Goal: Task Accomplishment & Management: Manage account settings

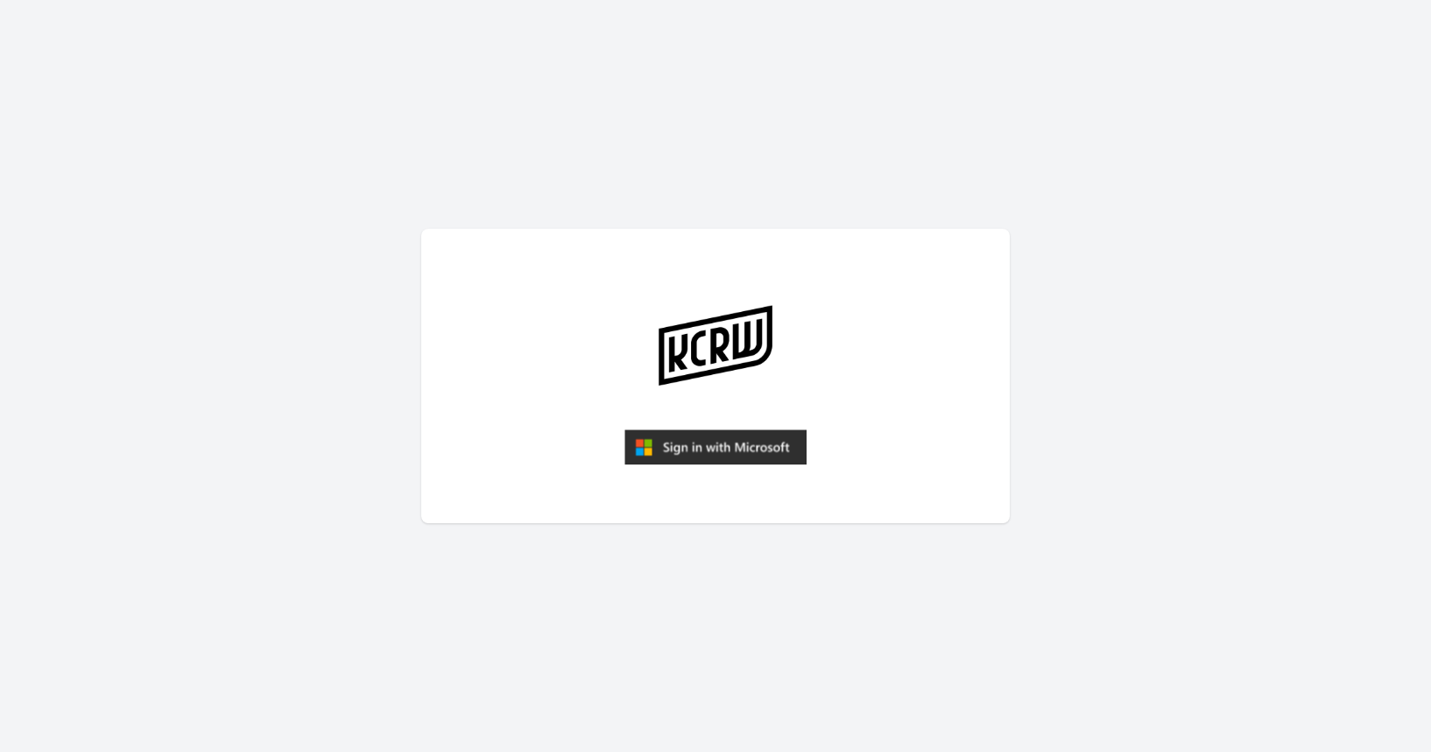
click at [745, 455] on img "submit" at bounding box center [716, 446] width 182 height 35
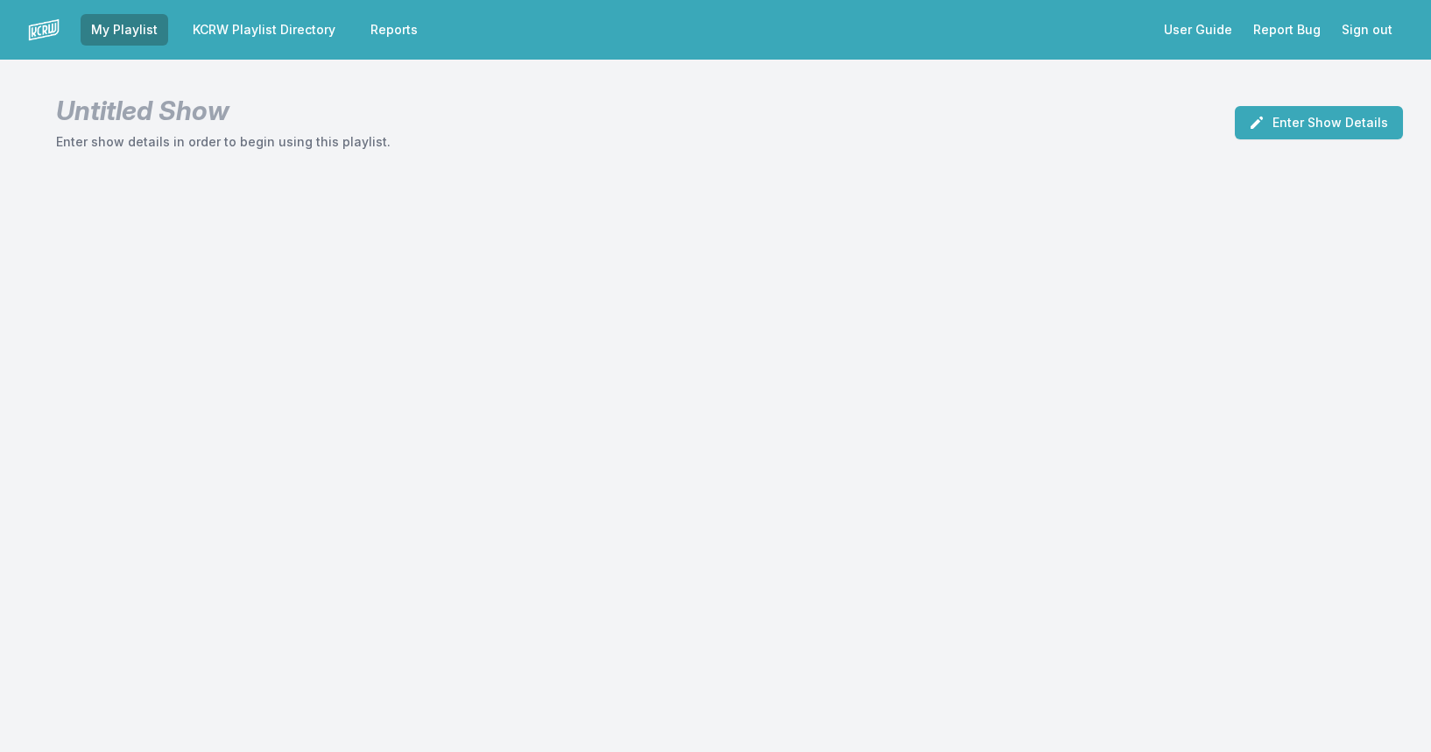
click at [296, 28] on link "KCRW Playlist Directory" at bounding box center [264, 30] width 164 height 32
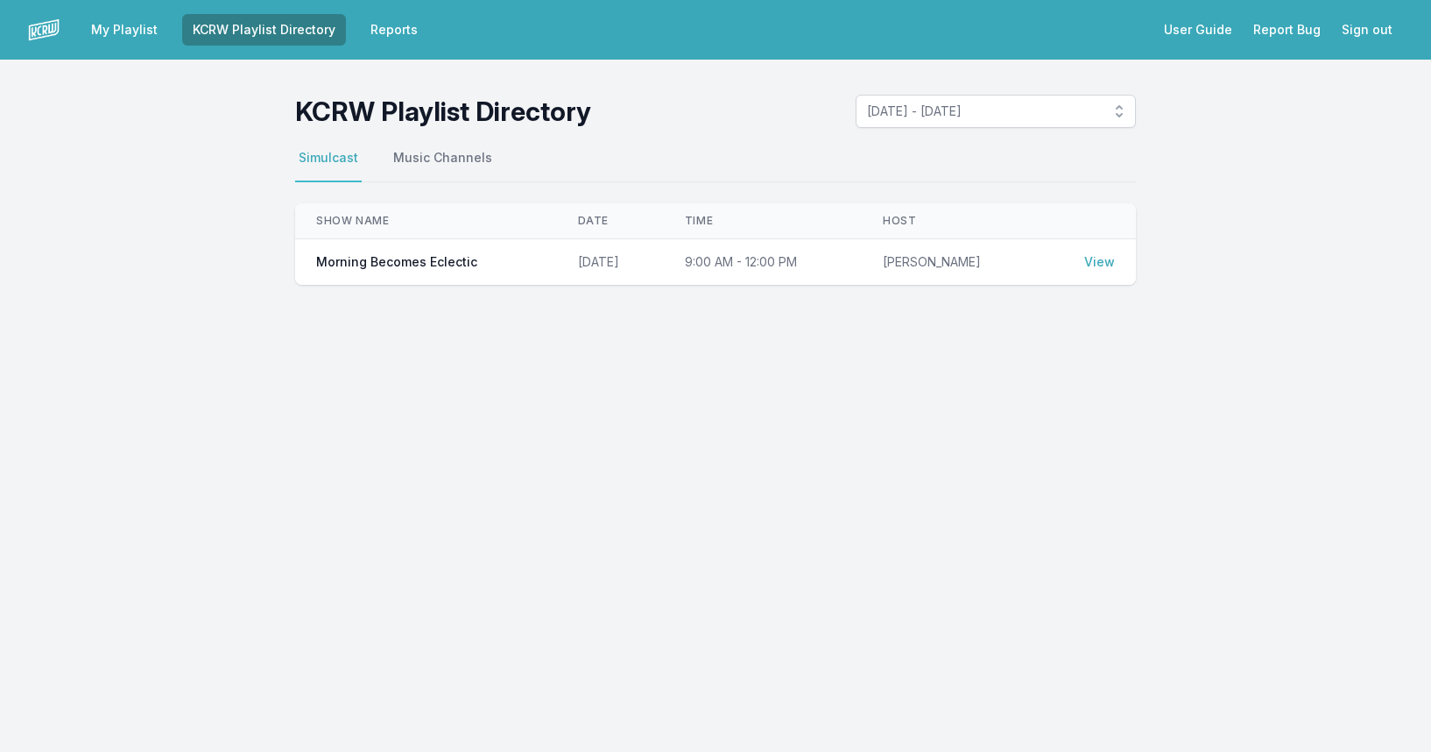
click at [1101, 261] on link "View" at bounding box center [1100, 262] width 31 height 18
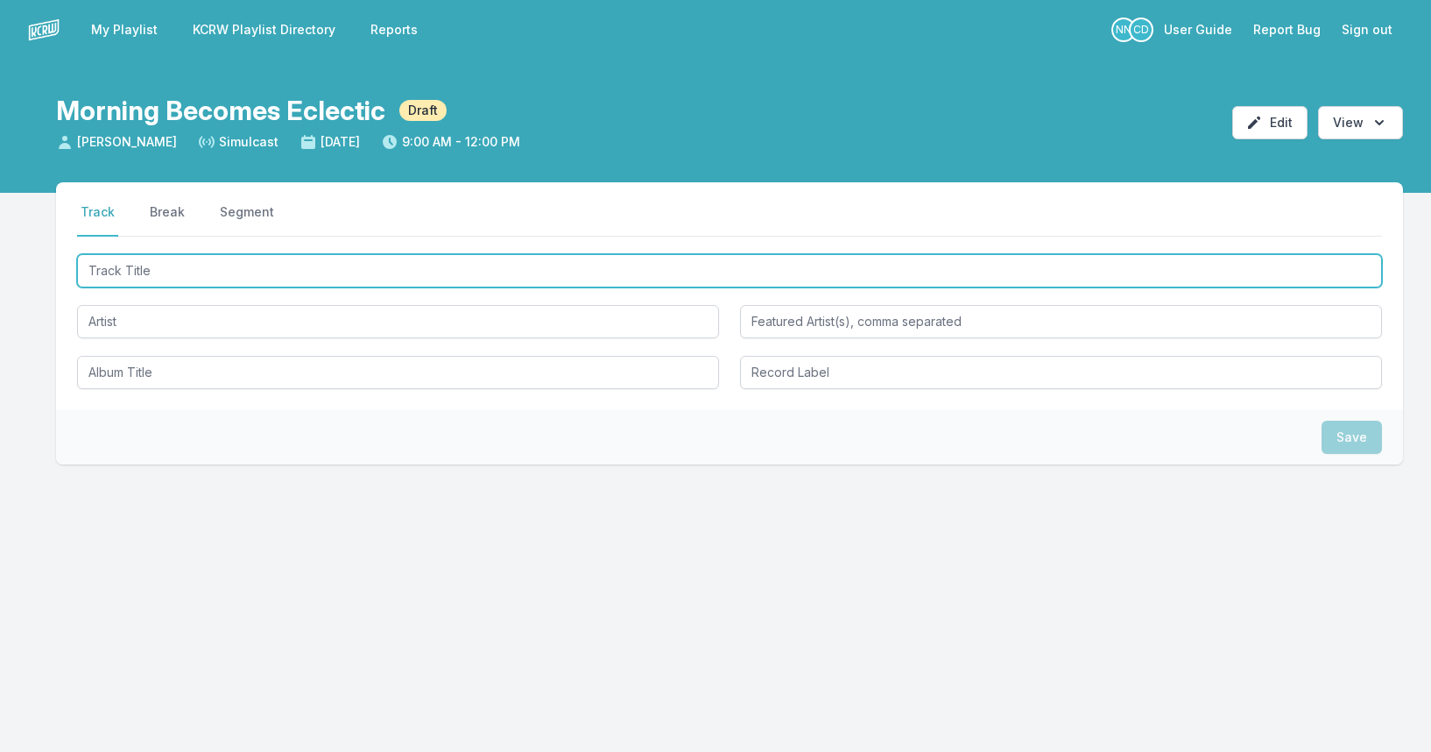
click at [165, 262] on input "Track Title" at bounding box center [729, 270] width 1305 height 33
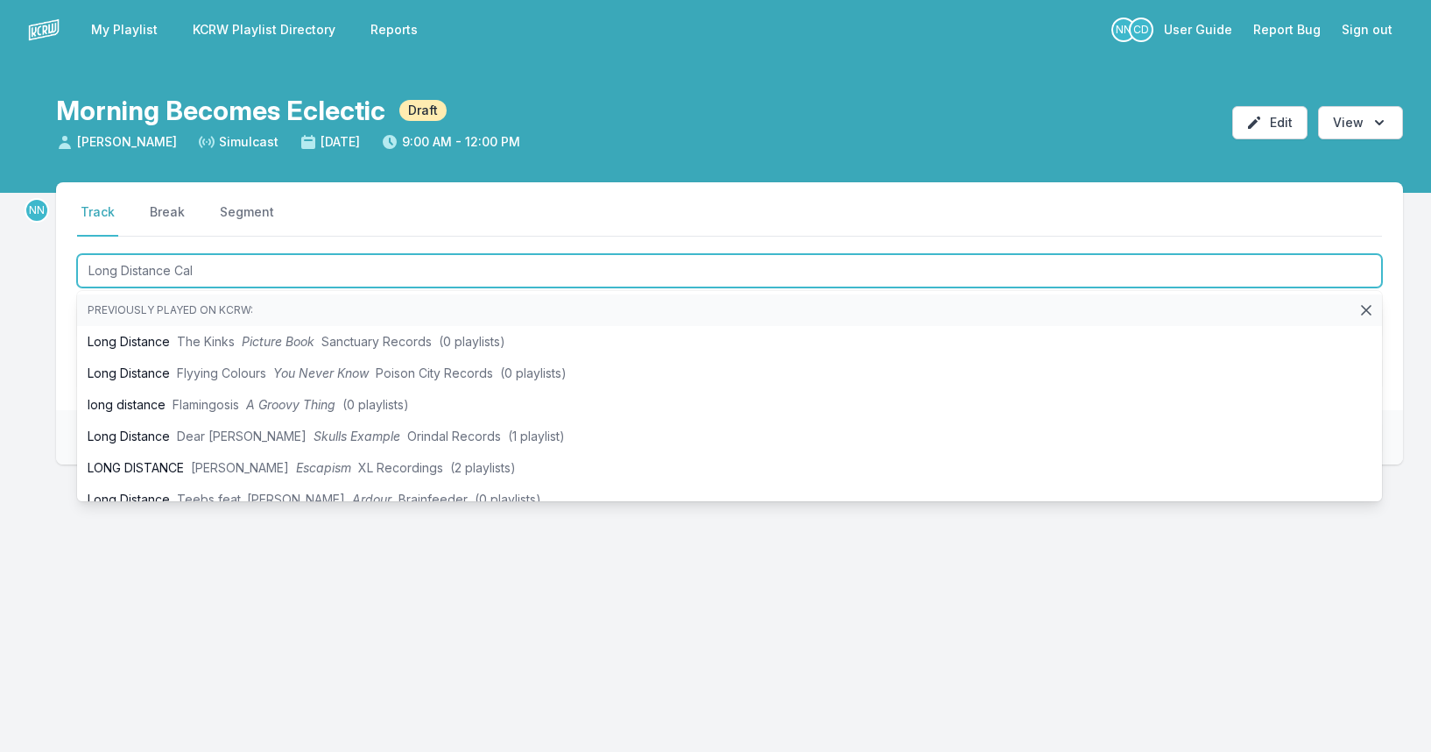
type input "Long Distance Call"
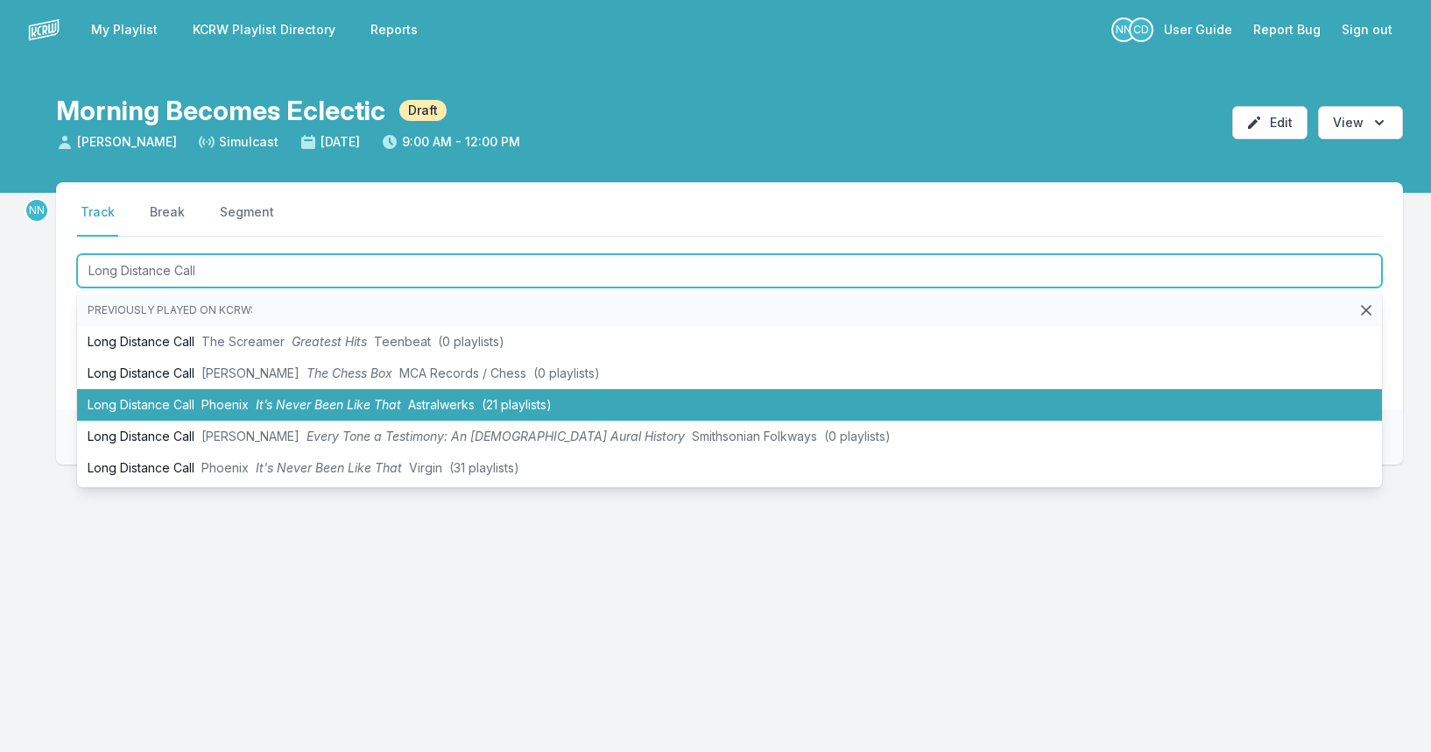
click at [235, 408] on span "Phoenix" at bounding box center [224, 404] width 47 height 15
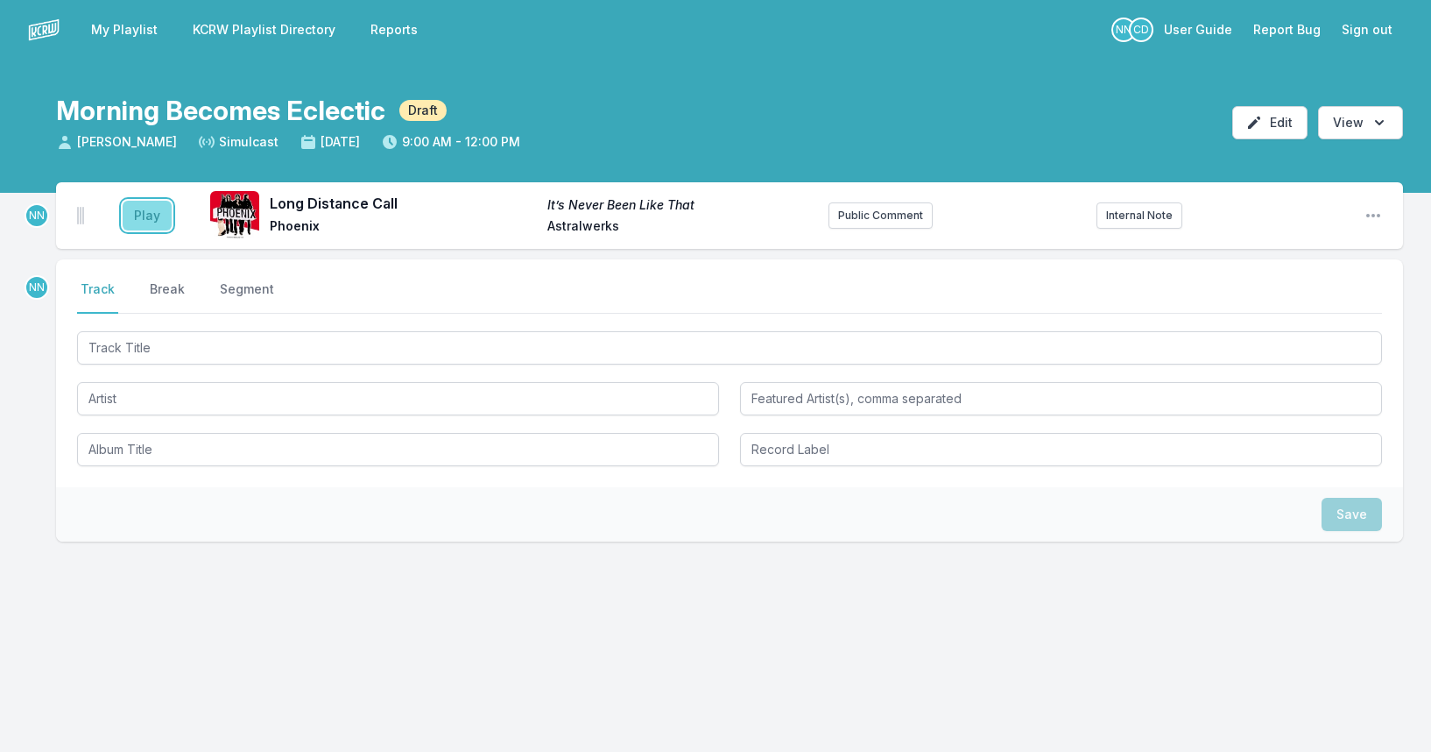
click at [141, 216] on button "Play" at bounding box center [147, 216] width 49 height 30
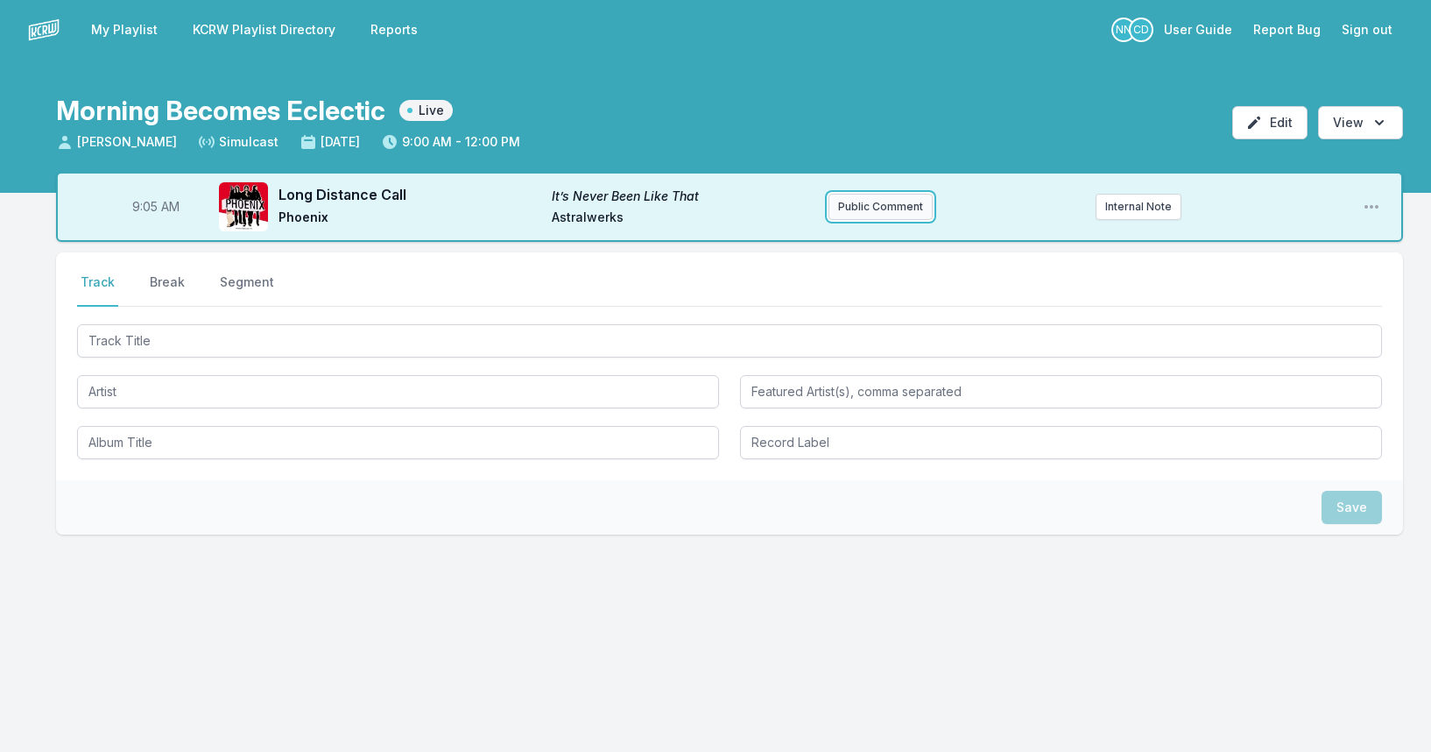
click at [883, 205] on button "Public Comment" at bounding box center [881, 207] width 104 height 26
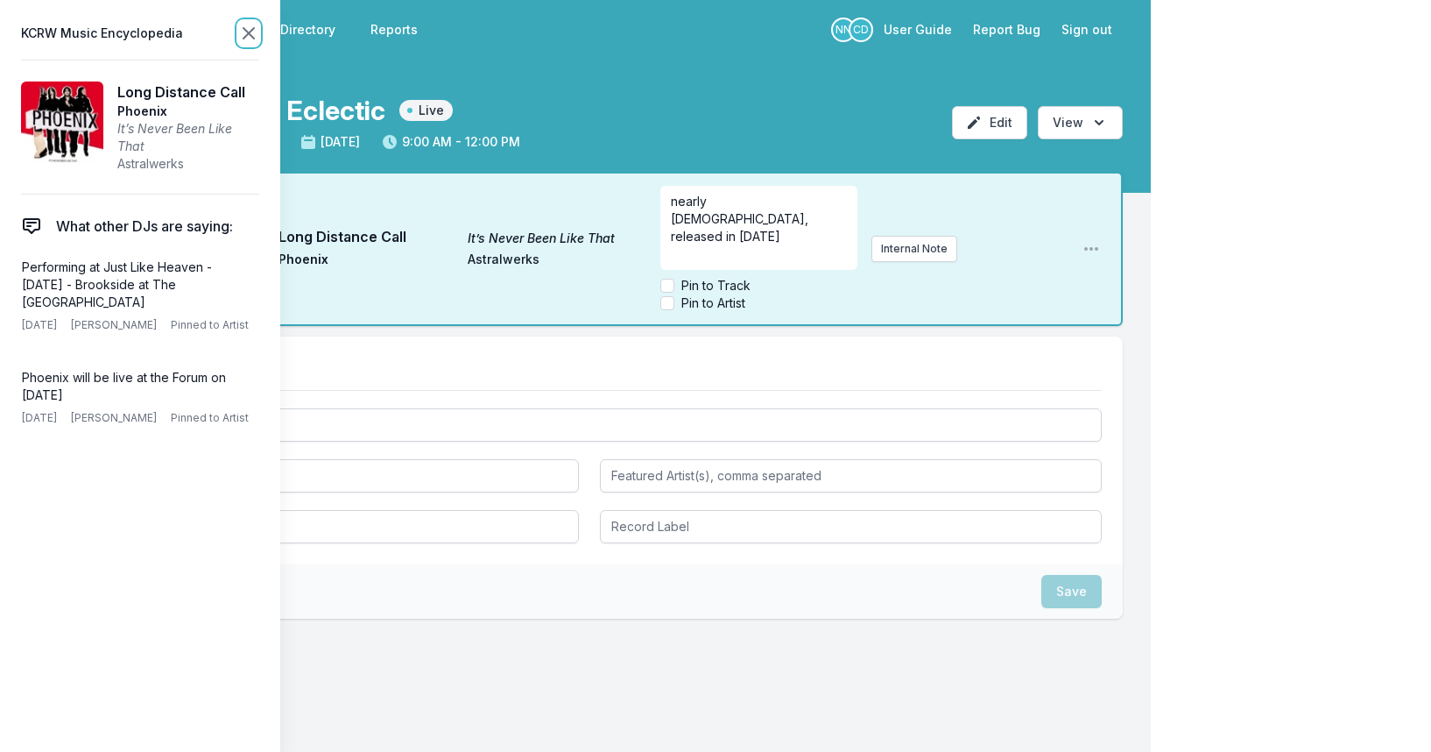
click at [244, 26] on icon at bounding box center [248, 33] width 21 height 21
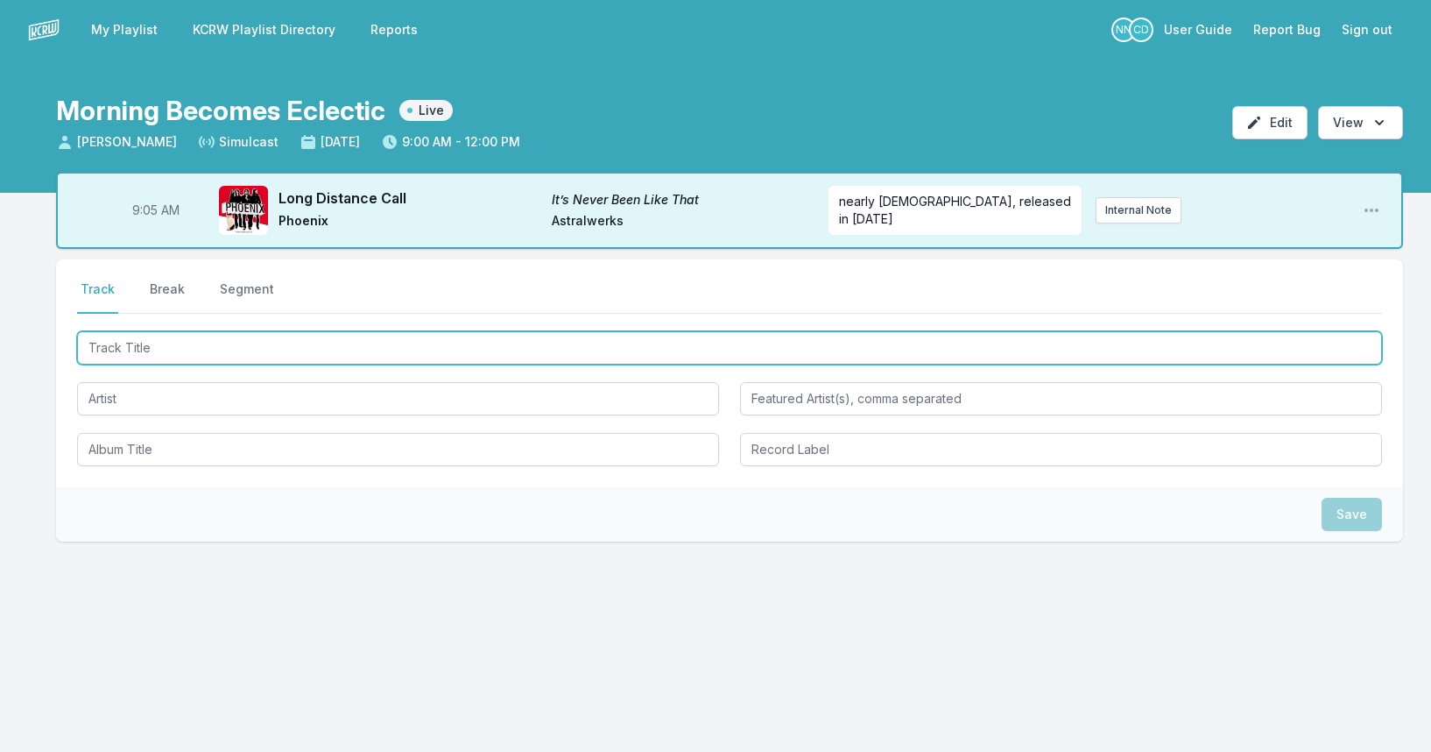
click at [180, 347] on input "Track Title" at bounding box center [729, 347] width 1305 height 33
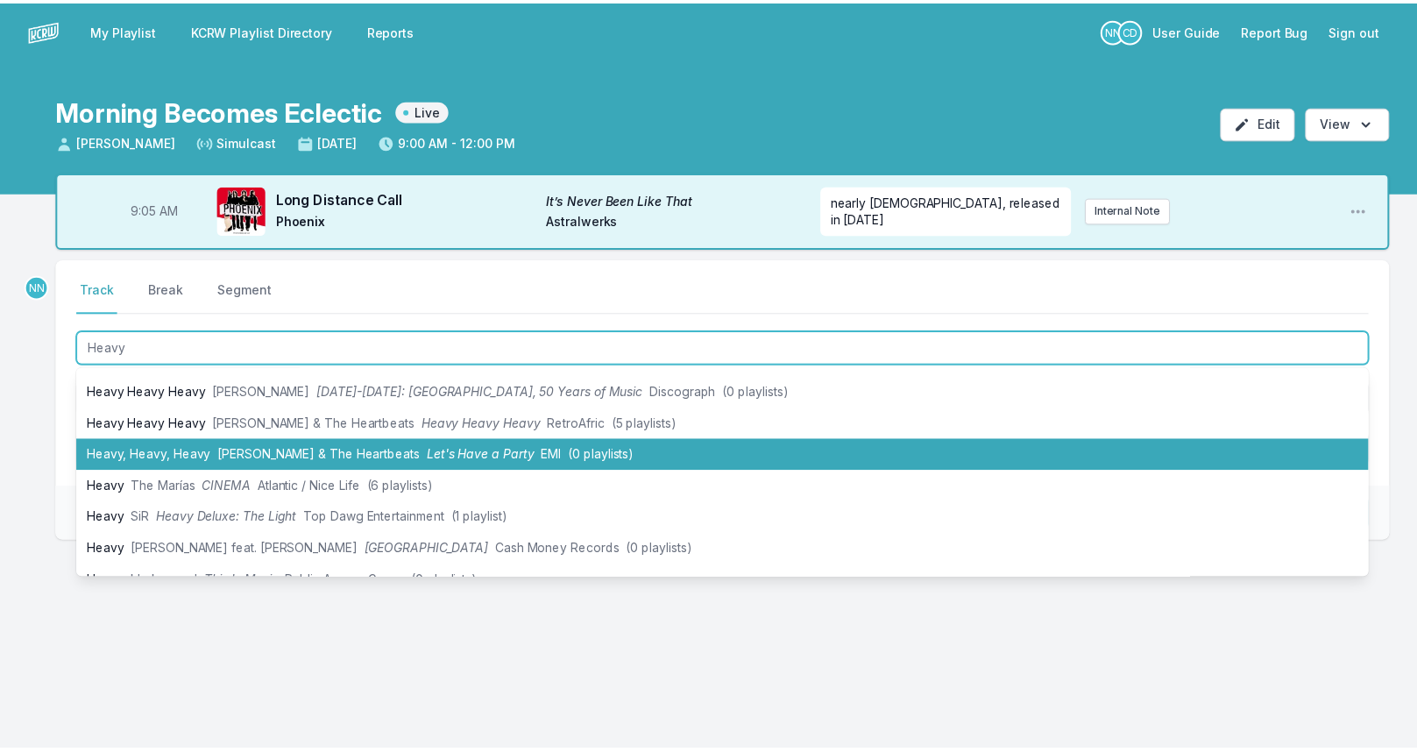
scroll to position [88, 0]
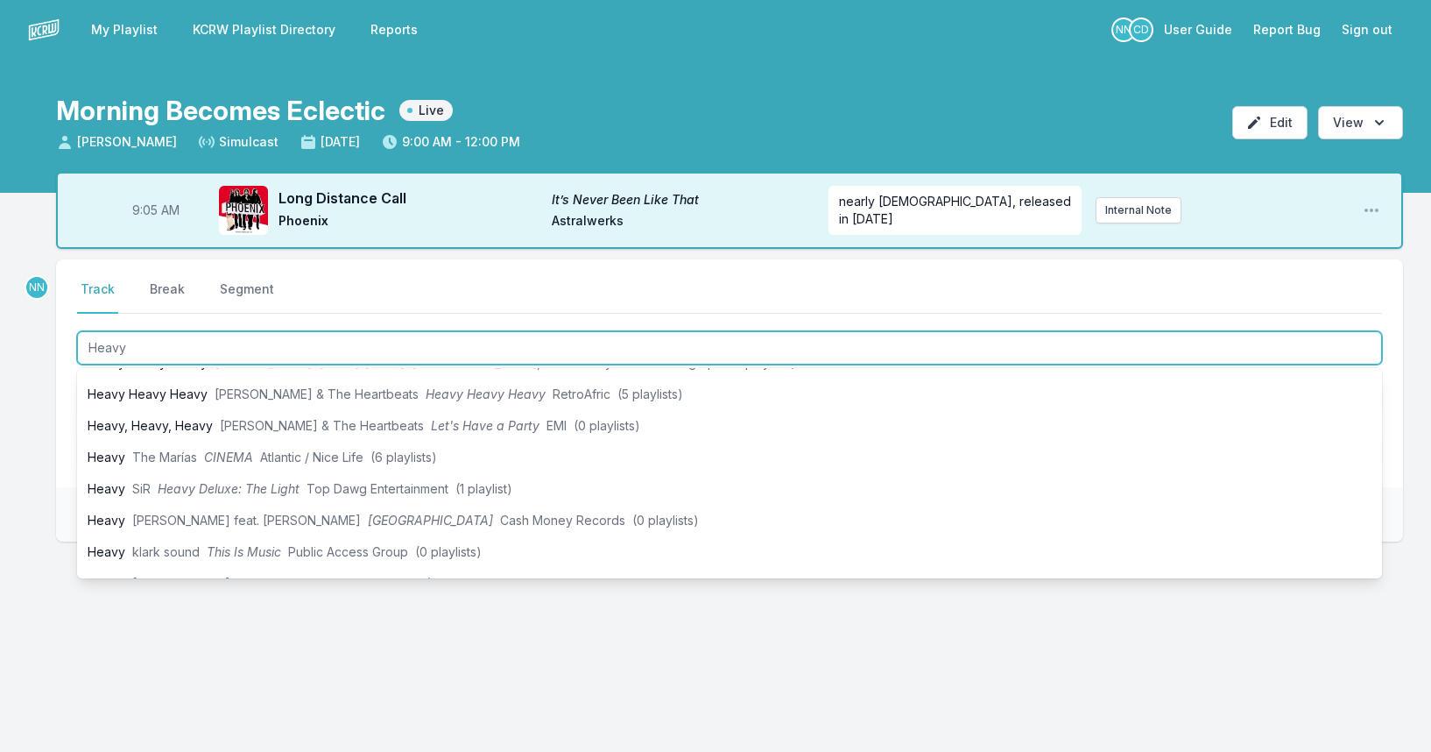
type input "Heavy"
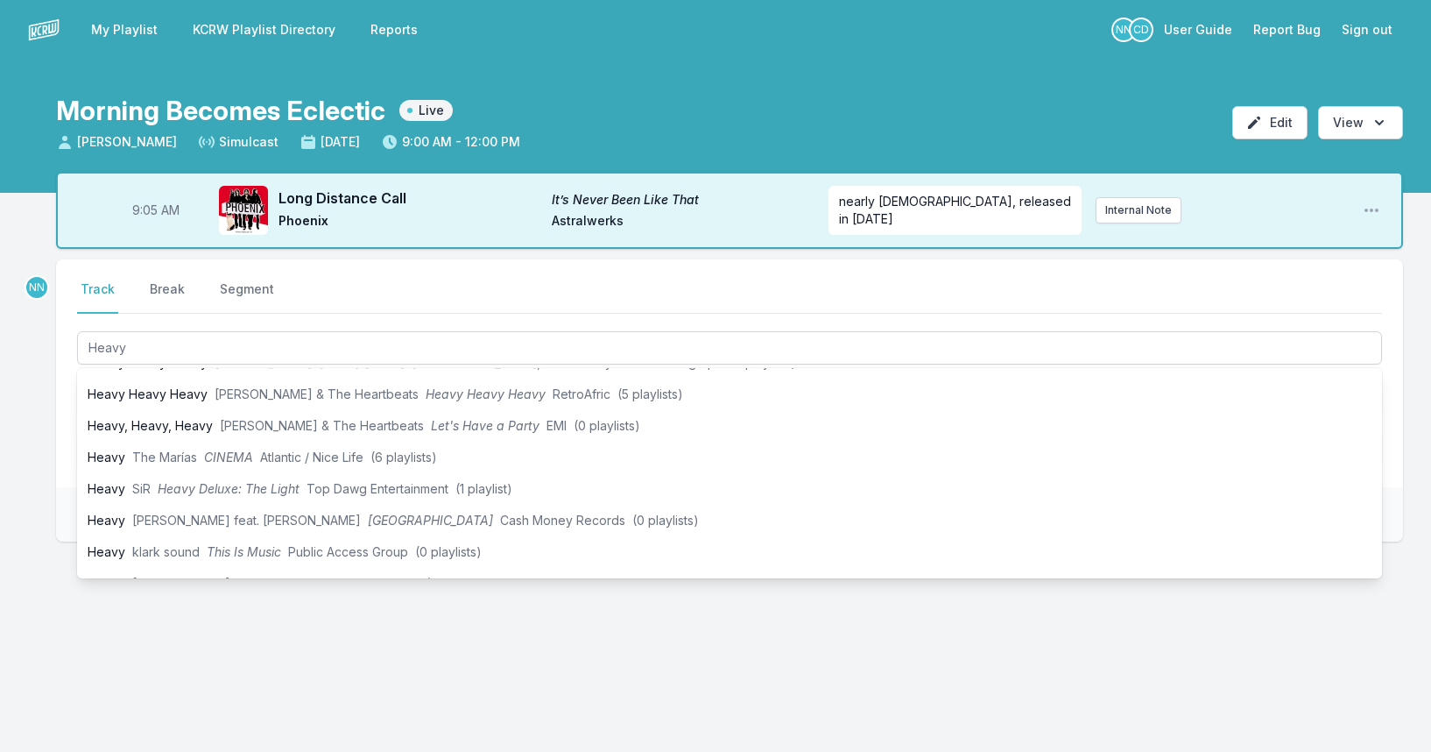
drag, startPoint x: 22, startPoint y: 447, endPoint x: 83, endPoint y: 420, distance: 67.1
click at [24, 447] on div "9:05 AM Long Distance Call It’s Never Been Like That Phoenix Astralwerks nearly…" at bounding box center [715, 441] width 1431 height 538
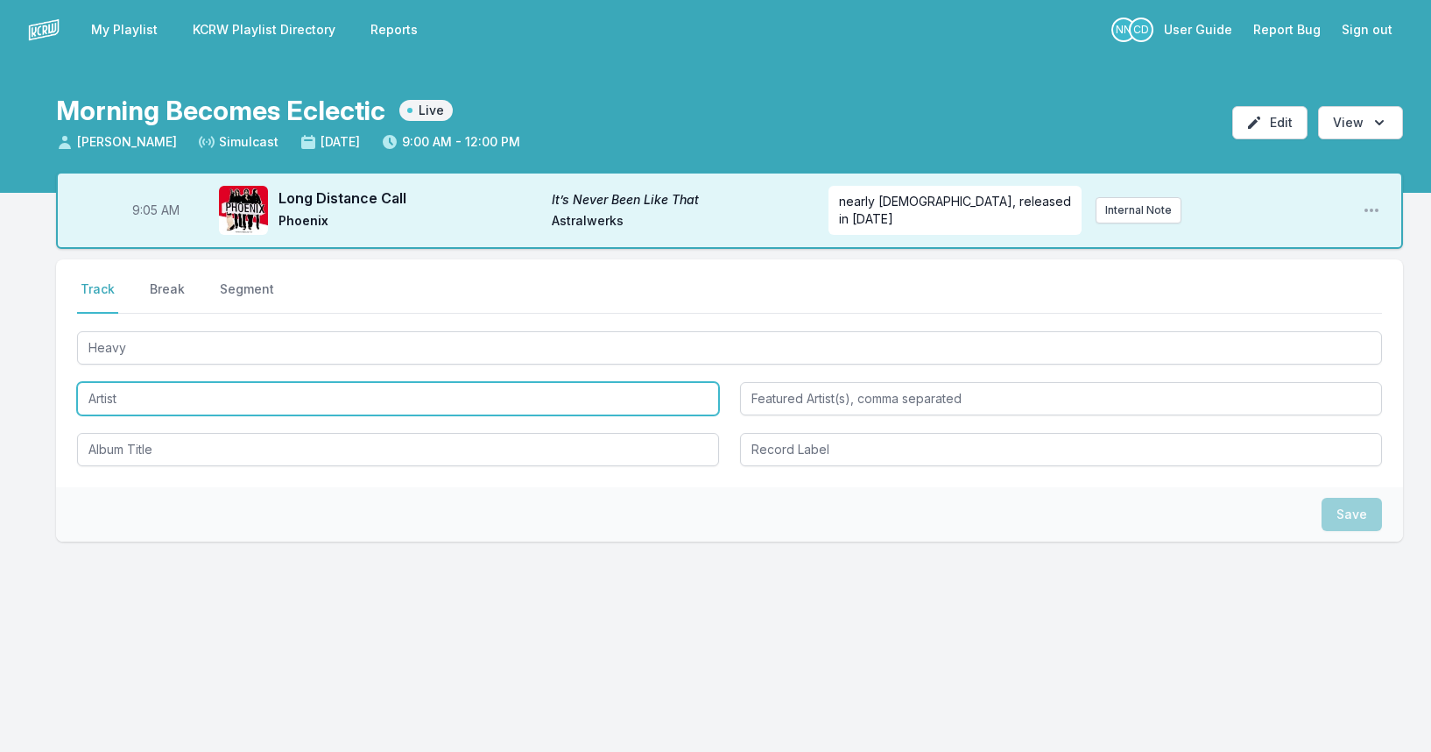
click at [102, 393] on input "Artist" at bounding box center [398, 398] width 642 height 33
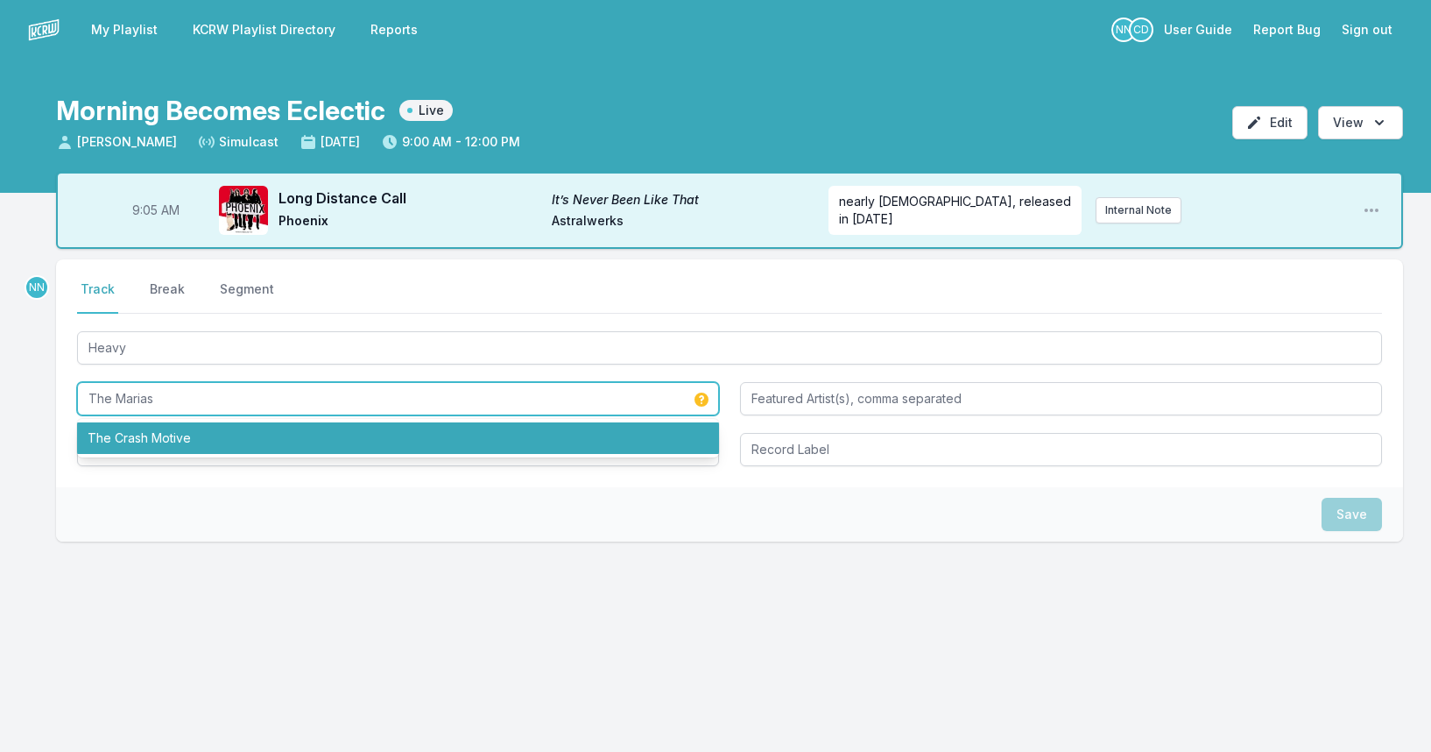
type input "The Marias"
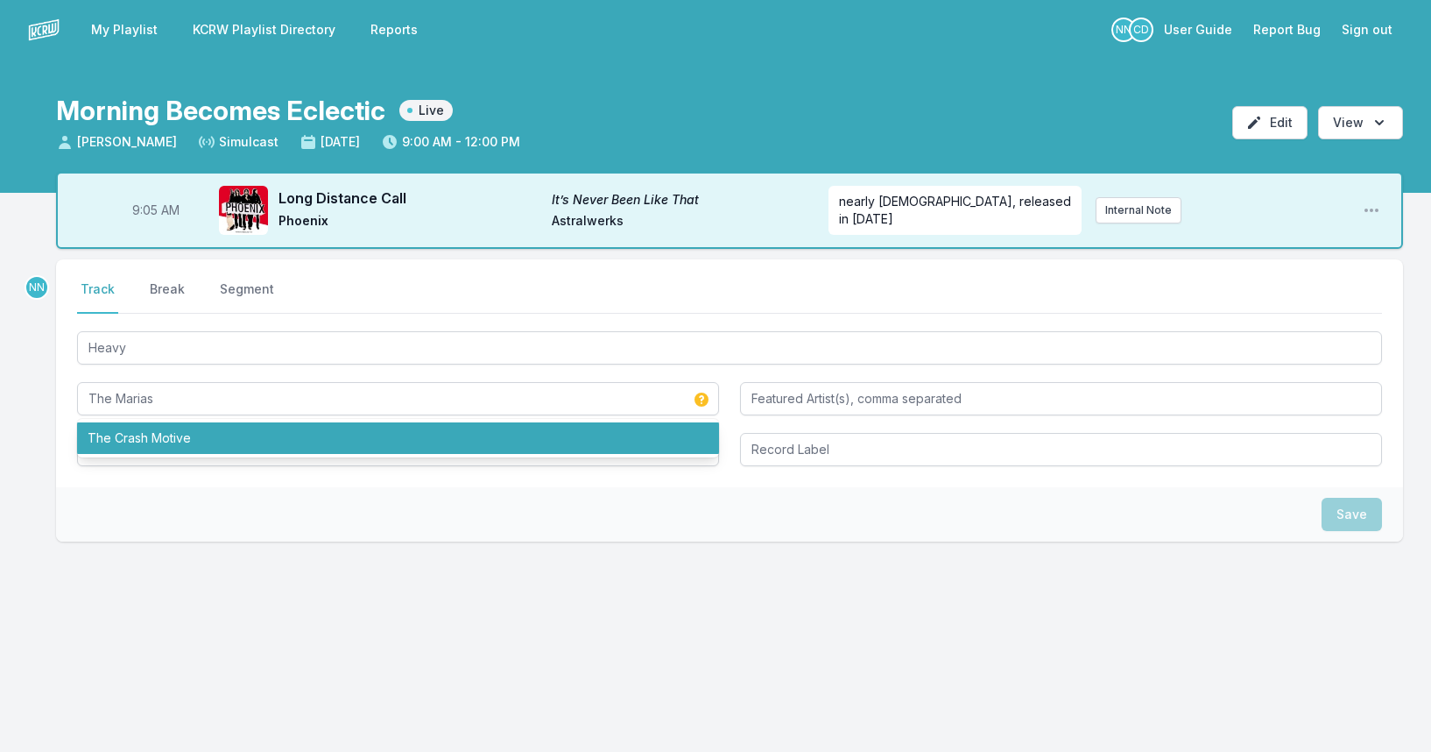
click at [51, 432] on div "9:05 AM Long Distance Call It’s Never Been Like That Phoenix Astralwerks nearly…" at bounding box center [715, 441] width 1431 height 538
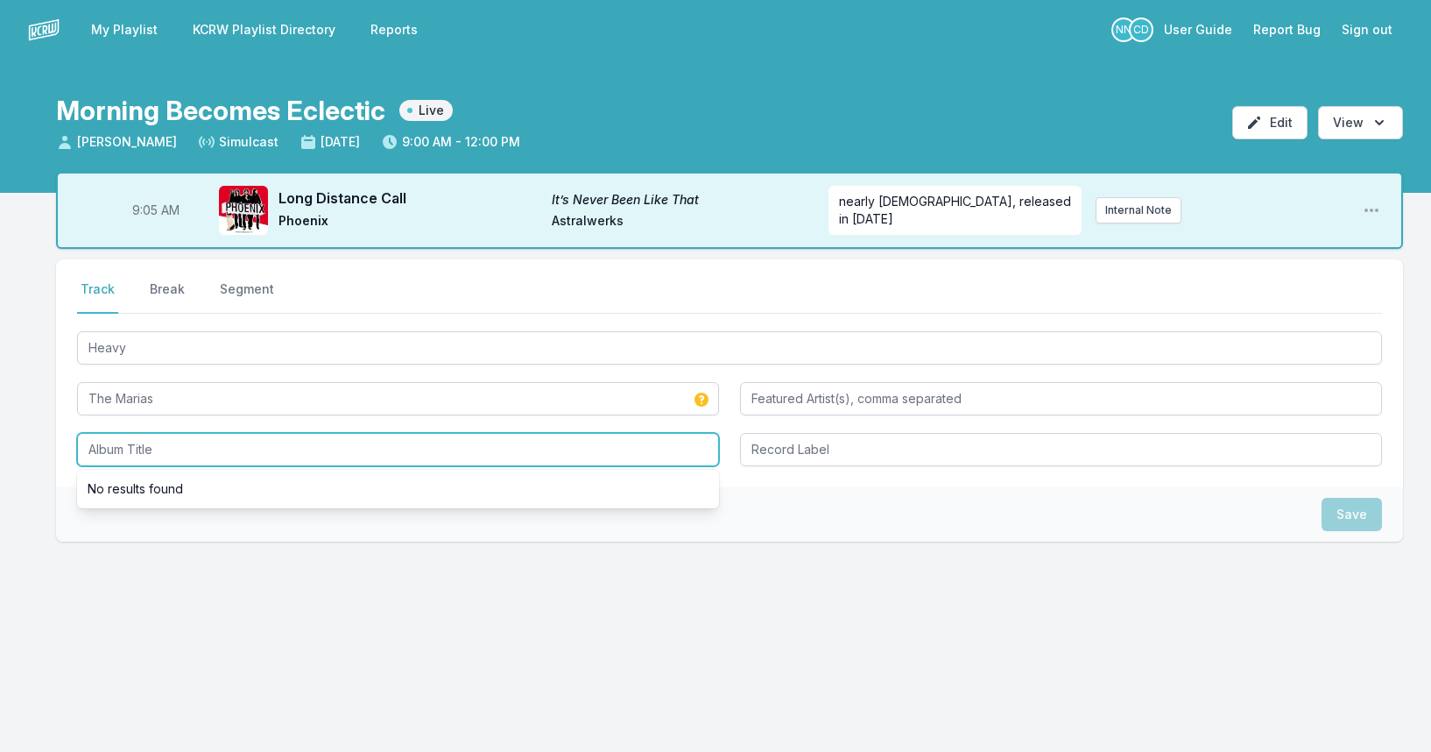
click at [118, 441] on input "Album Title" at bounding box center [398, 449] width 642 height 33
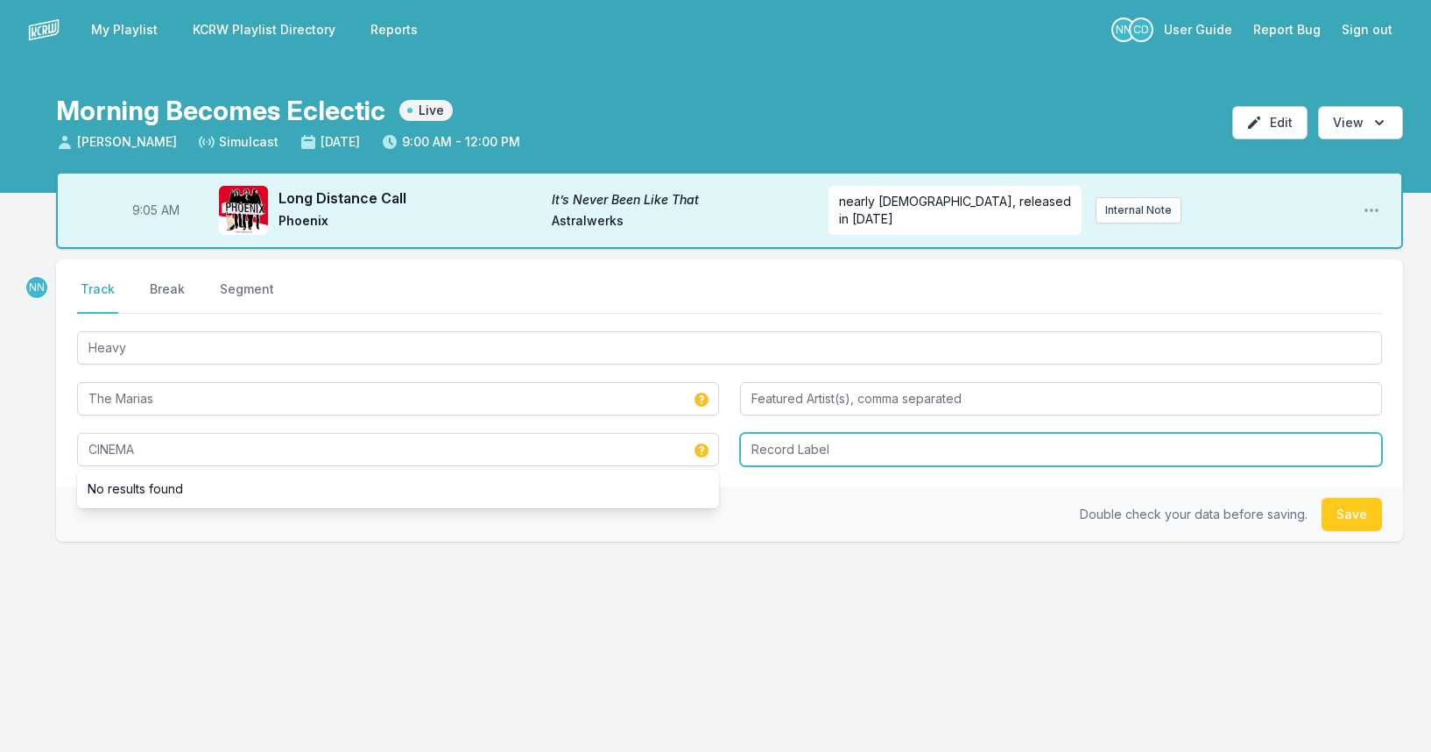
type input "CINEMA"
type input "Nice Life / Atlantic"
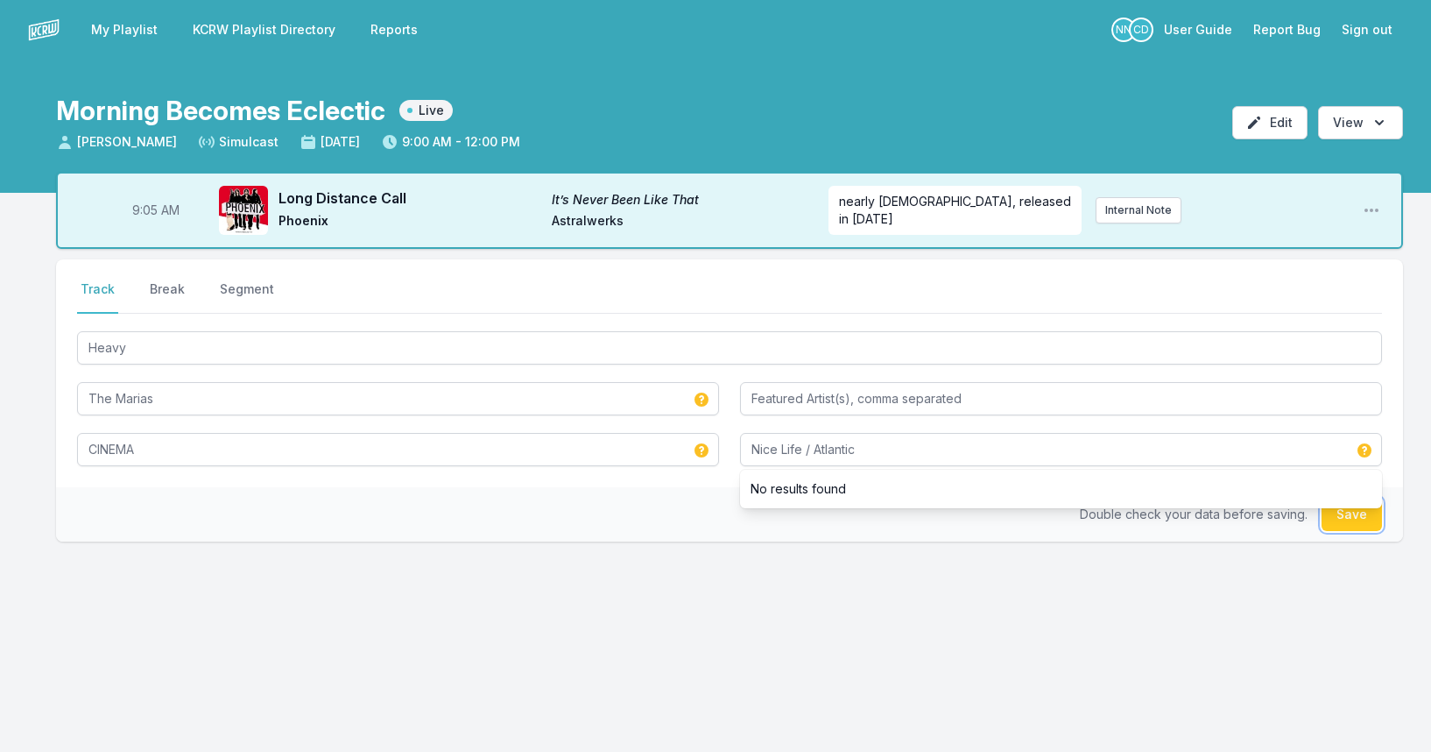
click at [1366, 510] on button "Save" at bounding box center [1352, 514] width 60 height 33
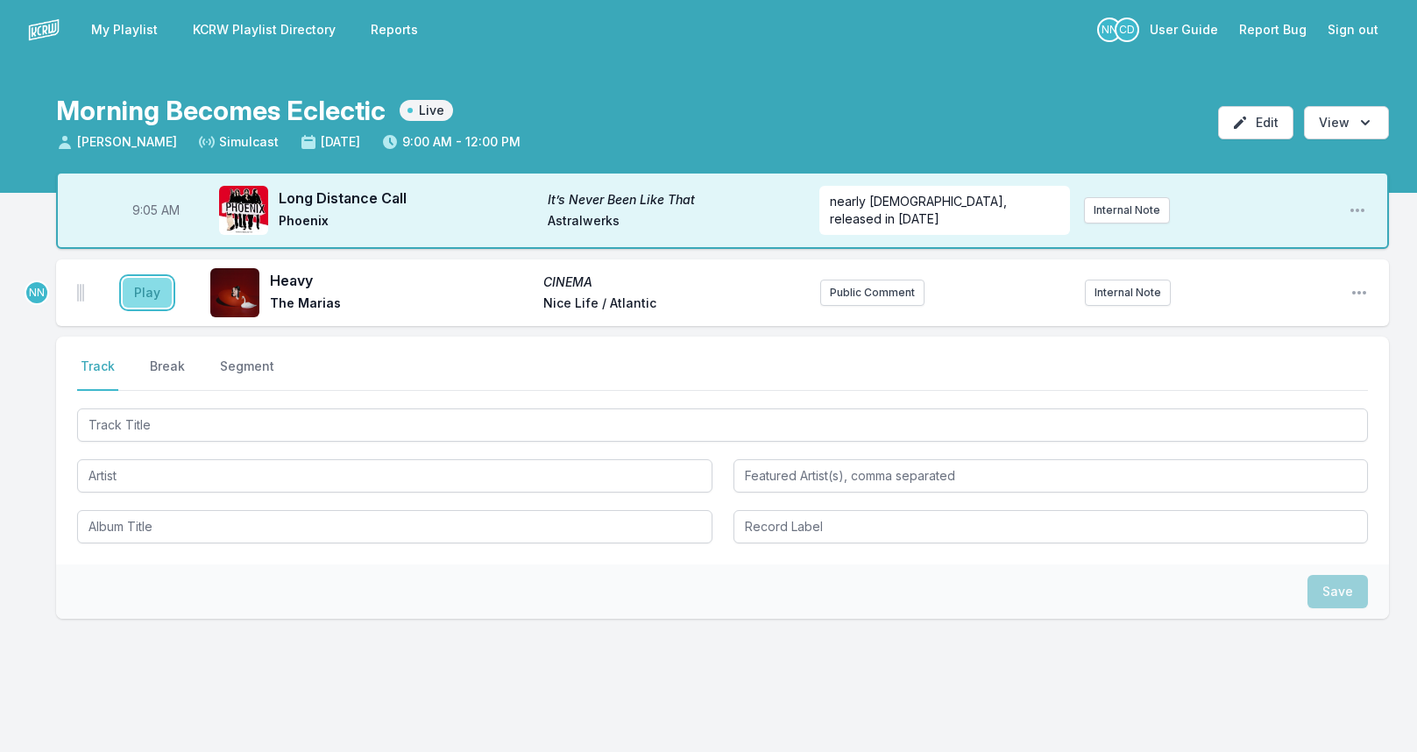
click at [126, 286] on button "Play" at bounding box center [147, 293] width 49 height 30
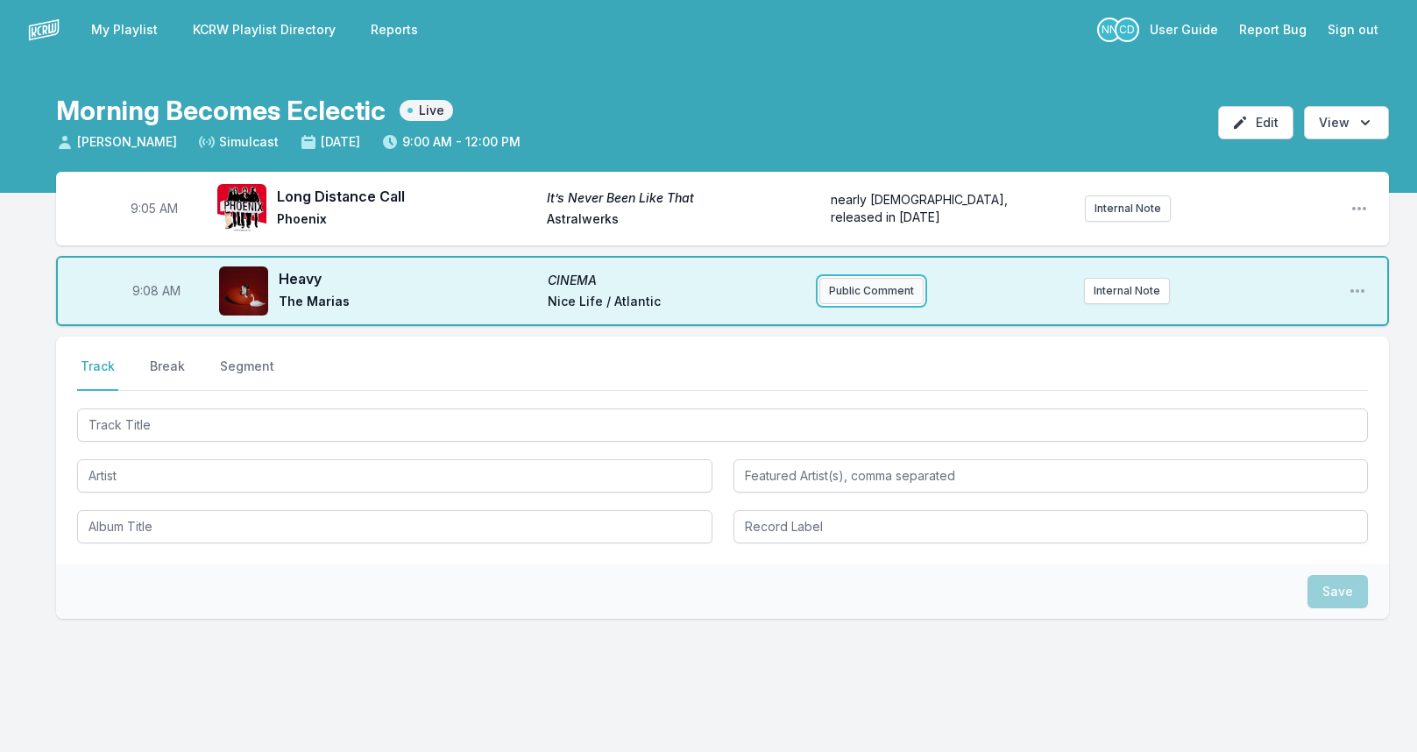
click at [873, 287] on button "Public Comment" at bounding box center [871, 291] width 104 height 26
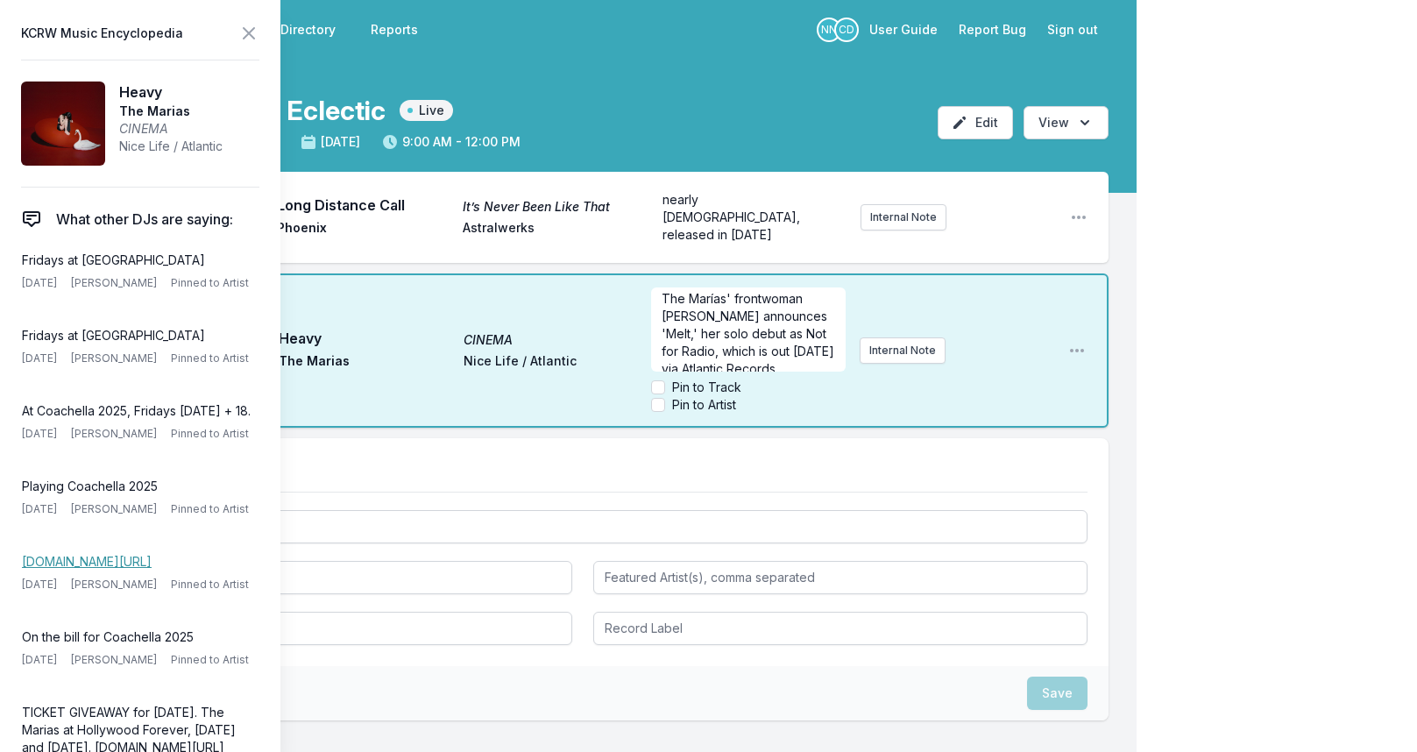
scroll to position [0, 0]
drag, startPoint x: 749, startPoint y: 305, endPoint x: 722, endPoint y: 323, distance: 32.8
click at [722, 323] on span "The Marías' frontwoman [PERSON_NAME] announces 'Melt,' her solo debut as Not fo…" at bounding box center [749, 337] width 176 height 85
click at [659, 398] on input "Pin to Artist" at bounding box center [658, 405] width 14 height 14
checkbox input "true"
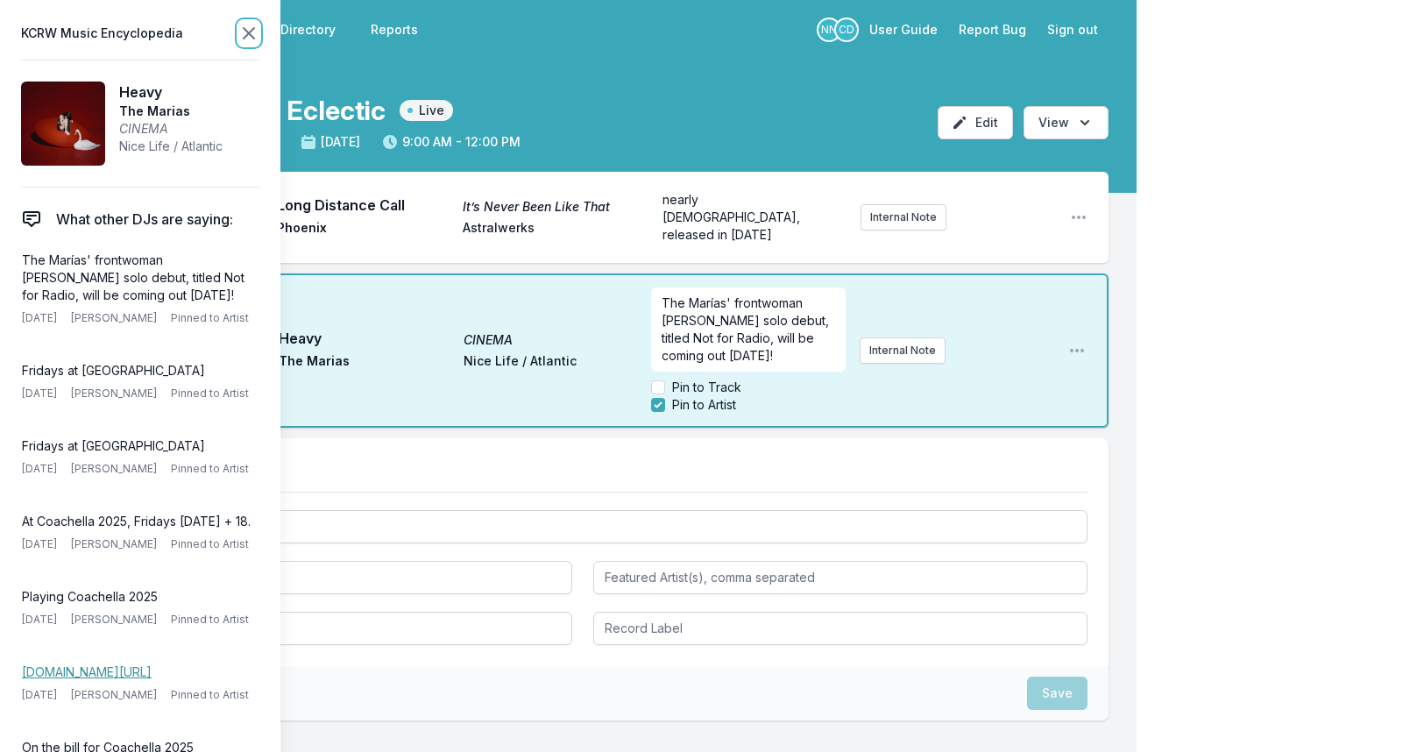
click at [248, 32] on icon at bounding box center [249, 33] width 11 height 11
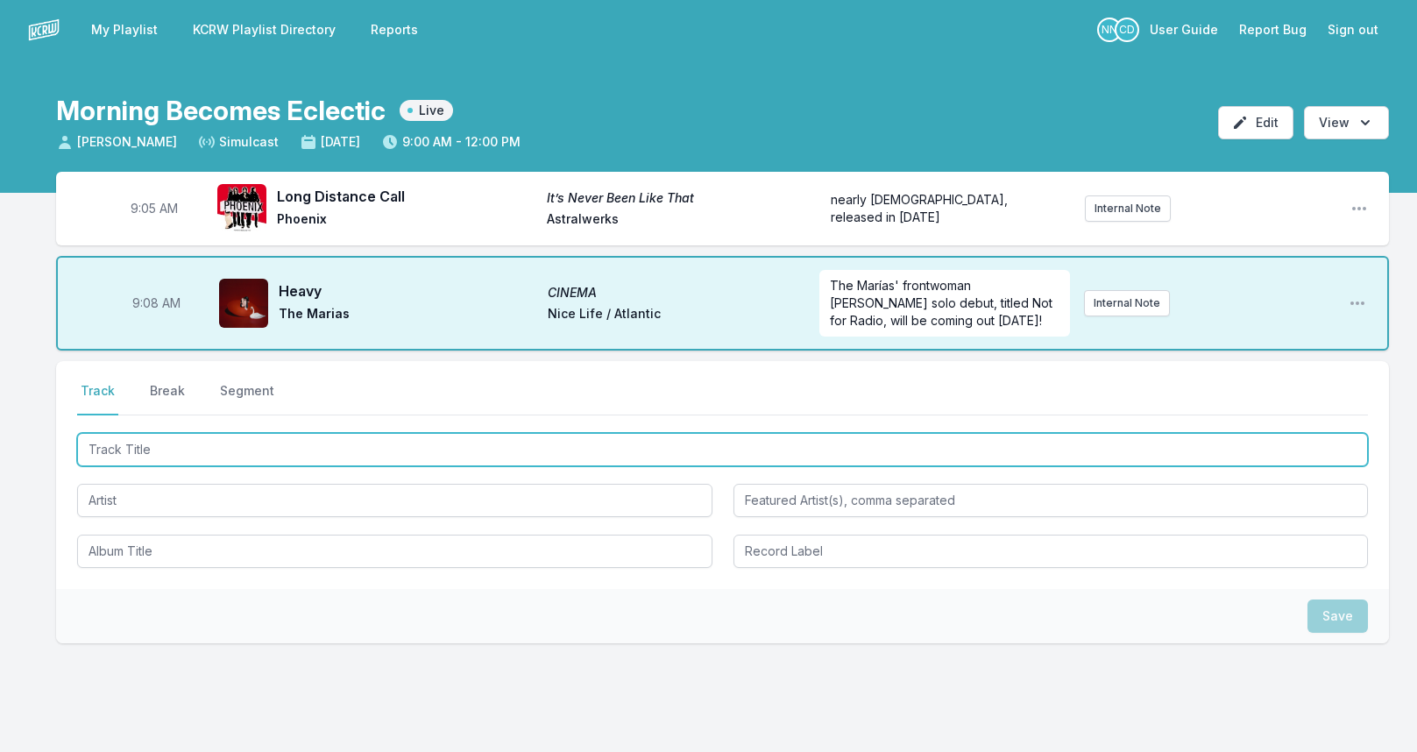
click at [219, 443] on input "Track Title" at bounding box center [722, 449] width 1290 height 33
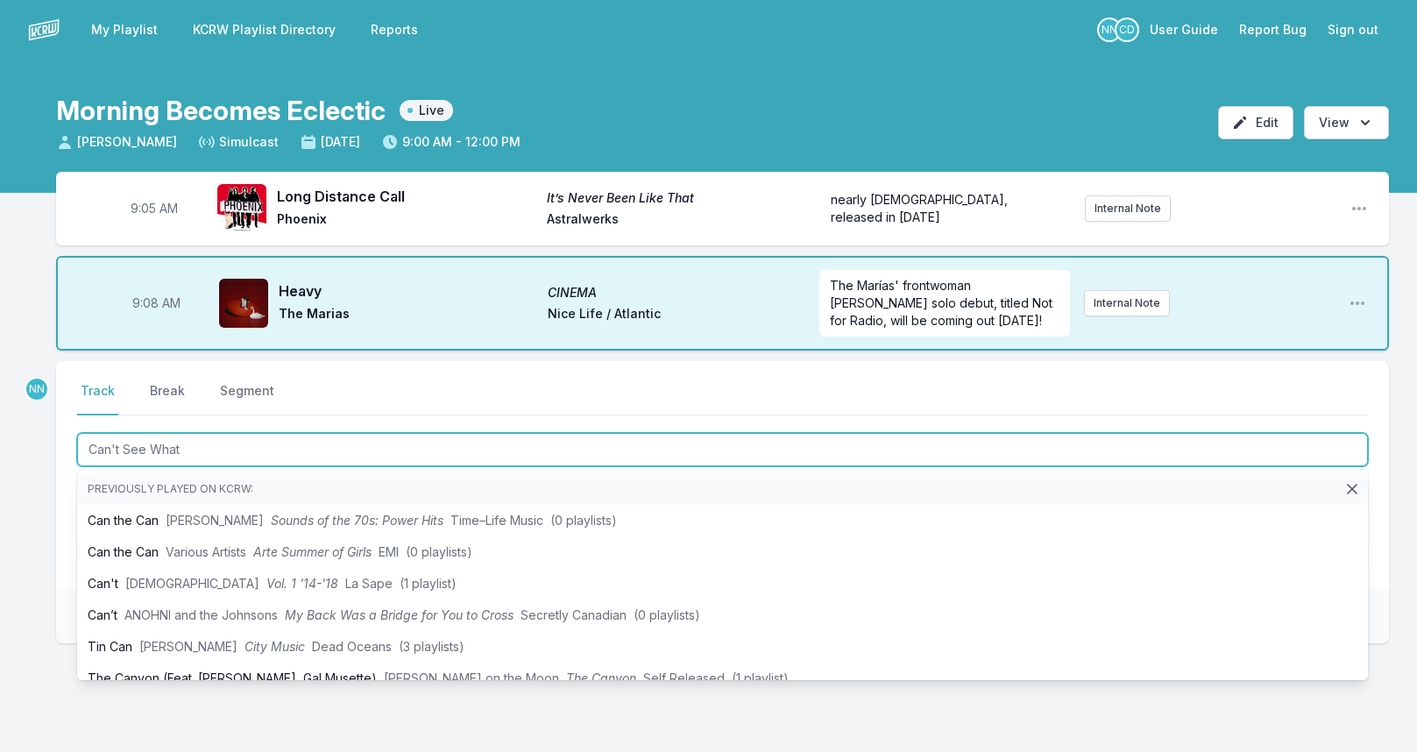
type input "Can't See What"
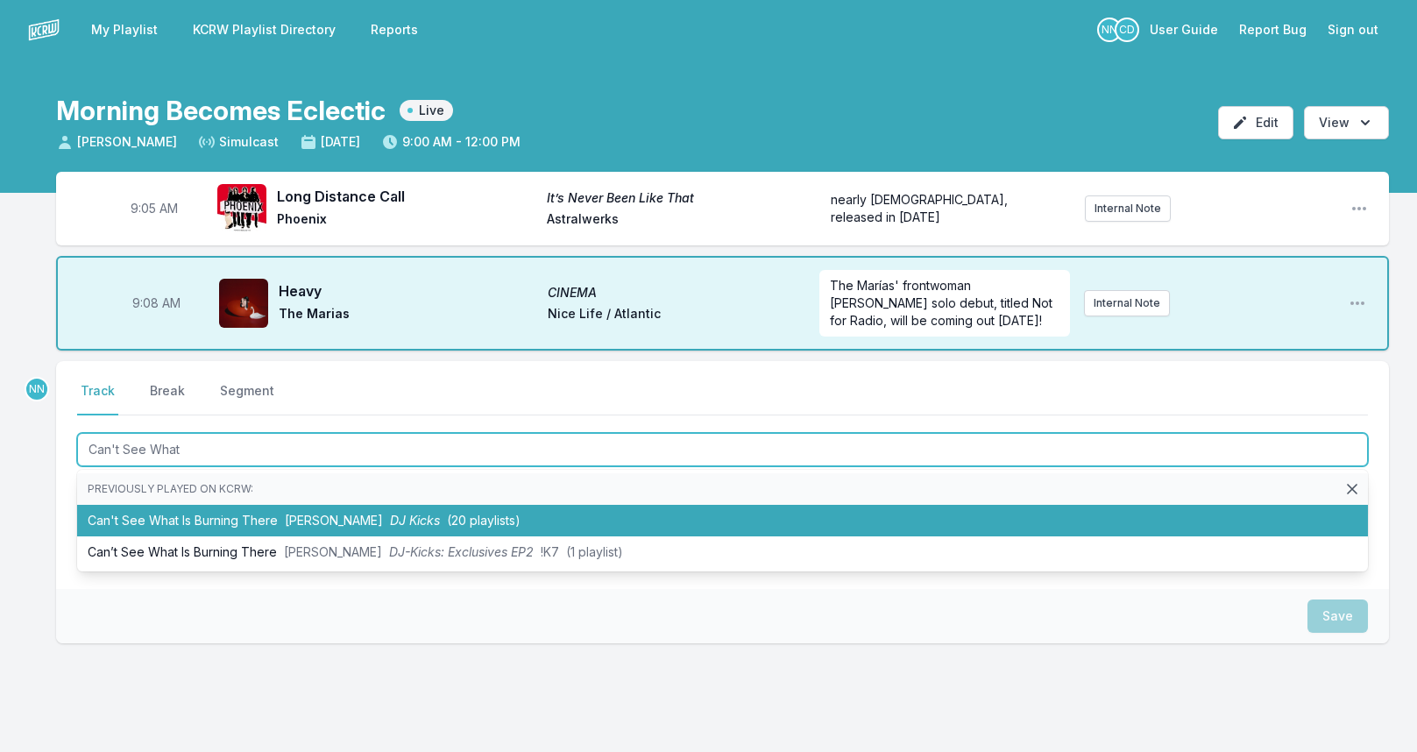
click at [230, 510] on li "Can't See What Is Burning There [PERSON_NAME] DJ Kicks (20 playlists)" at bounding box center [722, 521] width 1290 height 32
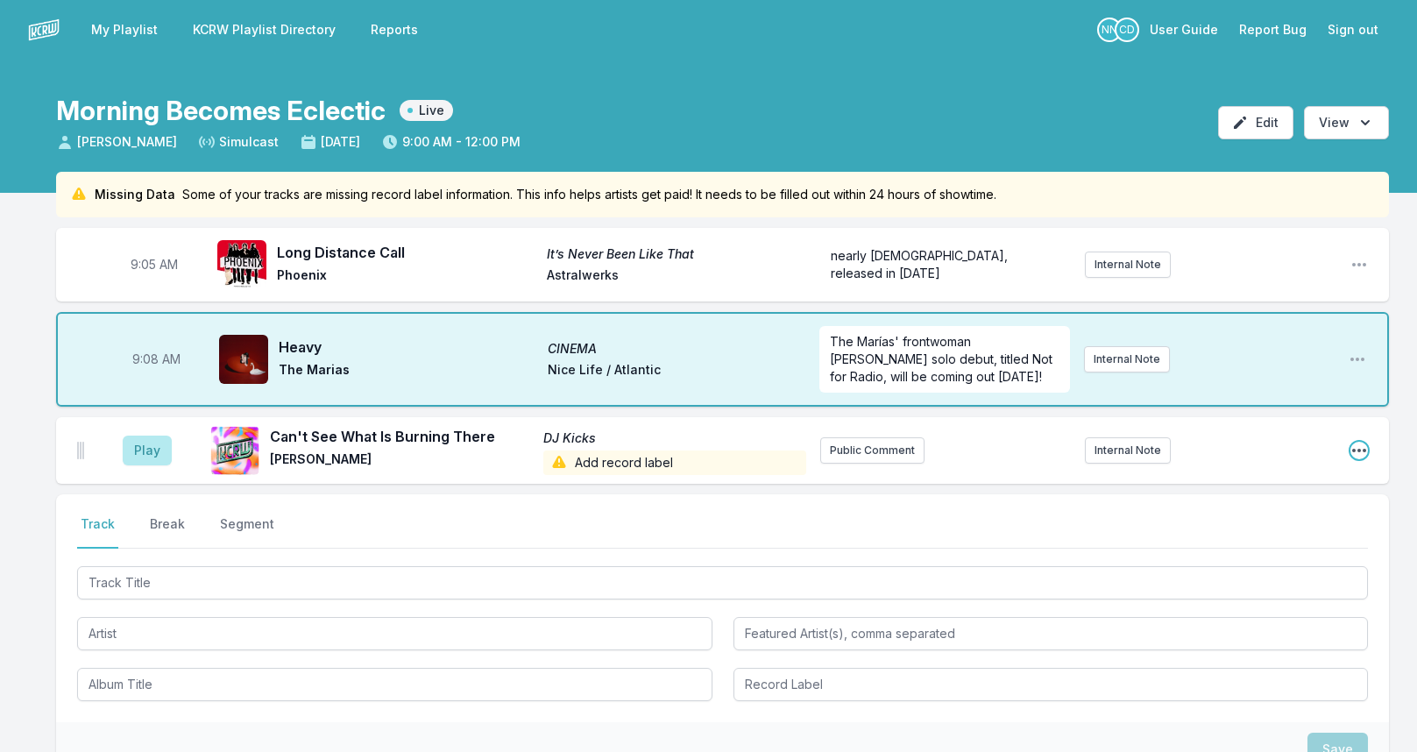
click at [1353, 449] on icon "Open playlist item options" at bounding box center [1359, 451] width 14 height 4
click at [1204, 502] on button "Edit Track Details" at bounding box center [1269, 517] width 196 height 32
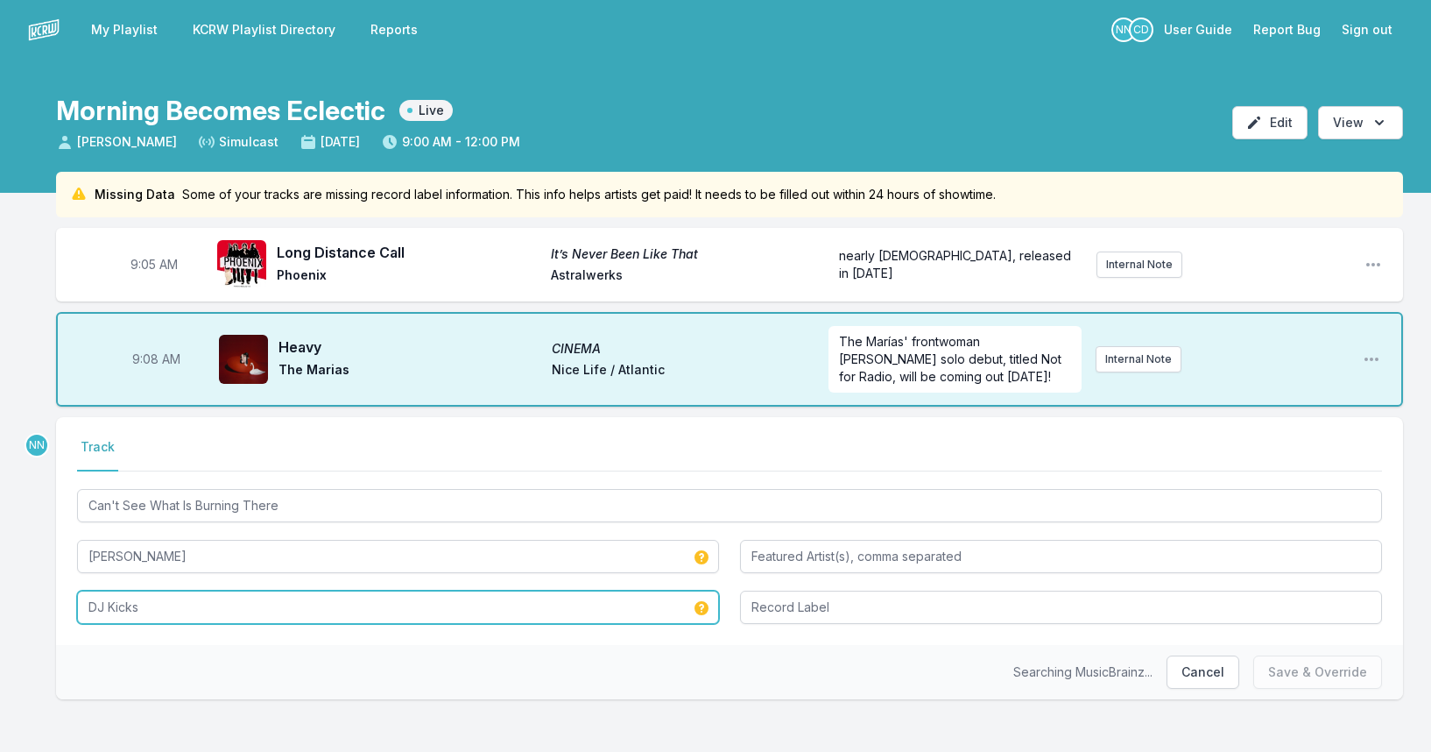
click at [281, 602] on input "DJ Kicks" at bounding box center [398, 606] width 642 height 33
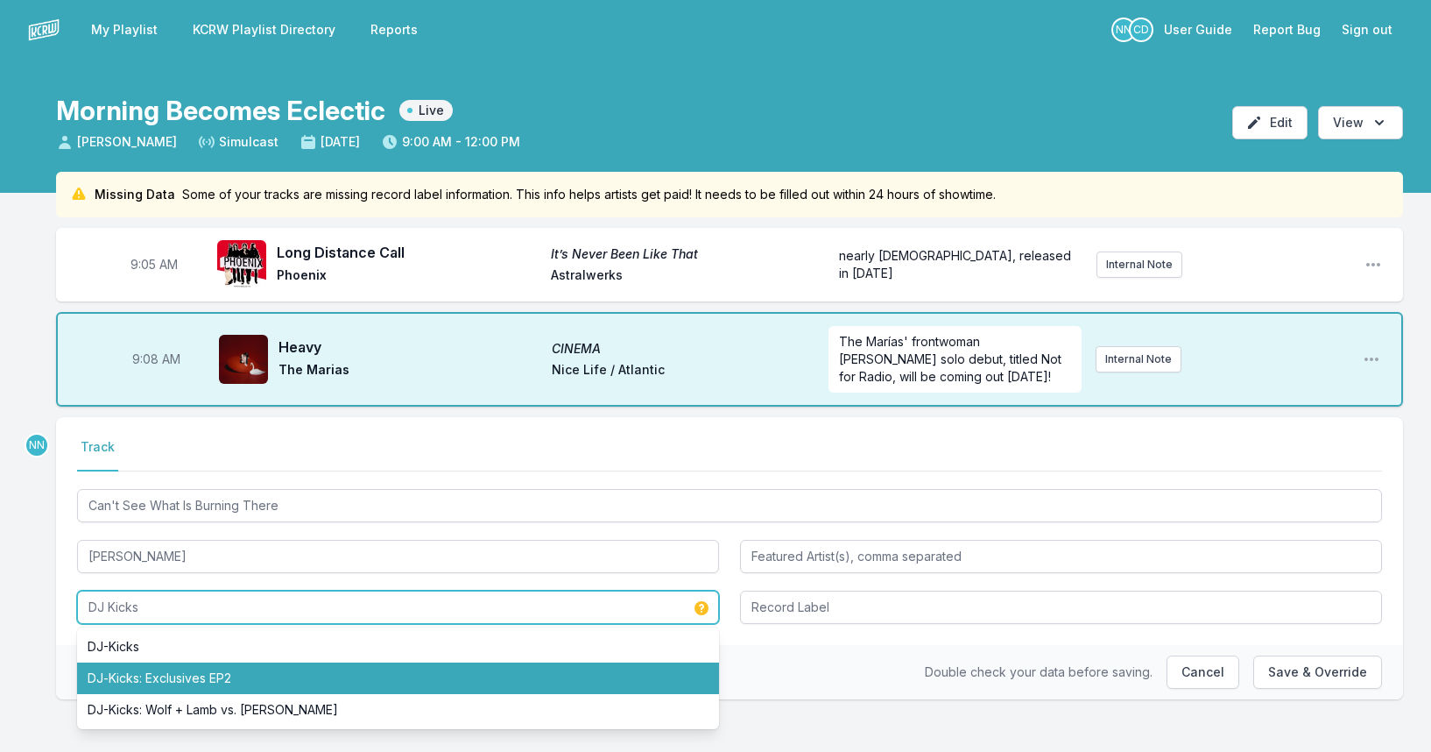
click at [209, 673] on li "DJ‐Kicks: Exclusives EP2" at bounding box center [398, 678] width 642 height 32
type input "DJ‐Kicks: Exclusives EP2"
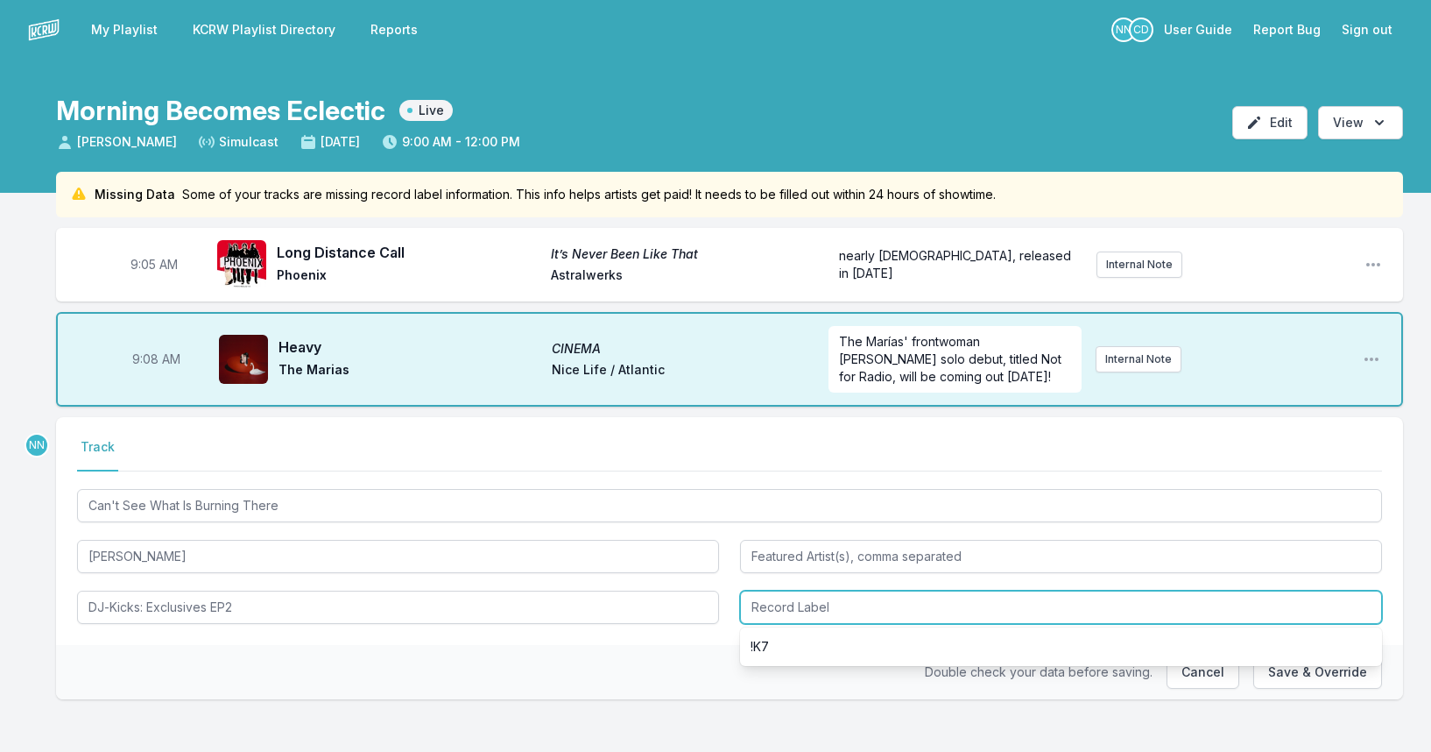
click at [841, 605] on input "Record Label" at bounding box center [1061, 606] width 642 height 33
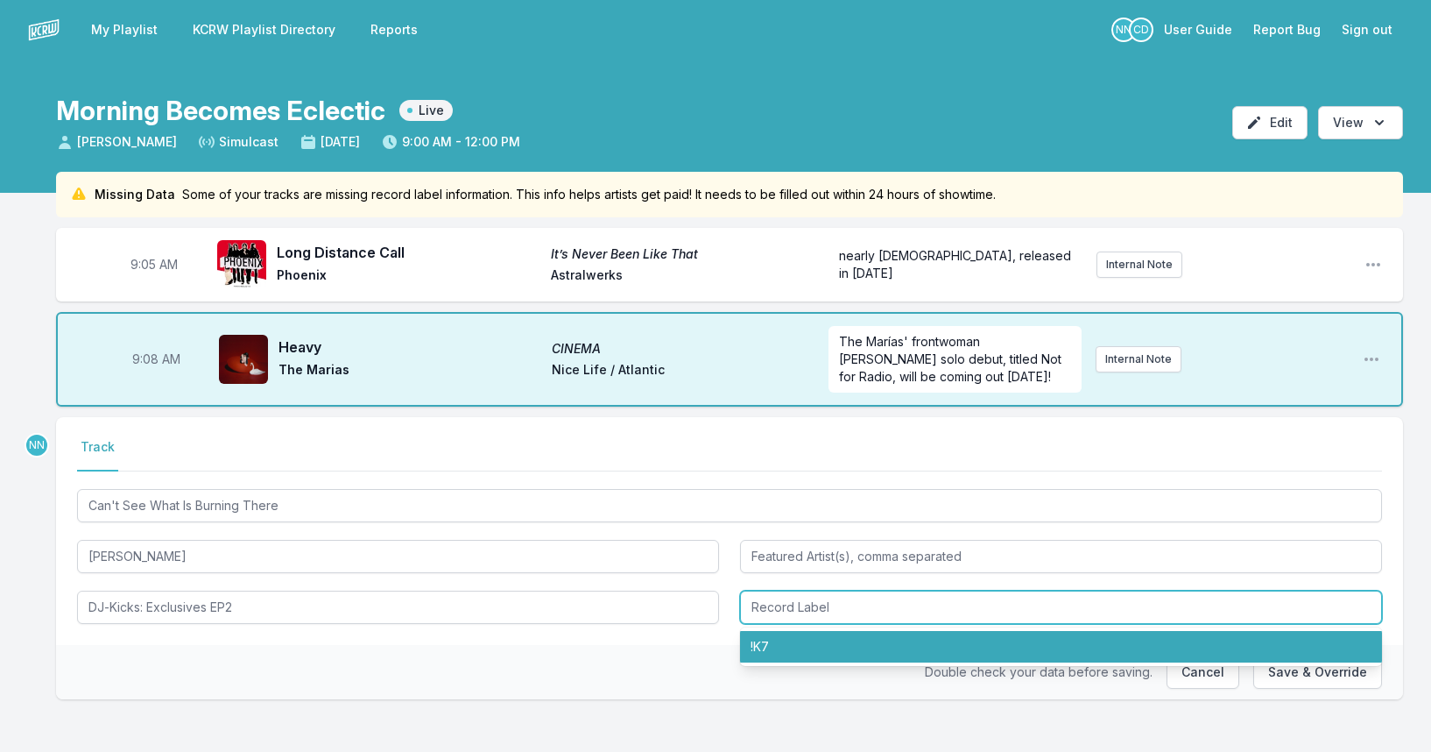
click at [750, 640] on li "!K7" at bounding box center [1061, 647] width 642 height 32
type input "!K7"
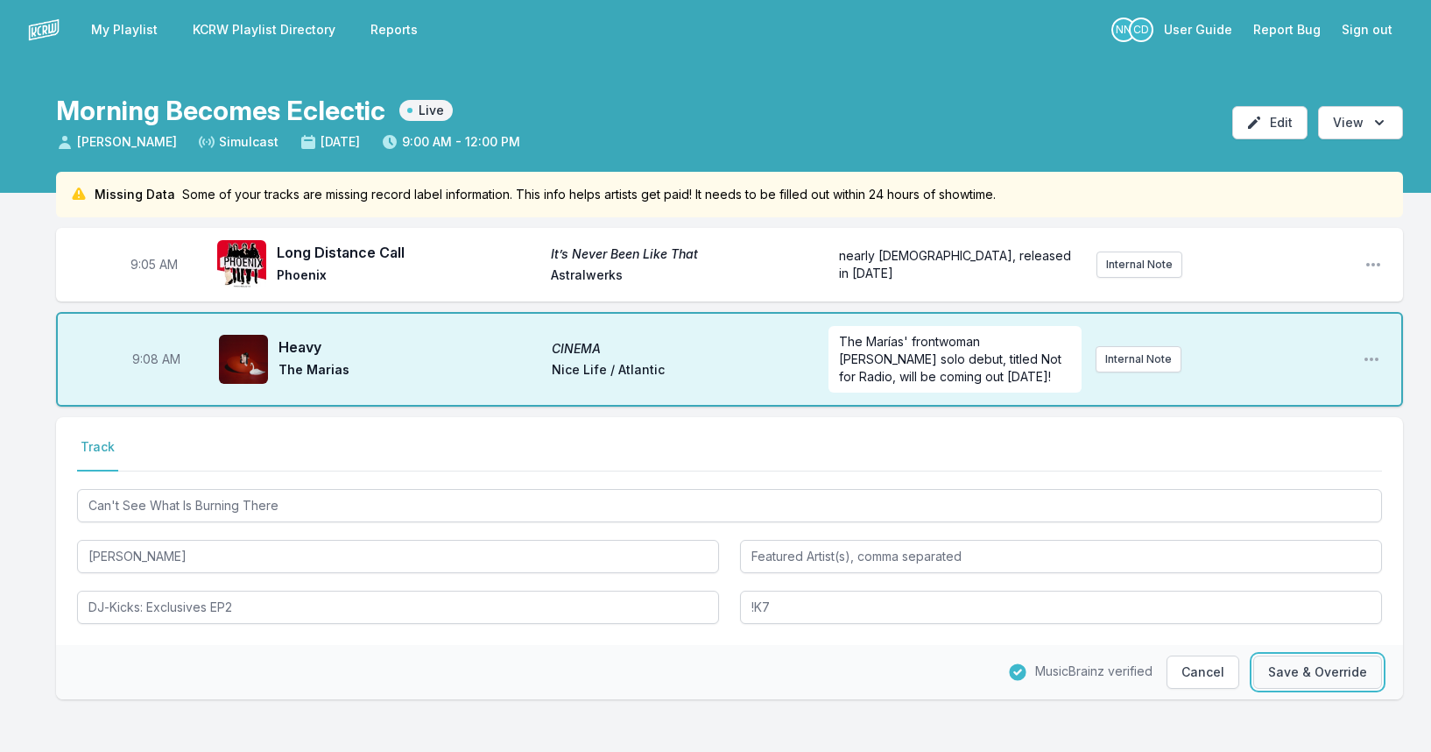
click at [1306, 668] on button "Save & Override" at bounding box center [1318, 671] width 129 height 33
type input "DJ Kicks"
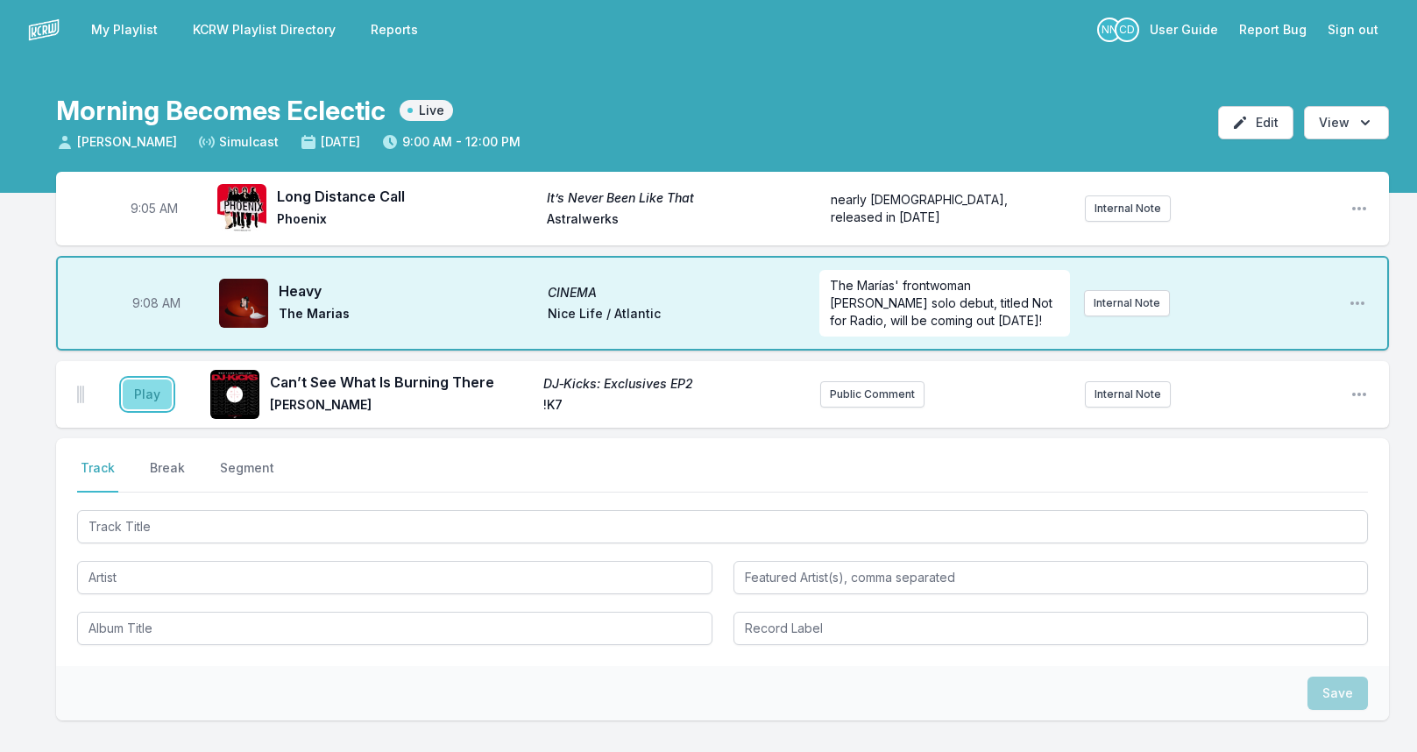
click at [162, 385] on button "Play" at bounding box center [147, 394] width 49 height 30
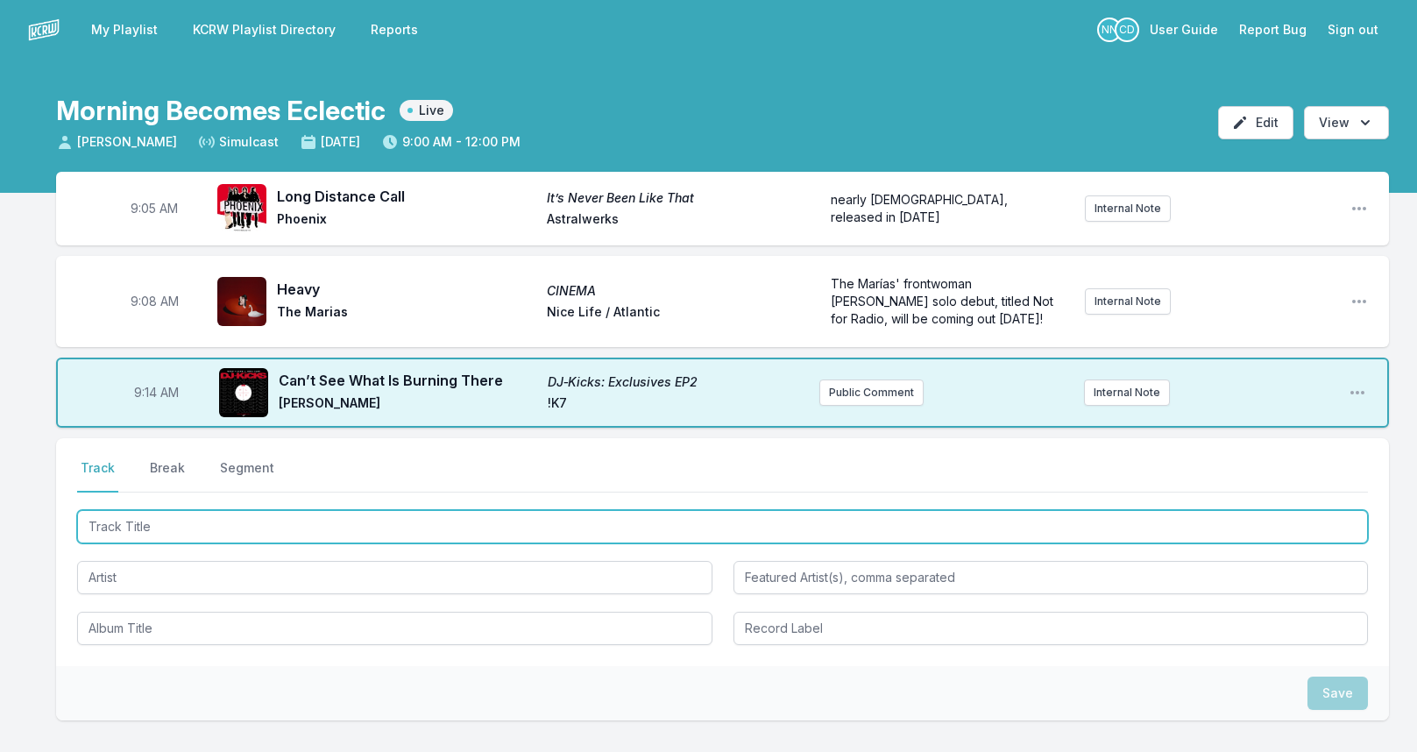
click at [135, 532] on input "Track Title" at bounding box center [722, 526] width 1290 height 33
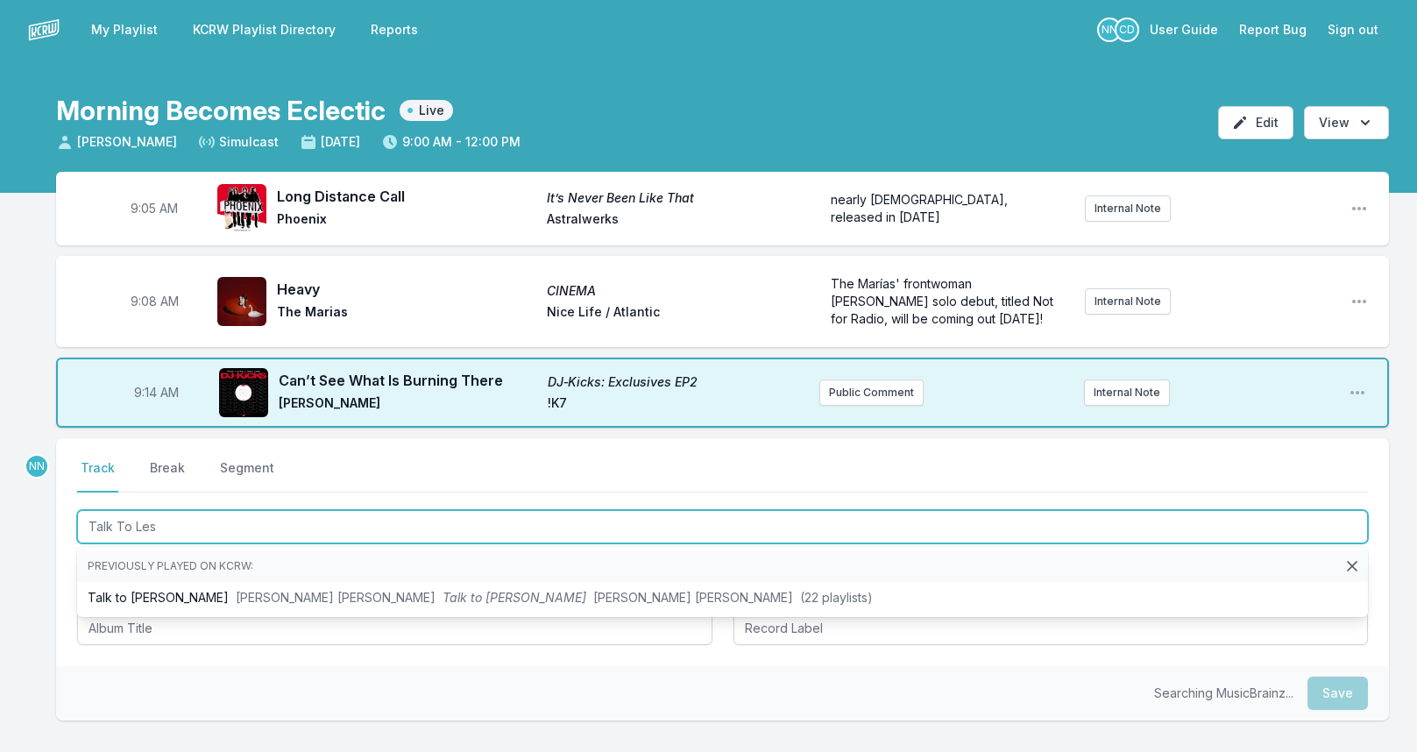
type input "Talk To Lesl"
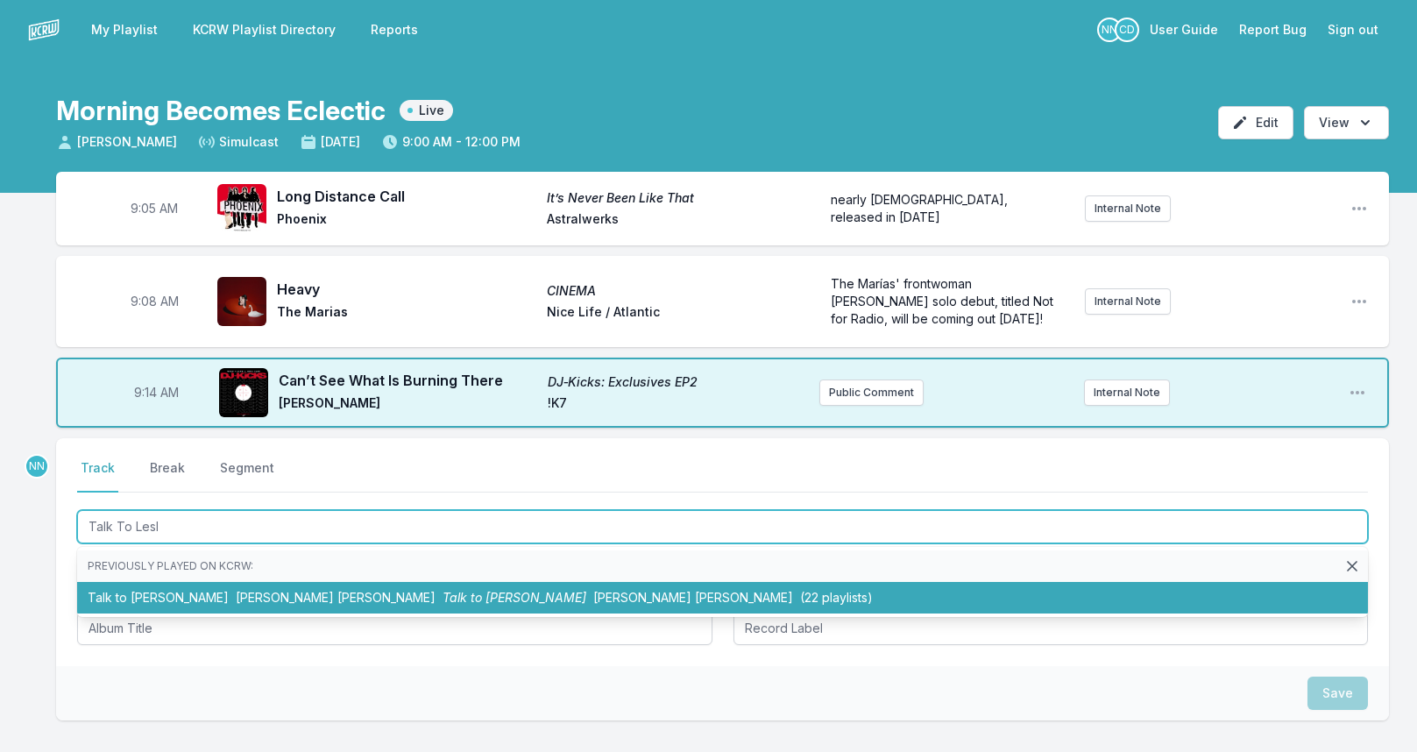
click at [236, 593] on span "[PERSON_NAME] [PERSON_NAME]" at bounding box center [336, 597] width 200 height 15
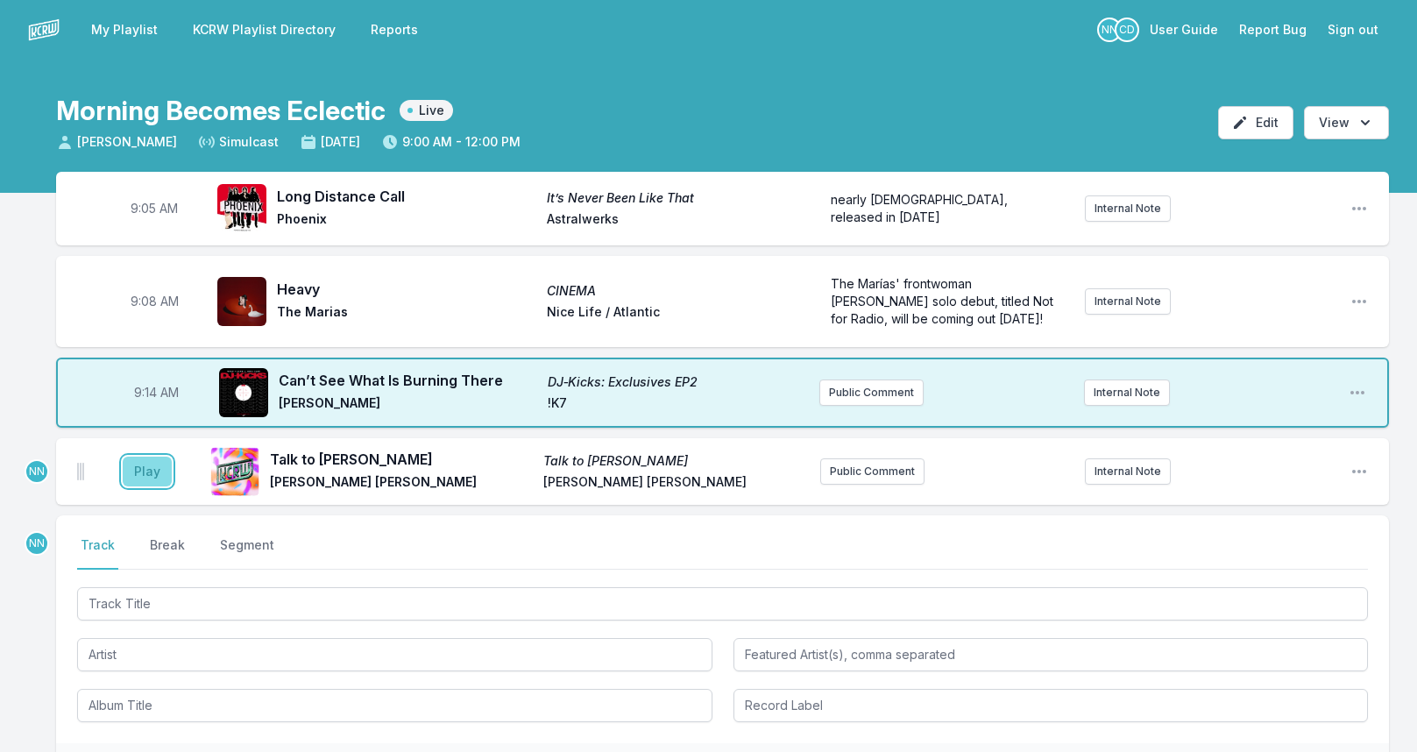
click at [150, 457] on button "Play" at bounding box center [147, 471] width 49 height 30
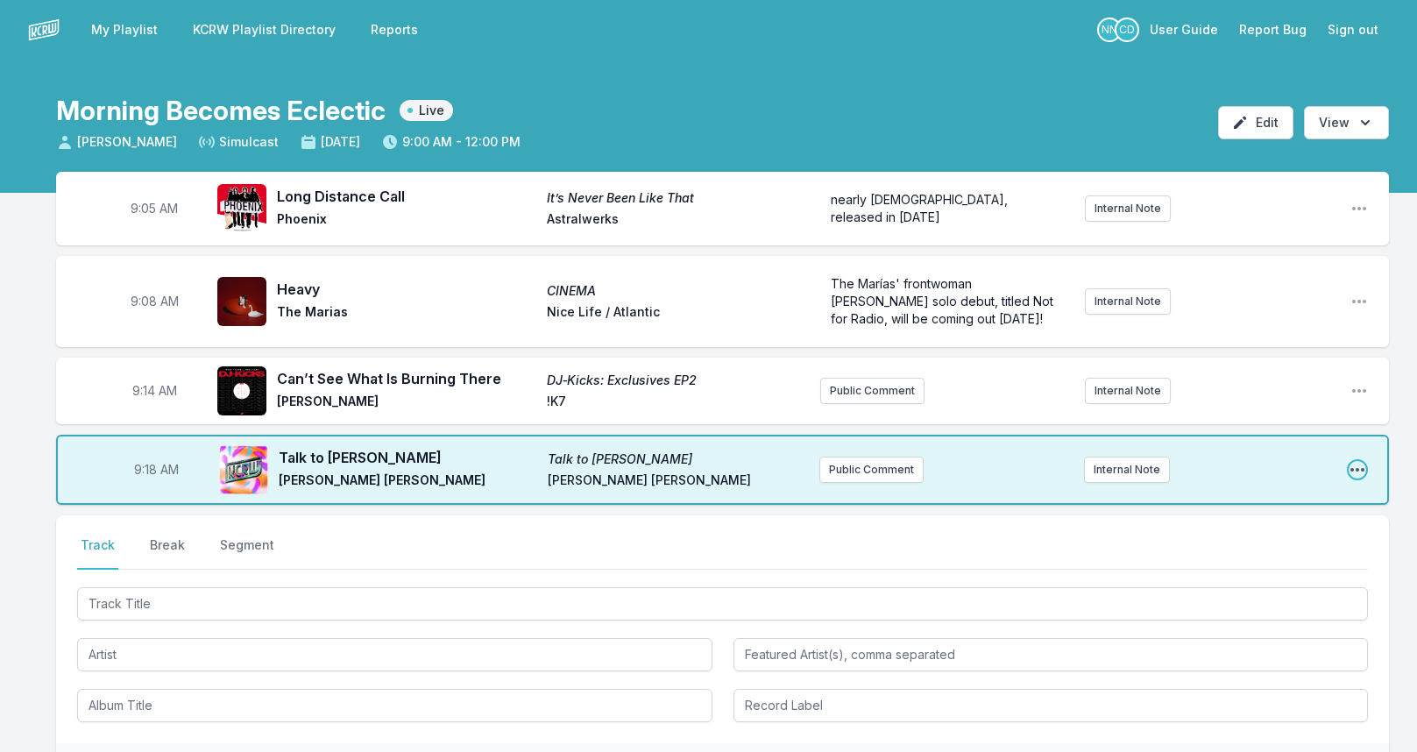
click at [1361, 468] on icon "Open playlist item options" at bounding box center [1357, 470] width 14 height 4
click at [1284, 531] on button "Edit Track Details" at bounding box center [1267, 536] width 196 height 32
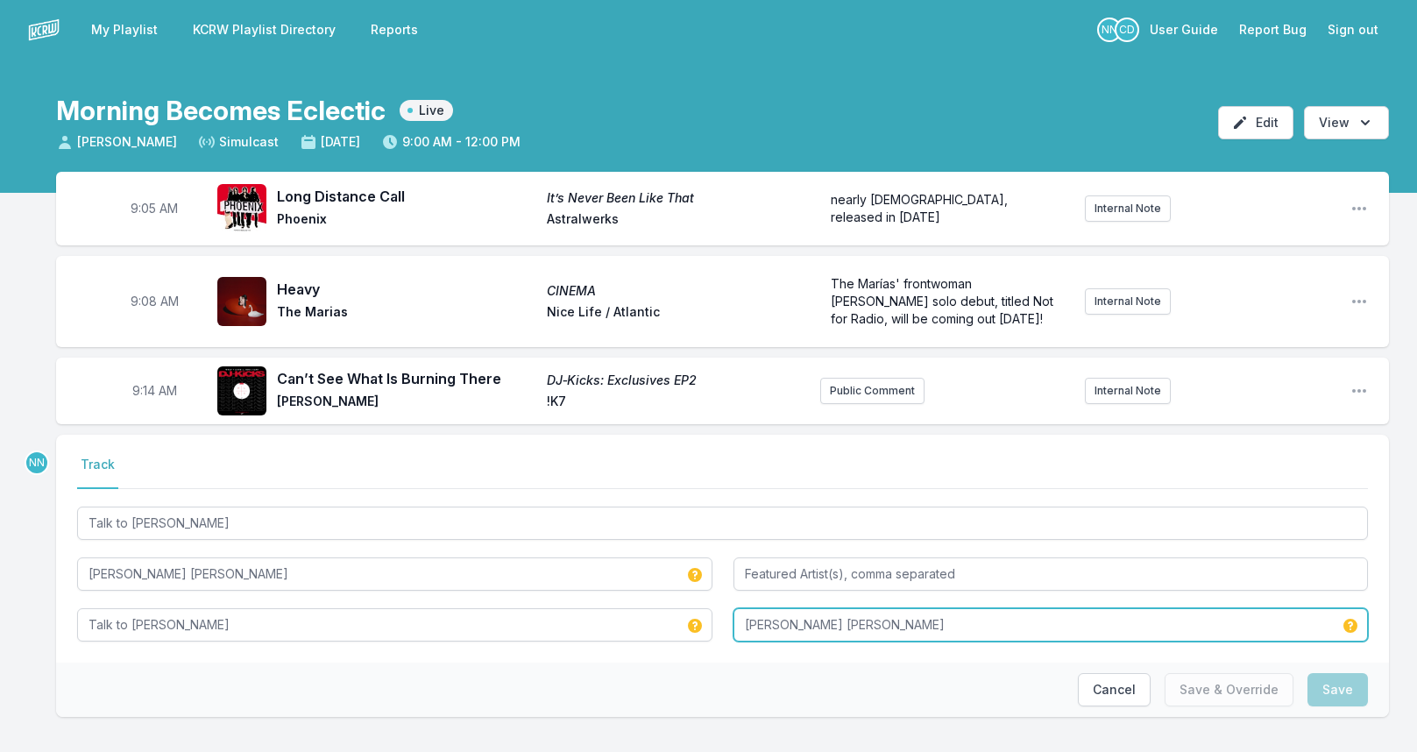
click at [767, 623] on input "[PERSON_NAME] [PERSON_NAME]" at bounding box center [1050, 624] width 635 height 33
click at [754, 625] on input "[PERSON_NAME] [PERSON_NAME]" at bounding box center [1050, 624] width 635 height 33
click at [760, 623] on input "[PERSON_NAME] [PERSON_NAME]" at bounding box center [1050, 624] width 635 height 33
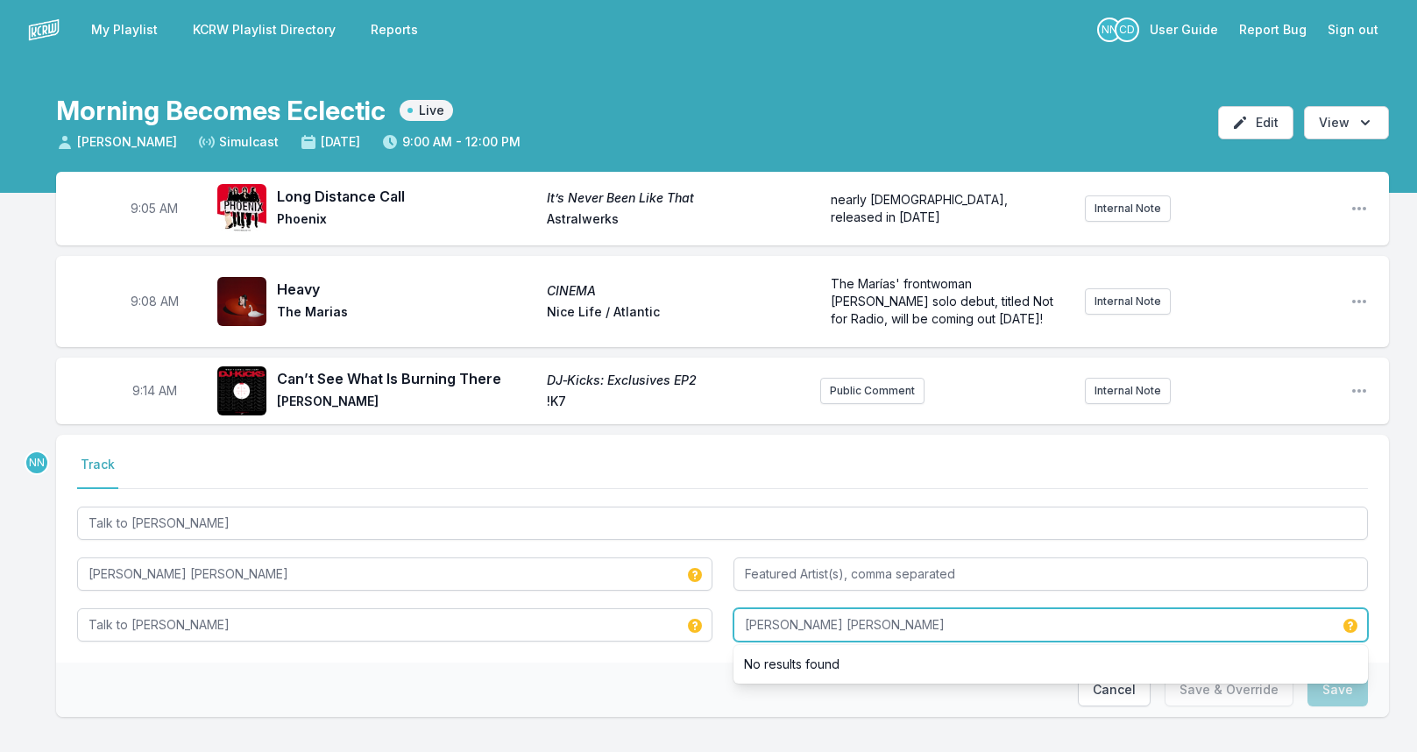
click at [760, 623] on input "[PERSON_NAME] [PERSON_NAME]" at bounding box center [1050, 624] width 635 height 33
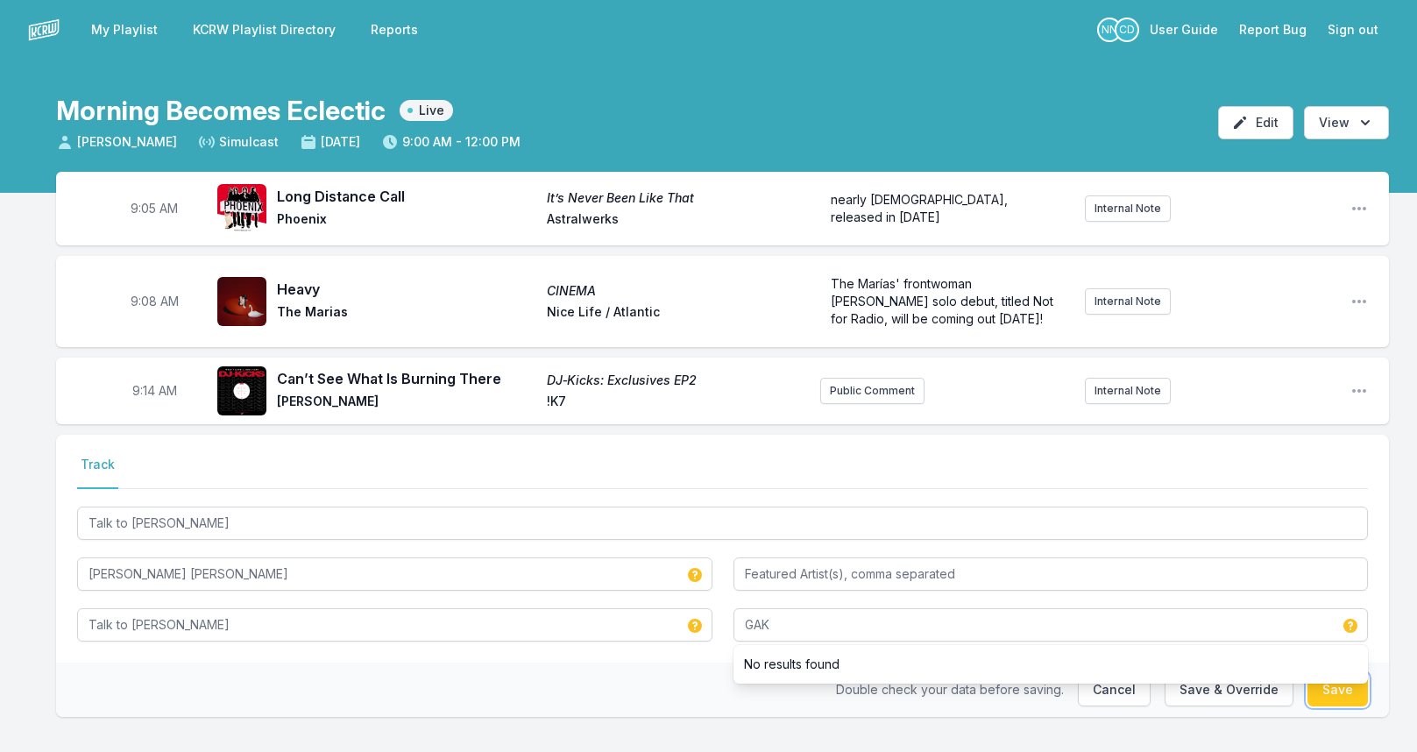
click at [1322, 683] on button "Save" at bounding box center [1337, 689] width 60 height 33
type input "[PERSON_NAME] [PERSON_NAME]"
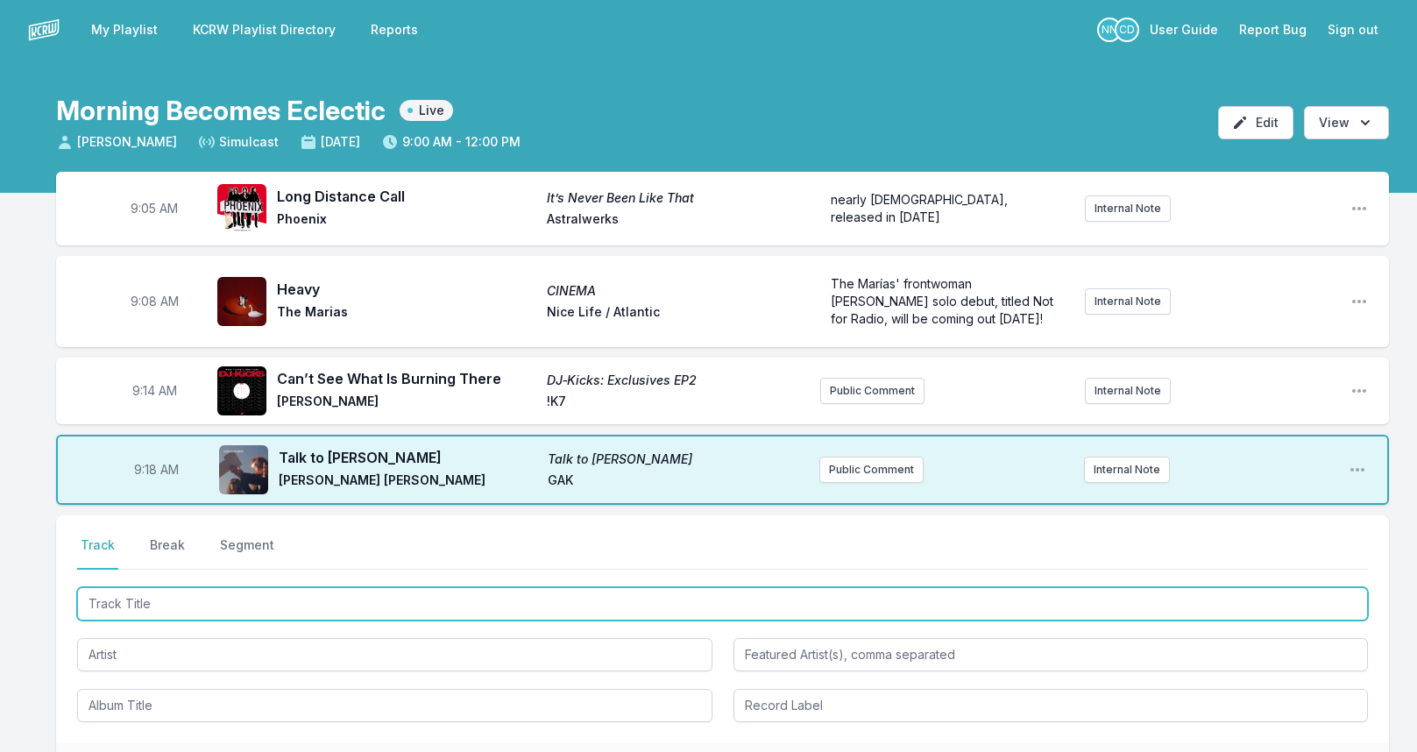
click at [303, 595] on input "Track Title" at bounding box center [722, 603] width 1290 height 33
click at [305, 605] on input "Track Title" at bounding box center [722, 603] width 1290 height 33
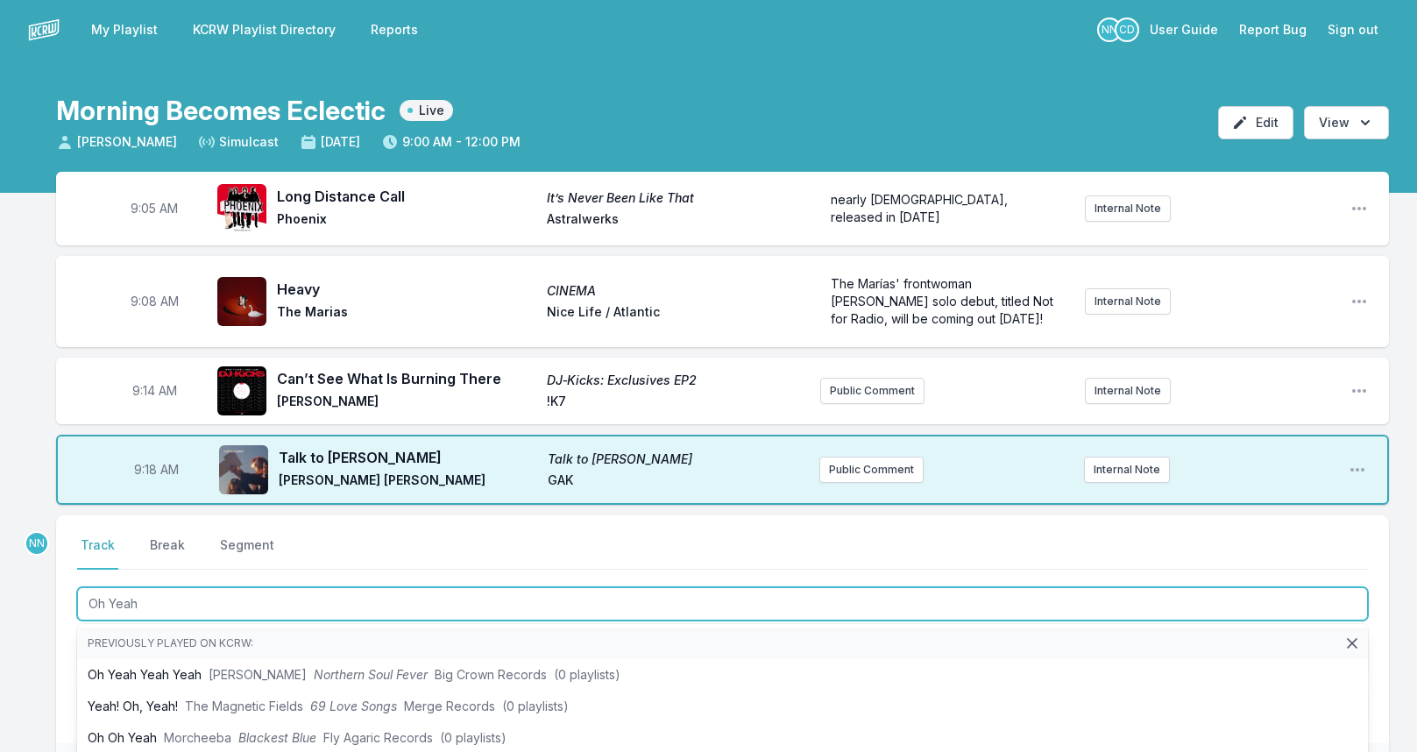
type input "Oh Yeah"
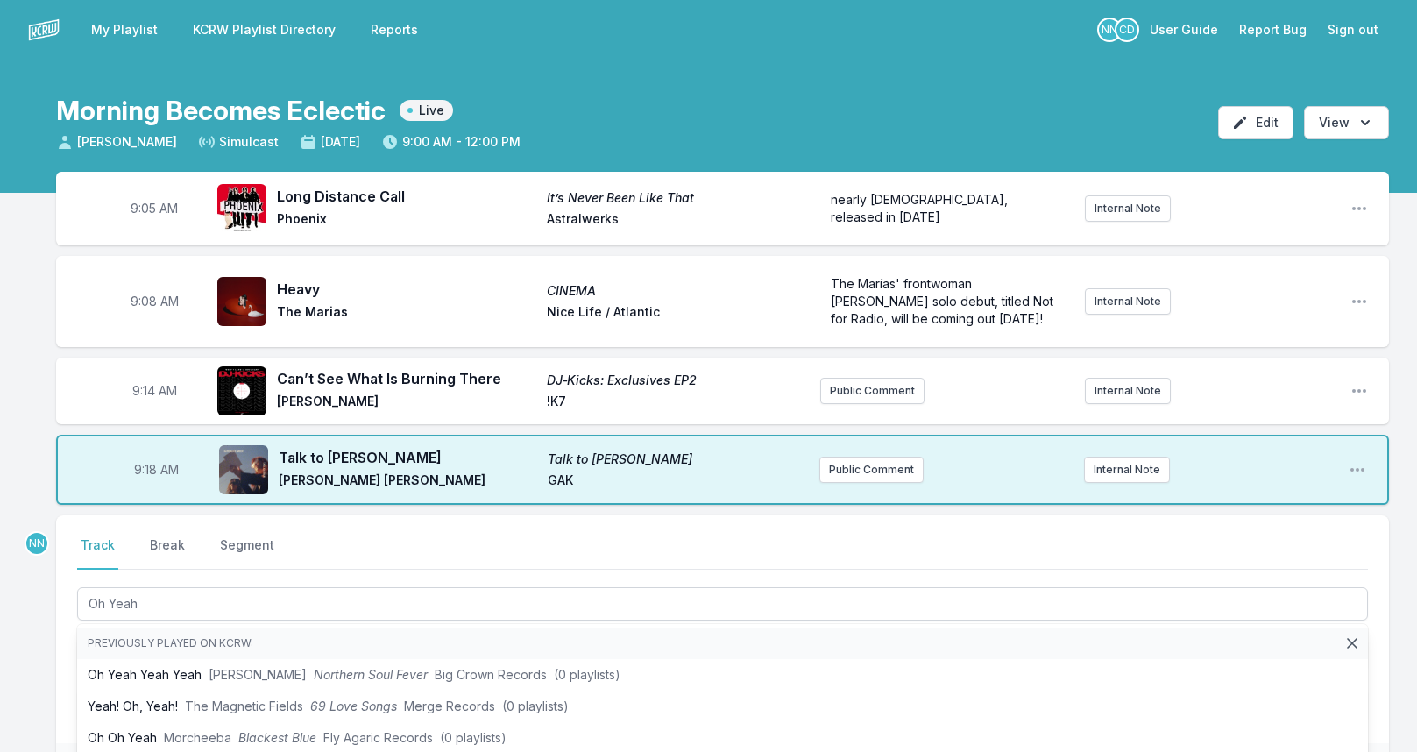
click at [34, 660] on div "9:05 AM Long Distance Call It’s Never Been Like That Phoenix Astralwerks nearly…" at bounding box center [708, 569] width 1417 height 794
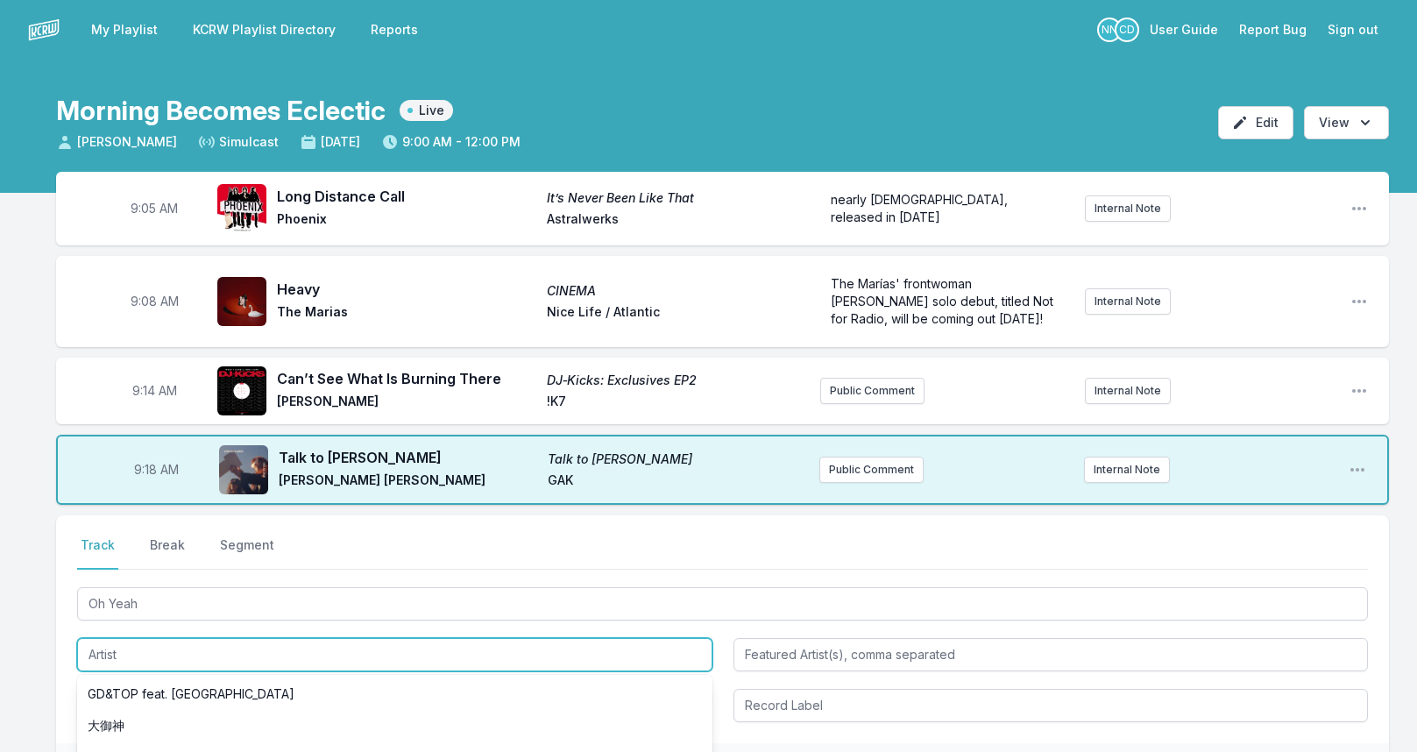
click at [104, 649] on input "Artist" at bounding box center [394, 654] width 635 height 33
type input "Grindstone"
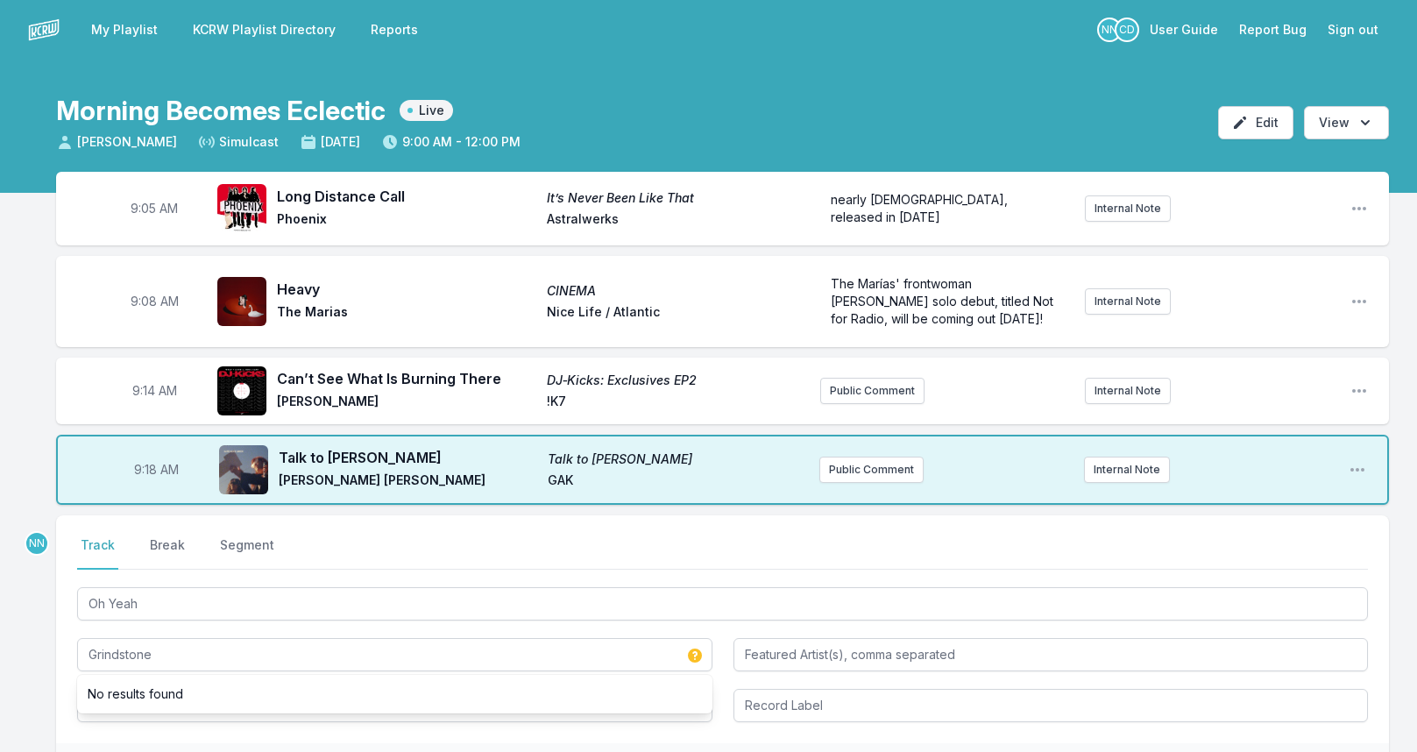
click at [48, 663] on div "9:05 AM Long Distance Call It’s Never Been Like That Phoenix Astralwerks nearly…" at bounding box center [708, 569] width 1417 height 794
click at [117, 702] on input "Album Title" at bounding box center [394, 705] width 635 height 33
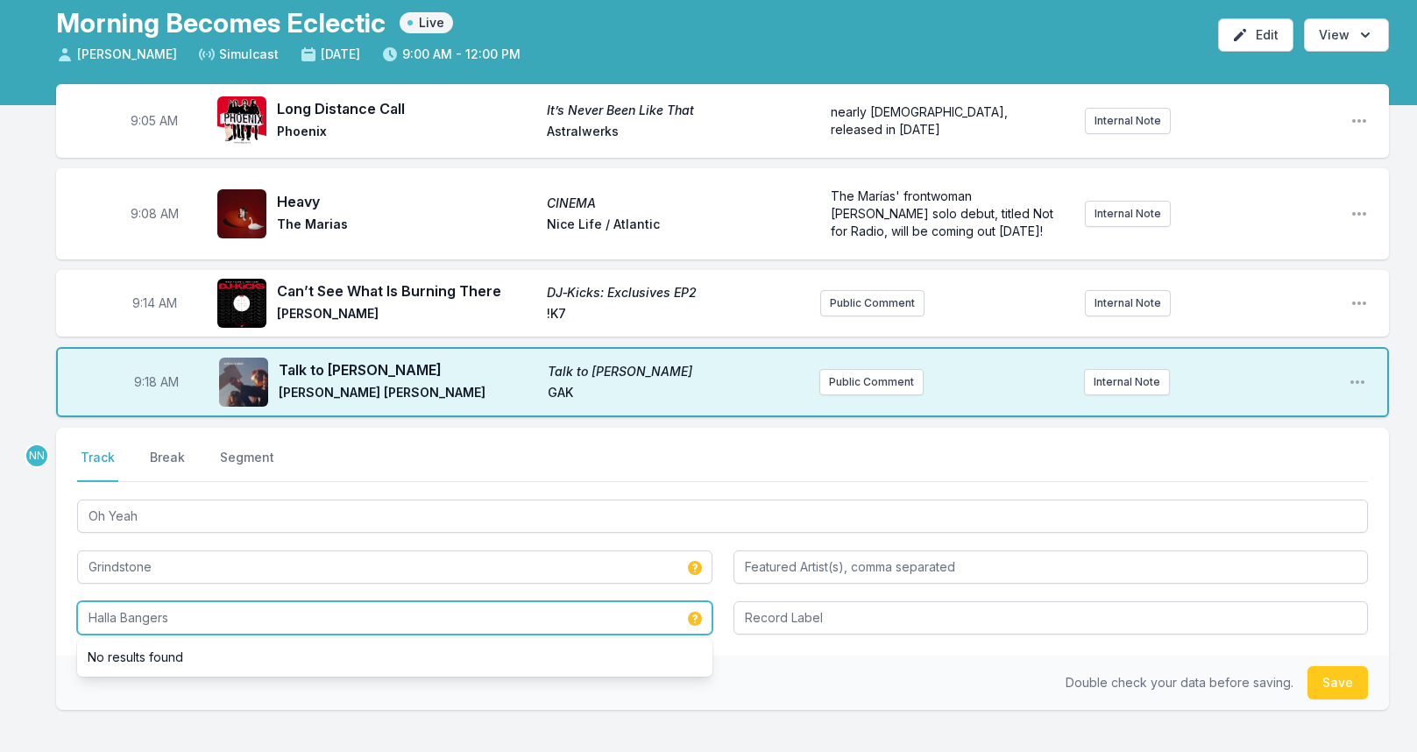
type input "Halla Bangers"
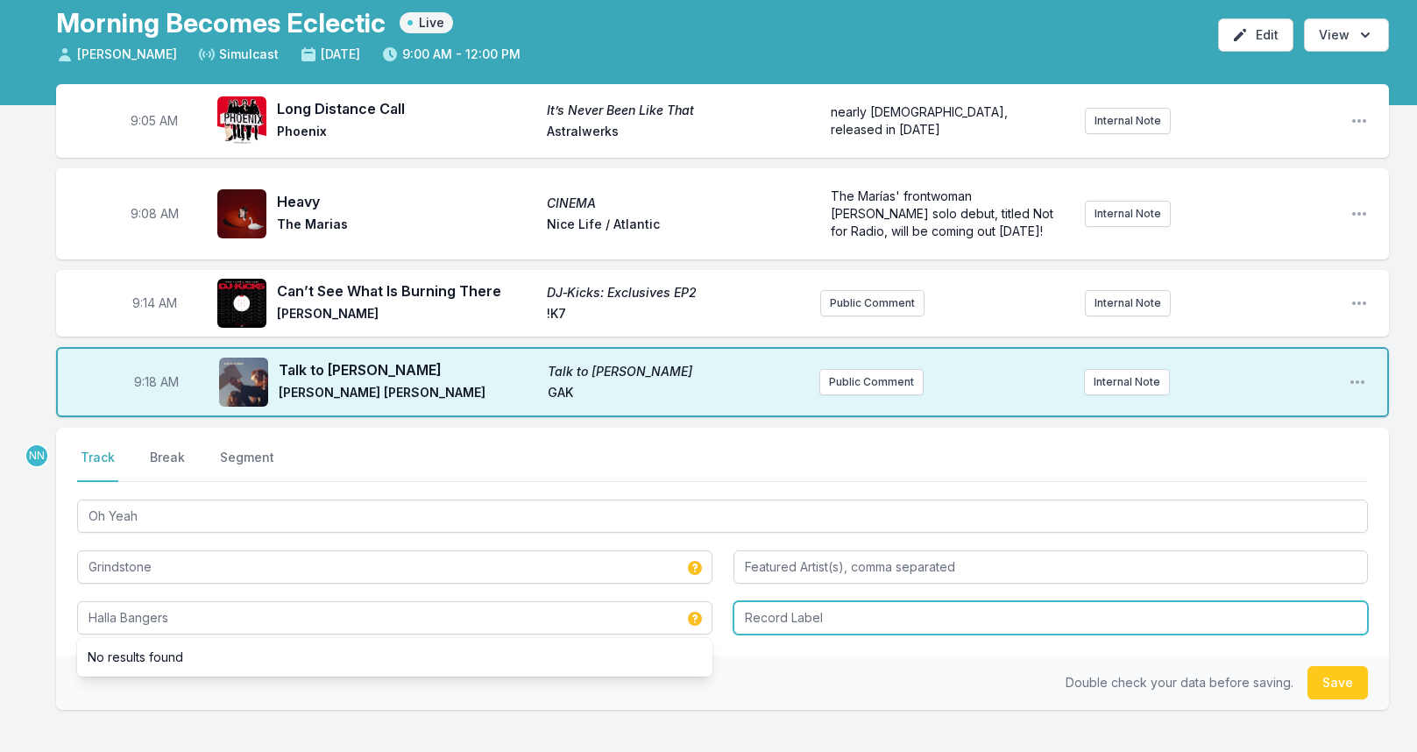
click at [782, 613] on input "Record Label" at bounding box center [1050, 617] width 635 height 33
type input "Grindstone Music"
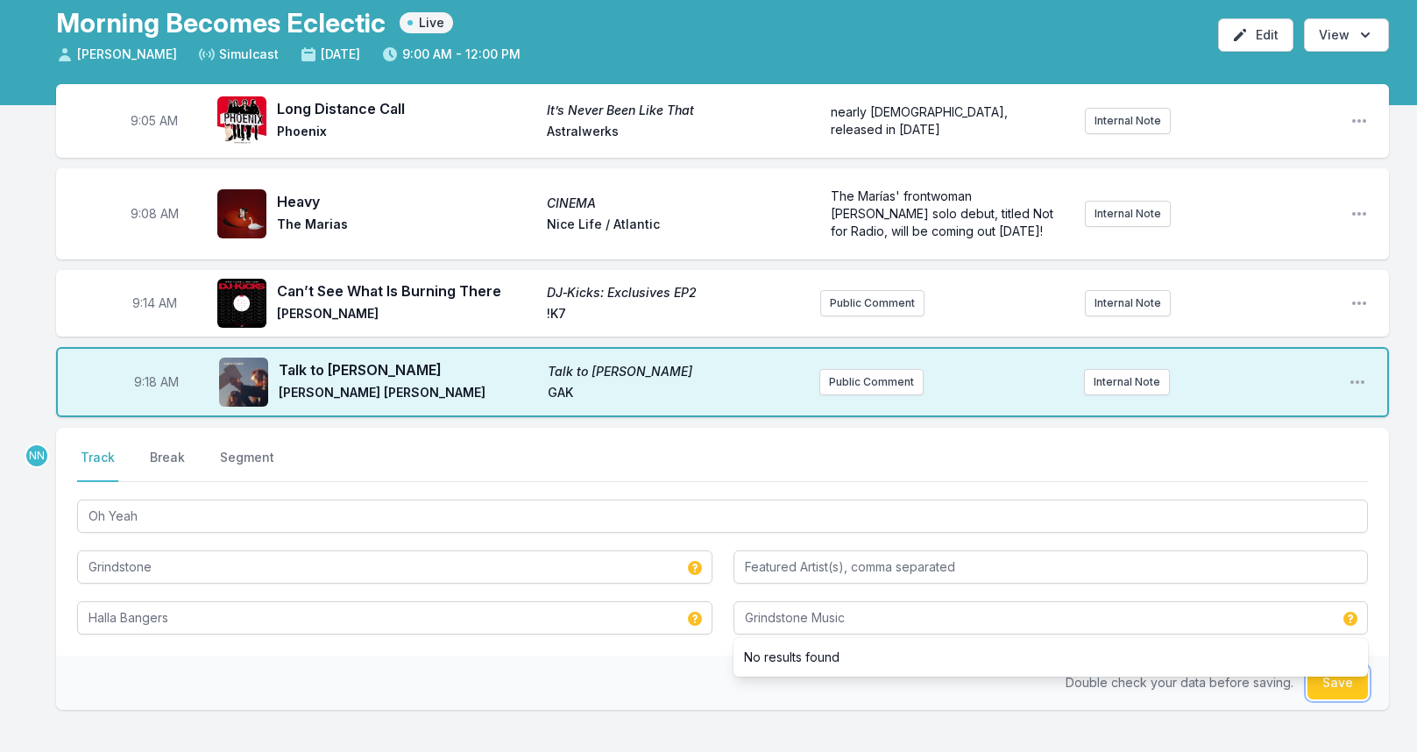
click at [1333, 681] on button "Save" at bounding box center [1337, 682] width 60 height 33
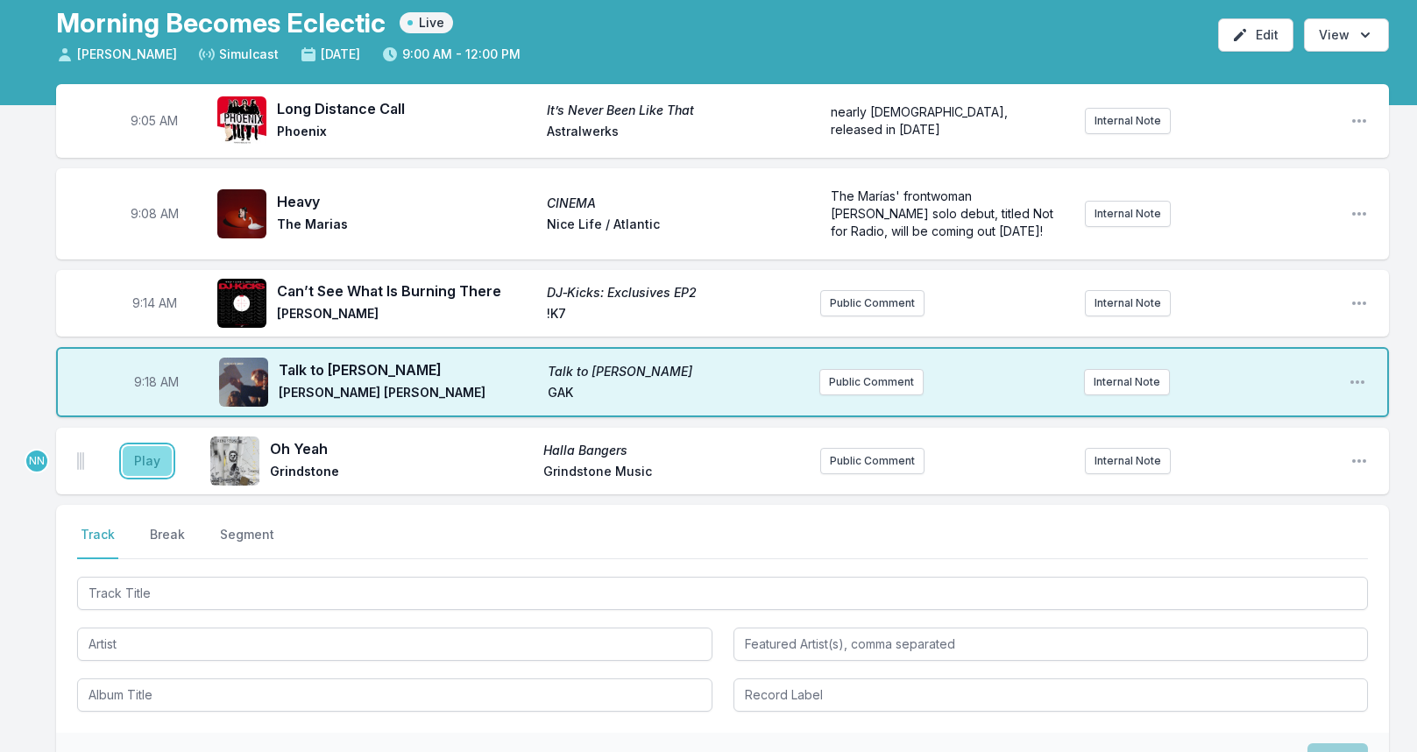
click at [145, 462] on button "Play" at bounding box center [147, 461] width 49 height 30
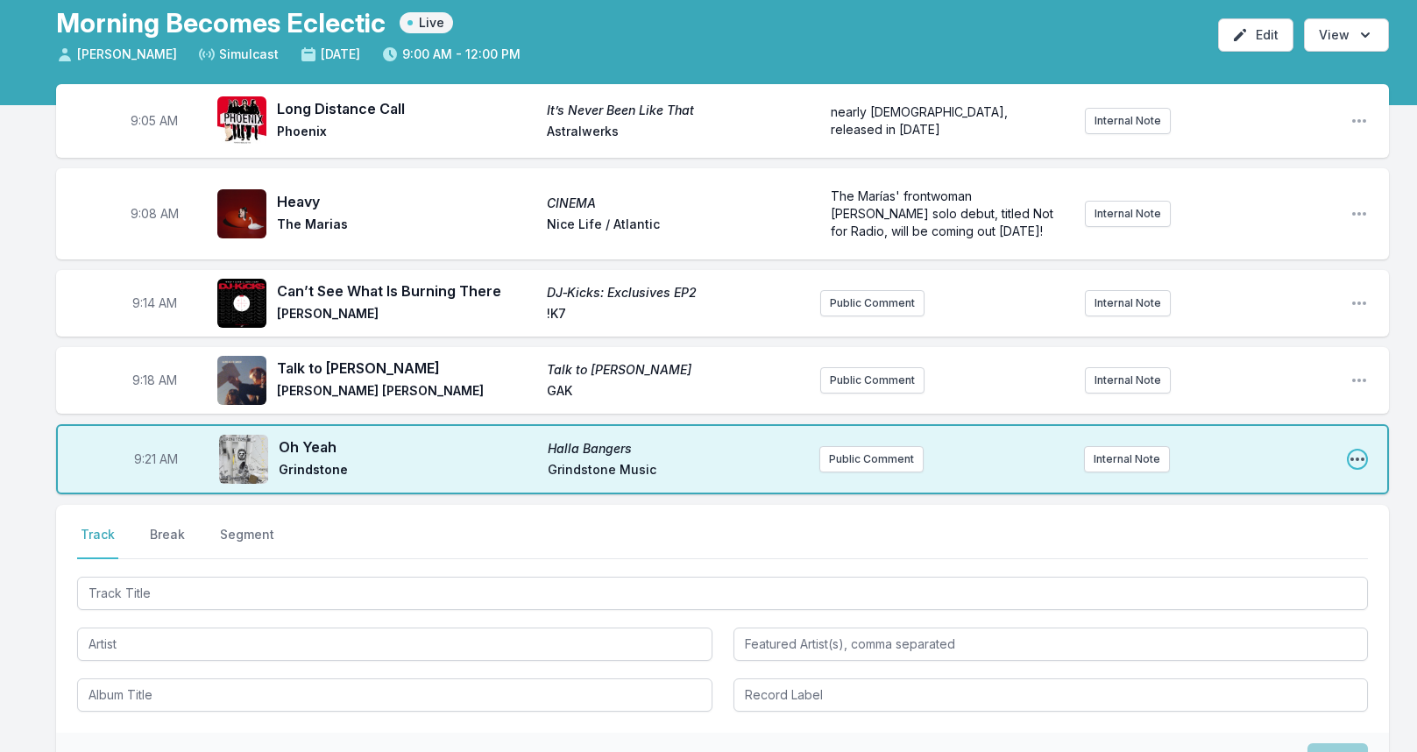
click at [1356, 450] on icon "Open playlist item options" at bounding box center [1357, 459] width 18 height 18
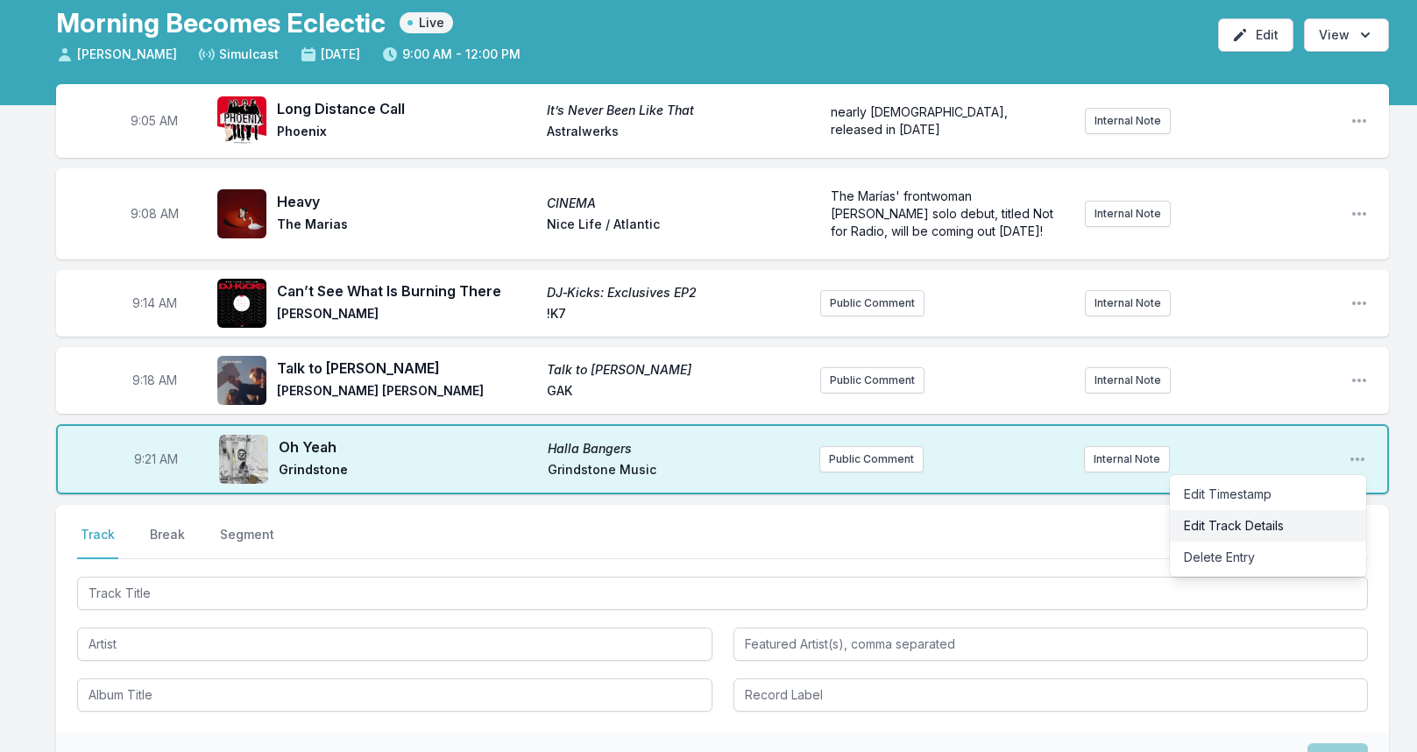
click at [1244, 519] on button "Edit Track Details" at bounding box center [1267, 526] width 196 height 32
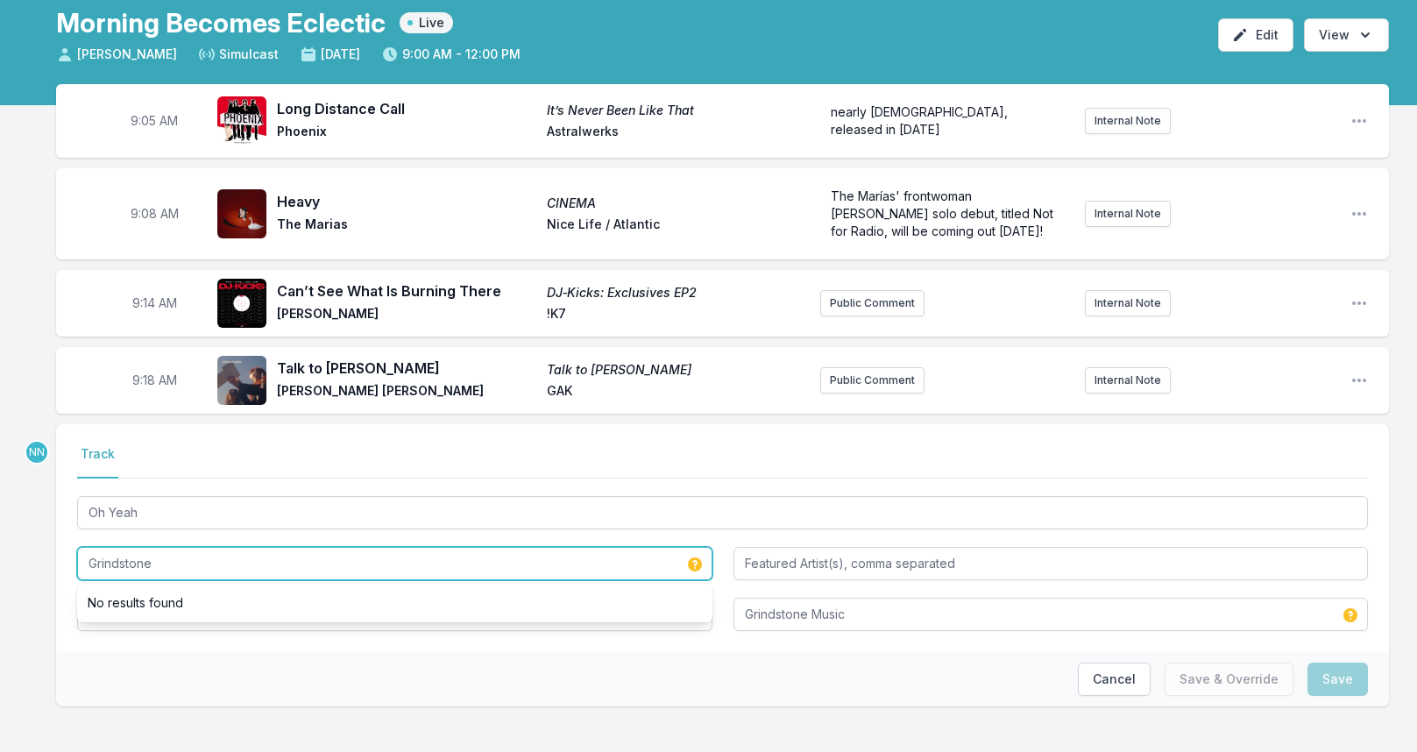
drag, startPoint x: 170, startPoint y: 552, endPoint x: 35, endPoint y: 553, distance: 134.9
click at [35, 553] on div "9:05 AM Long Distance Call It’s Never Been Like That Phoenix Astralwerks nearly…" at bounding box center [708, 428] width 1417 height 689
type input "[PERSON_NAME] & Rakim"
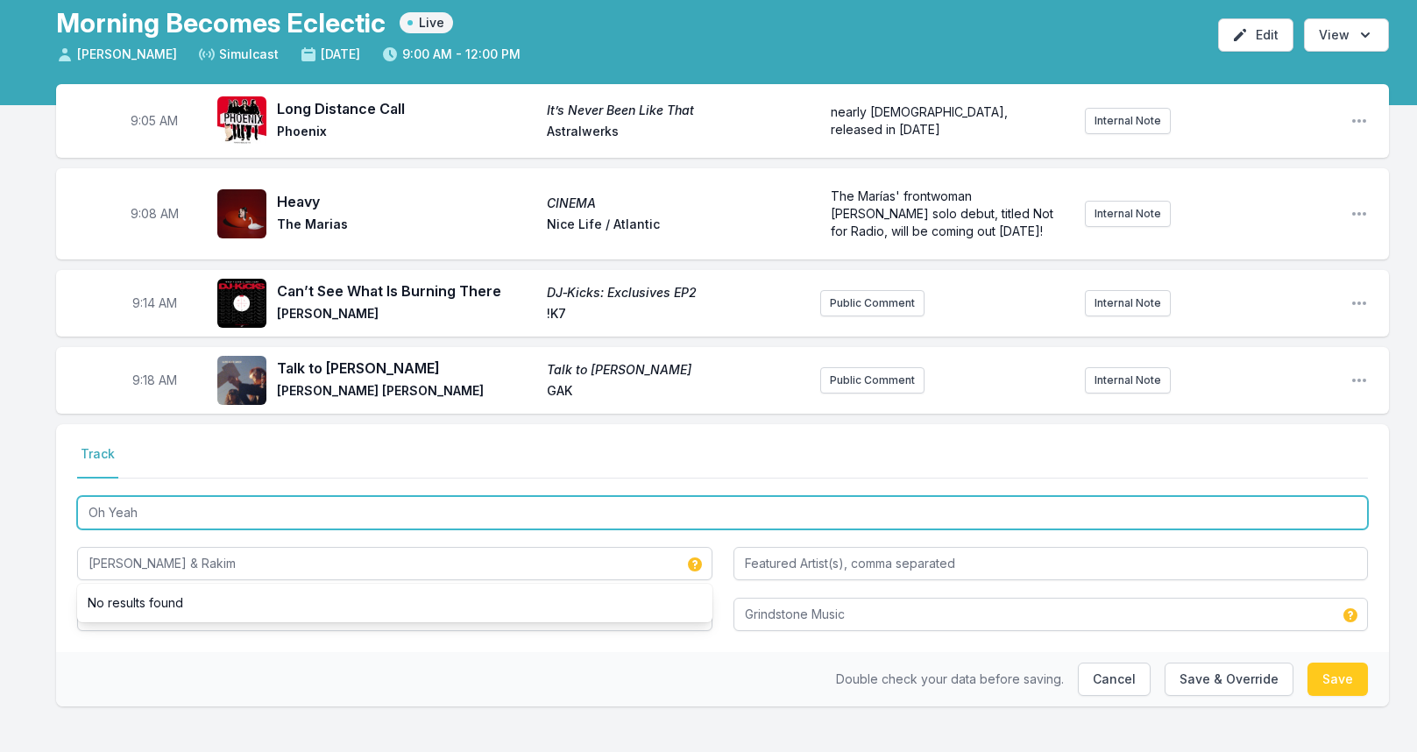
drag, startPoint x: 143, startPoint y: 506, endPoint x: -1, endPoint y: 504, distance: 143.7
click at [0, 504] on html "My Playlist KCRW Playlist Directory Reports NN CD User Guide Report Bug Sign ou…" at bounding box center [708, 342] width 1417 height 860
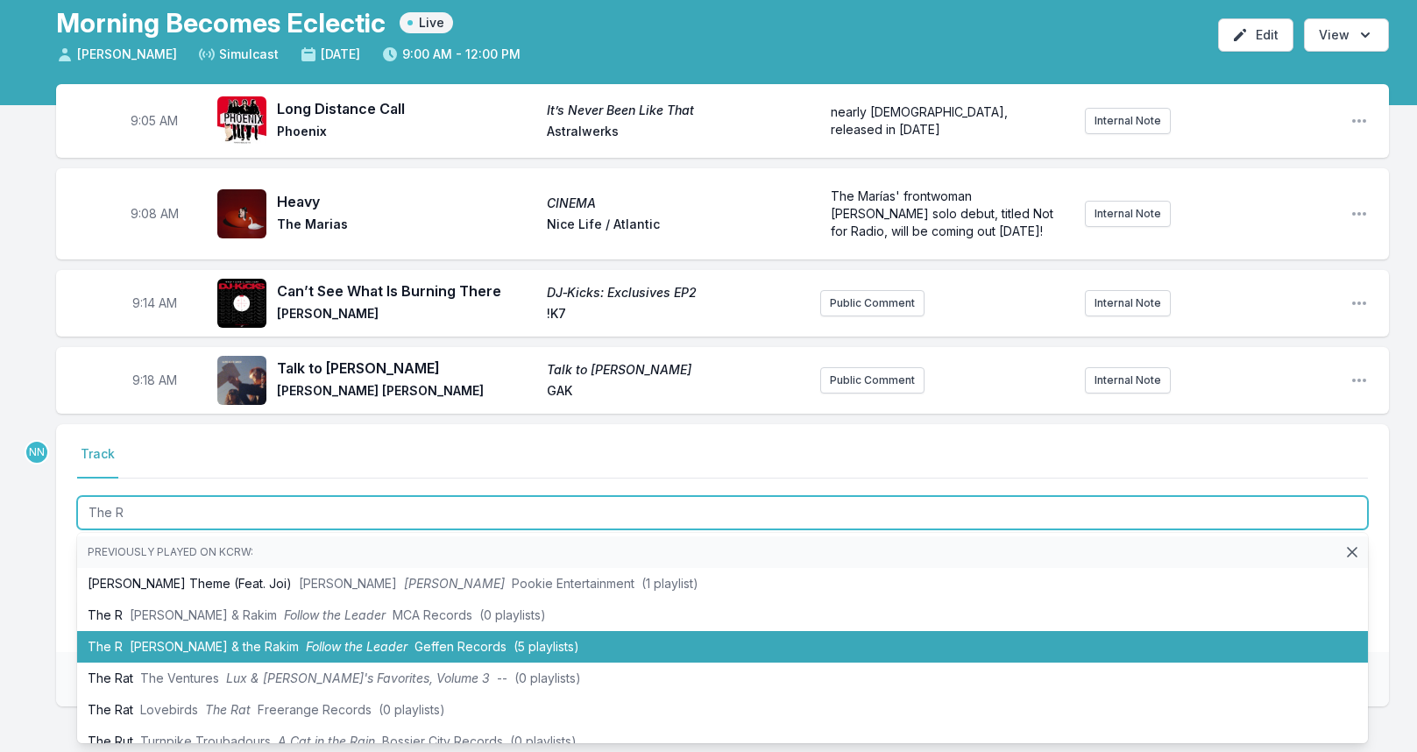
drag, startPoint x: 203, startPoint y: 605, endPoint x: 217, endPoint y: 636, distance: 33.7
click at [217, 636] on ul "Previously played on KCRW: [PERSON_NAME] Theme (Feat. [PERSON_NAME]) [PERSON_NA…" at bounding box center [722, 638] width 1290 height 210
click at [217, 639] on span "[PERSON_NAME] & the Rakim" at bounding box center [214, 646] width 169 height 15
type input "Oh Yeah"
type input "Grindstone"
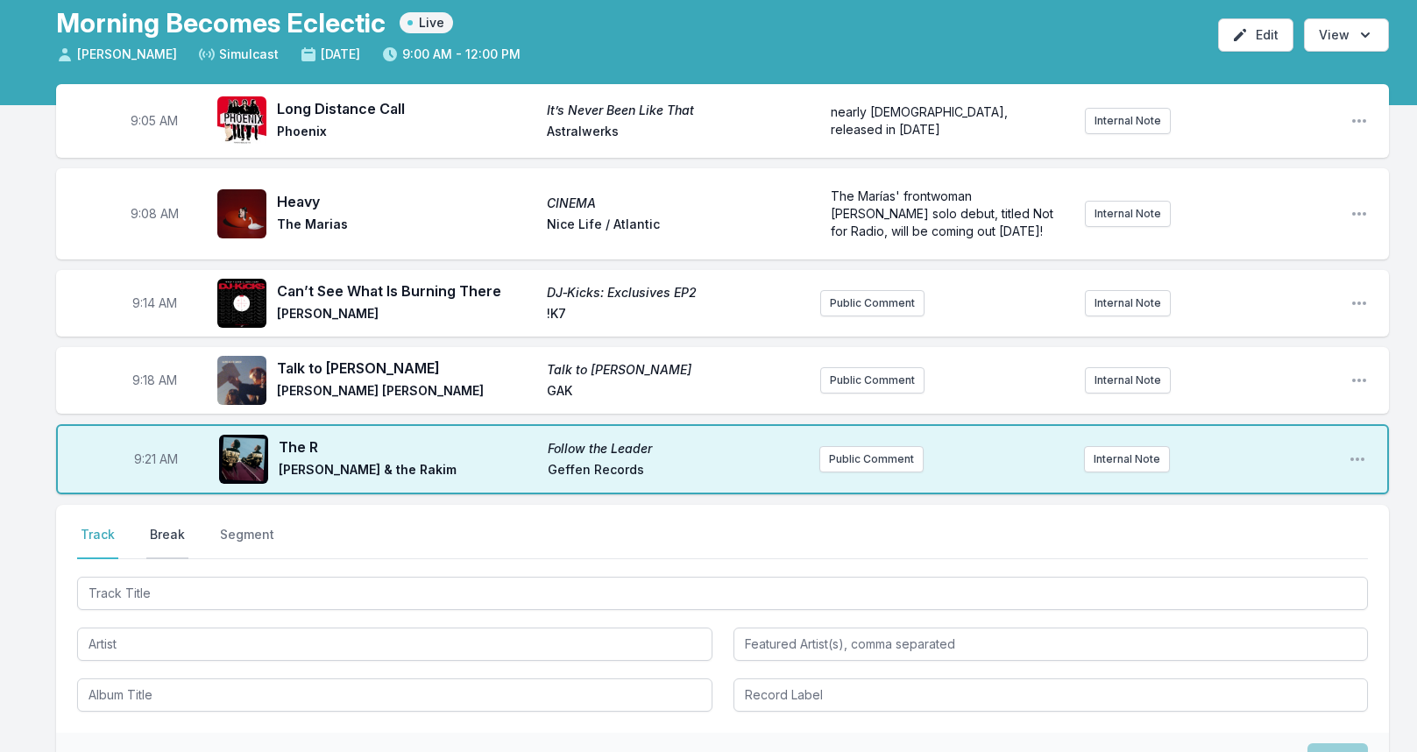
click at [161, 527] on button "Break" at bounding box center [167, 542] width 42 height 33
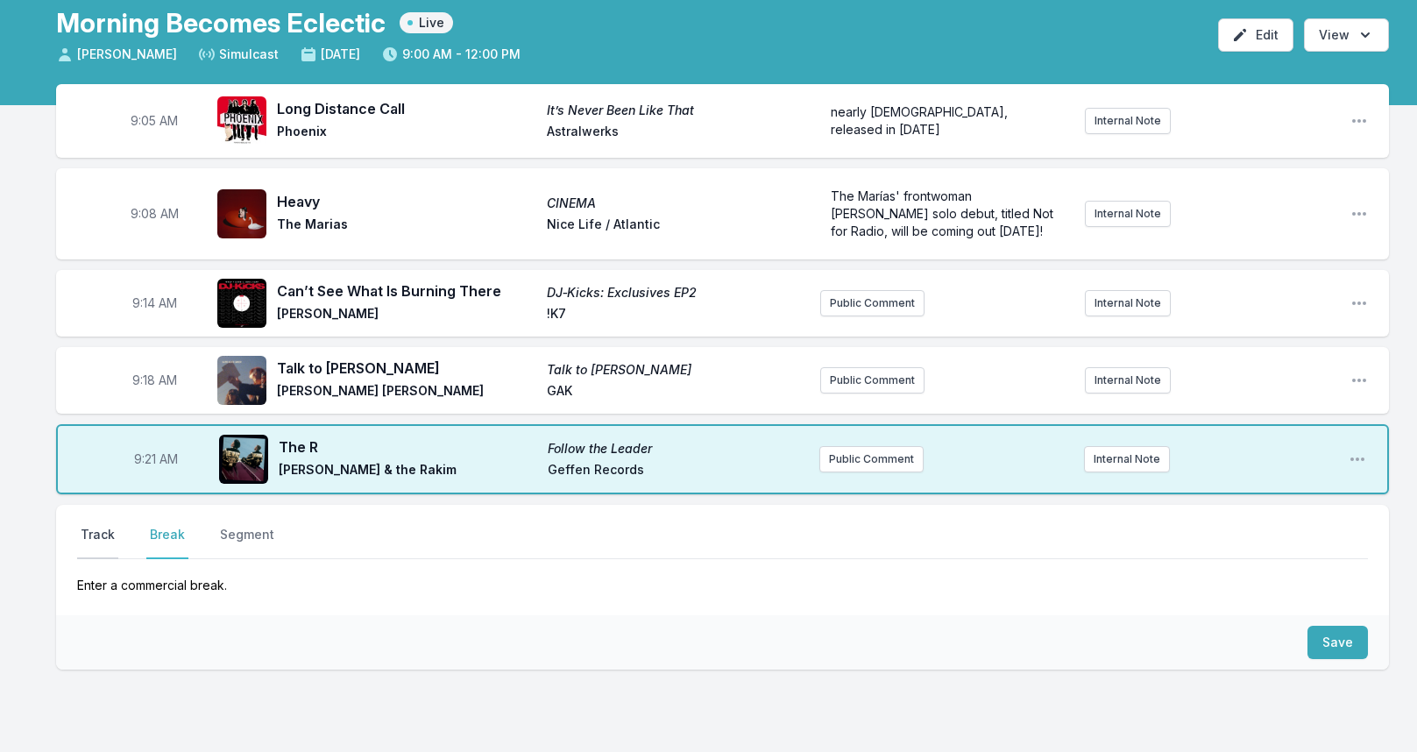
click at [106, 529] on button "Track" at bounding box center [97, 542] width 41 height 33
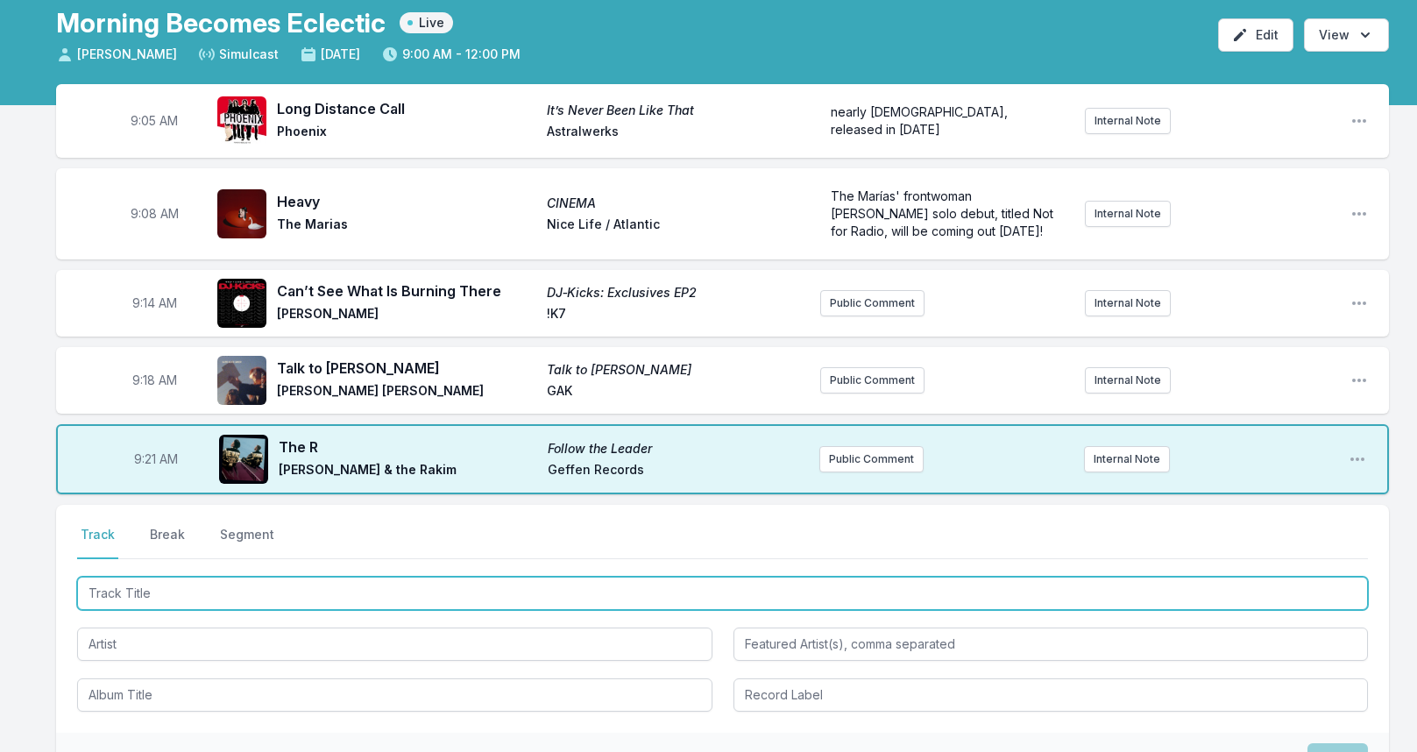
click at [161, 589] on input "Track Title" at bounding box center [722, 592] width 1290 height 33
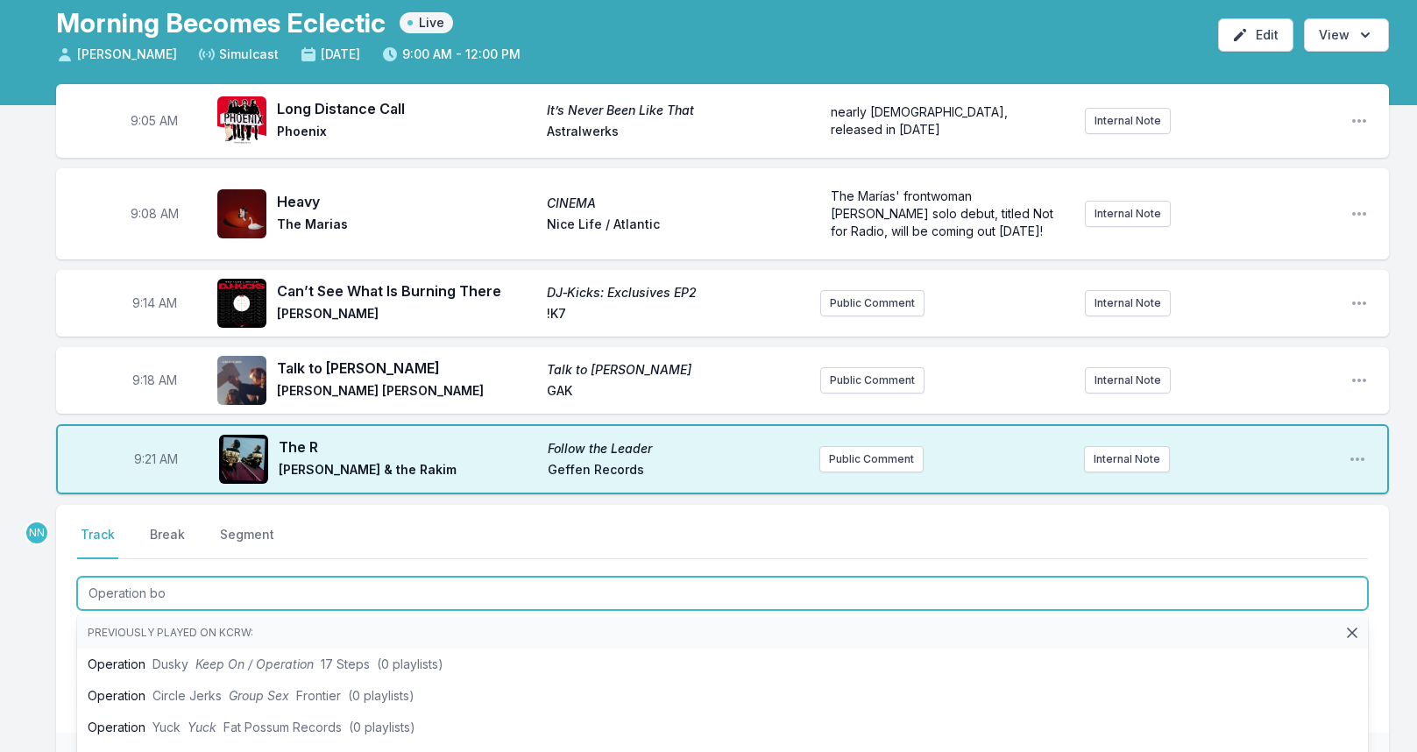
type input "Operation boo"
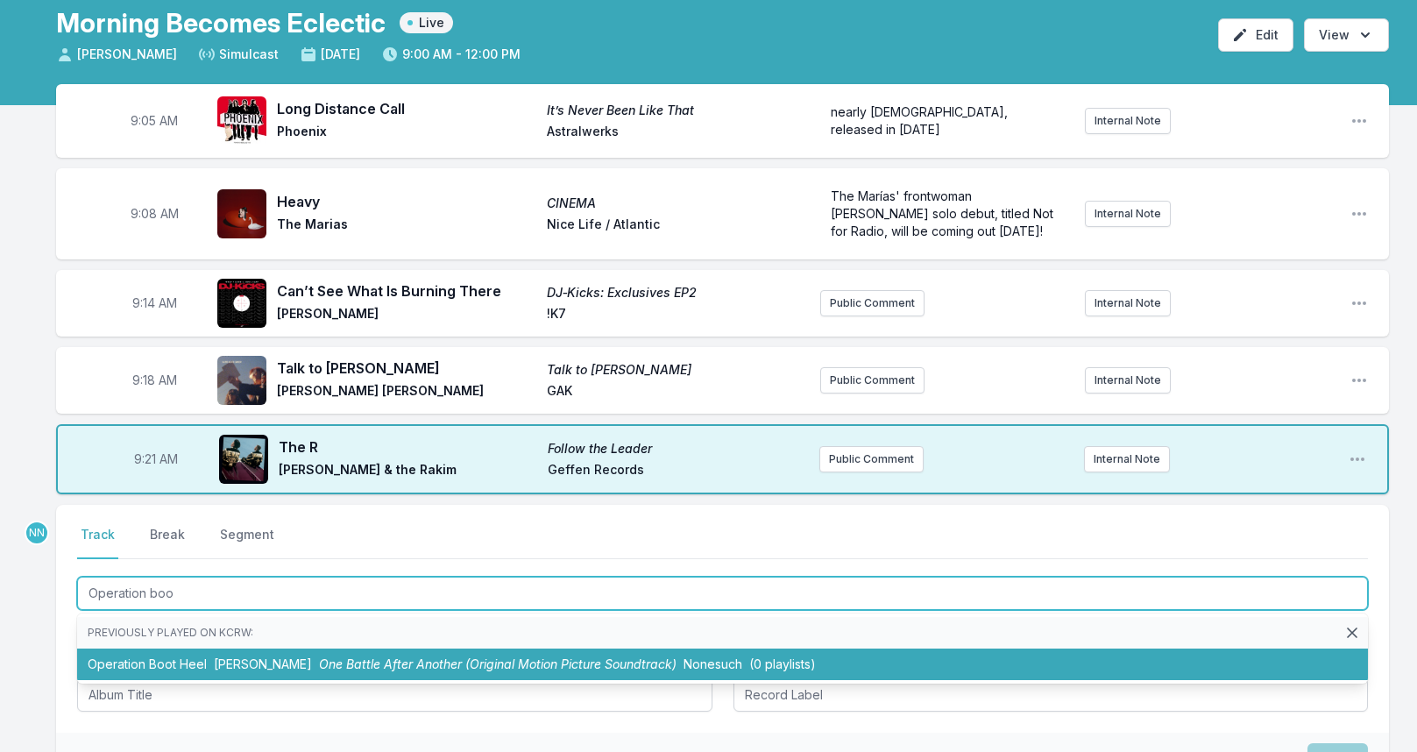
click at [196, 651] on li "Operation Boot Heel [PERSON_NAME] One Battle After Another (Original Motion Pic…" at bounding box center [722, 664] width 1290 height 32
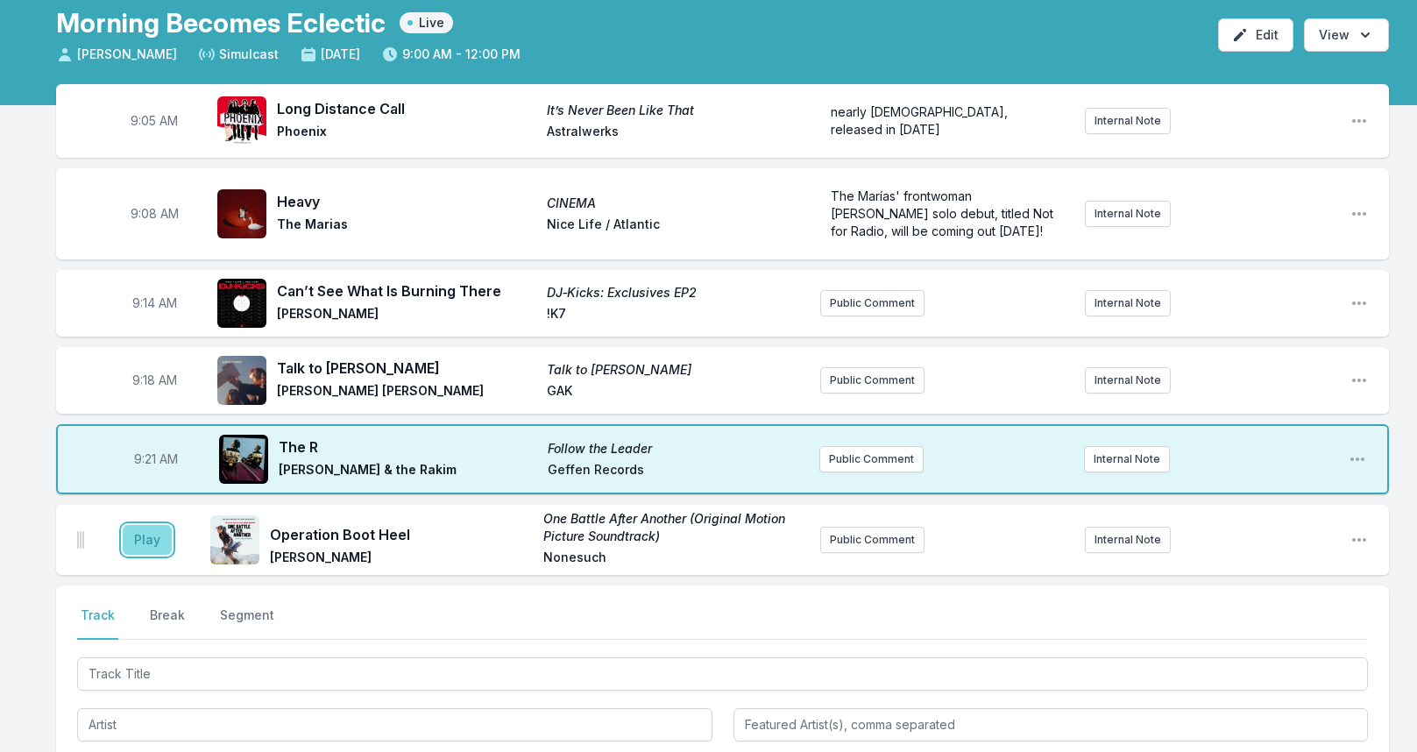
click at [165, 532] on button "Play" at bounding box center [147, 540] width 49 height 30
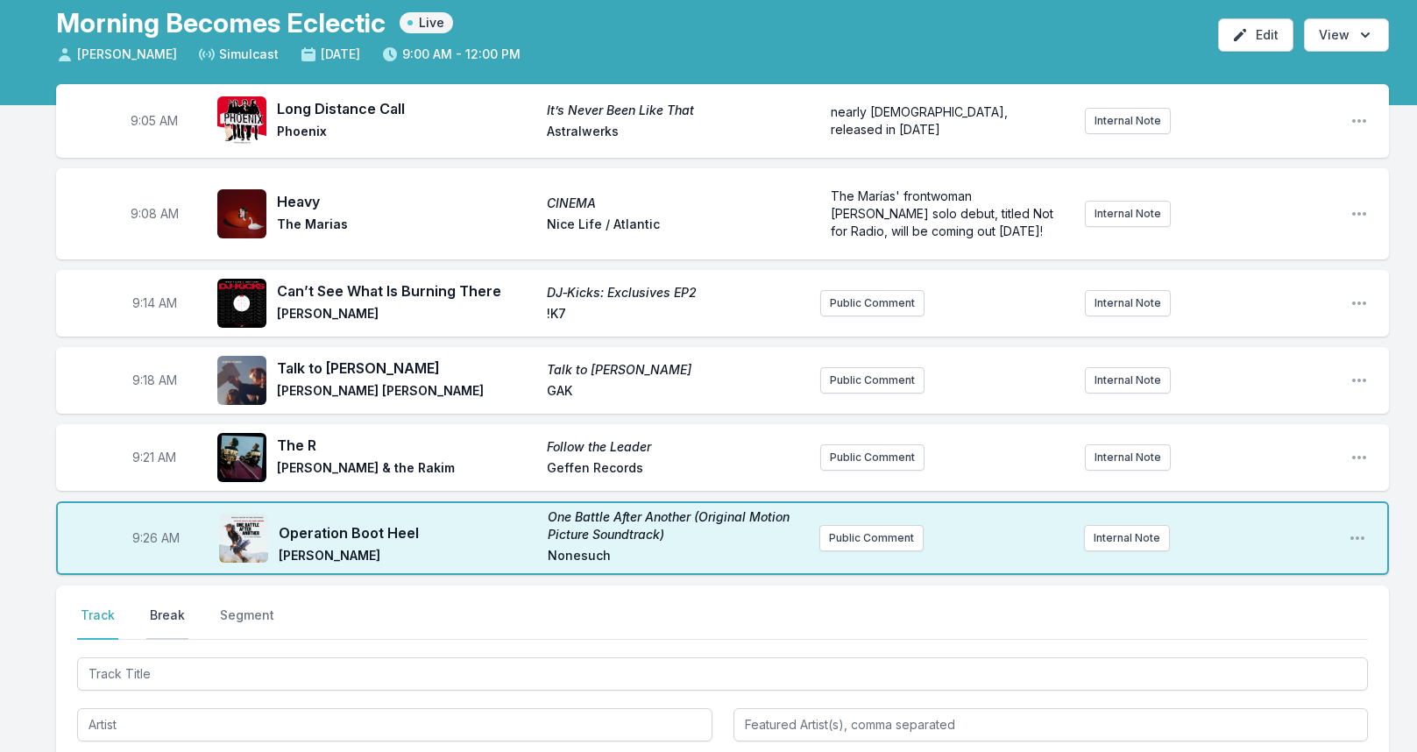
click at [167, 608] on button "Break" at bounding box center [167, 622] width 42 height 33
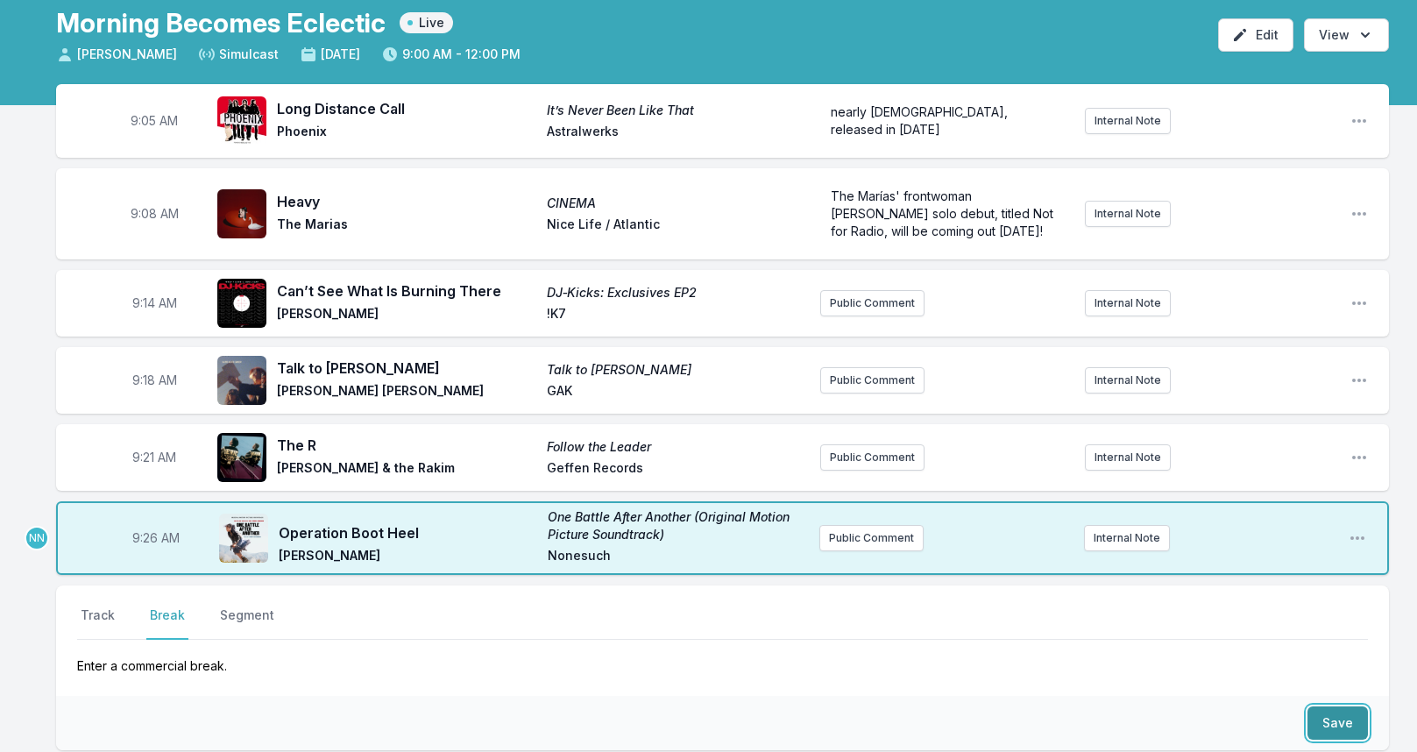
click at [1337, 712] on button "Save" at bounding box center [1337, 722] width 60 height 33
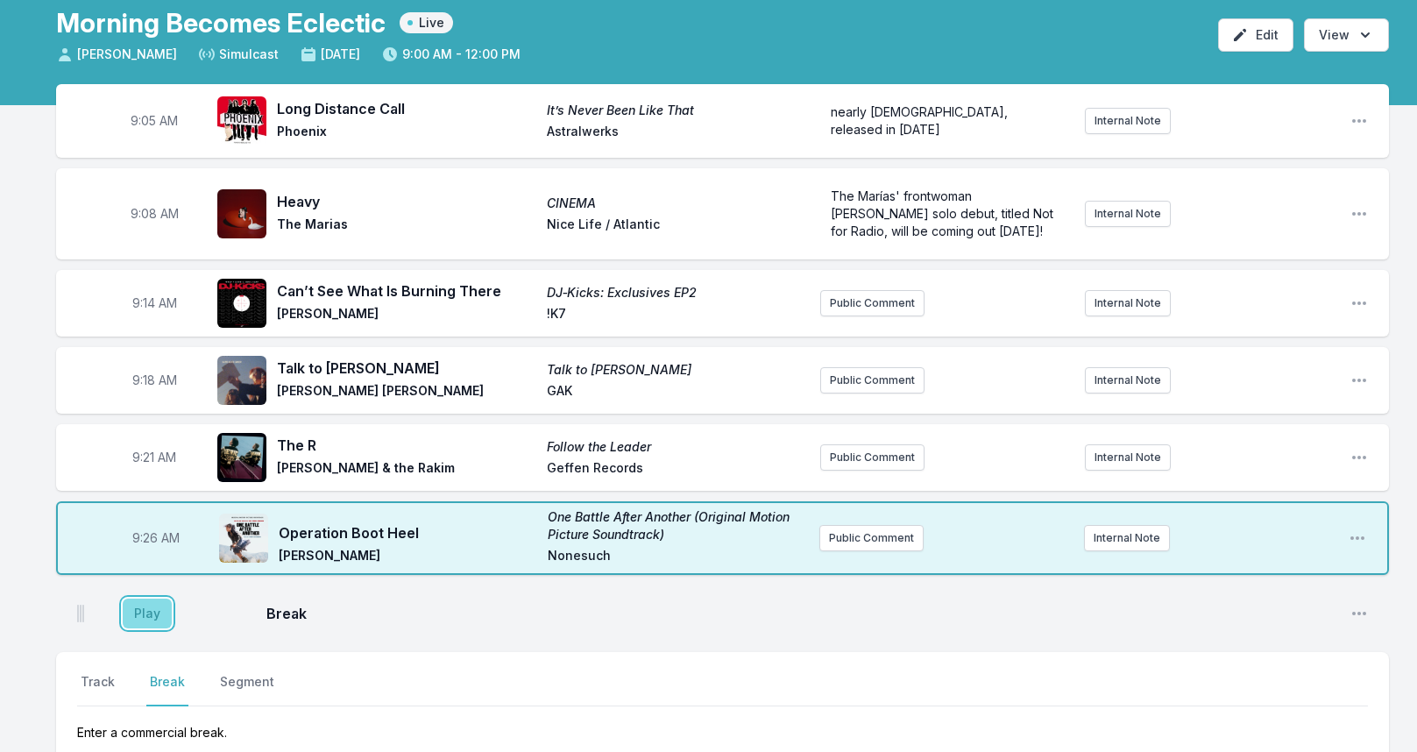
click at [166, 598] on button "Play" at bounding box center [147, 613] width 49 height 30
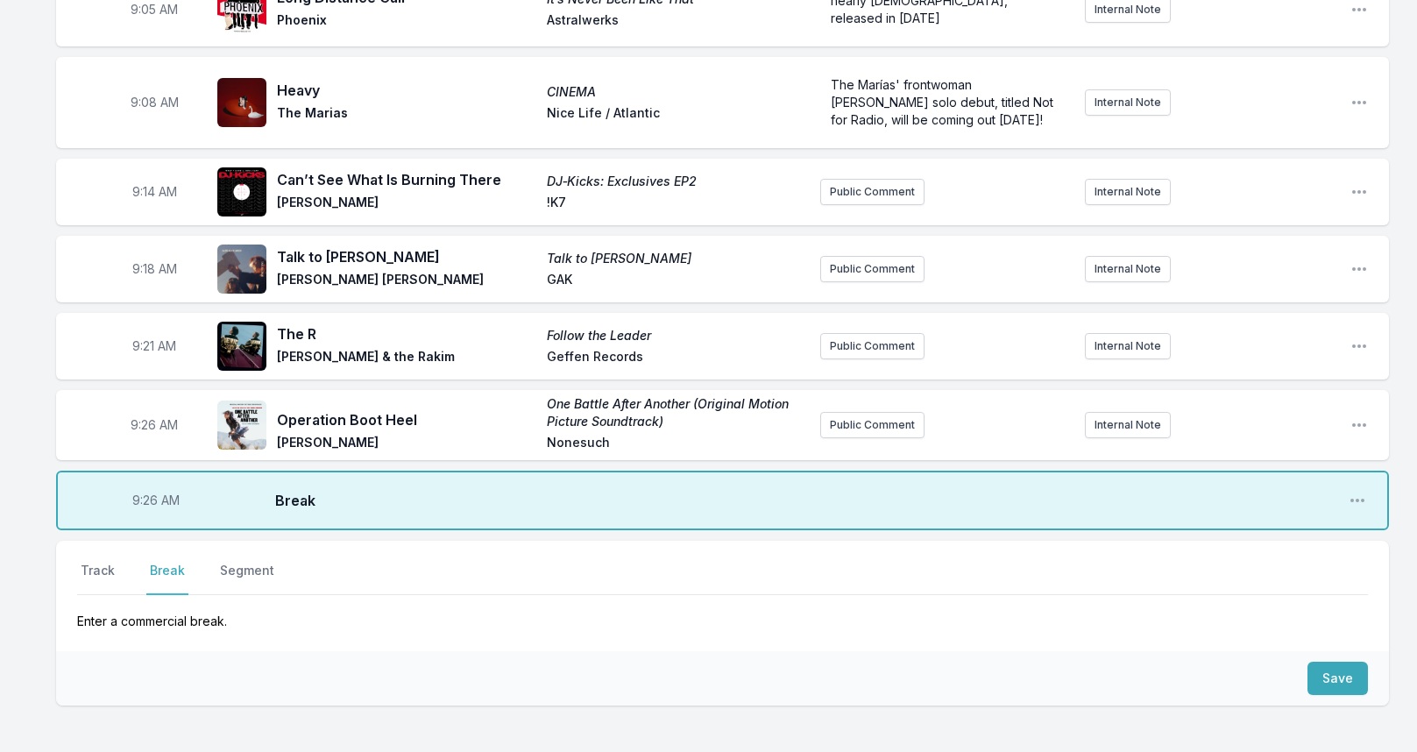
scroll to position [263, 0]
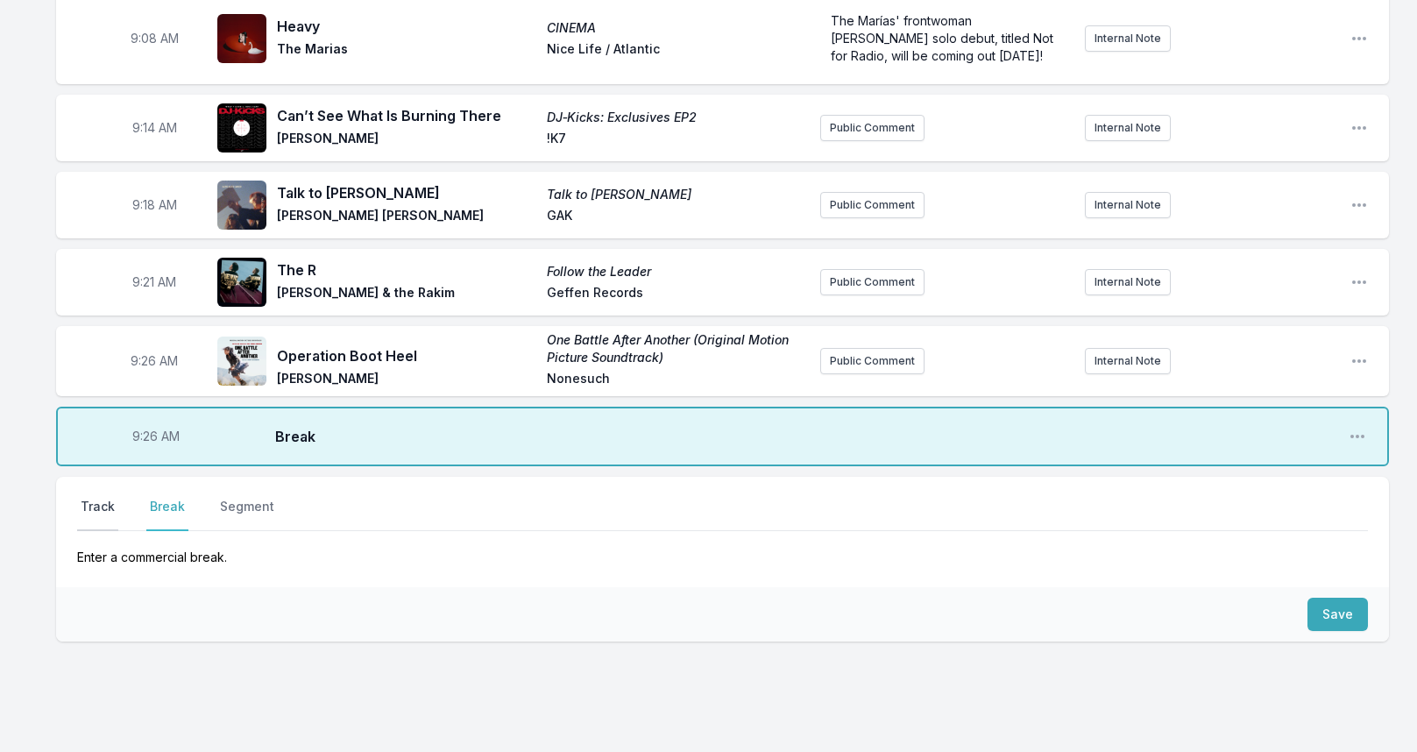
click at [100, 504] on button "Track" at bounding box center [97, 514] width 41 height 33
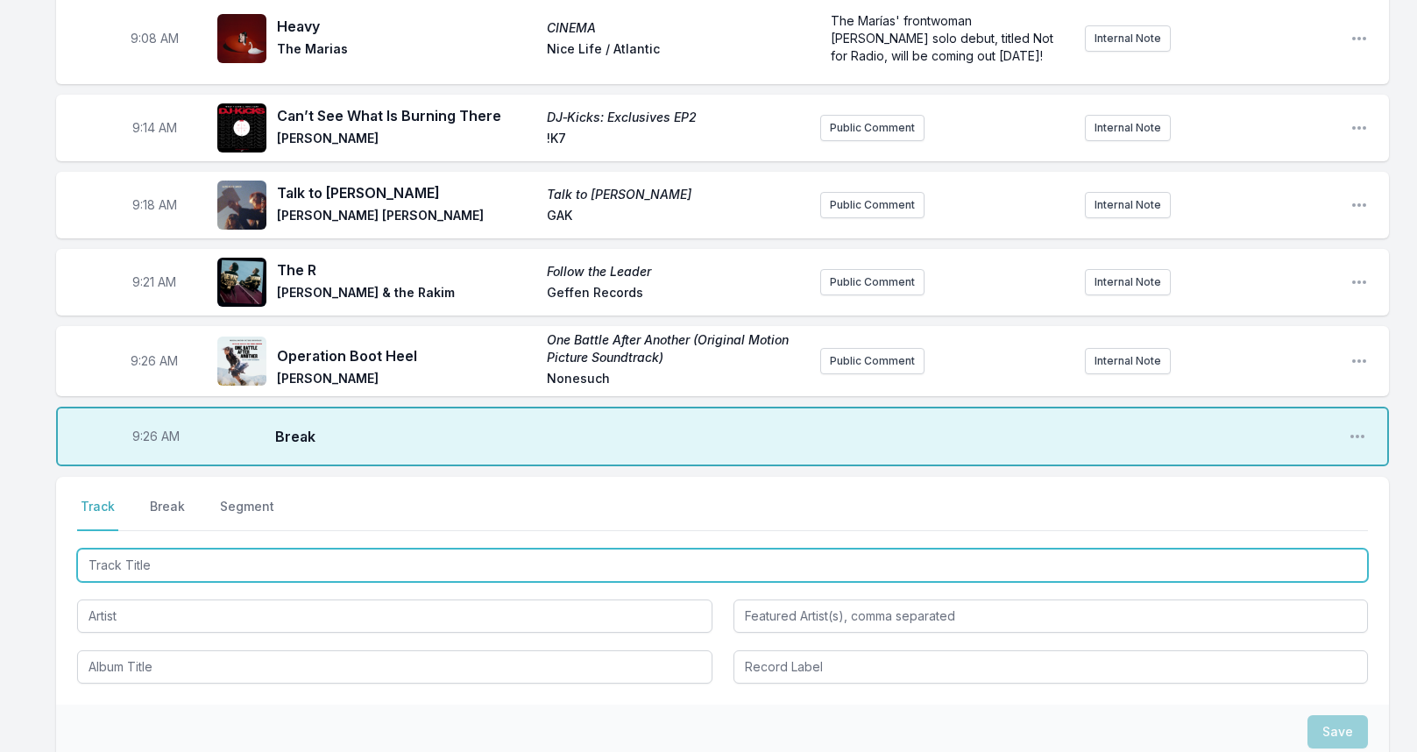
click at [166, 552] on input "Track Title" at bounding box center [722, 564] width 1290 height 33
type input "Eggplant"
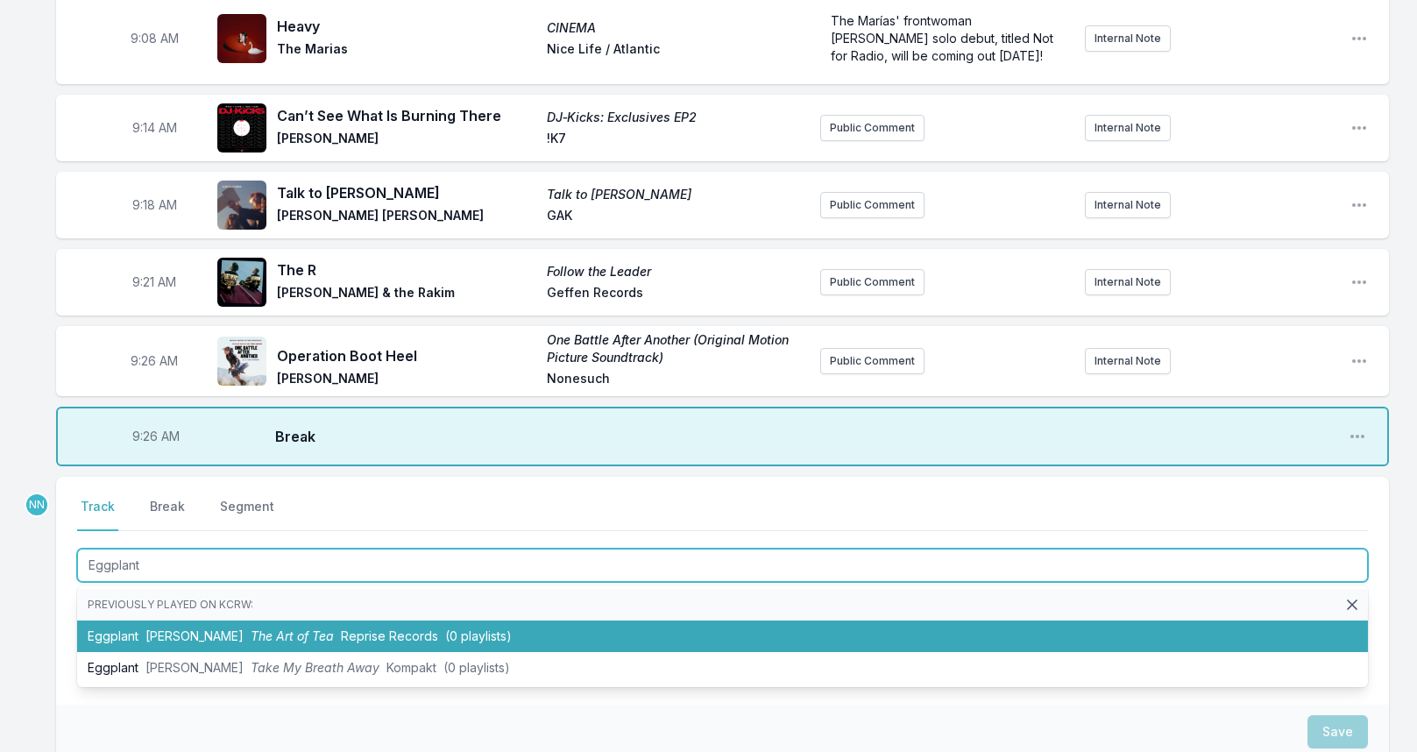
click at [157, 632] on span "[PERSON_NAME]" at bounding box center [194, 635] width 98 height 15
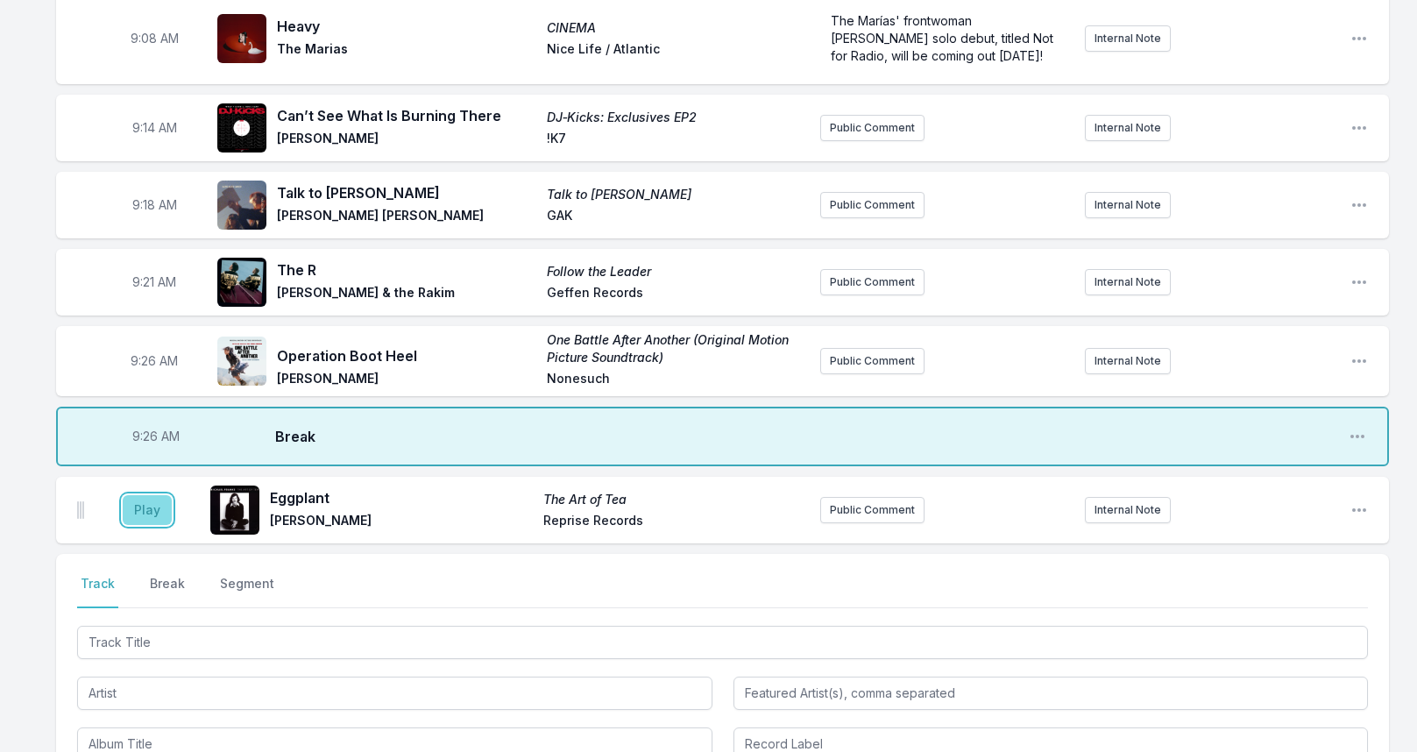
click at [148, 501] on button "Play" at bounding box center [147, 510] width 49 height 30
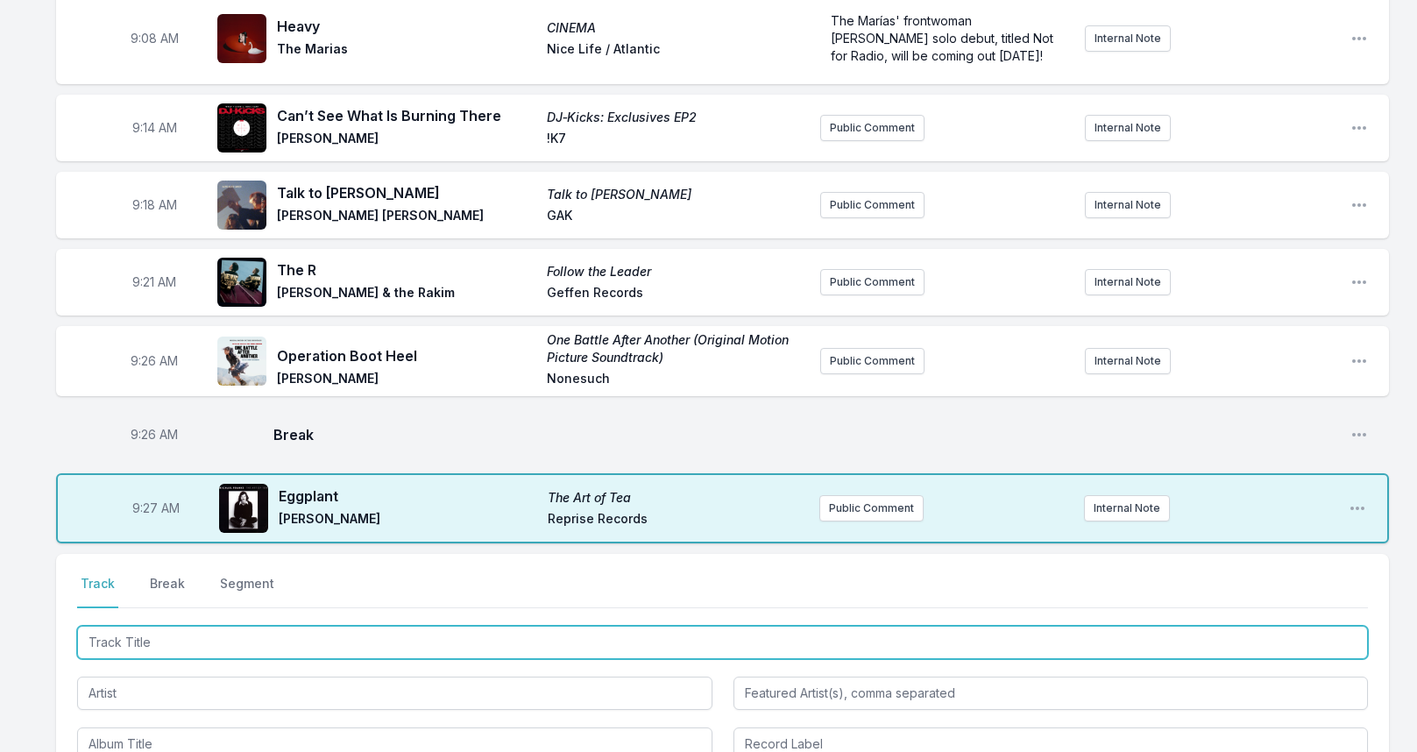
click at [176, 639] on input "Track Title" at bounding box center [722, 641] width 1290 height 33
type input "Kpo"
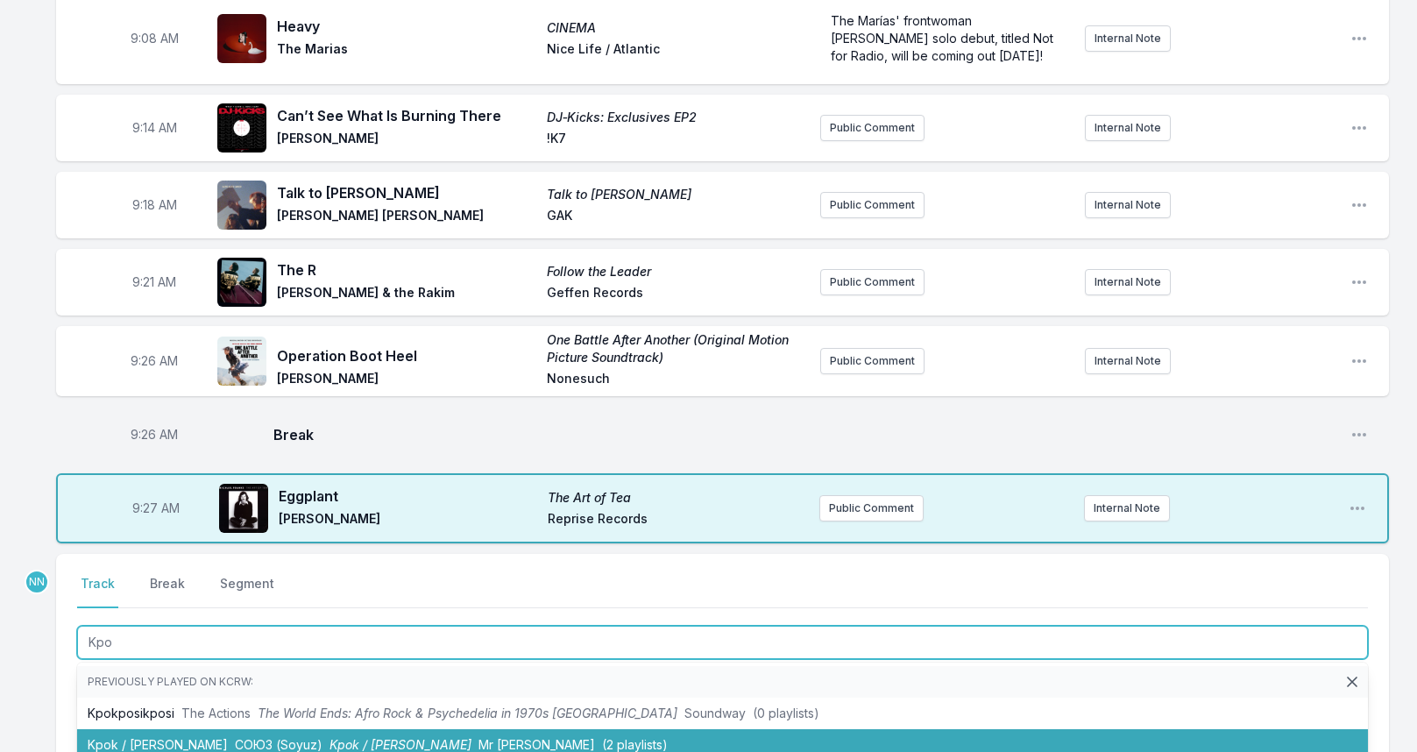
click at [277, 745] on li "Kpok / [PERSON_NAME] СОЮЗ (Soyuz) Kpok / [PERSON_NAME] Mr [PERSON_NAME] (2 play…" at bounding box center [722, 745] width 1290 height 32
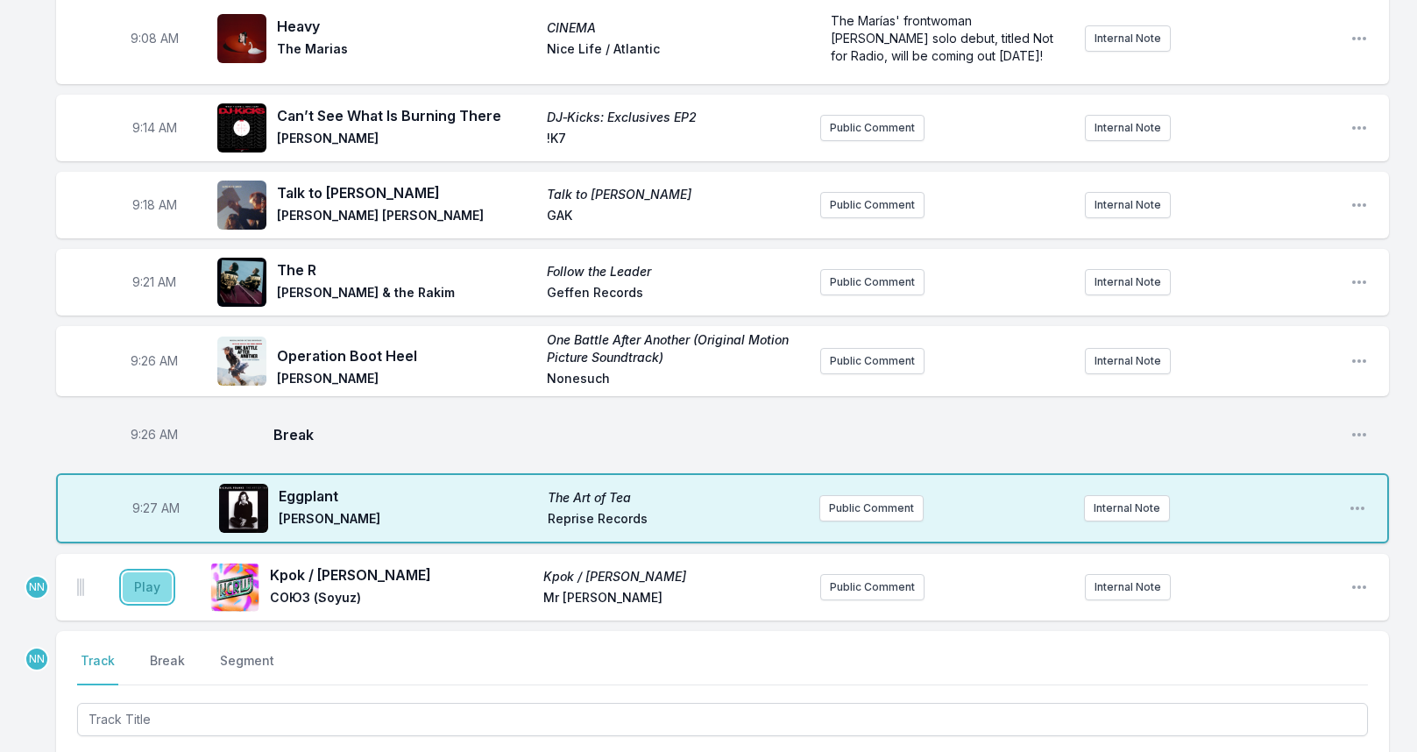
click at [155, 576] on button "Play" at bounding box center [147, 587] width 49 height 30
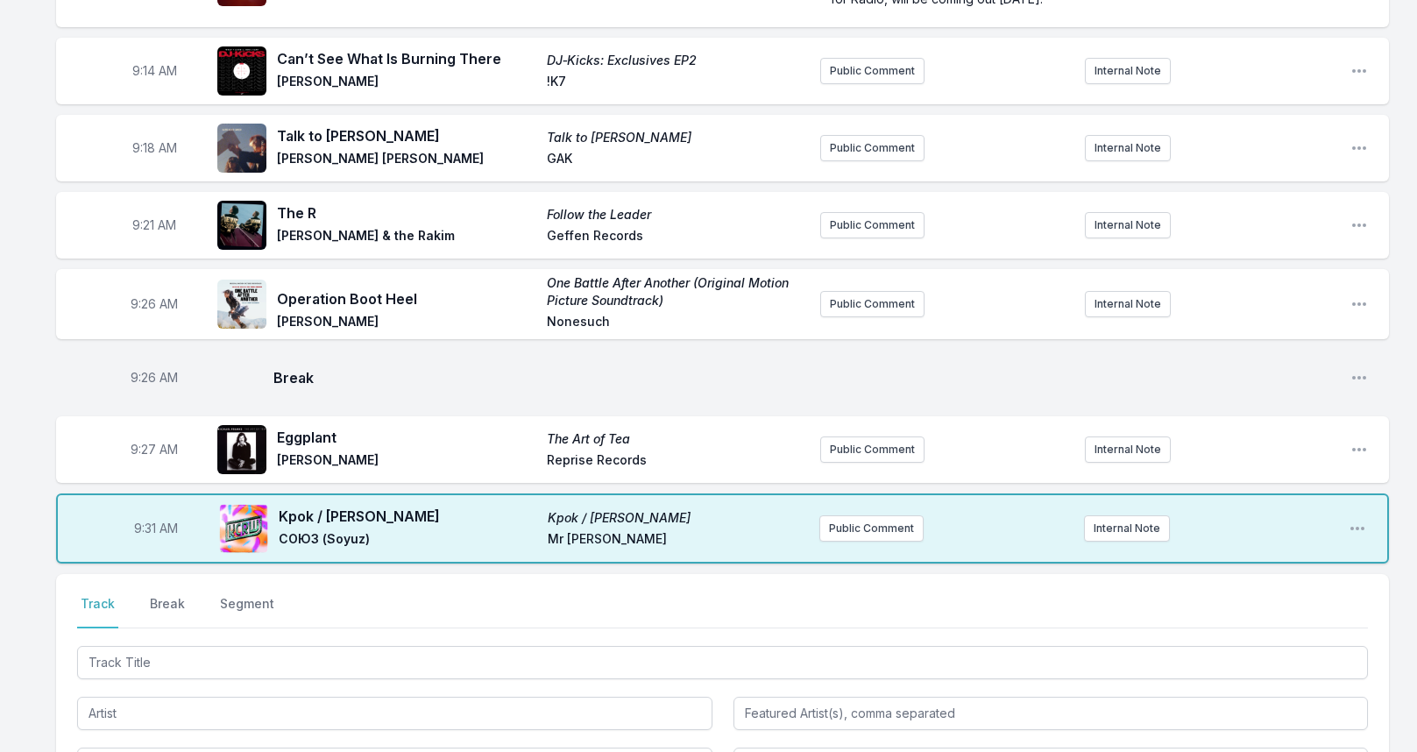
scroll to position [350, 0]
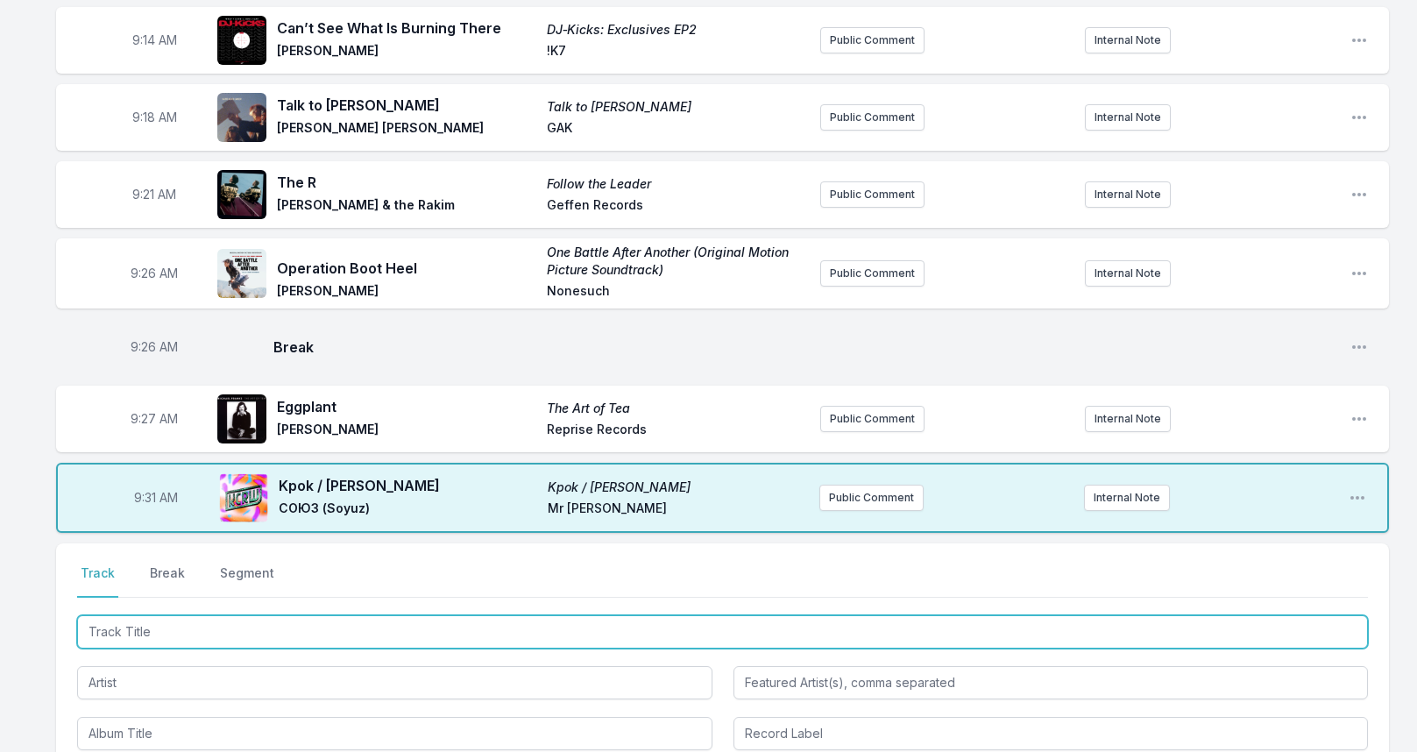
click at [209, 619] on input "Track Title" at bounding box center [722, 631] width 1290 height 33
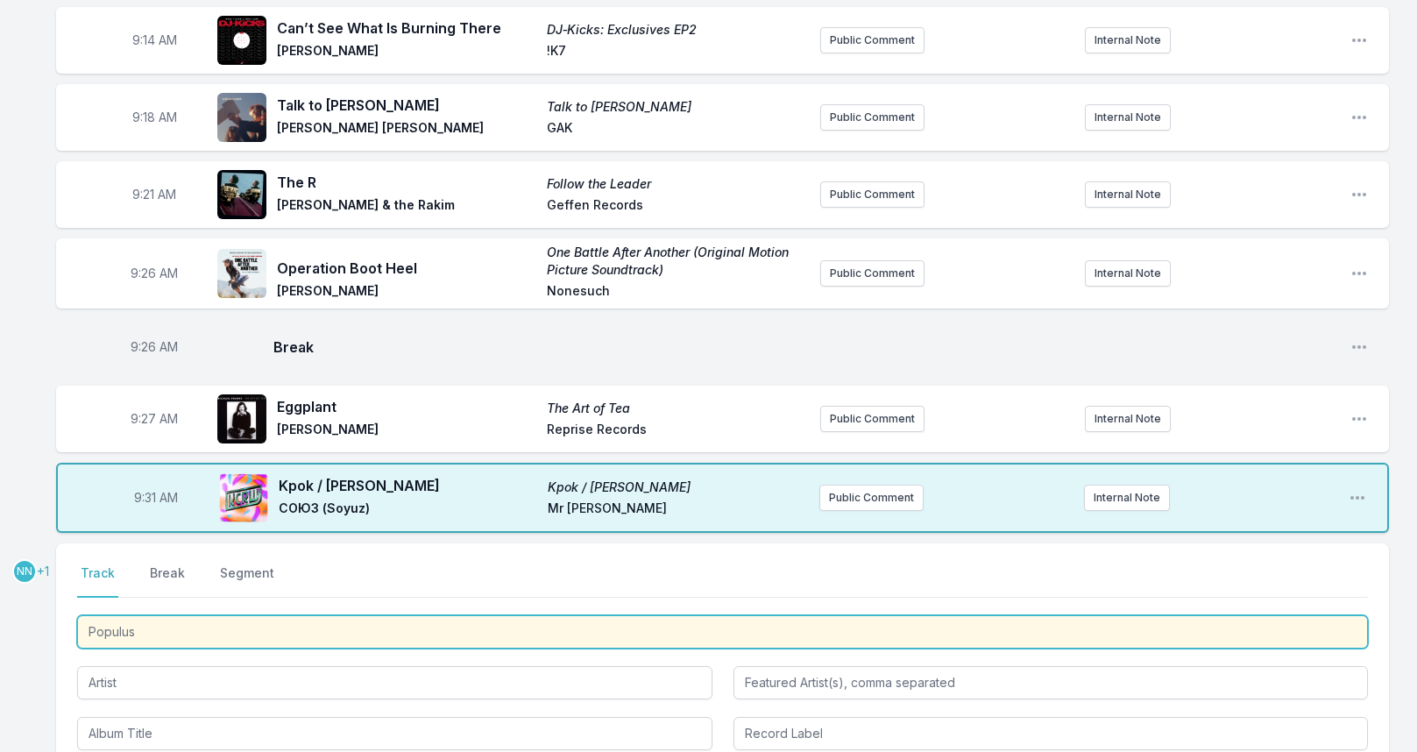
type input "Populus"
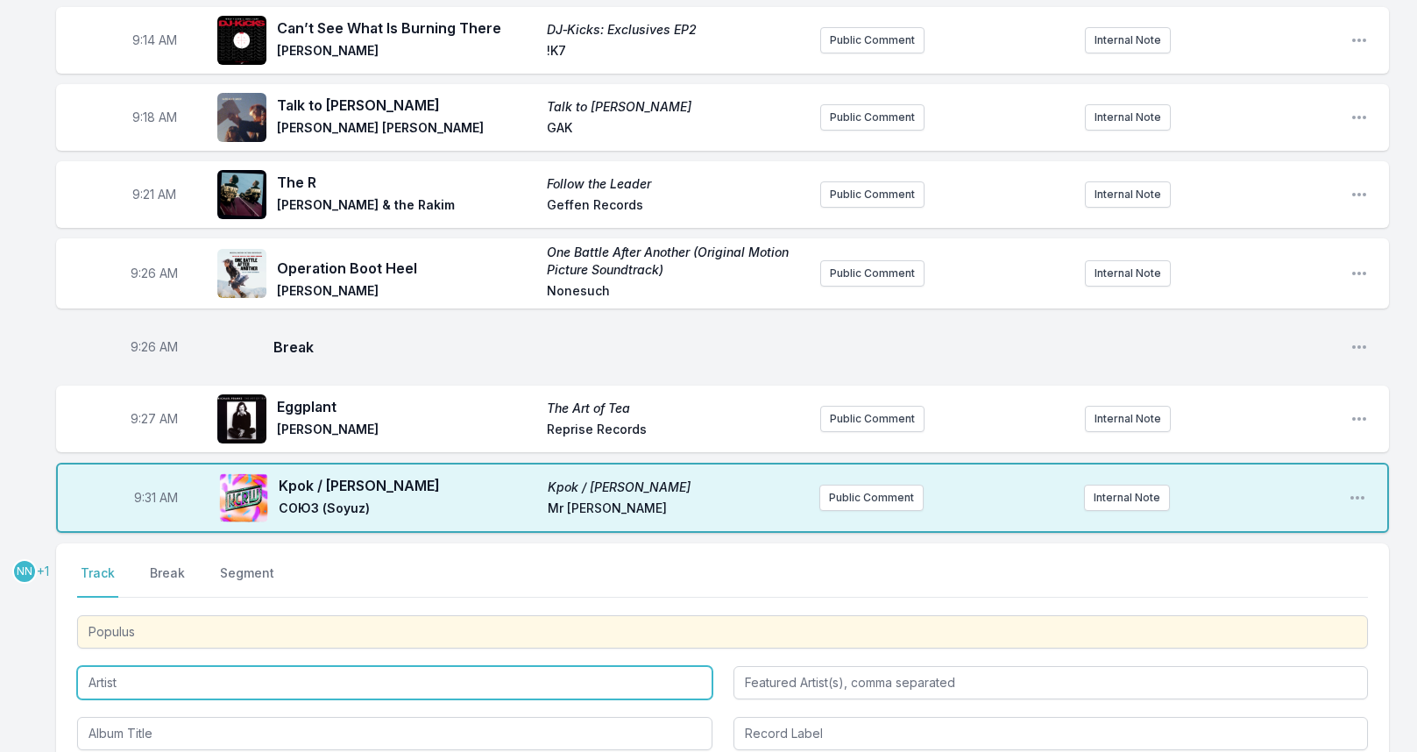
click at [148, 670] on input "Artist" at bounding box center [394, 682] width 635 height 33
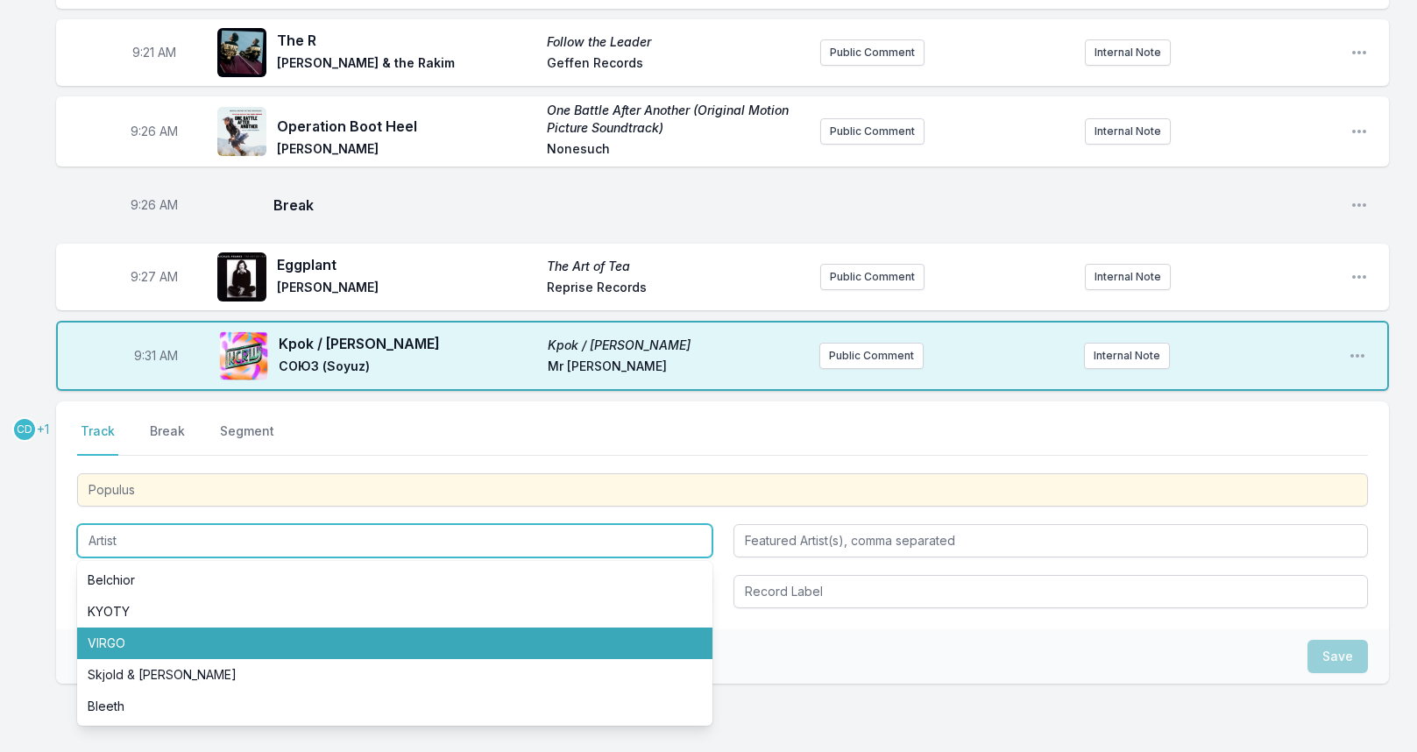
scroll to position [526, 0]
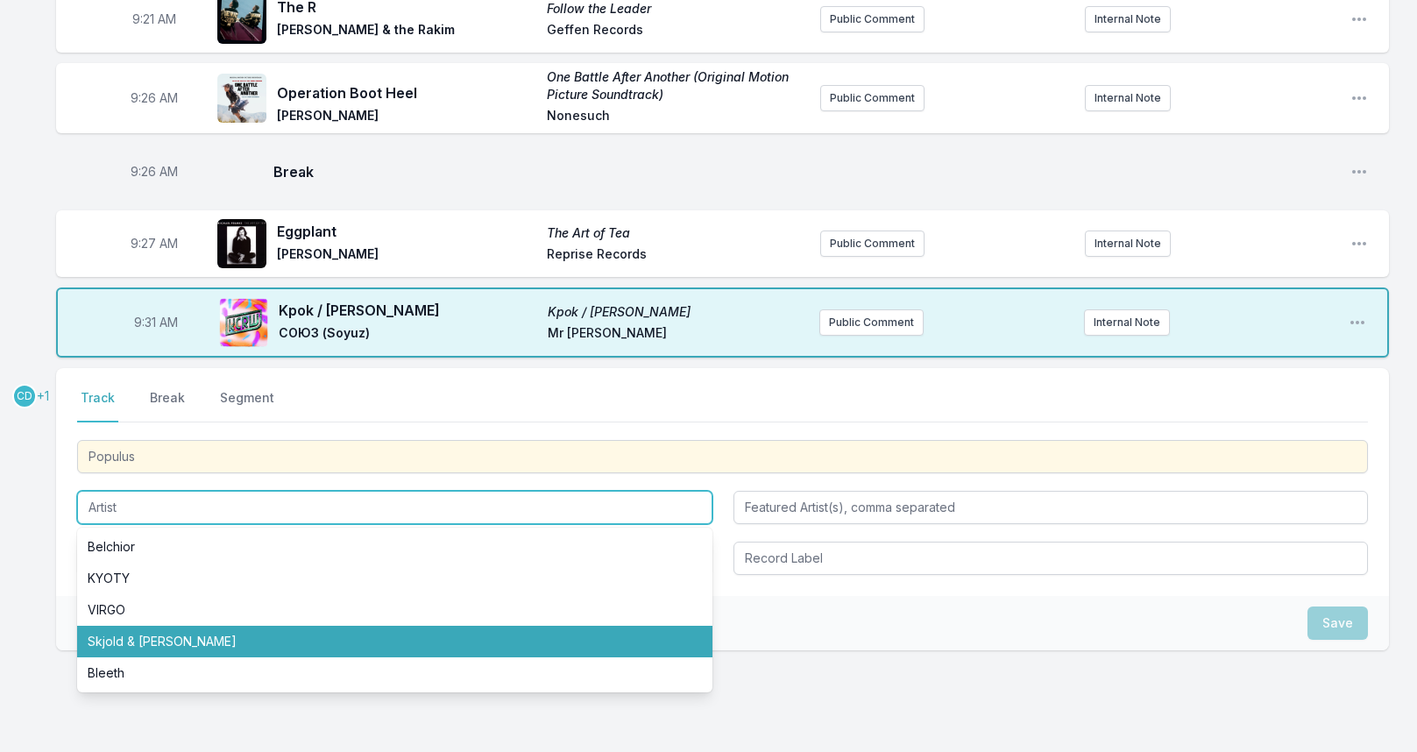
click at [159, 639] on li "Skjold & [PERSON_NAME]" at bounding box center [394, 641] width 635 height 32
type input "Skjold & [PERSON_NAME]"
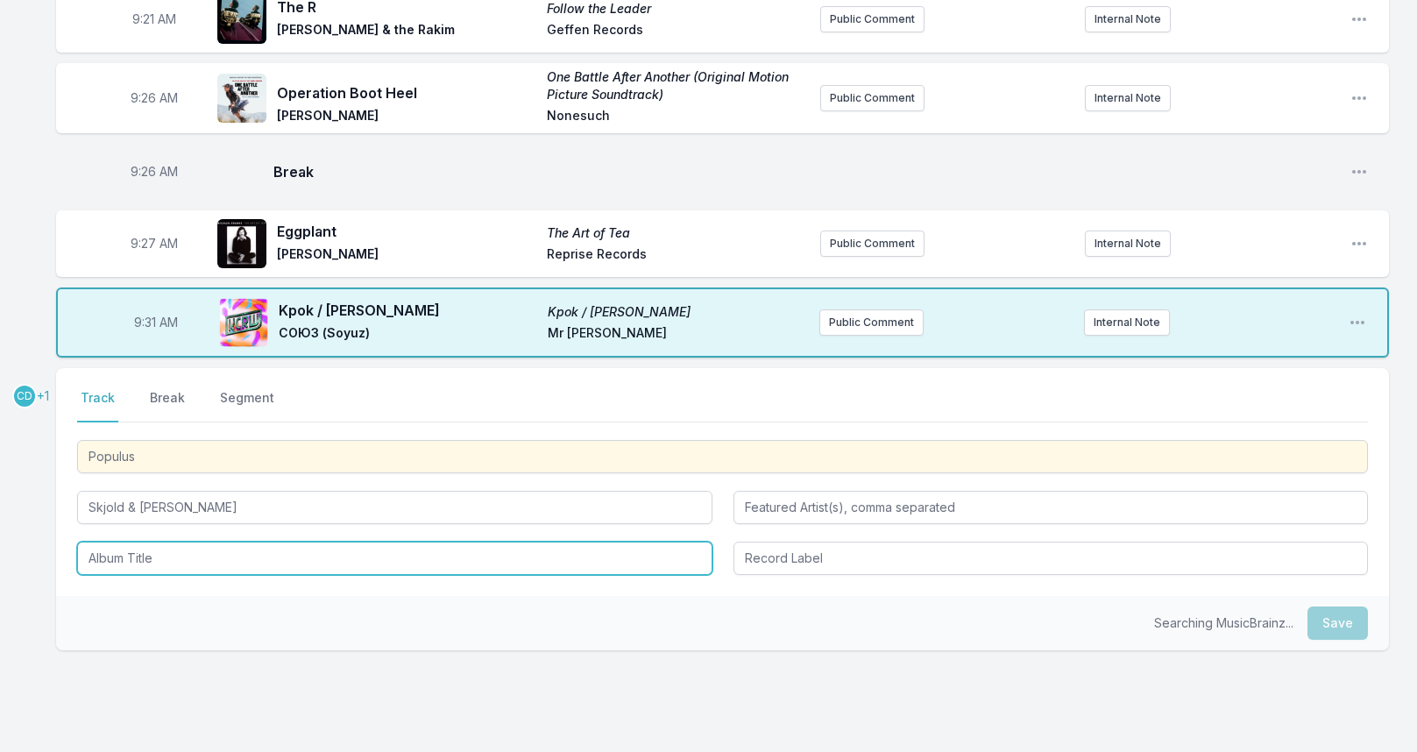
click at [139, 545] on input "Album Title" at bounding box center [394, 557] width 635 height 33
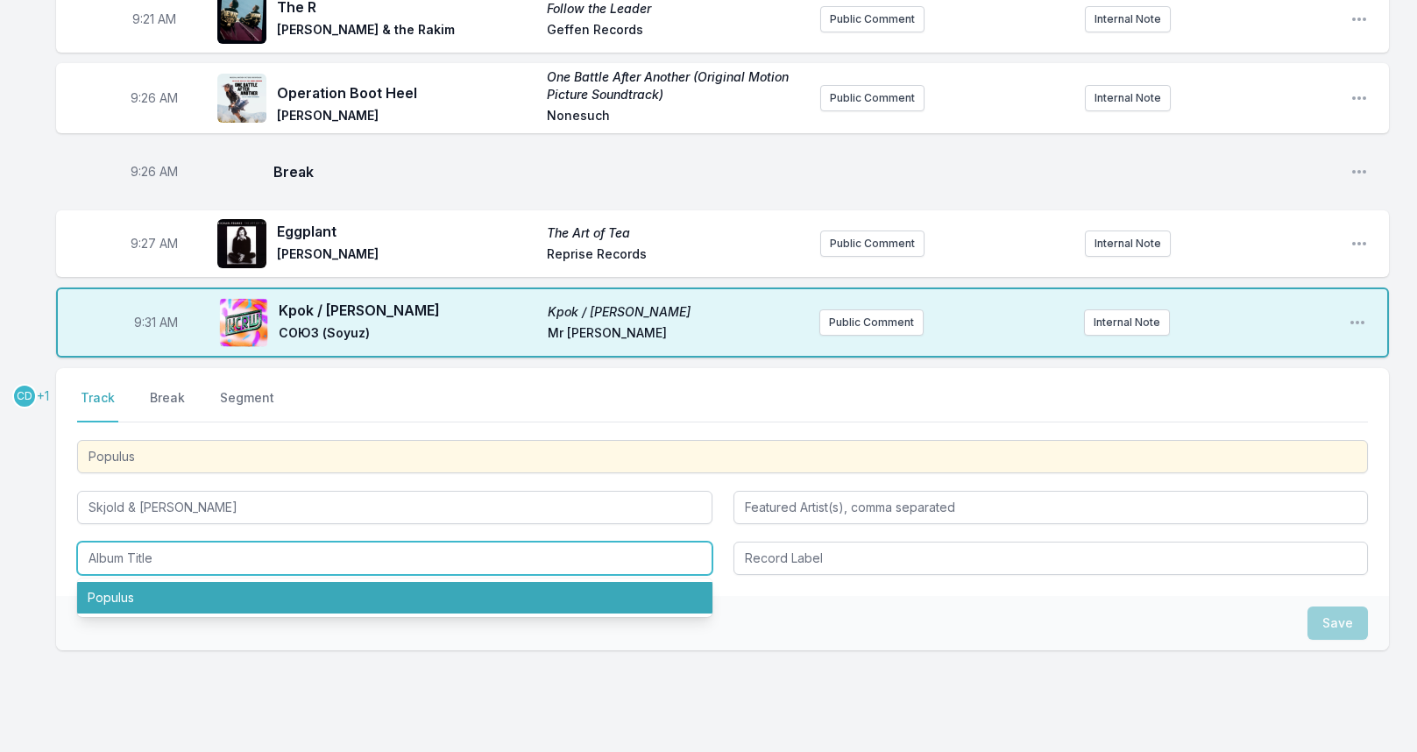
click at [148, 597] on li "Populus" at bounding box center [394, 598] width 635 height 32
type input "Populus"
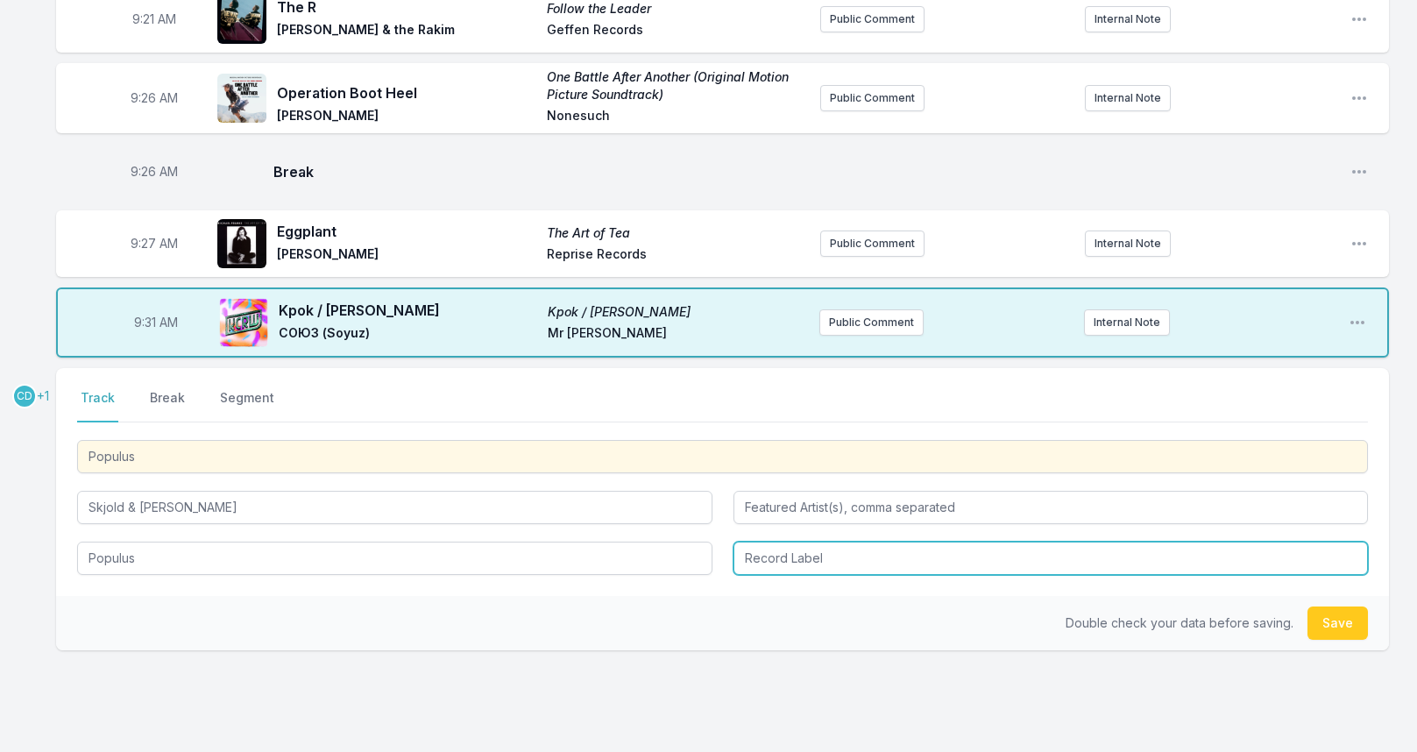
click at [795, 551] on input "Record Label" at bounding box center [1050, 557] width 635 height 33
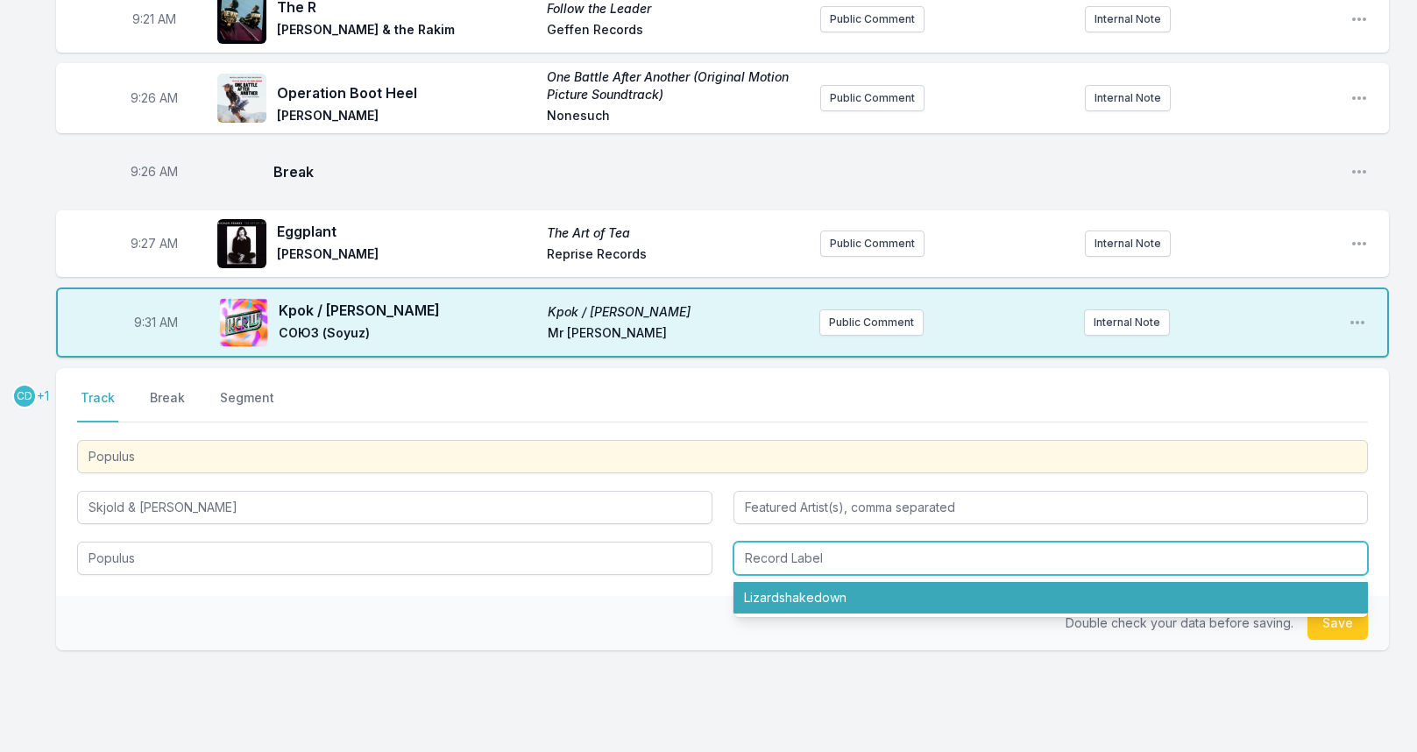
click at [824, 593] on li "Lizardshakedown" at bounding box center [1050, 598] width 635 height 32
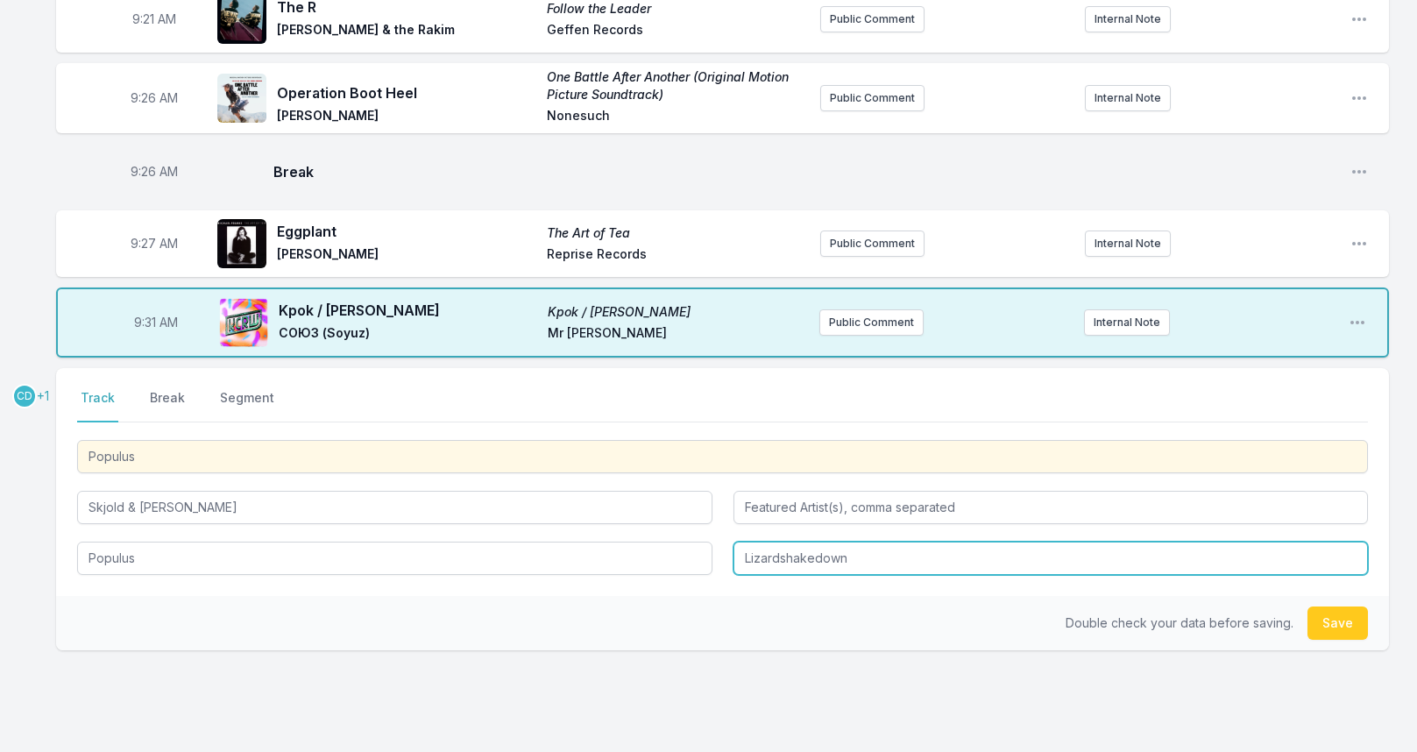
type input "Lizardshakedown"
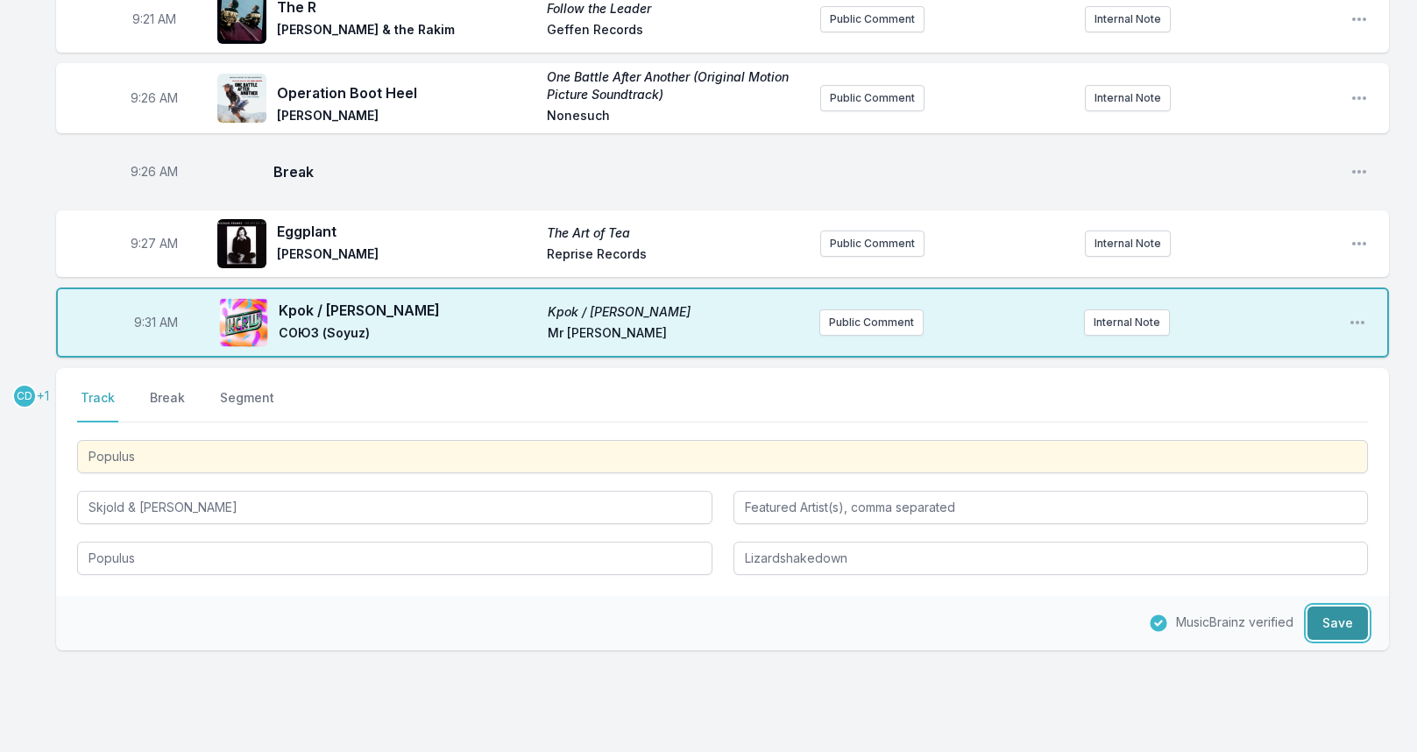
click at [1330, 624] on button "Save" at bounding box center [1337, 622] width 60 height 33
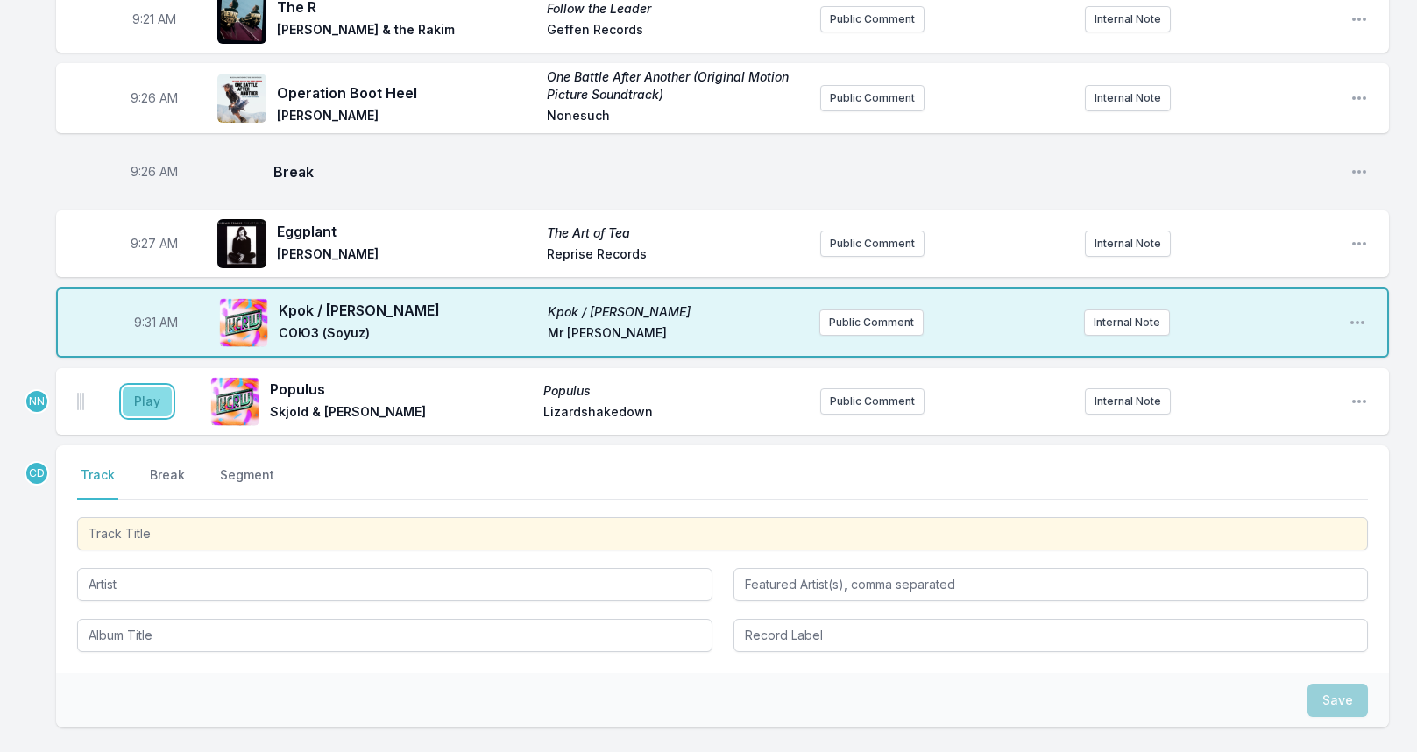
click at [139, 398] on button "Play" at bounding box center [147, 401] width 49 height 30
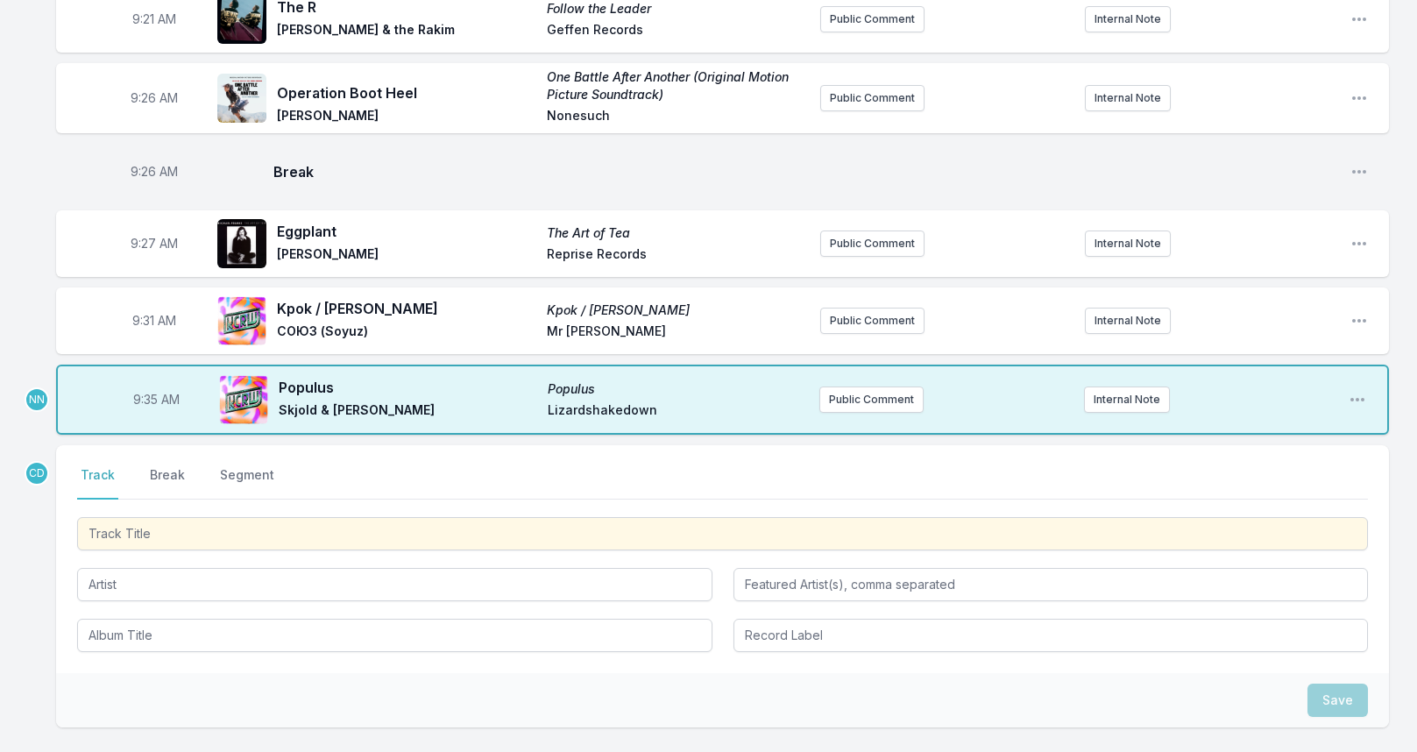
click at [147, 391] on span "9:35 AM" at bounding box center [156, 400] width 46 height 18
click at [151, 390] on input "09:35" at bounding box center [156, 399] width 98 height 33
type input "09:34"
click at [32, 406] on div "9:05 AM Long Distance Call It’s Never Been Like That Phoenix Astralwerks nearly…" at bounding box center [708, 270] width 1417 height 1249
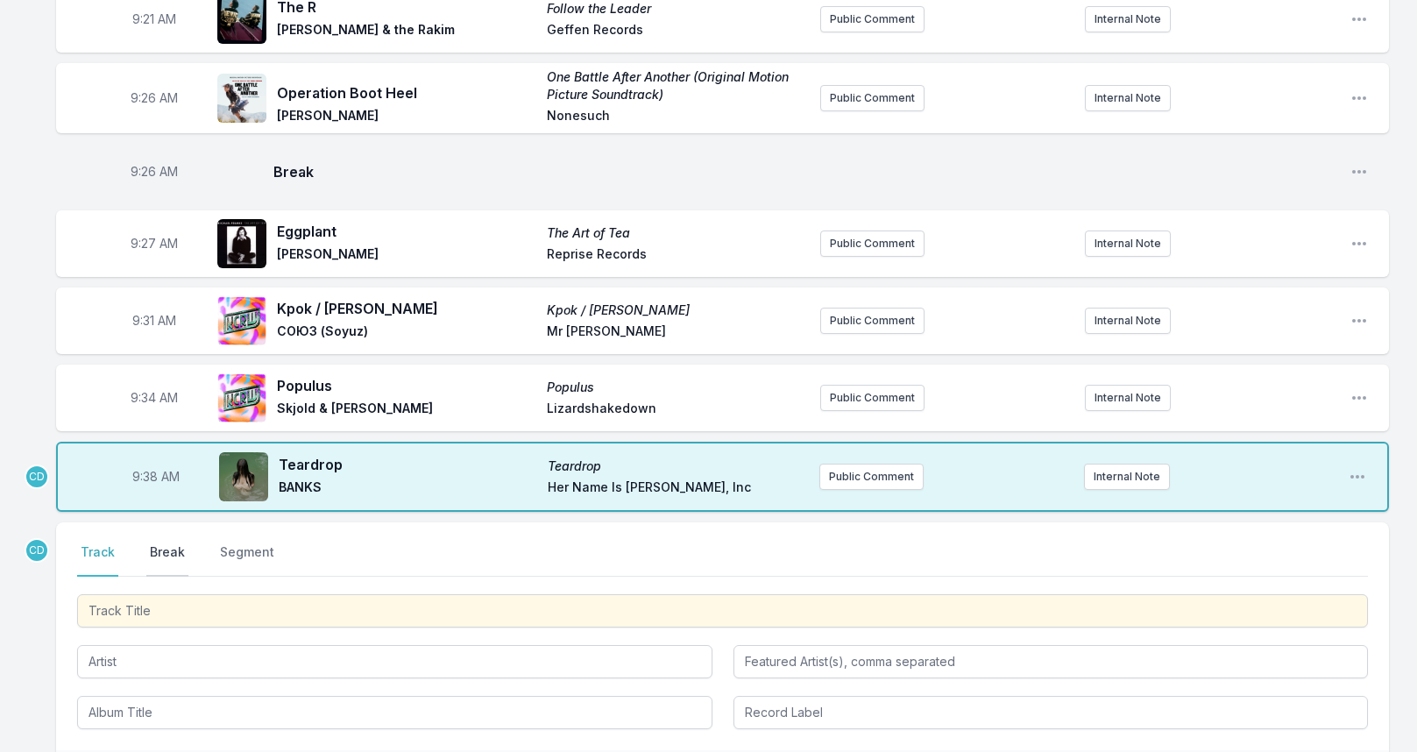
click at [170, 543] on button "Break" at bounding box center [167, 559] width 42 height 33
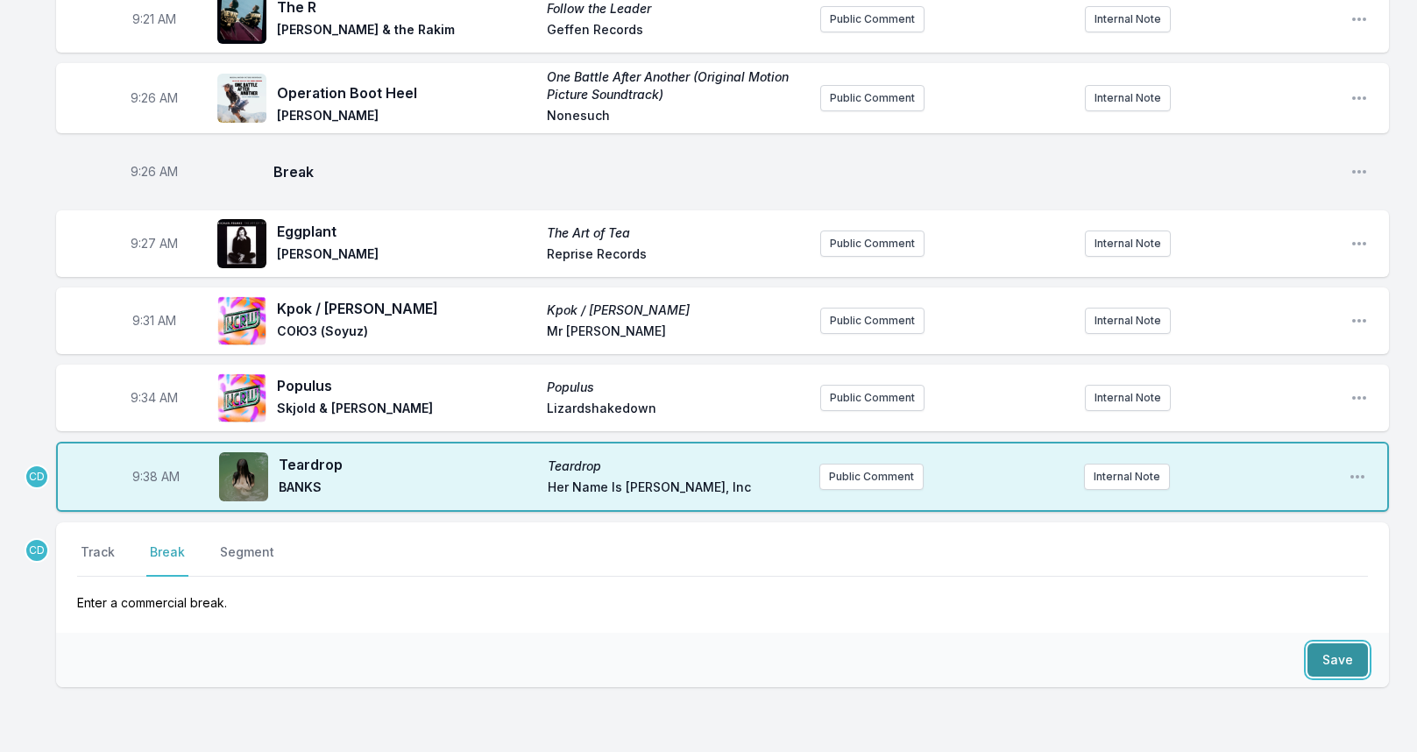
click at [1316, 647] on button "Save" at bounding box center [1337, 659] width 60 height 33
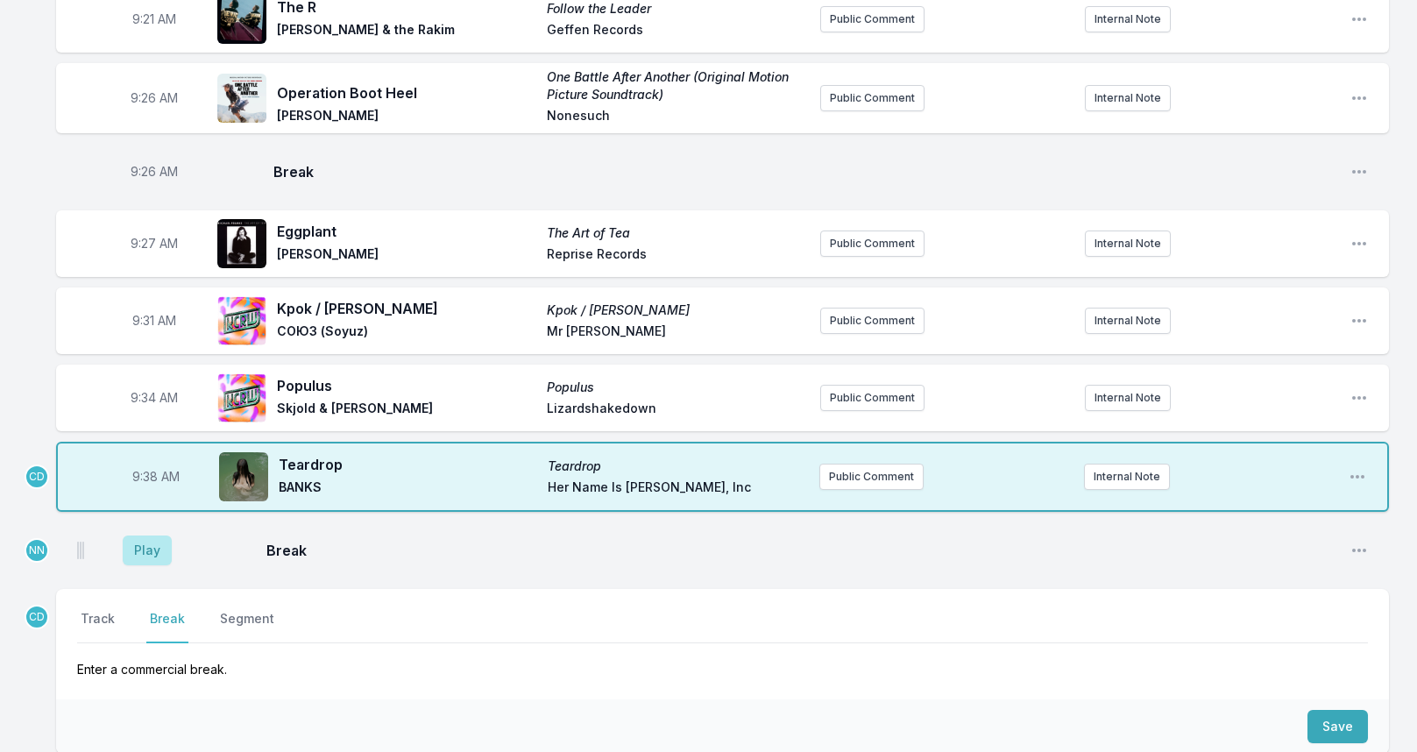
click at [120, 546] on aside "Play" at bounding box center [147, 550] width 98 height 56
click at [135, 544] on button "Play" at bounding box center [147, 550] width 49 height 30
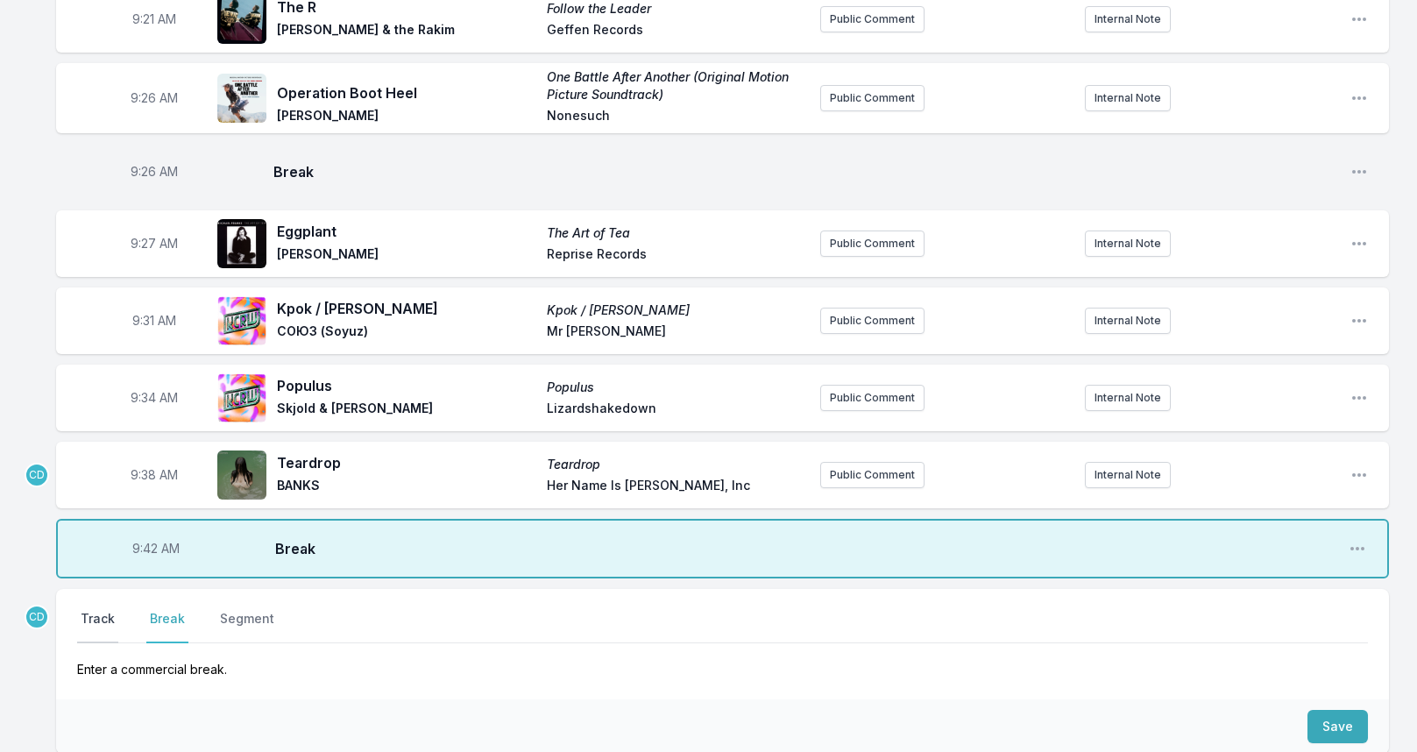
click at [102, 610] on button "Track" at bounding box center [97, 626] width 41 height 33
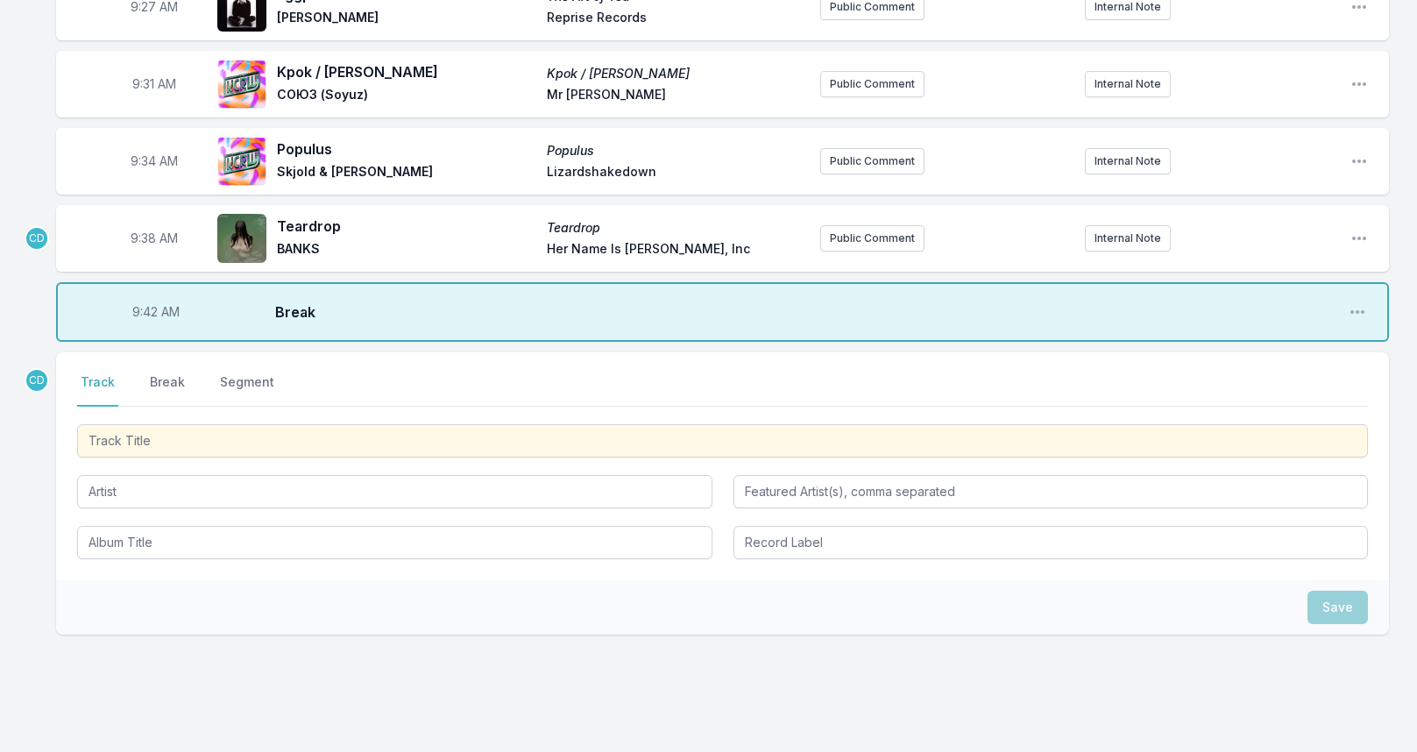
scroll to position [788, 0]
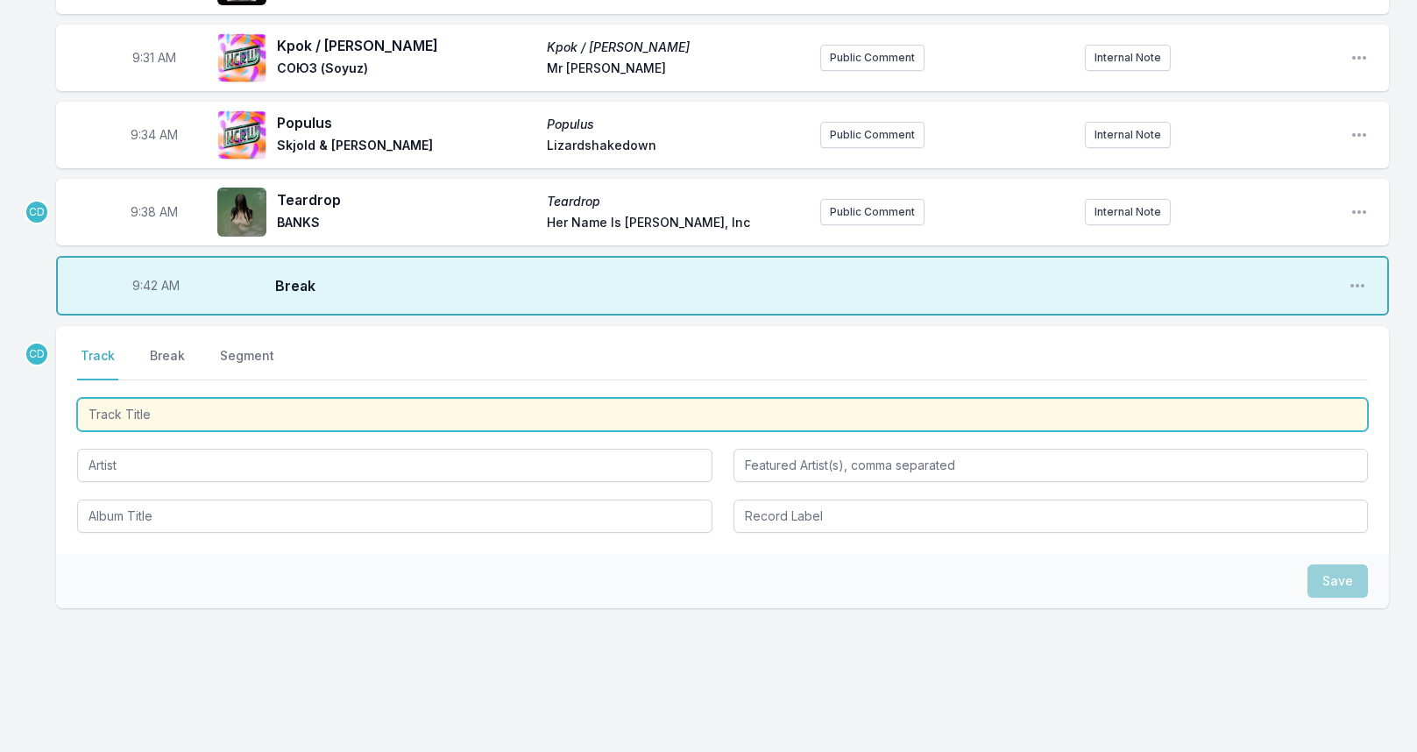
click at [144, 409] on input "Track Title" at bounding box center [722, 414] width 1290 height 33
type input "A"
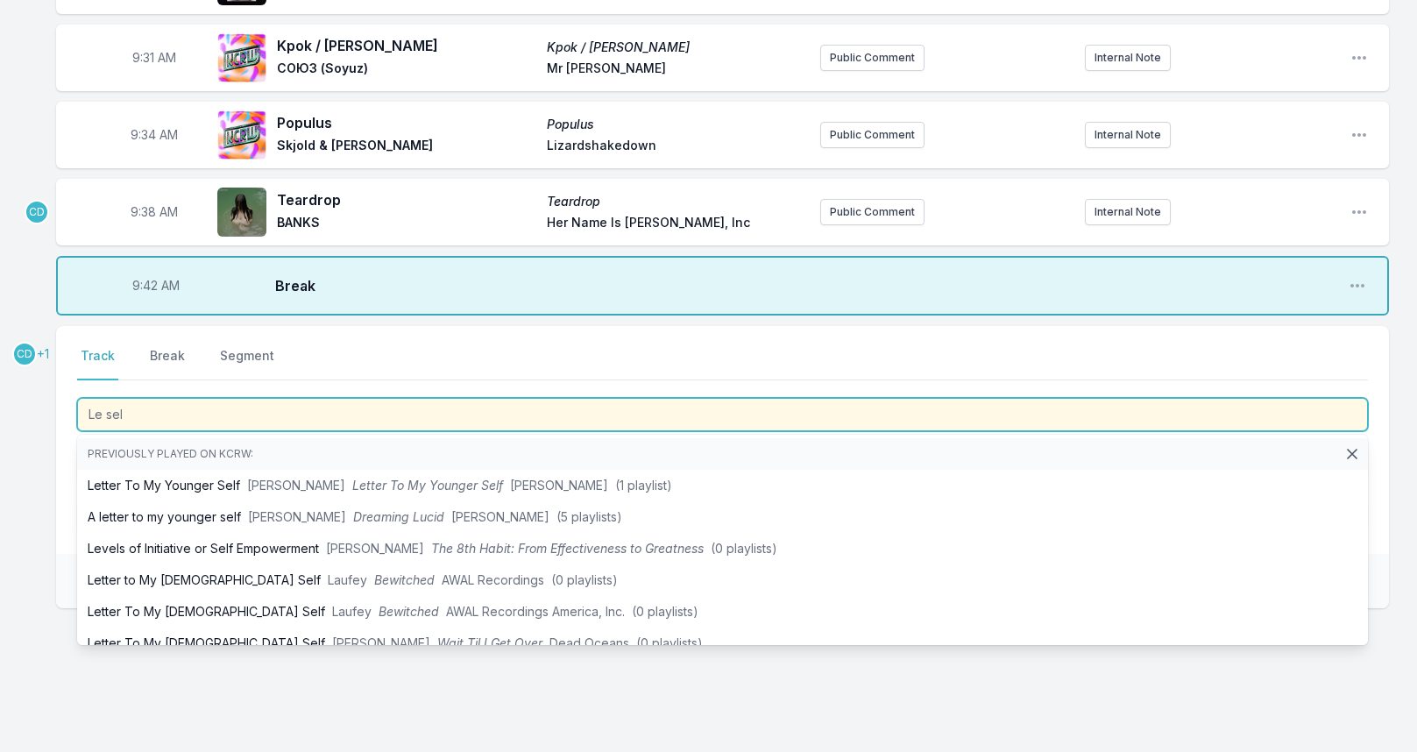
type input "Le sel"
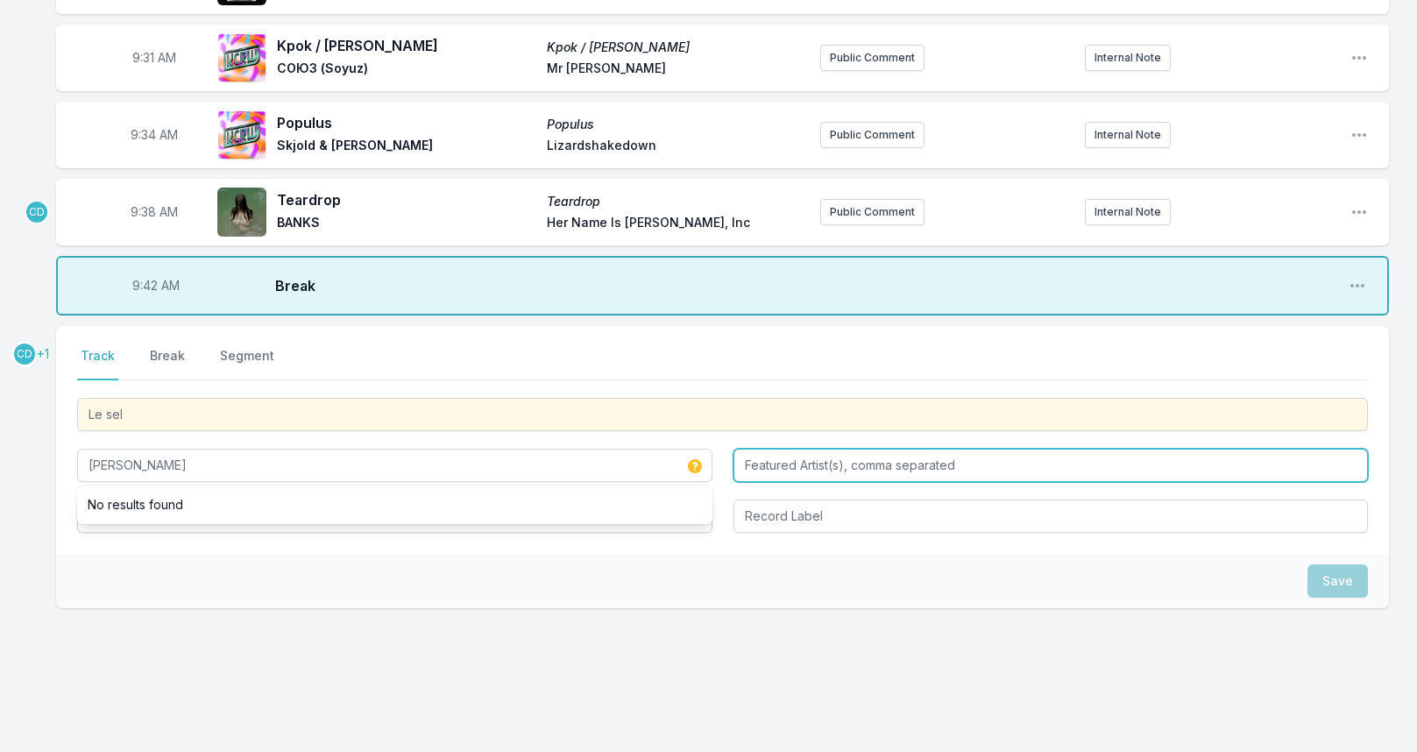
type input "[PERSON_NAME]"
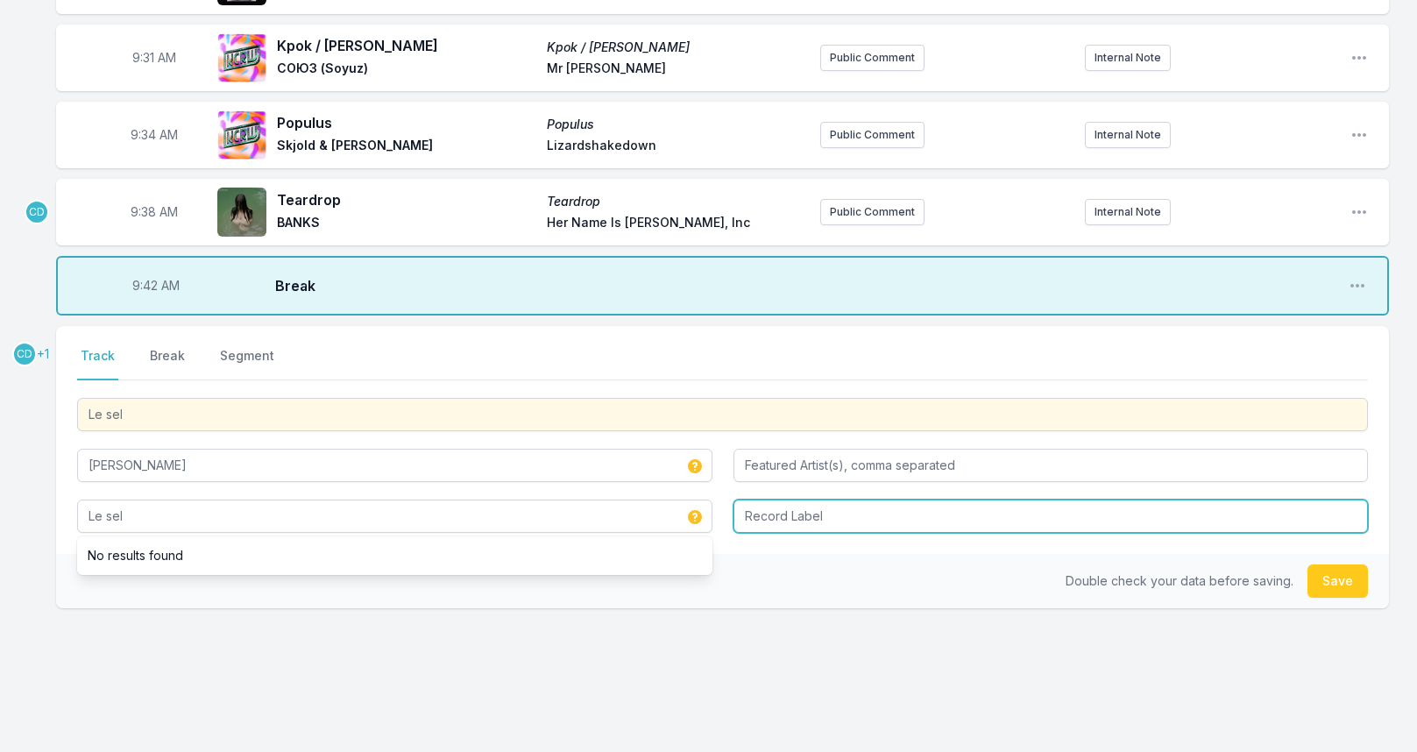
type input "Le sel"
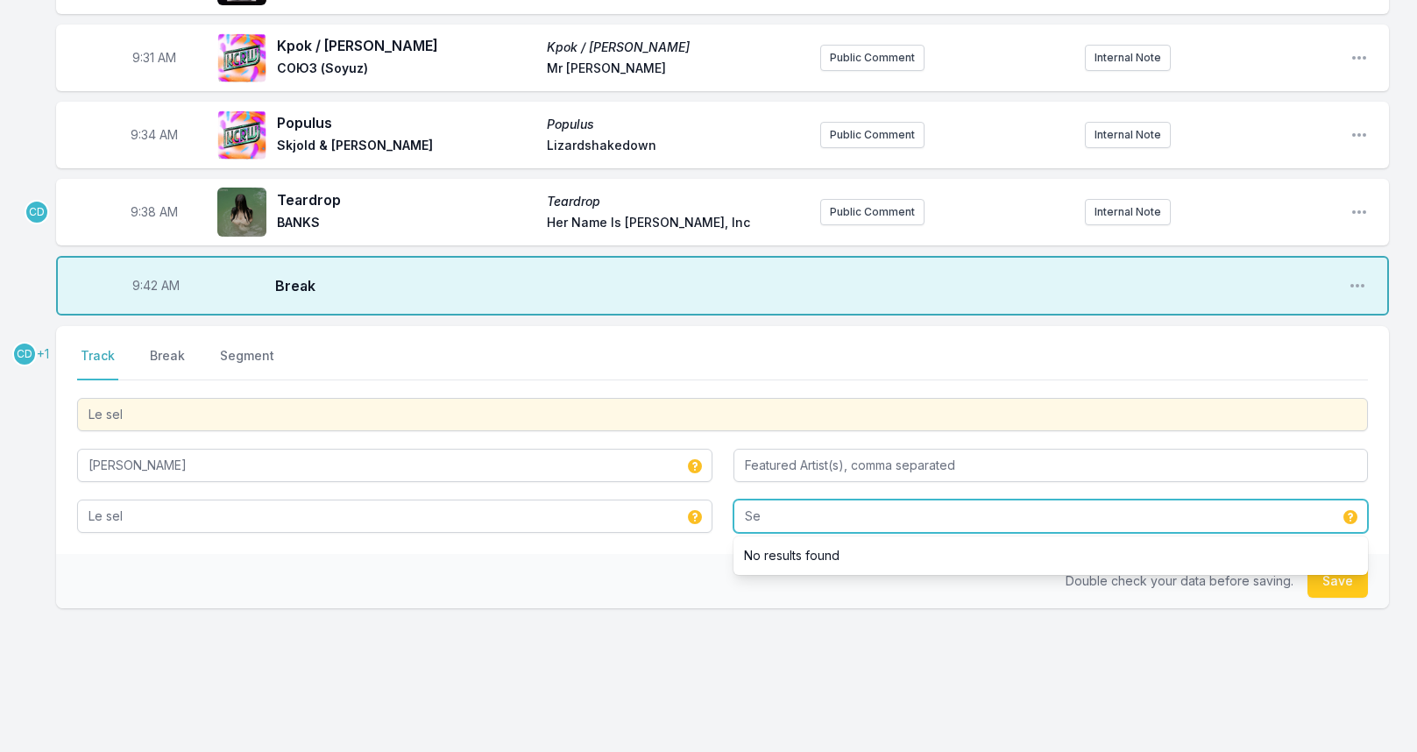
type input "S"
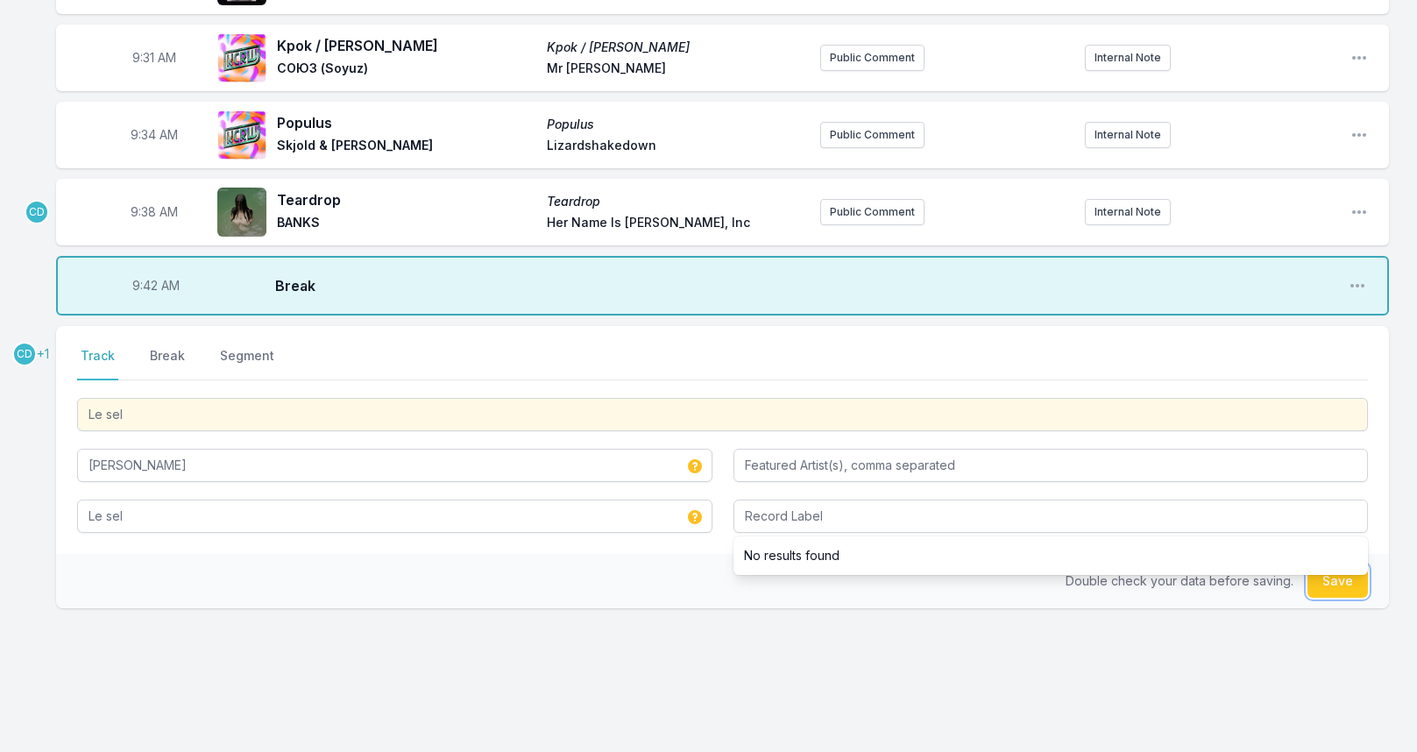
click at [1328, 583] on button "Save" at bounding box center [1337, 580] width 60 height 33
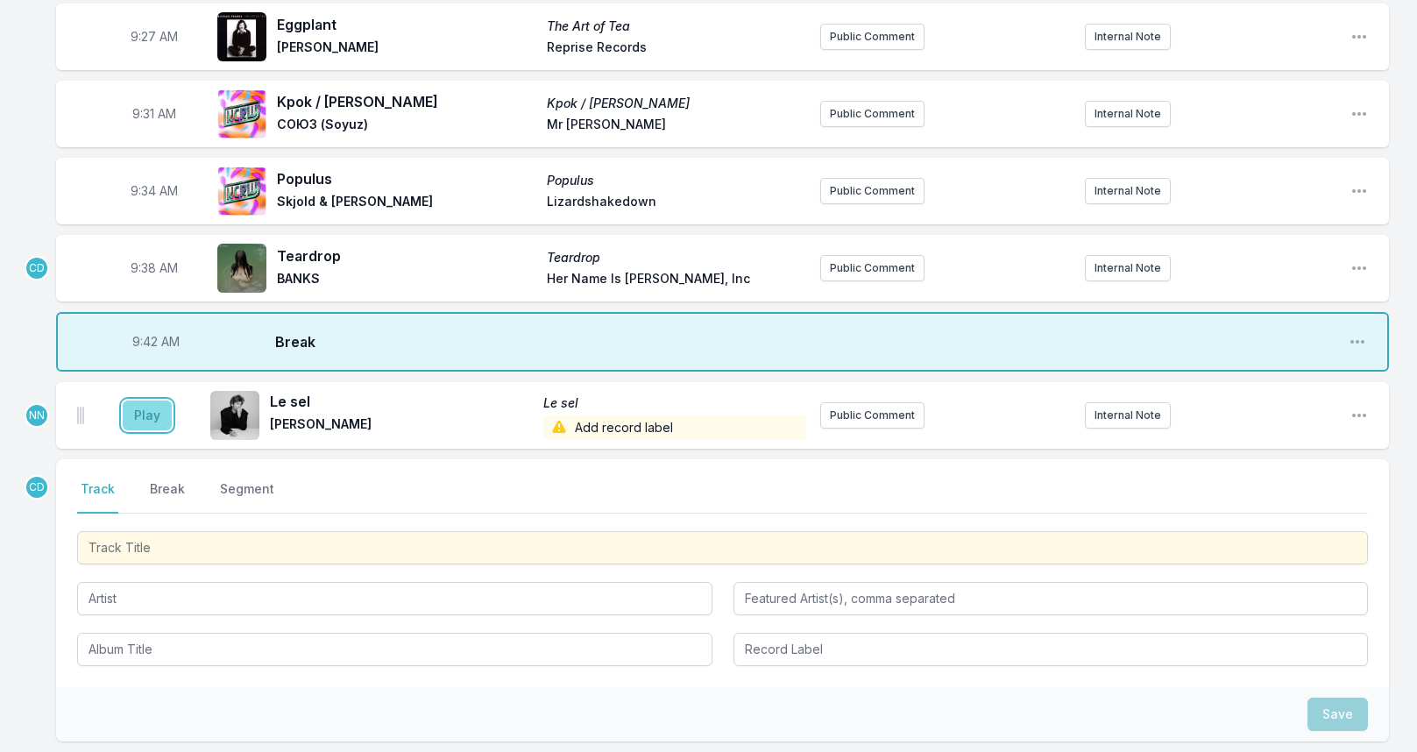
click at [144, 410] on button "Play" at bounding box center [147, 415] width 49 height 30
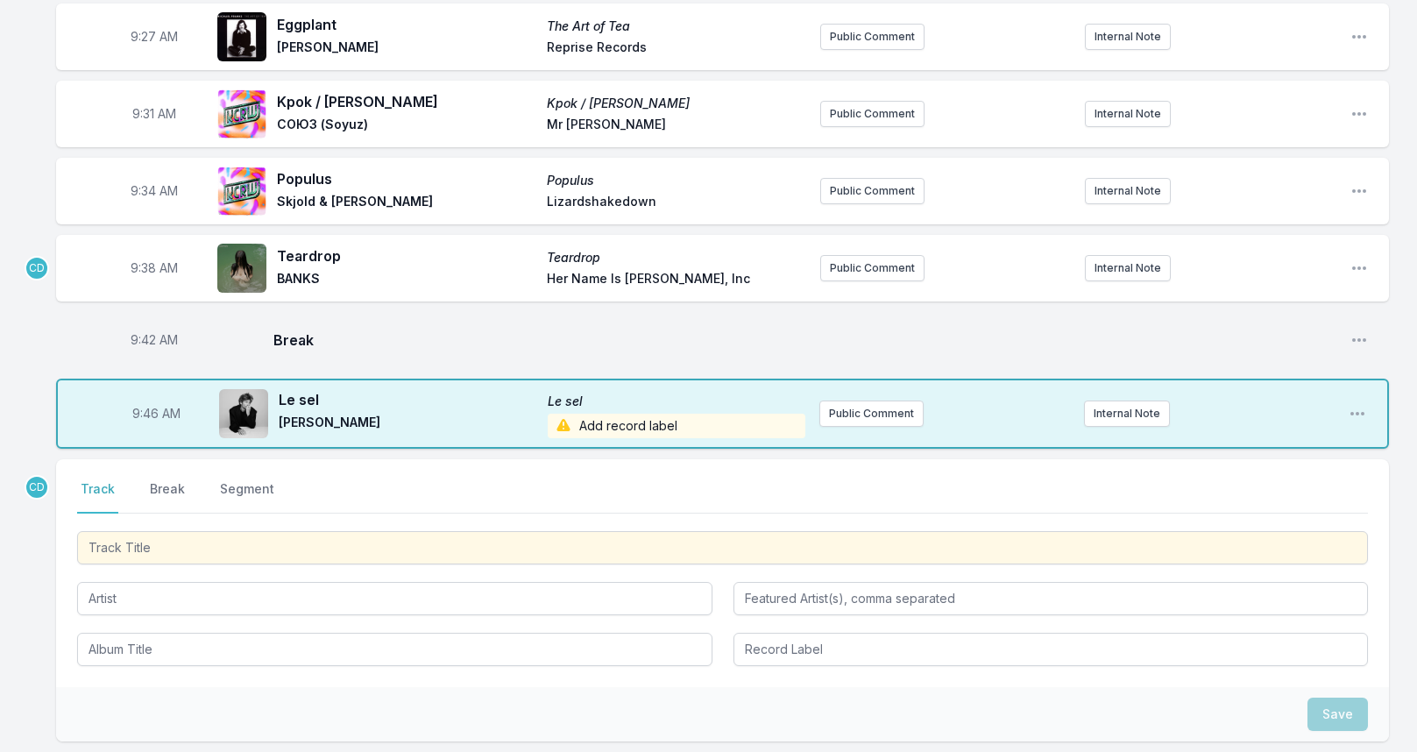
click at [149, 406] on span "9:46 AM" at bounding box center [156, 414] width 48 height 18
click at [149, 406] on input "09:46" at bounding box center [156, 413] width 98 height 33
type input "09:44"
click at [50, 516] on div "Missing Data Some of your tracks are missing record label information. This inf…" at bounding box center [708, 146] width 1417 height 1526
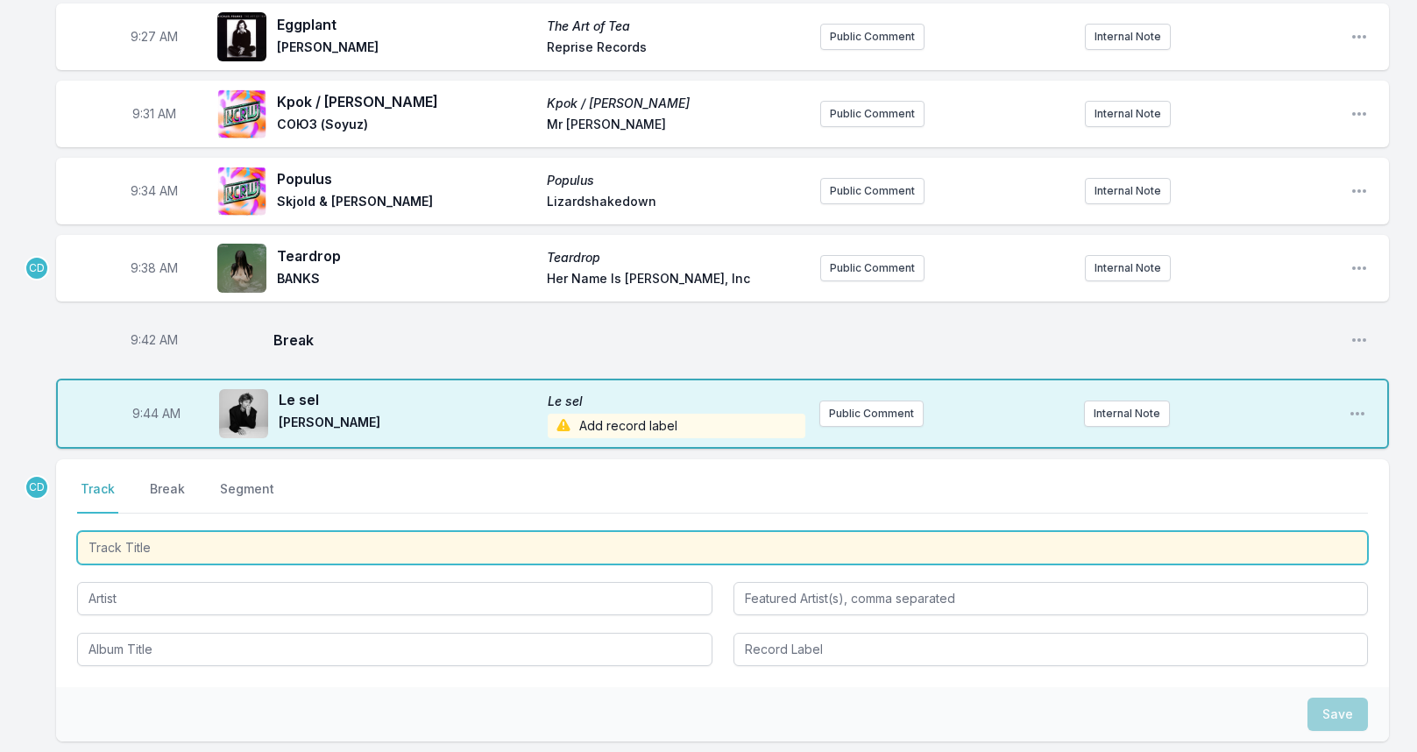
click at [243, 541] on input "Track Title" at bounding box center [722, 547] width 1290 height 33
type input "En d'autres soleils"
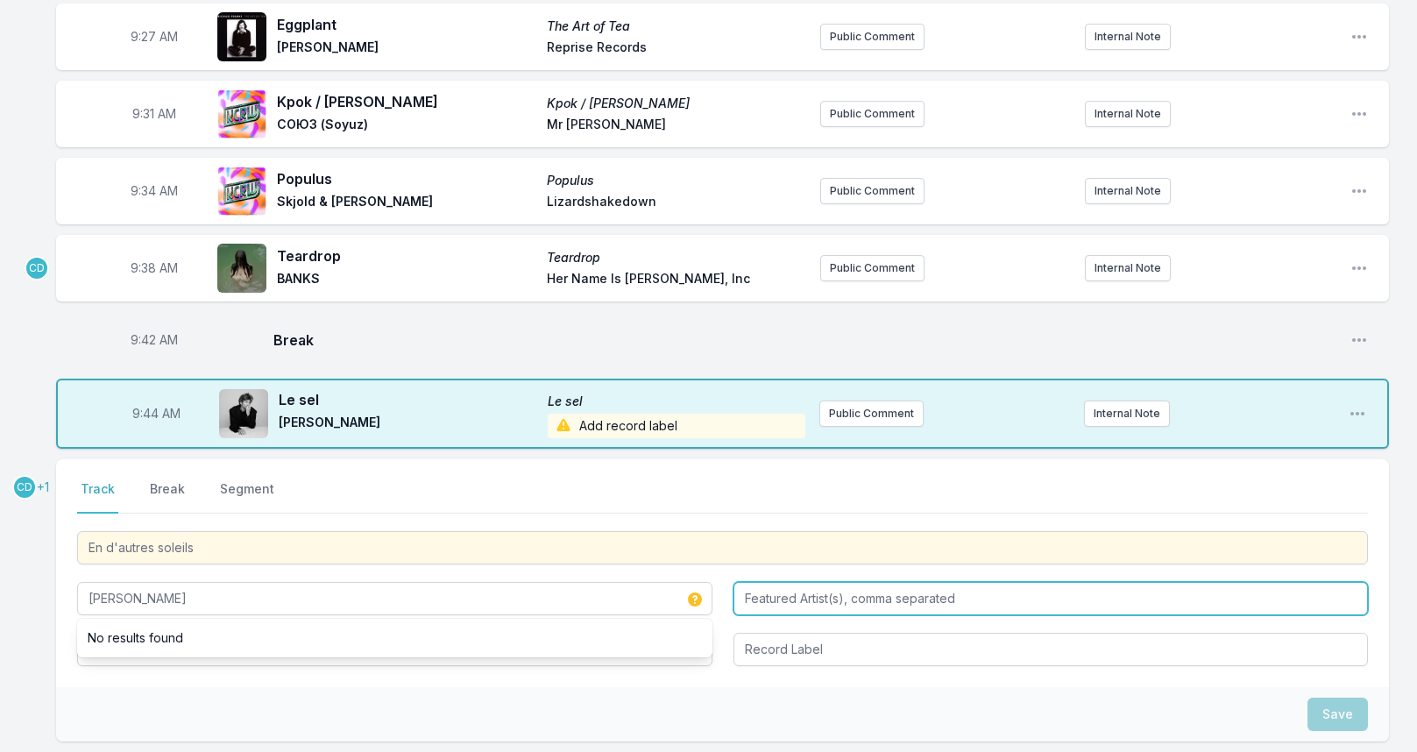
type input "[PERSON_NAME]"
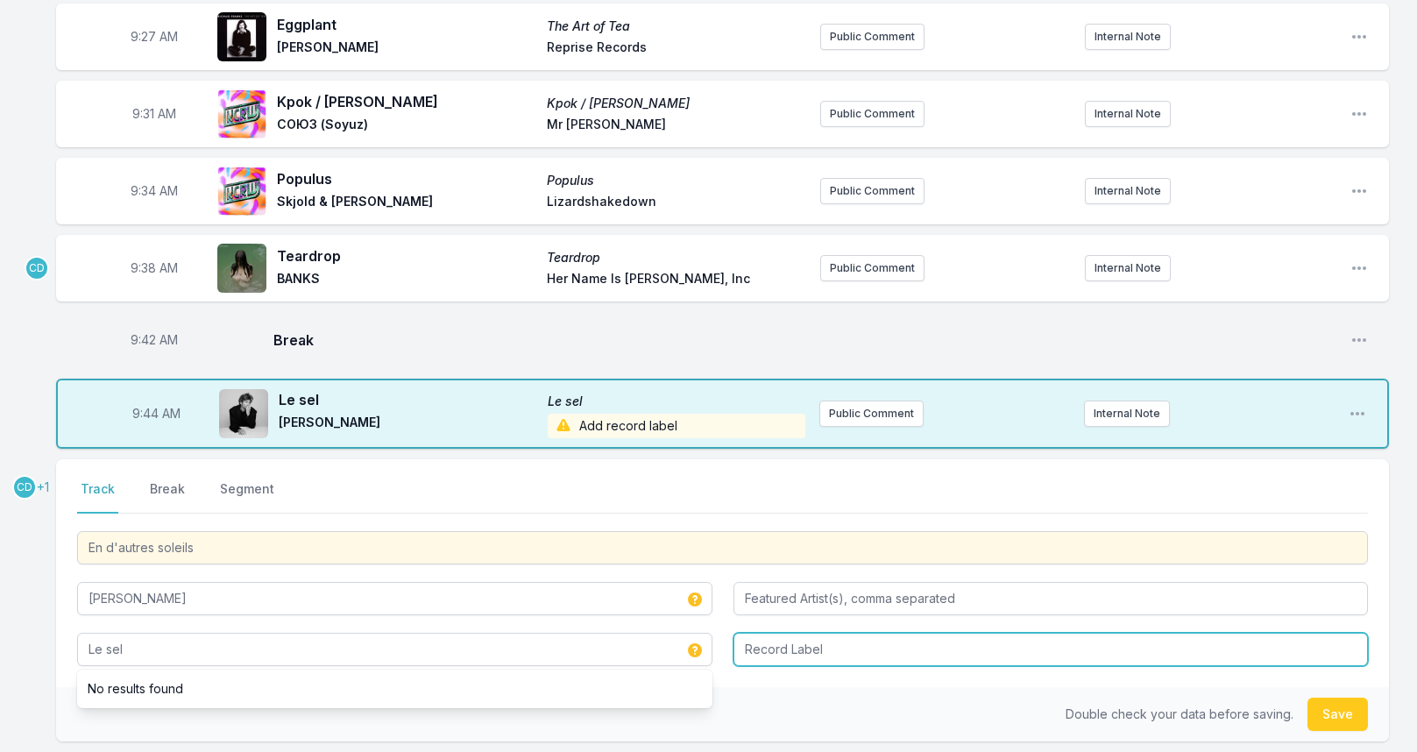
type input "Le sel"
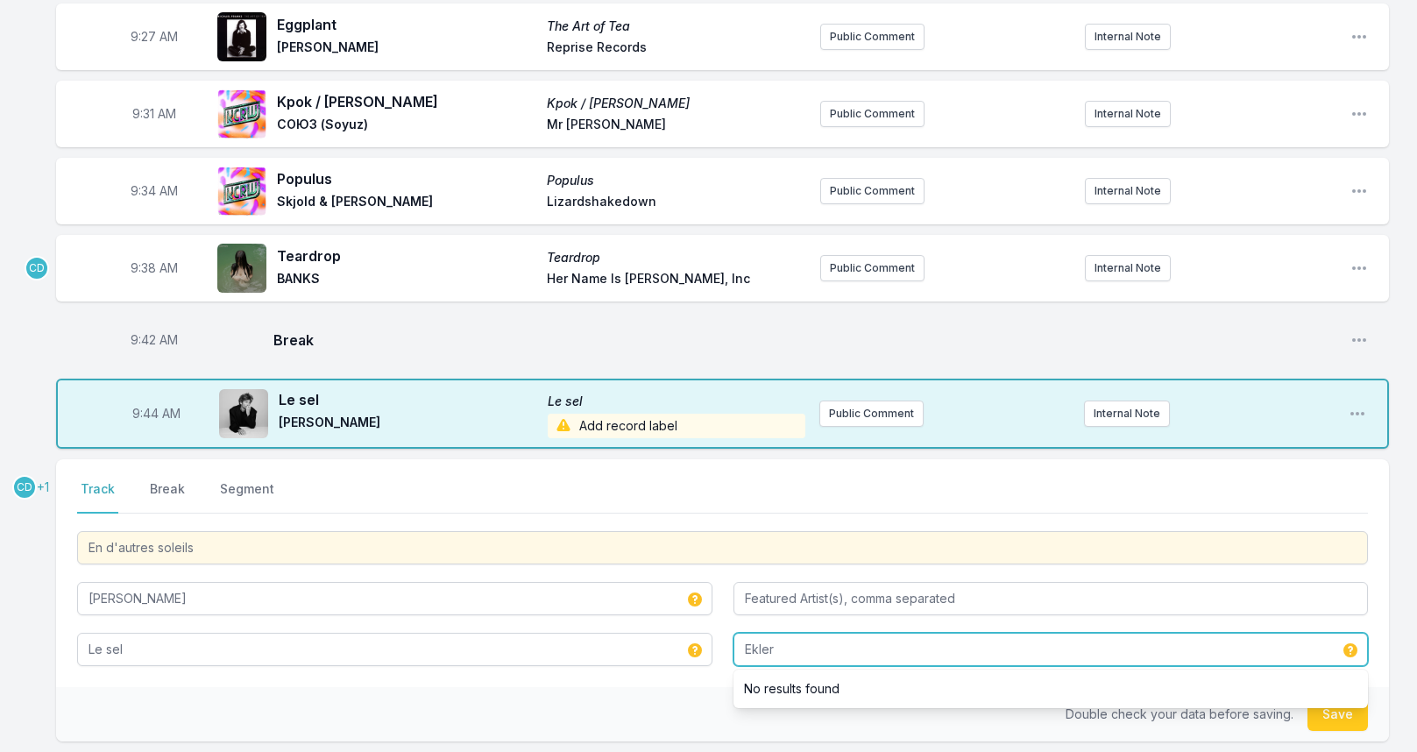
type input "Ekler"
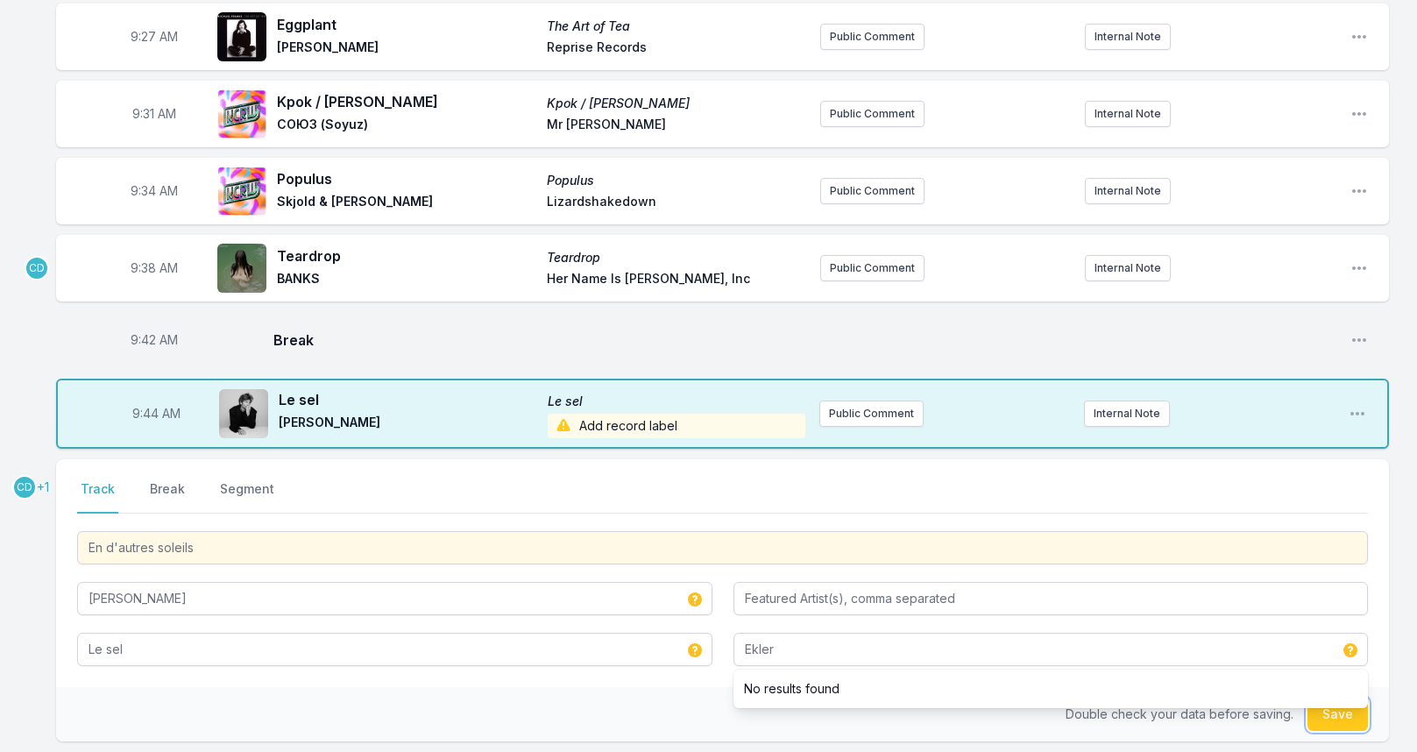
click at [1322, 714] on button "Save" at bounding box center [1337, 713] width 60 height 33
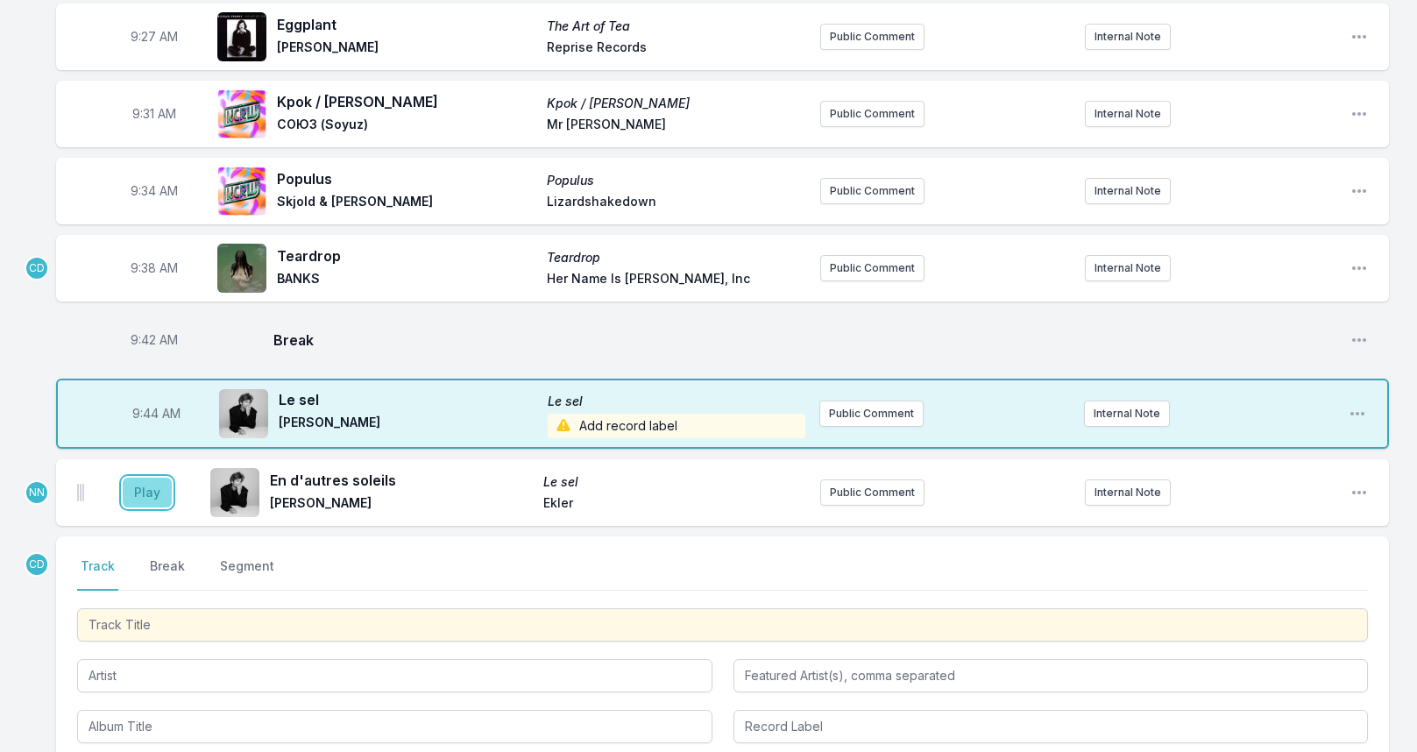
click at [149, 481] on button "Play" at bounding box center [147, 492] width 49 height 30
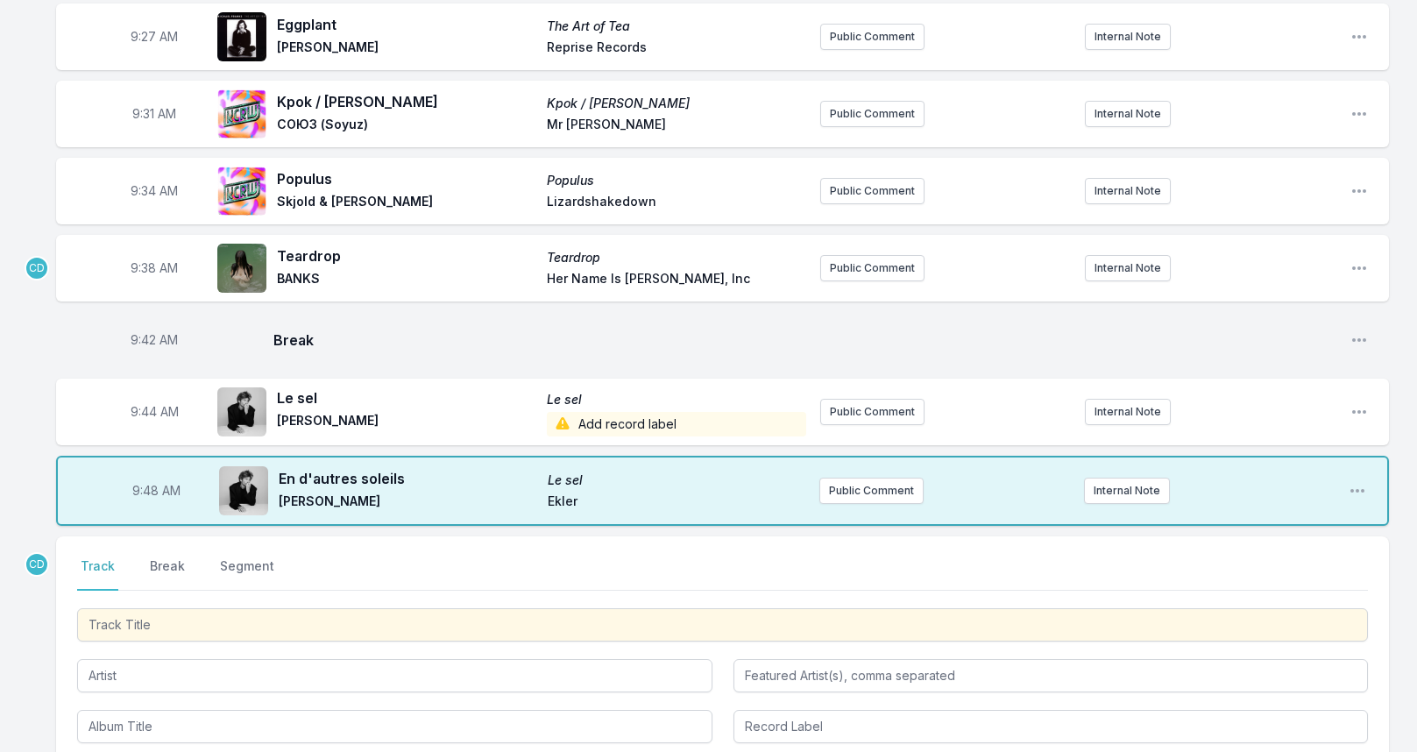
click at [150, 484] on span "9:48 AM" at bounding box center [156, 491] width 48 height 18
click at [147, 488] on input "09:48" at bounding box center [156, 490] width 98 height 33
type input "09:47"
click at [37, 505] on div "Missing Data Some of your tracks are missing record label information. This inf…" at bounding box center [708, 184] width 1417 height 1603
click at [599, 421] on span "Add record label" at bounding box center [676, 424] width 259 height 25
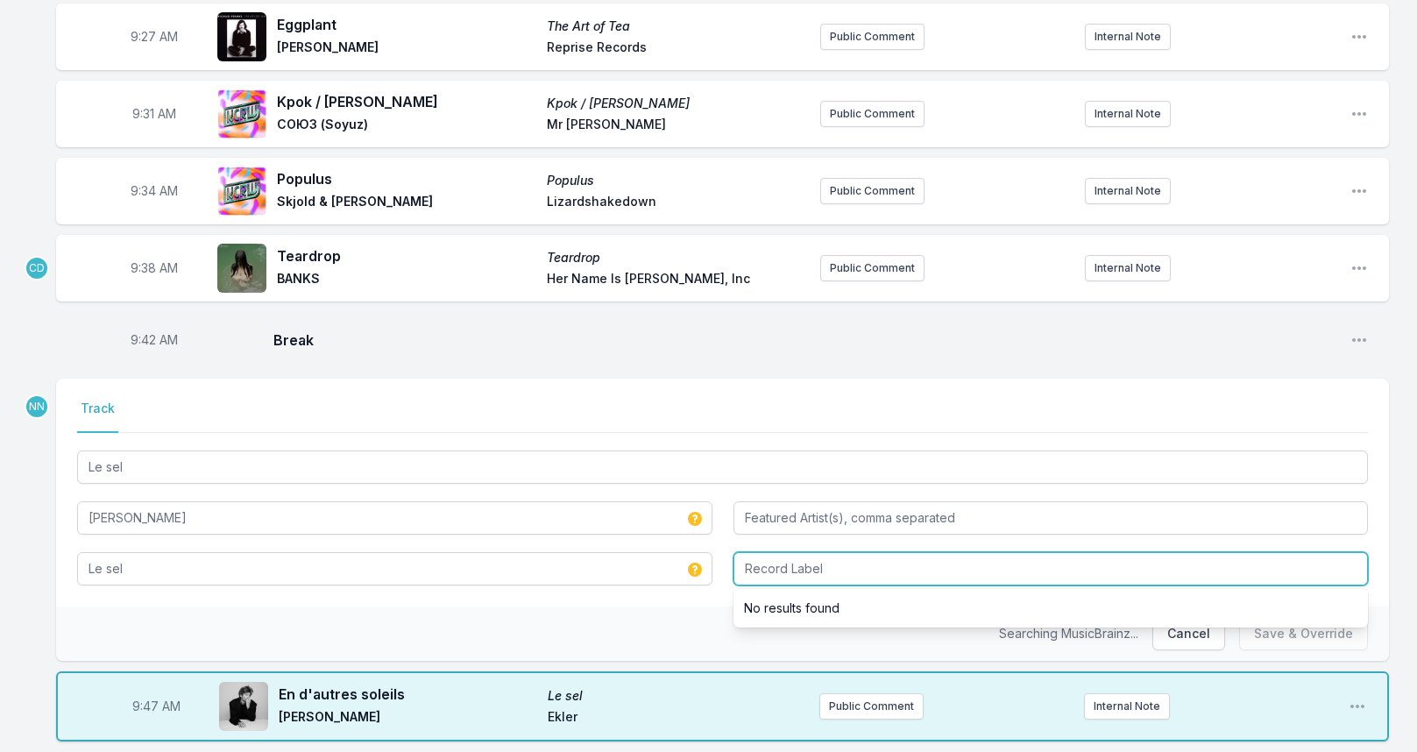
click at [761, 557] on input "Record Label" at bounding box center [1050, 568] width 635 height 33
type input "Ekler"
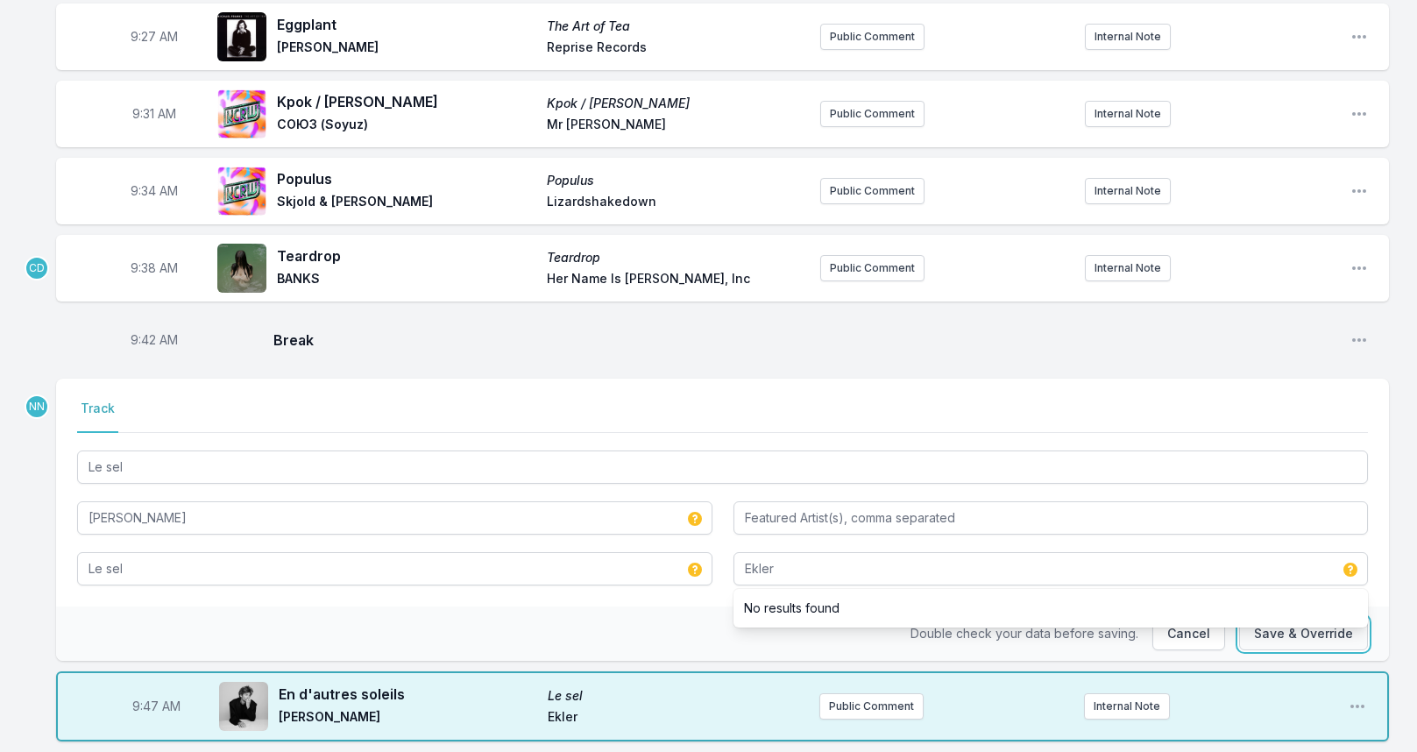
click at [1297, 635] on button "Save & Override" at bounding box center [1303, 633] width 129 height 33
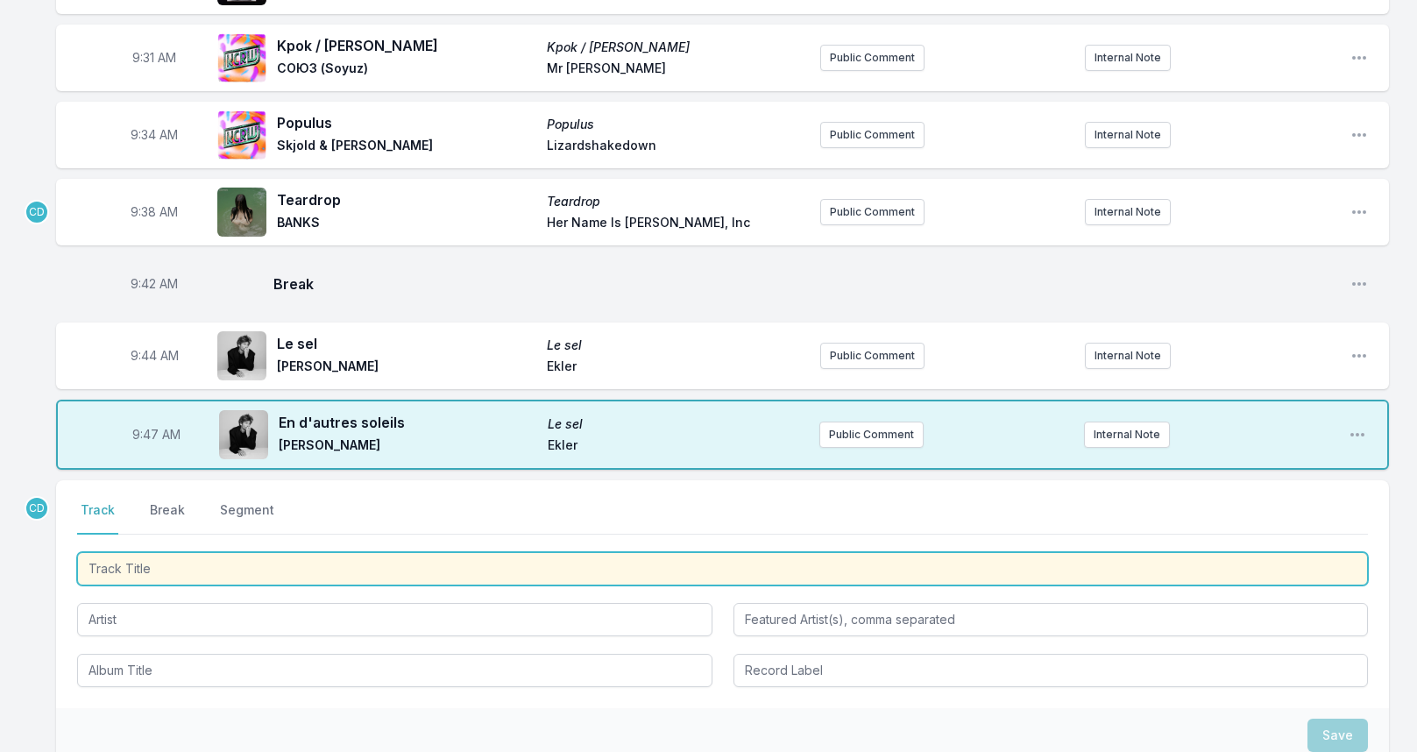
click at [256, 552] on input "Track Title" at bounding box center [722, 568] width 1290 height 33
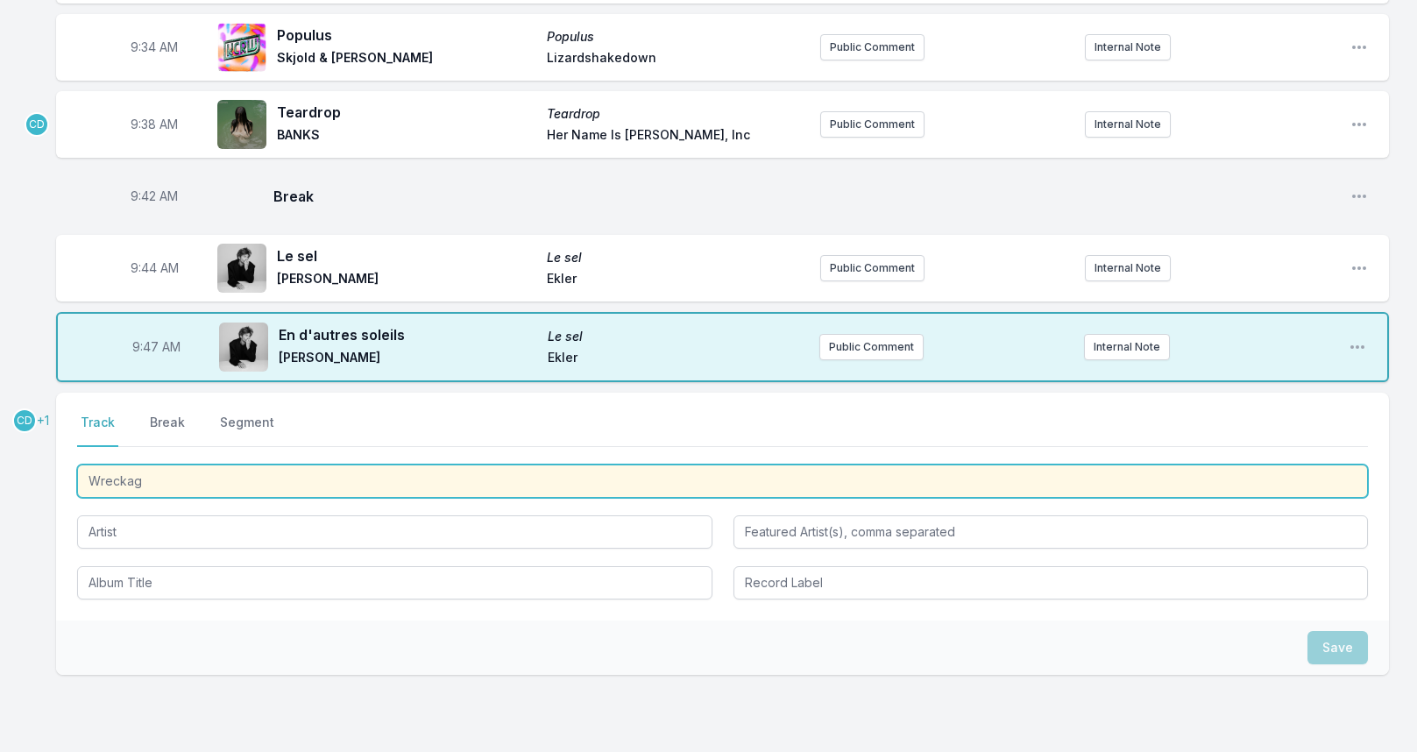
type input "Wreckage"
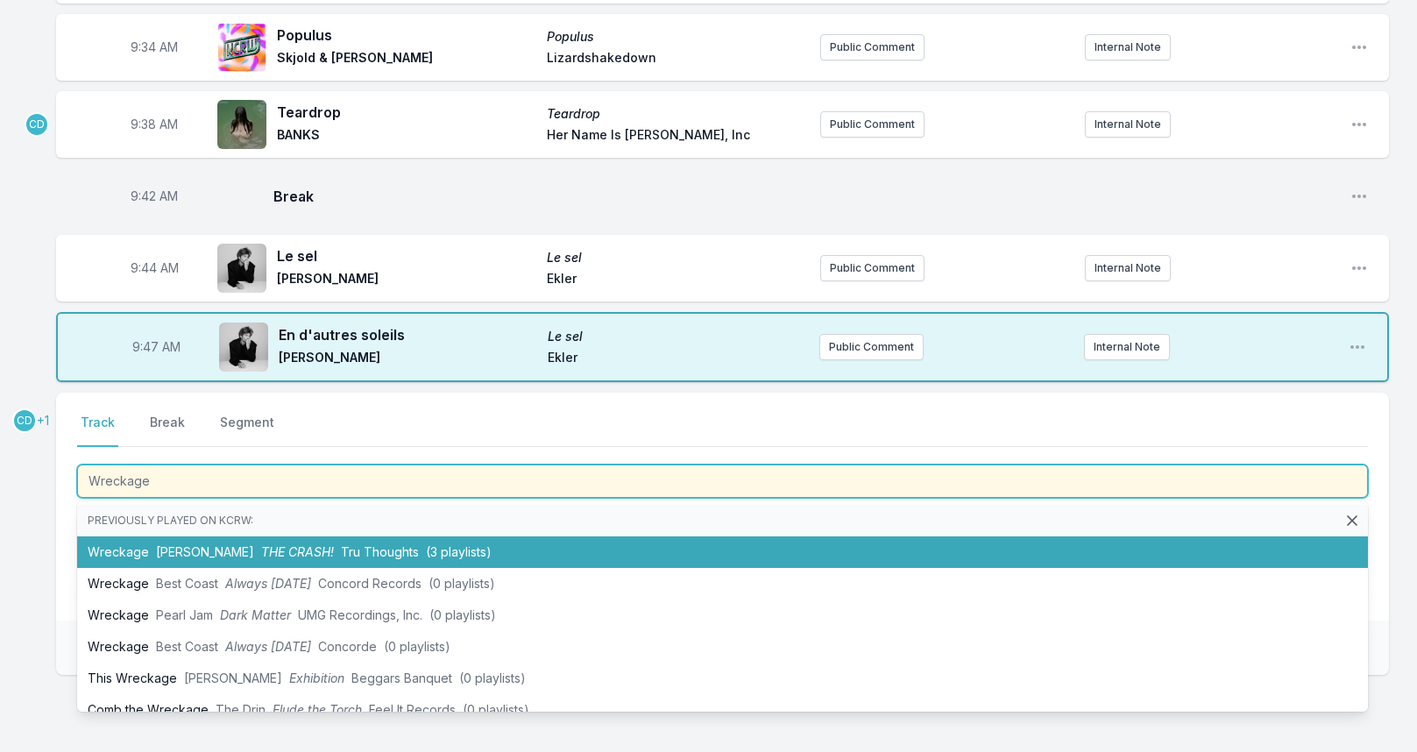
click at [321, 545] on span "THE CRASH!" at bounding box center [297, 551] width 73 height 15
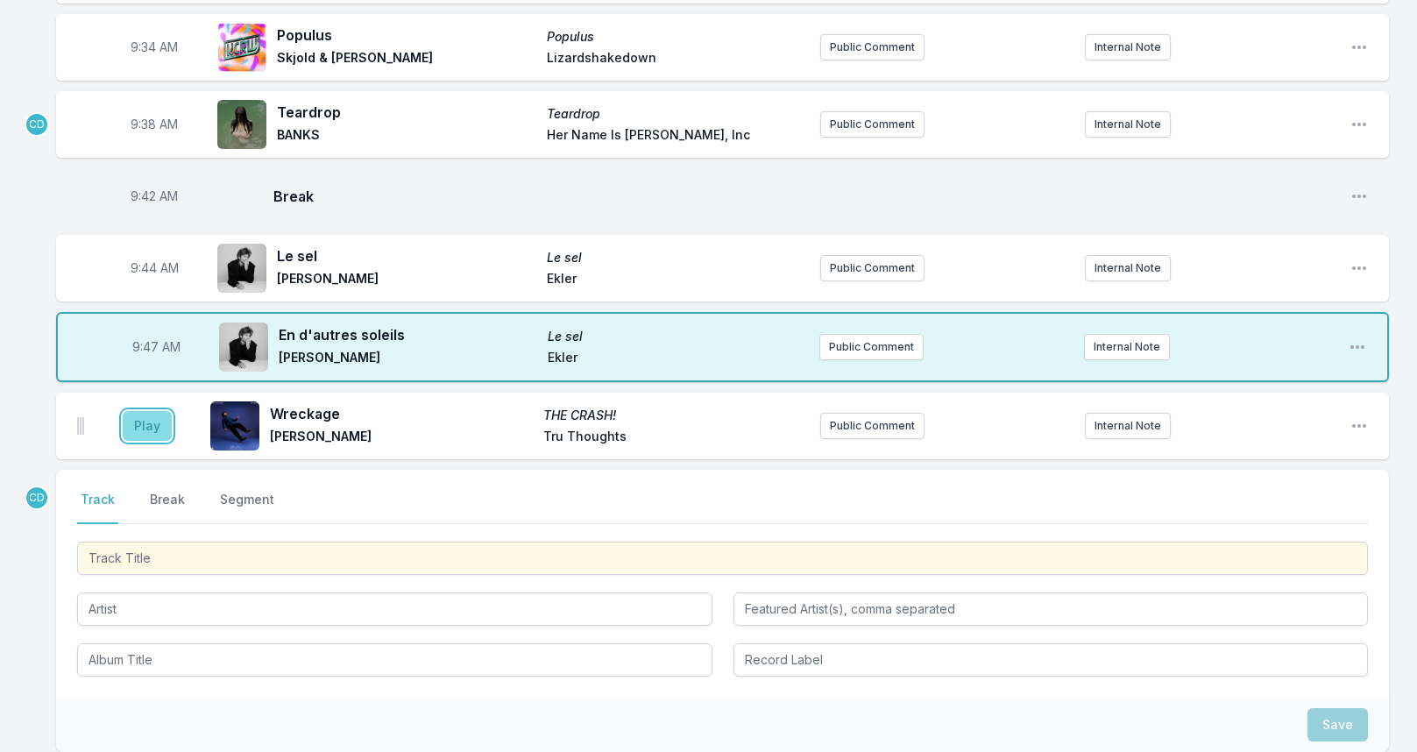
click at [160, 422] on button "Play" at bounding box center [147, 426] width 49 height 30
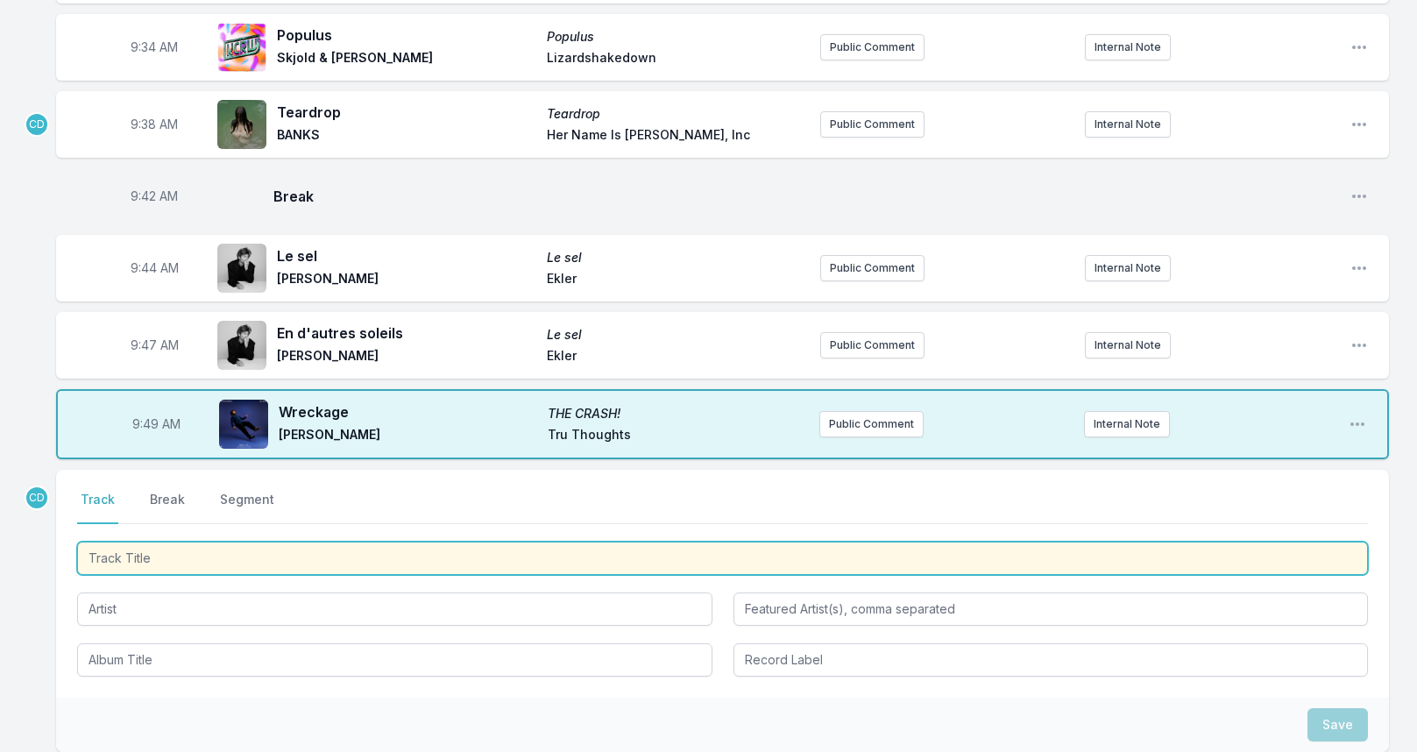
click at [189, 550] on input "Track Title" at bounding box center [722, 557] width 1290 height 33
type input "los ans mee"
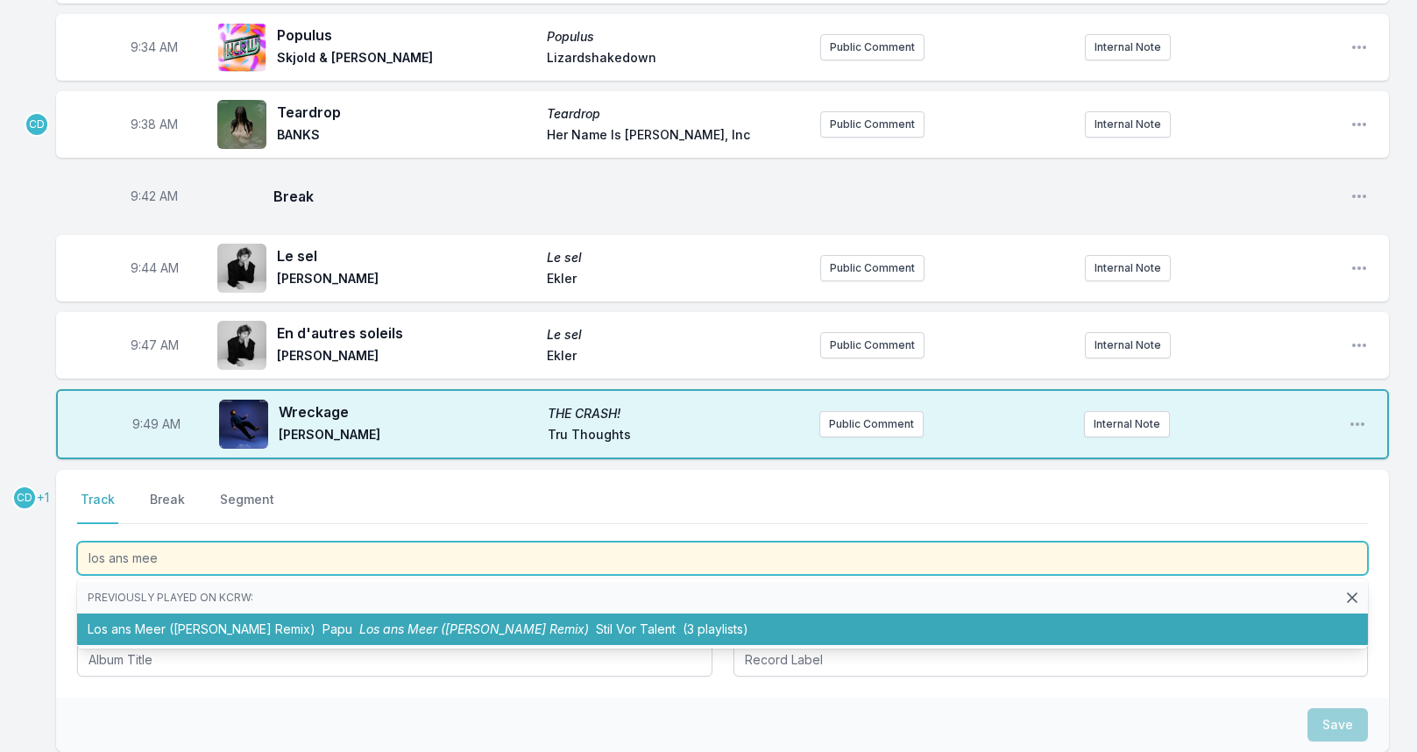
click at [199, 618] on li "Los ans Meer ([PERSON_NAME] Remix) Papu Los ans Meer ([PERSON_NAME] Remix) Stil…" at bounding box center [722, 629] width 1290 height 32
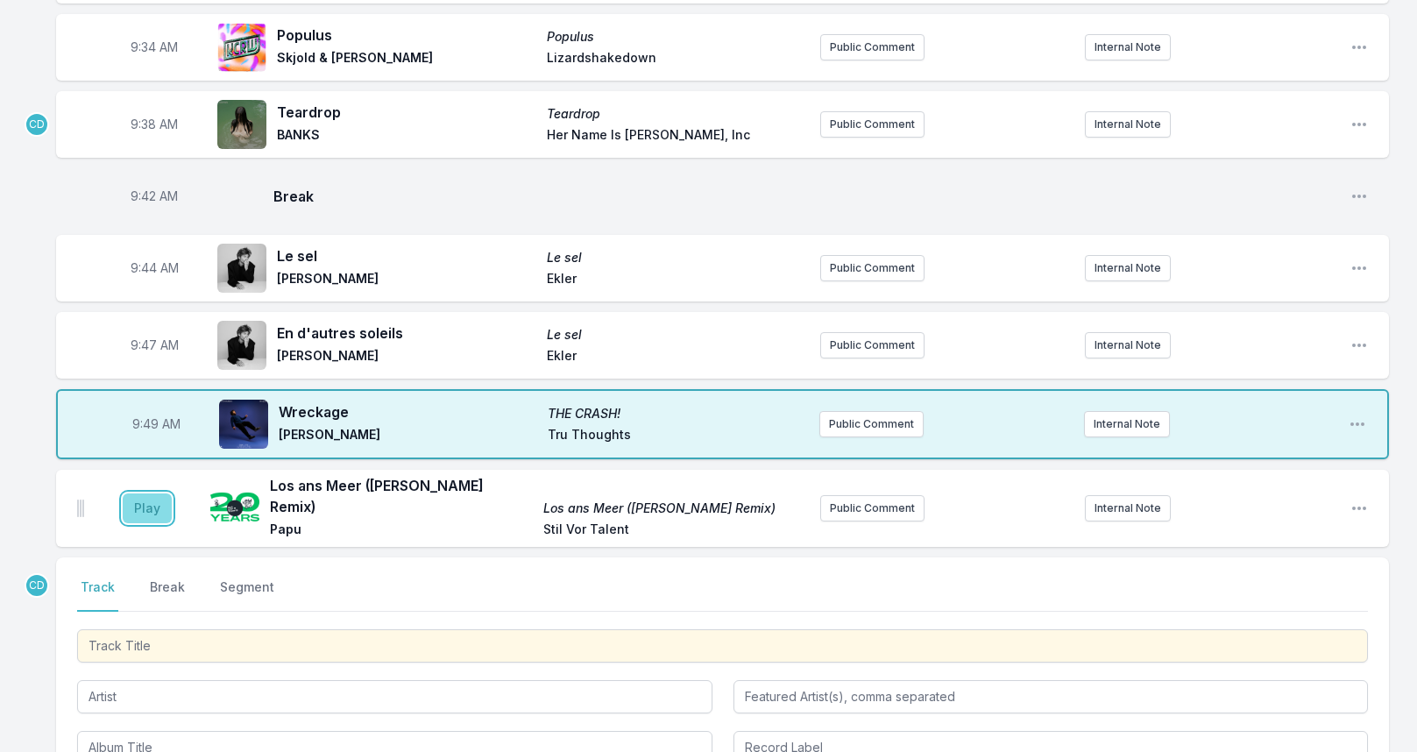
click at [160, 498] on button "Play" at bounding box center [147, 508] width 49 height 30
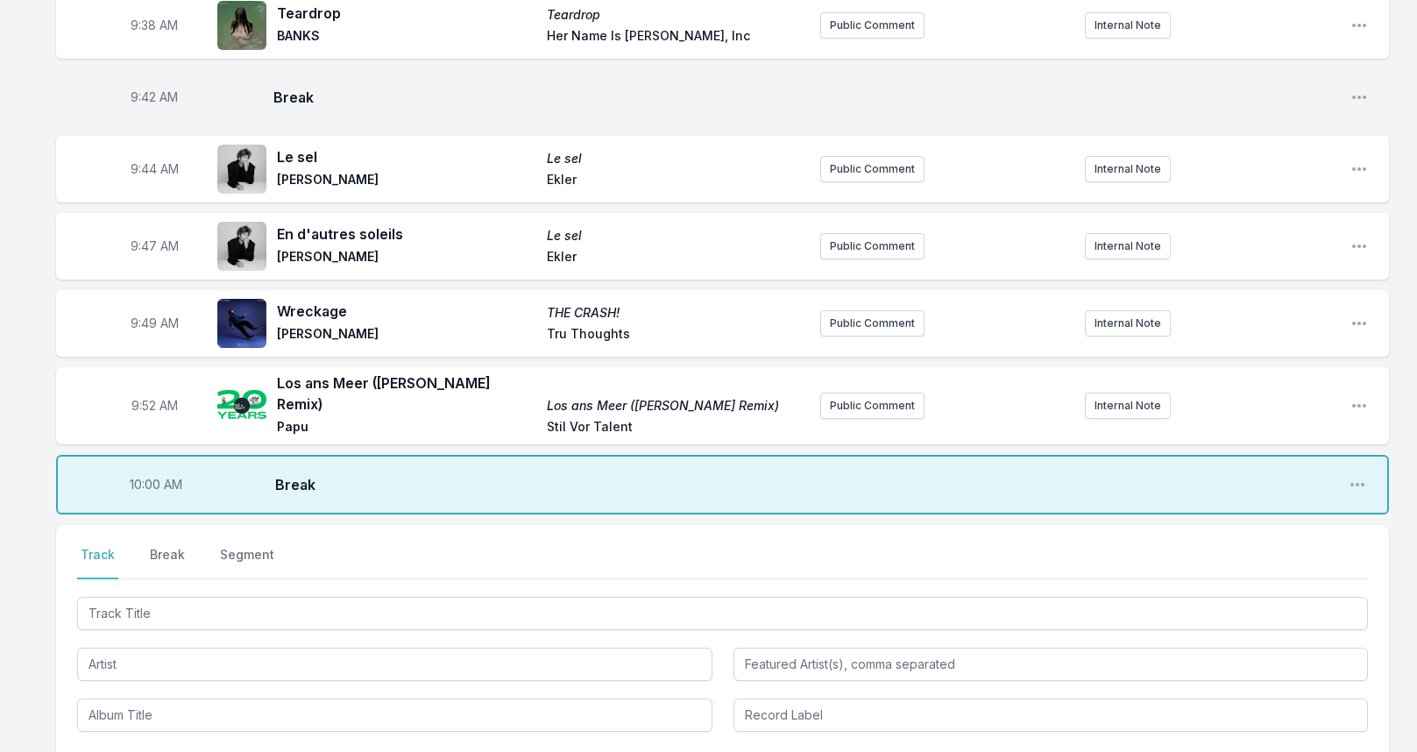
scroll to position [1051, 0]
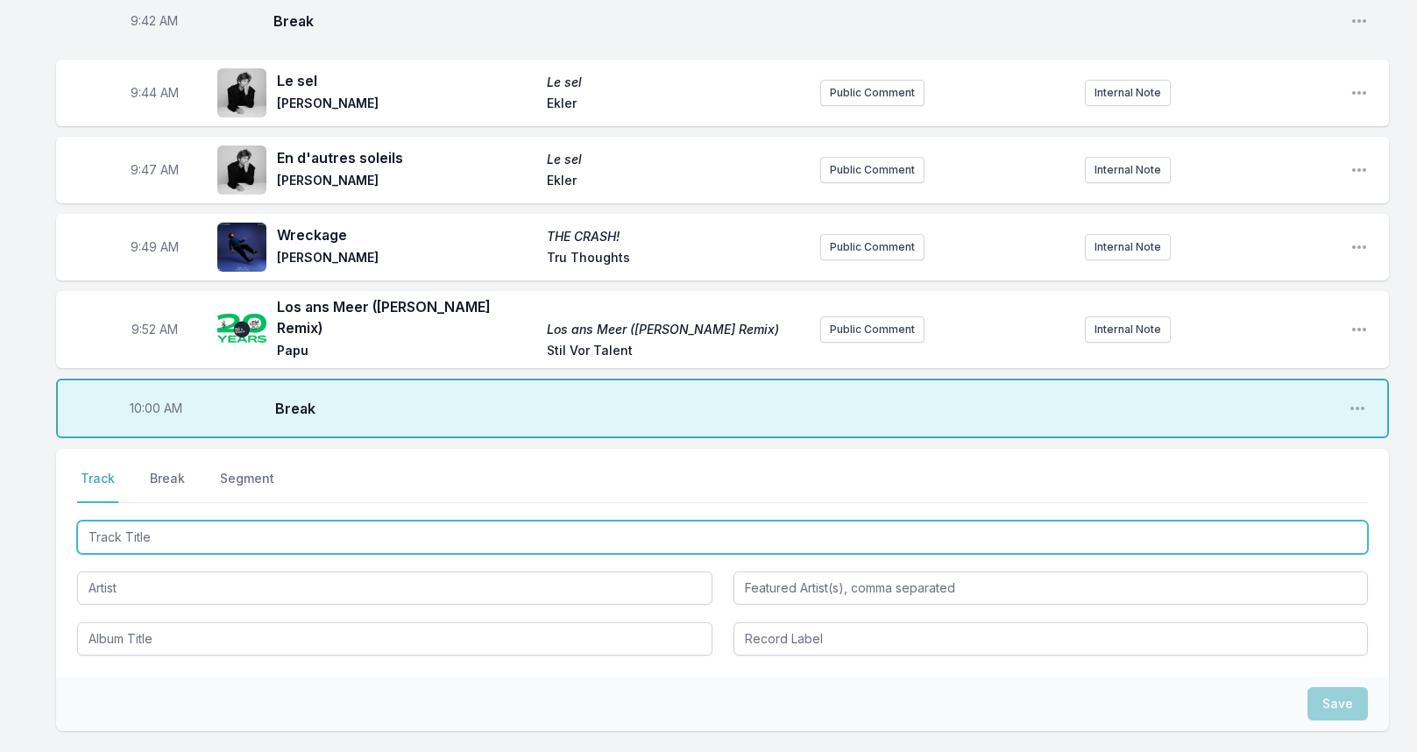
click at [180, 523] on input "Track Title" at bounding box center [722, 536] width 1290 height 33
type input "New Sensations"
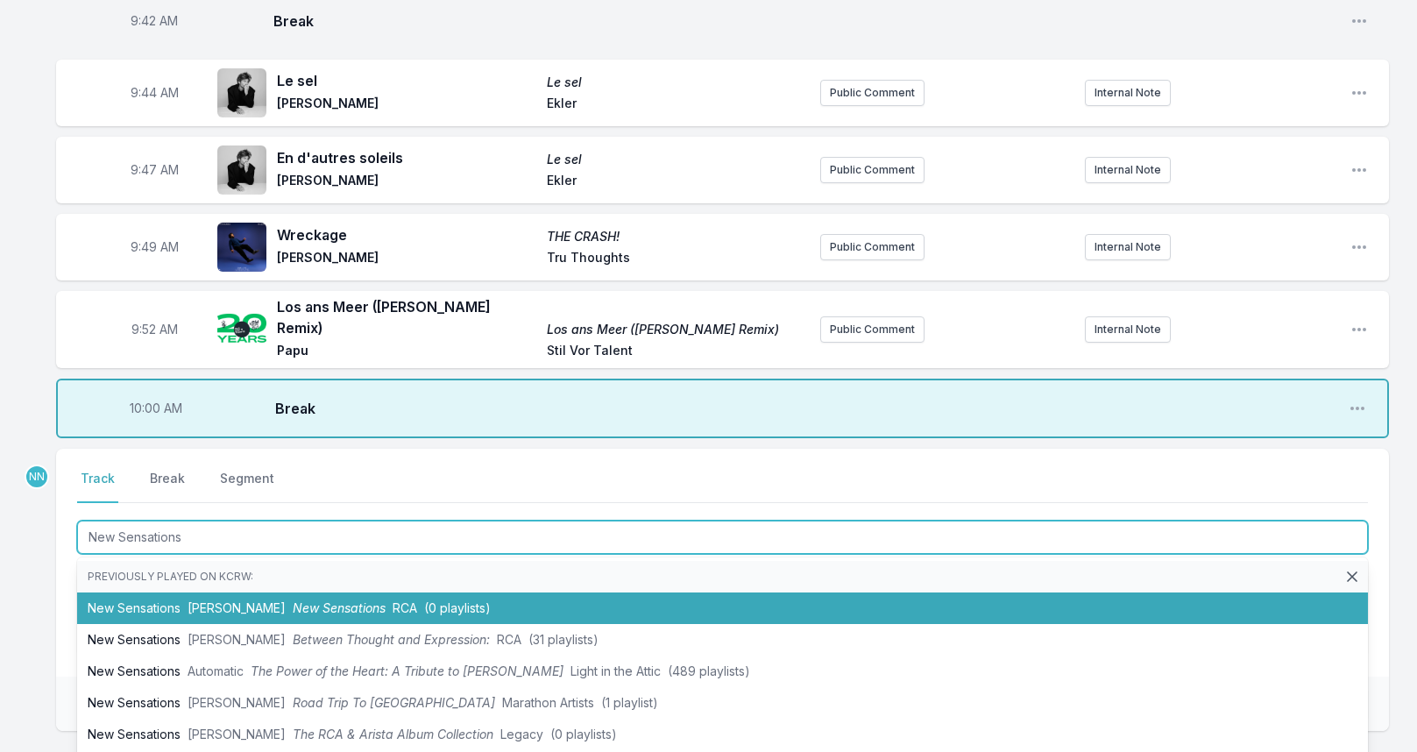
click at [293, 600] on span "New Sensations" at bounding box center [339, 607] width 93 height 15
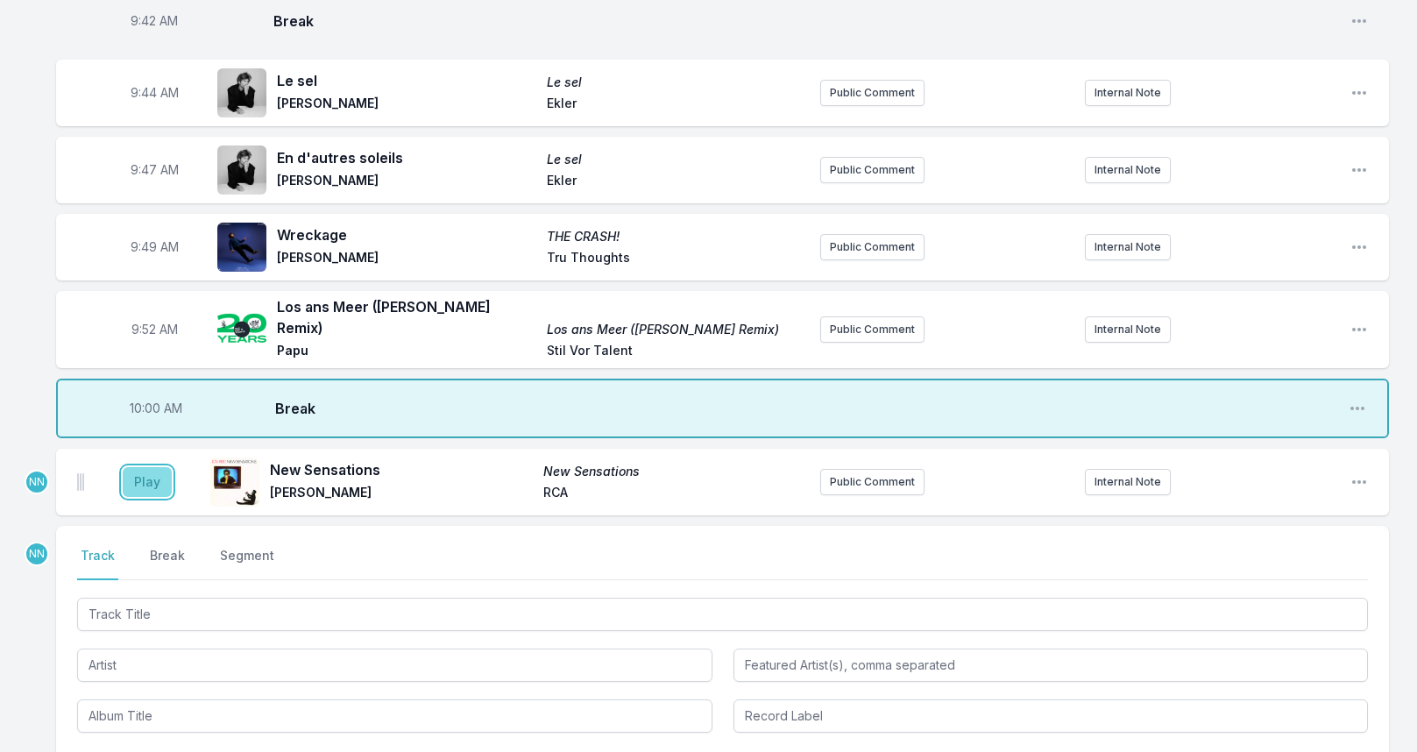
click at [138, 470] on button "Play" at bounding box center [147, 482] width 49 height 30
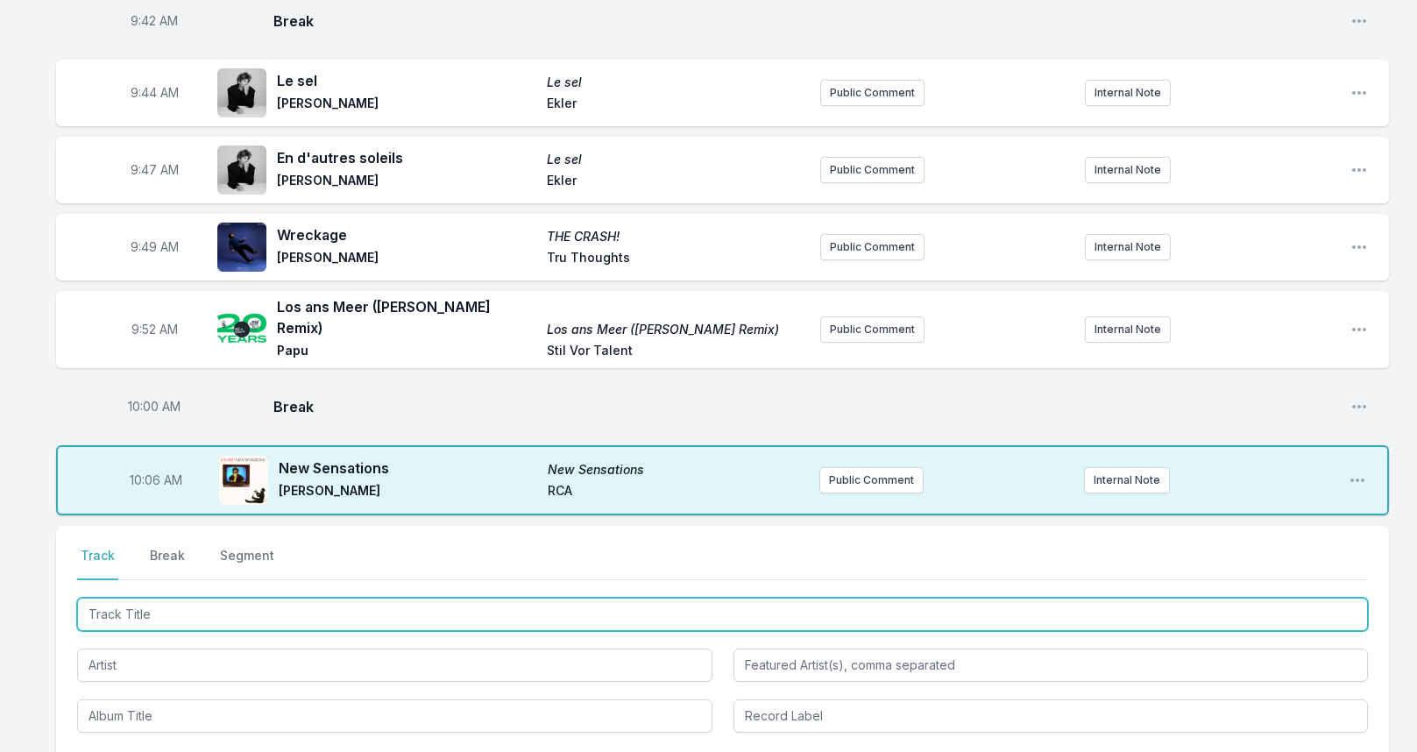
click at [156, 597] on input "Track Title" at bounding box center [722, 613] width 1290 height 33
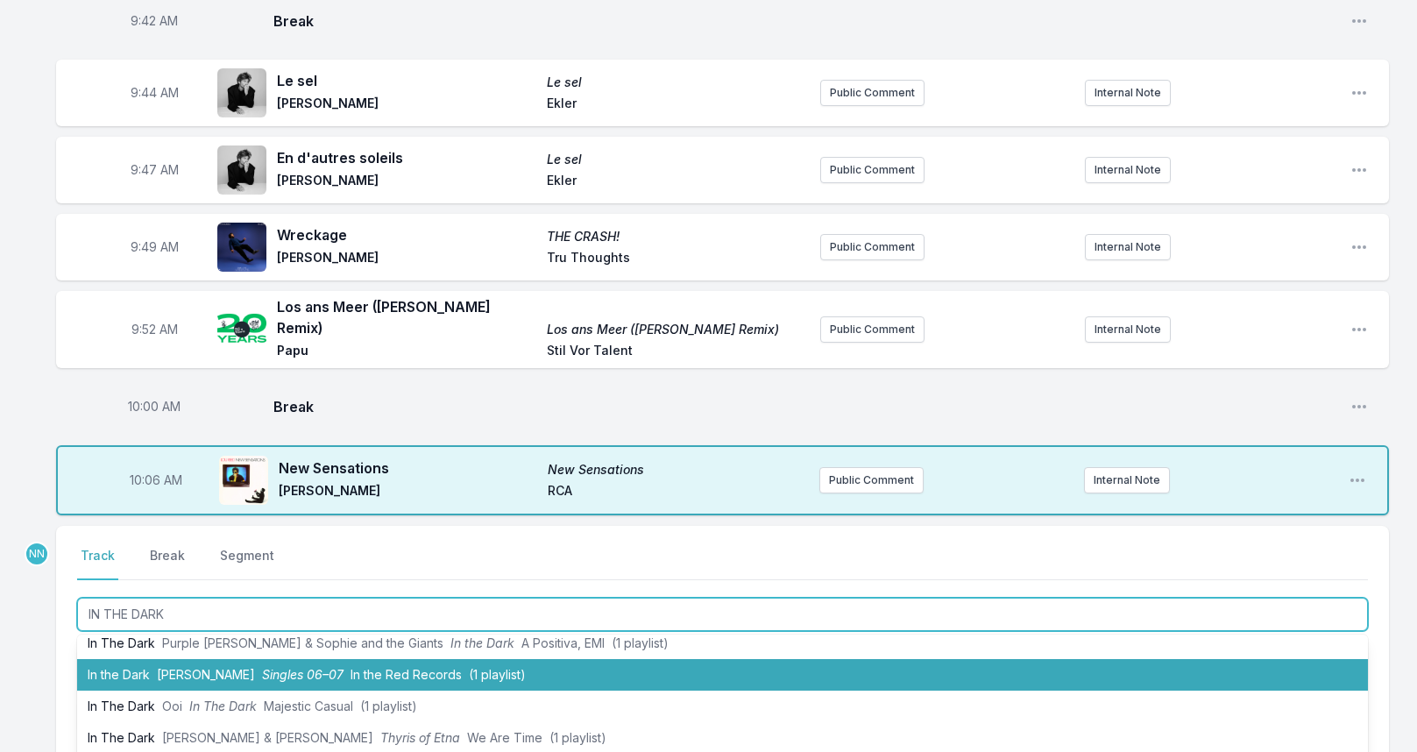
scroll to position [350, 0]
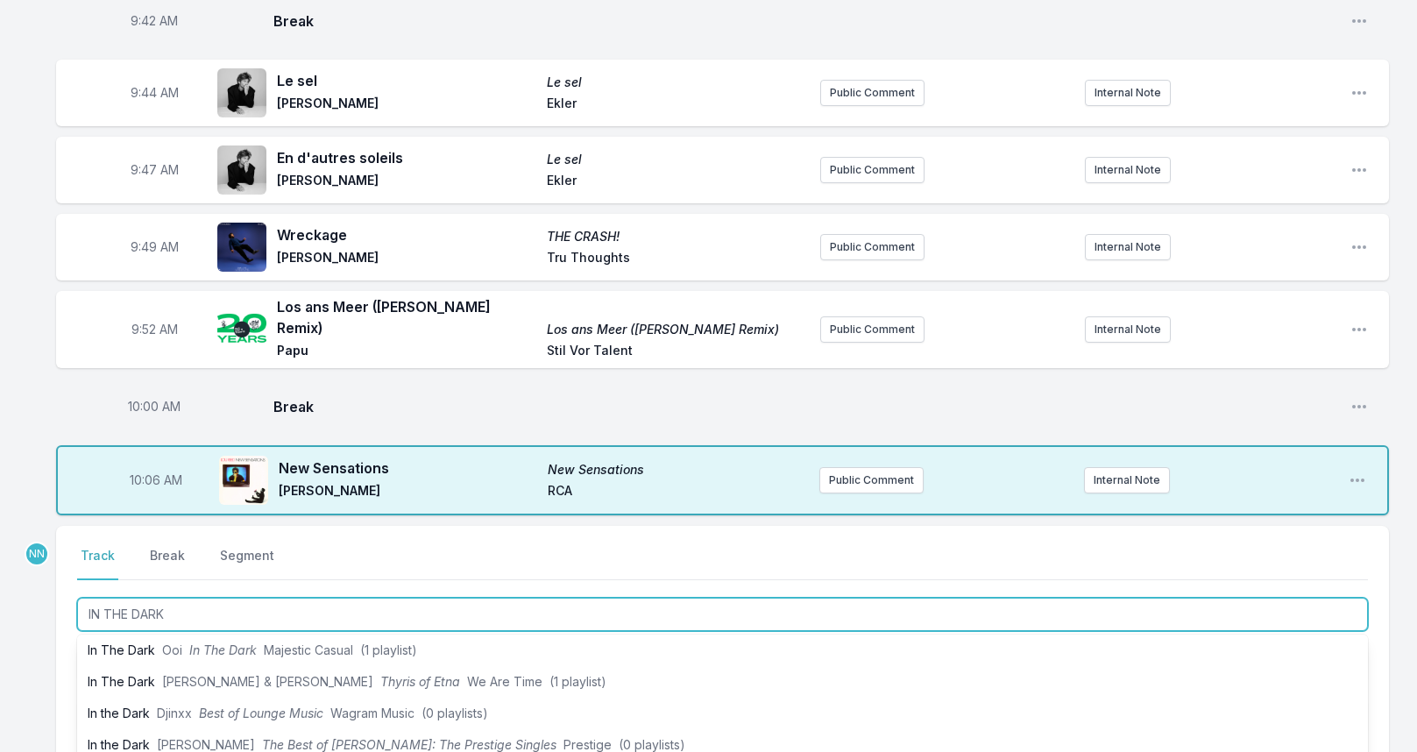
type input "IN THE DARK"
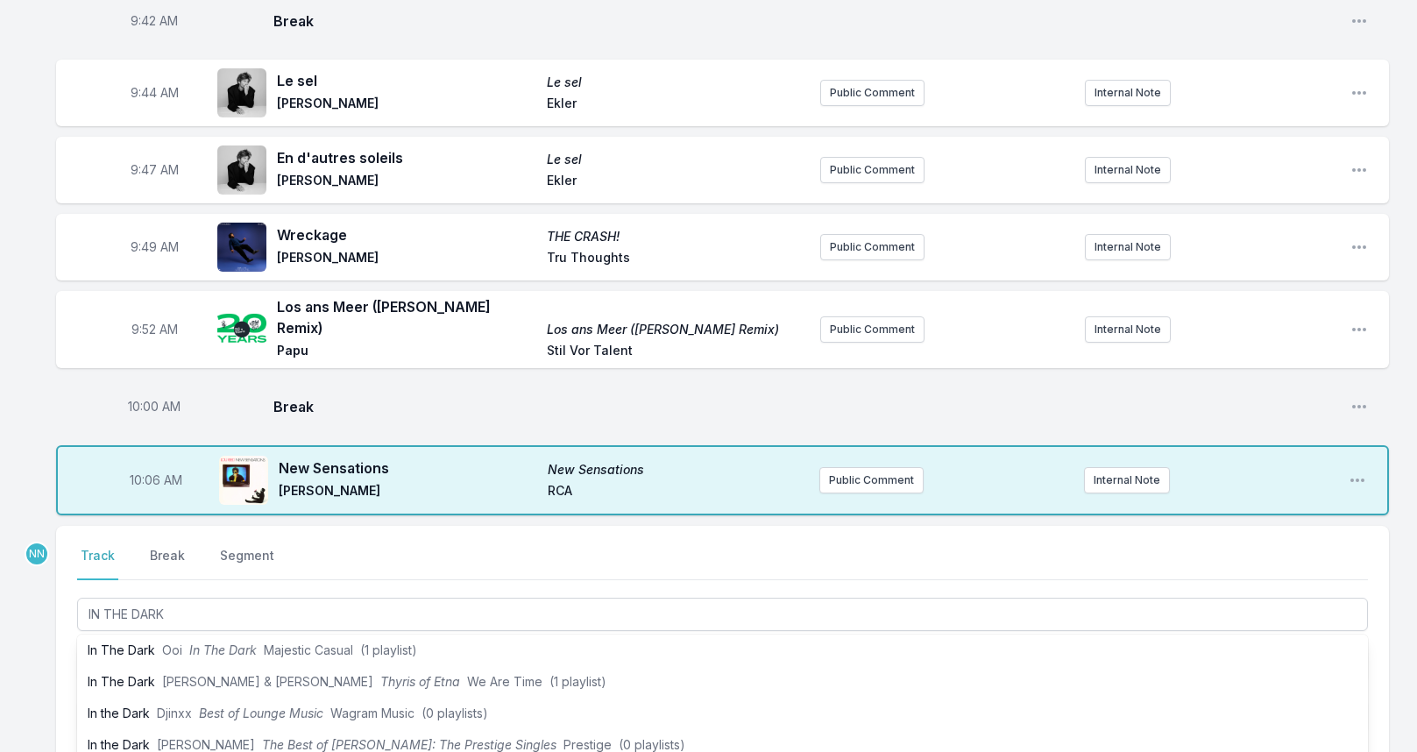
click at [53, 640] on div "9:05 AM Long Distance Call It’s Never Been Like That Phoenix Astralwerks nearly…" at bounding box center [708, 47] width 1417 height 1855
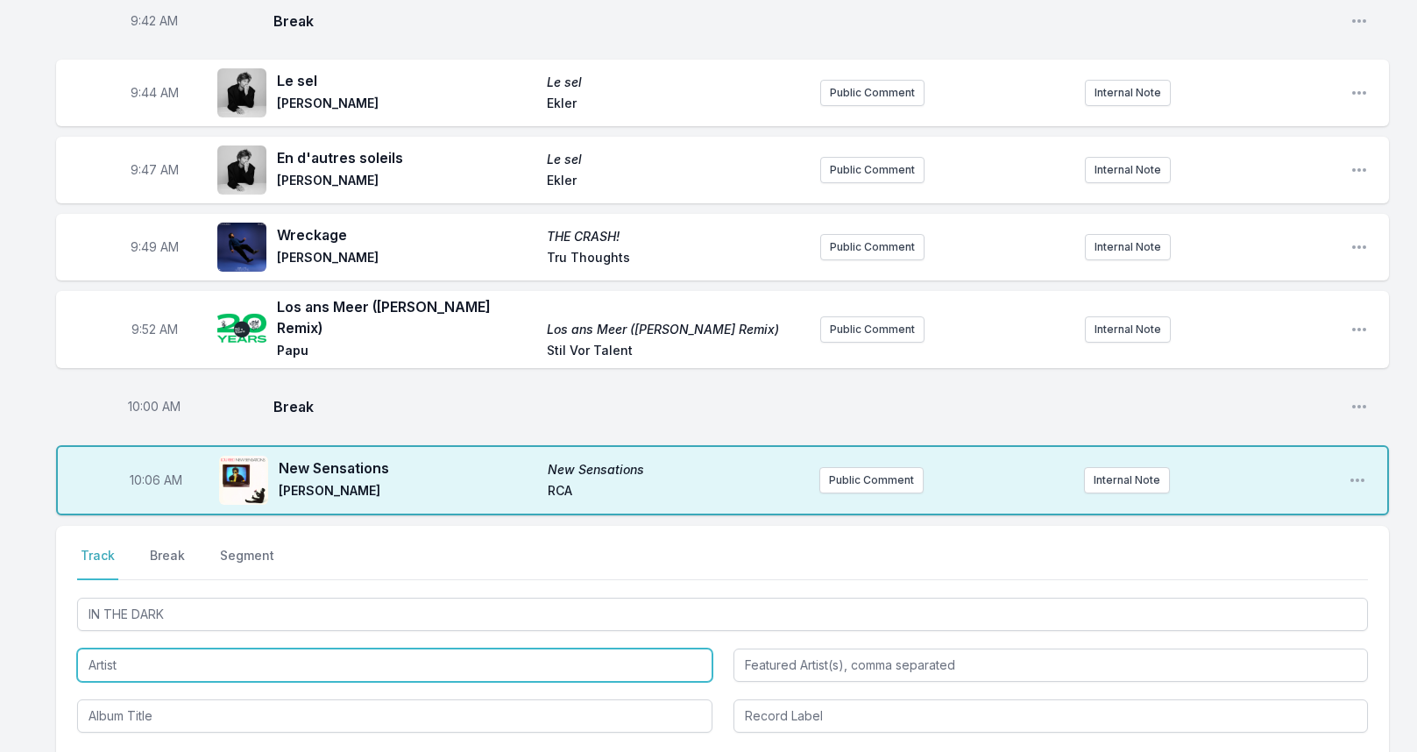
click at [140, 648] on input "Artist" at bounding box center [394, 664] width 635 height 33
click at [145, 648] on input "Artist" at bounding box center [394, 664] width 635 height 33
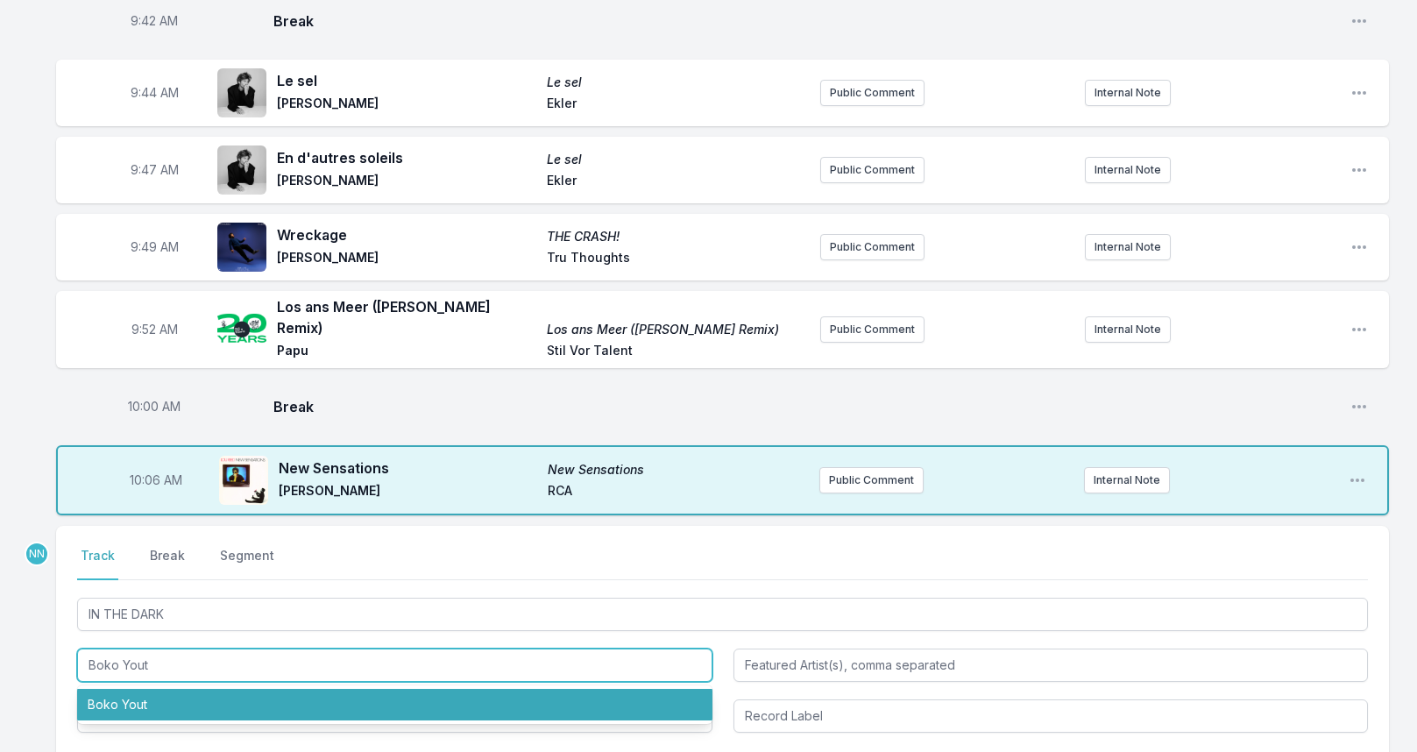
click at [125, 689] on li "Boko Yout" at bounding box center [394, 705] width 635 height 32
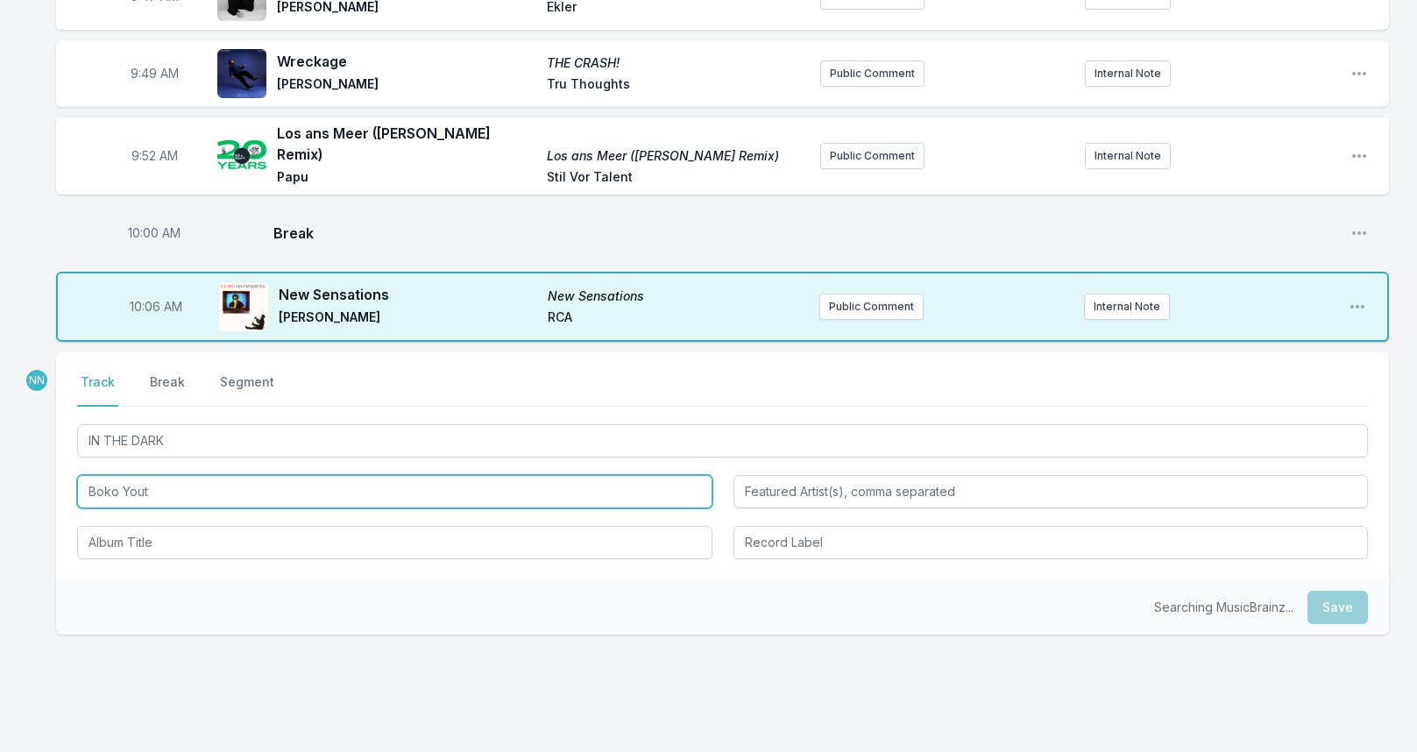
scroll to position [1226, 0]
type input "Boko Yout"
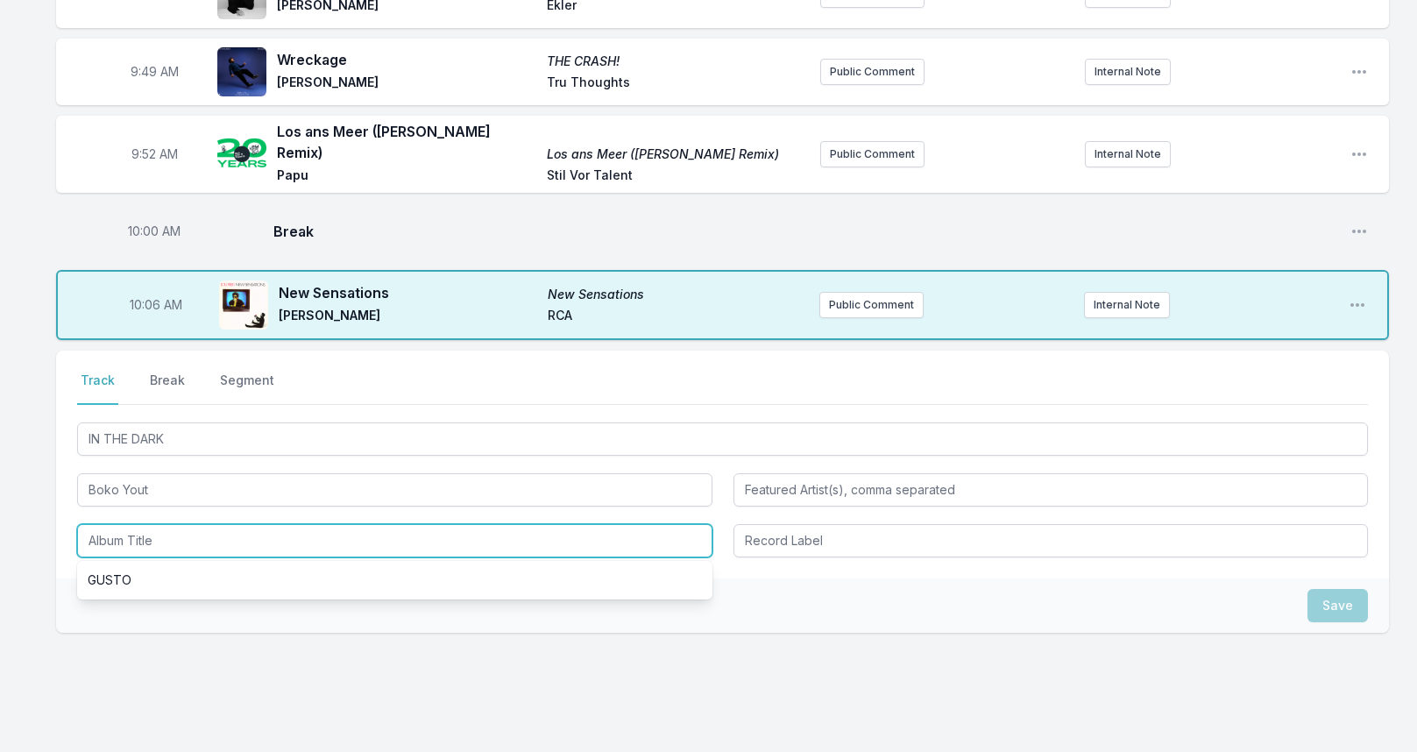
click at [146, 526] on input "Album Title" at bounding box center [394, 540] width 635 height 33
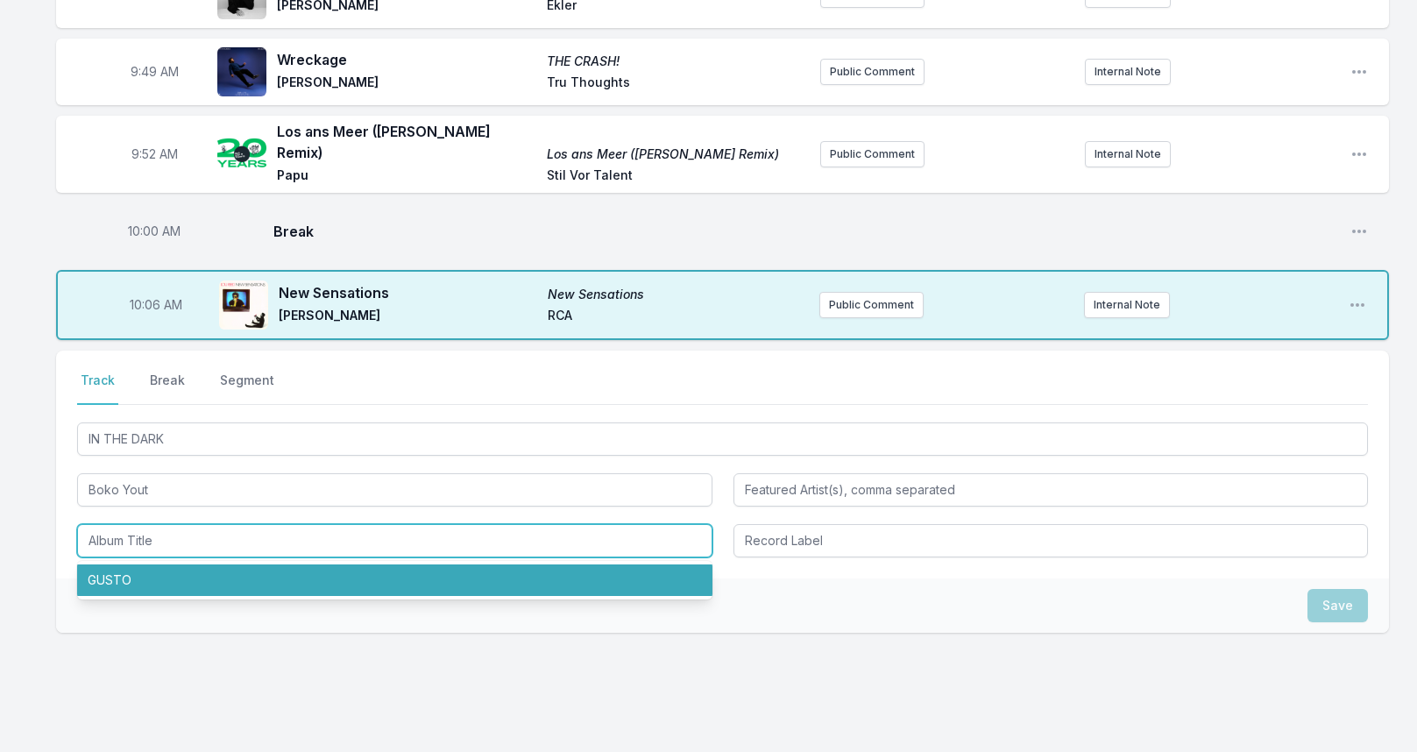
click at [146, 564] on li "GUSTO" at bounding box center [394, 580] width 635 height 32
type input "GUSTO"
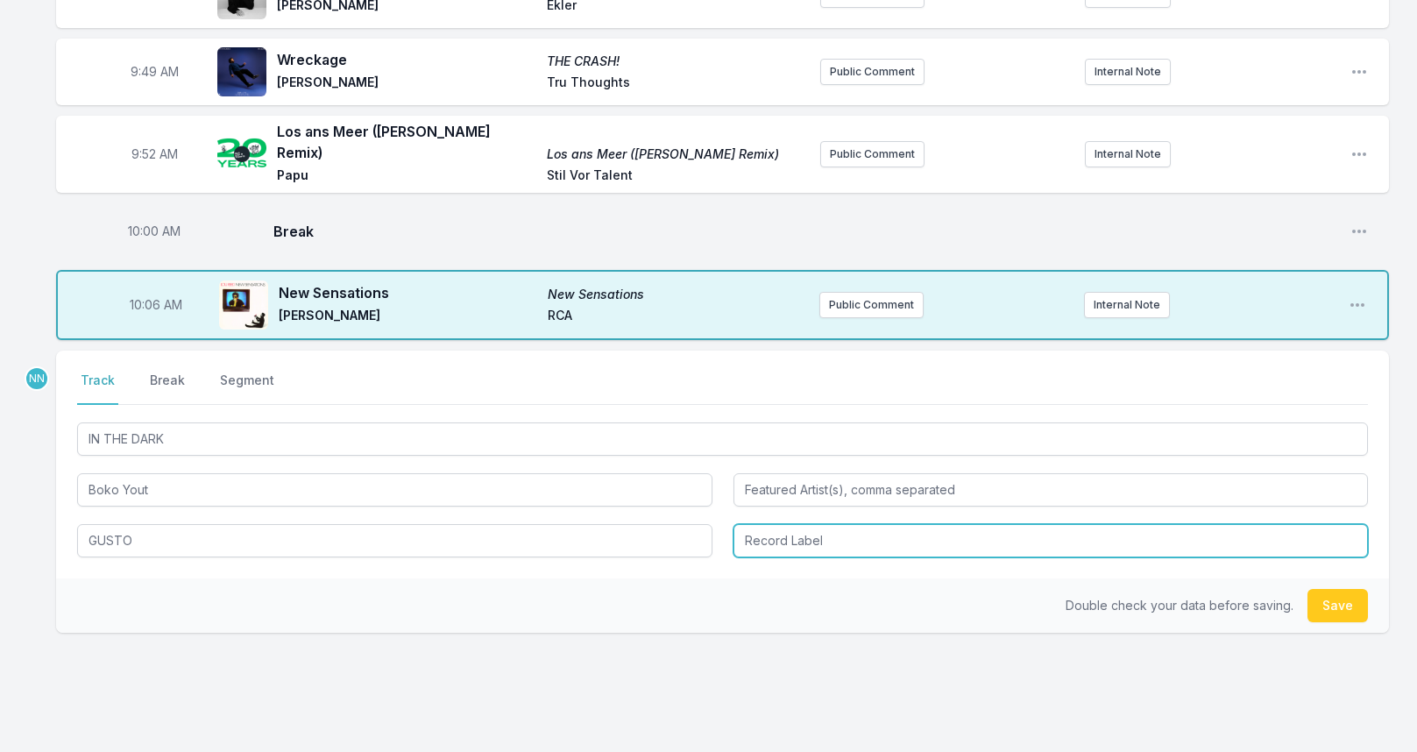
click at [805, 532] on input "Record Label" at bounding box center [1050, 540] width 635 height 33
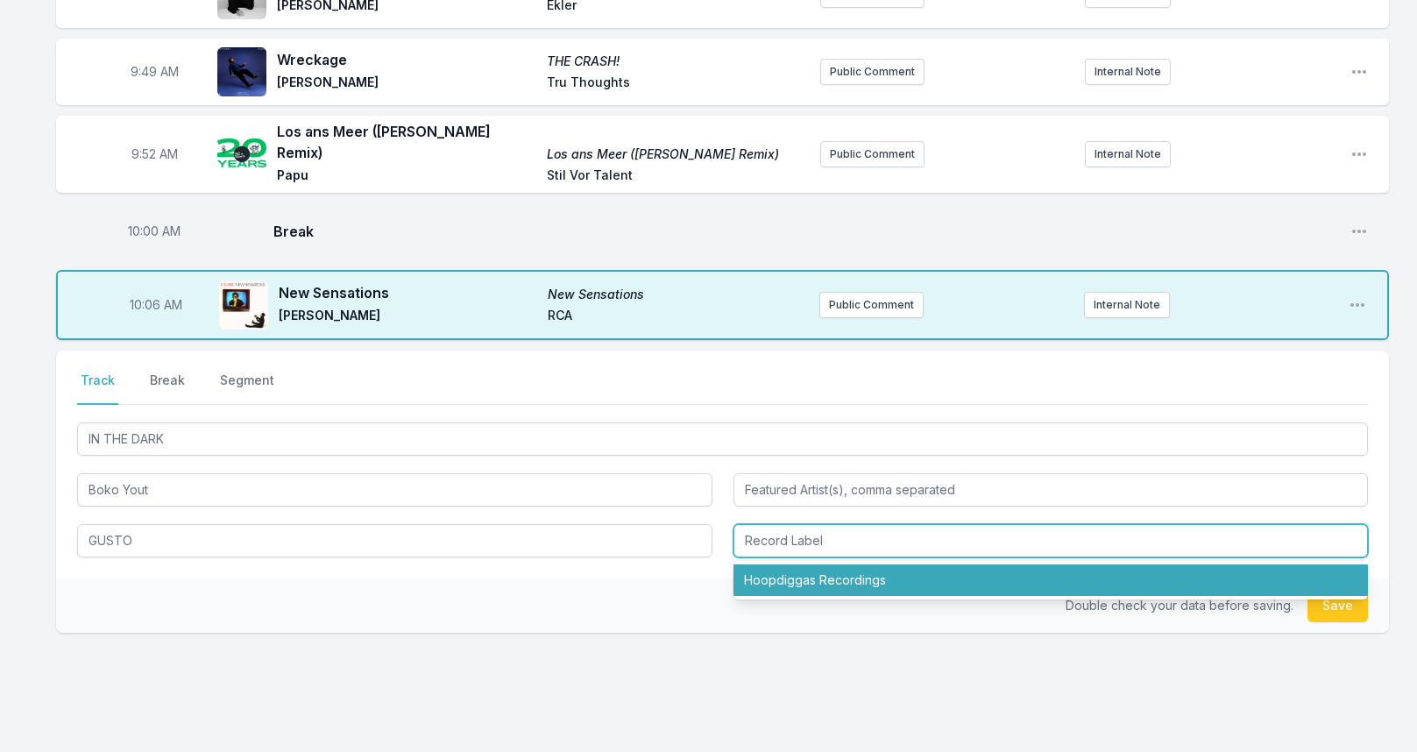
click at [816, 570] on li "Hoopdiggas Recordings" at bounding box center [1050, 580] width 635 height 32
type input "Hoopdiggas Recordings"
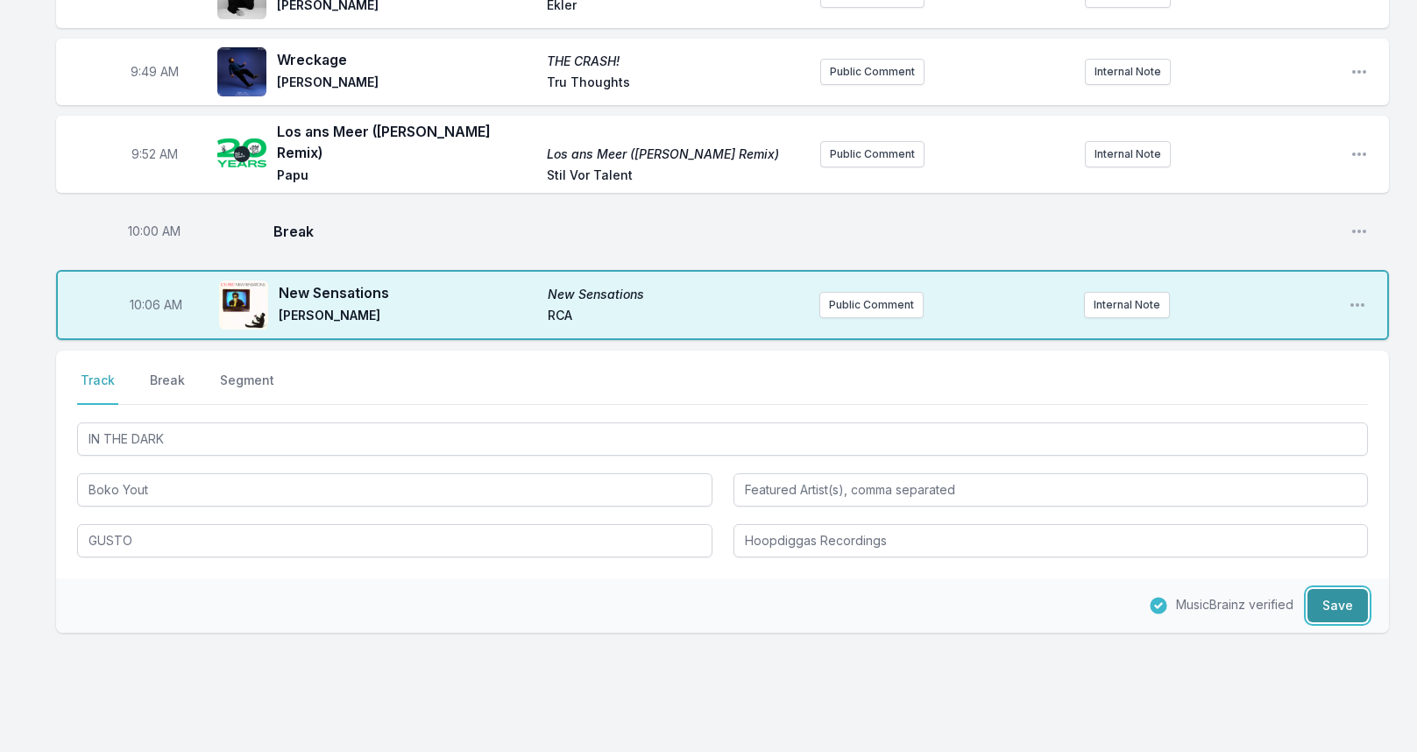
click at [1323, 589] on button "Save" at bounding box center [1337, 605] width 60 height 33
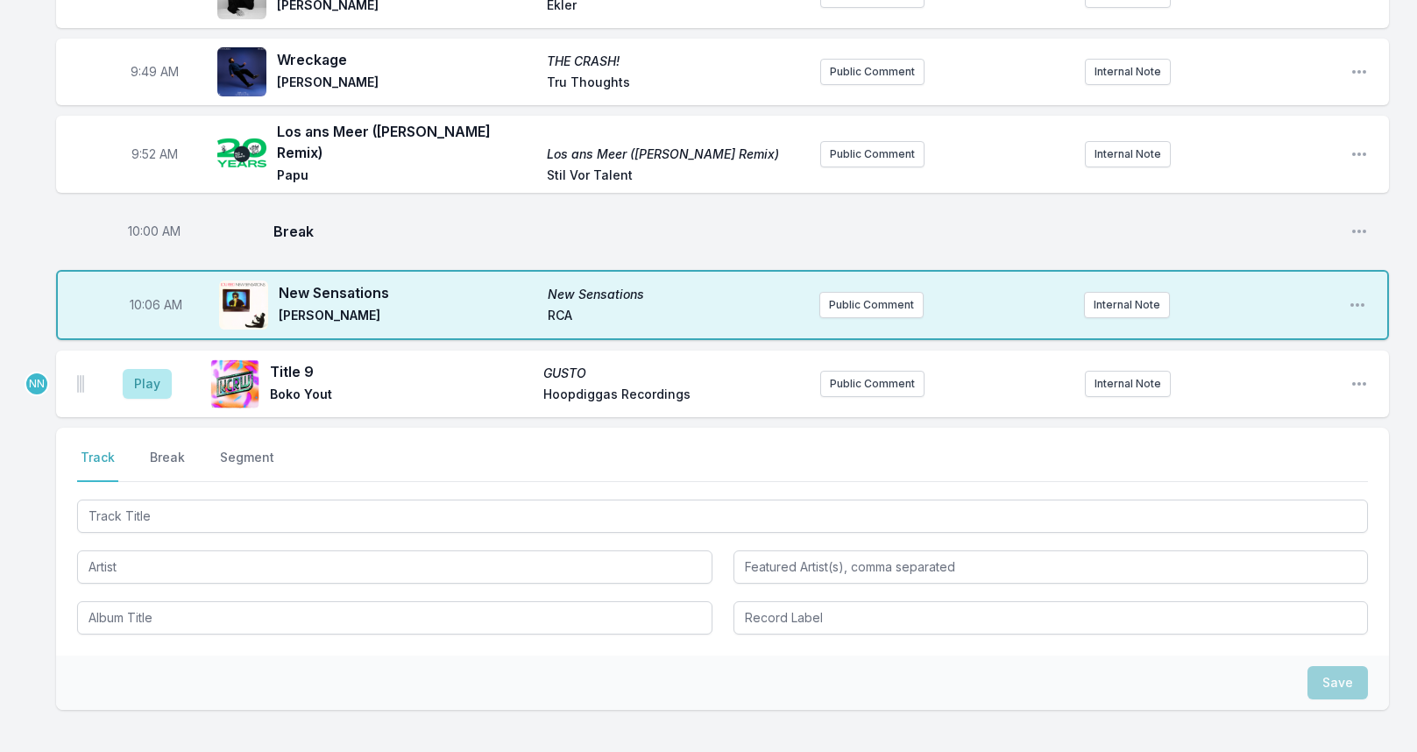
click at [1348, 362] on div "Play Title 9 GUSTO Boko Yout Hoopdiggas Recordings Public Comment Internal Note…" at bounding box center [722, 383] width 1332 height 67
click at [1366, 375] on icon "Open playlist item options" at bounding box center [1359, 384] width 18 height 18
click at [1264, 435] on button "Edit Track Details" at bounding box center [1269, 451] width 196 height 32
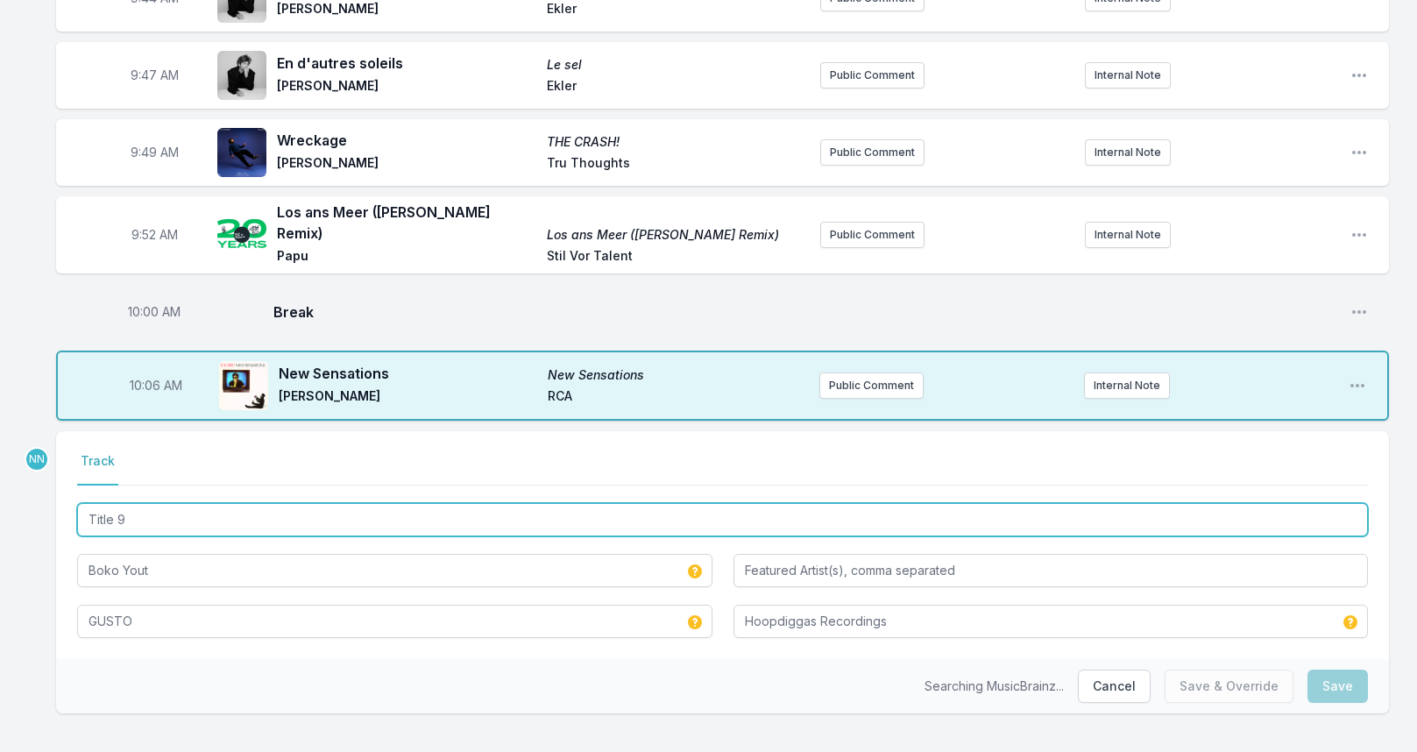
drag, startPoint x: 158, startPoint y: 500, endPoint x: 39, endPoint y: 500, distance: 118.3
type input "U"
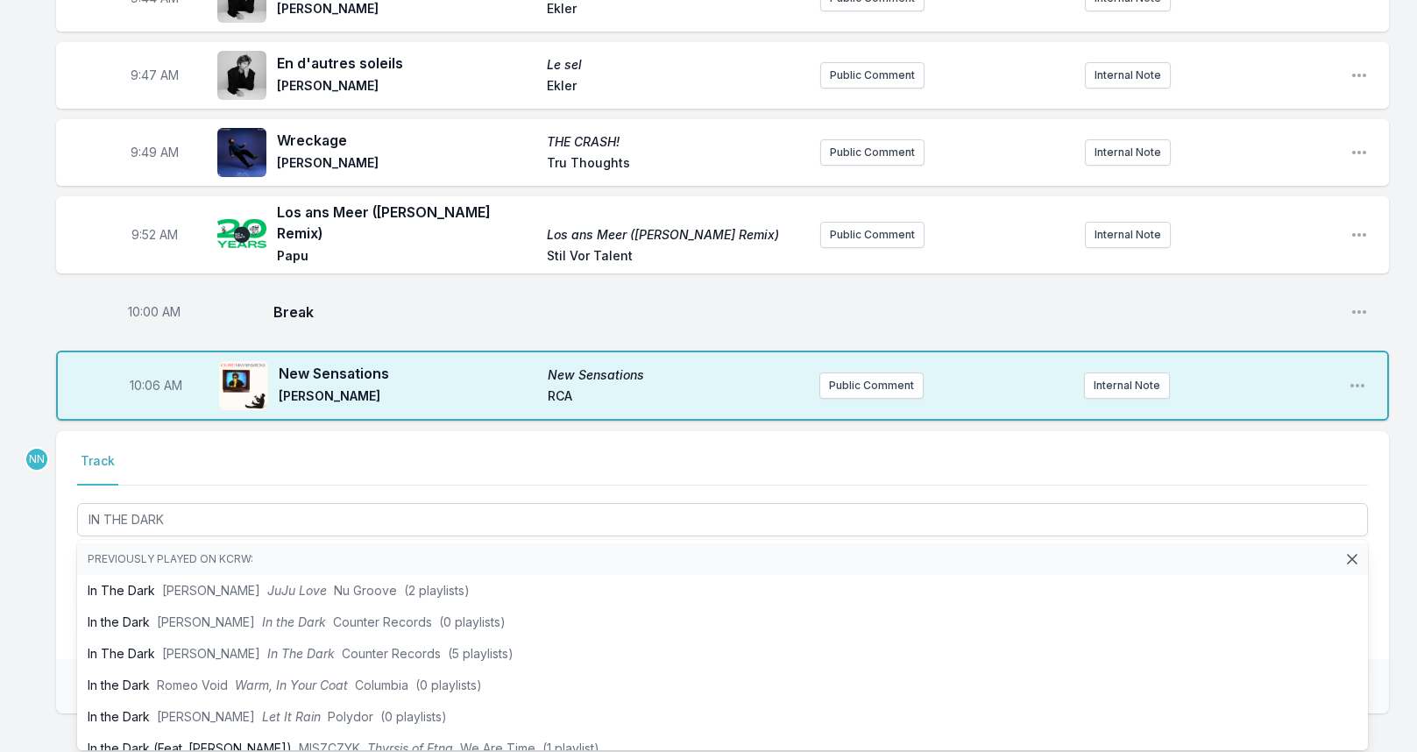
click at [56, 659] on div "Searching MusicBrainz... Double check your data before saving. Cancel Save & Ov…" at bounding box center [722, 686] width 1332 height 54
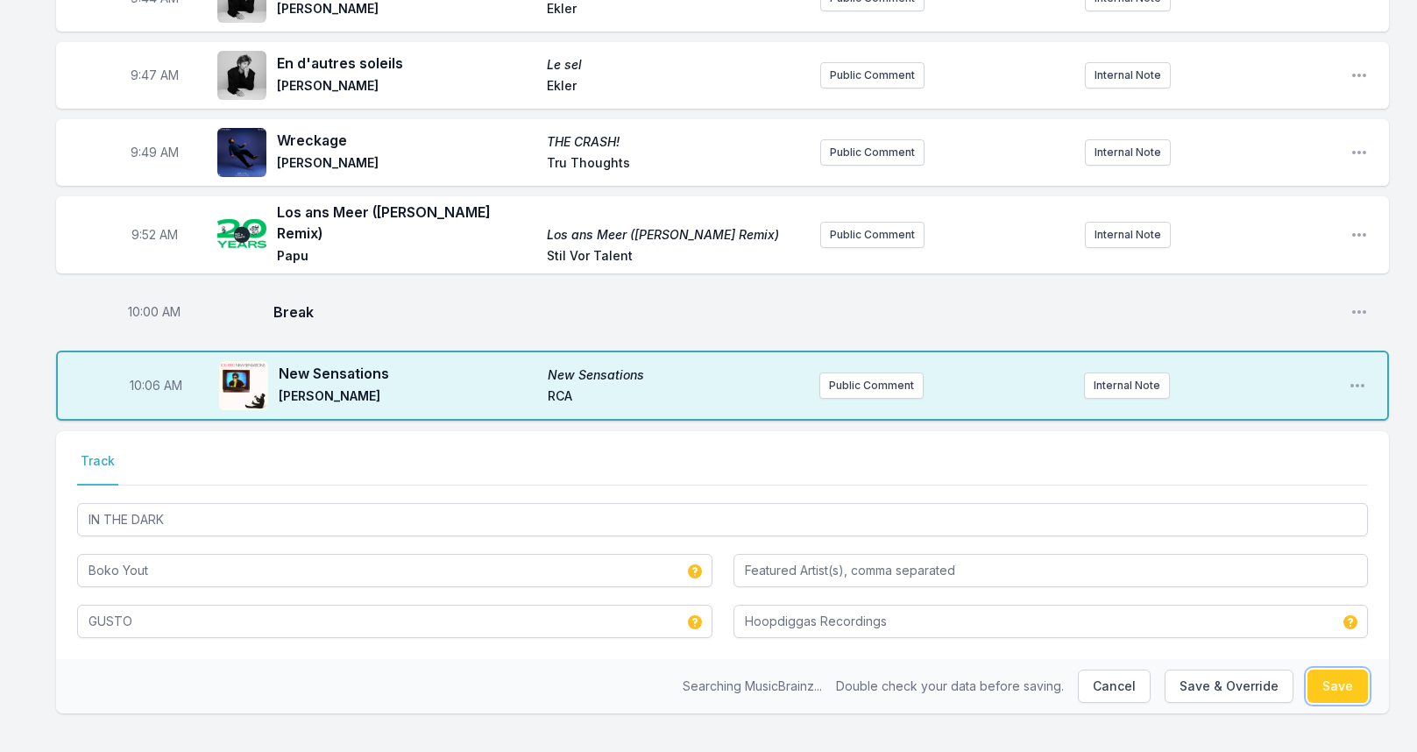
click at [1347, 669] on button "Save" at bounding box center [1337, 685] width 60 height 33
type input "Title 9"
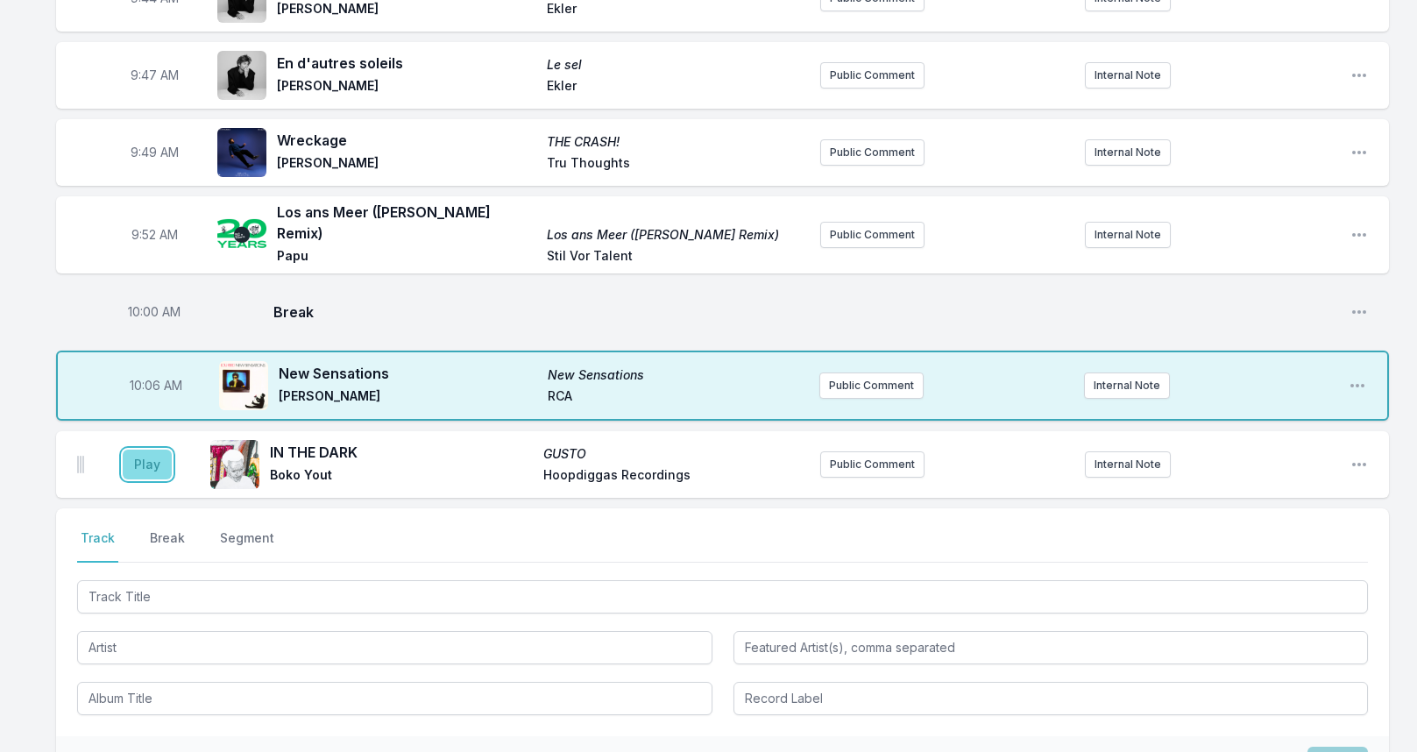
click at [157, 449] on button "Play" at bounding box center [147, 464] width 49 height 30
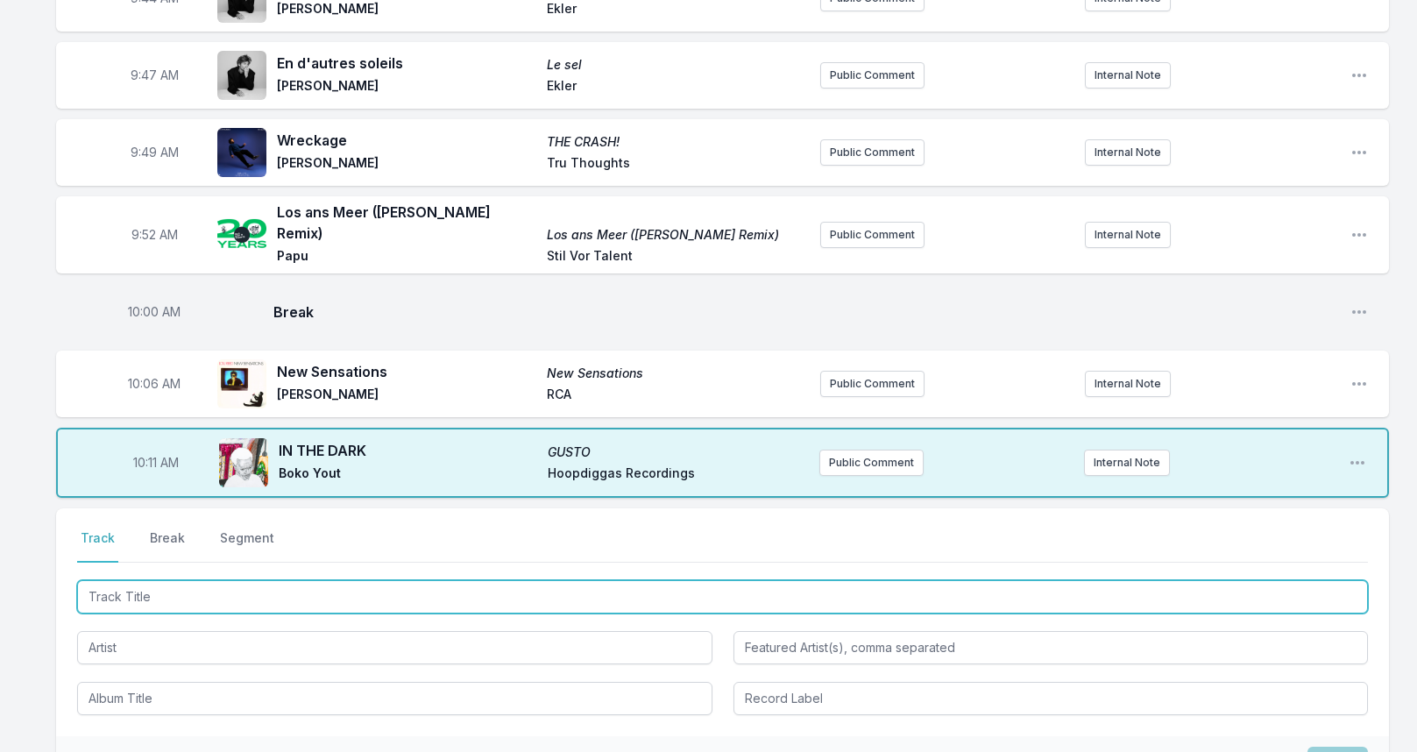
click at [232, 580] on input "Track Title" at bounding box center [722, 596] width 1290 height 33
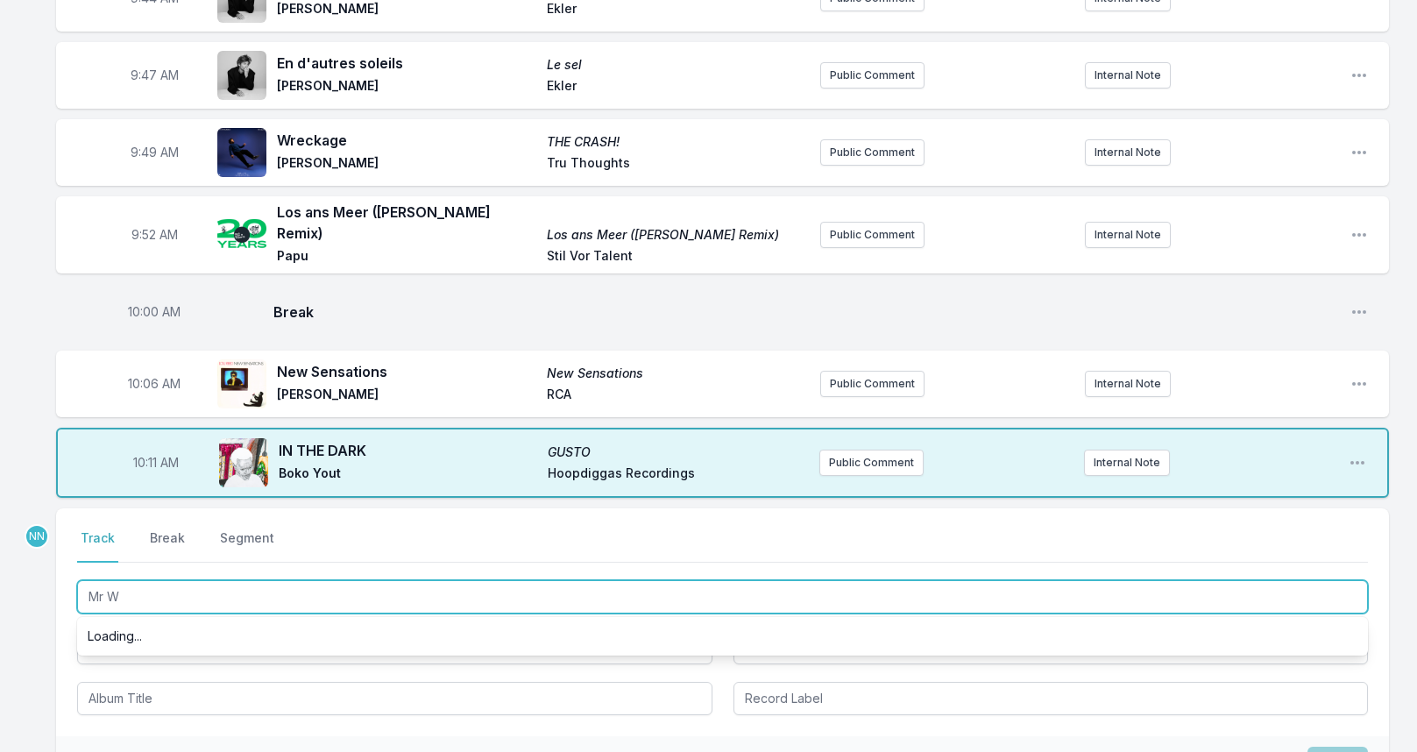
type input "Mr W4"
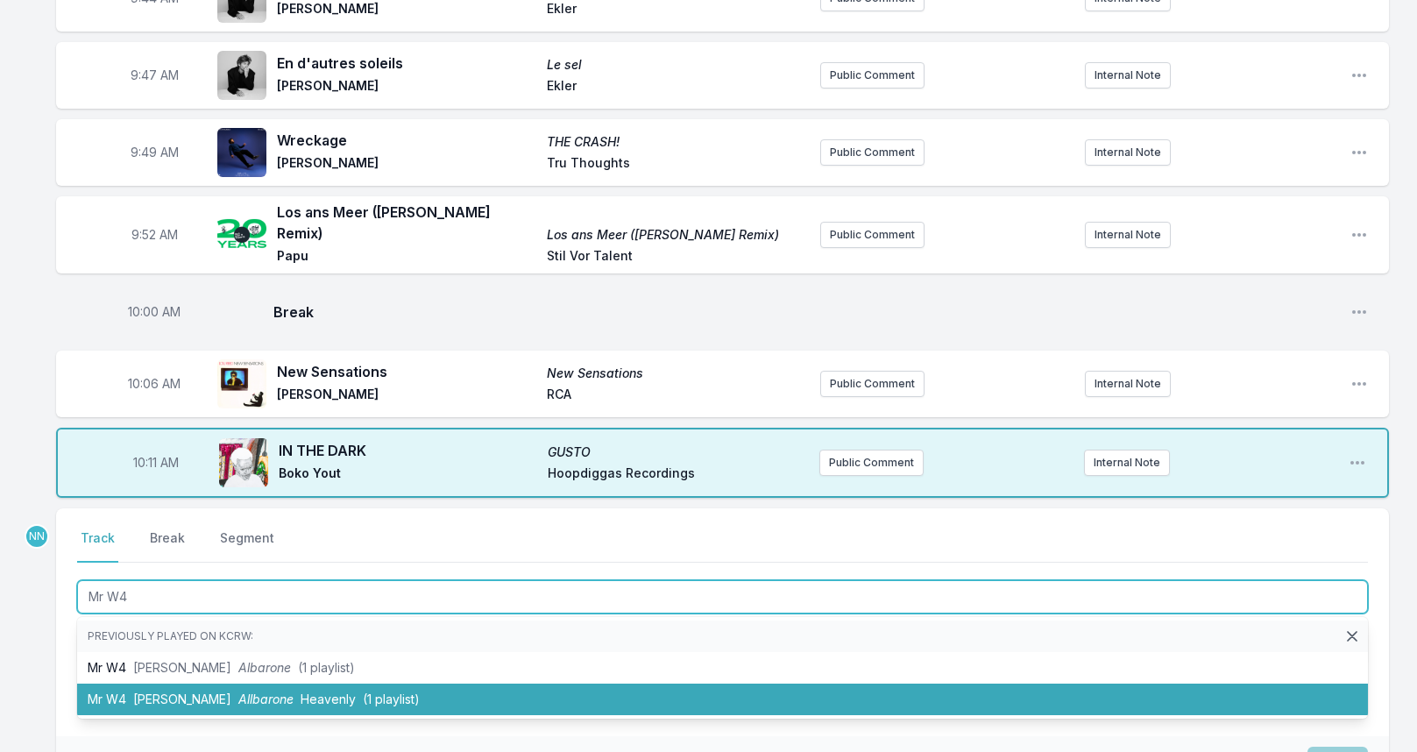
click at [270, 683] on li "Mr W4 [PERSON_NAME] Allbarone Heavenly (1 playlist)" at bounding box center [722, 699] width 1290 height 32
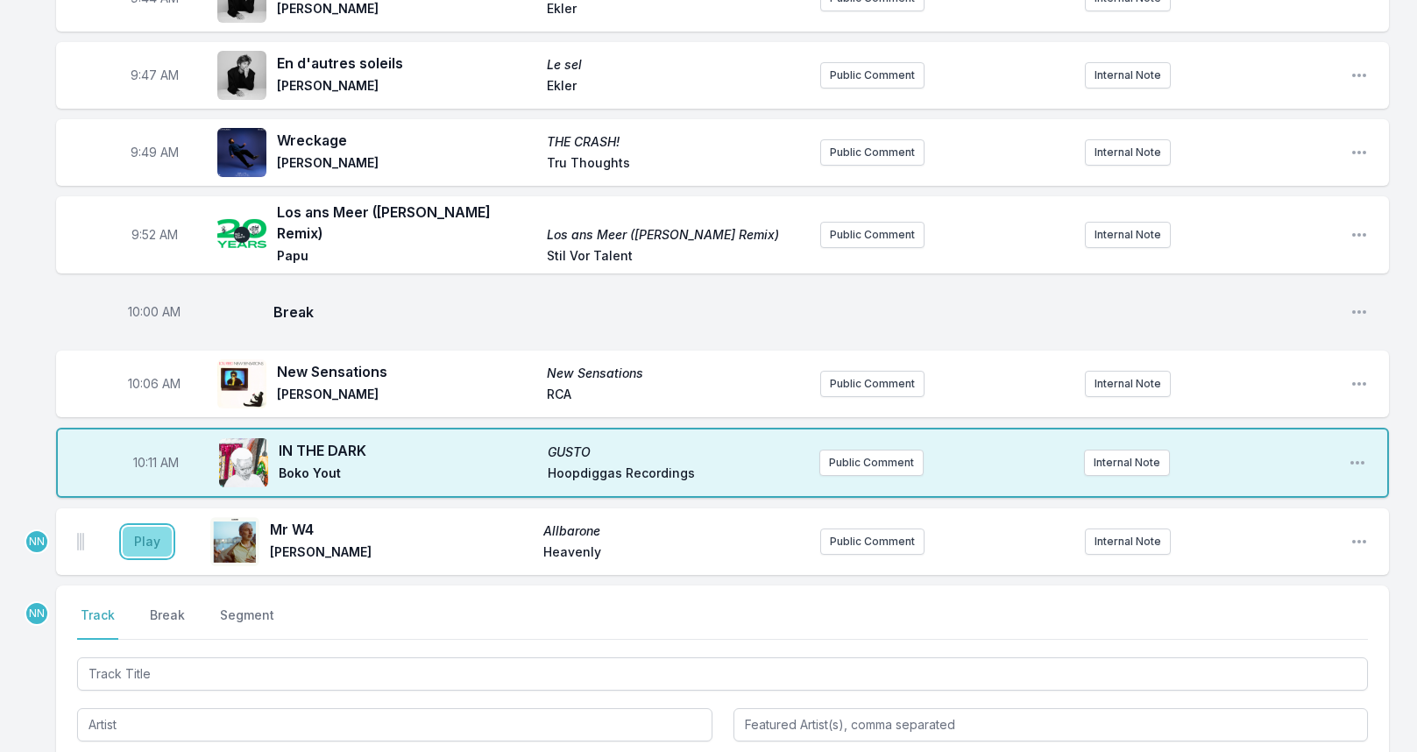
click at [134, 526] on button "Play" at bounding box center [147, 541] width 49 height 30
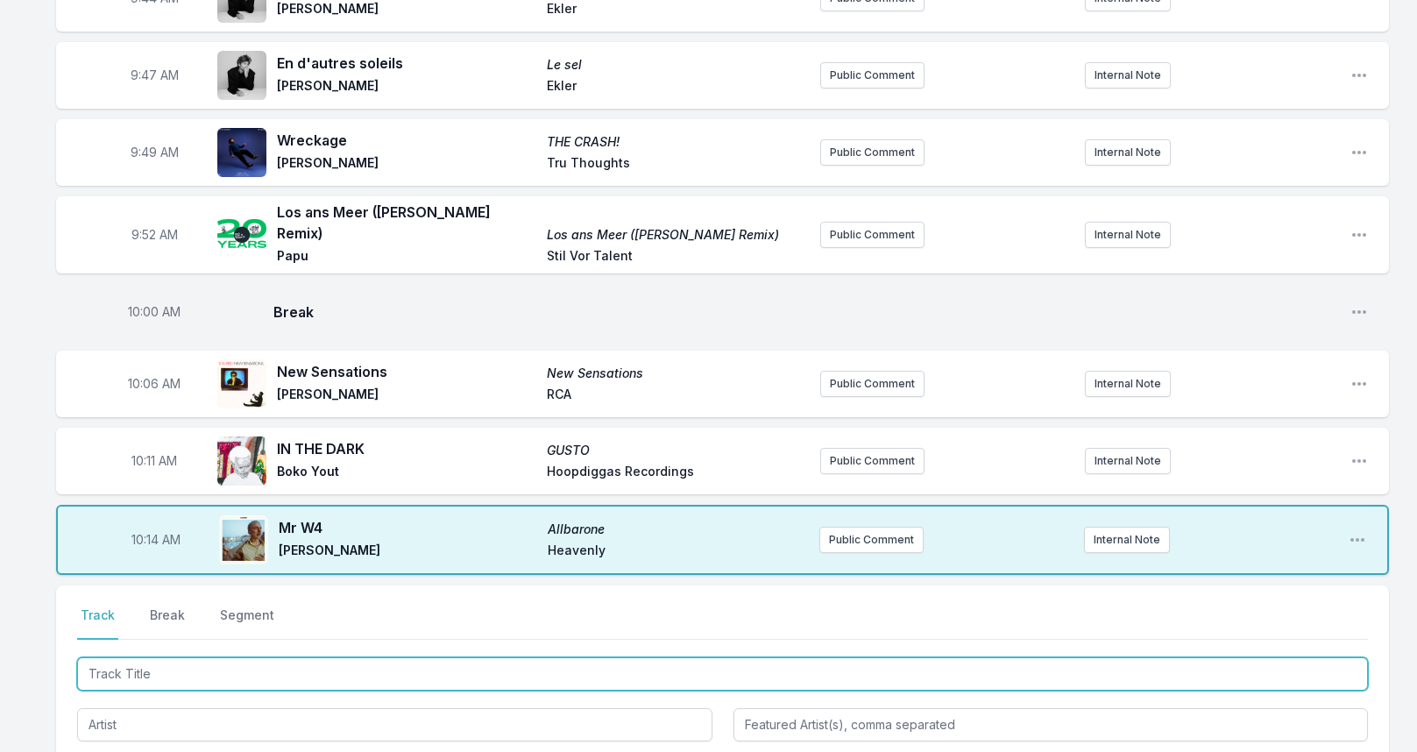
click at [170, 662] on input "Track Title" at bounding box center [722, 673] width 1290 height 33
type input "I'm Your Lover (Only)"
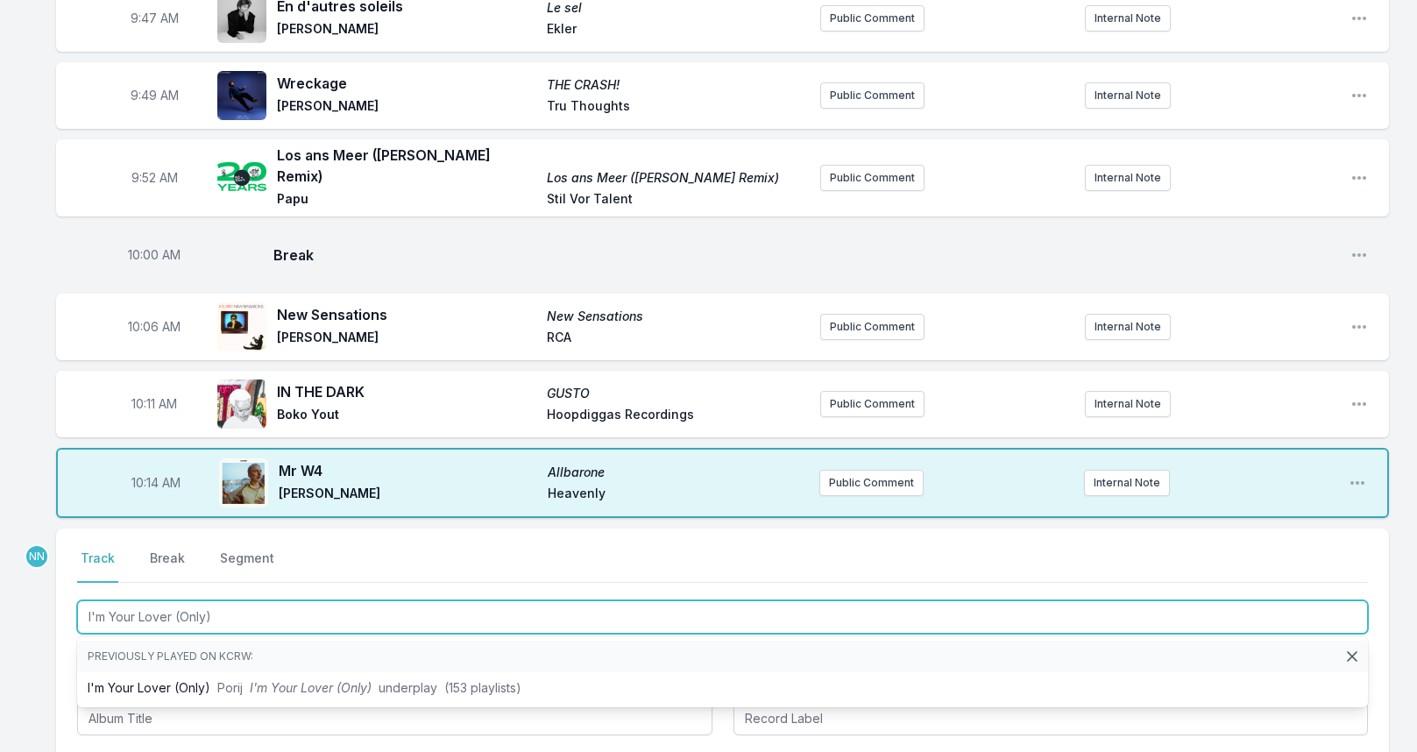
scroll to position [1233, 0]
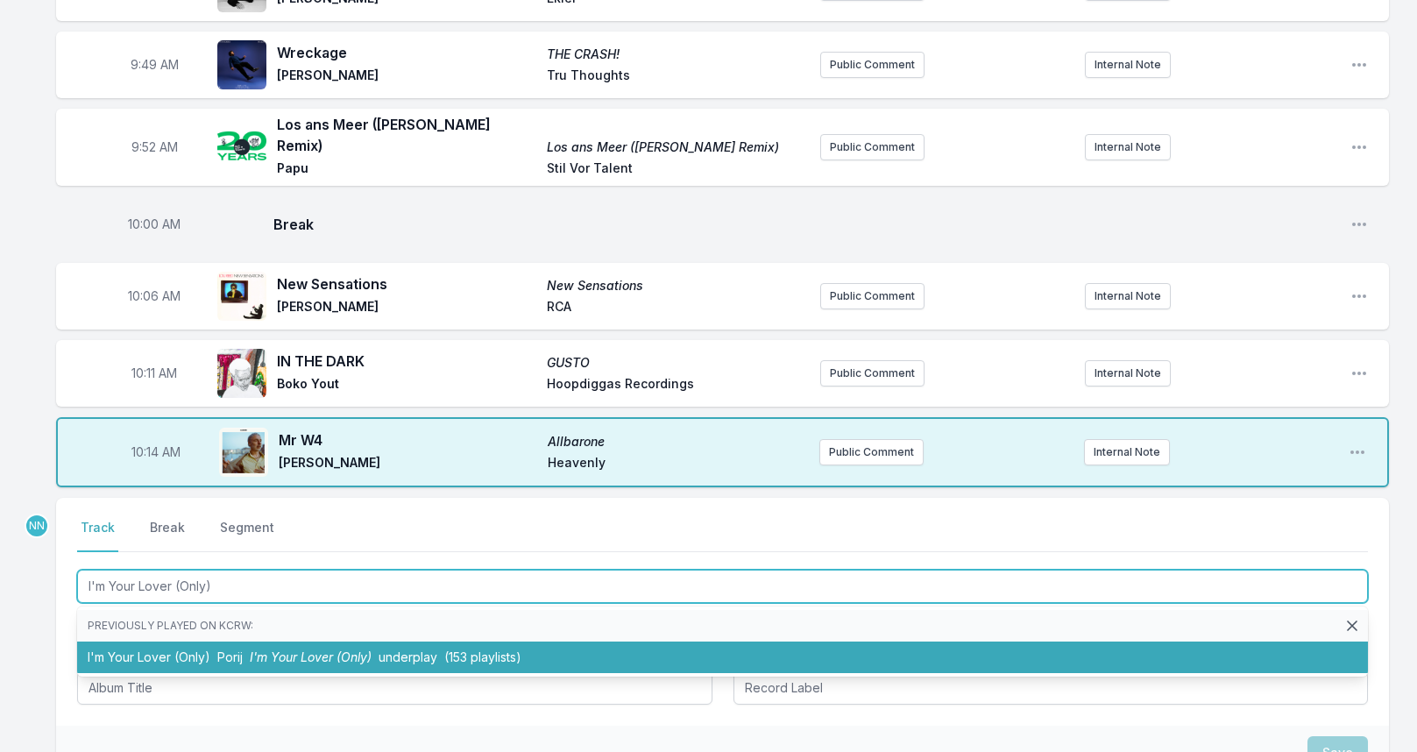
click at [187, 641] on li "I'm Your Lover (Only) Porij I'm Your Lover (Only) underplay (153 playlists)" at bounding box center [722, 657] width 1290 height 32
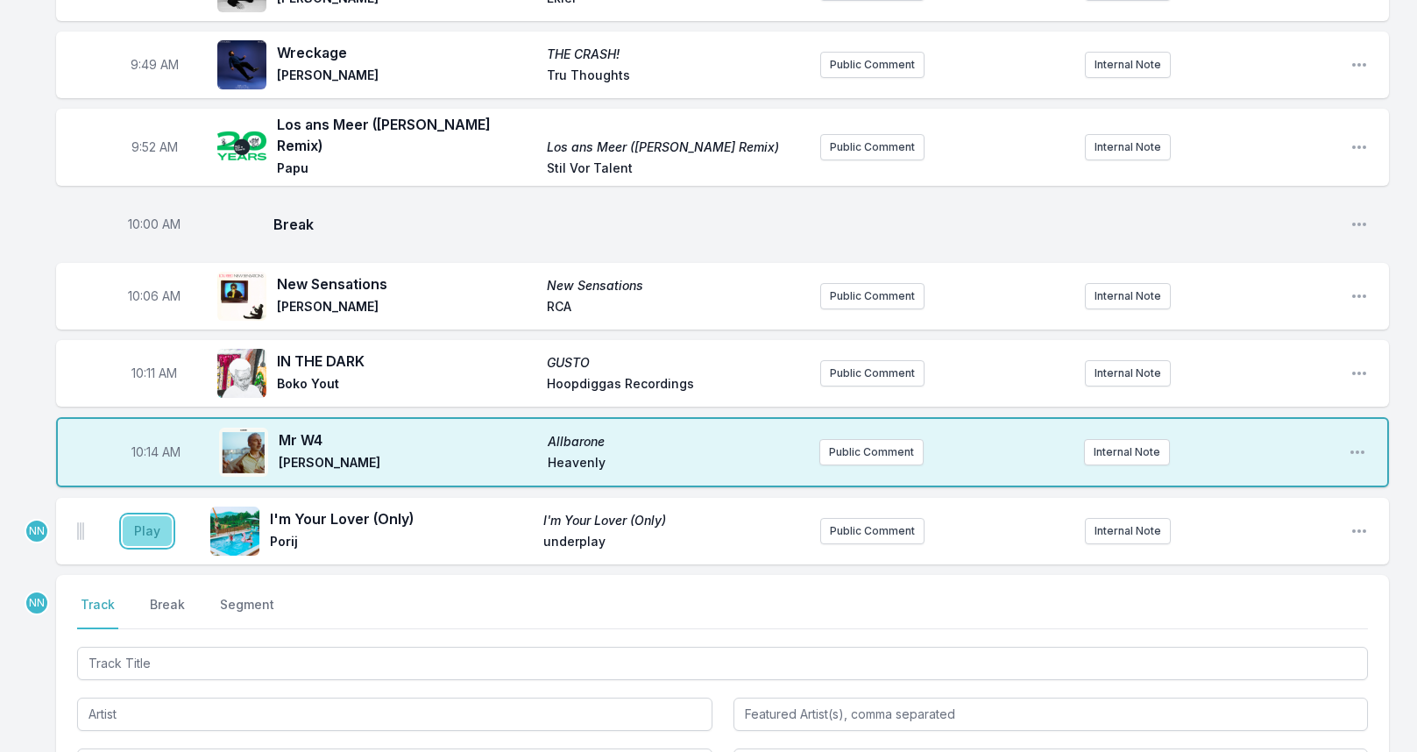
click at [152, 516] on button "Play" at bounding box center [147, 531] width 49 height 30
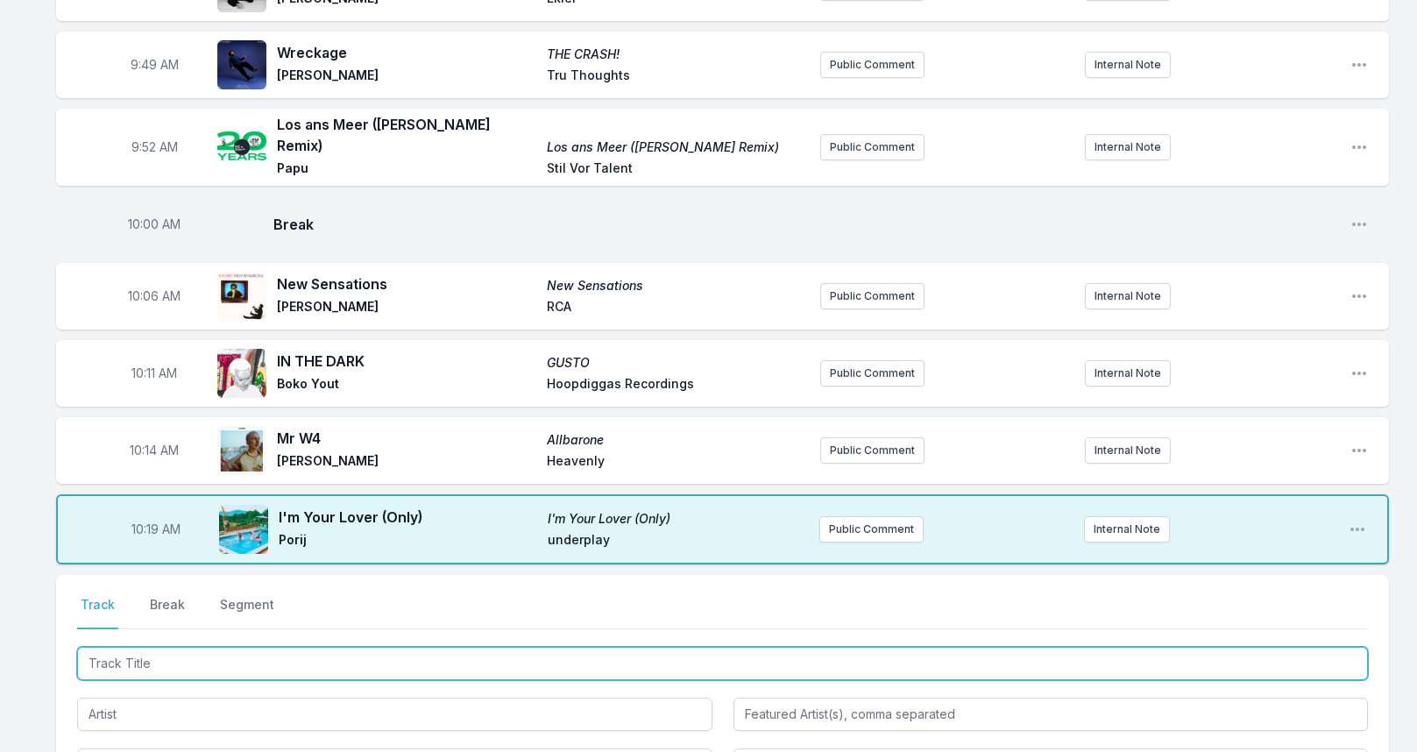
click at [224, 647] on input "Track Title" at bounding box center [722, 663] width 1290 height 33
type input "mq9"
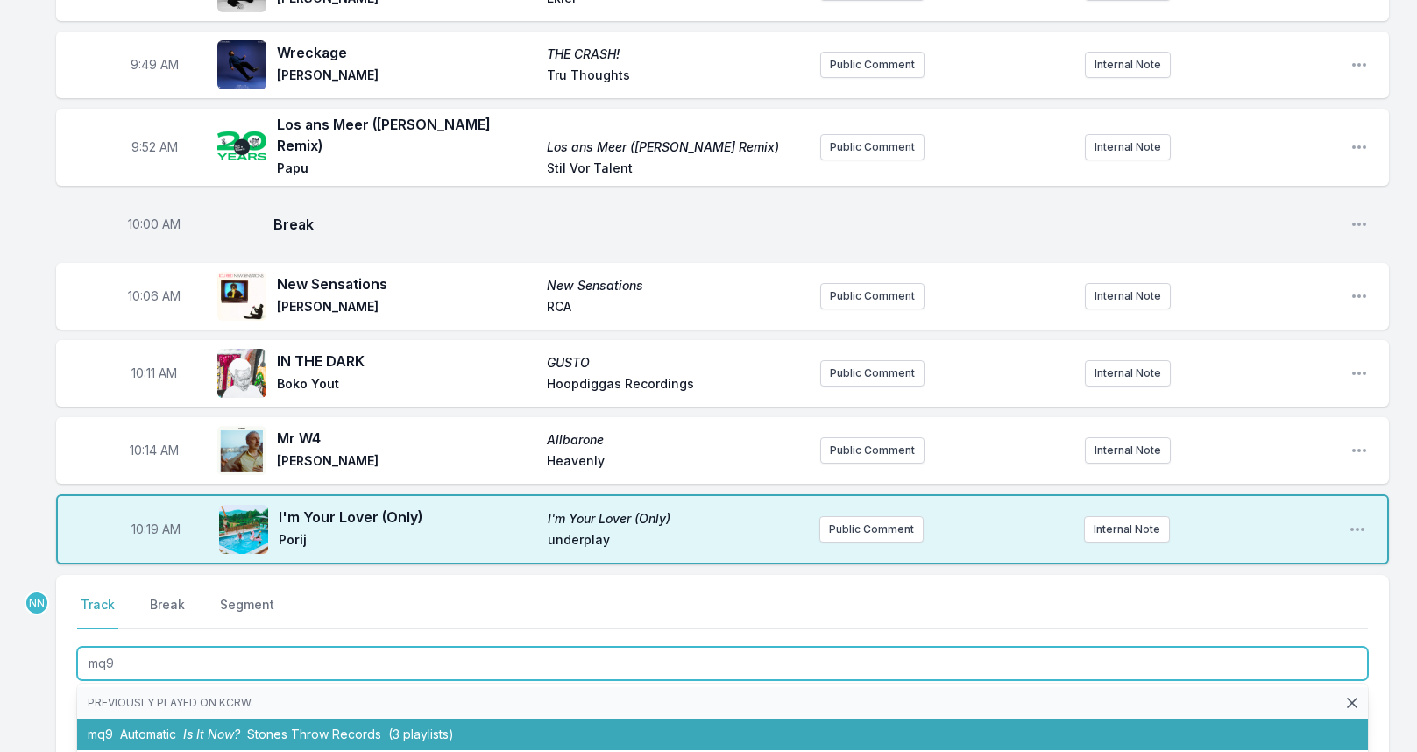
click at [216, 726] on span "Is It Now?" at bounding box center [211, 733] width 57 height 15
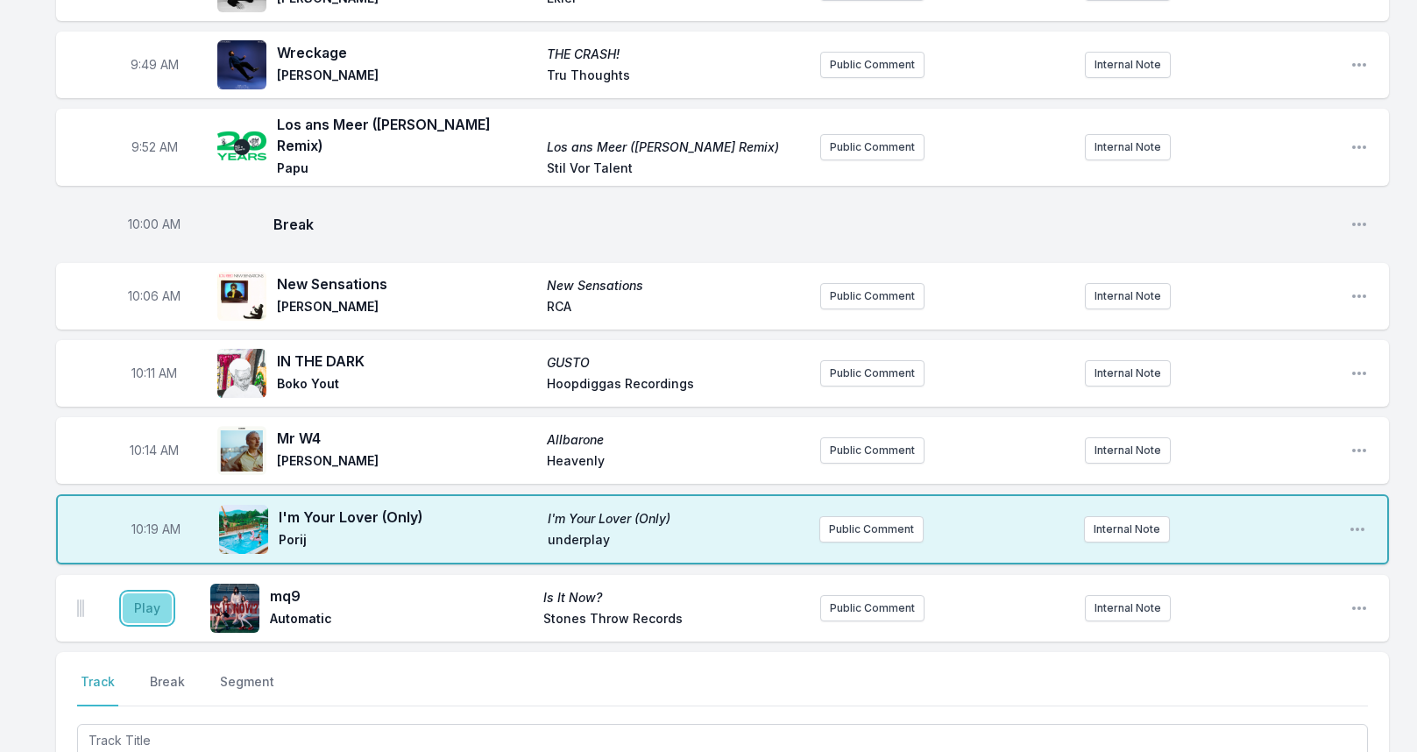
click at [145, 593] on button "Play" at bounding box center [147, 608] width 49 height 30
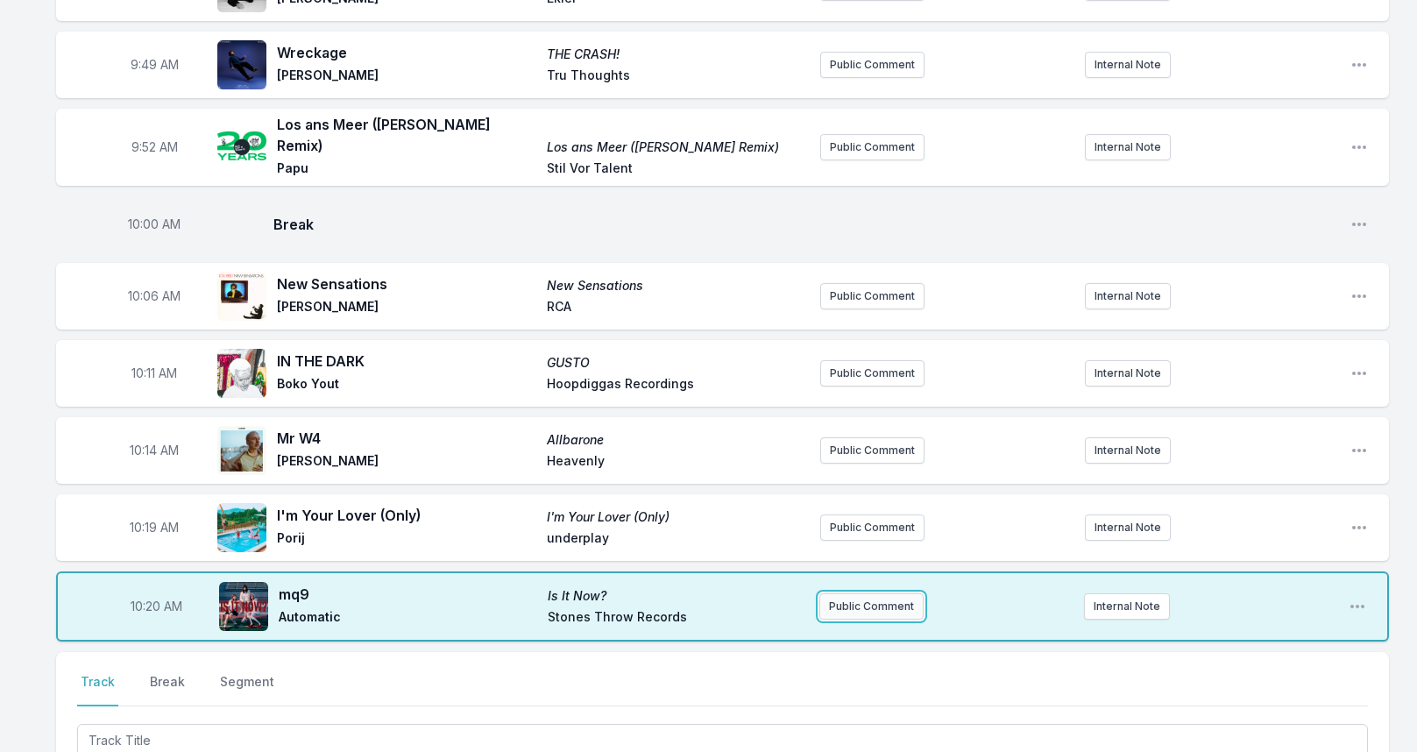
click at [840, 593] on button "Public Comment" at bounding box center [871, 606] width 104 height 26
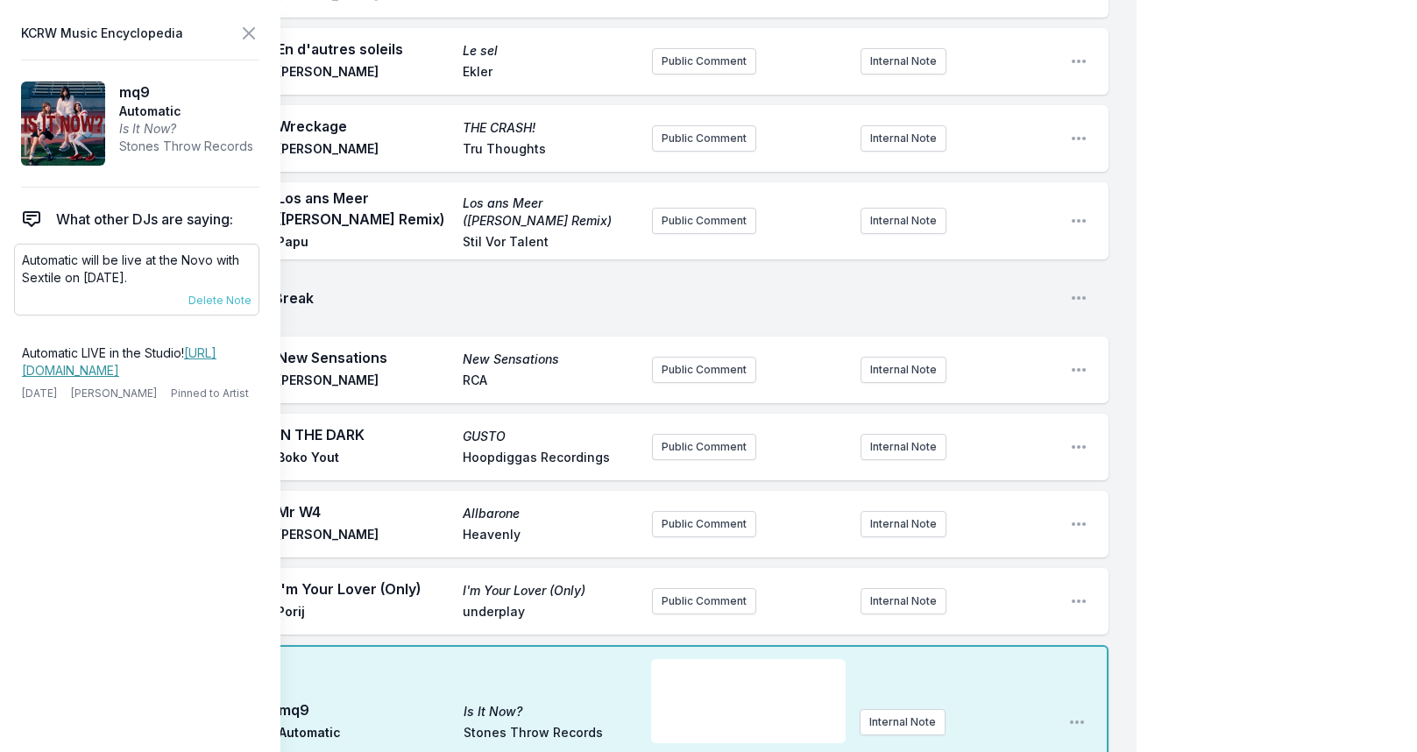
click at [130, 270] on p "Automatic will be live at the Novo with Sextile on [DATE]." at bounding box center [137, 268] width 230 height 35
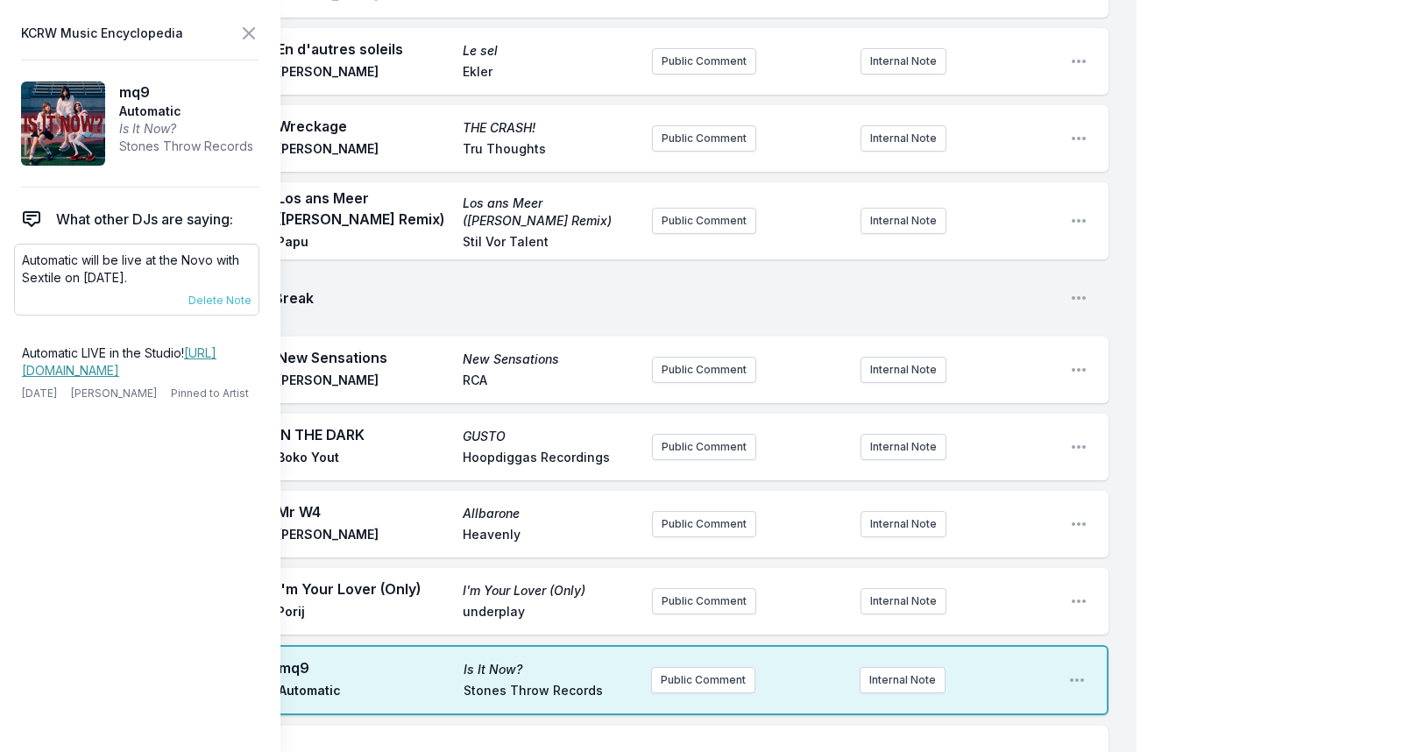
click at [130, 270] on p "Automatic will be live at the Novo with Sextile on [DATE]." at bounding box center [137, 268] width 230 height 35
copy div "Automatic will be live at the Novo with Sextile on [DATE]. [DATE] [PERSON_NAME]…"
click at [243, 32] on icon at bounding box center [248, 33] width 21 height 21
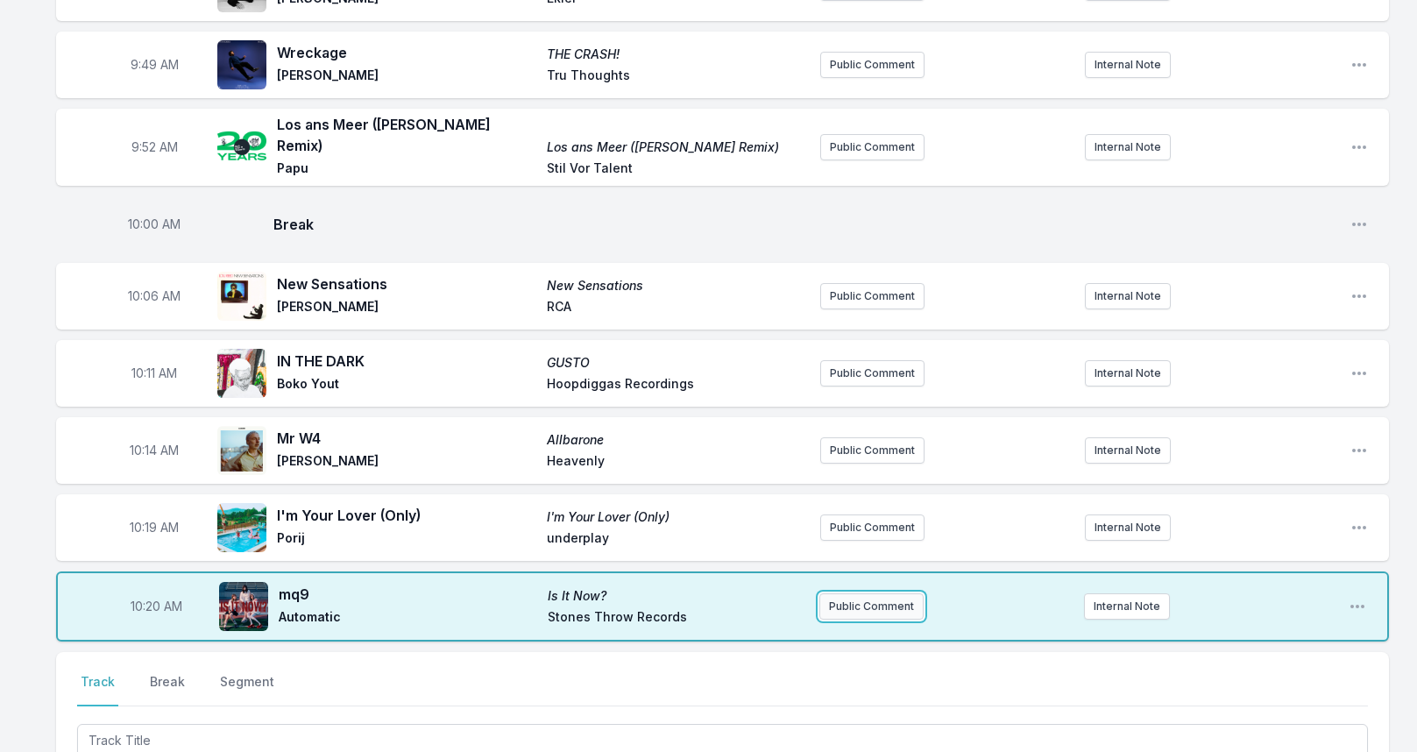
click at [901, 593] on button "Public Comment" at bounding box center [871, 606] width 104 height 26
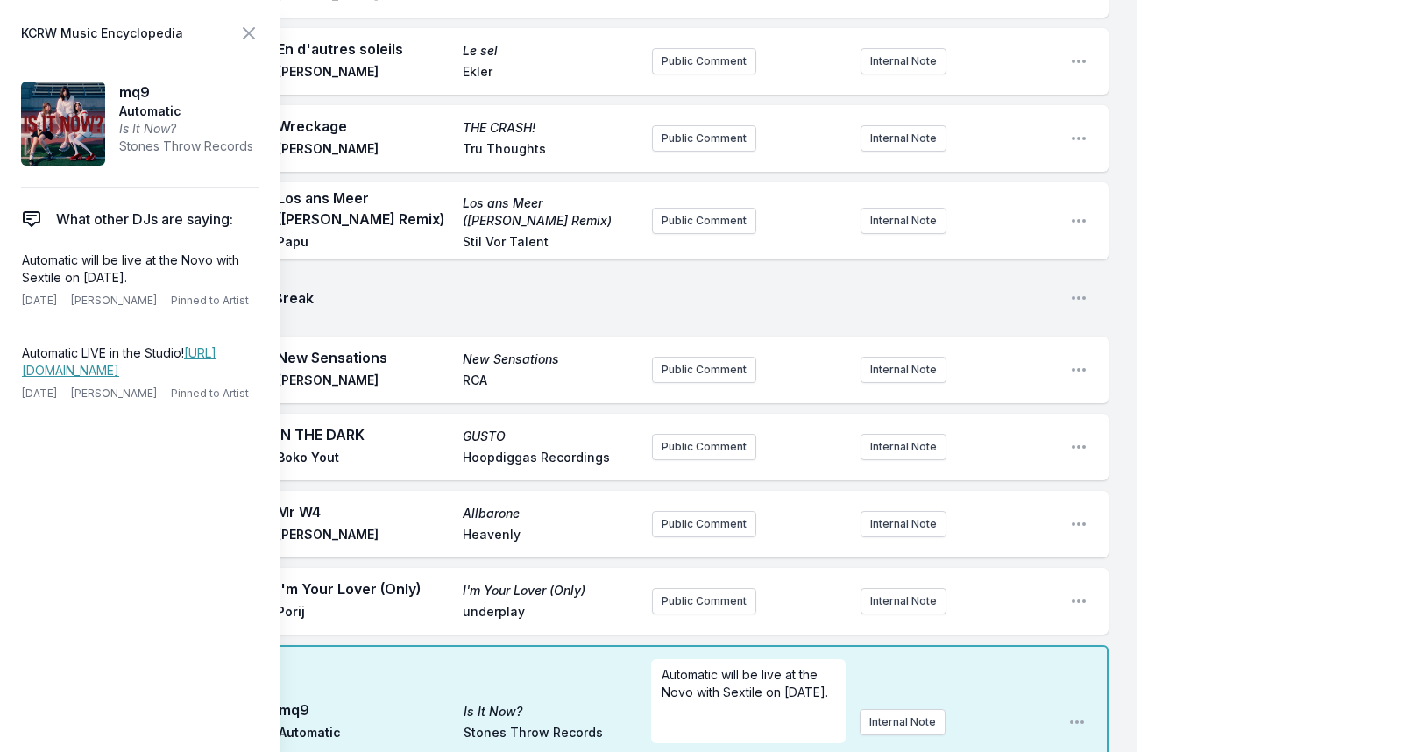
scroll to position [0, 0]
click at [244, 29] on icon at bounding box center [249, 33] width 11 height 11
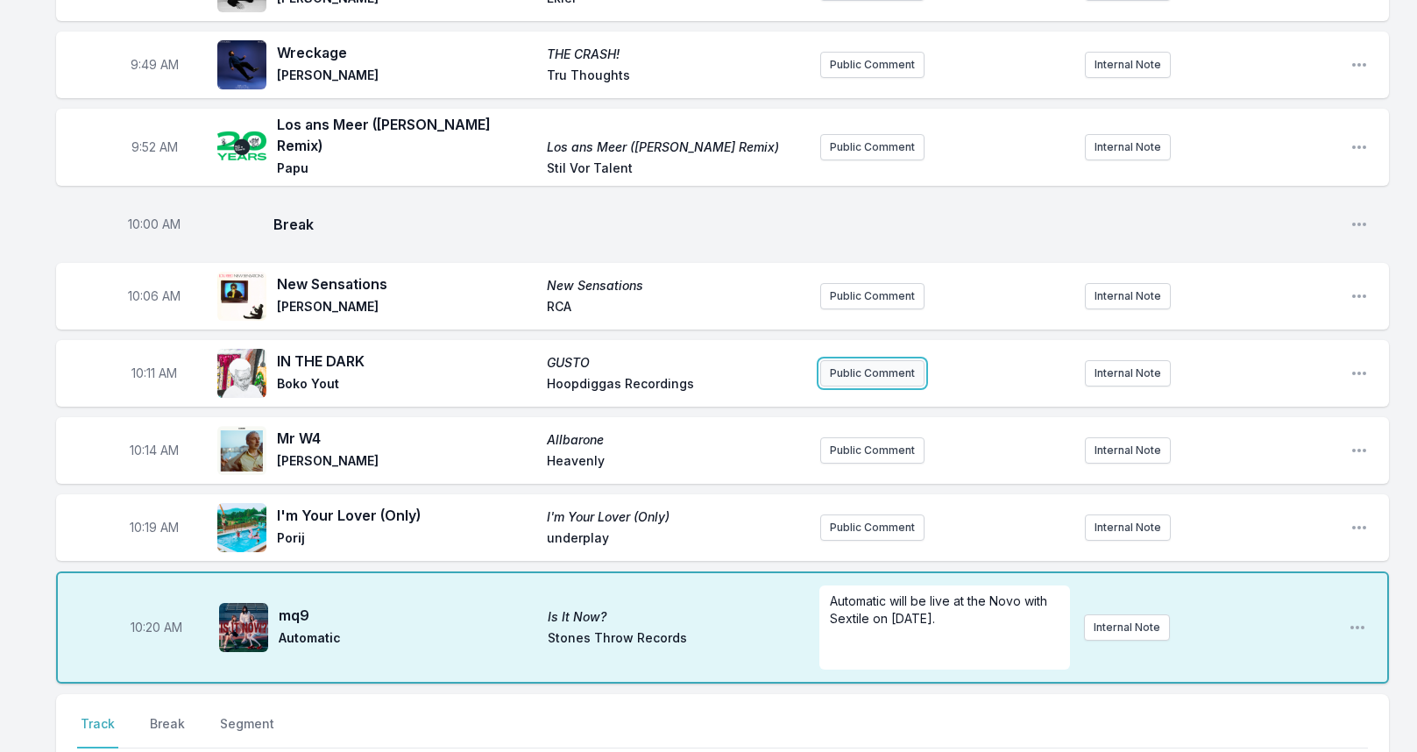
click at [873, 360] on button "Public Comment" at bounding box center [872, 373] width 104 height 26
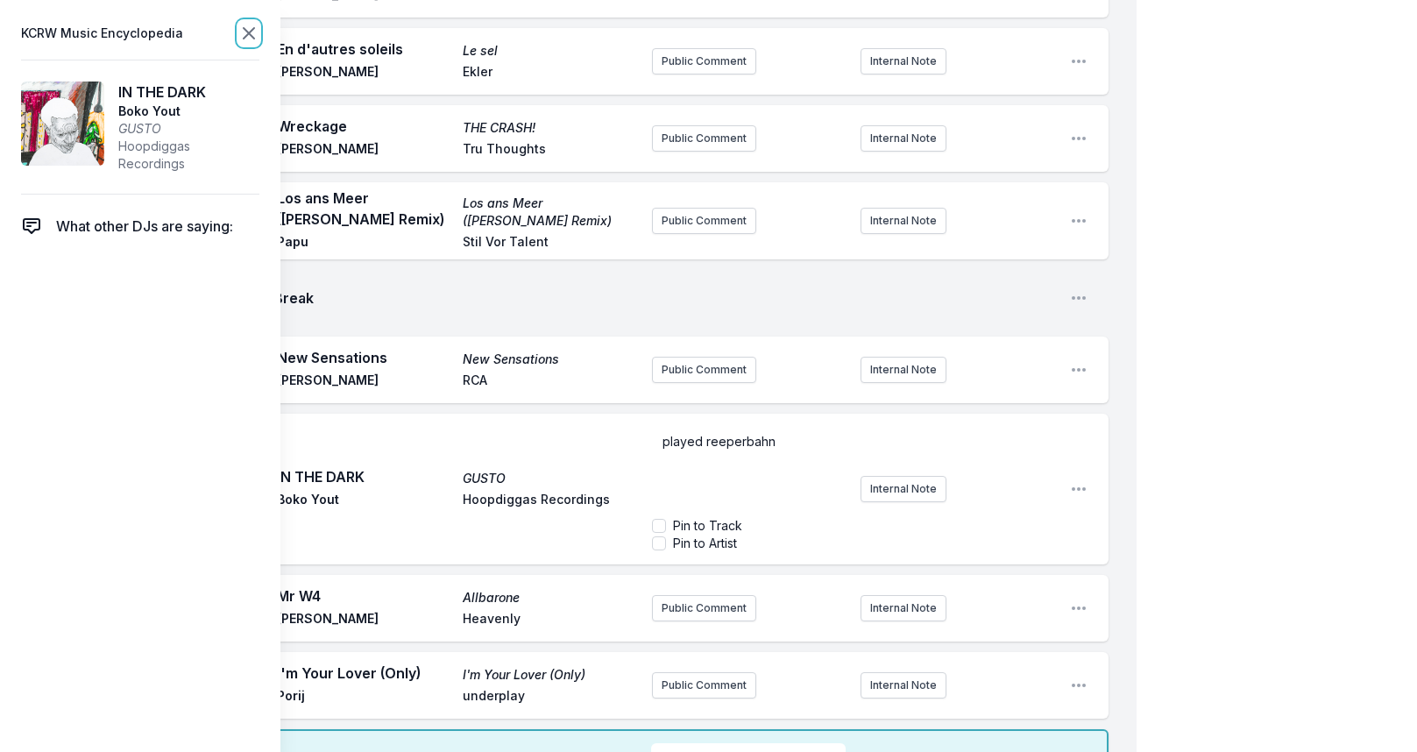
click at [243, 36] on icon at bounding box center [248, 33] width 21 height 21
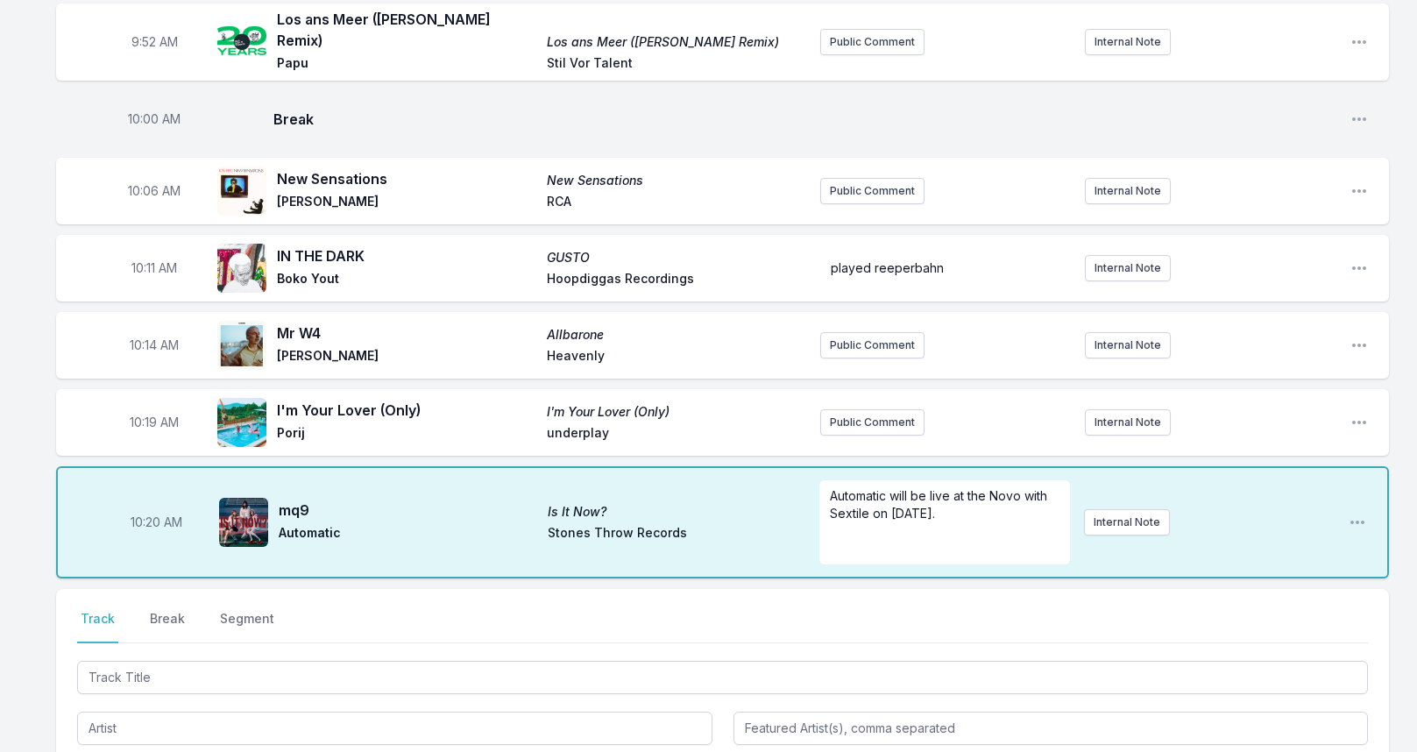
scroll to position [1321, 0]
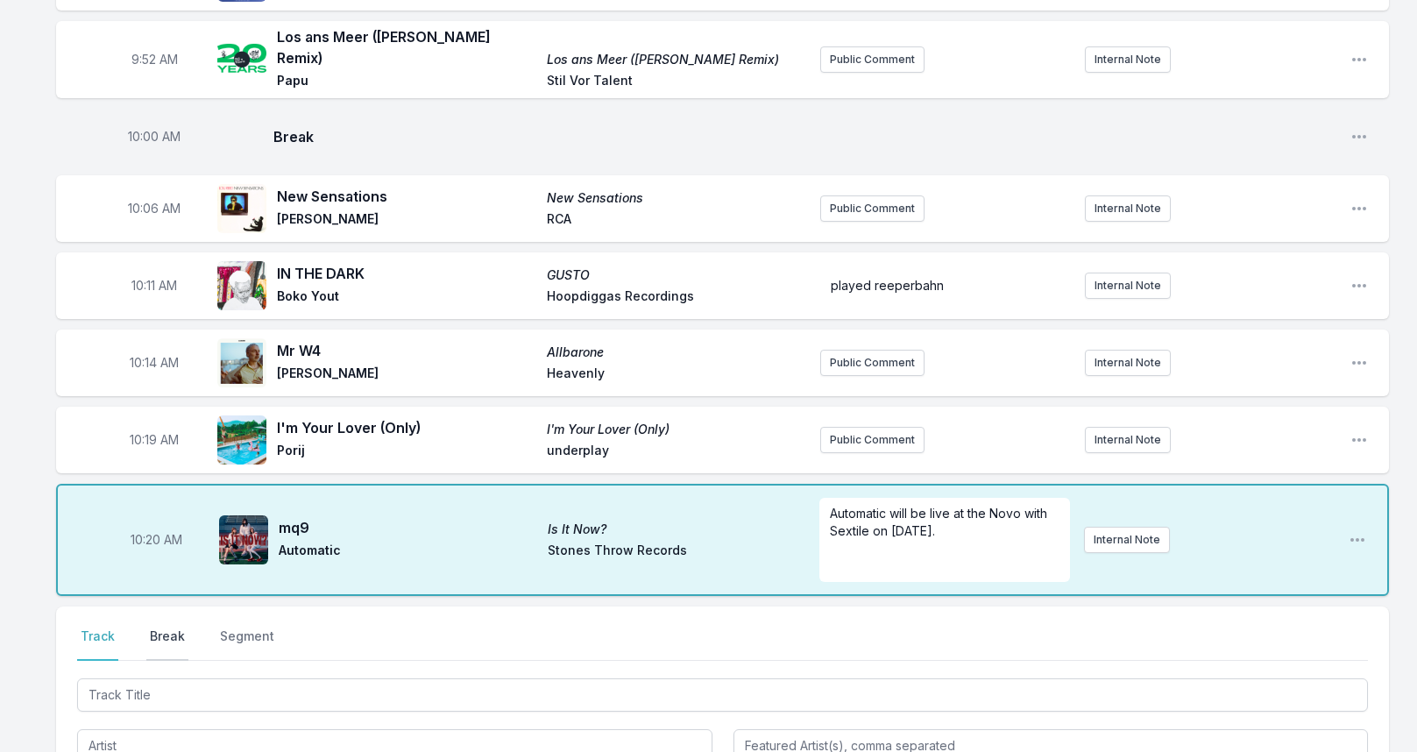
click at [167, 627] on button "Break" at bounding box center [167, 643] width 42 height 33
click at [1331, 728] on button "Save" at bounding box center [1337, 743] width 60 height 33
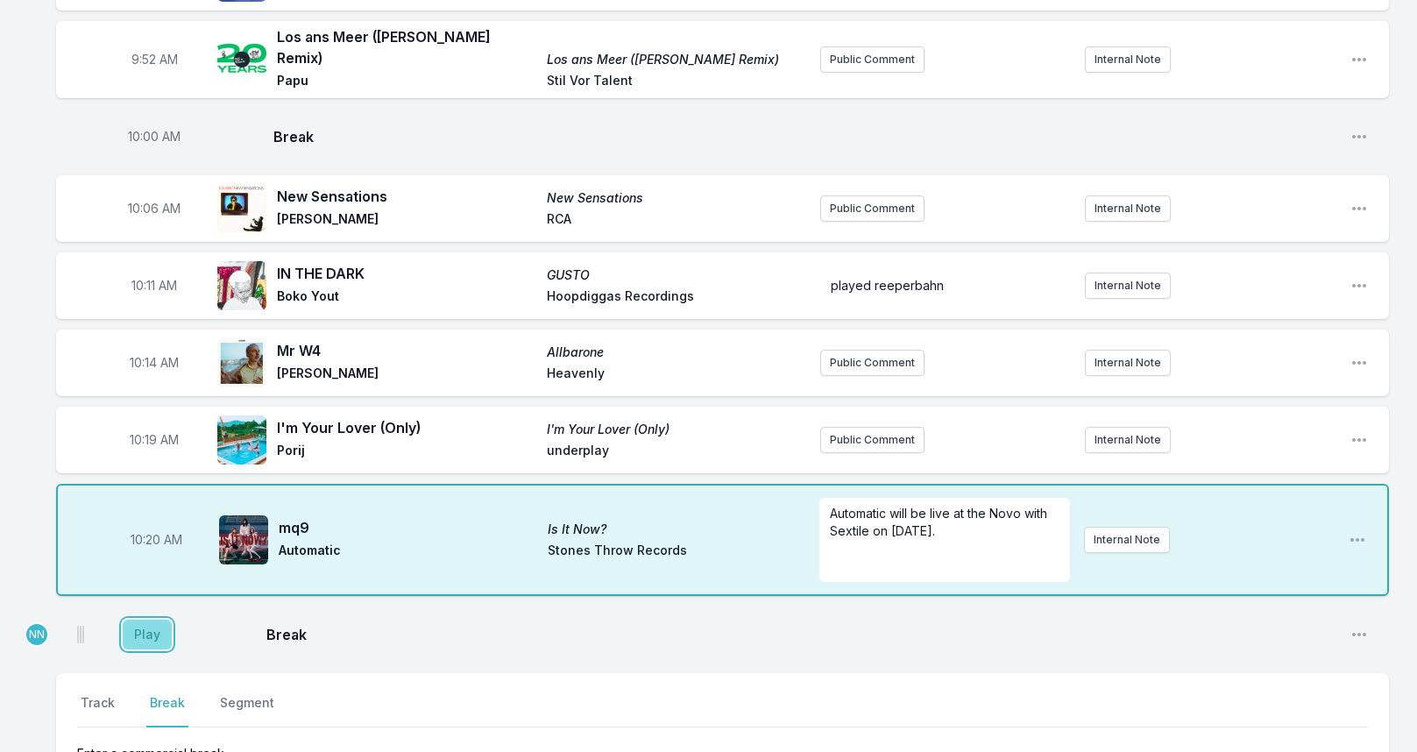
click at [159, 619] on button "Play" at bounding box center [147, 634] width 49 height 30
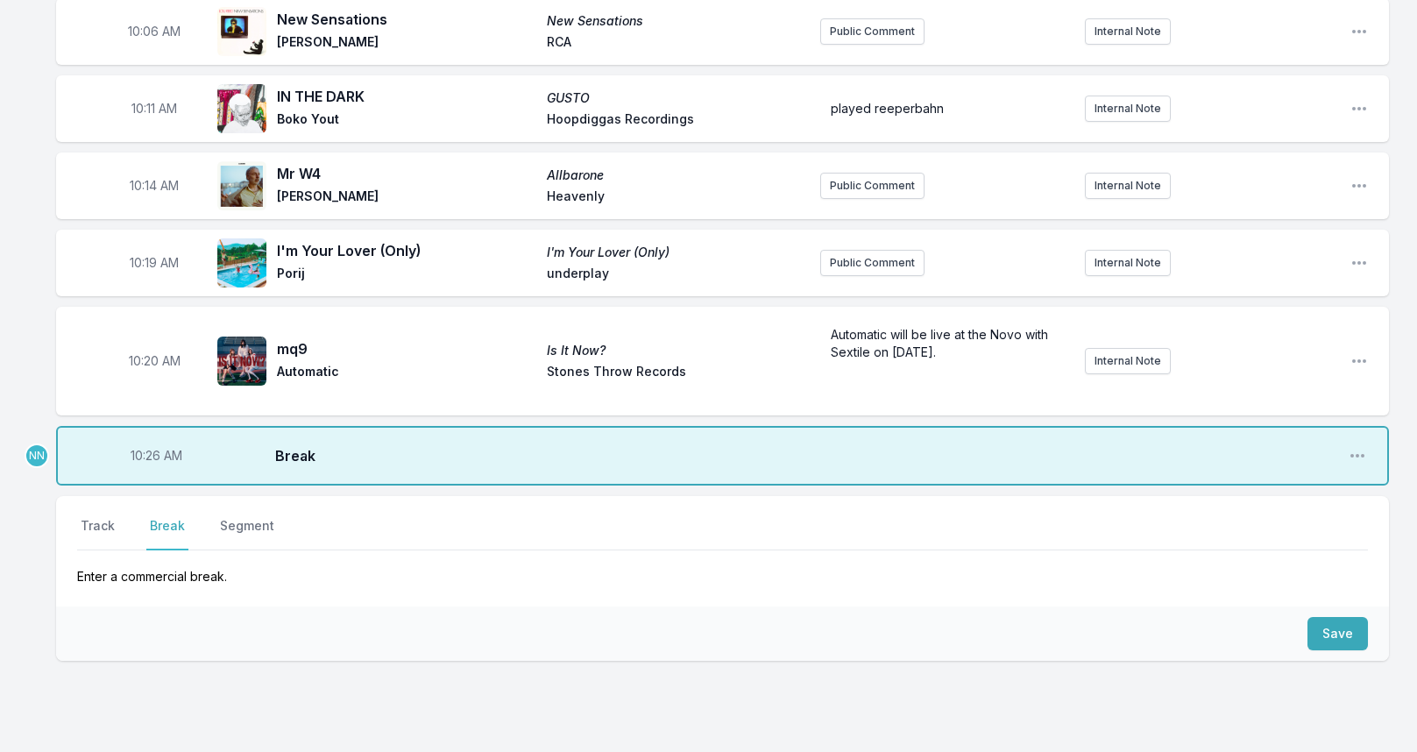
scroll to position [1558, 0]
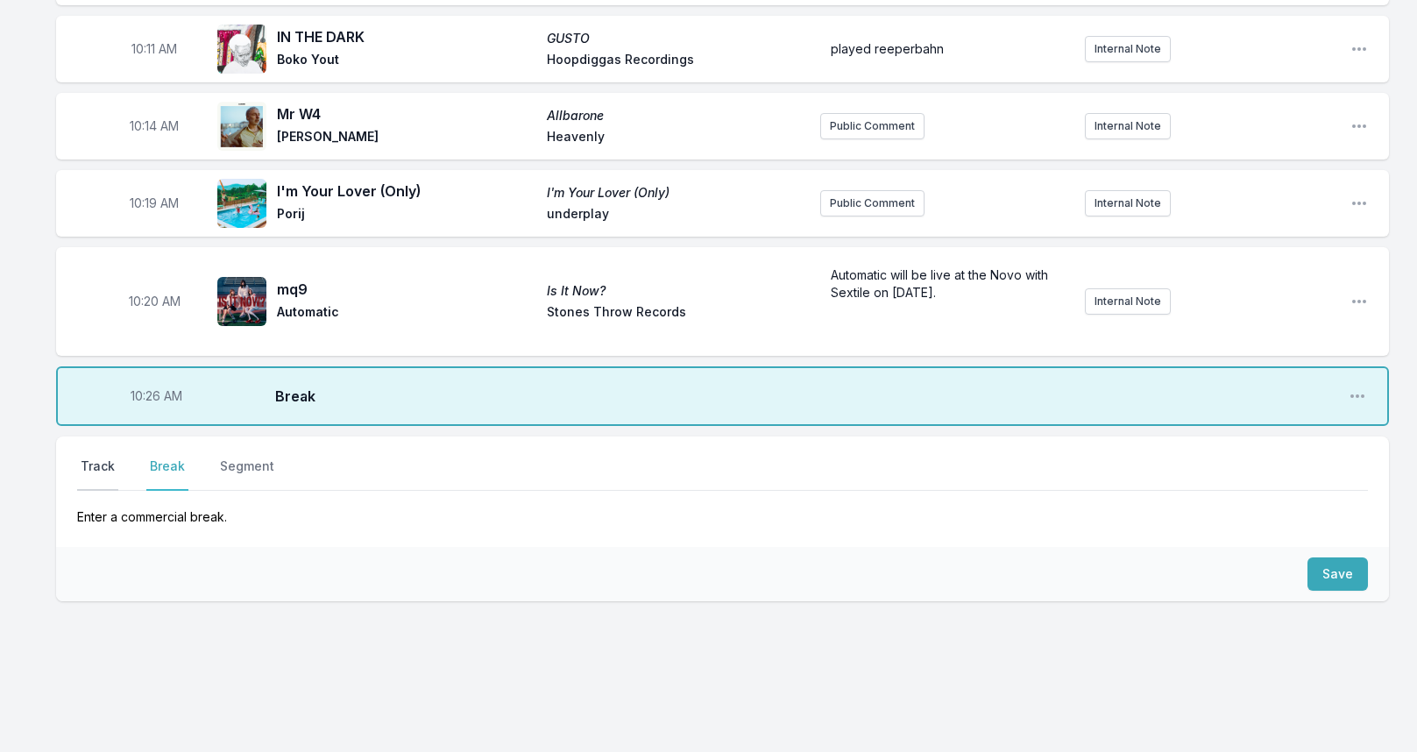
click at [105, 457] on button "Track" at bounding box center [97, 473] width 41 height 33
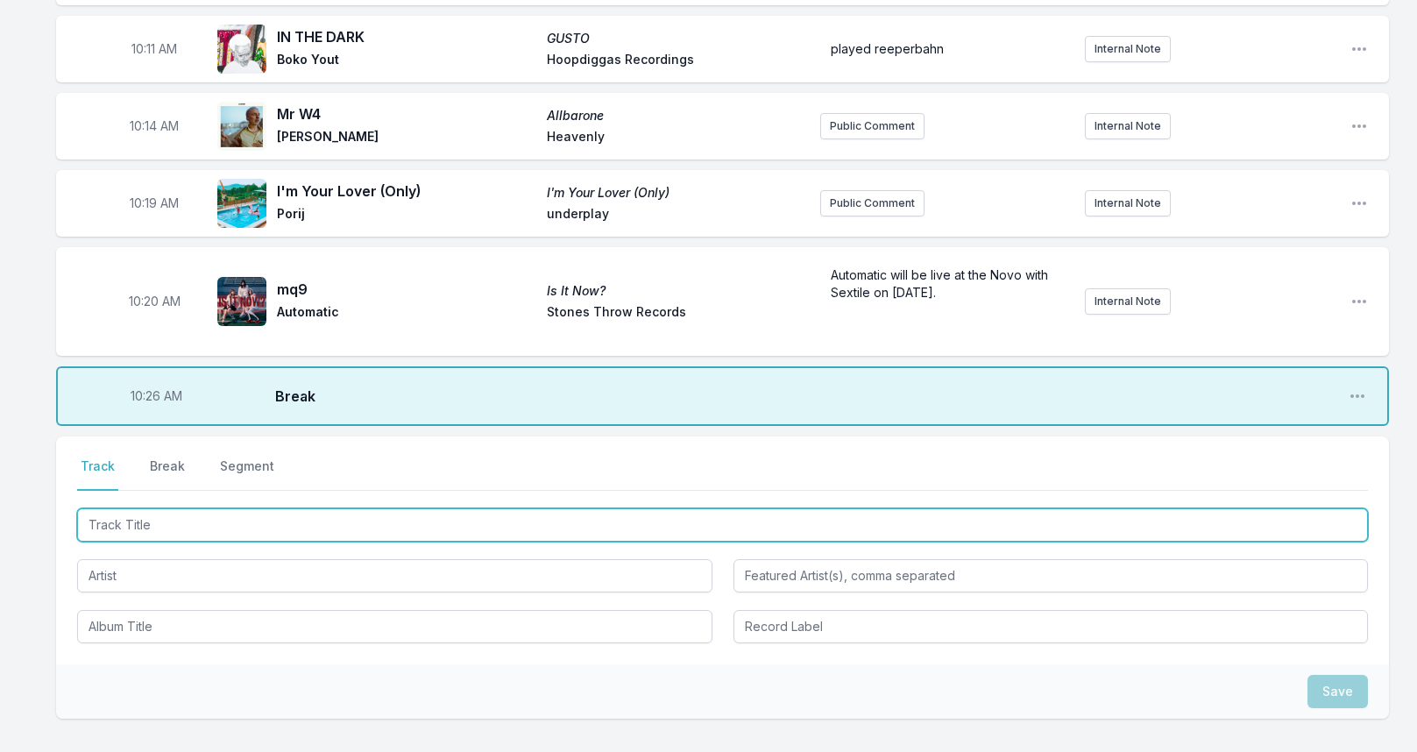
click at [152, 512] on input "Track Title" at bounding box center [722, 524] width 1290 height 33
type input "It's Time"
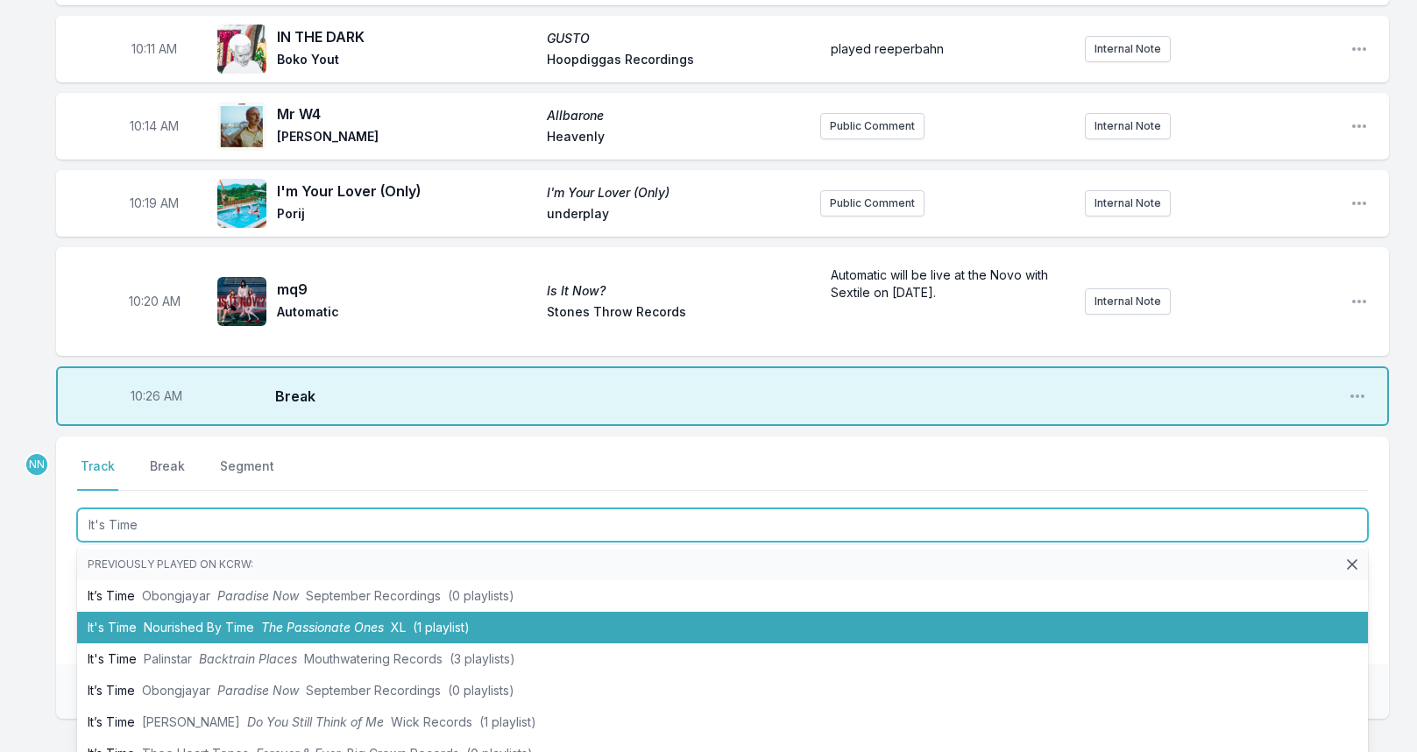
click at [194, 619] on span "Nourished By Time" at bounding box center [199, 626] width 110 height 15
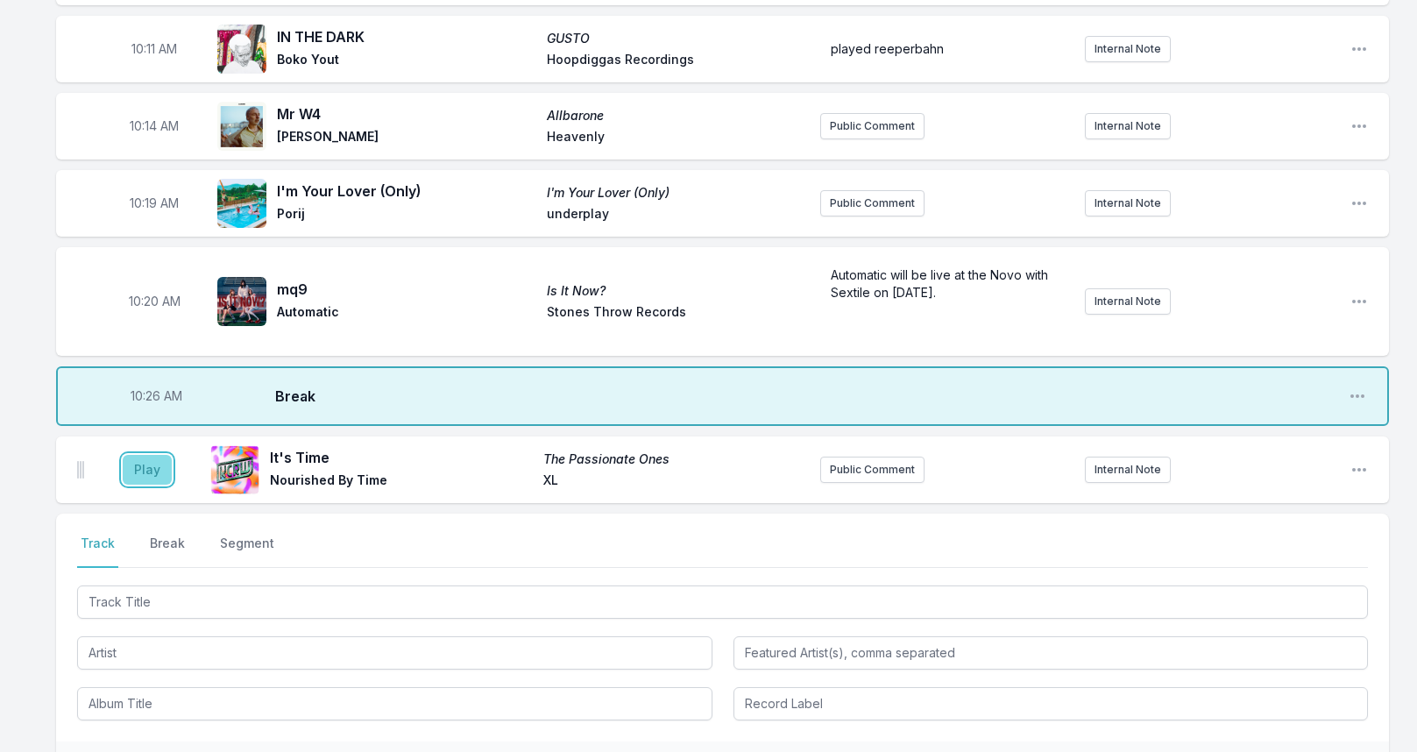
click at [152, 456] on button "Play" at bounding box center [147, 470] width 49 height 30
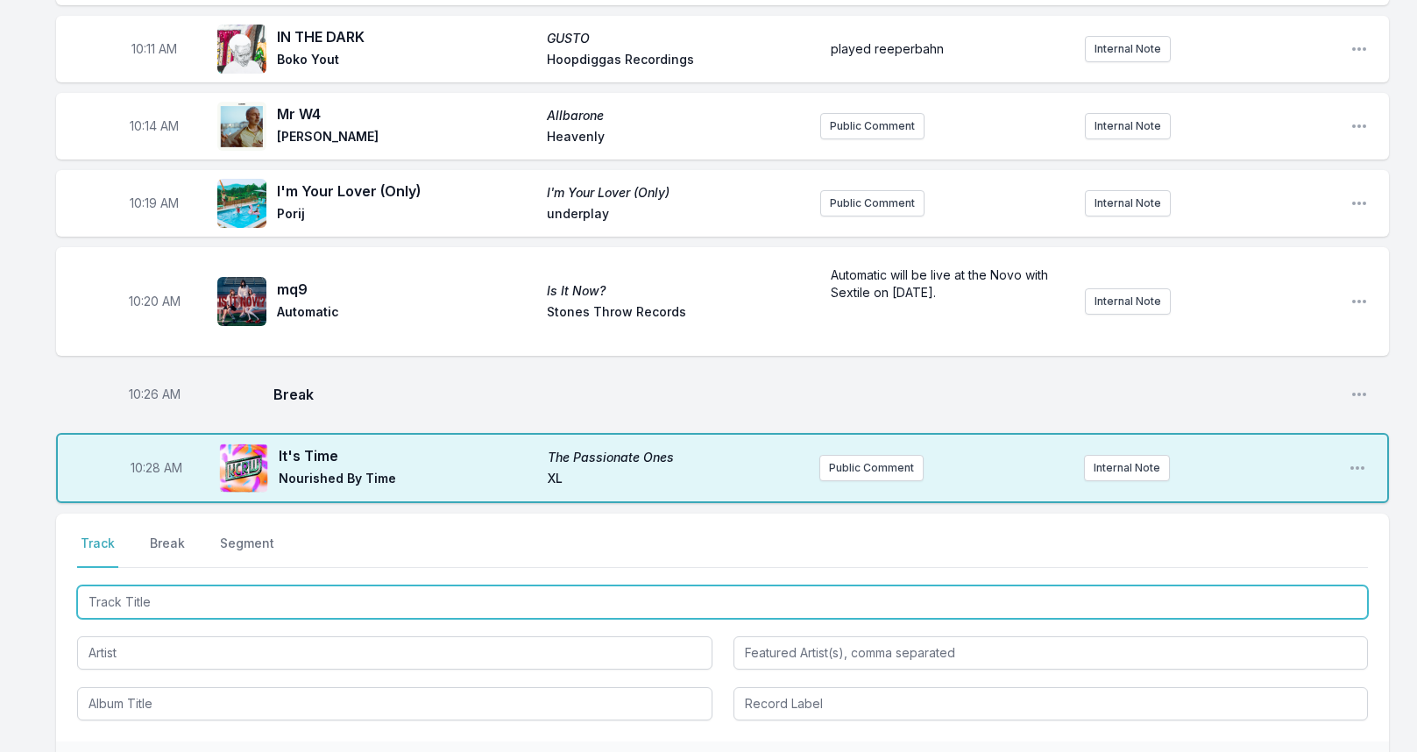
click at [263, 588] on input "Track Title" at bounding box center [722, 601] width 1290 height 33
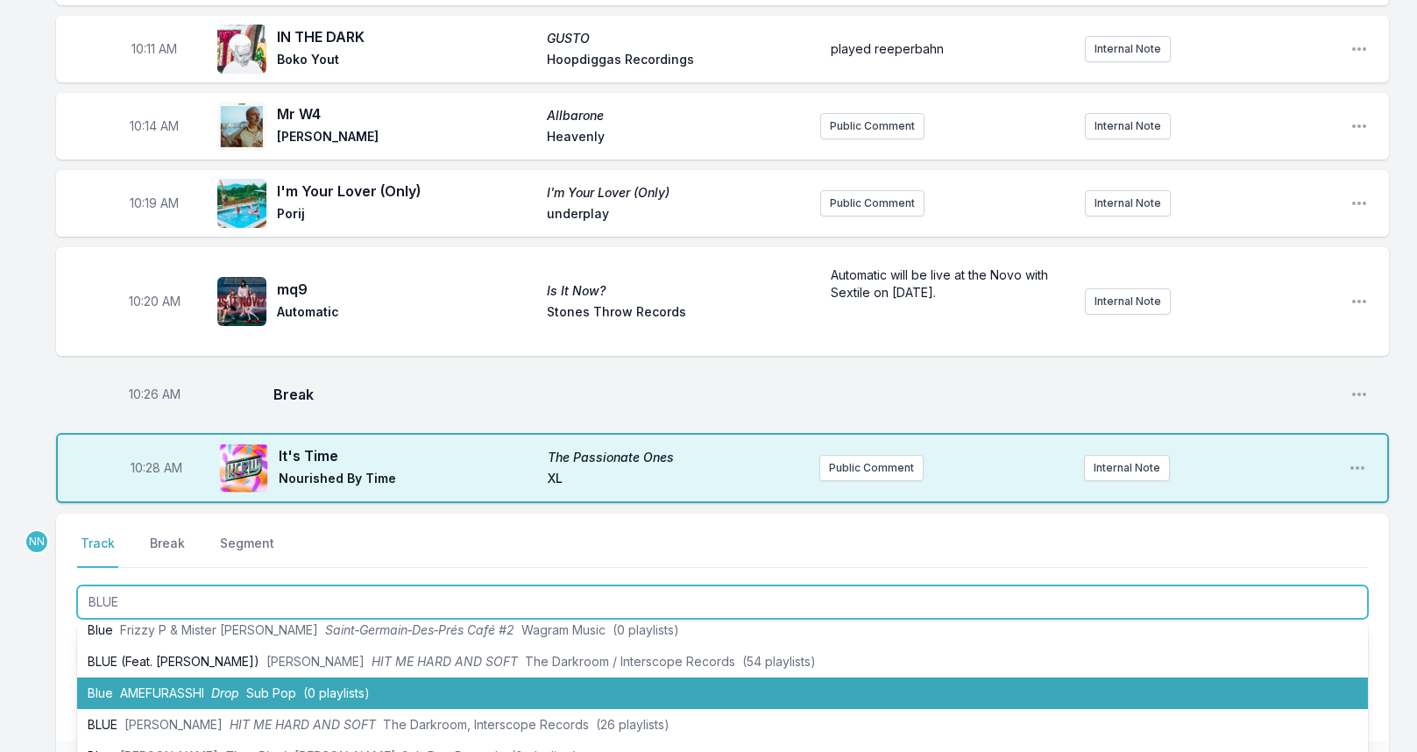
scroll to position [263, 0]
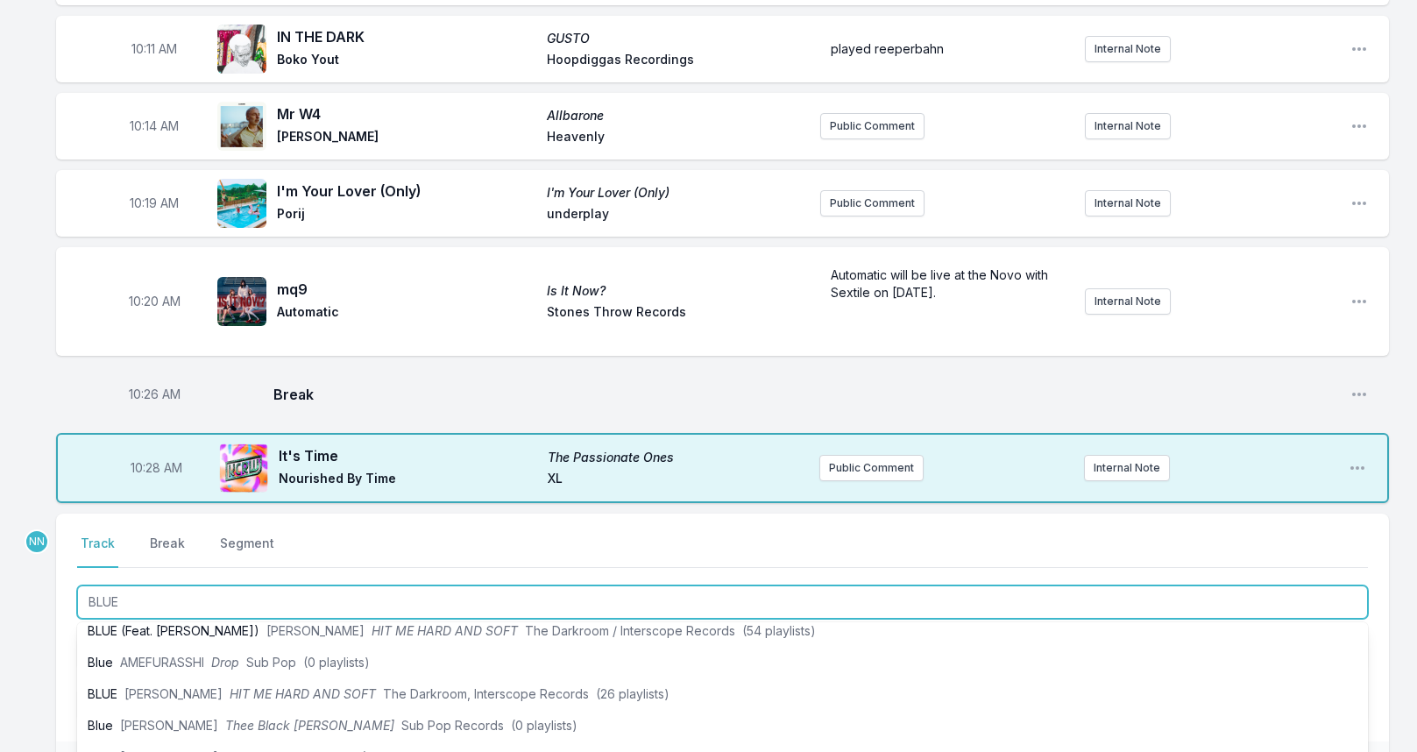
type input "BLUE"
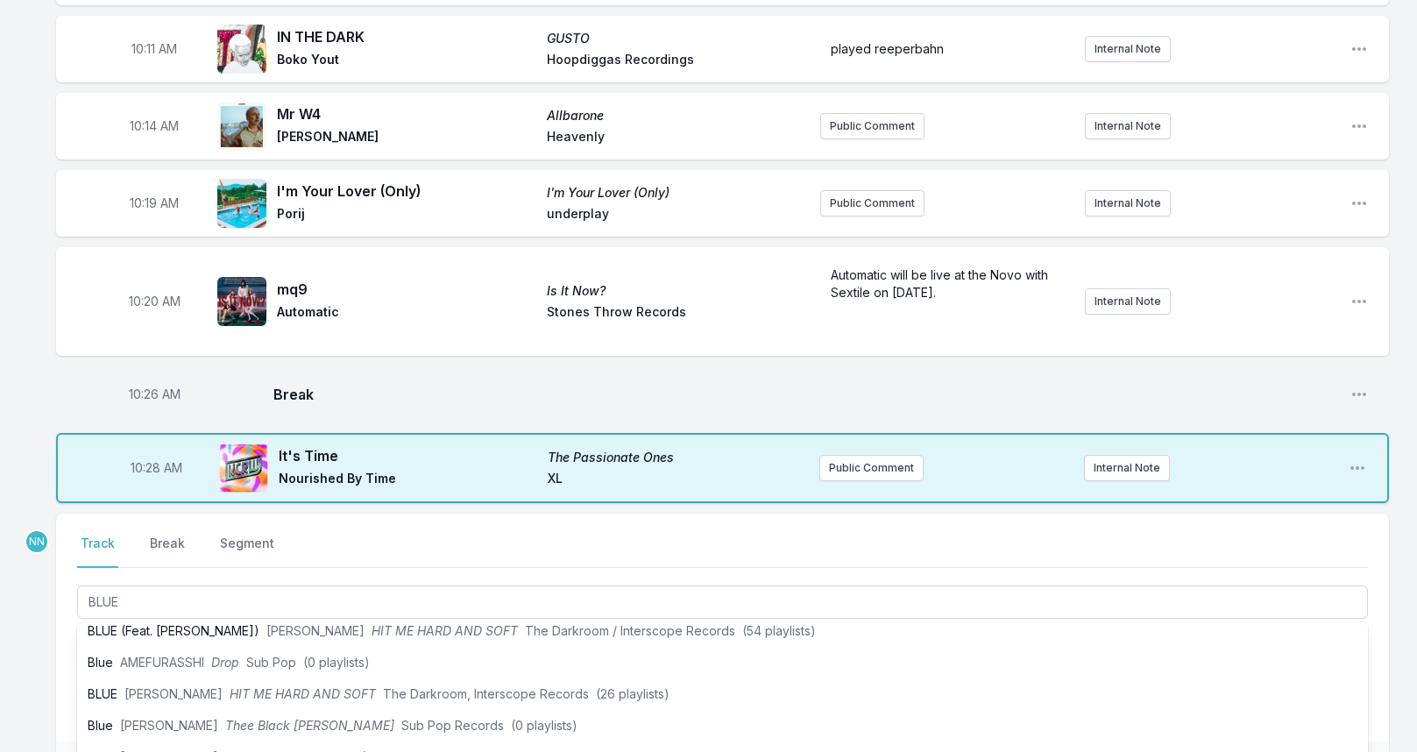
click at [62, 640] on div "Select a tab Track Break Segment Track Break Segment BLUE Previously played on …" at bounding box center [722, 627] width 1332 height 228
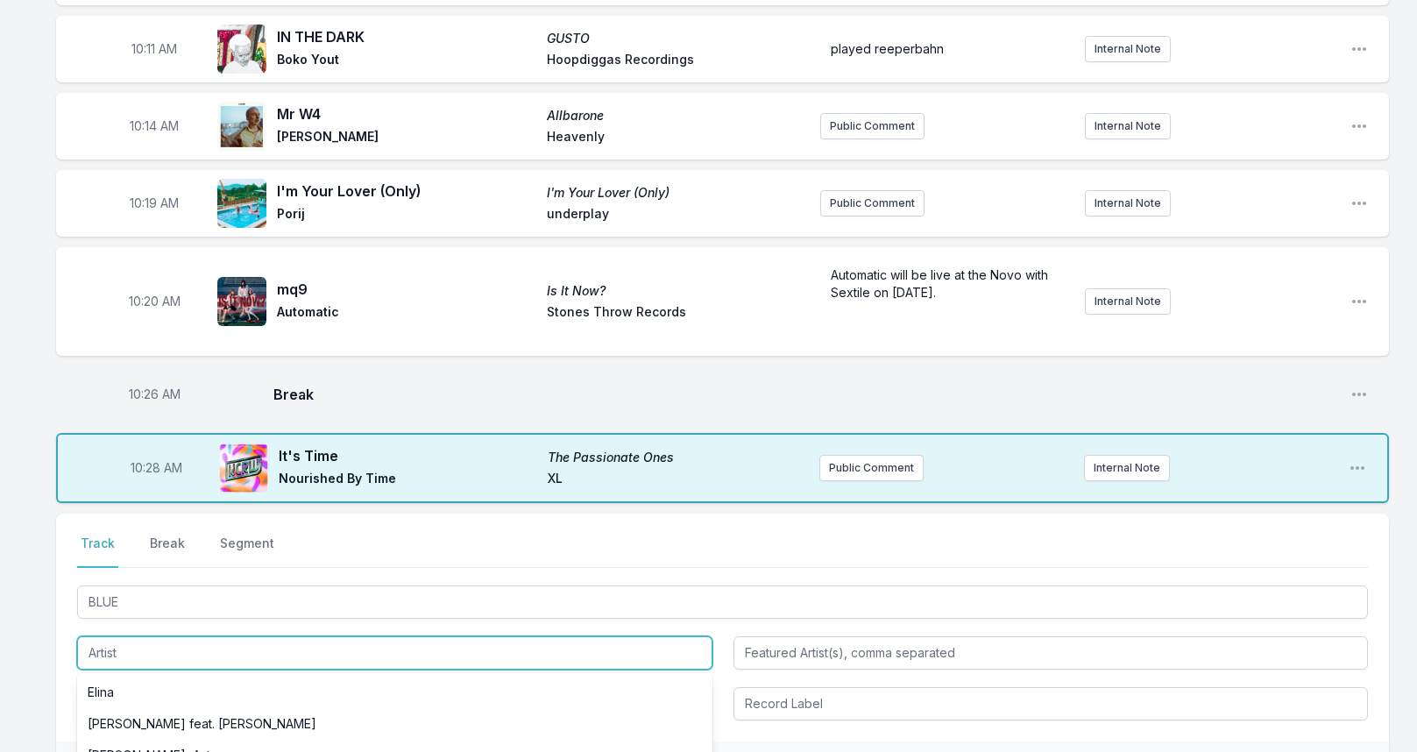
click at [120, 636] on input "Artist" at bounding box center [394, 652] width 635 height 33
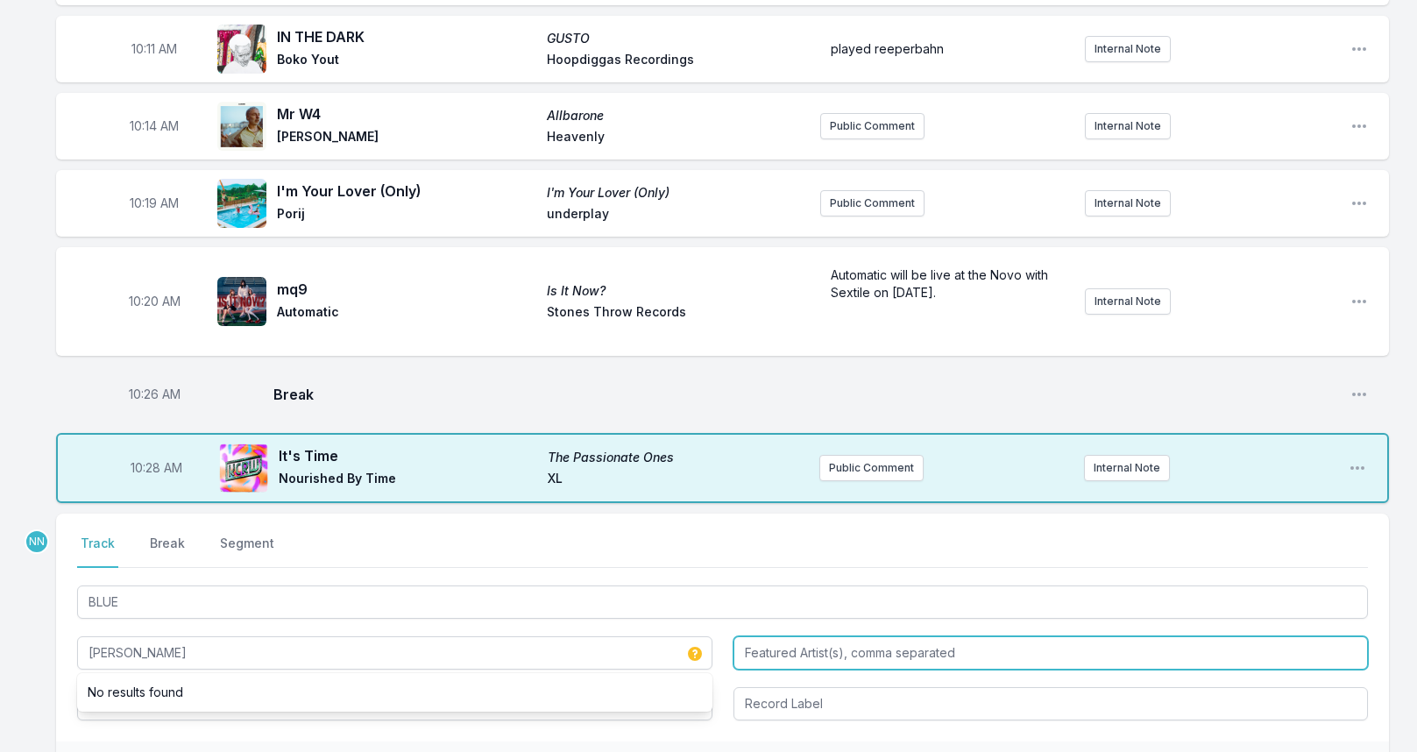
type input "[PERSON_NAME]"
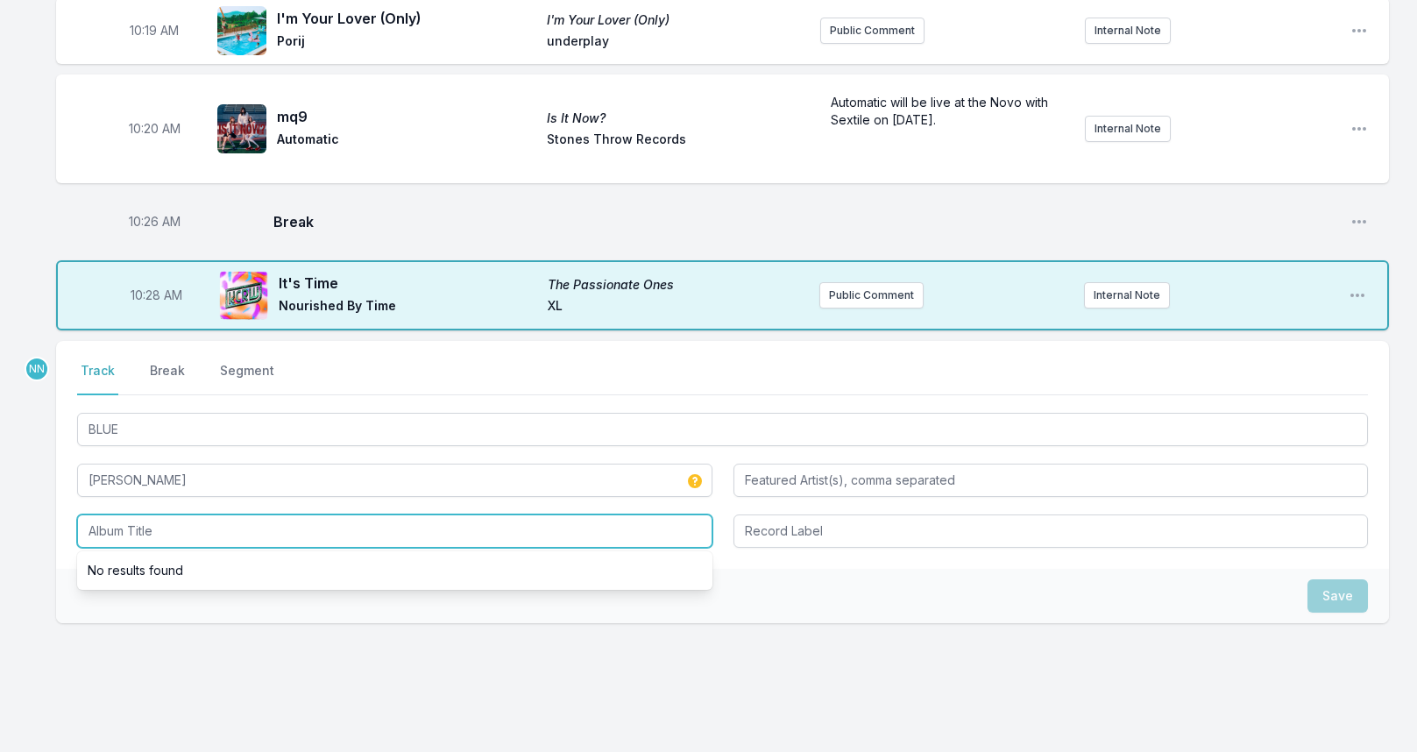
scroll to position [1733, 0]
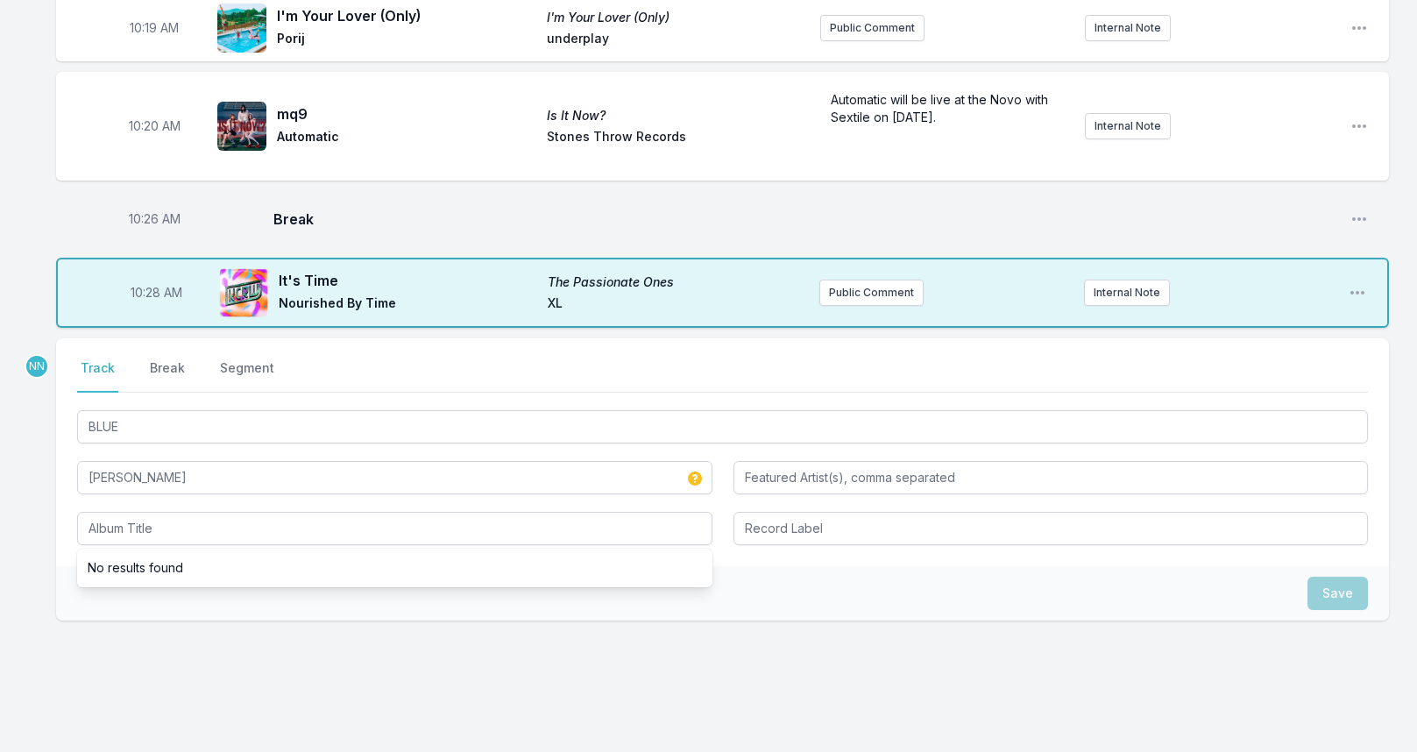
click at [1212, 576] on div "Save" at bounding box center [722, 593] width 1332 height 54
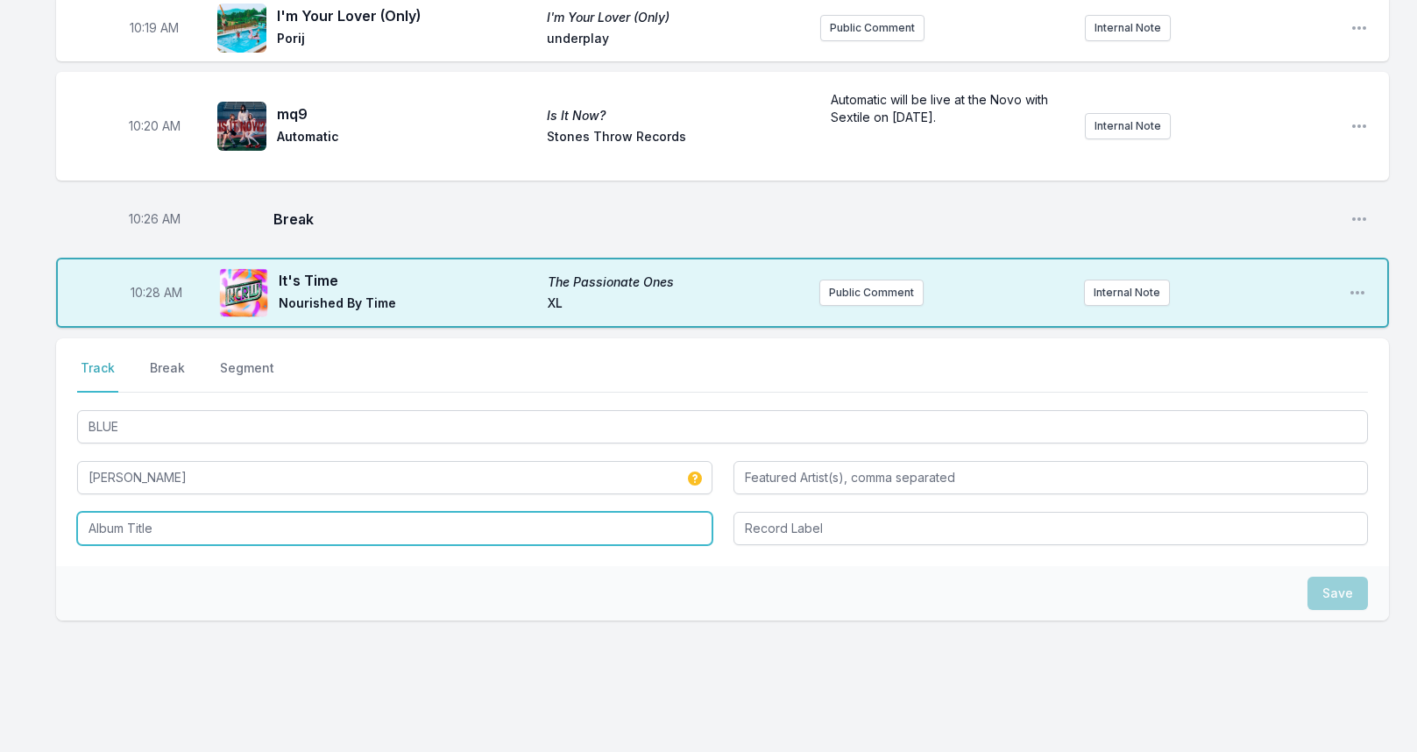
click at [247, 512] on input "Album Title" at bounding box center [394, 528] width 635 height 33
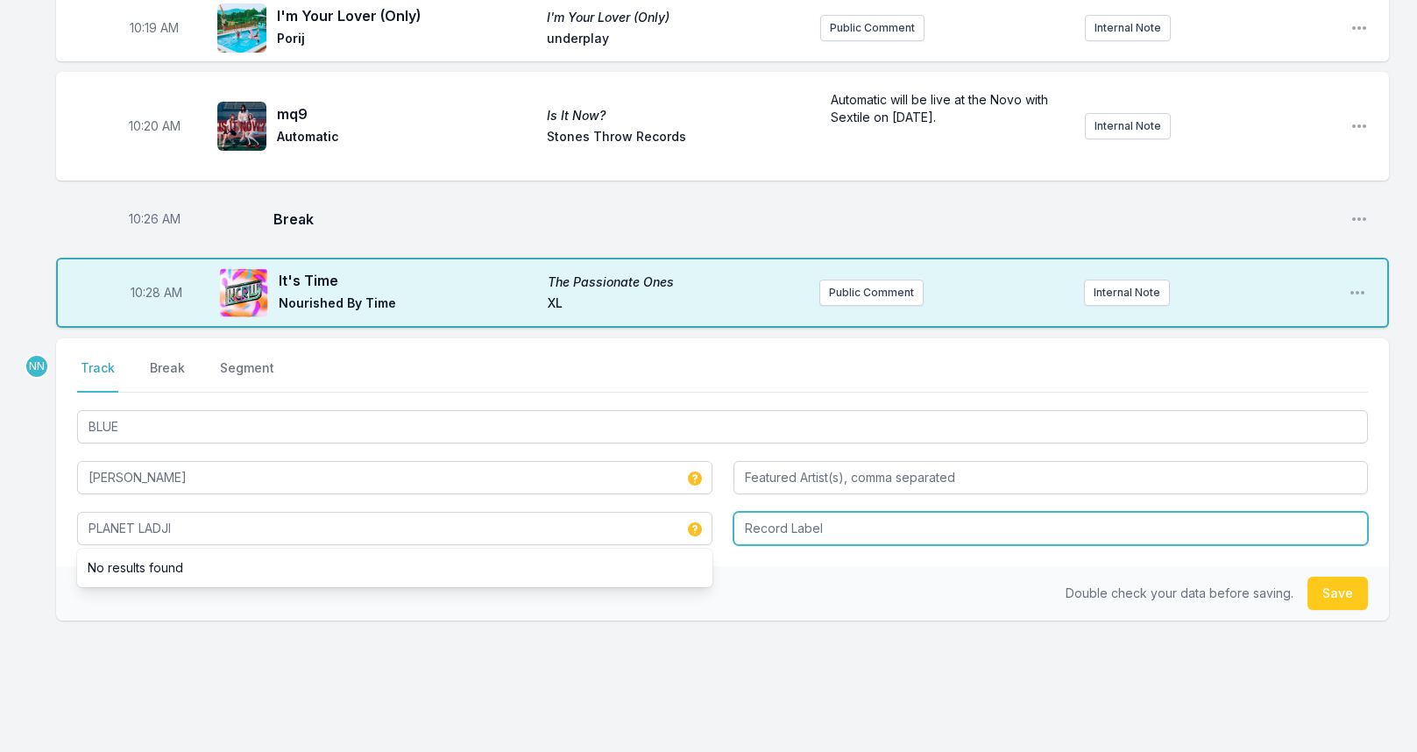
type input "PLANET LADJI"
type input "Self Released"
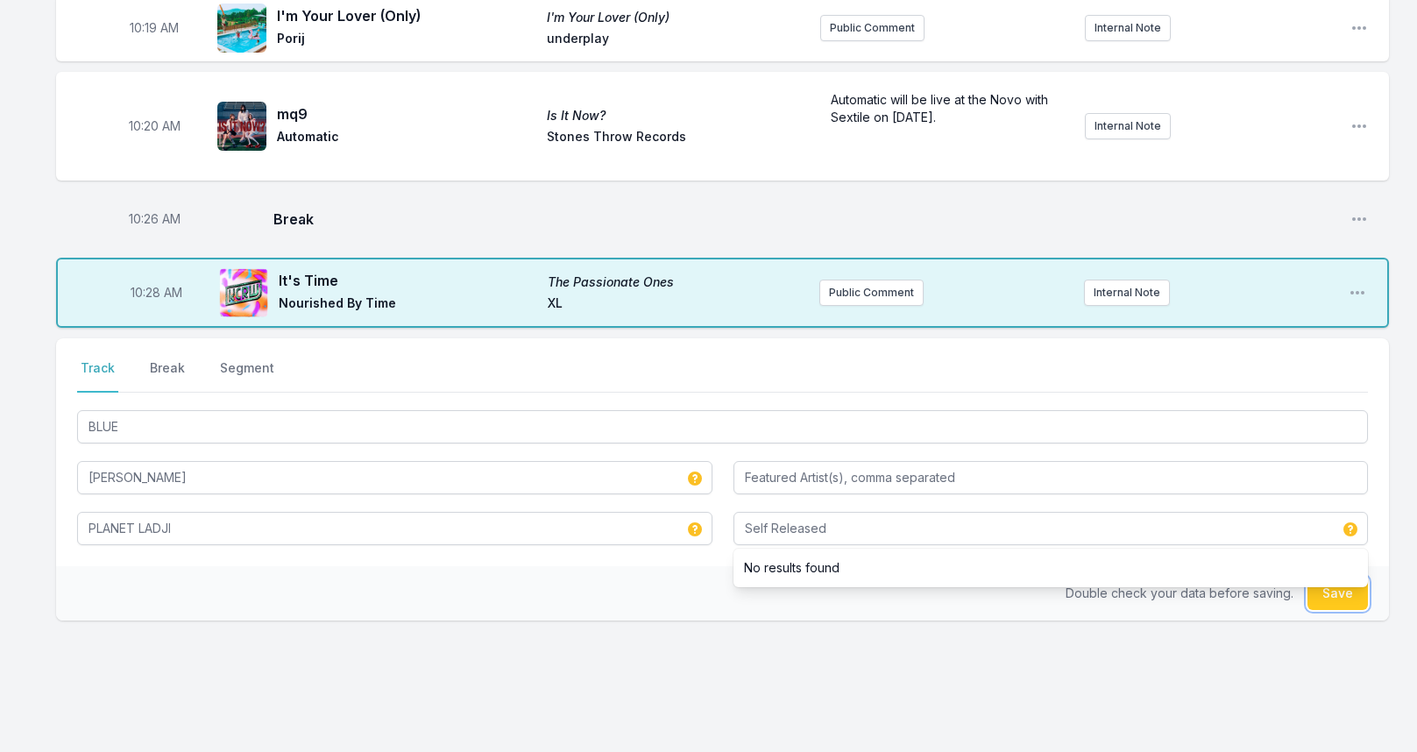
click at [1335, 583] on button "Save" at bounding box center [1337, 592] width 60 height 33
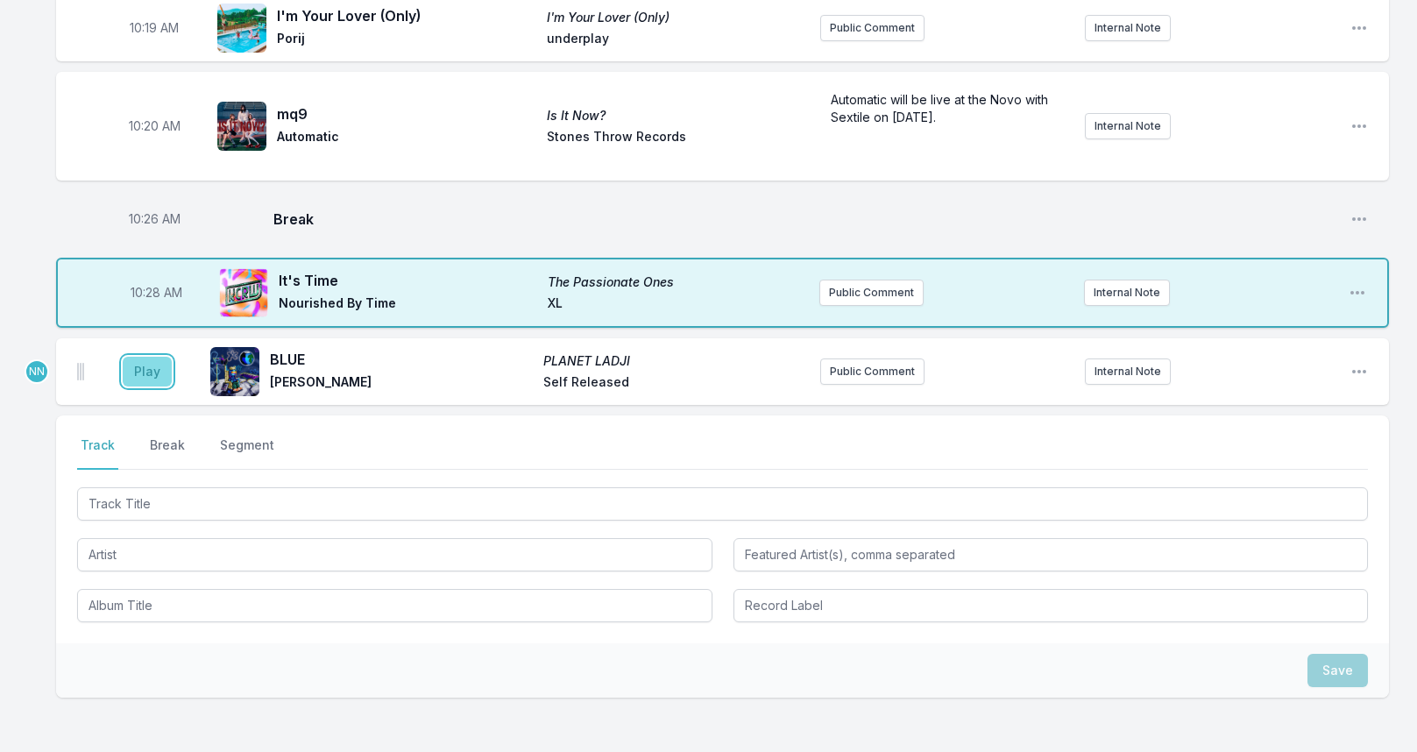
click at [139, 357] on button "Play" at bounding box center [147, 372] width 49 height 30
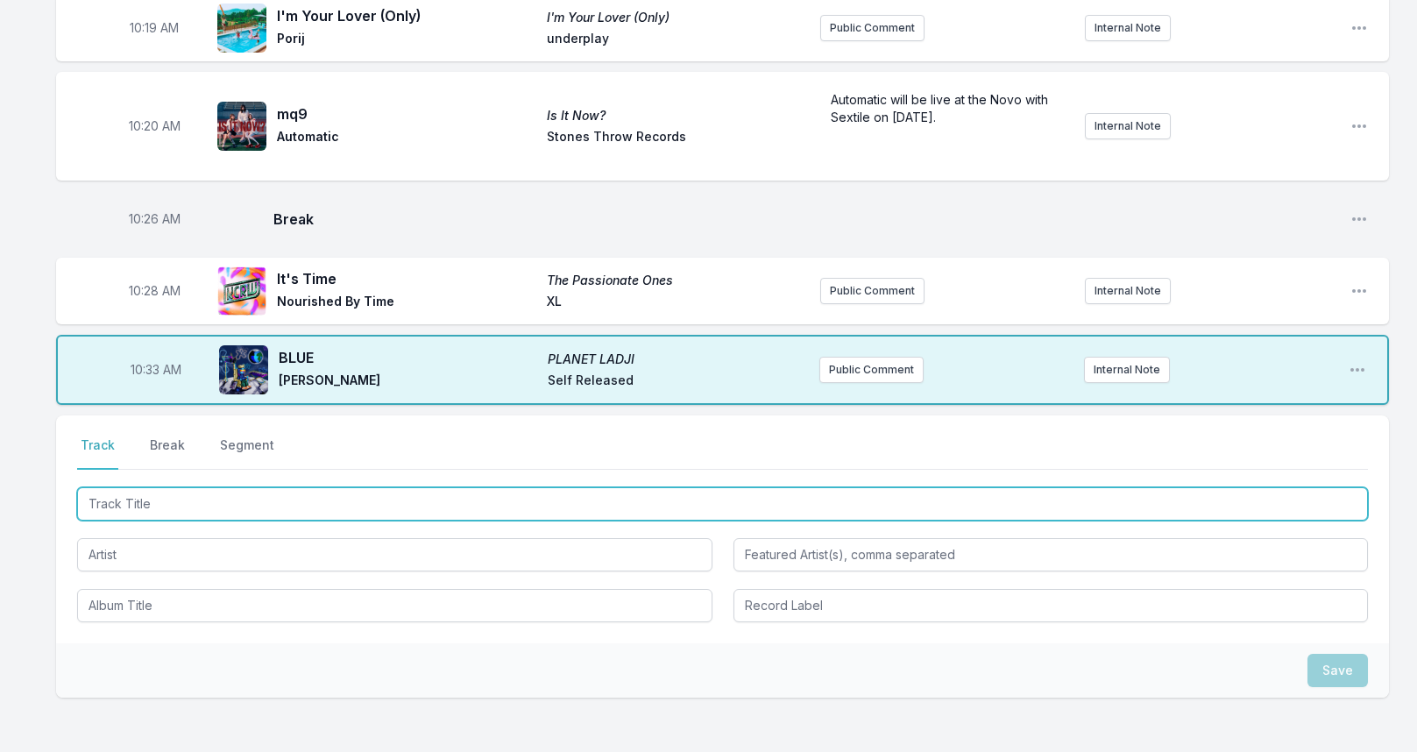
click at [311, 487] on input "Track Title" at bounding box center [722, 503] width 1290 height 33
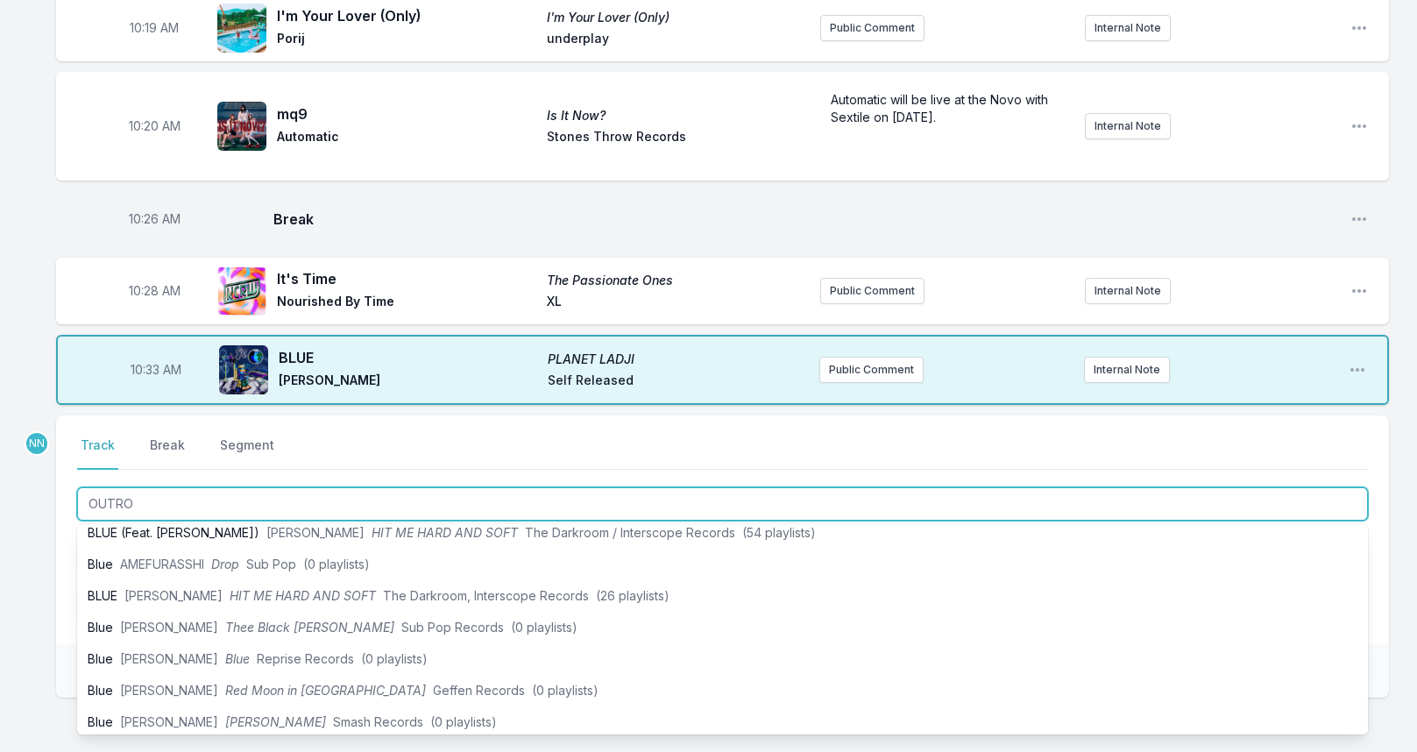
scroll to position [0, 0]
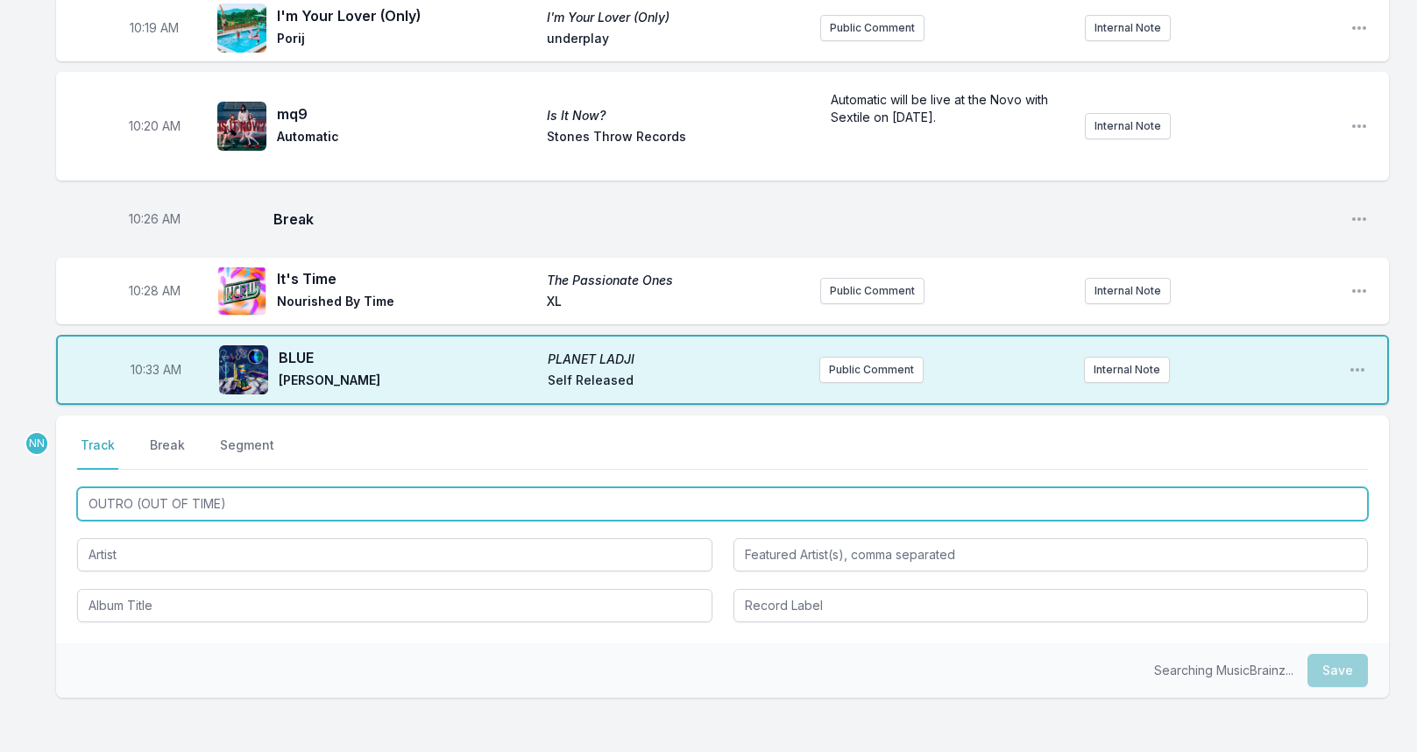
type input "OUTRO (OUT OF TIME)"
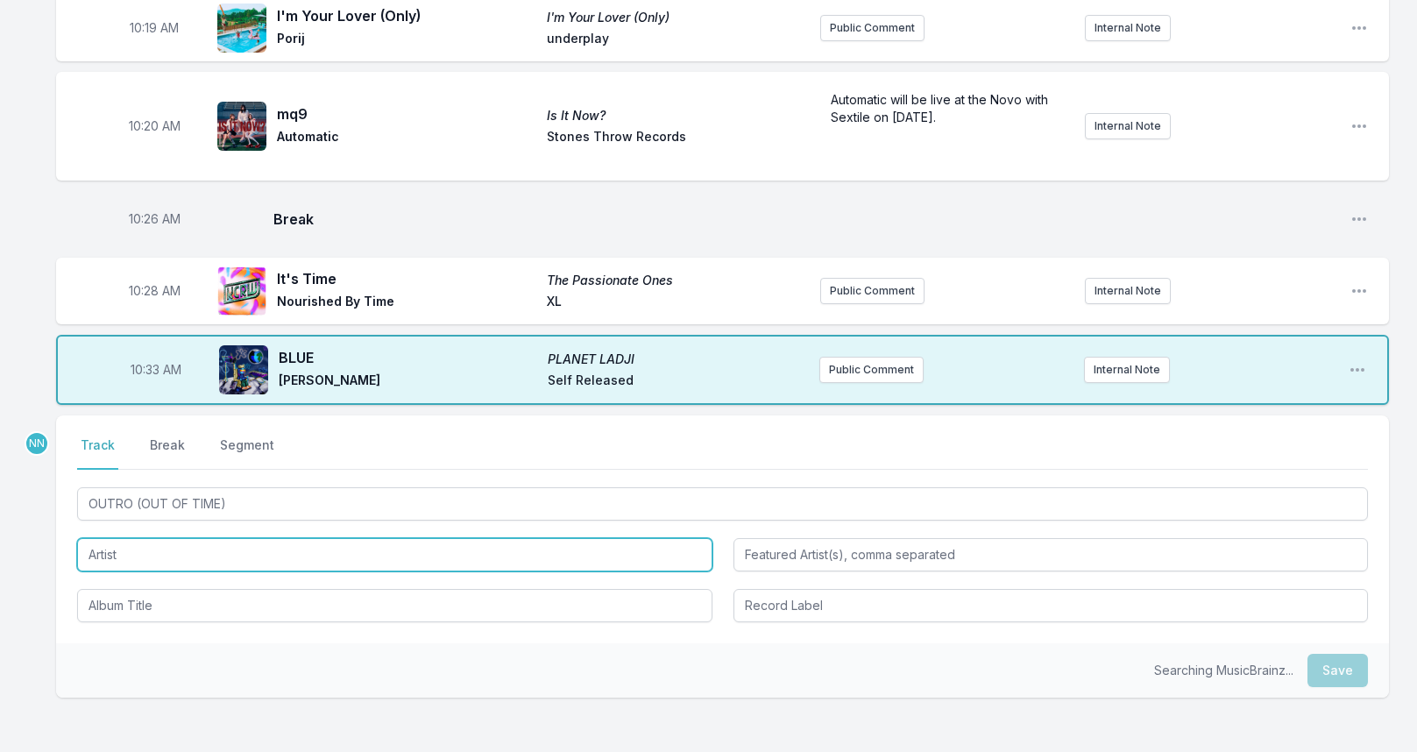
click at [217, 538] on input "Artist" at bounding box center [394, 554] width 635 height 33
type input "[PERSON_NAME]"
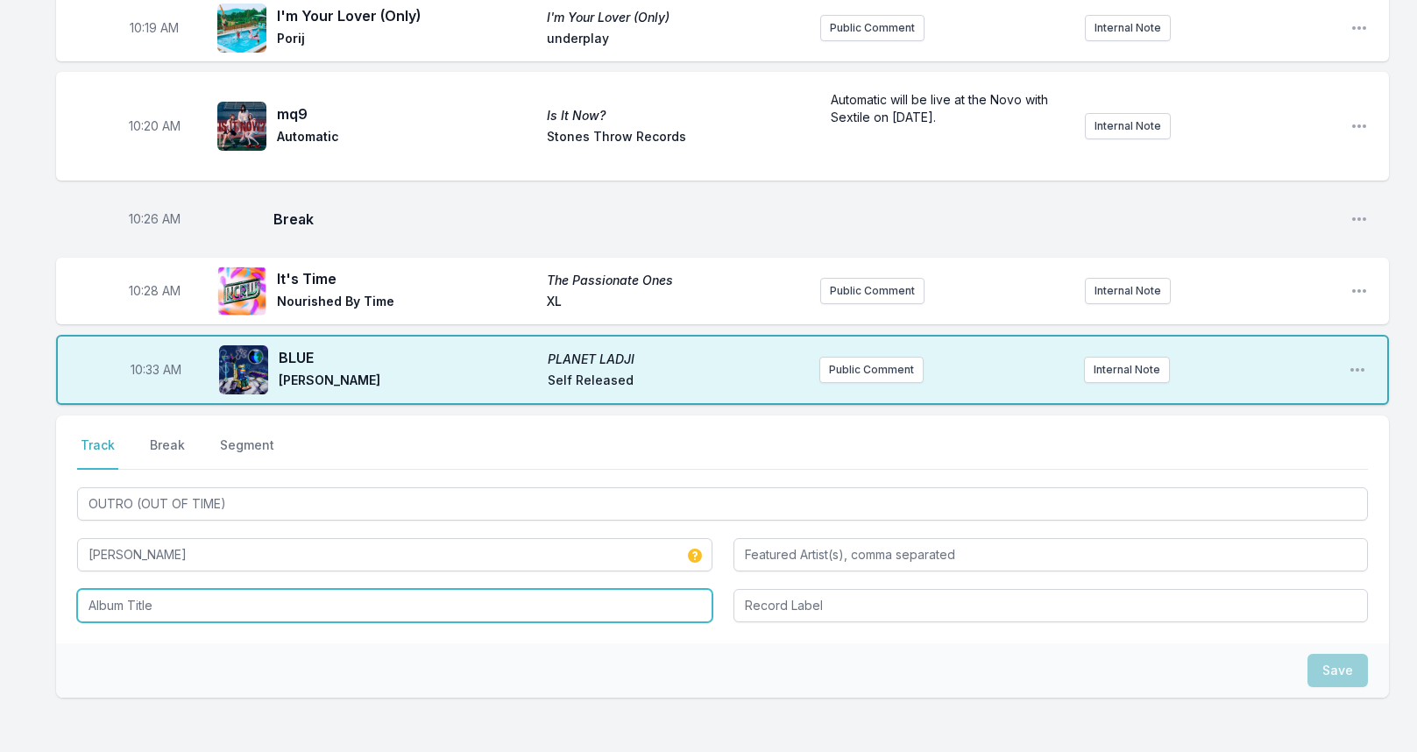
click at [117, 589] on input "Album Title" at bounding box center [394, 605] width 635 height 33
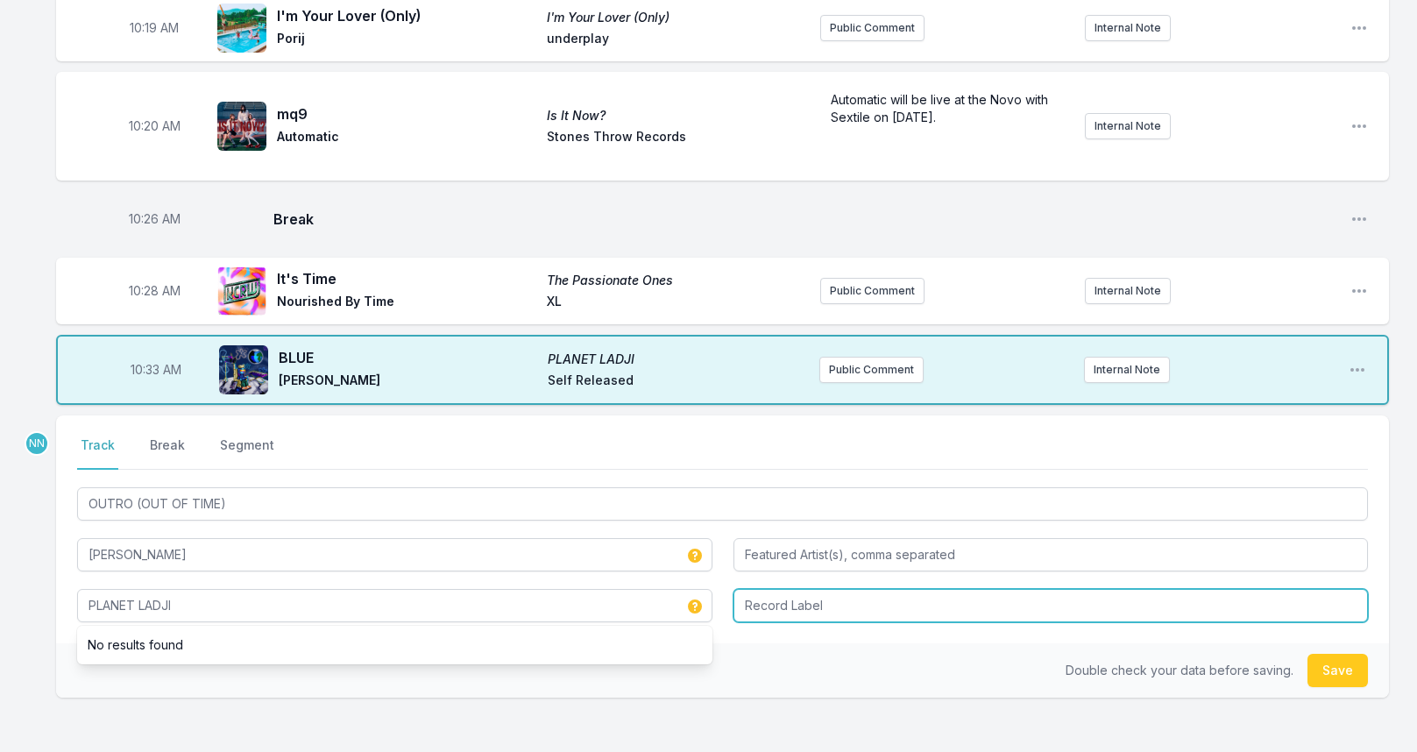
type input "PLANET LADJI"
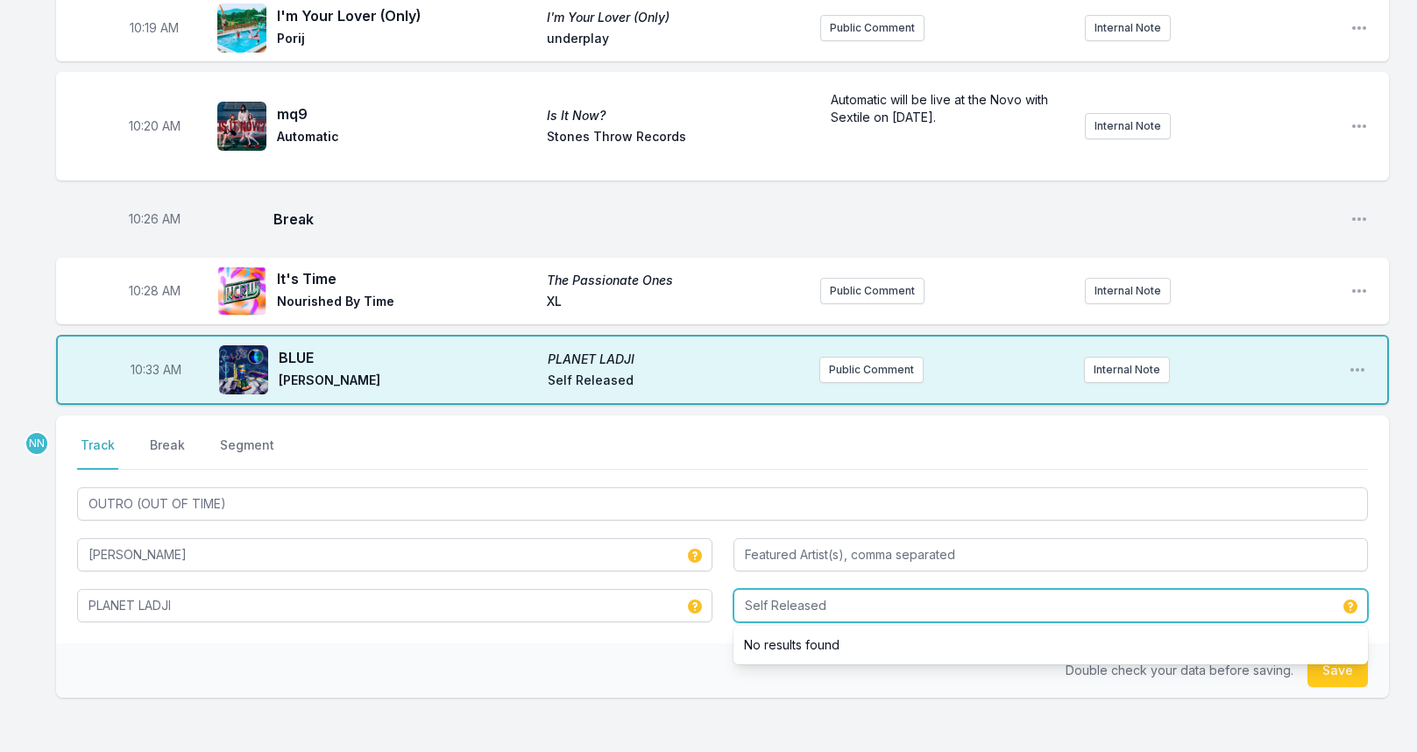
type input "Self Released"
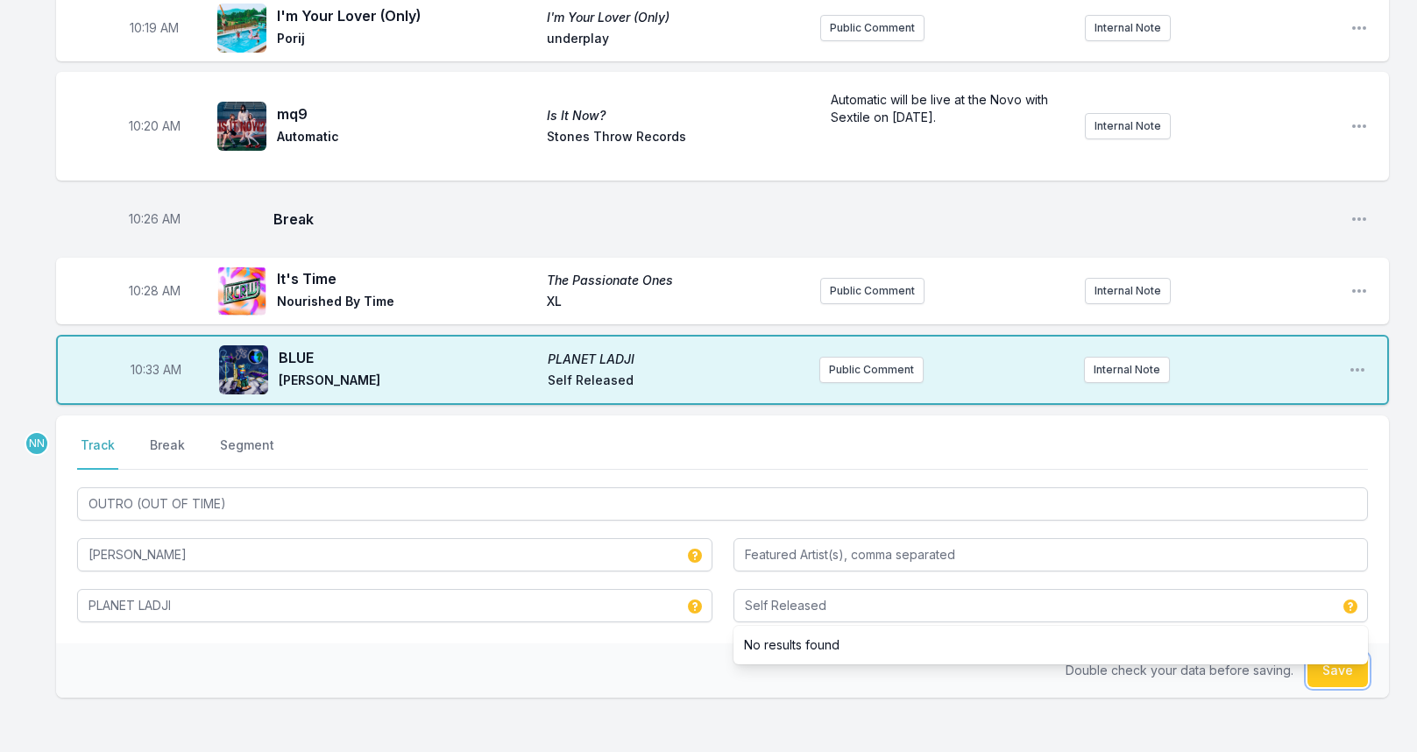
click at [1347, 655] on button "Save" at bounding box center [1337, 670] width 60 height 33
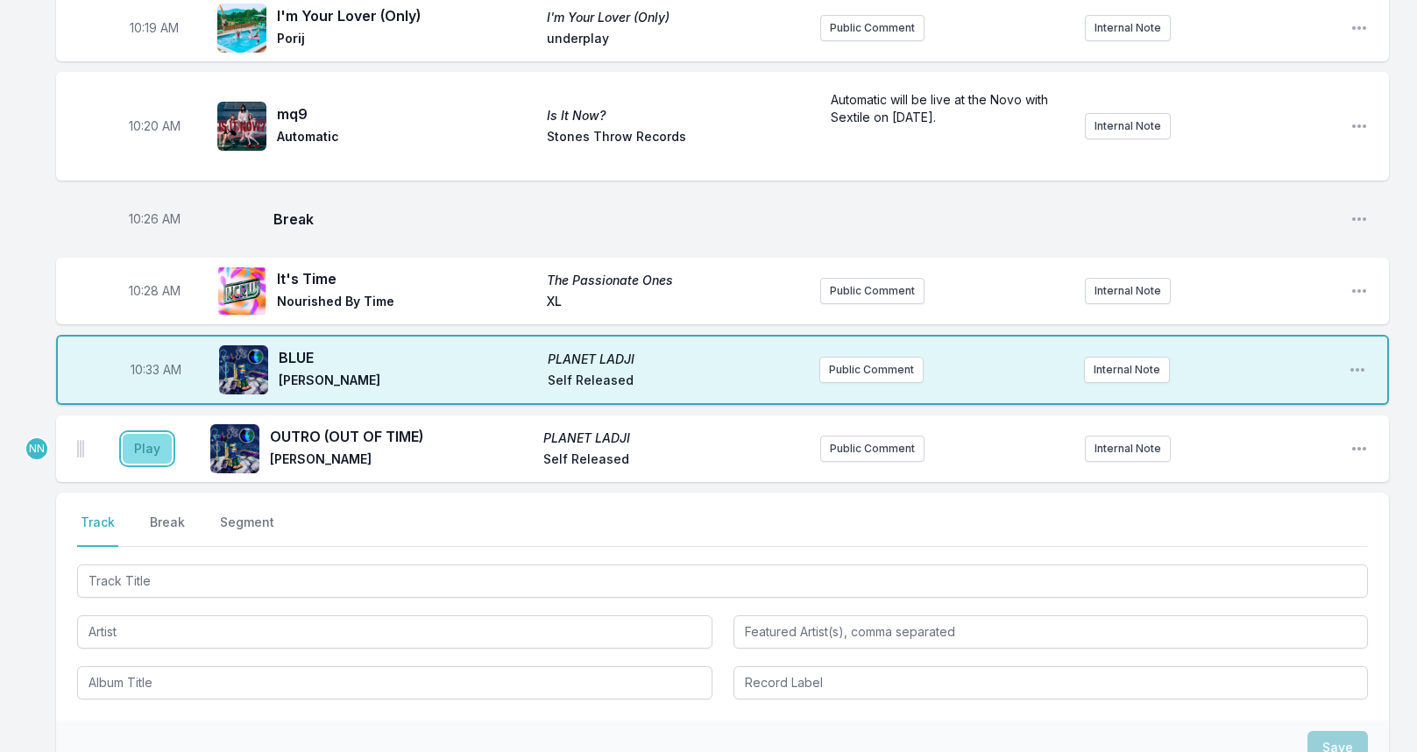
click at [145, 436] on button "Play" at bounding box center [147, 449] width 49 height 30
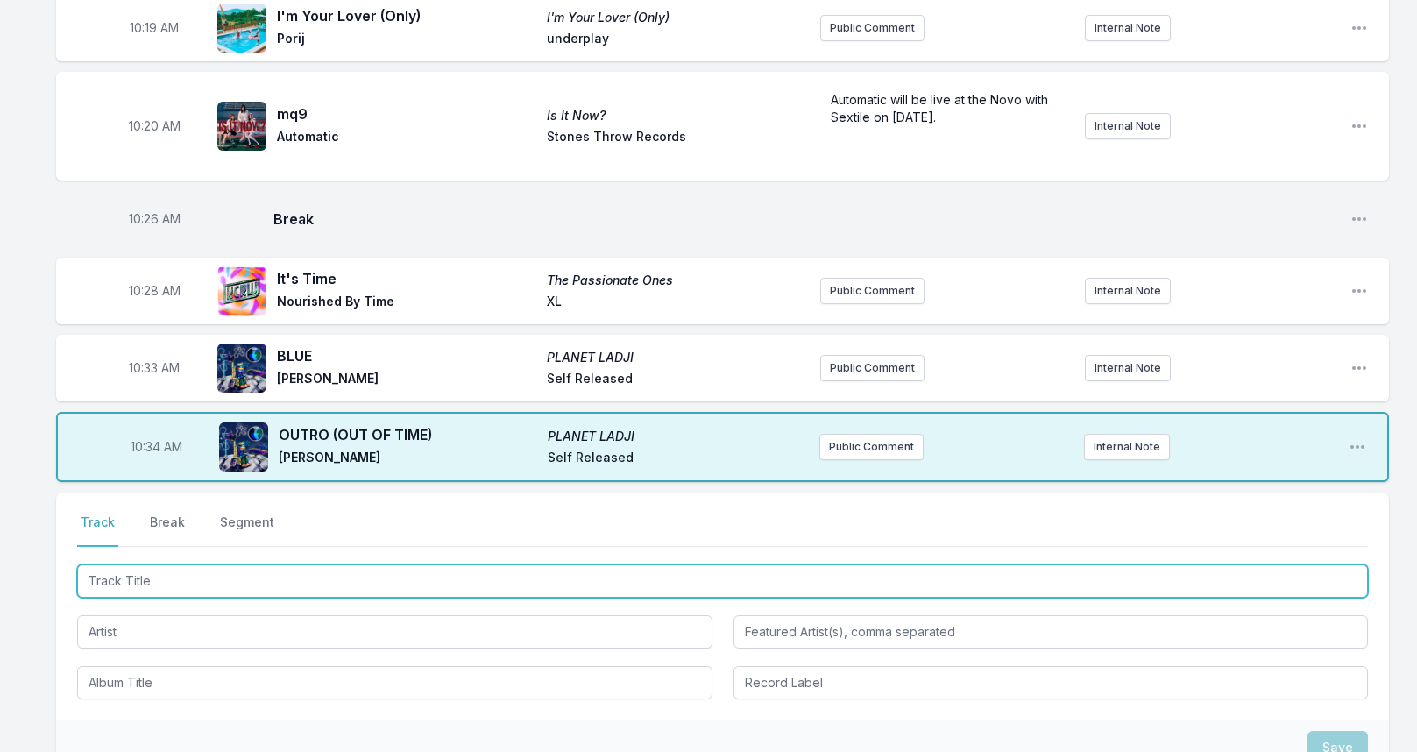
click at [178, 564] on input "Track Title" at bounding box center [722, 580] width 1290 height 33
type input "Bue Rags, Raging Wind"
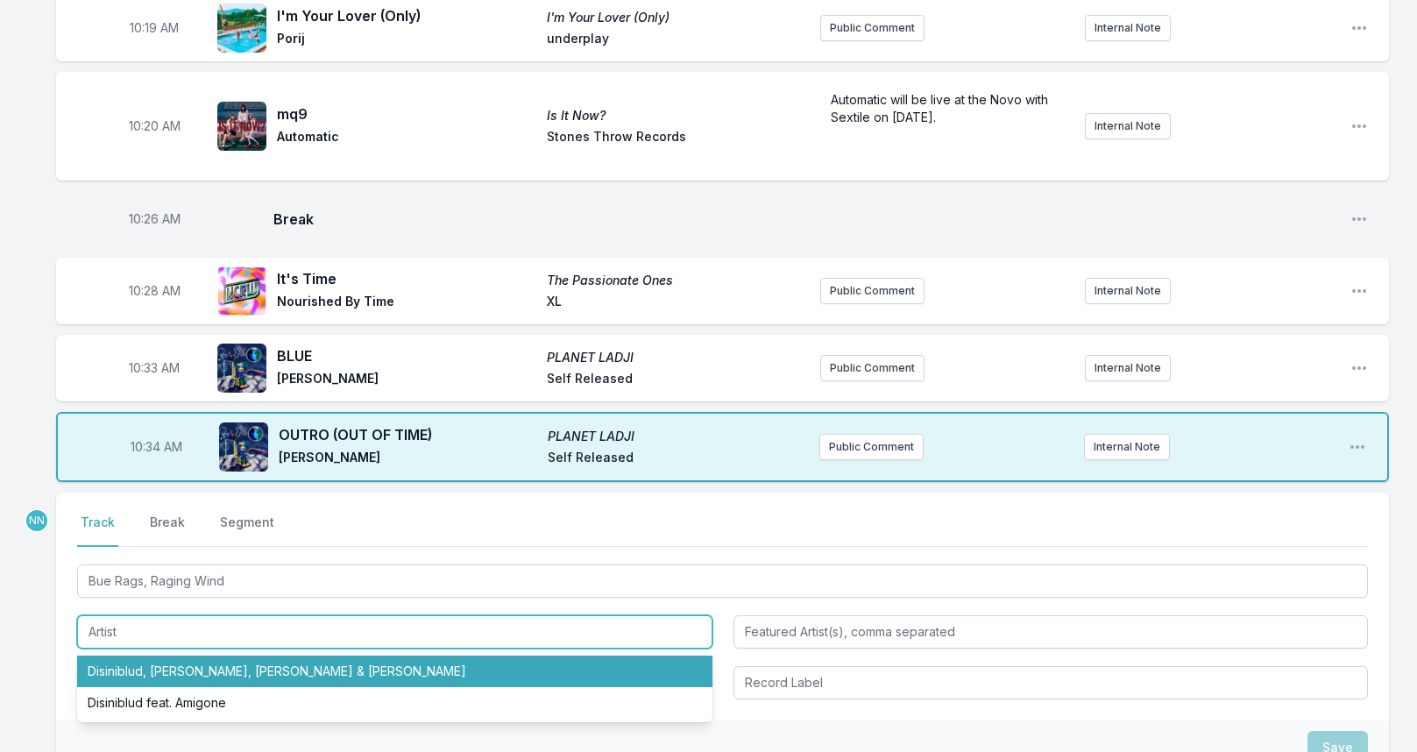
click at [173, 655] on li "Disiniblud, [PERSON_NAME], [PERSON_NAME] & [PERSON_NAME]" at bounding box center [394, 671] width 635 height 32
type input "Disiniblud, [PERSON_NAME], [PERSON_NAME] & [PERSON_NAME]"
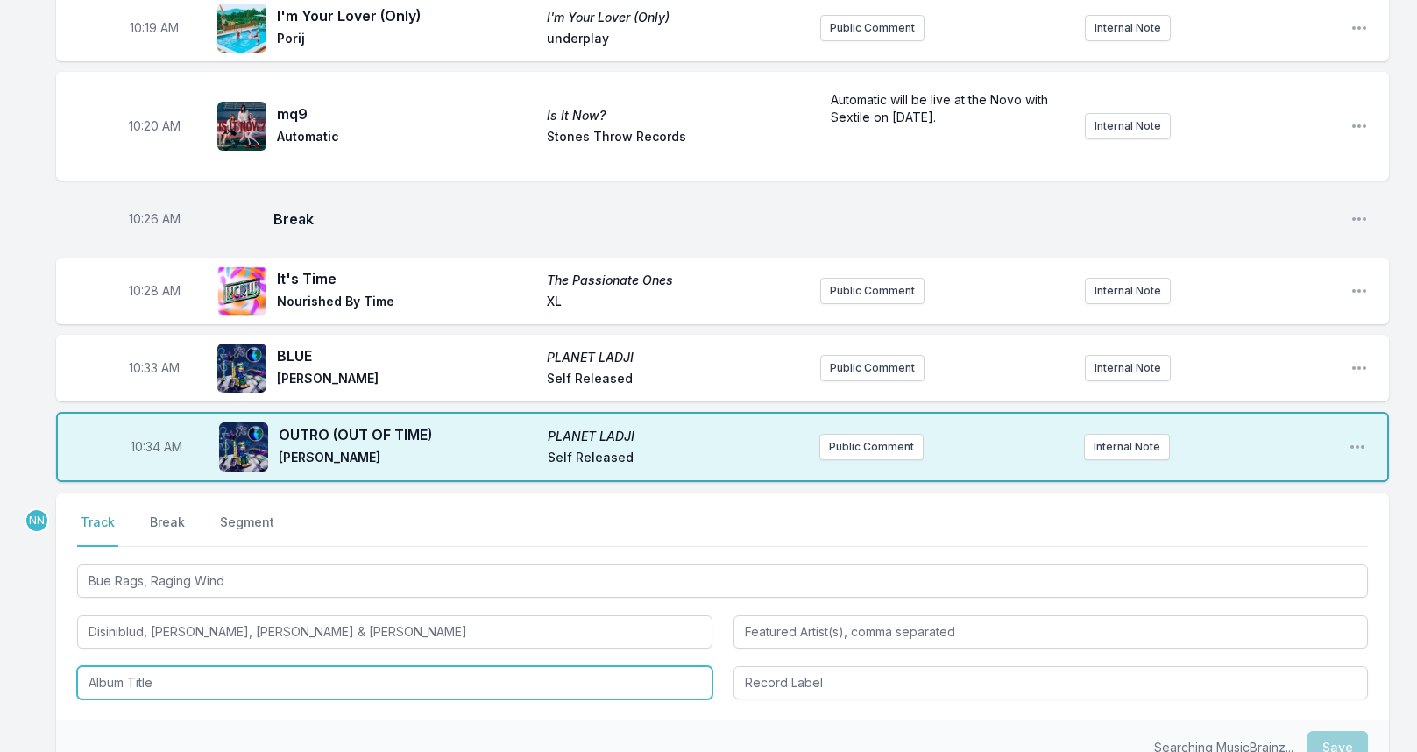
click at [140, 666] on input "Album Title" at bounding box center [394, 682] width 635 height 33
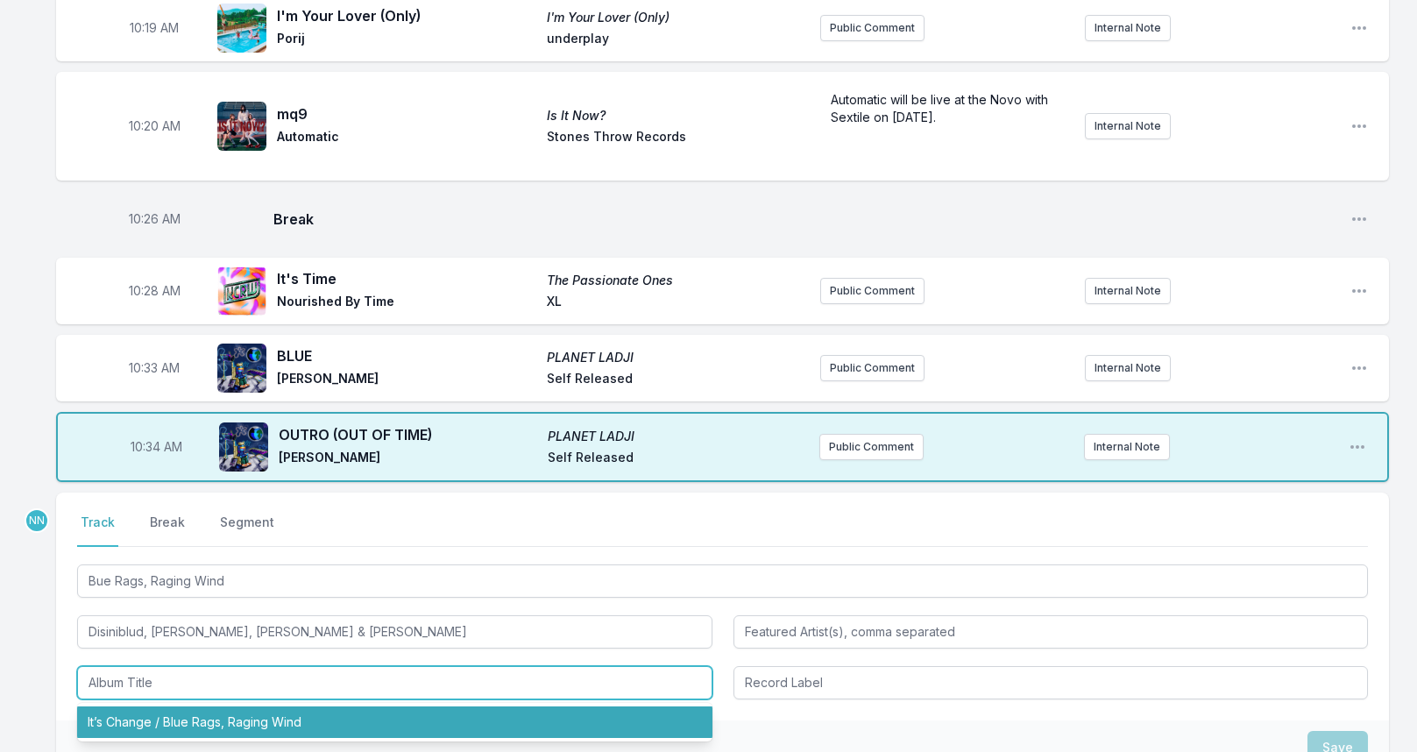
click at [167, 709] on li "It’s Change / Blue Rags, Raging Wind" at bounding box center [394, 722] width 635 height 32
type input "It’s Change / Blue Rags, Raging Wind"
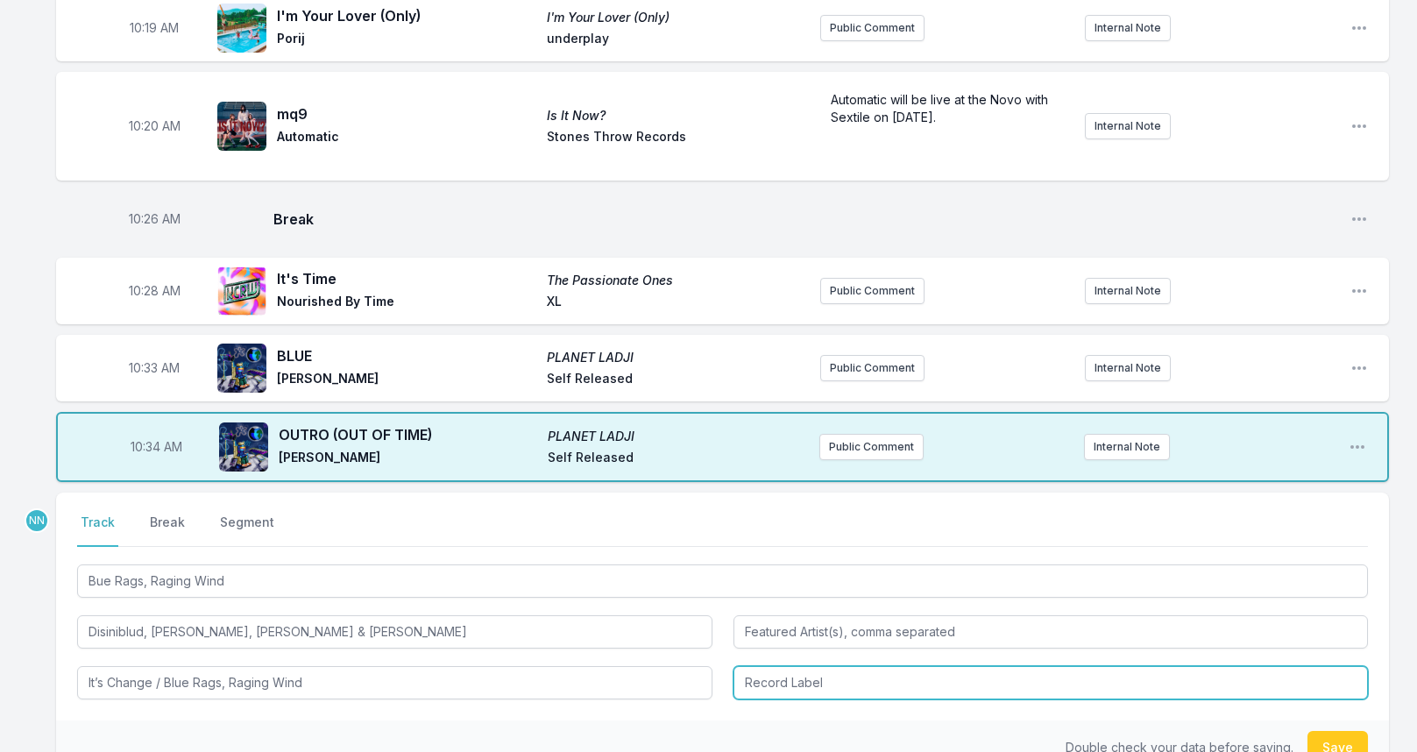
click at [798, 666] on input "Record Label" at bounding box center [1050, 682] width 635 height 33
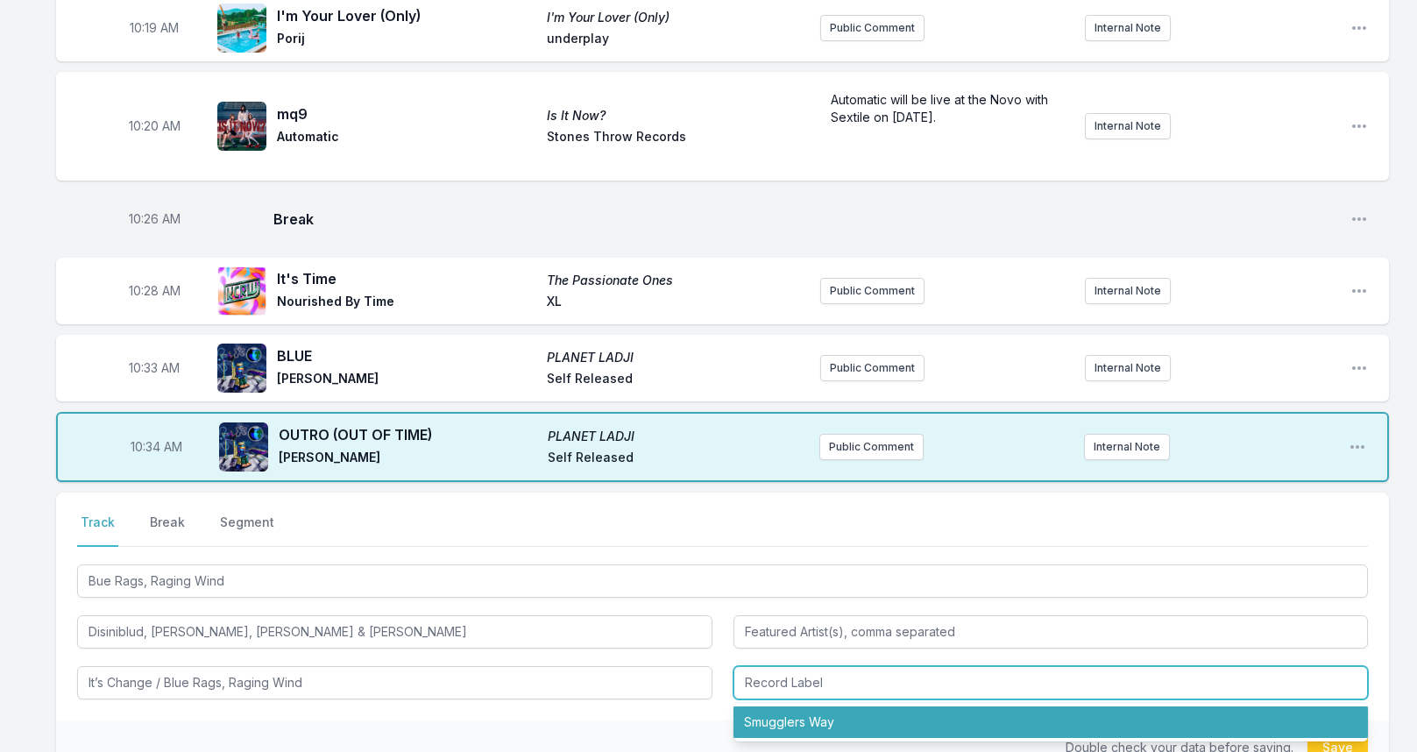
click at [803, 706] on li "Smugglers Way" at bounding box center [1050, 722] width 635 height 32
type input "Smugglers Way"
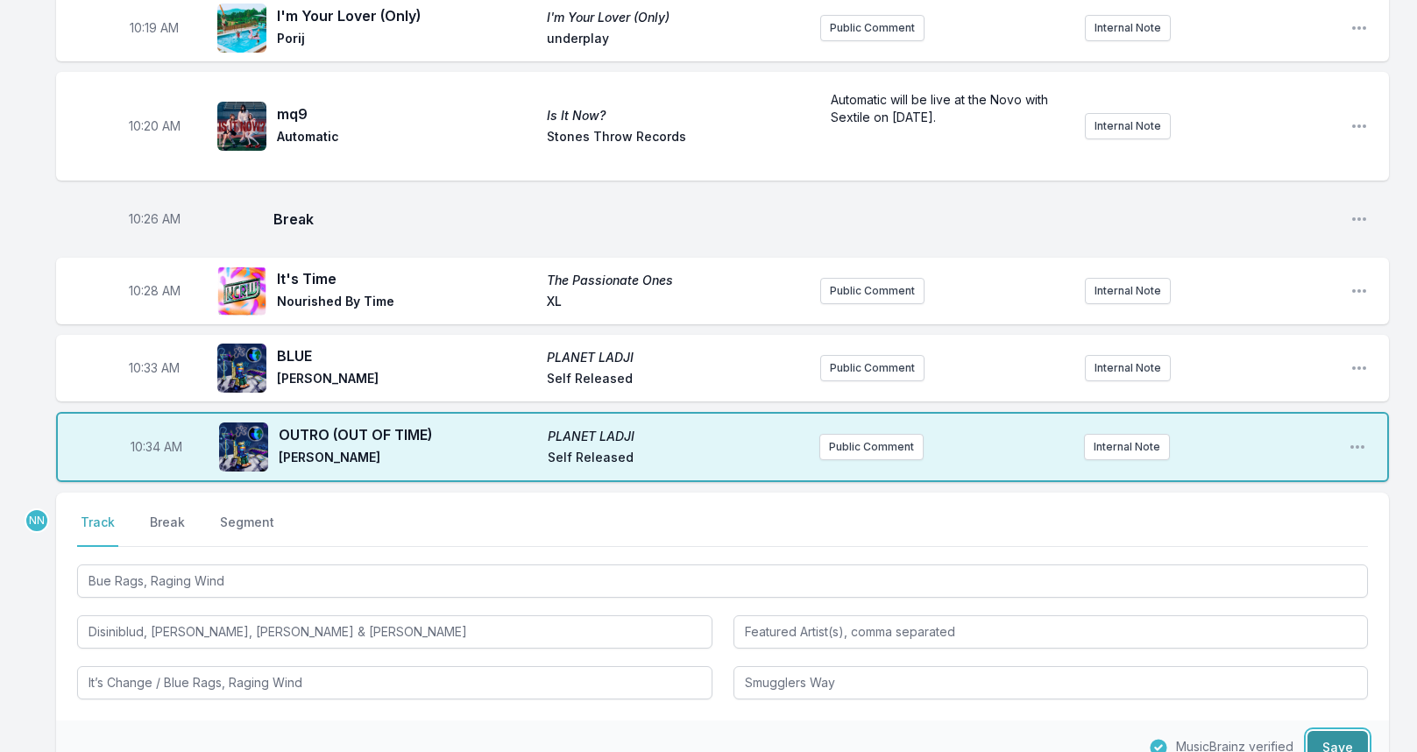
click at [1331, 731] on button "Save" at bounding box center [1337, 747] width 60 height 33
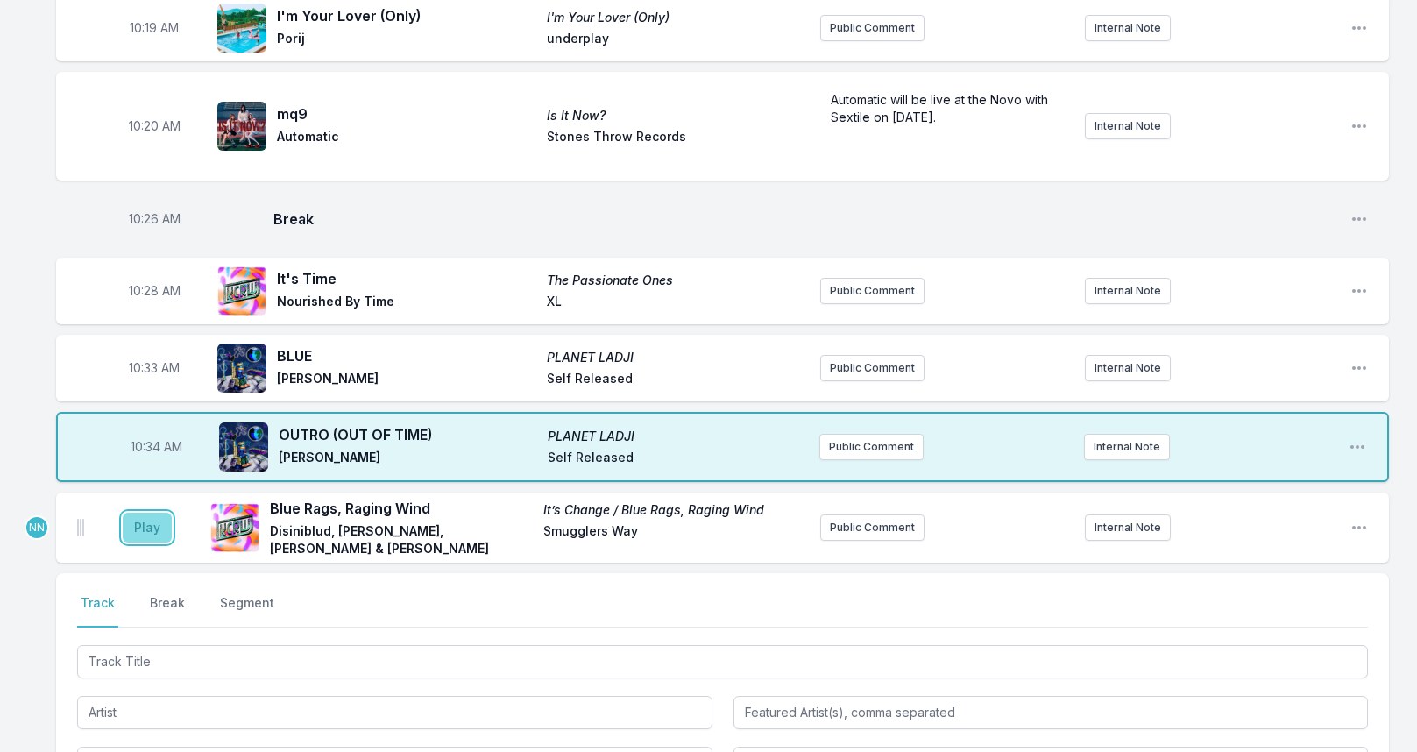
click at [143, 512] on button "Play" at bounding box center [147, 527] width 49 height 30
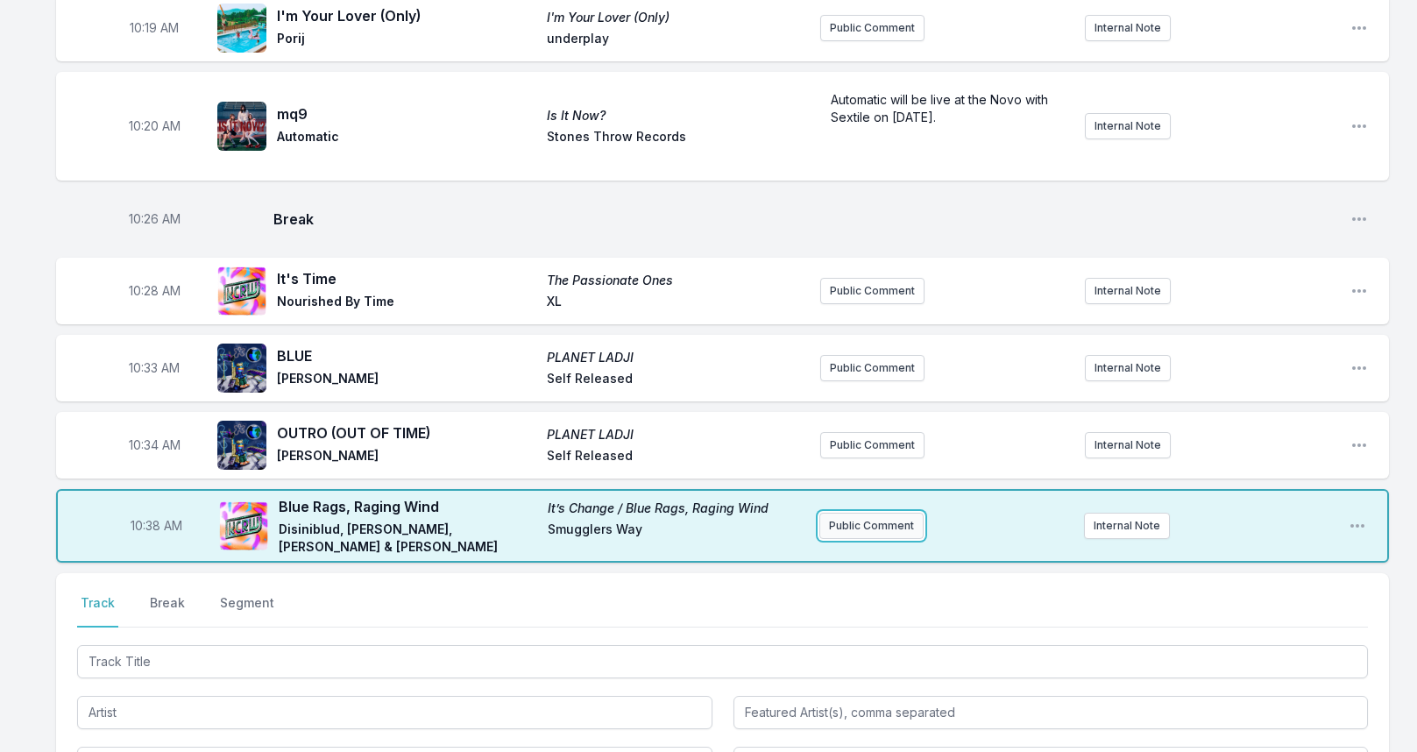
click at [882, 516] on button "Public Comment" at bounding box center [871, 525] width 104 height 26
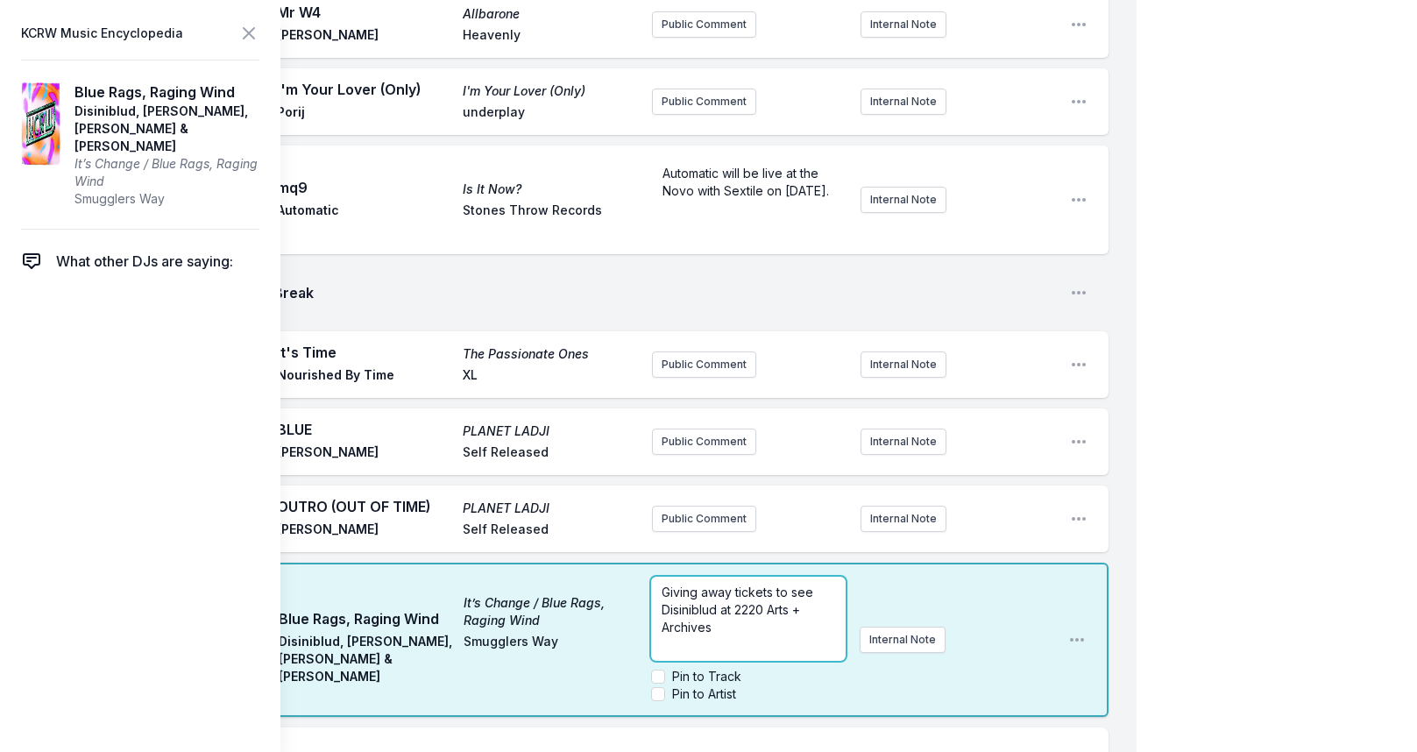
click at [762, 610] on p "Giving away tickets to see Disiniblud at 2220 Arts + Archives" at bounding box center [747, 609] width 173 height 53
click at [248, 30] on icon at bounding box center [248, 33] width 21 height 21
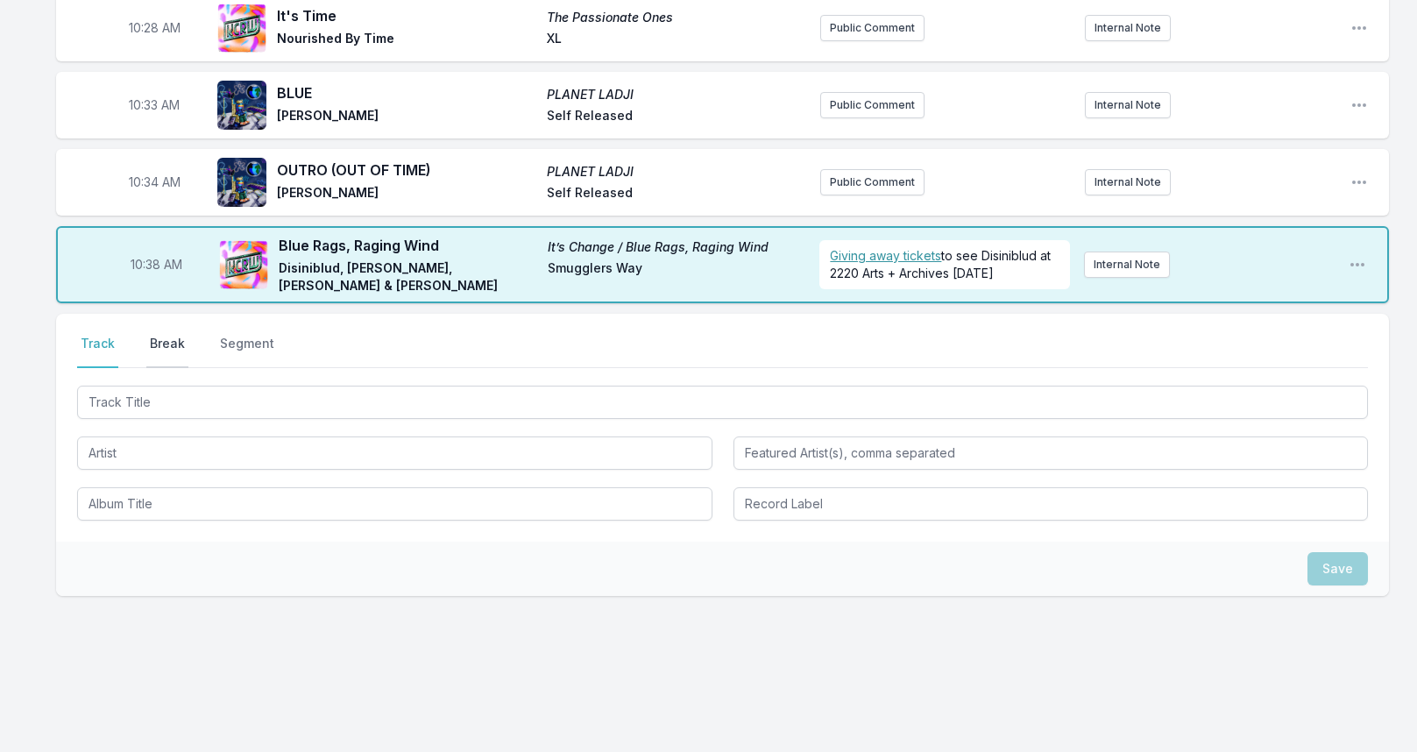
click at [174, 347] on button "Break" at bounding box center [167, 351] width 42 height 33
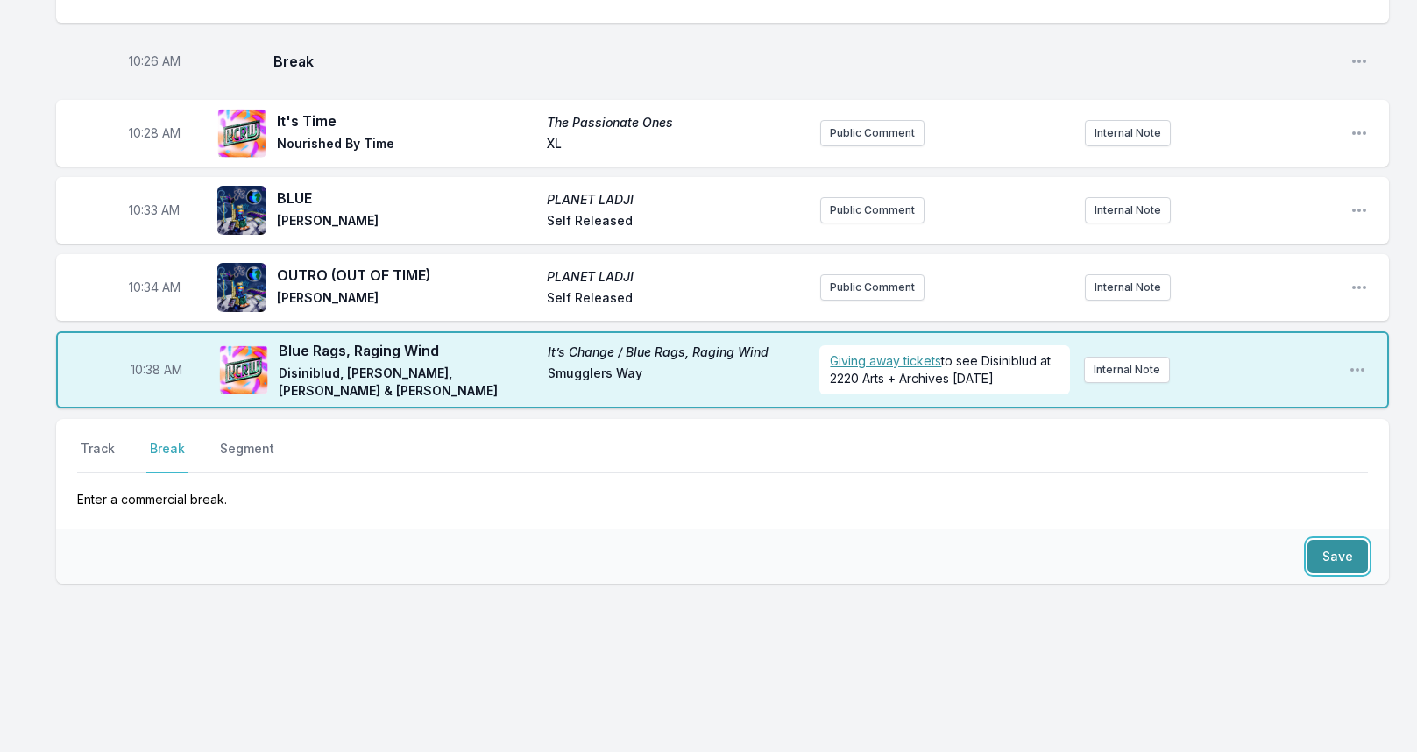
click at [1329, 555] on button "Save" at bounding box center [1337, 556] width 60 height 33
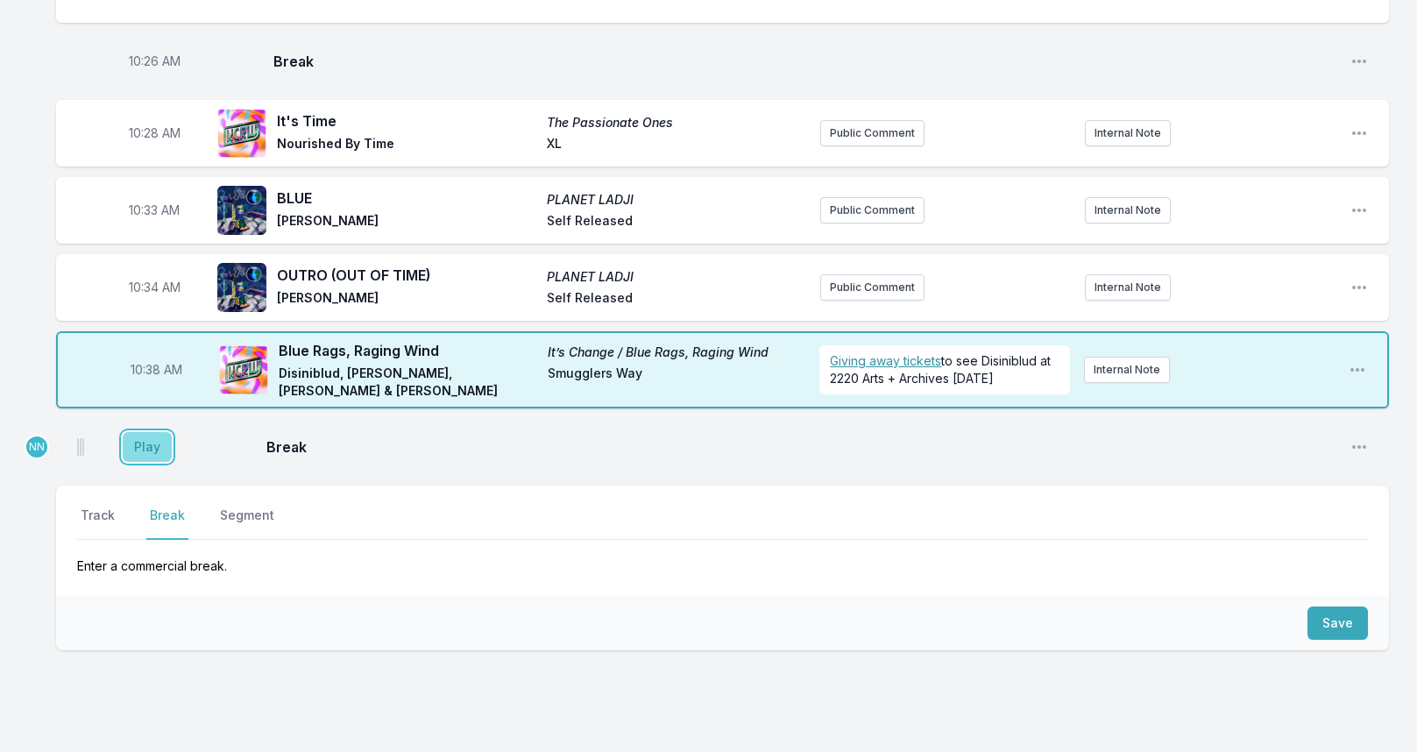
click at [145, 441] on button "Play" at bounding box center [147, 447] width 49 height 30
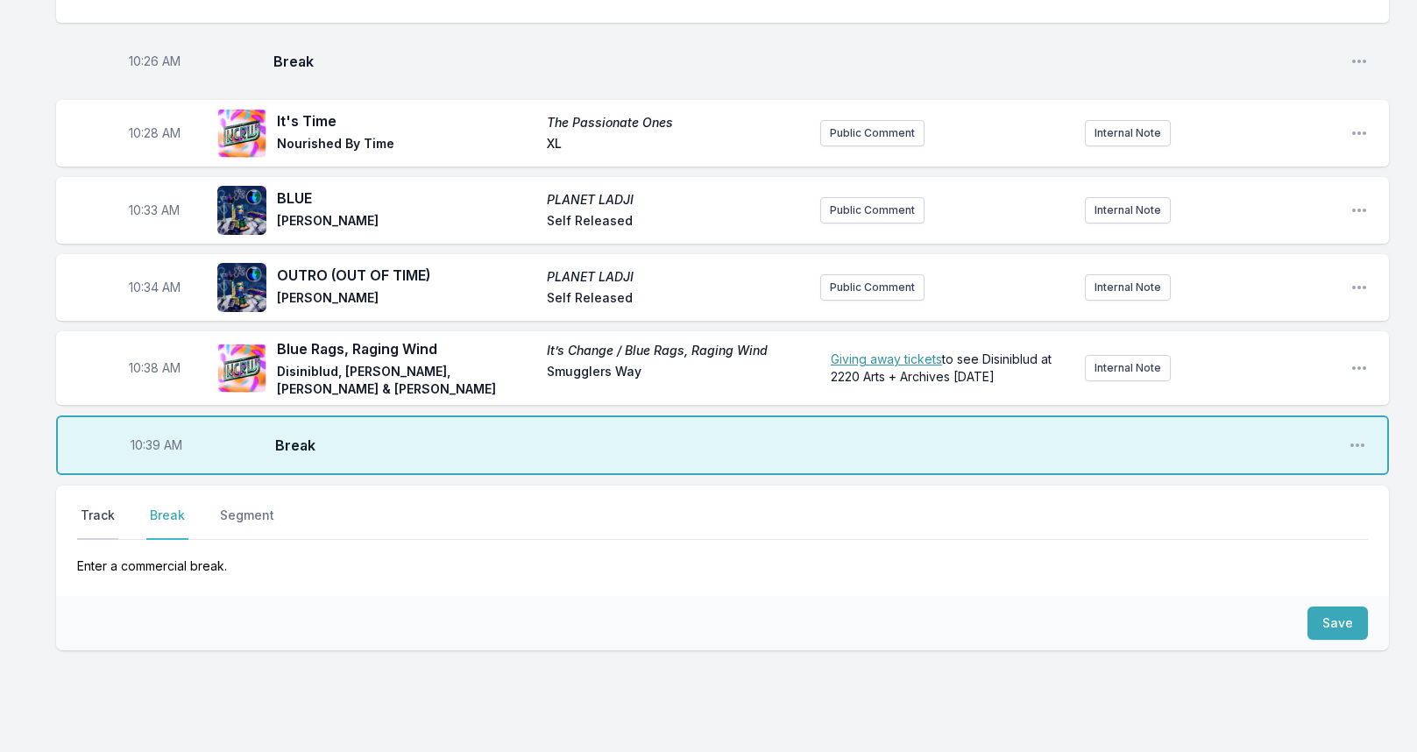
click at [103, 525] on button "Track" at bounding box center [97, 522] width 41 height 33
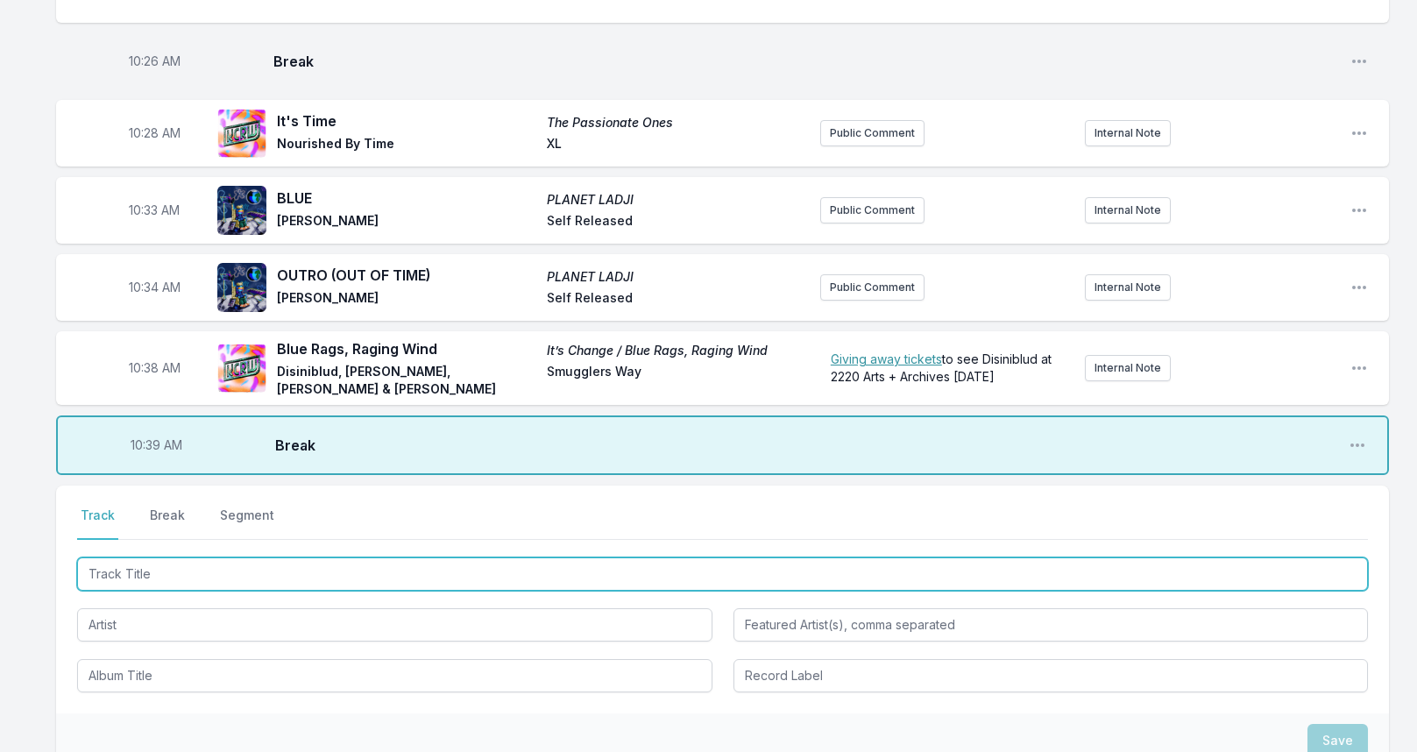
click at [156, 563] on input "Track Title" at bounding box center [722, 573] width 1290 height 33
type input "Who Are You Gonna Worship"
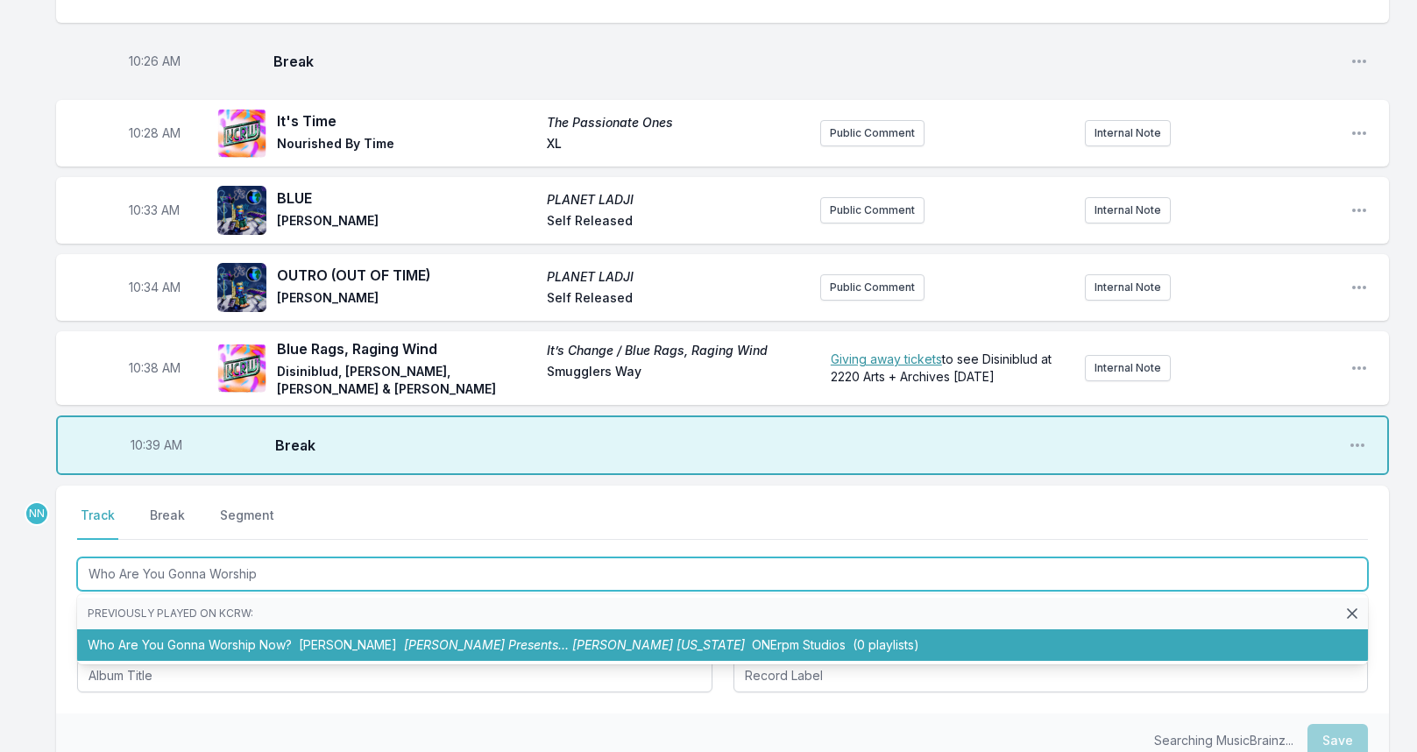
click at [179, 642] on li "Who Are You Gonna Worship Now? [PERSON_NAME] [PERSON_NAME] Presents… [PERSON_NA…" at bounding box center [722, 645] width 1290 height 32
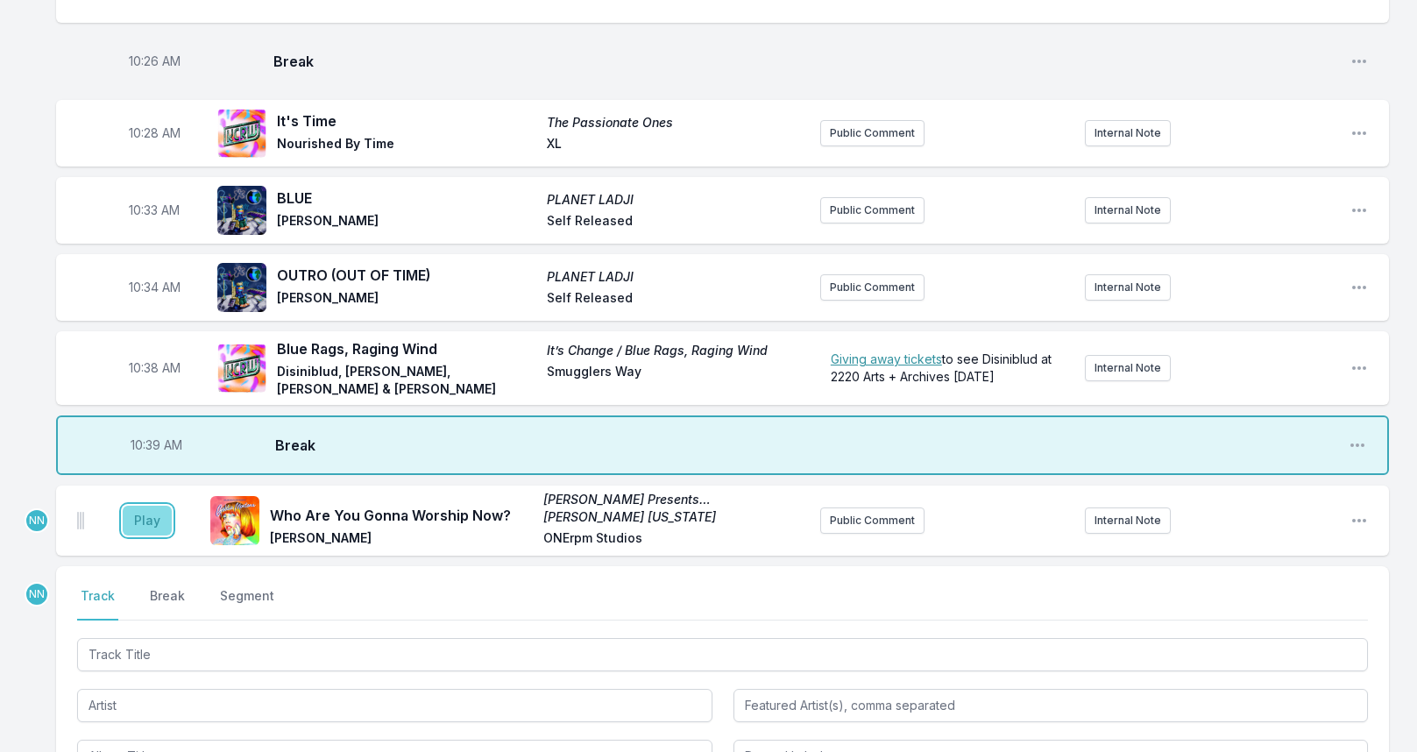
click at [147, 519] on button "Play" at bounding box center [147, 520] width 49 height 30
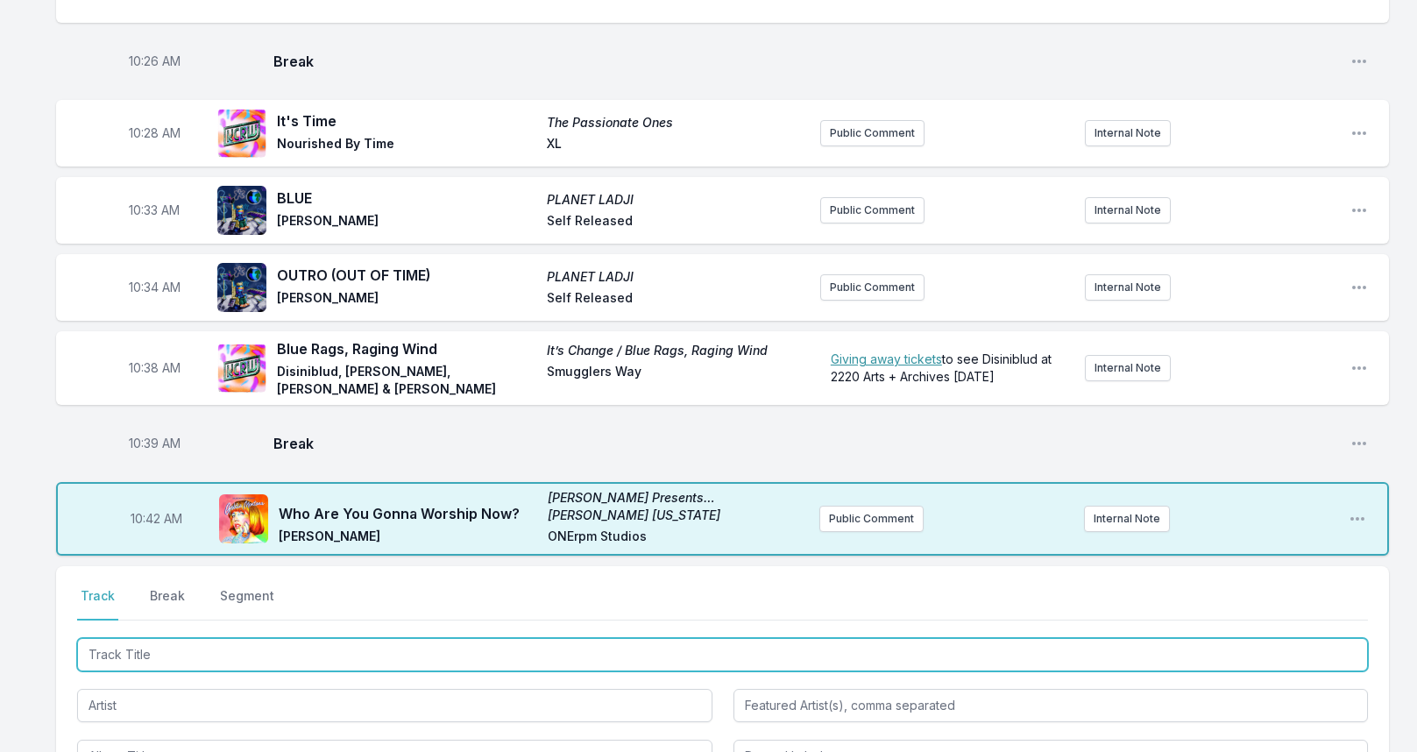
click at [257, 638] on input "Track Title" at bounding box center [722, 654] width 1290 height 33
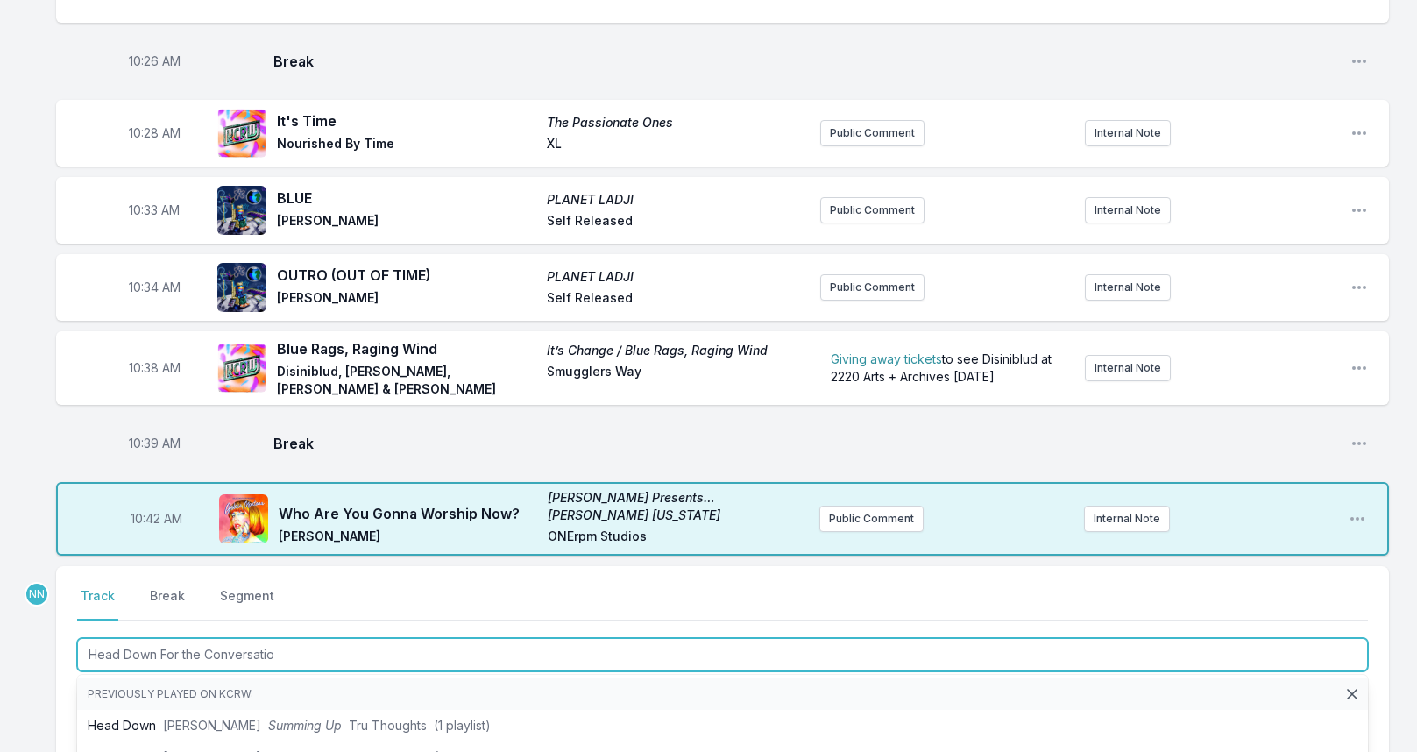
type input "Head Down For the Conversation"
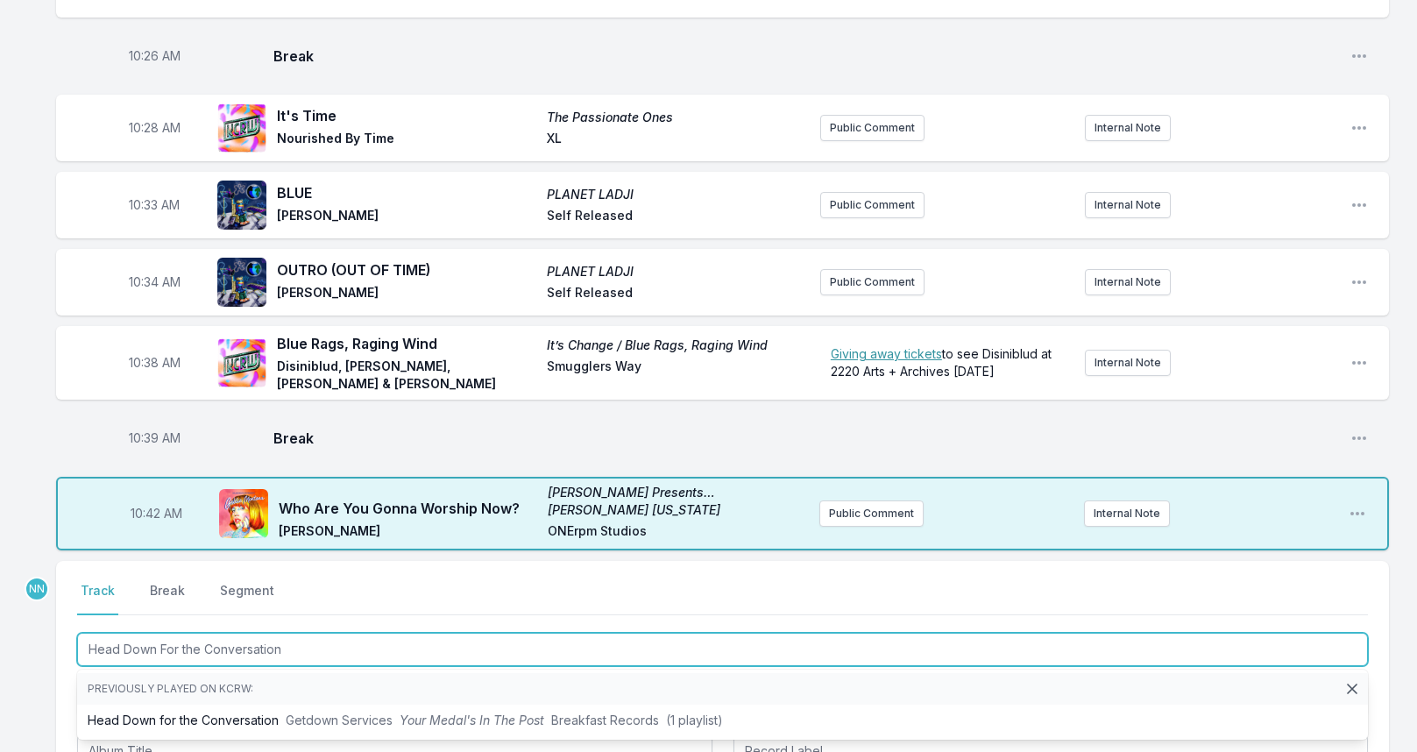
scroll to position [1978, 0]
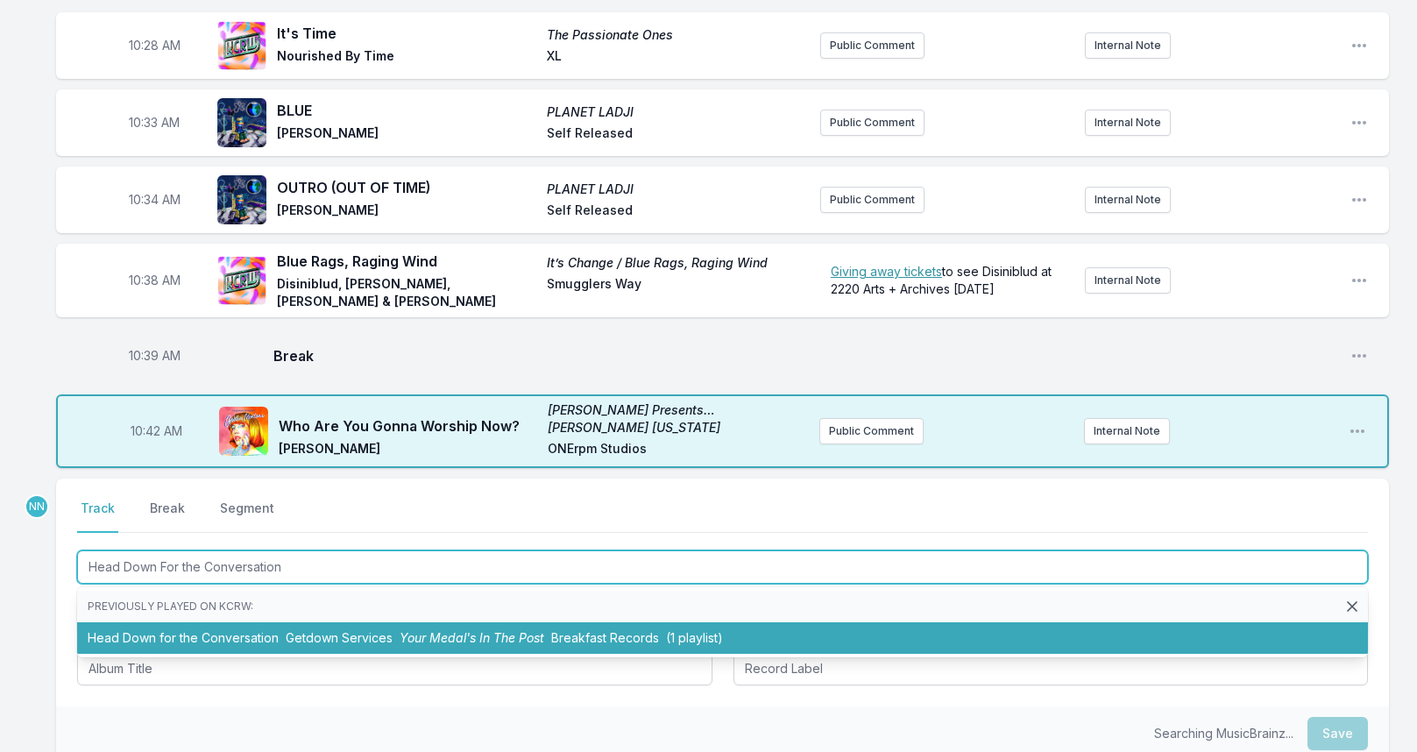
click at [280, 639] on li "Head Down for the Conversation Getdown Services Your Medal's In The Post Breakf…" at bounding box center [722, 638] width 1290 height 32
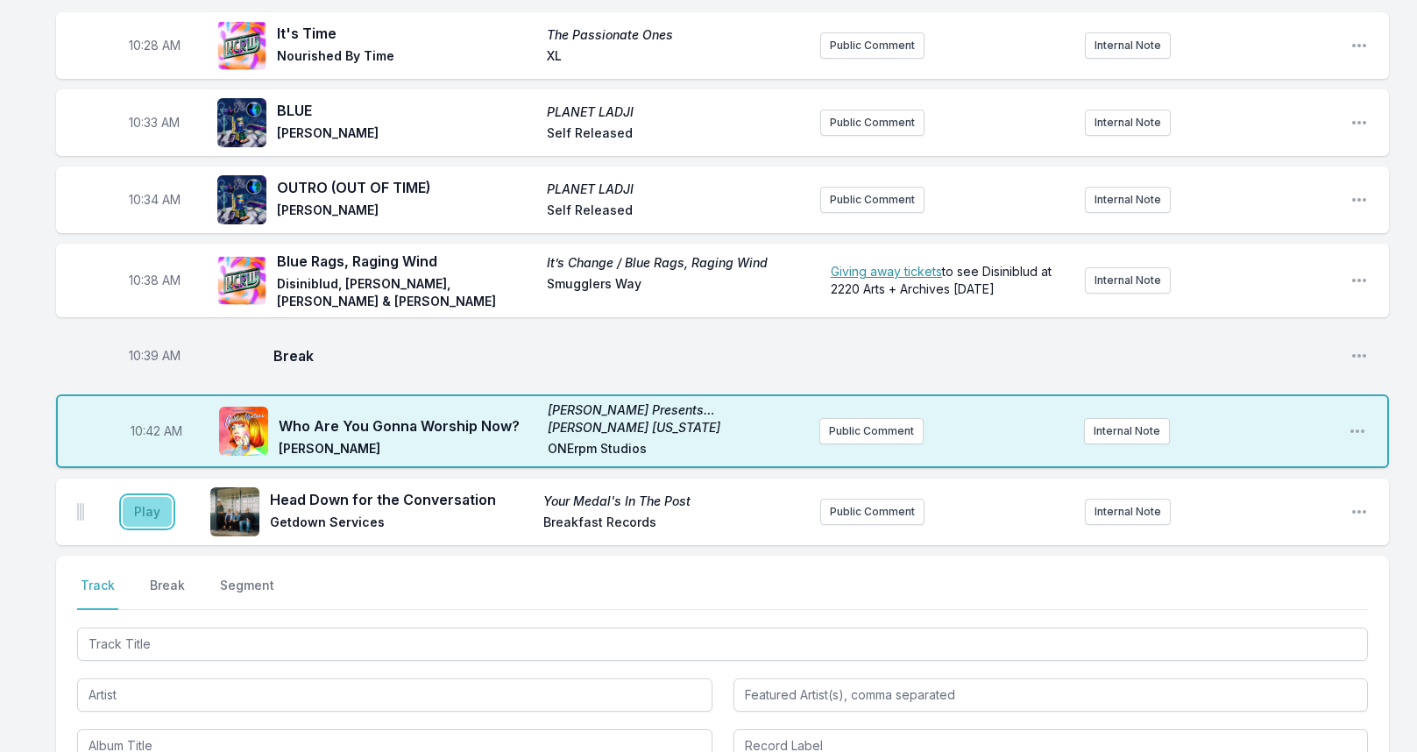
click at [145, 508] on button "Play" at bounding box center [147, 512] width 49 height 30
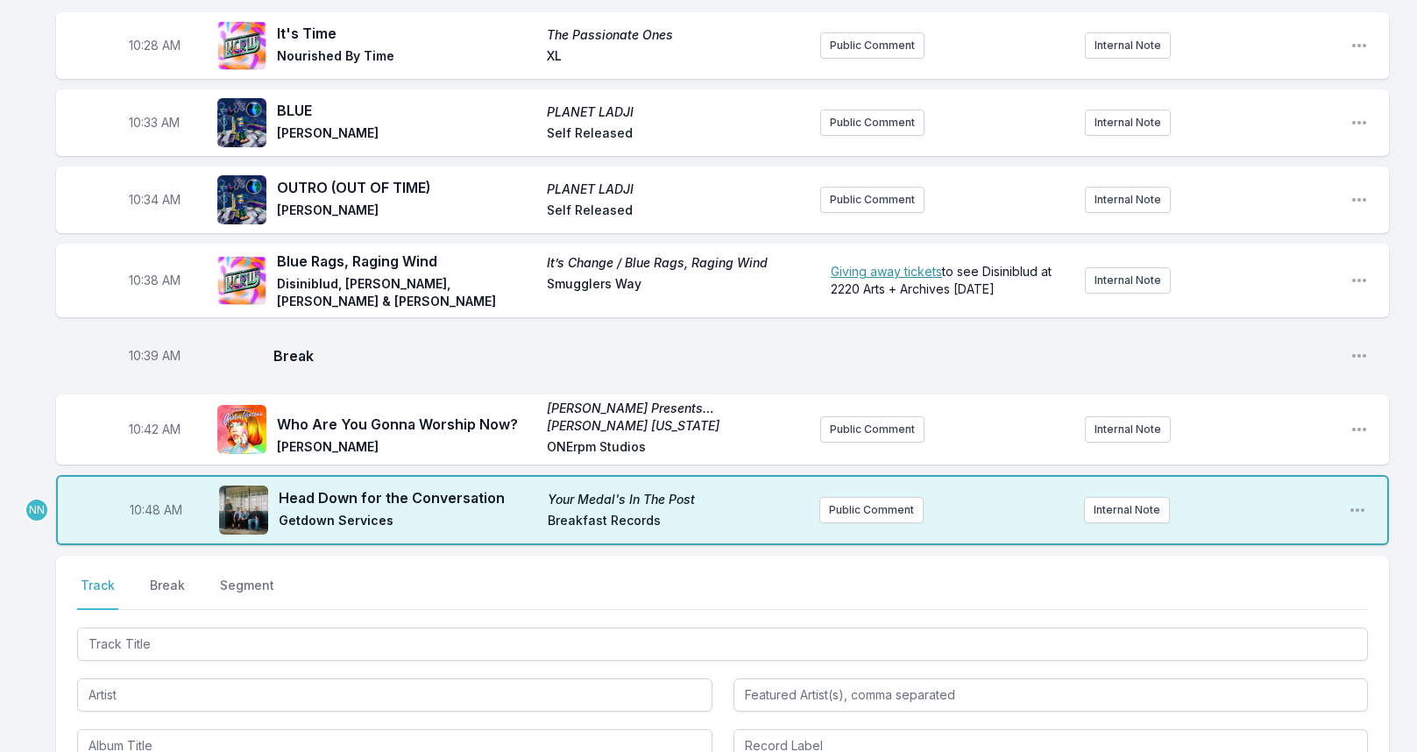
click at [152, 508] on span "10:48 AM" at bounding box center [156, 510] width 53 height 18
click at [142, 506] on input "10:48" at bounding box center [156, 509] width 98 height 33
type input "10:45"
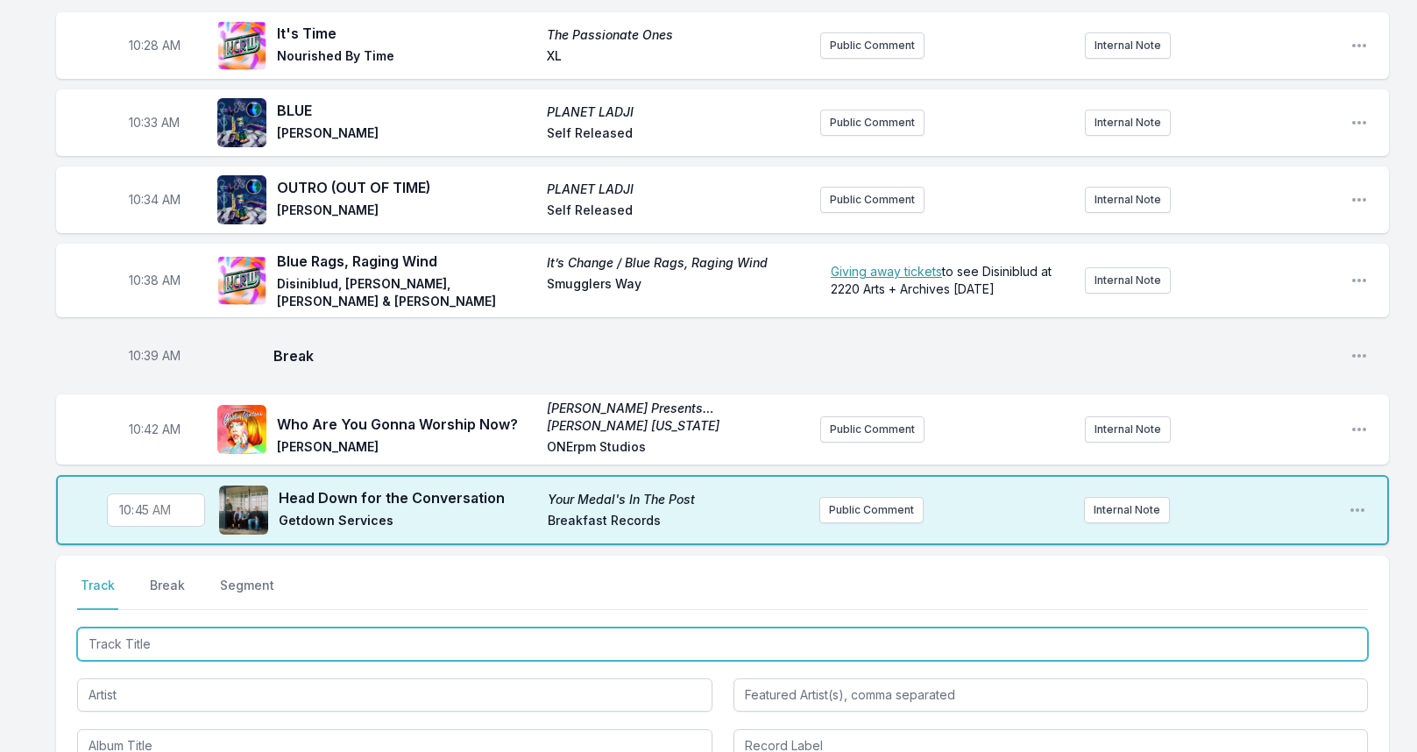
click at [145, 638] on input "Track Title" at bounding box center [722, 643] width 1290 height 33
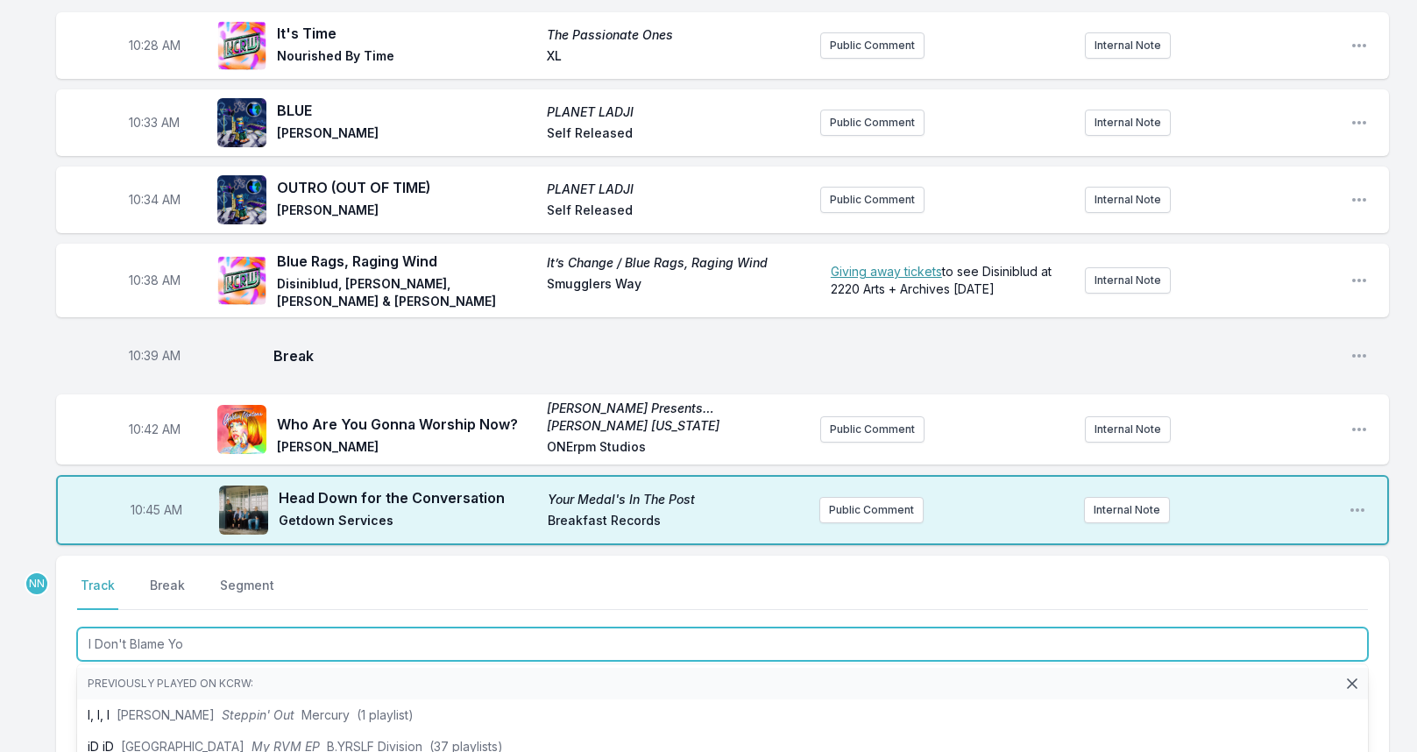
type input "I Don't Blame You"
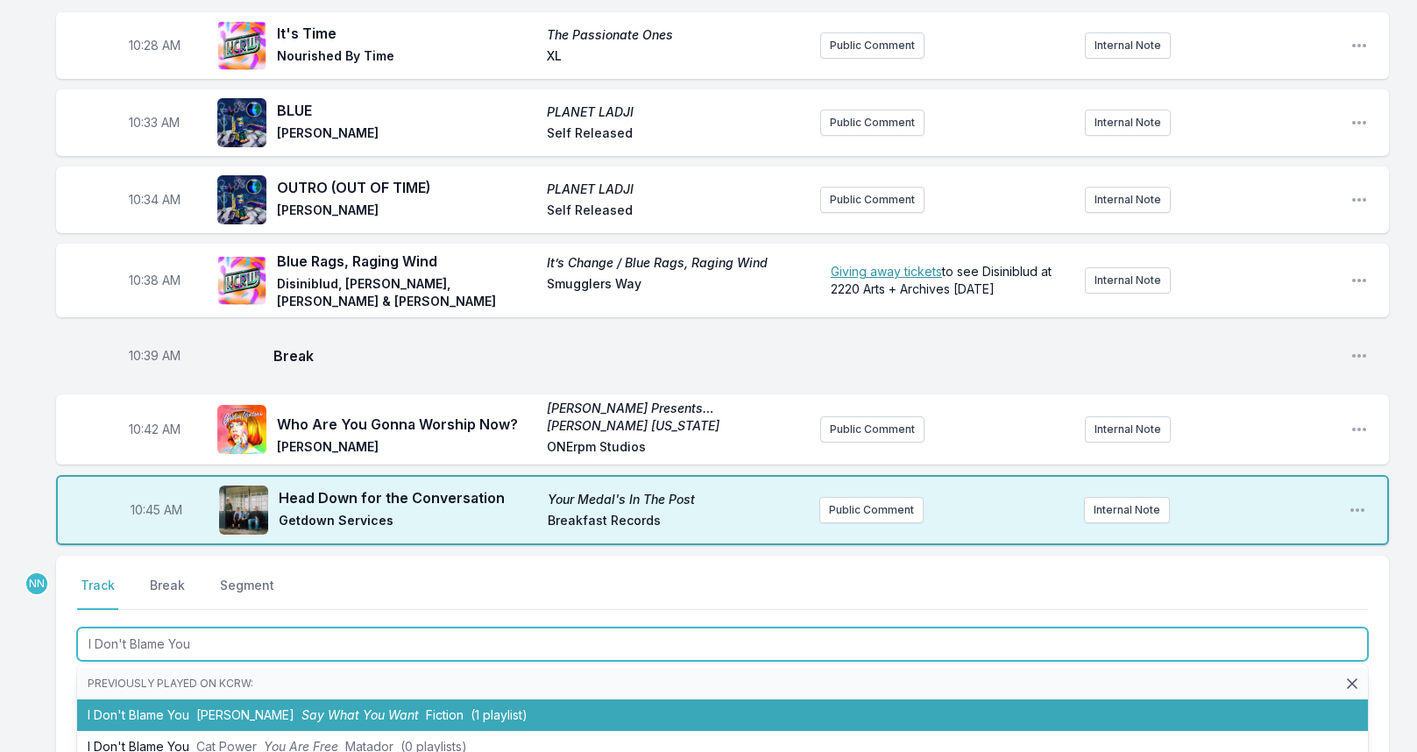
click at [183, 699] on li "I Don't Blame You [PERSON_NAME] Say What You Want Fiction (1 playlist)" at bounding box center [722, 715] width 1290 height 32
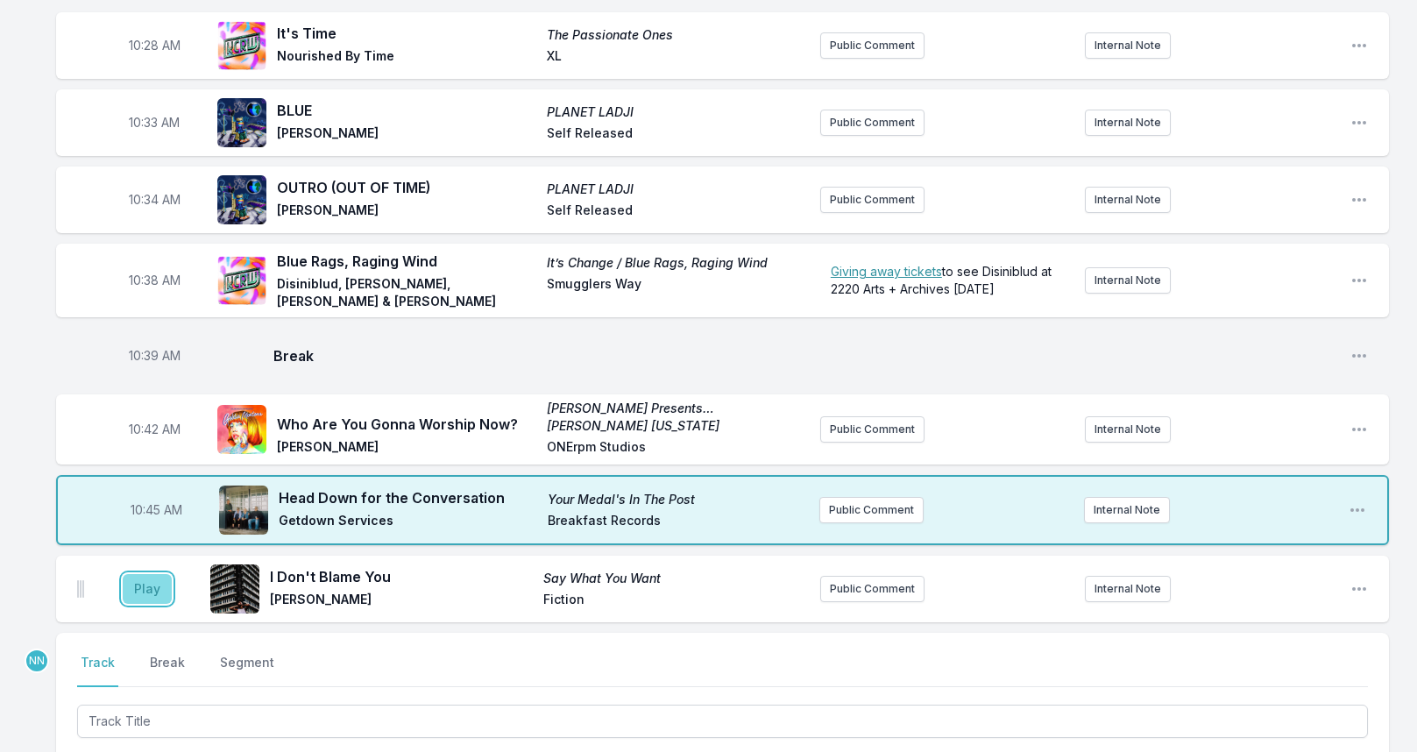
click at [161, 587] on button "Play" at bounding box center [147, 589] width 49 height 30
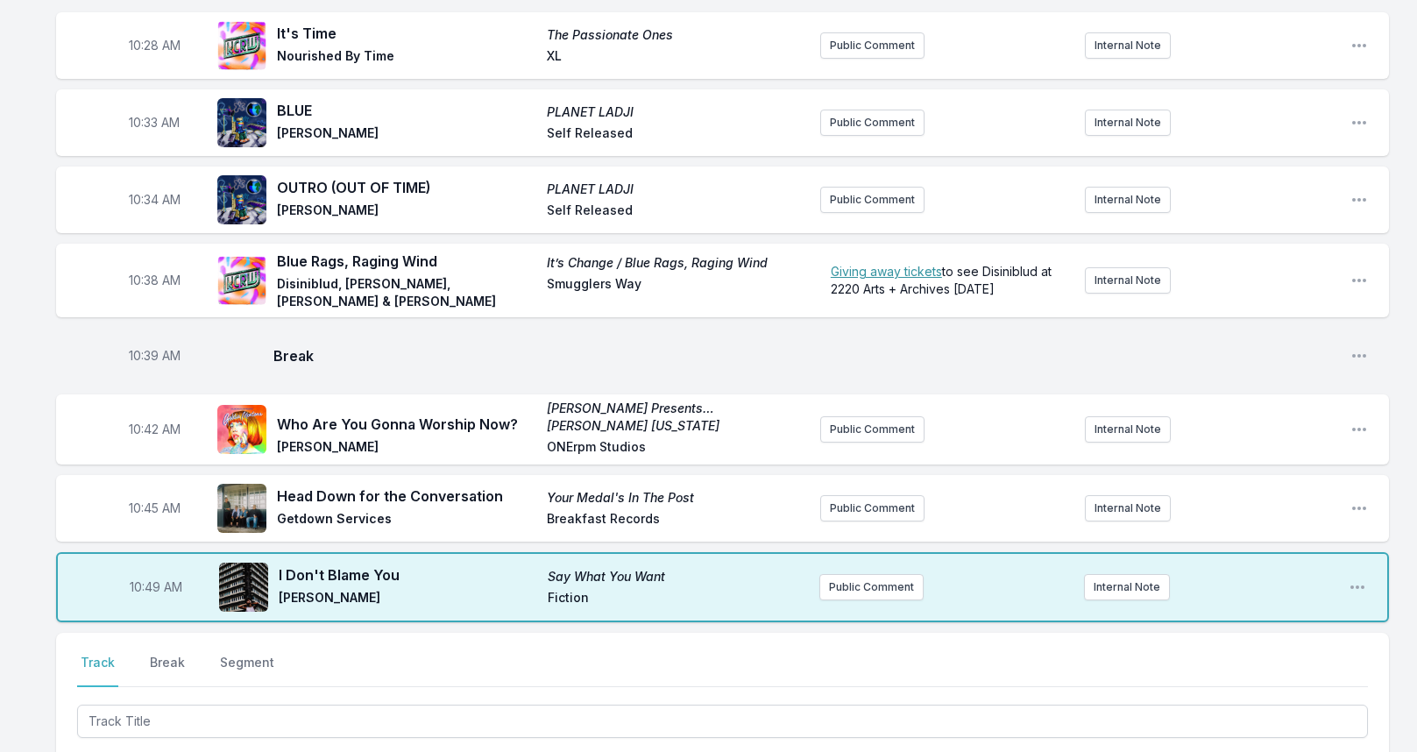
scroll to position [2066, 0]
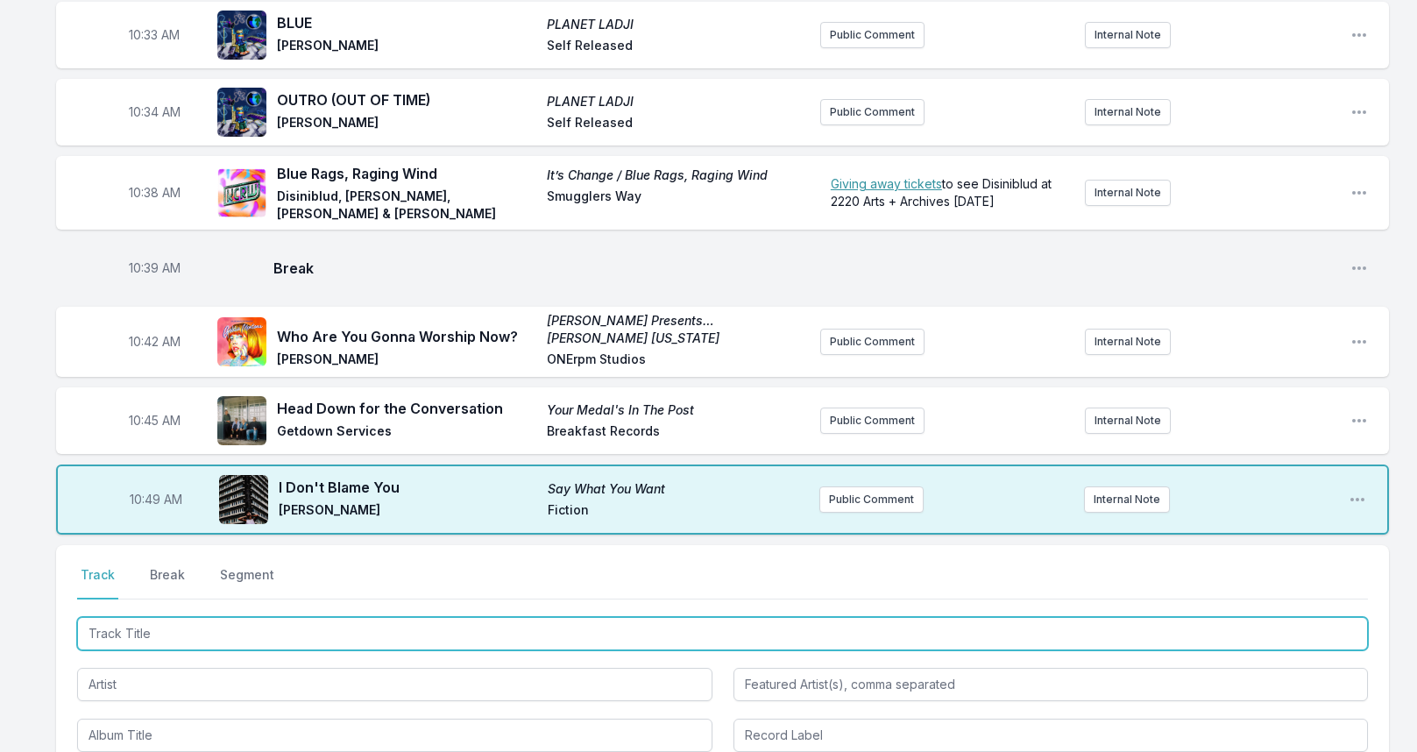
click at [219, 621] on input "Track Title" at bounding box center [722, 633] width 1290 height 33
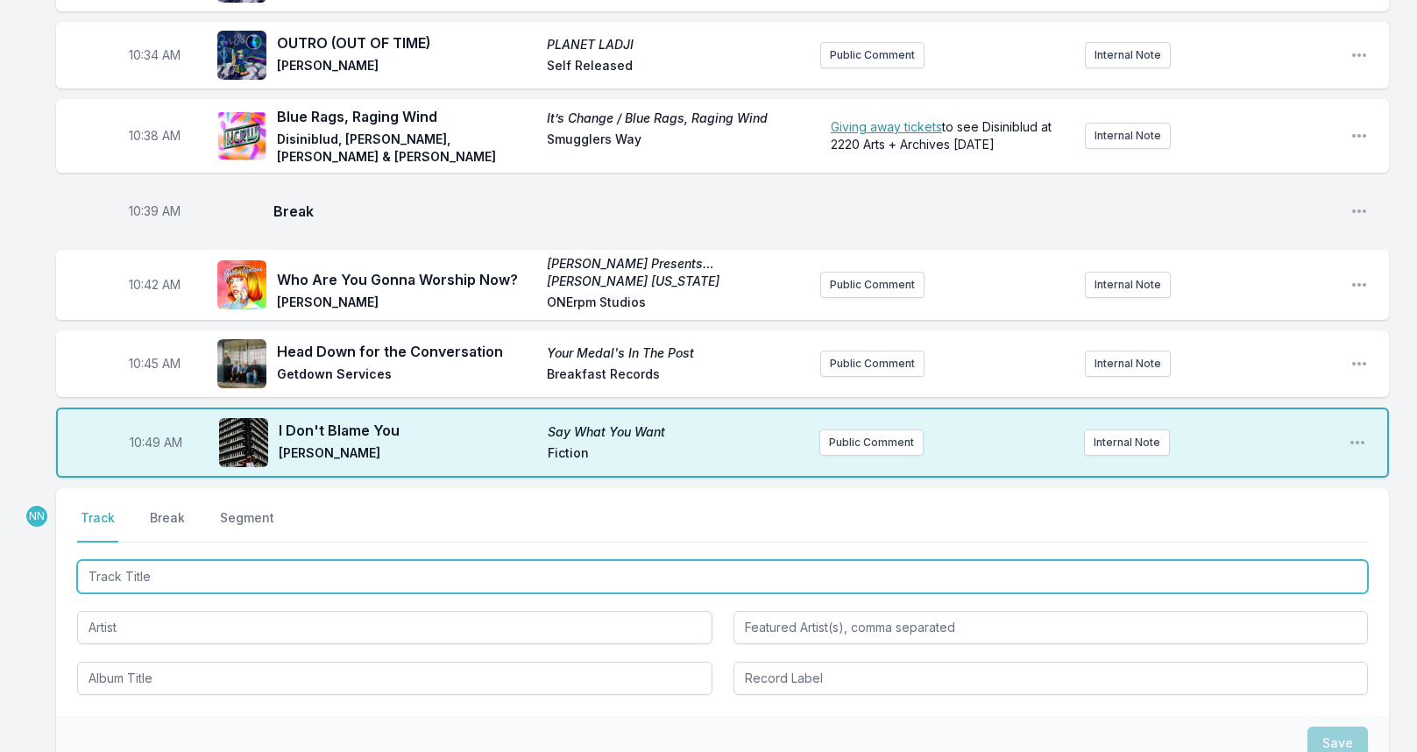
scroll to position [2153, 0]
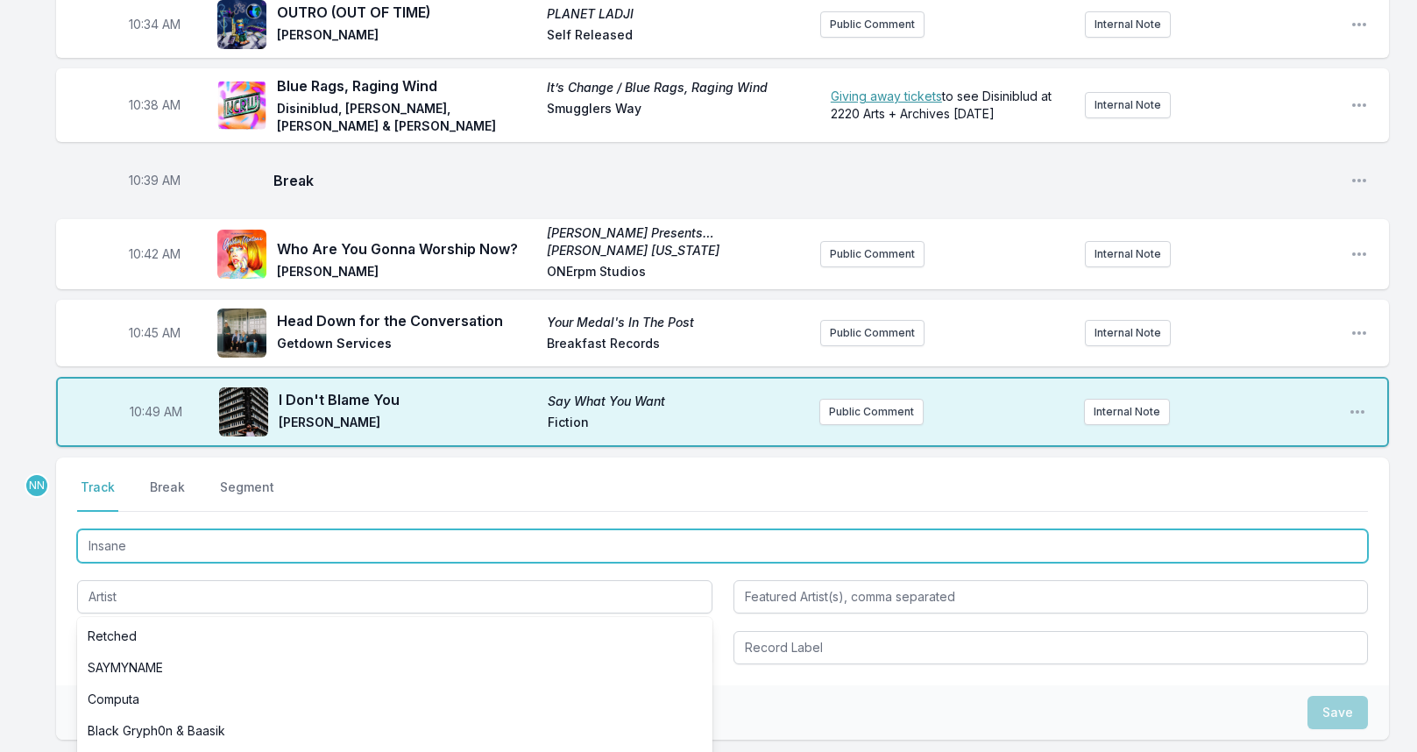
click at [342, 530] on input "Insane" at bounding box center [722, 545] width 1290 height 33
type input "Insane"
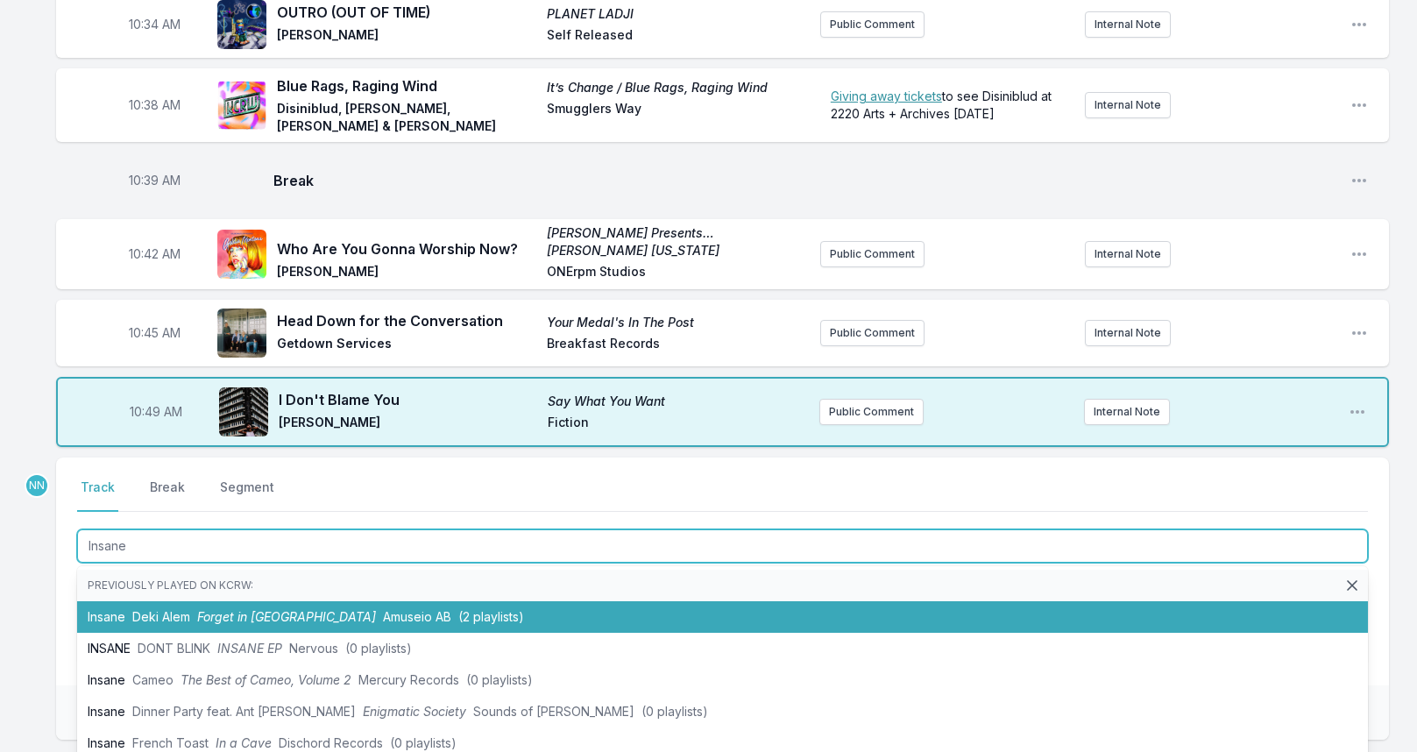
click at [179, 611] on span "Deki Alem" at bounding box center [161, 616] width 58 height 15
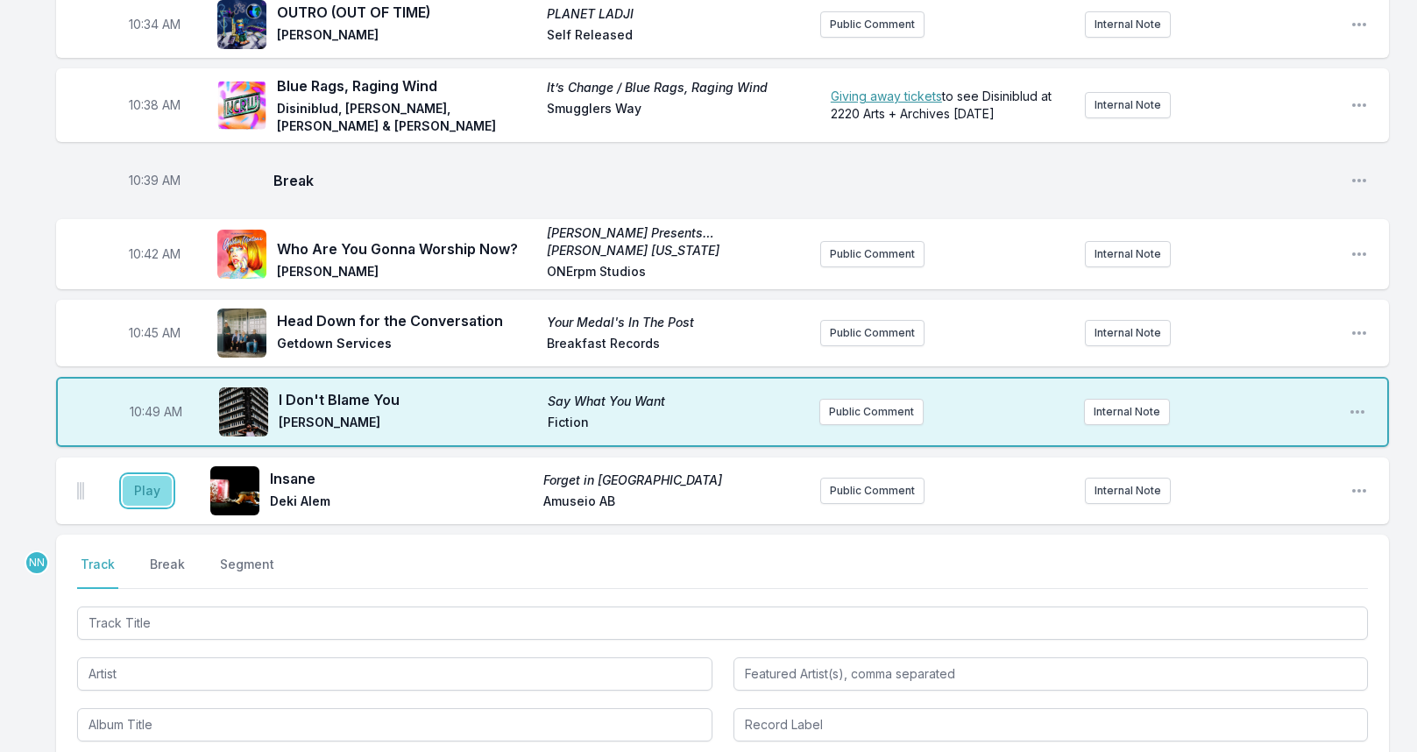
click at [146, 476] on button "Play" at bounding box center [147, 491] width 49 height 30
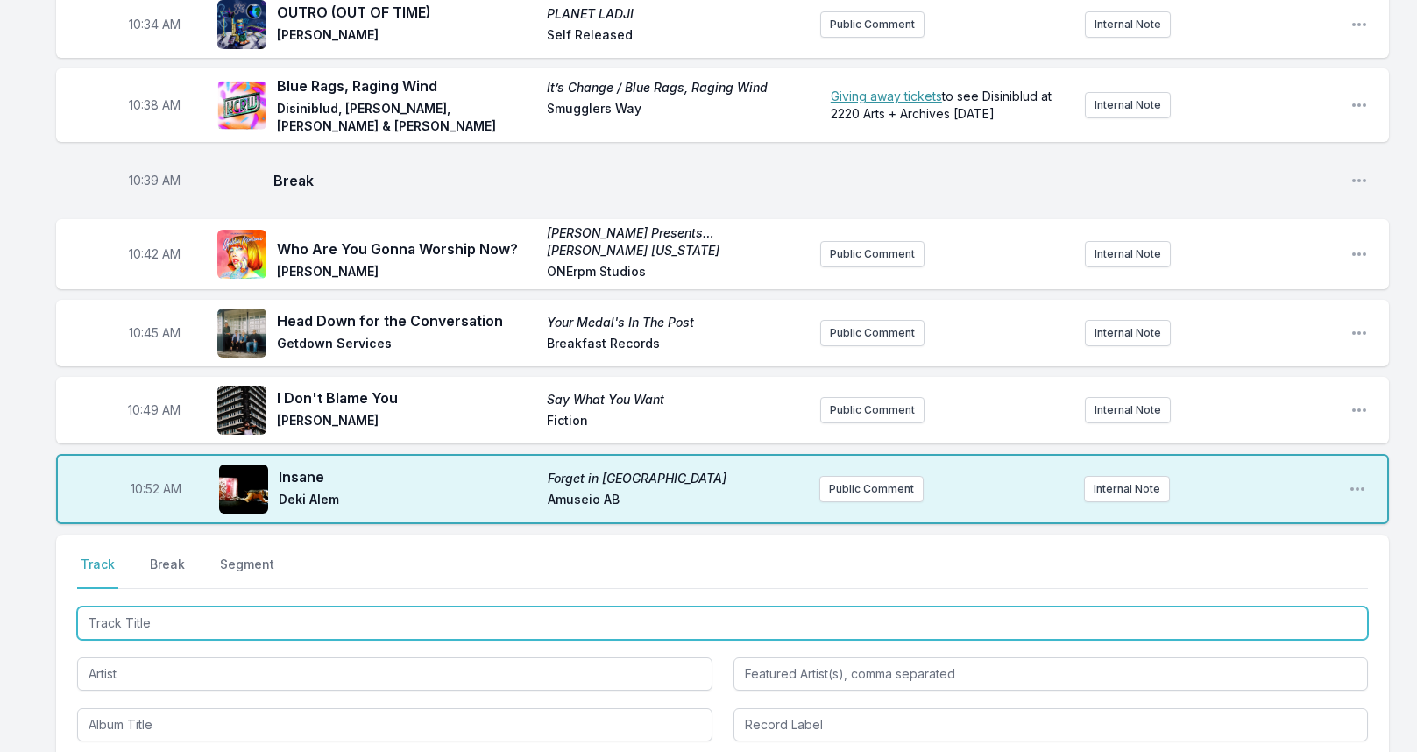
click at [208, 618] on input "Track Title" at bounding box center [722, 622] width 1290 height 33
type input "She's A Fool"
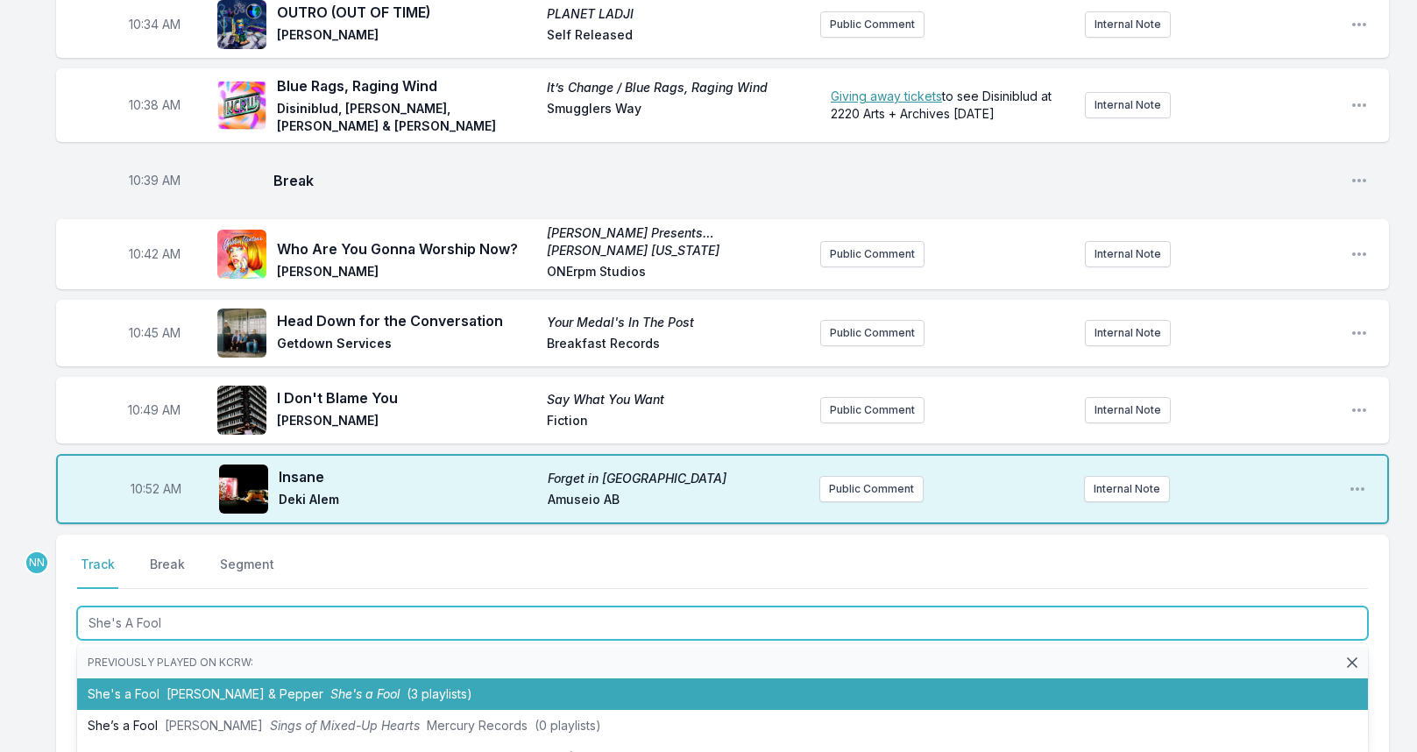
click at [138, 697] on li "She's a Fool [PERSON_NAME] & [PERSON_NAME] She's a Fool (3 playlists)" at bounding box center [722, 694] width 1290 height 32
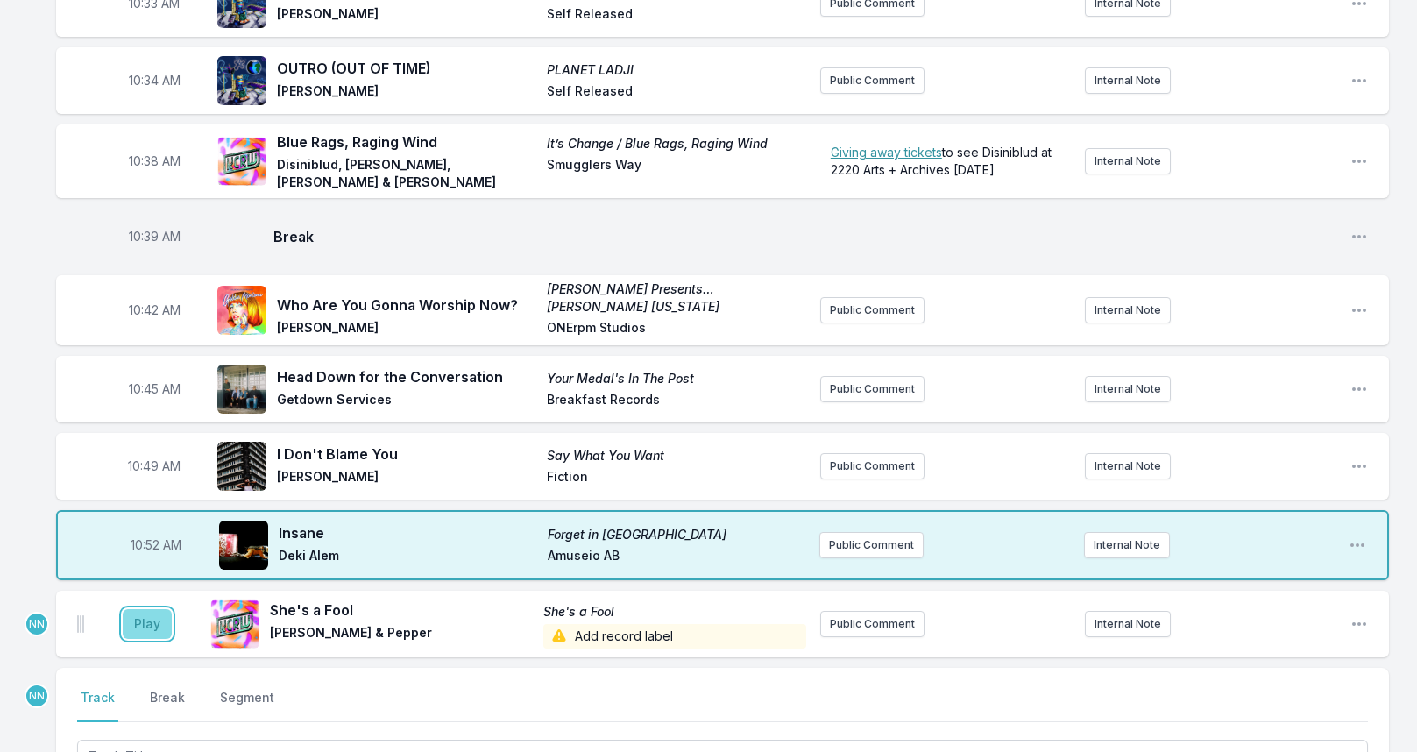
click at [162, 620] on button "Play" at bounding box center [147, 624] width 49 height 30
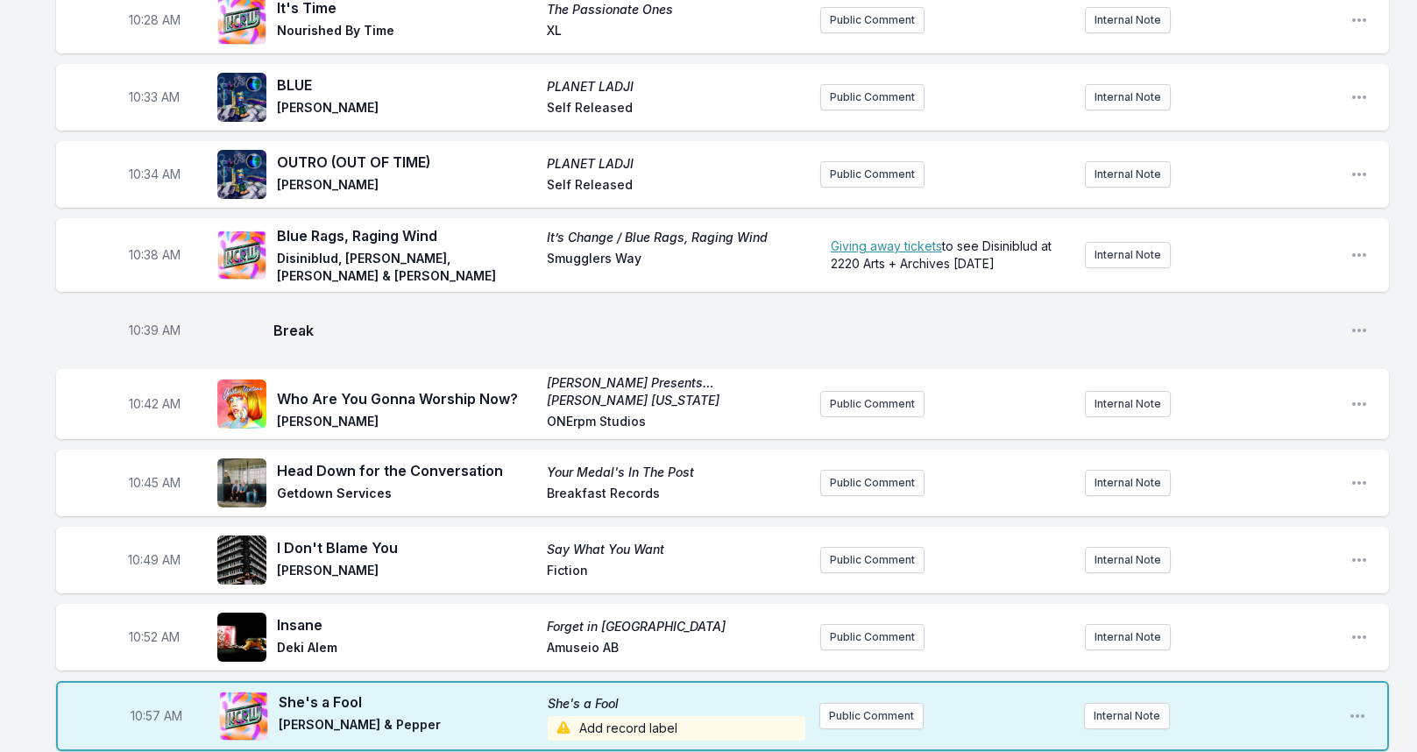
scroll to position [2416, 0]
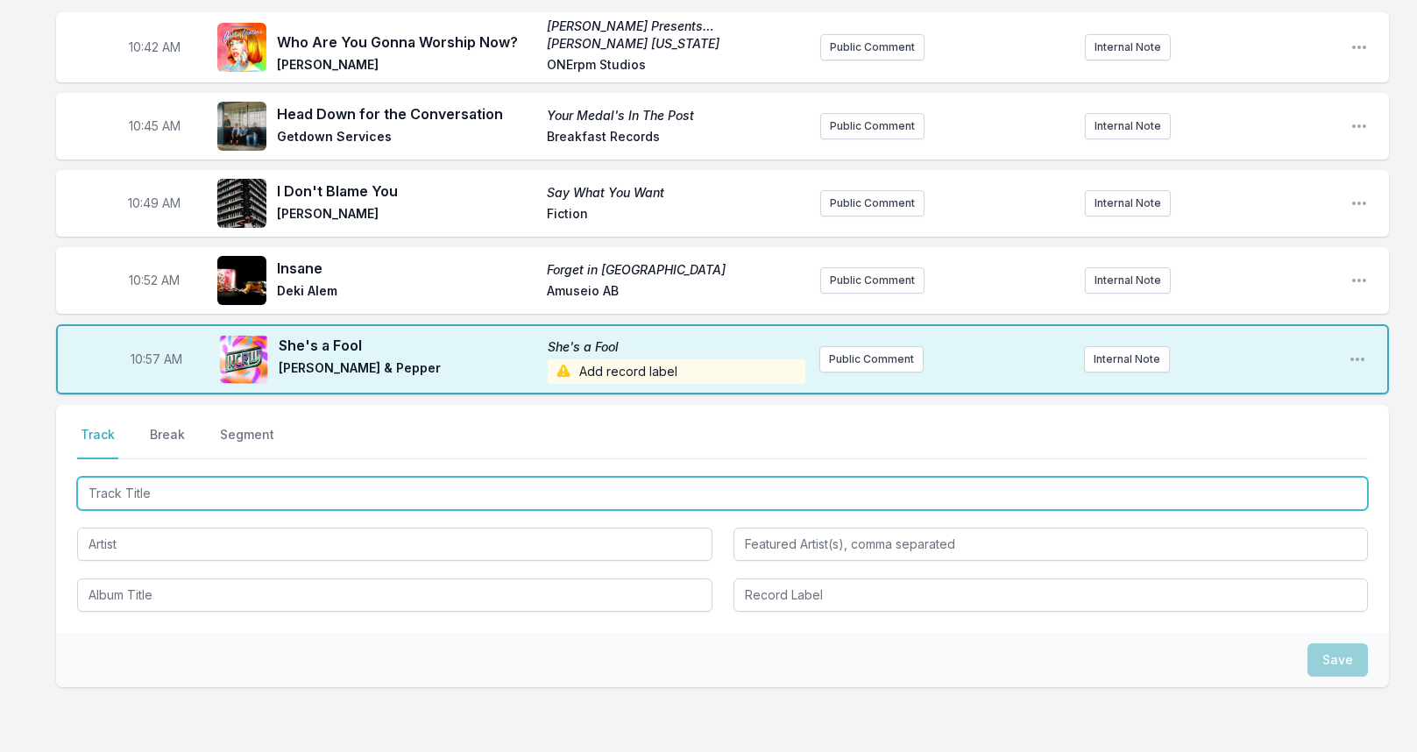
click at [169, 501] on input "Track Title" at bounding box center [722, 493] width 1290 height 33
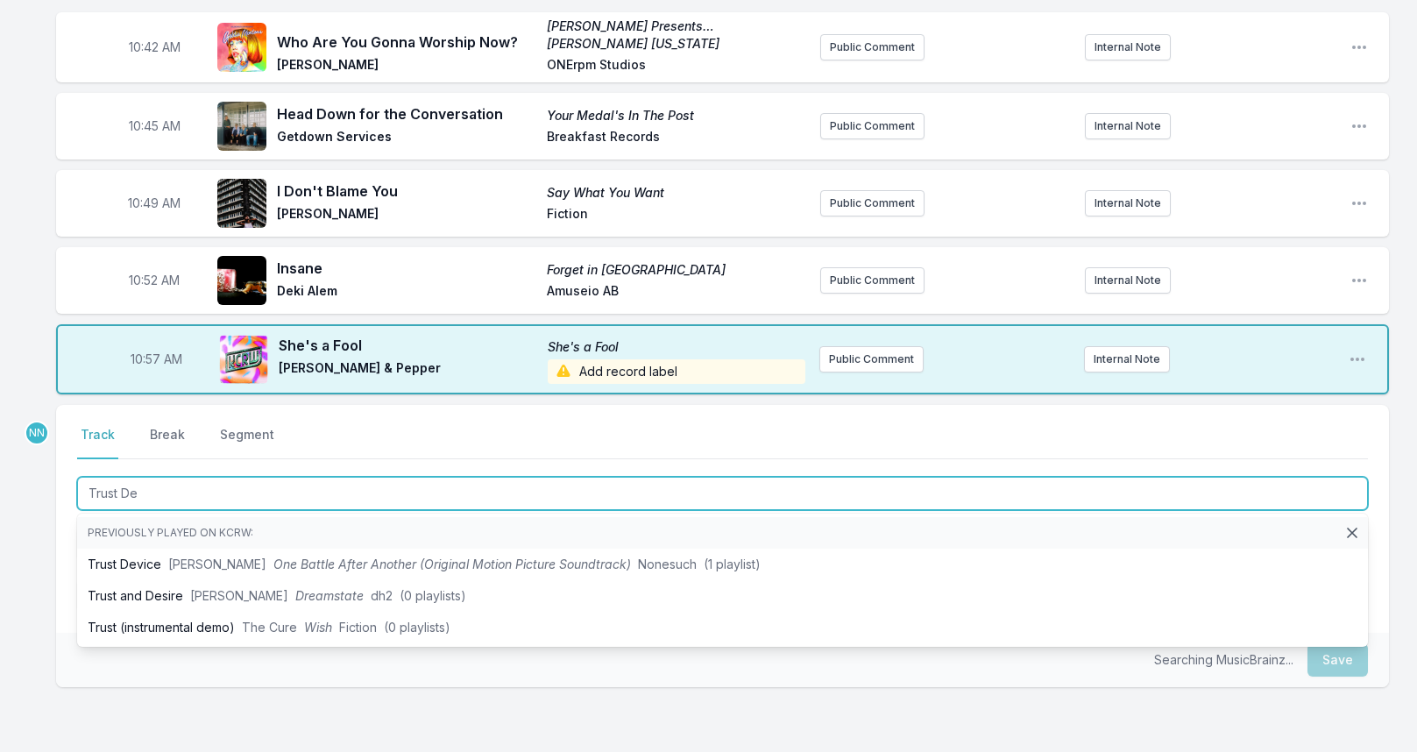
type input "Trust De"
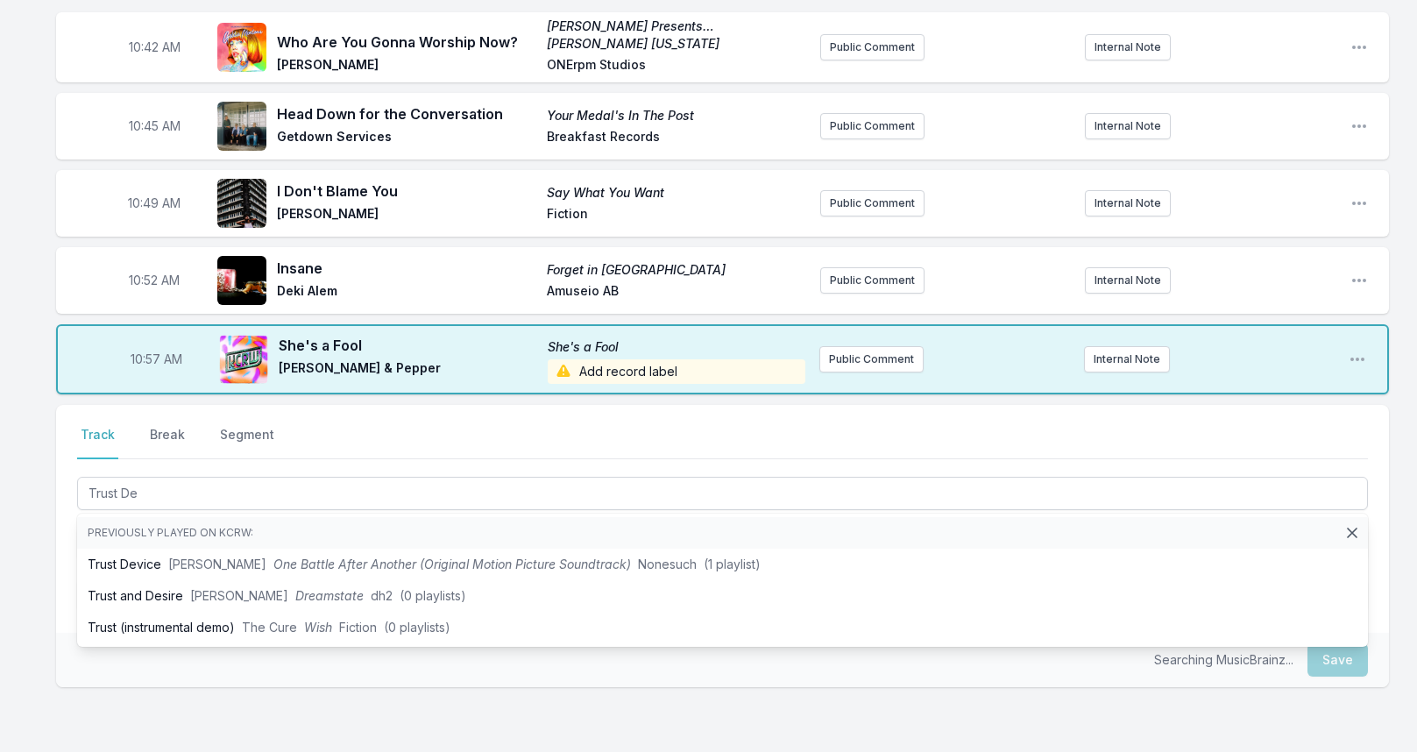
click at [164, 543] on li "Previously played on KCRW:" at bounding box center [722, 533] width 1290 height 32
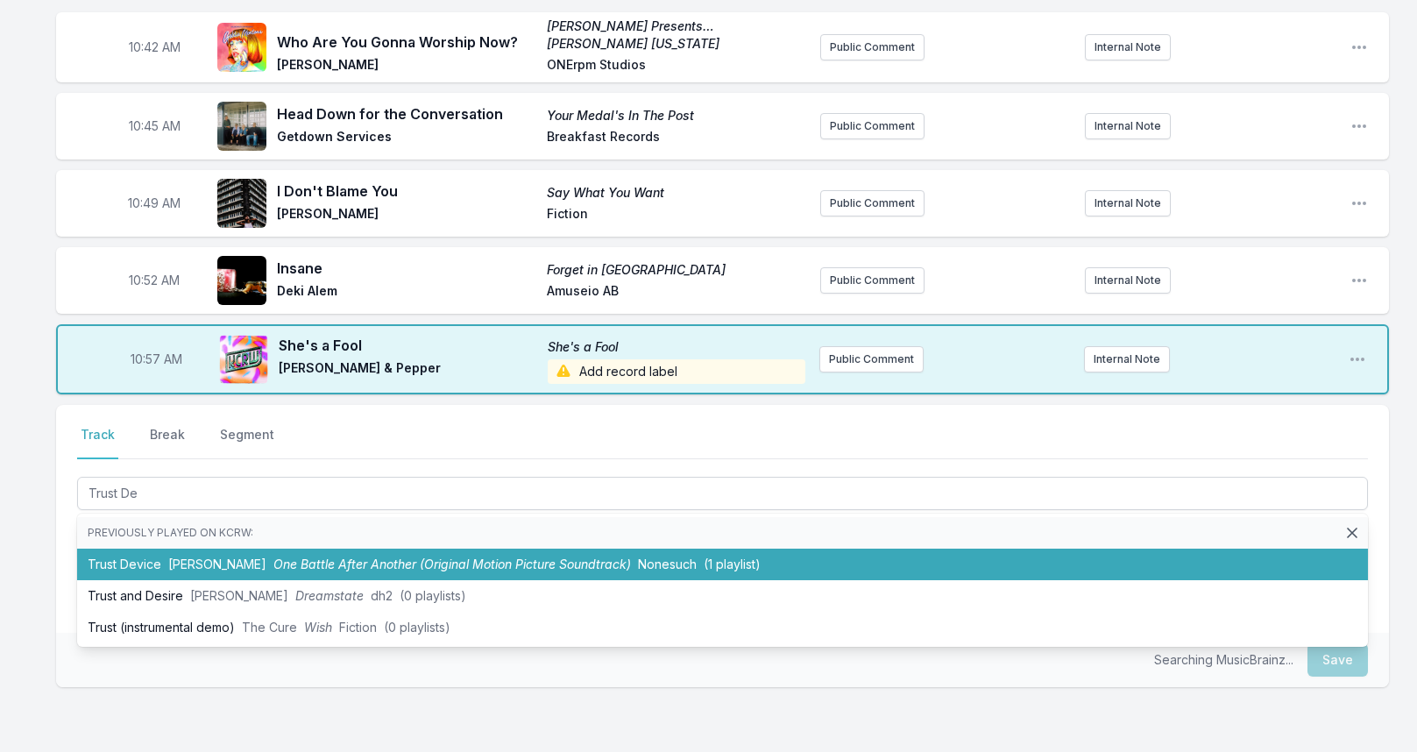
click at [165, 551] on li "Trust Device [PERSON_NAME] One Battle After Another (Original Motion Picture So…" at bounding box center [722, 564] width 1290 height 32
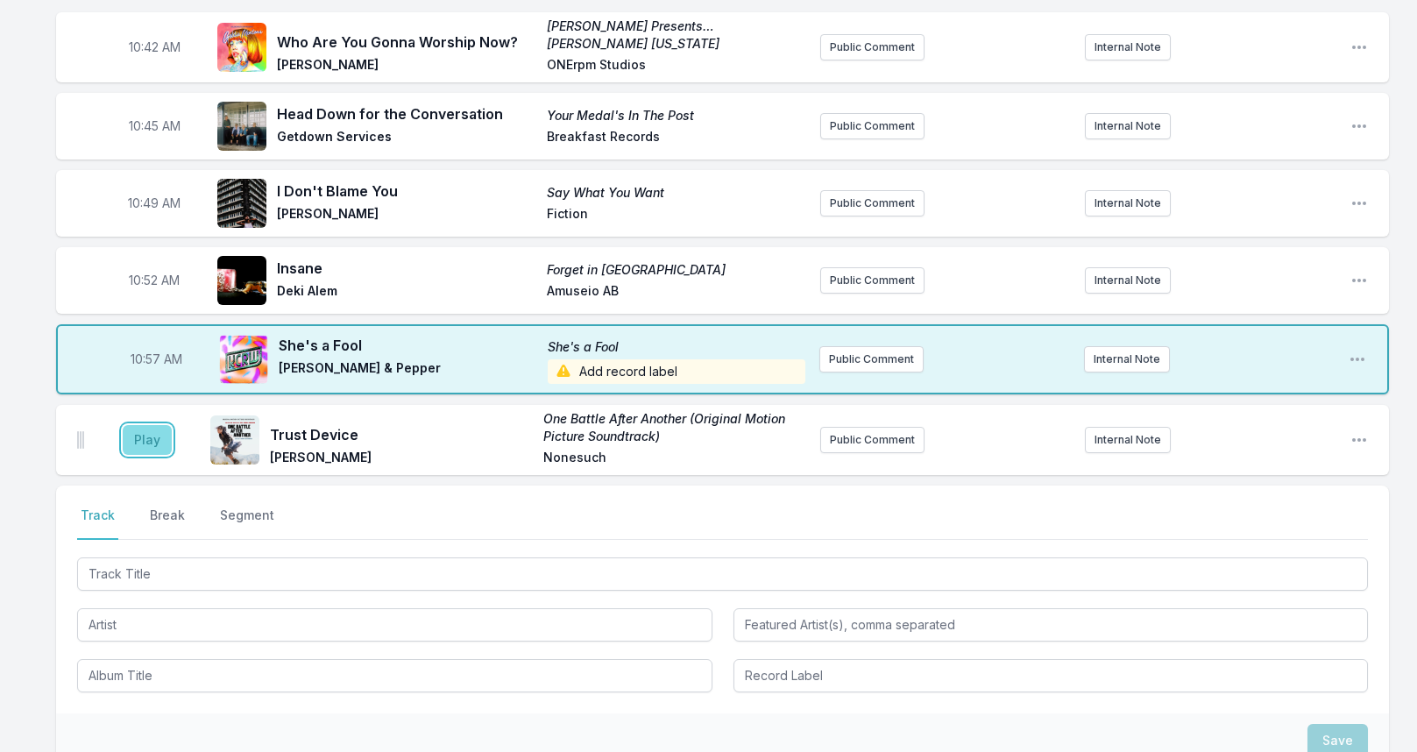
click at [139, 435] on button "Play" at bounding box center [147, 440] width 49 height 30
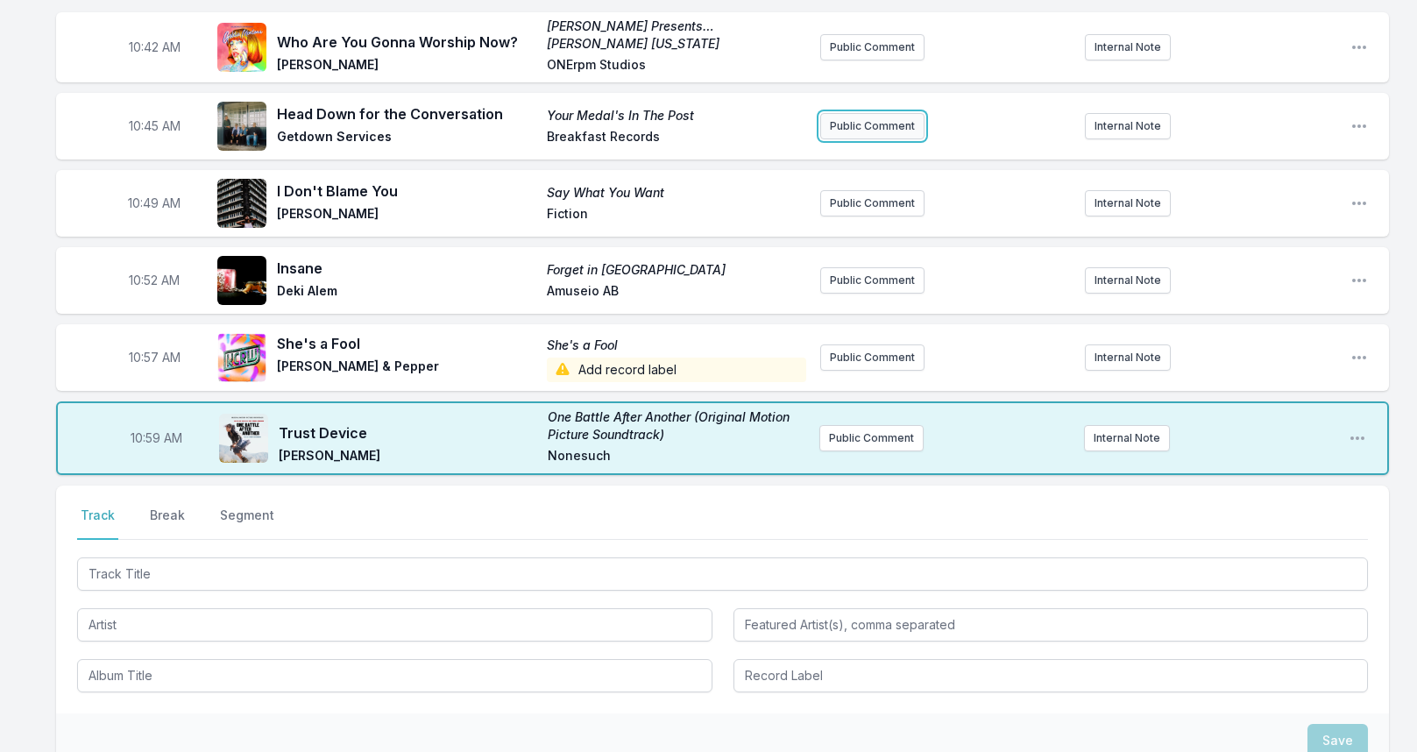
click at [831, 124] on button "Public Comment" at bounding box center [872, 126] width 104 height 26
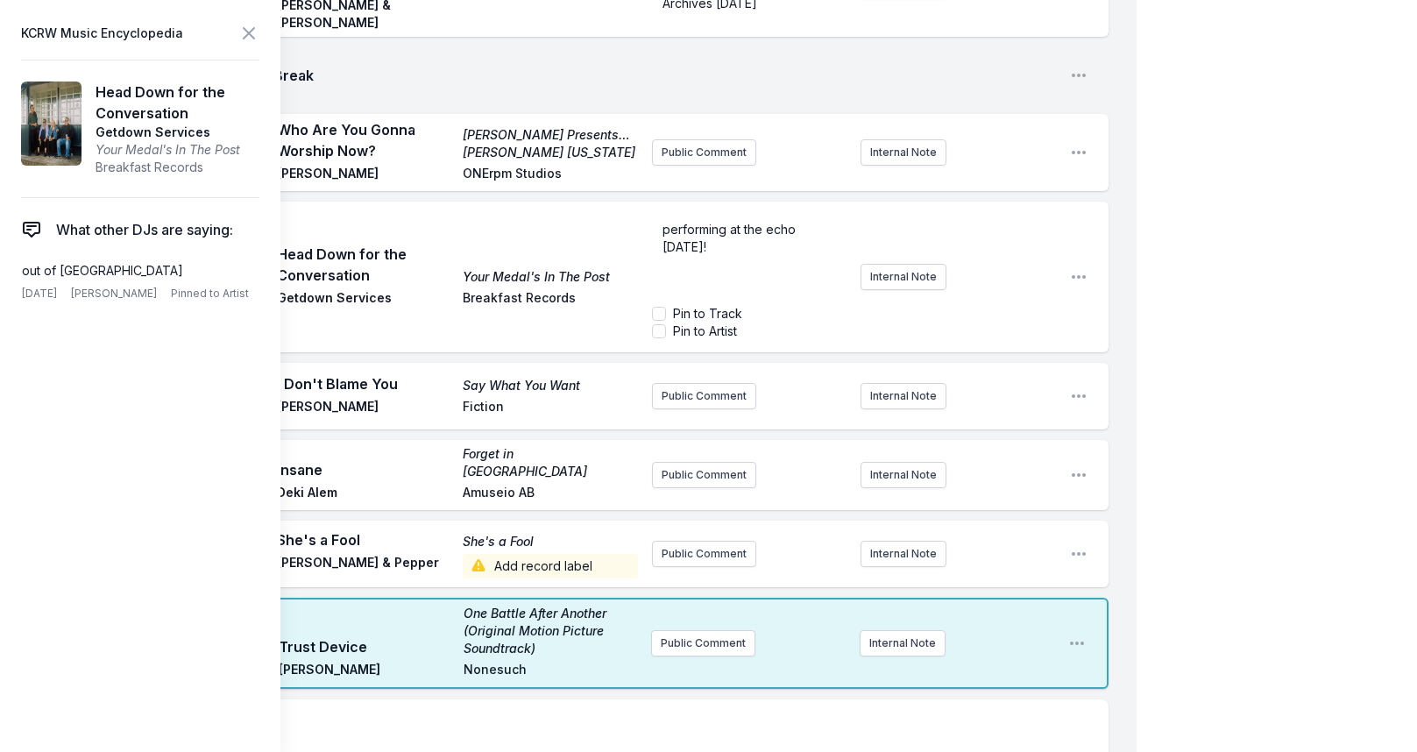
click at [661, 214] on div "performing at the echo [DATE]!" at bounding box center [749, 256] width 195 height 84
click at [240, 28] on icon at bounding box center [248, 33] width 21 height 21
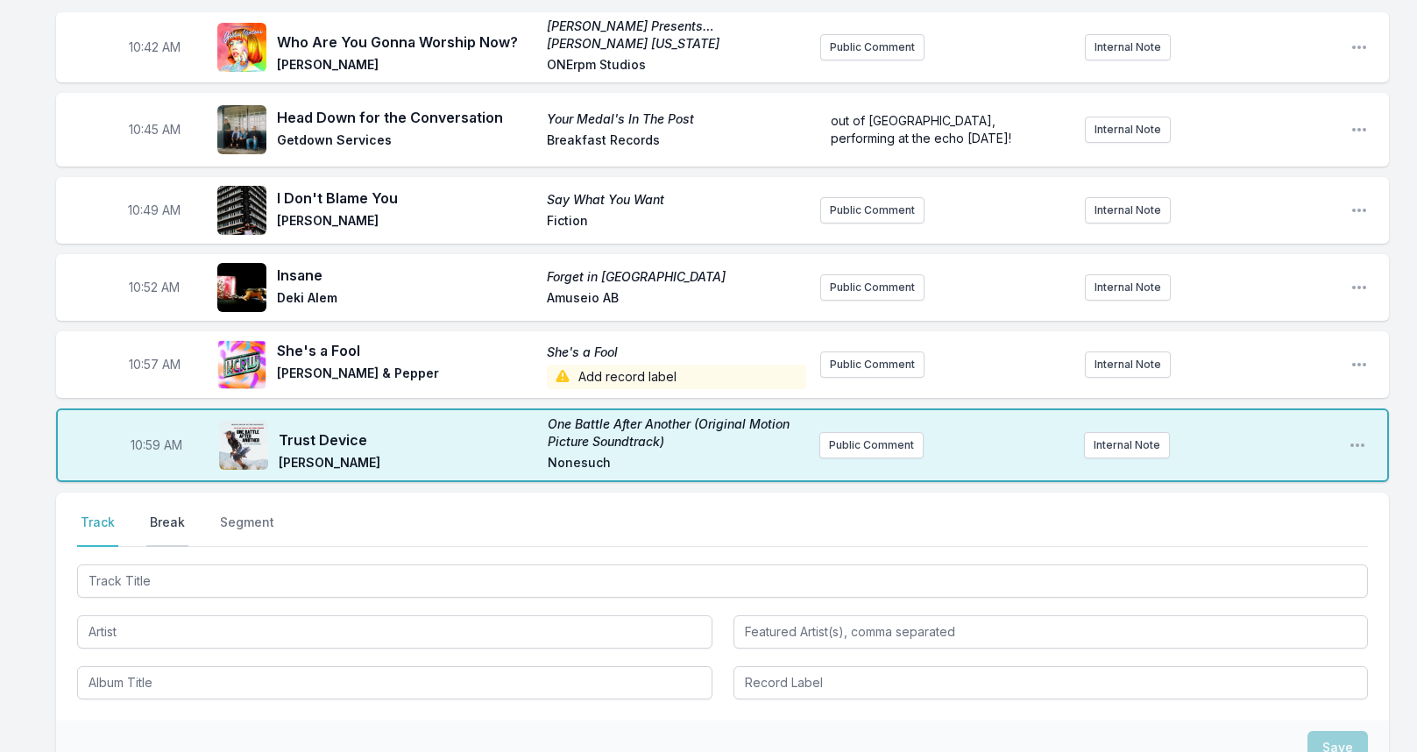
click at [182, 517] on button "Break" at bounding box center [167, 529] width 42 height 33
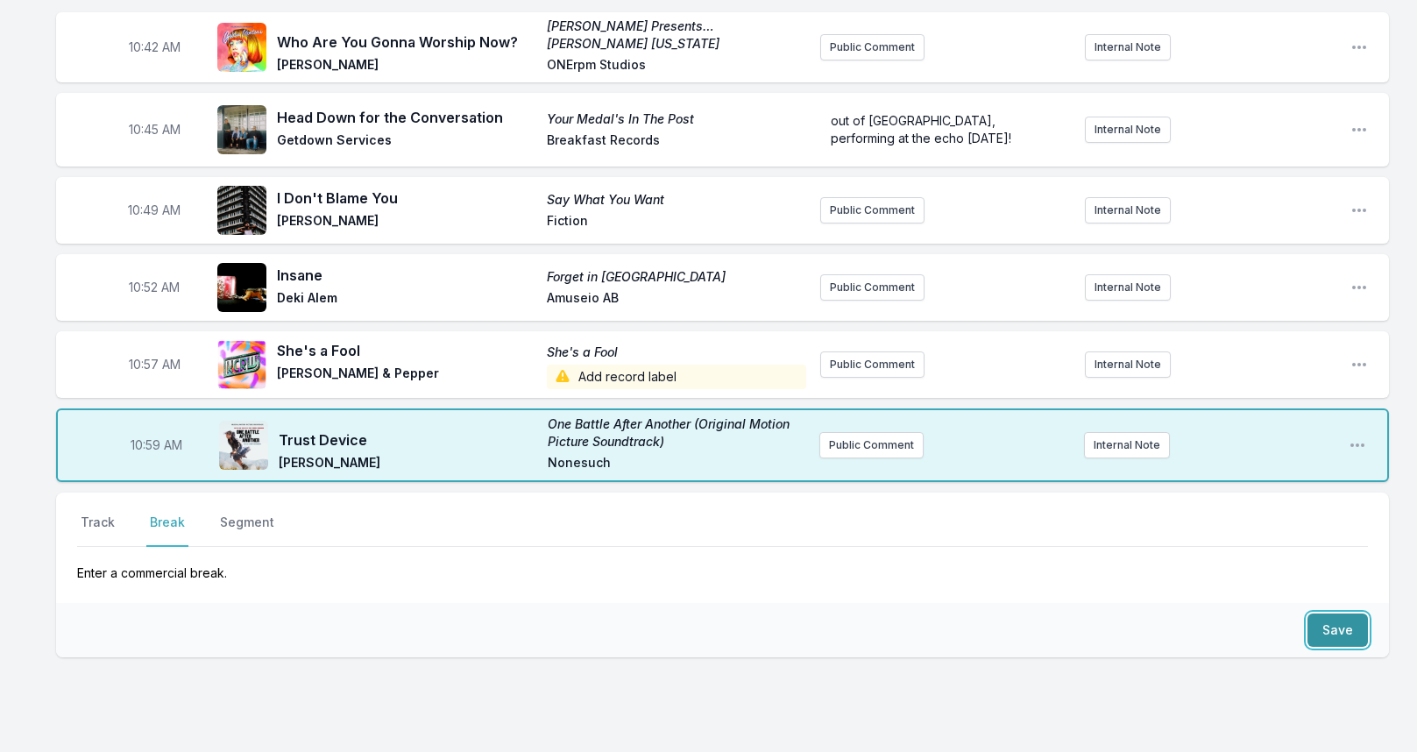
click at [1333, 623] on button "Save" at bounding box center [1337, 629] width 60 height 33
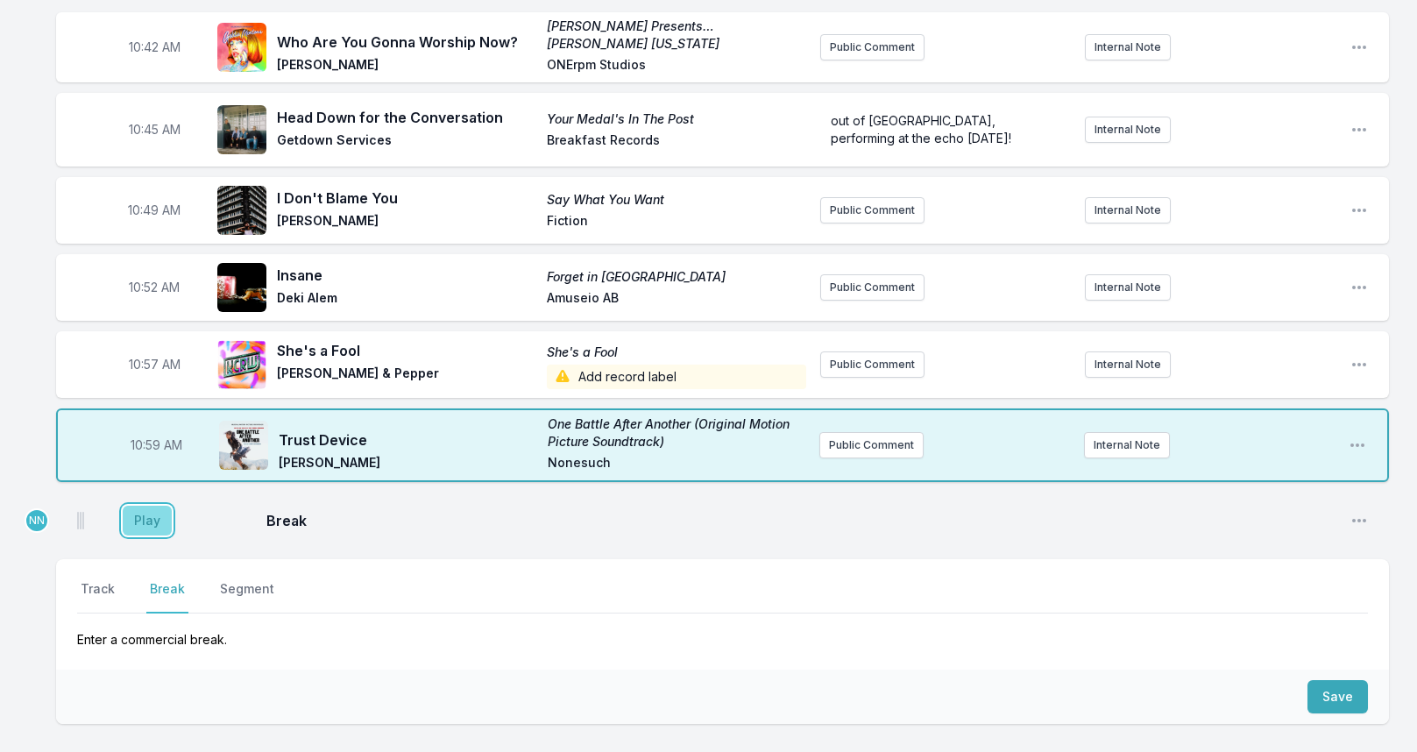
click at [150, 510] on button "Play" at bounding box center [147, 520] width 49 height 30
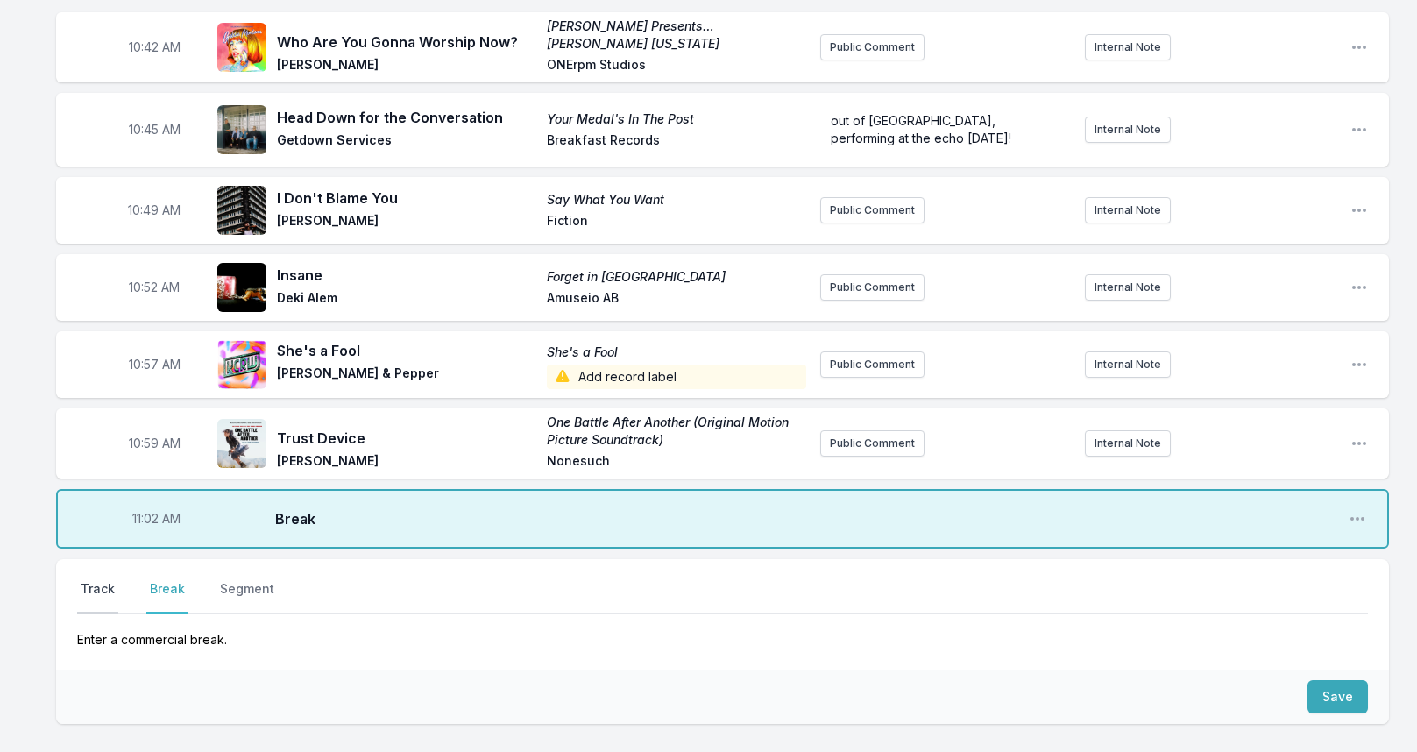
click at [101, 593] on button "Track" at bounding box center [97, 596] width 41 height 33
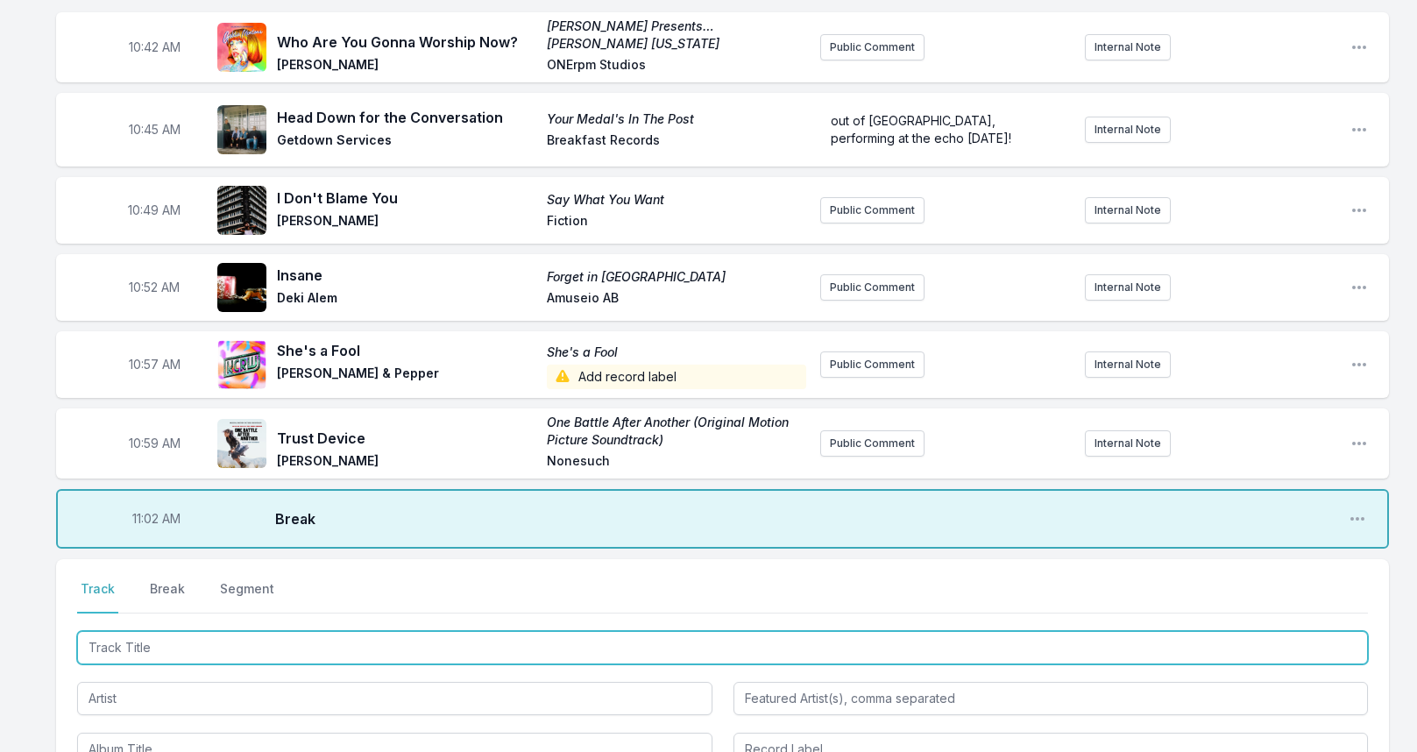
click at [183, 653] on input "Track Title" at bounding box center [722, 647] width 1290 height 33
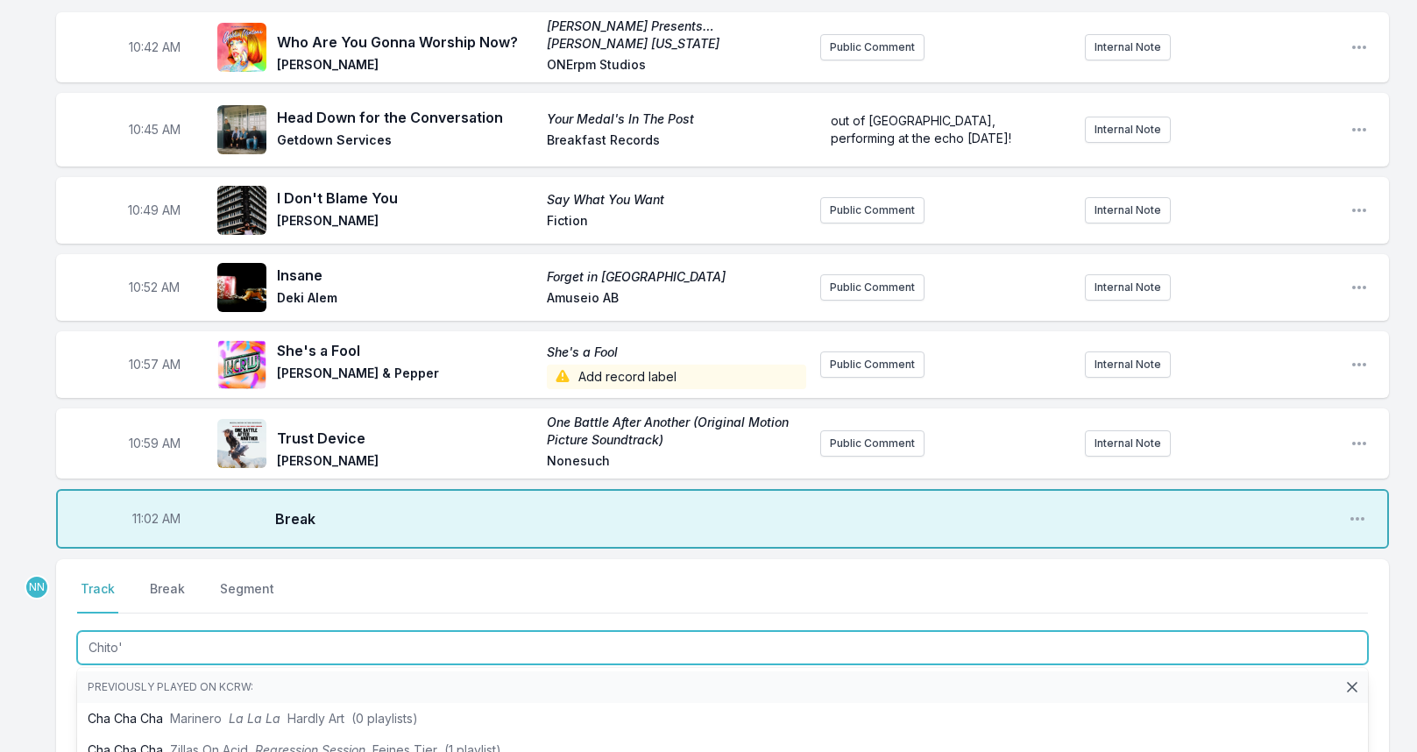
type input "Chito's"
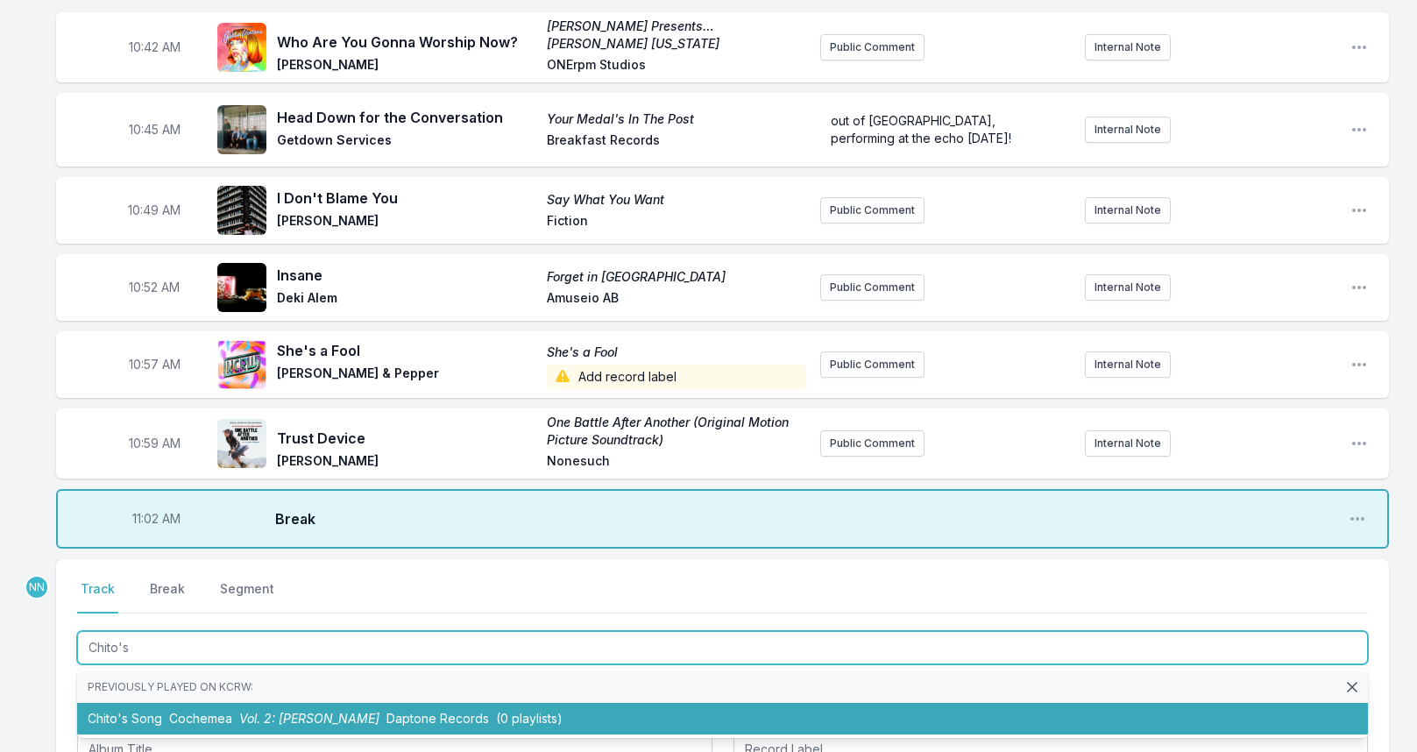
click at [223, 707] on li "Chito's Song Cochemea Vol. 2: [PERSON_NAME] Daptone Records (0 playlists)" at bounding box center [722, 719] width 1290 height 32
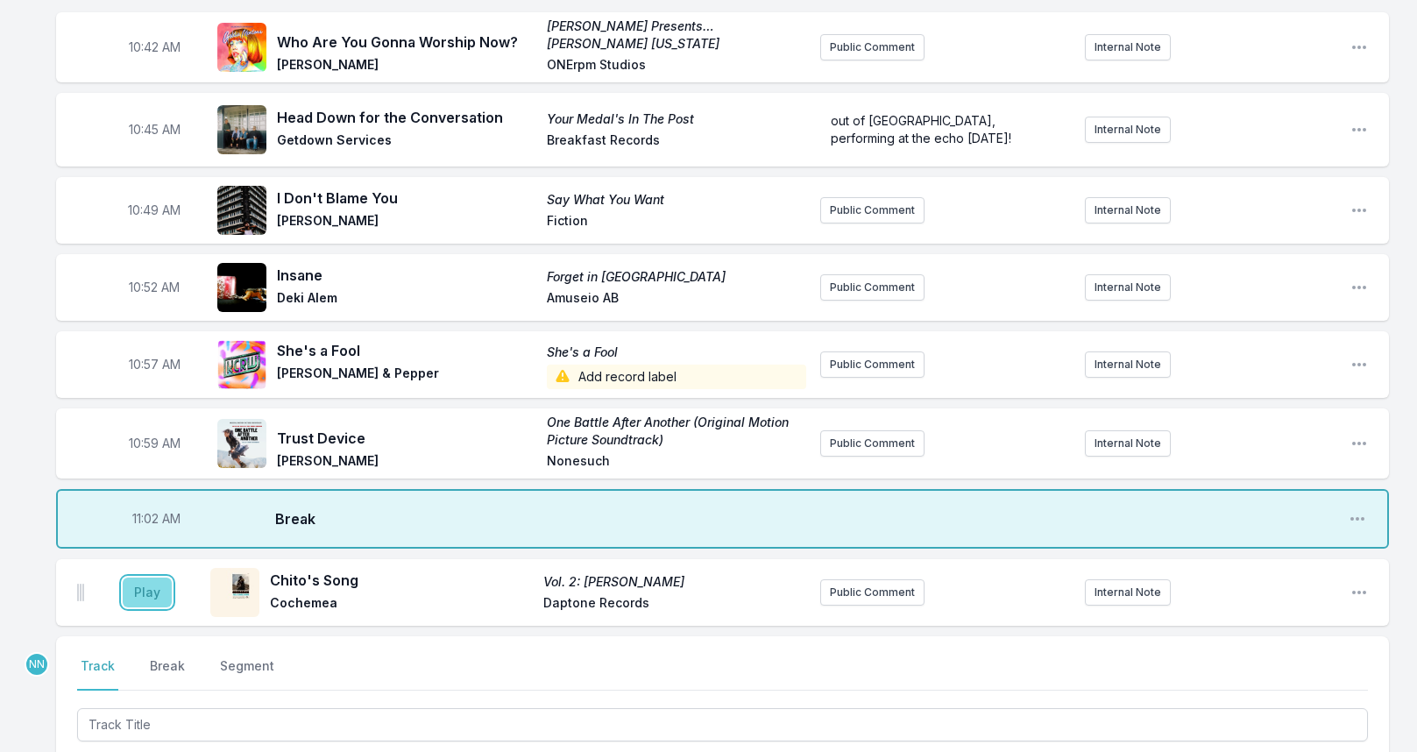
click at [142, 582] on button "Play" at bounding box center [147, 592] width 49 height 30
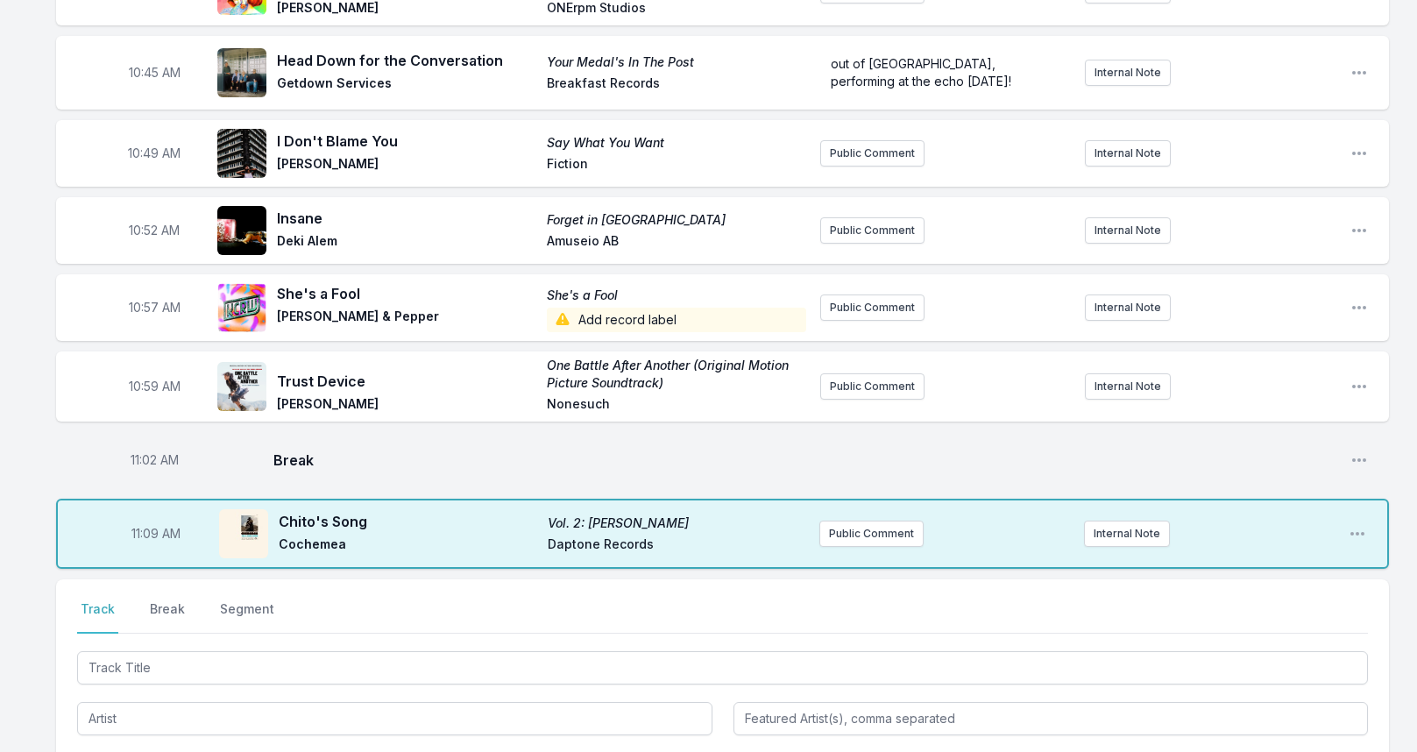
scroll to position [2504, 0]
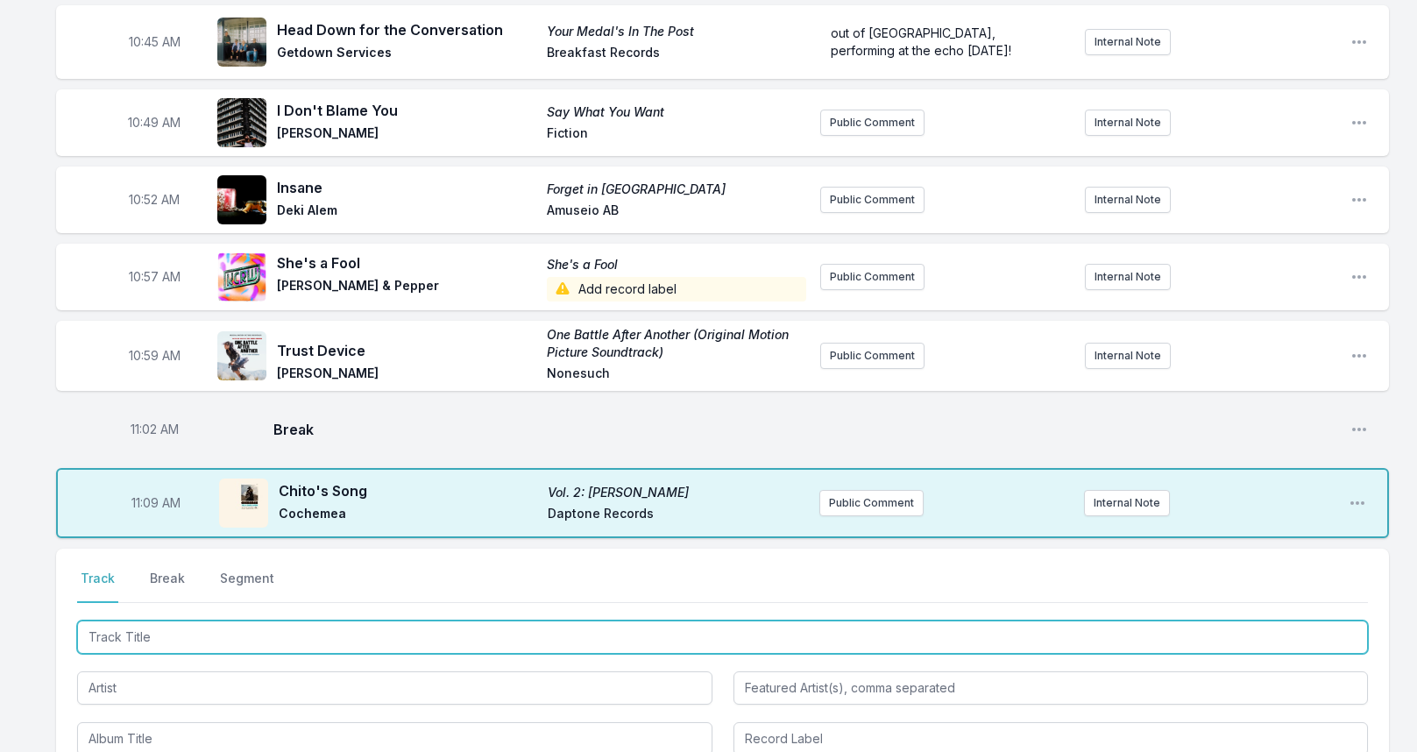
click at [162, 627] on input "Track Title" at bounding box center [722, 636] width 1290 height 33
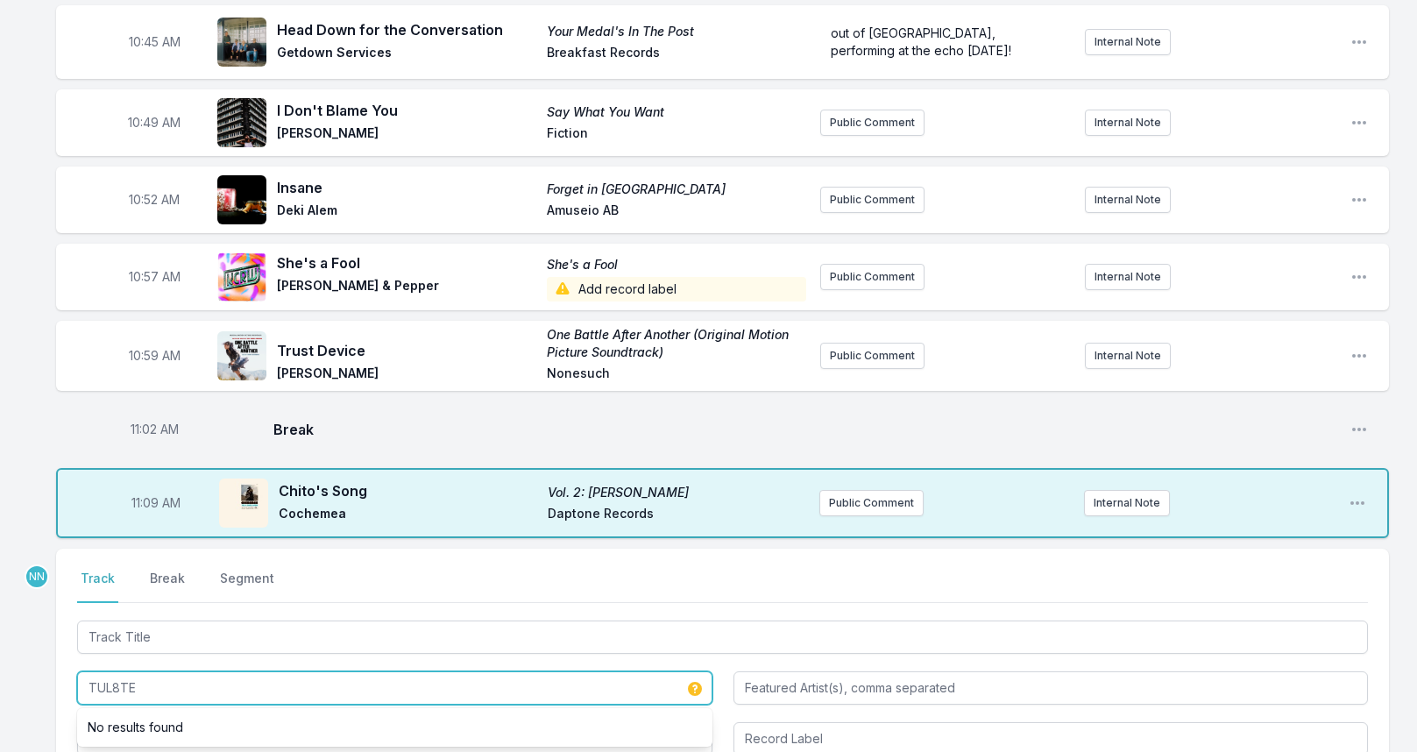
type input "TUL8TE"
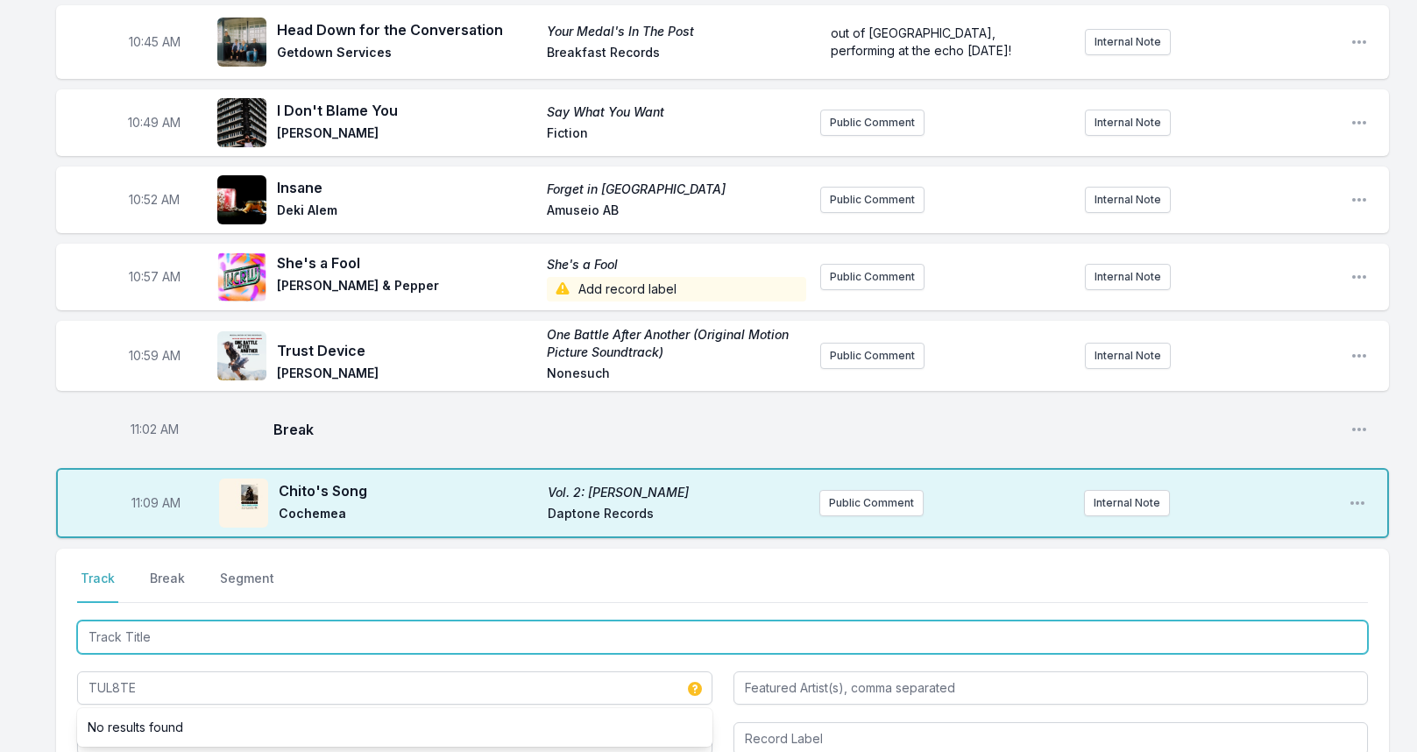
click at [182, 647] on input "Track Title" at bounding box center [722, 636] width 1290 height 33
click at [131, 632] on input "Track Title" at bounding box center [722, 636] width 1290 height 33
click at [146, 639] on input "Track Title" at bounding box center [722, 636] width 1290 height 33
paste input "ليه بنخبي و [PERSON_NAME]"
type input "ليه بنخبي و [PERSON_NAME]"
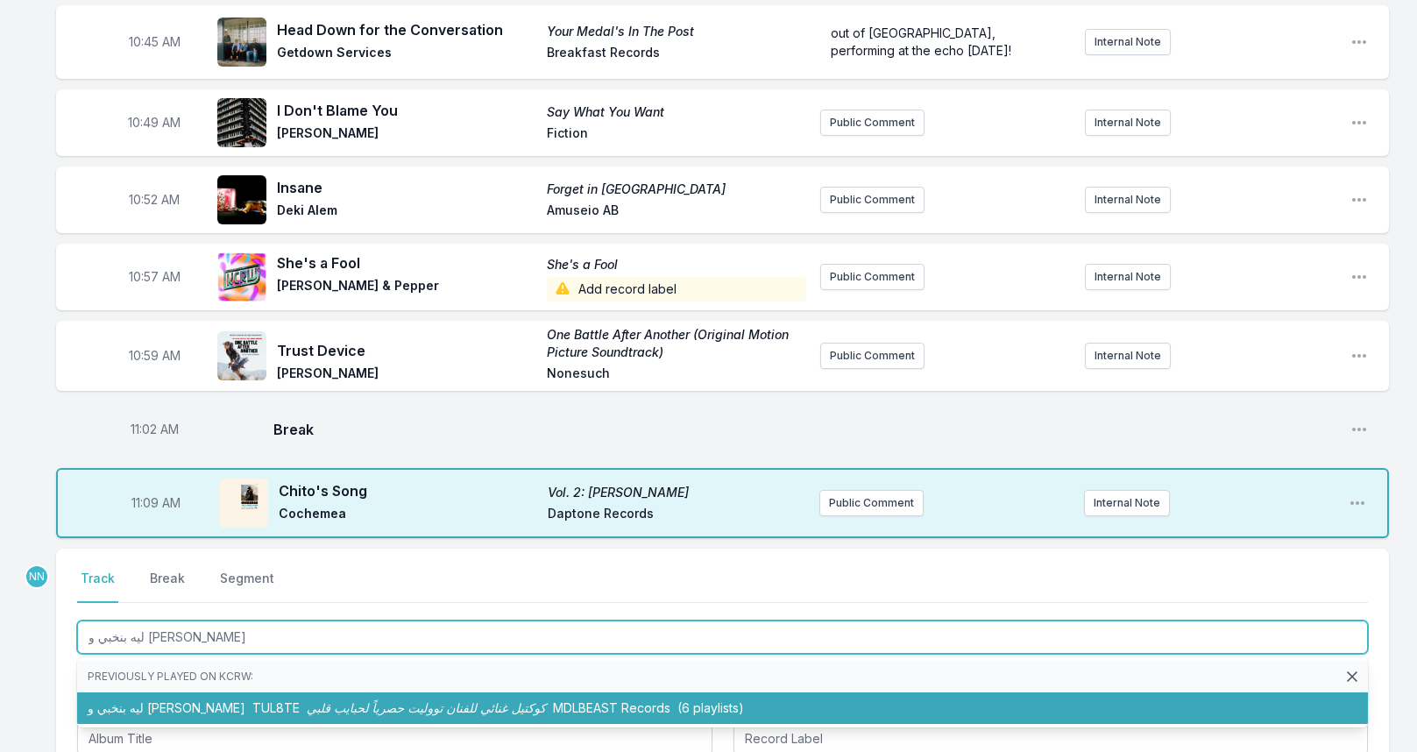
click at [173, 696] on li "ليه بنخبي و مش بنقول TUL8TE كوكتيل غنائي للفنان تووليت حصرياً لحبايب قلبي MDLBE…" at bounding box center [722, 708] width 1290 height 32
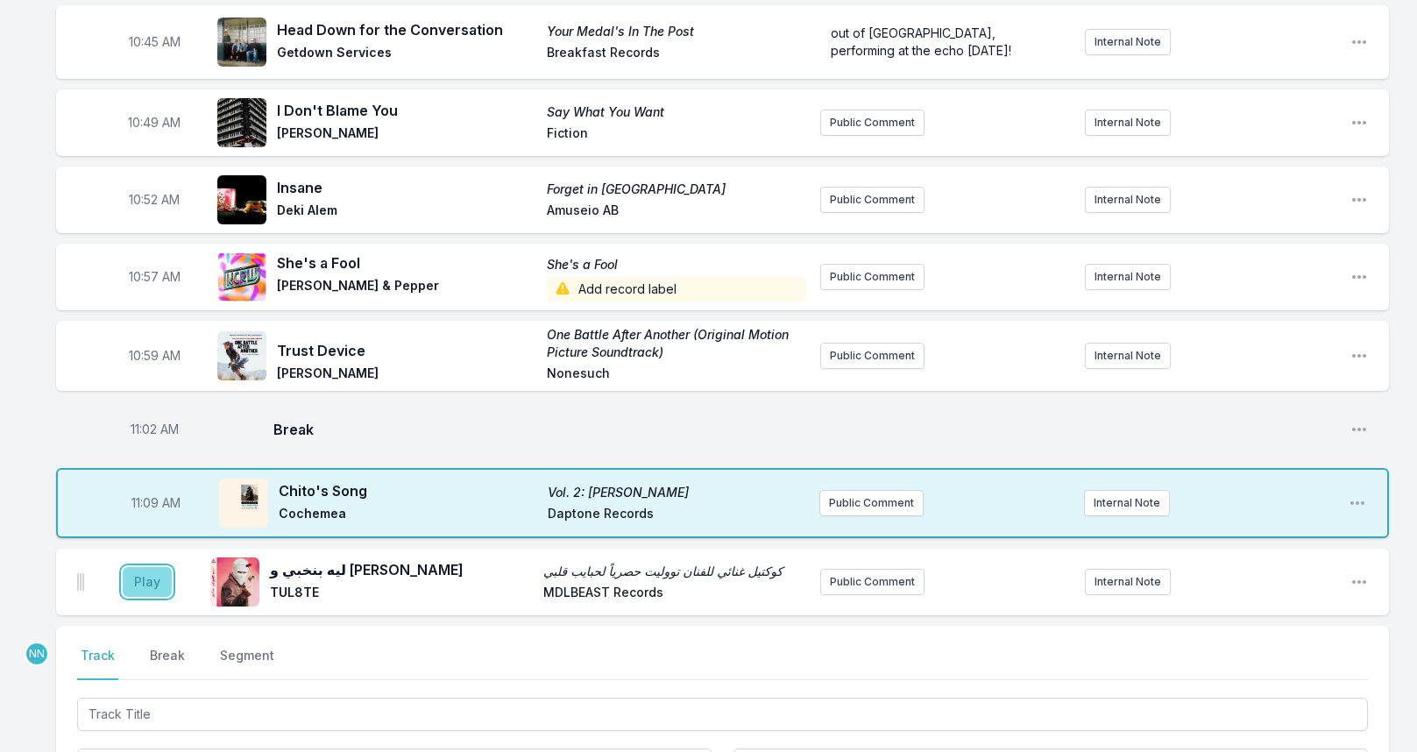
click at [145, 575] on button "Play" at bounding box center [147, 582] width 49 height 30
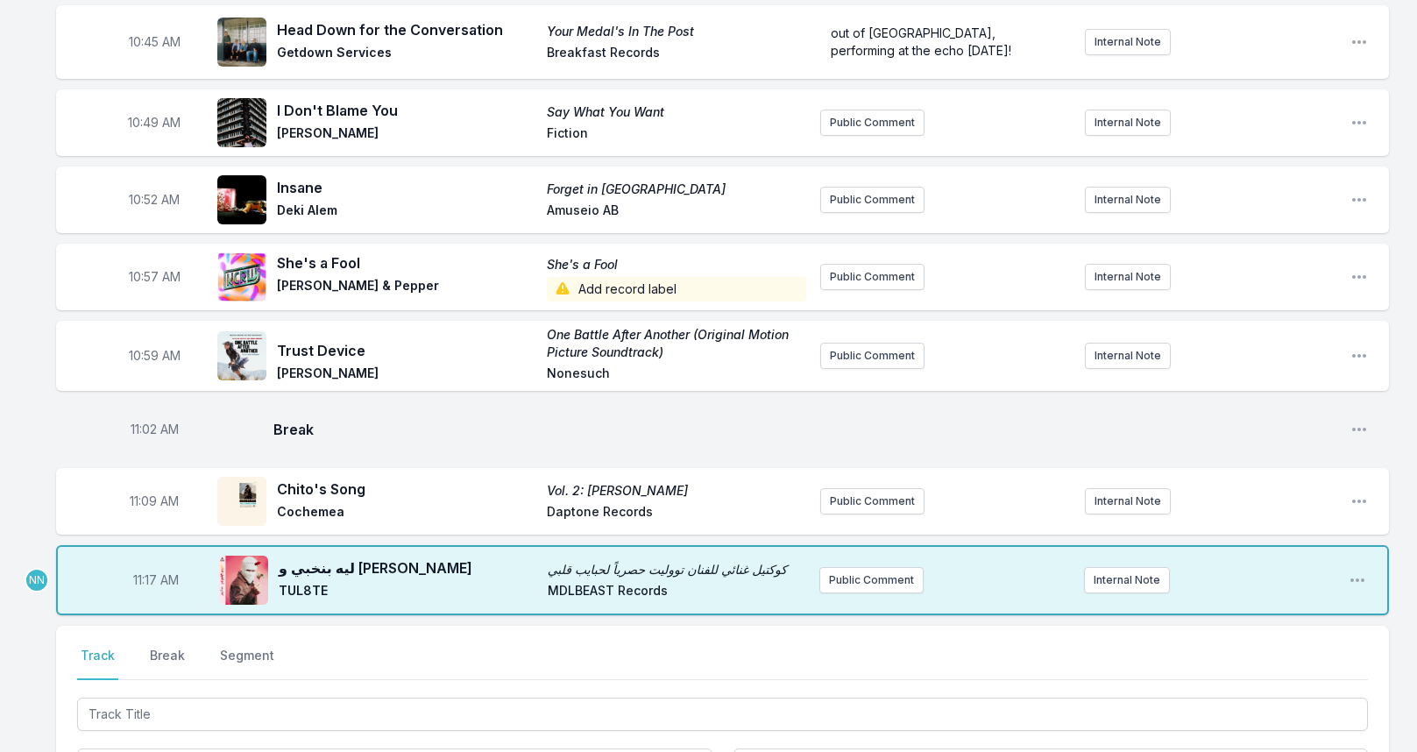
click at [149, 576] on span "11:17 AM" at bounding box center [156, 580] width 46 height 18
click at [134, 579] on input "11:17" at bounding box center [156, 579] width 98 height 33
type input "11:13"
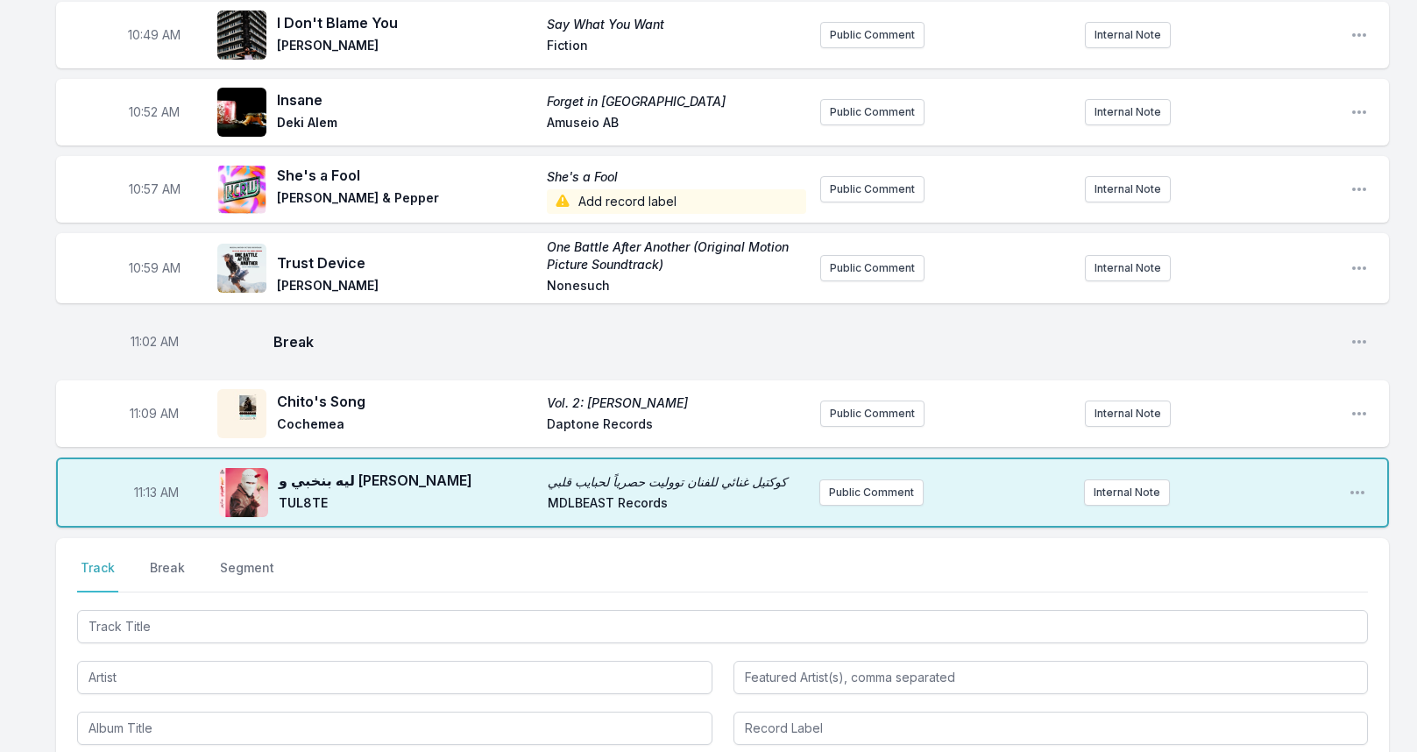
scroll to position [2679, 0]
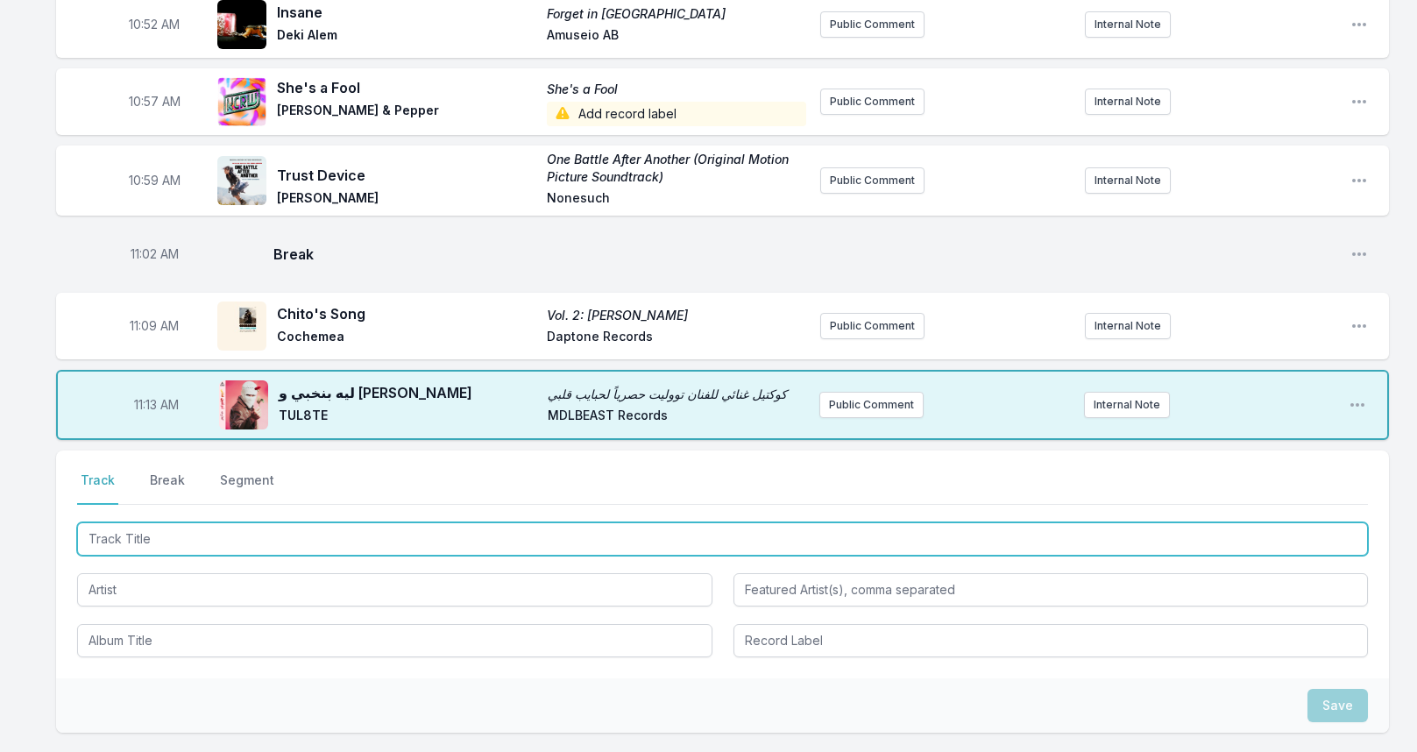
click at [196, 538] on input "Track Title" at bounding box center [722, 538] width 1290 height 33
type input "Every Single Sound"
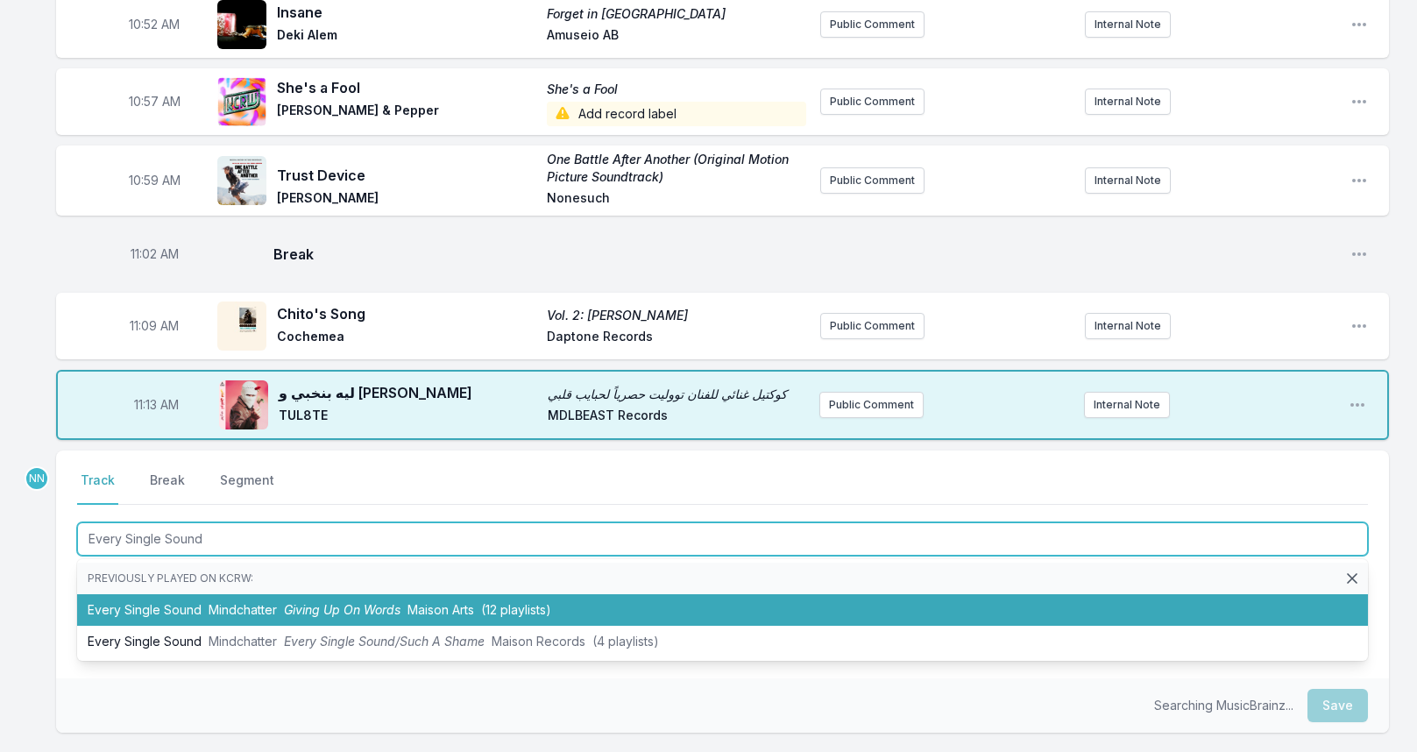
click at [184, 610] on li "Every Single Sound Mindchatter Giving Up On Words Maison Arts (12 playlists)" at bounding box center [722, 610] width 1290 height 32
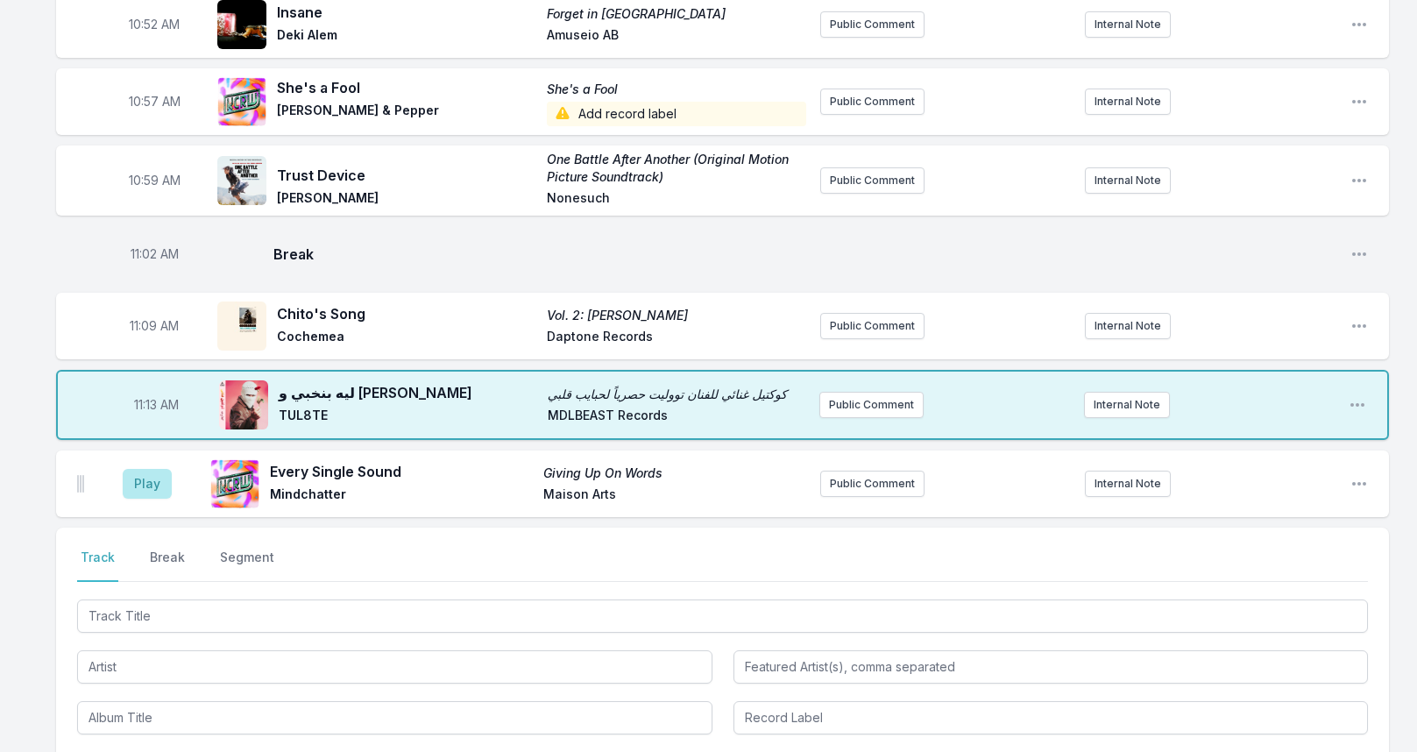
click at [1349, 482] on div "Play Every Single Sound Giving Up On Words Mindchatter Maison Arts Public Comme…" at bounding box center [722, 483] width 1332 height 67
click at [1360, 482] on icon "Open playlist item options" at bounding box center [1359, 484] width 18 height 18
click at [1257, 573] on button "Delete Entry" at bounding box center [1269, 582] width 196 height 32
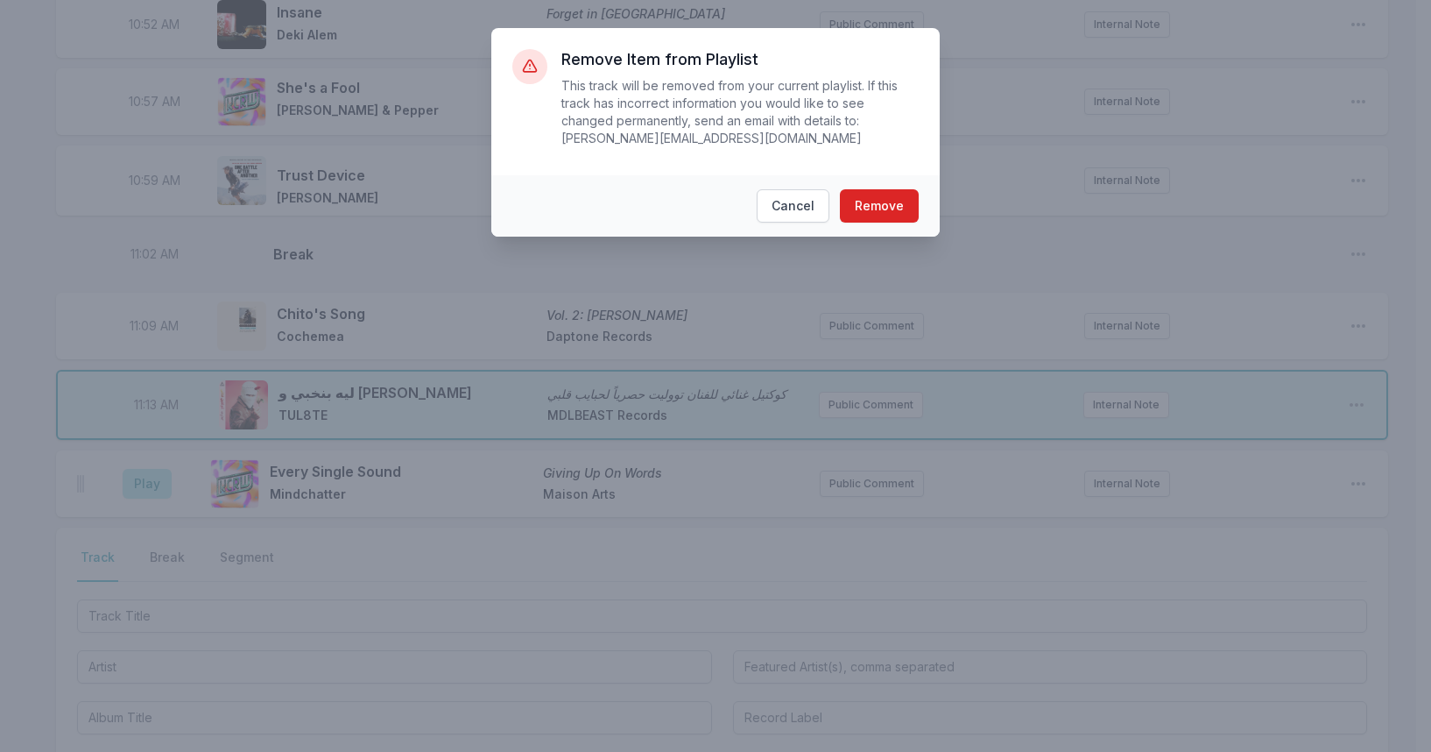
click at [885, 206] on footer "Cancel Remove" at bounding box center [715, 205] width 449 height 61
click at [884, 192] on button "Remove" at bounding box center [879, 205] width 79 height 33
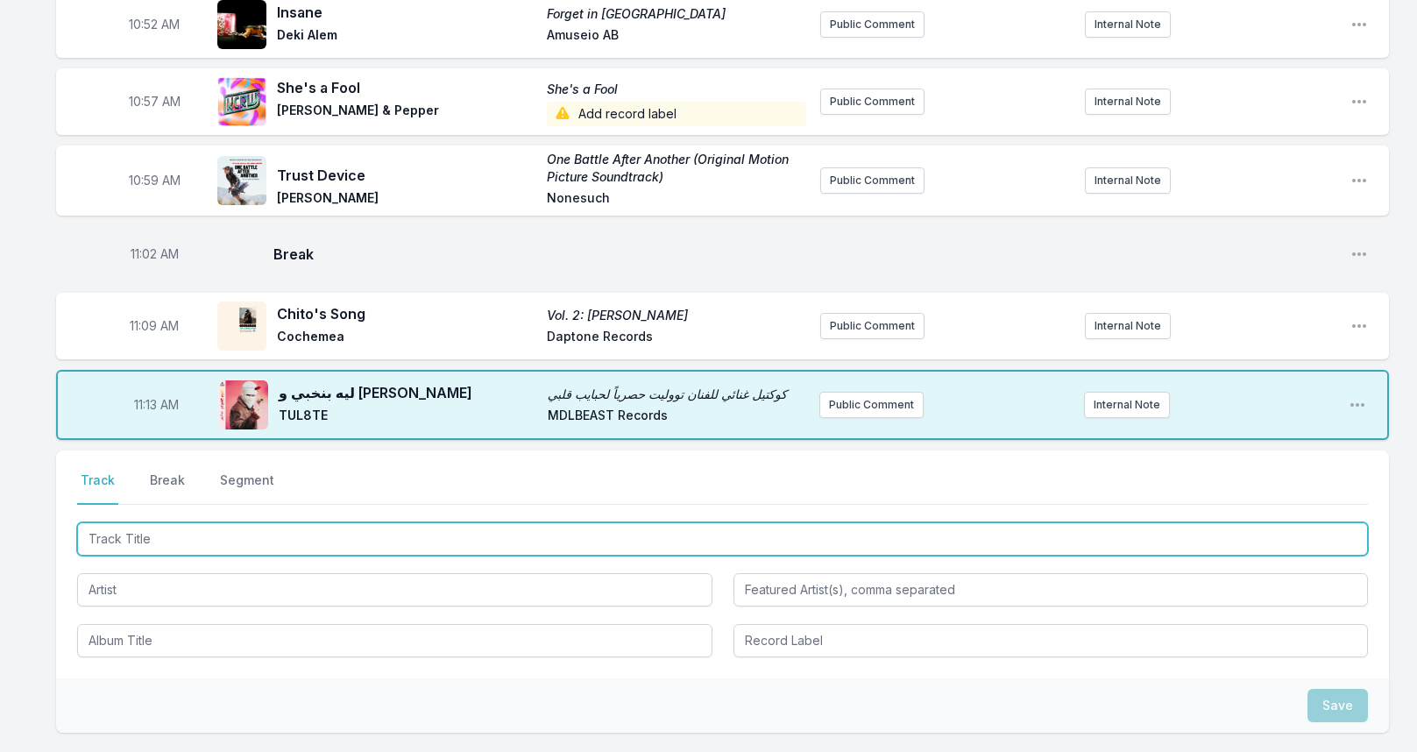
click at [309, 537] on input "Track Title" at bounding box center [722, 538] width 1290 height 33
type input "Every Single Soun"
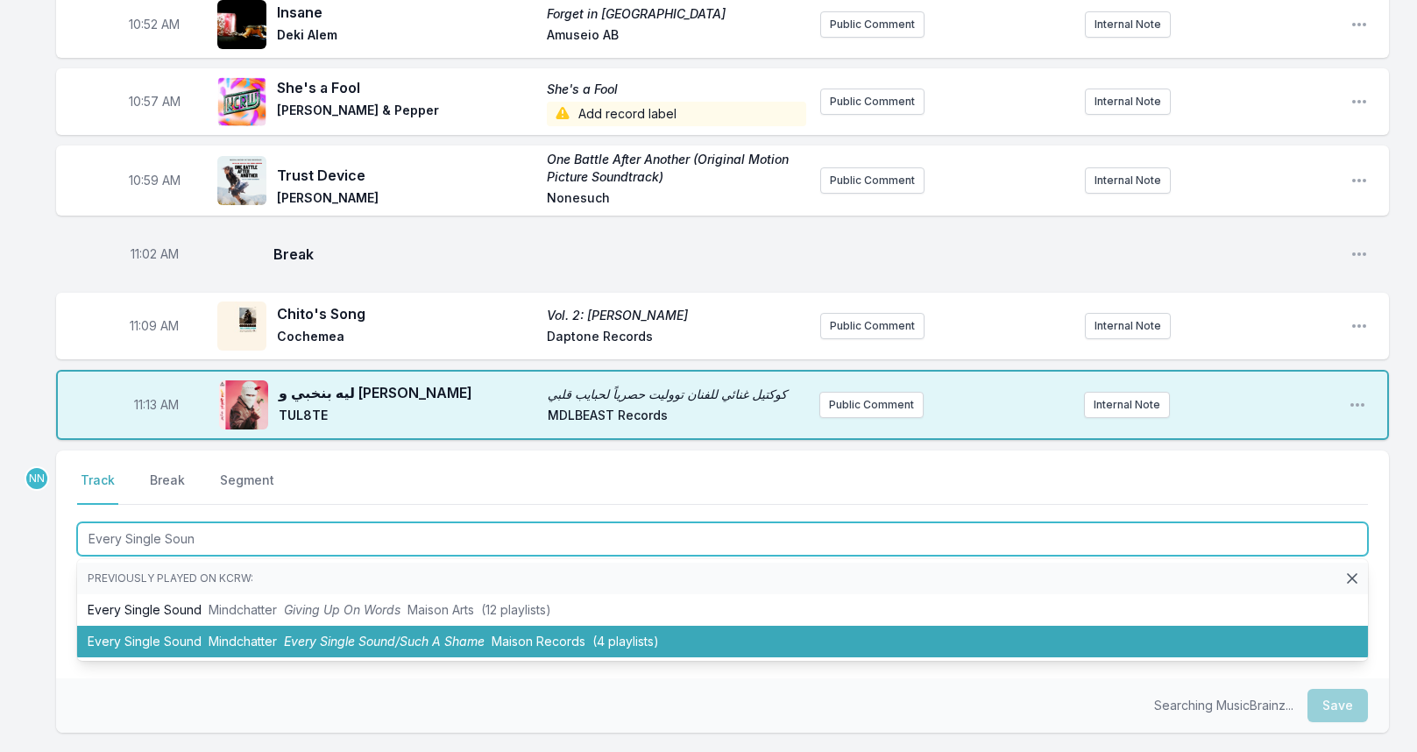
click at [293, 633] on span "Every Single Sound/Such A Shame" at bounding box center [384, 640] width 201 height 15
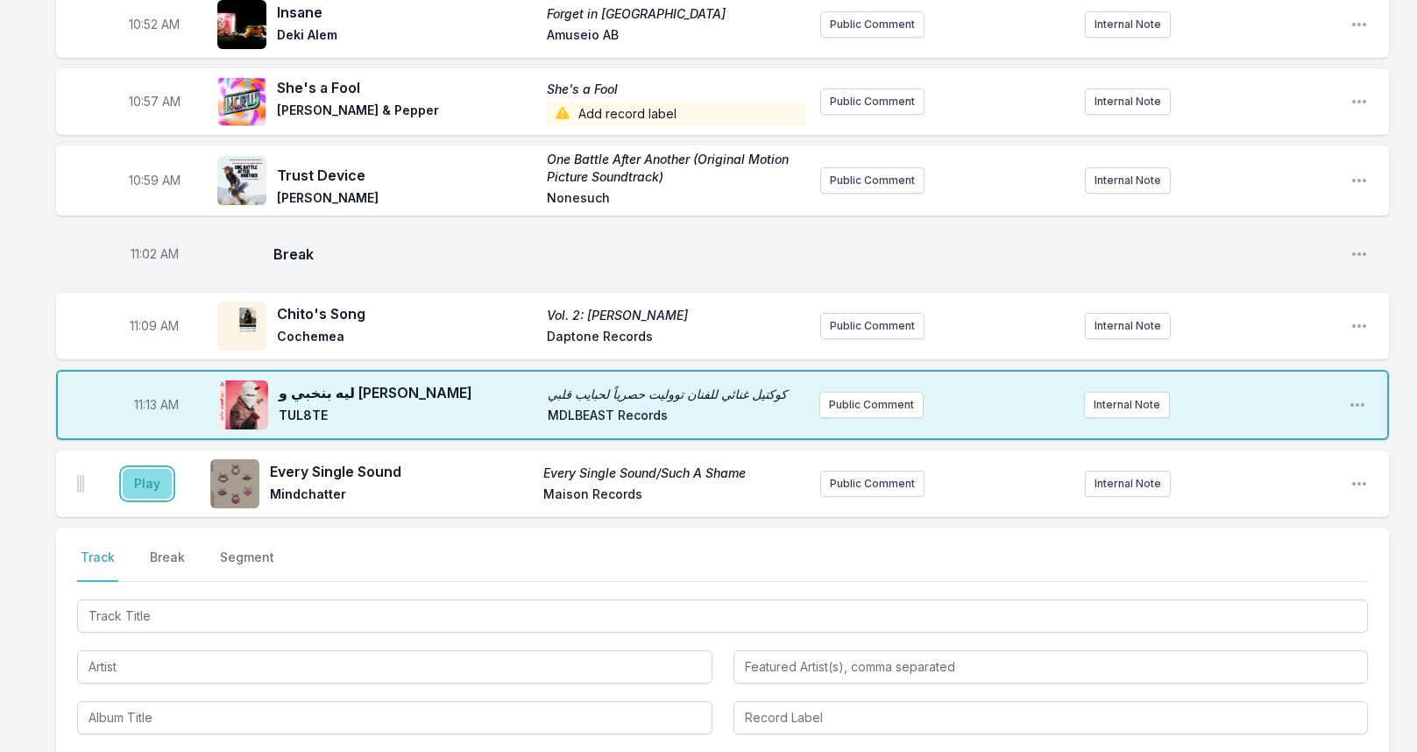
click at [157, 485] on button "Play" at bounding box center [147, 484] width 49 height 30
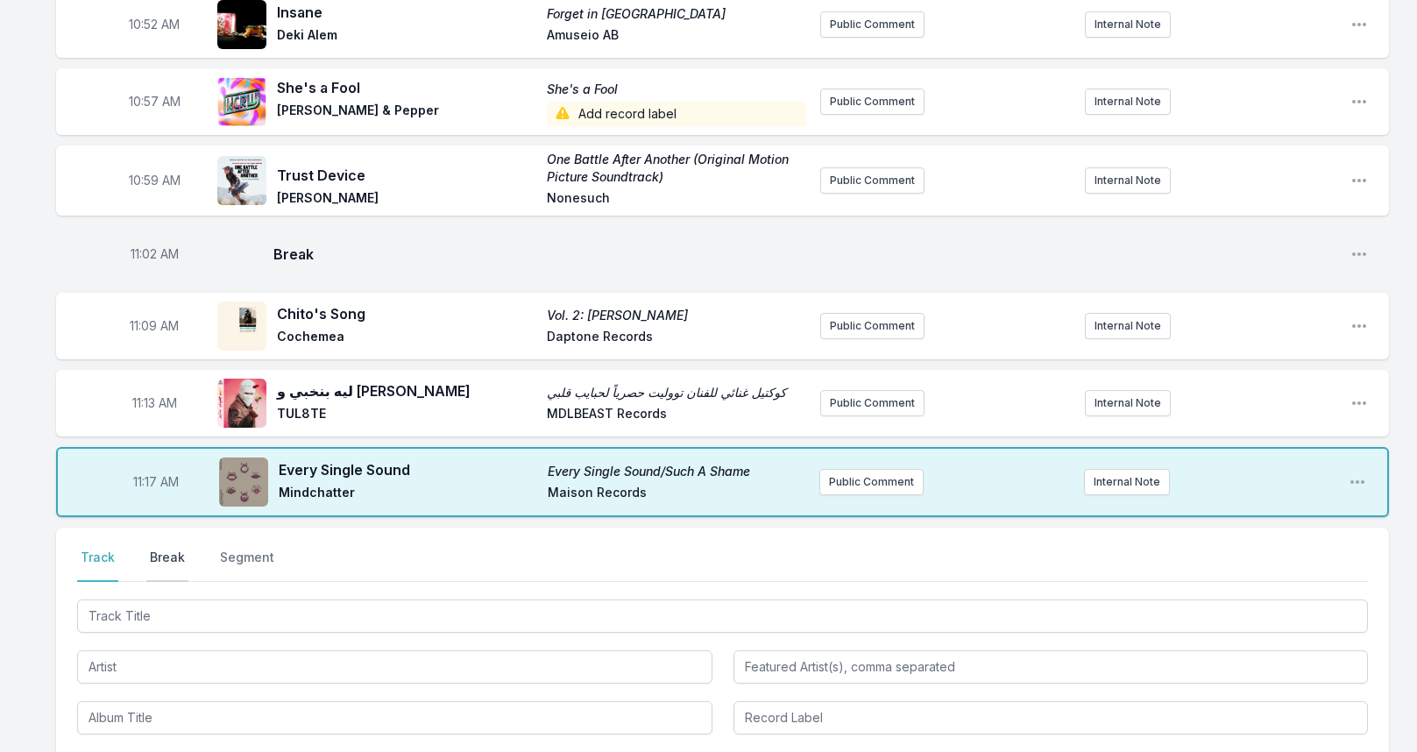
click at [170, 552] on button "Break" at bounding box center [167, 564] width 42 height 33
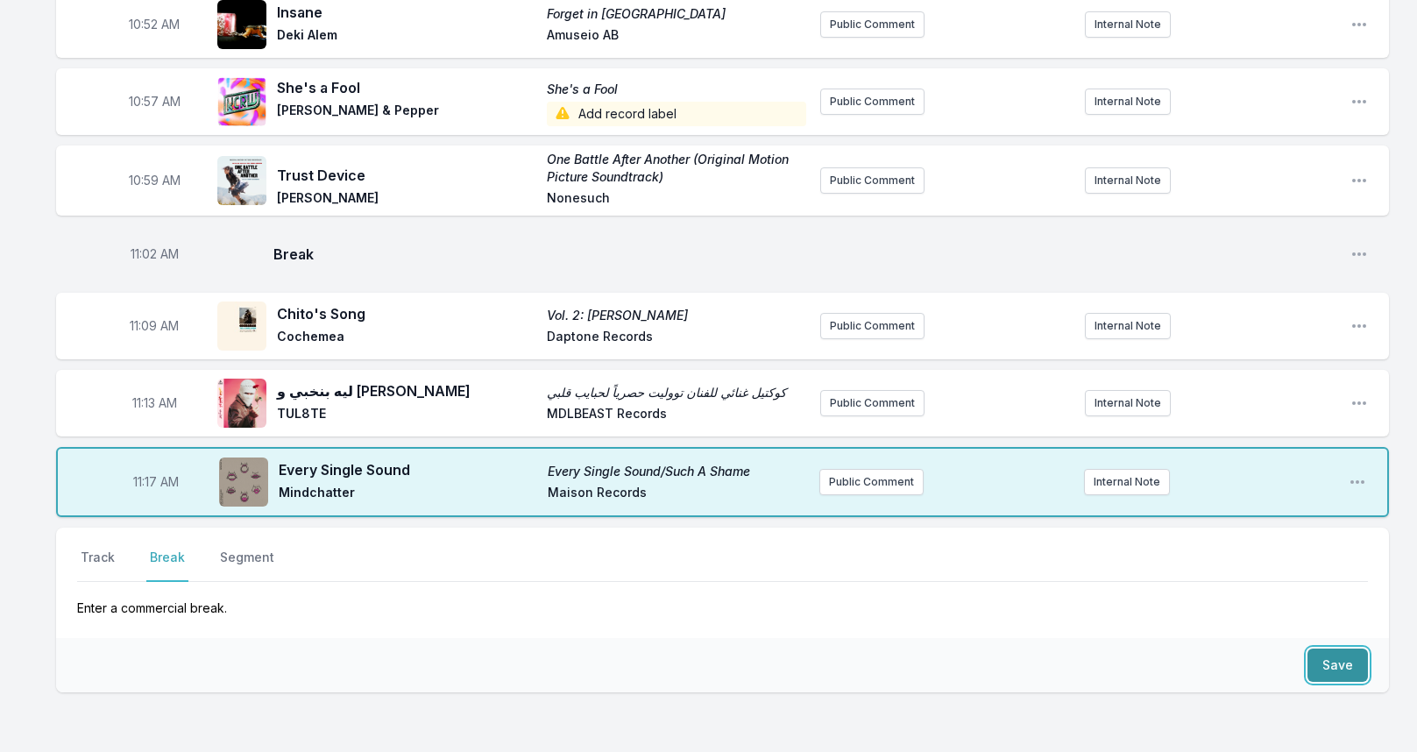
click at [1330, 658] on button "Save" at bounding box center [1337, 664] width 60 height 33
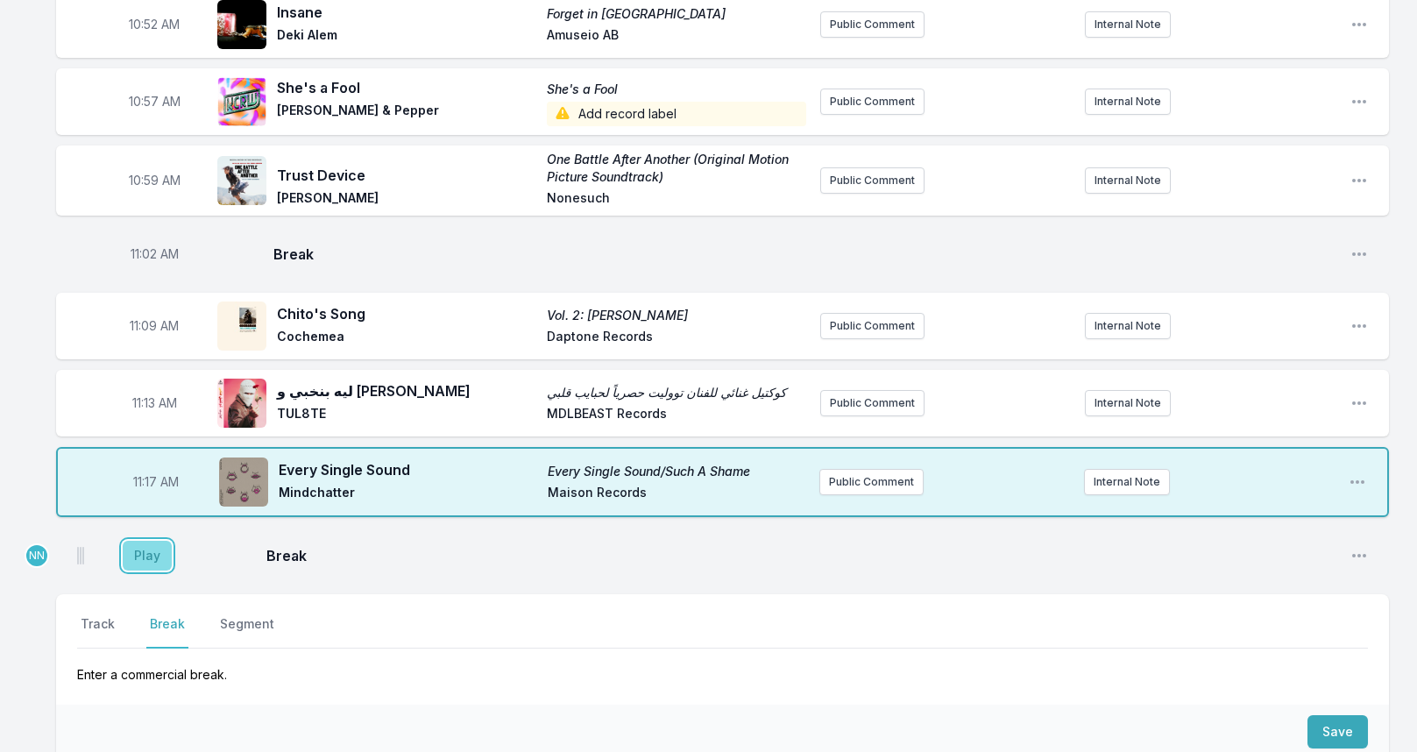
click at [161, 551] on button "Play" at bounding box center [147, 556] width 49 height 30
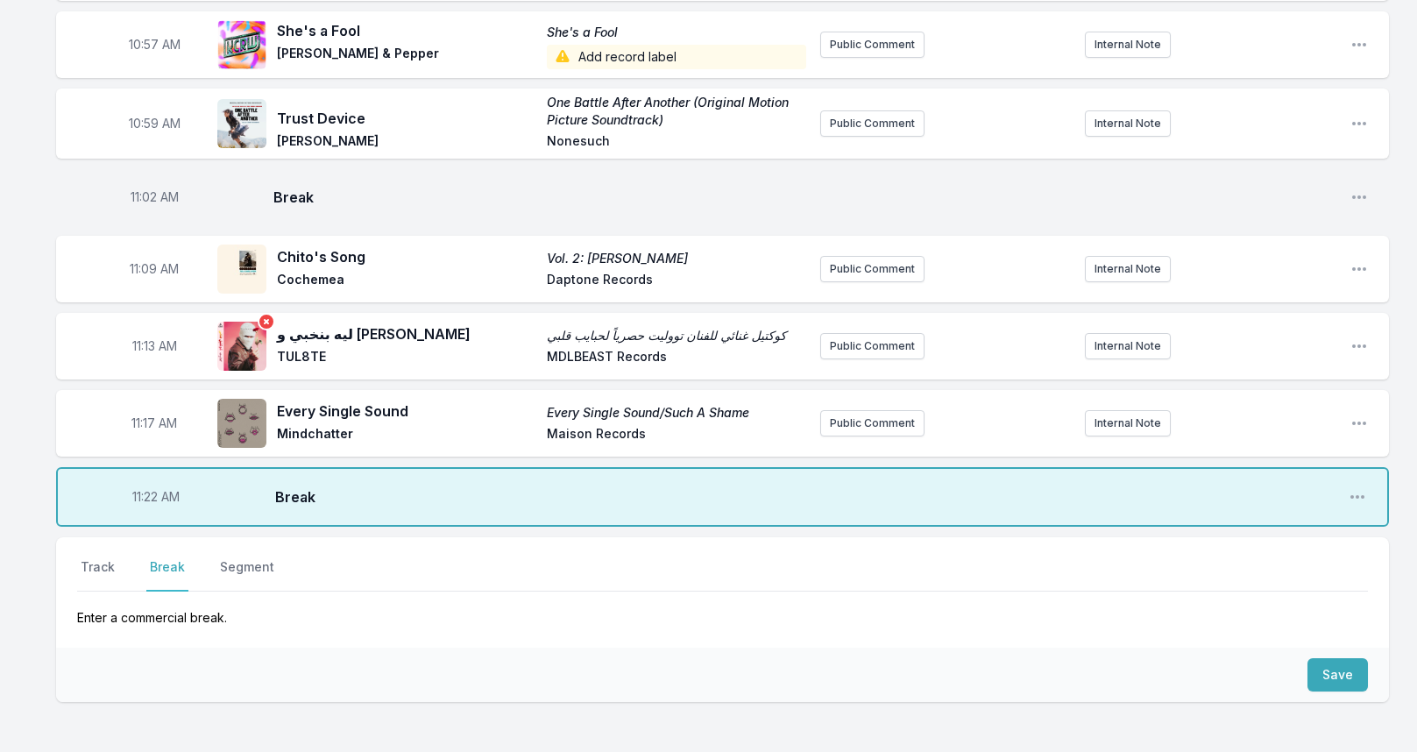
scroll to position [2766, 0]
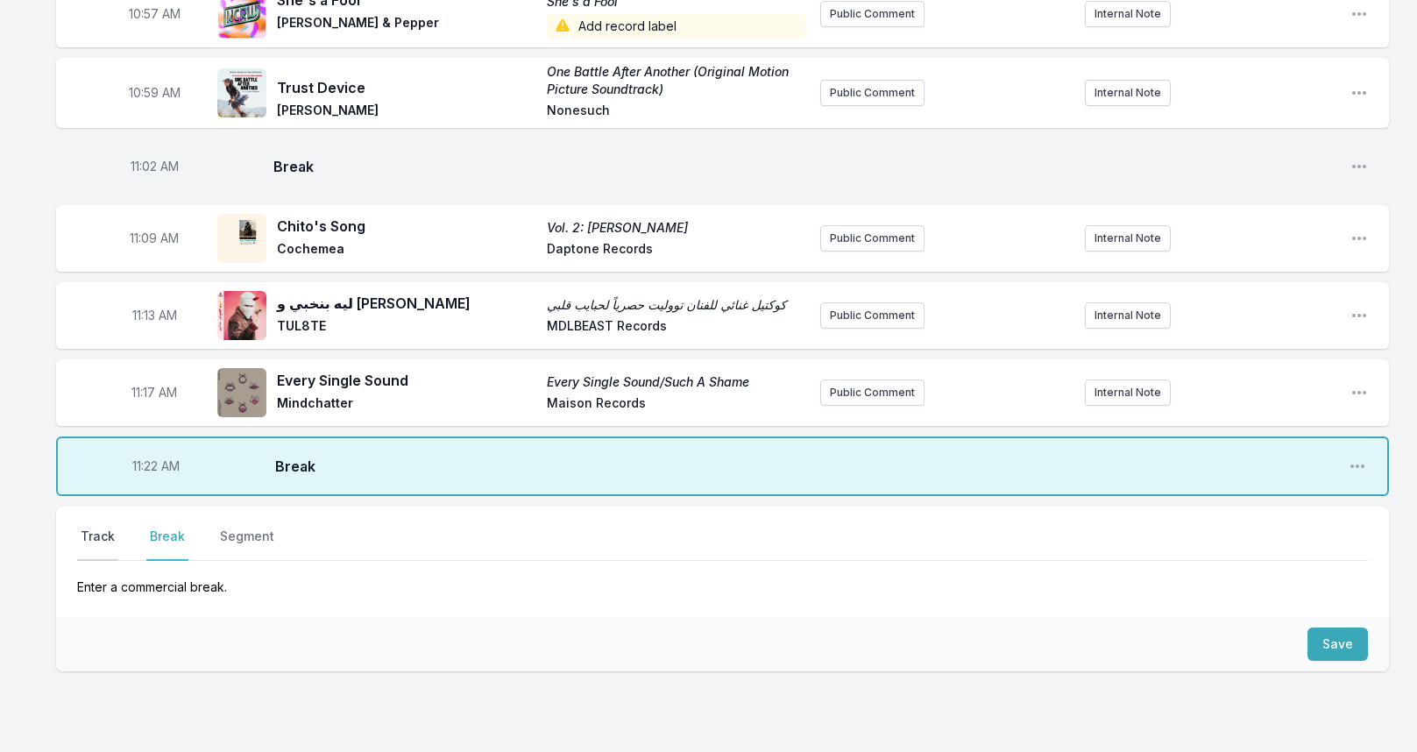
click at [111, 527] on button "Track" at bounding box center [97, 543] width 41 height 33
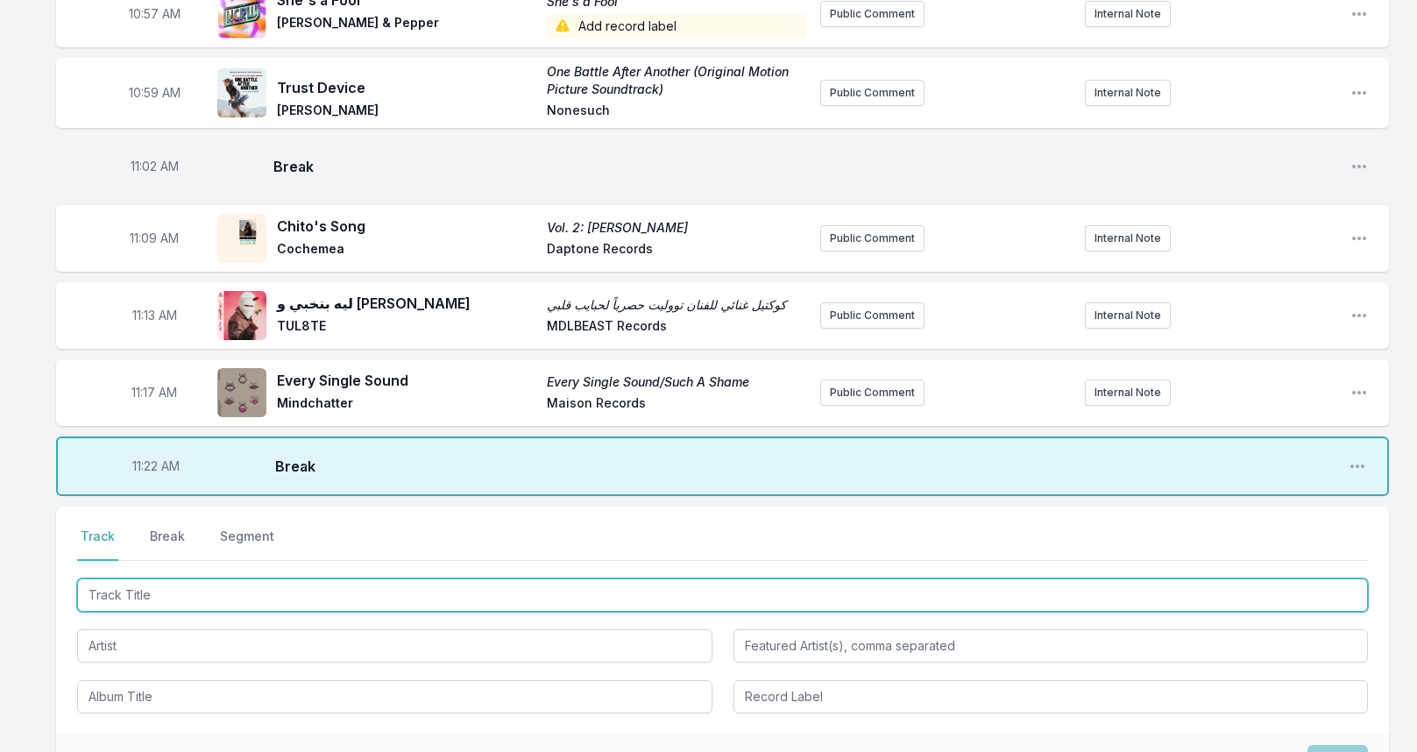
click at [160, 591] on input "Track Title" at bounding box center [722, 594] width 1290 height 33
type input "San Paramythi San Istoria"
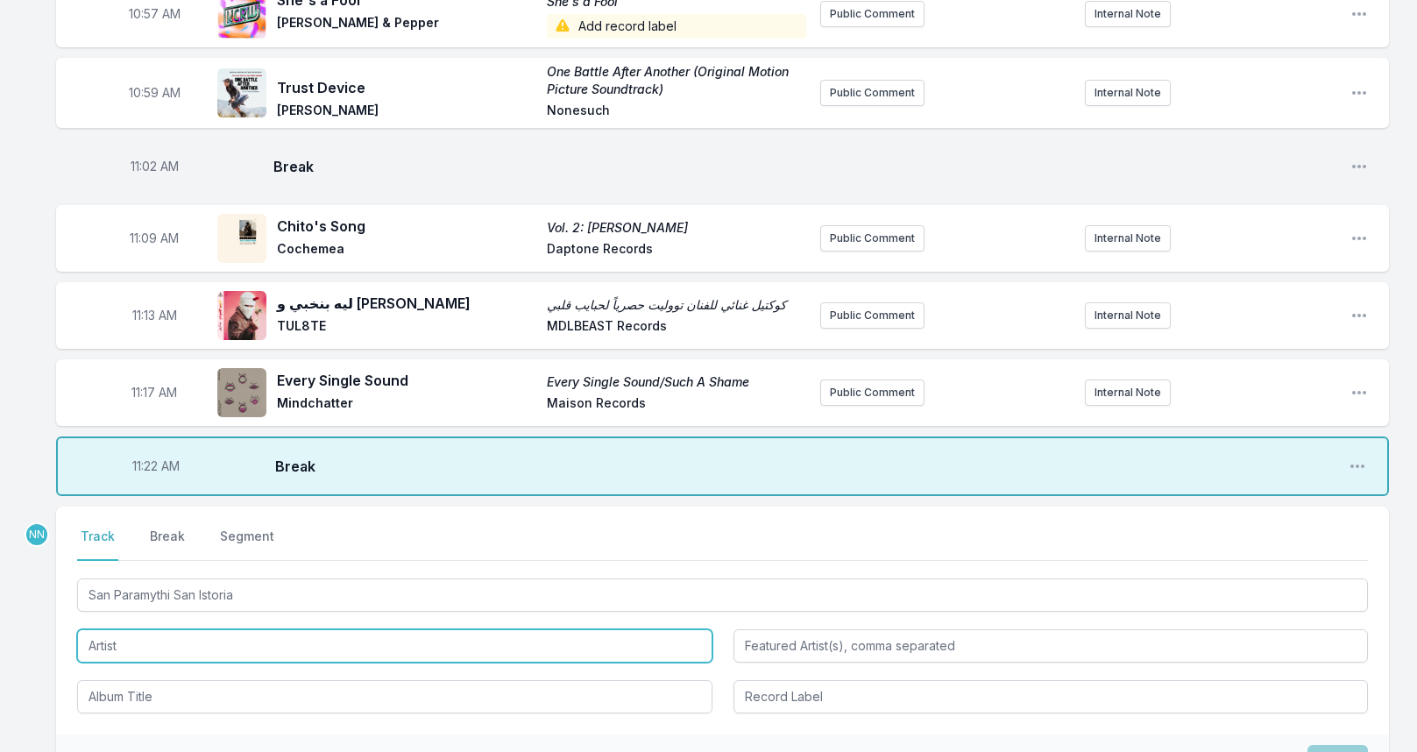
click at [200, 629] on input "Artist" at bounding box center [394, 645] width 635 height 33
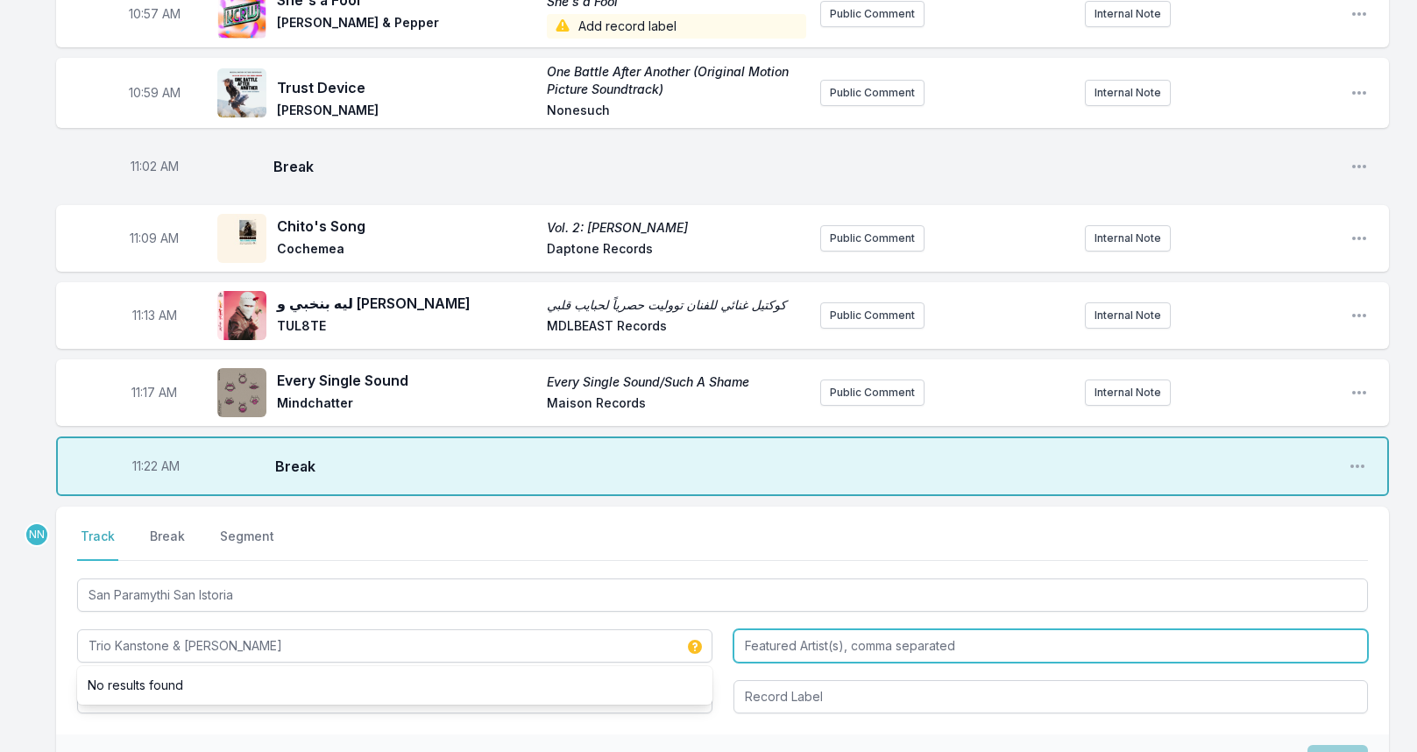
type input "Trio Kanstone & [PERSON_NAME]"
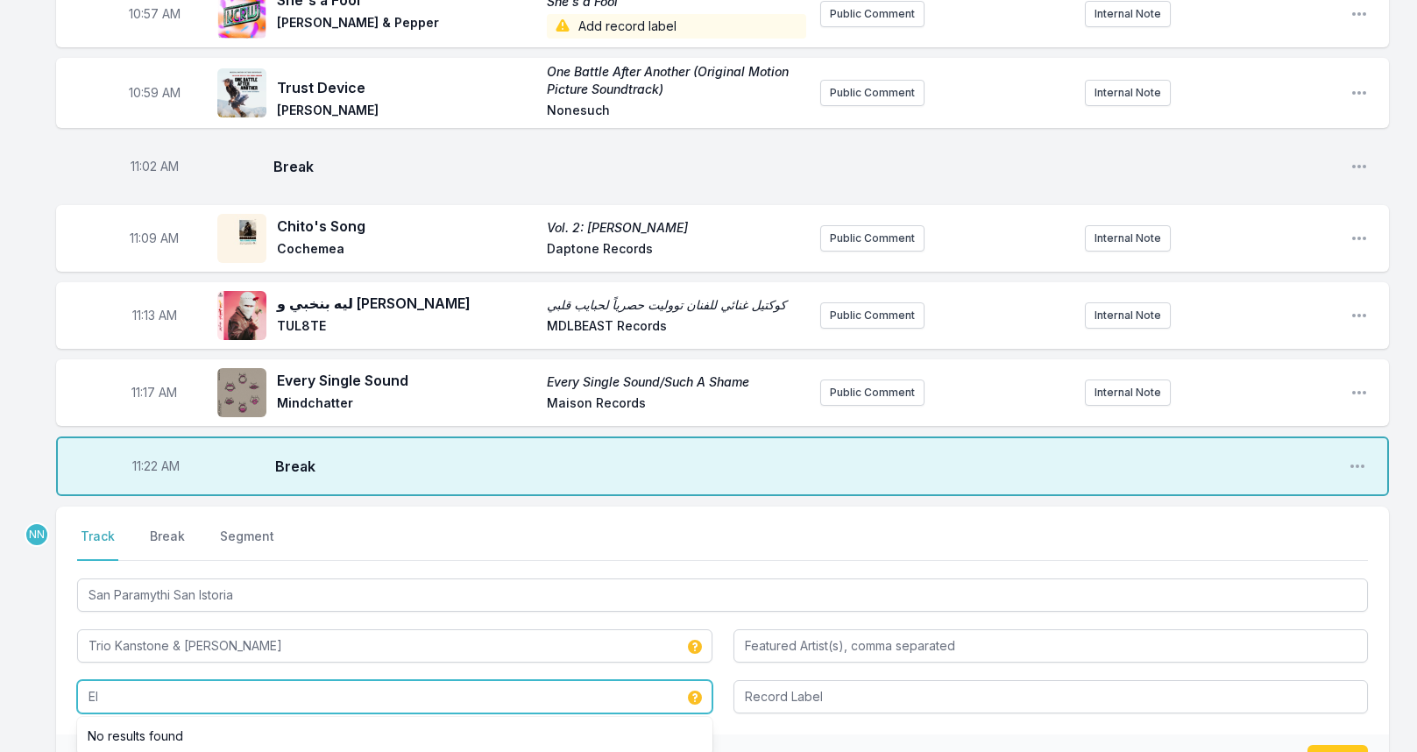
type input "E"
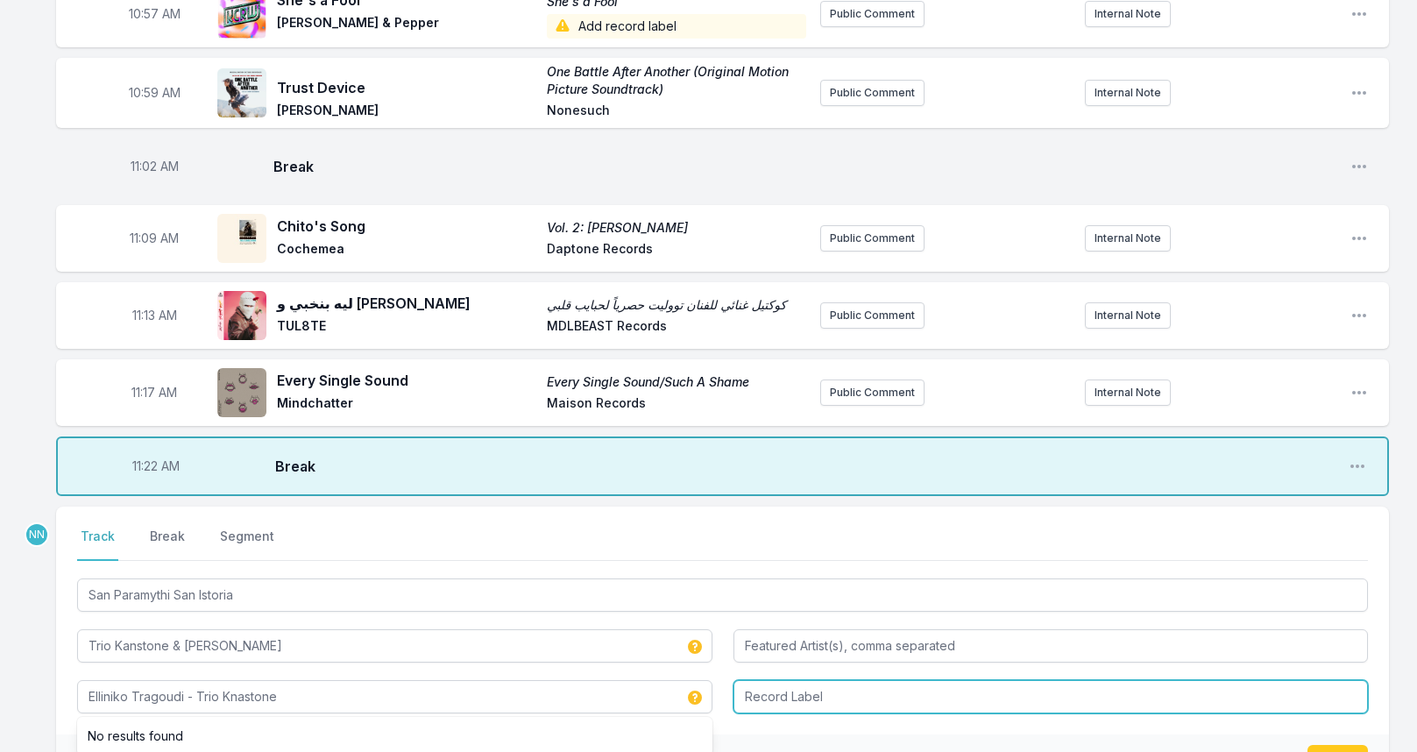
type input "Elliniko Tragoudi - Trio Knastone"
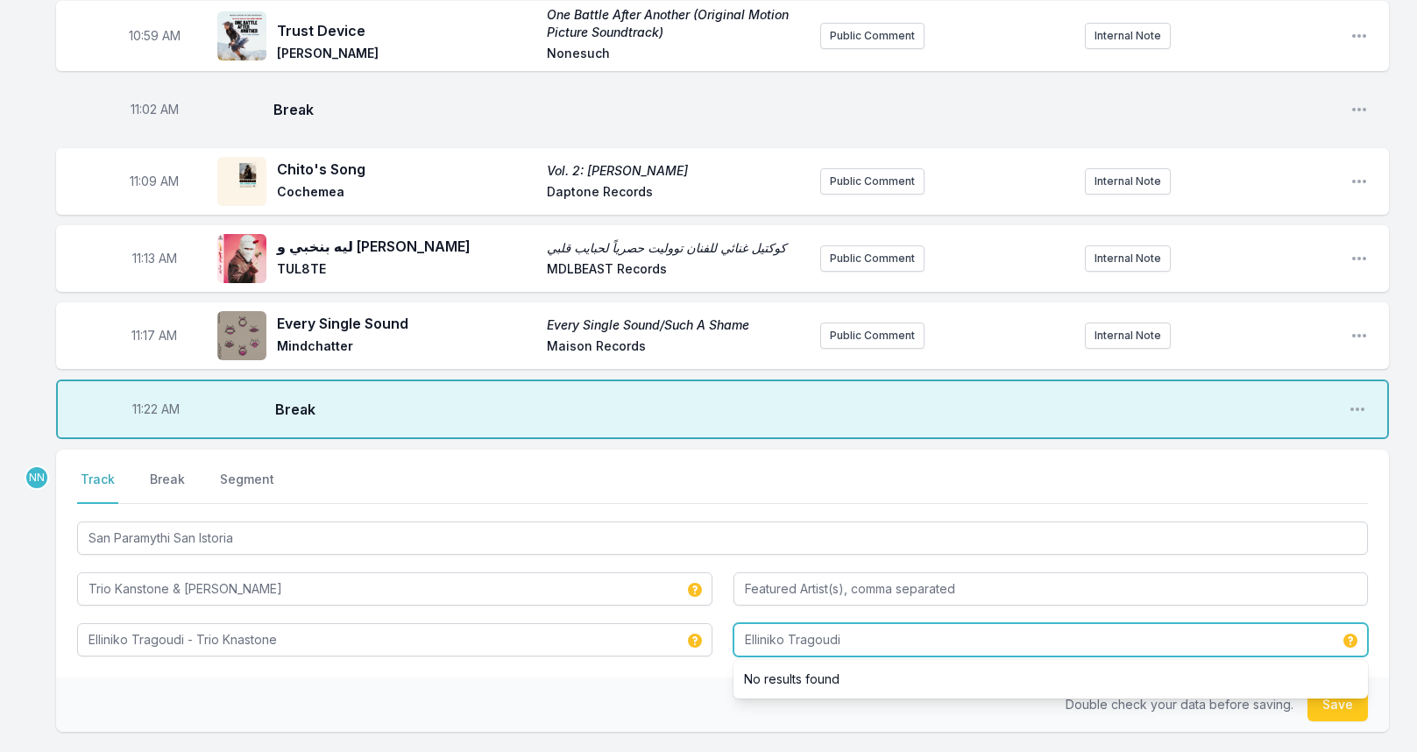
scroll to position [2854, 0]
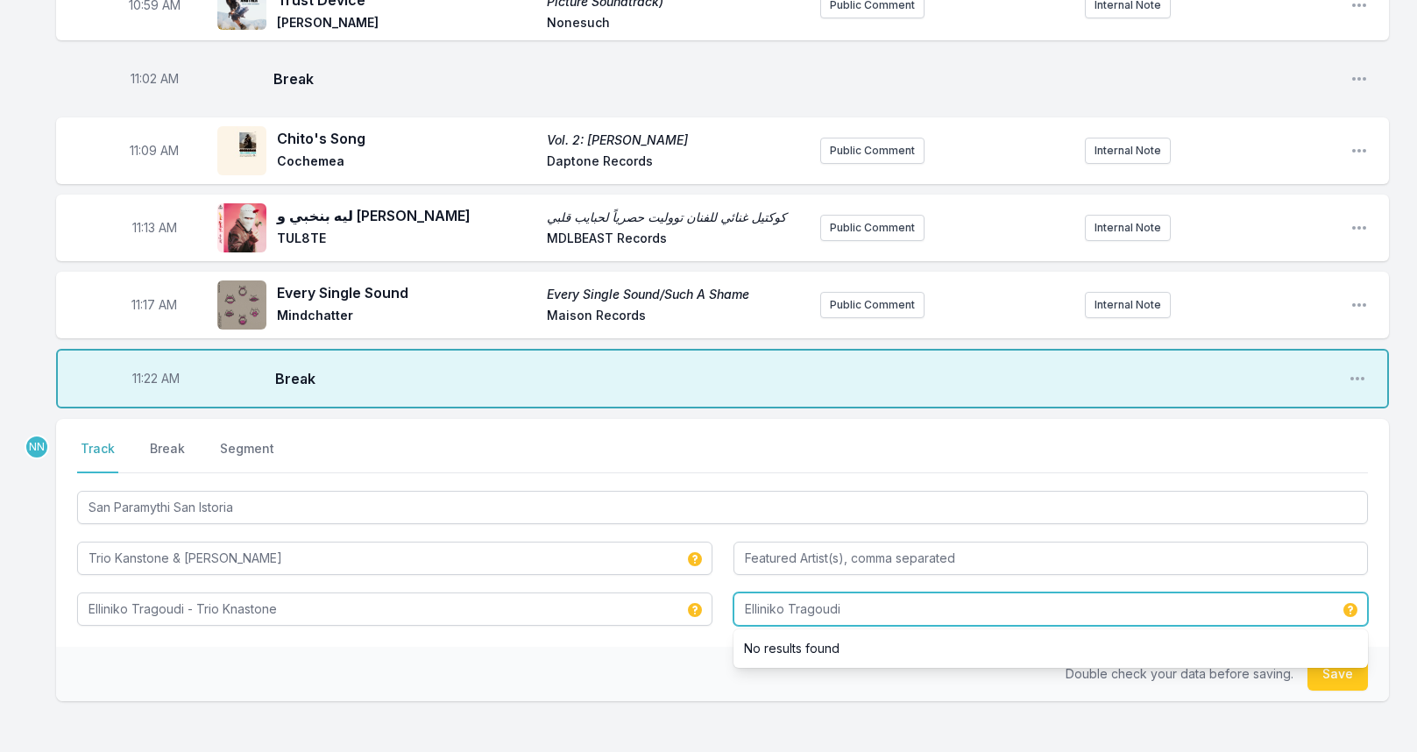
type input "Elliniko Tragoudi"
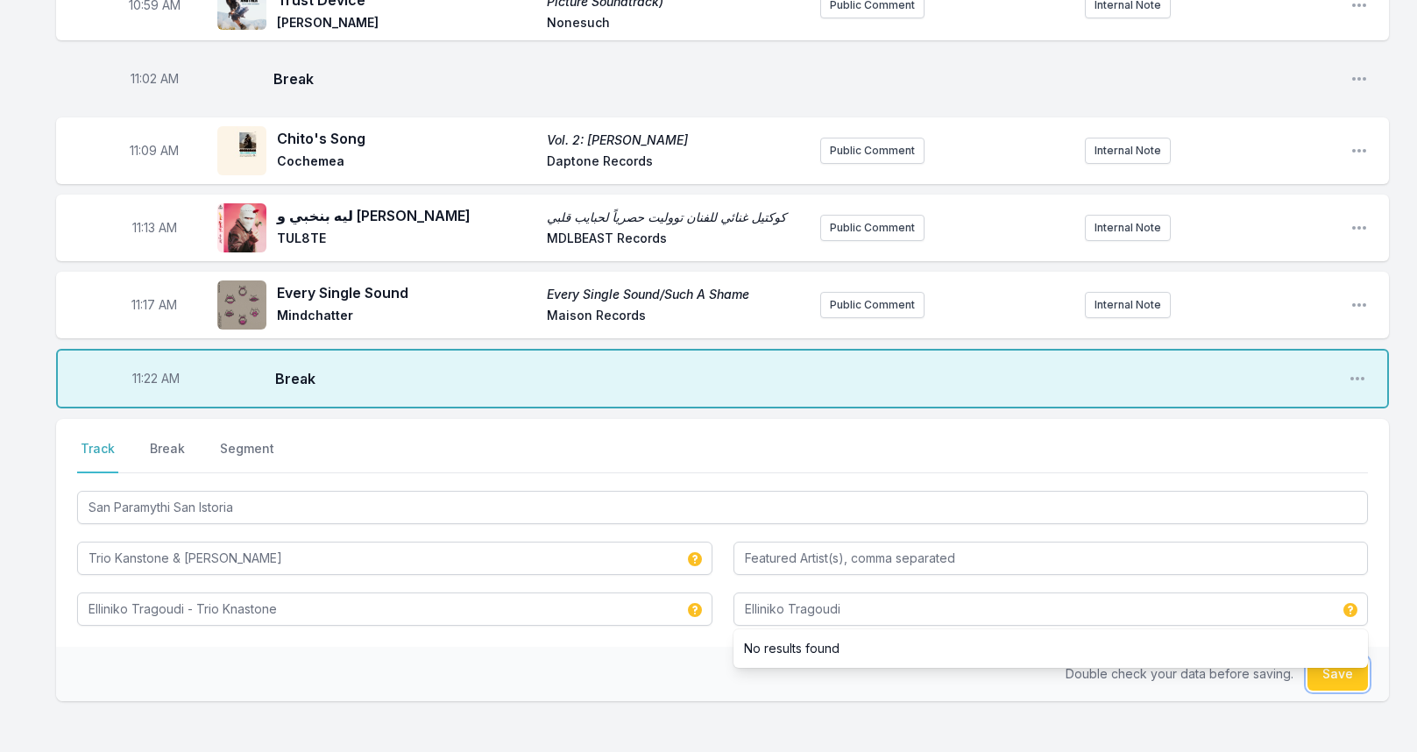
click at [1342, 683] on button "Save" at bounding box center [1337, 673] width 60 height 33
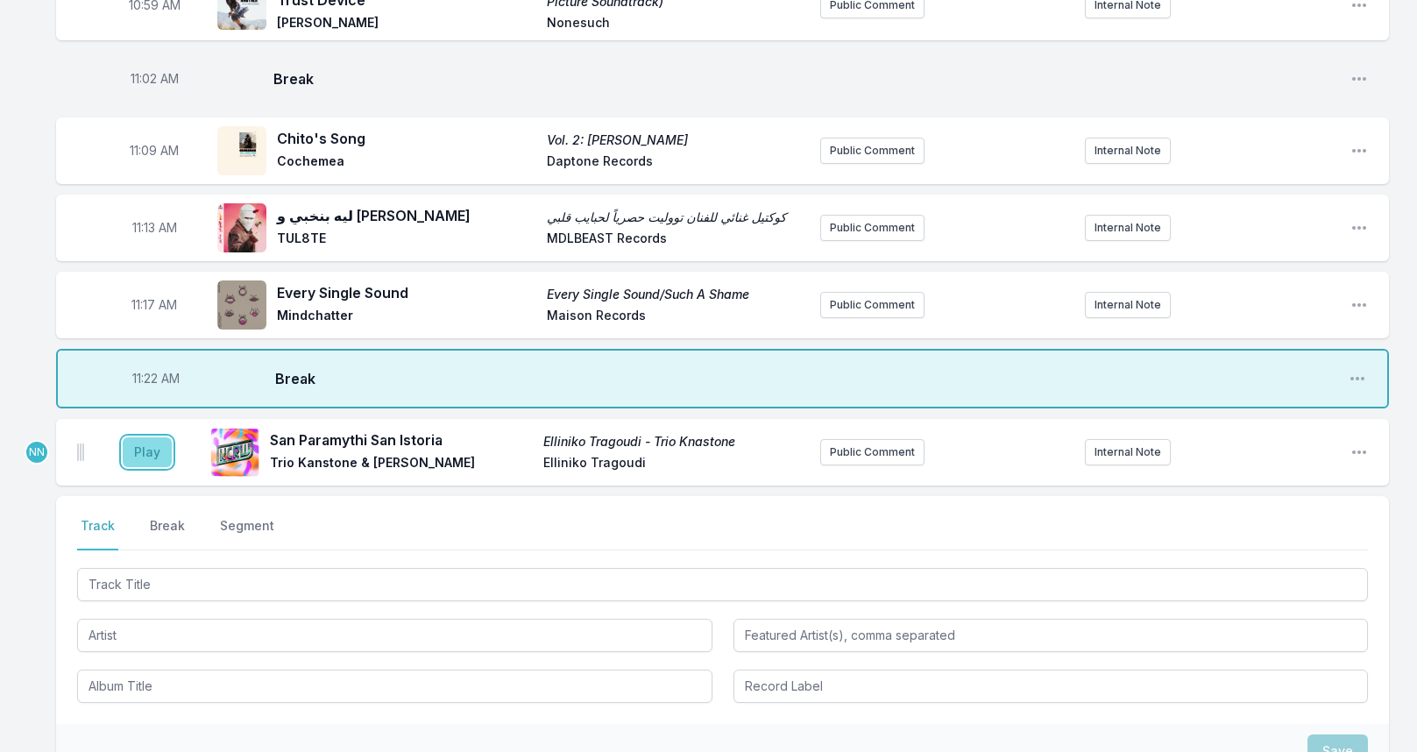
click at [146, 449] on button "Play" at bounding box center [147, 452] width 49 height 30
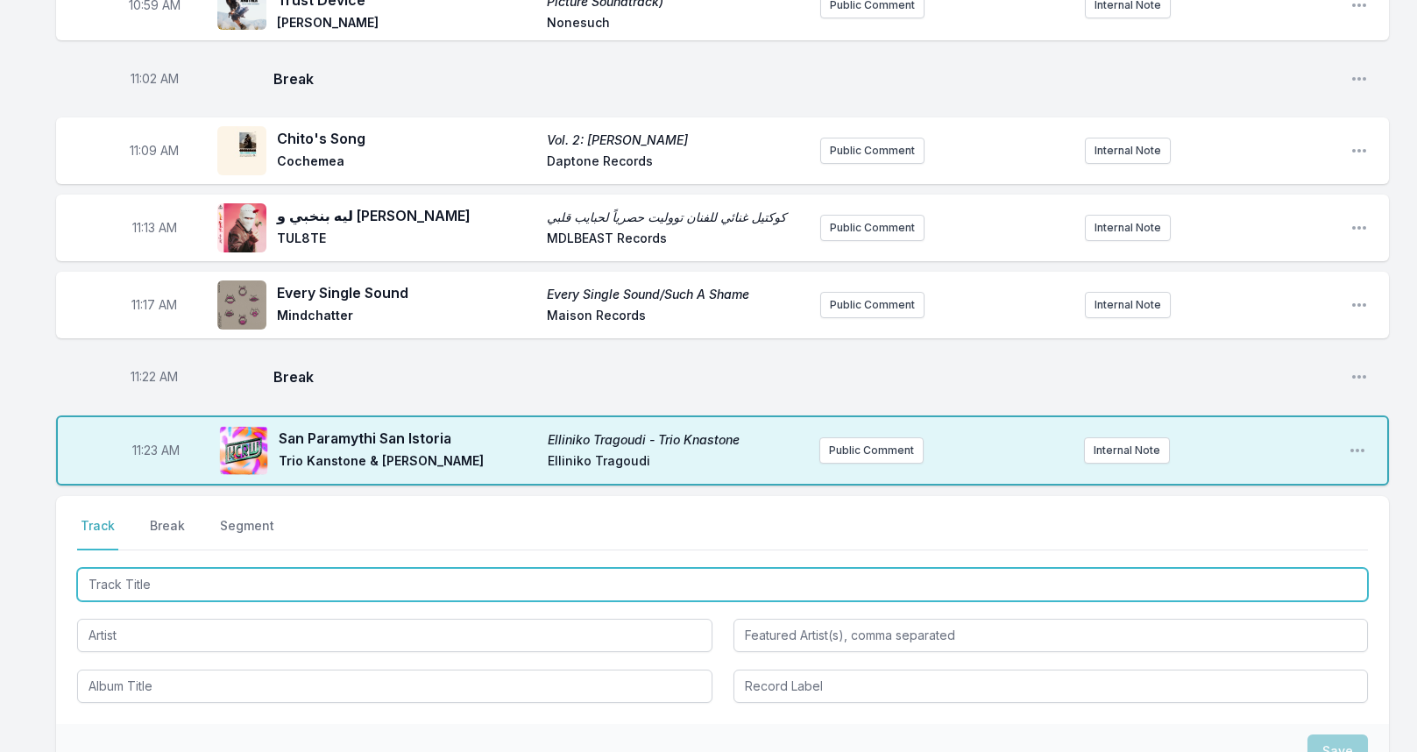
click at [162, 590] on input "Track Title" at bounding box center [722, 584] width 1290 height 33
type input "Kalokairi"
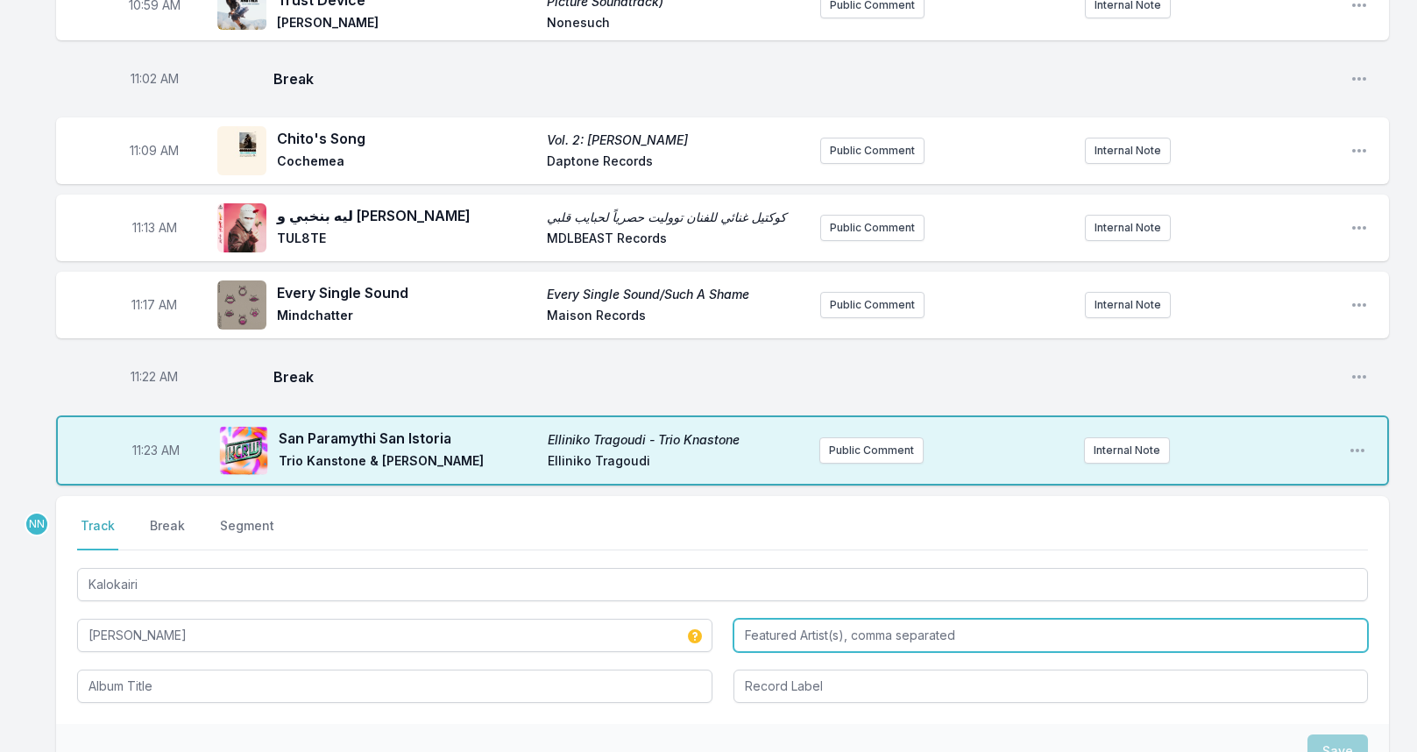
type input "[PERSON_NAME]"
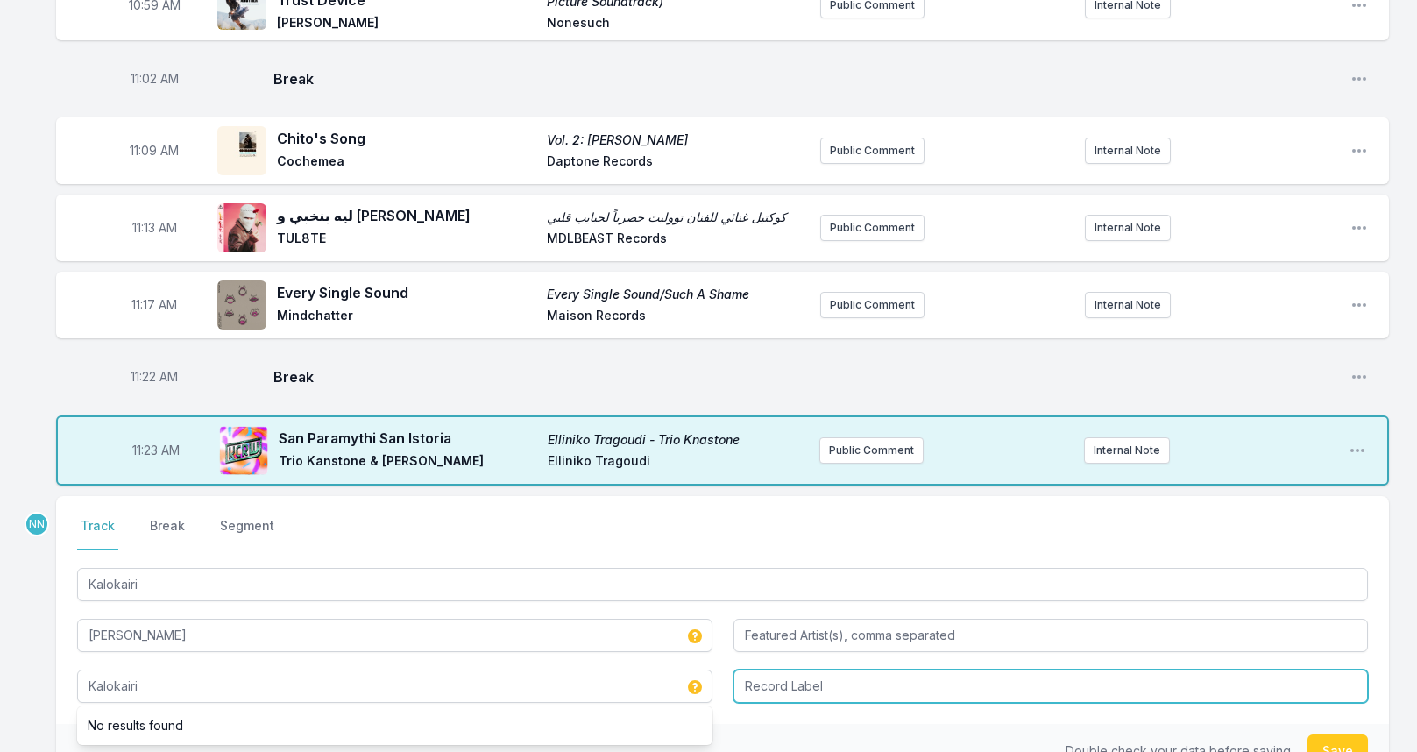
type input "Kalokairi"
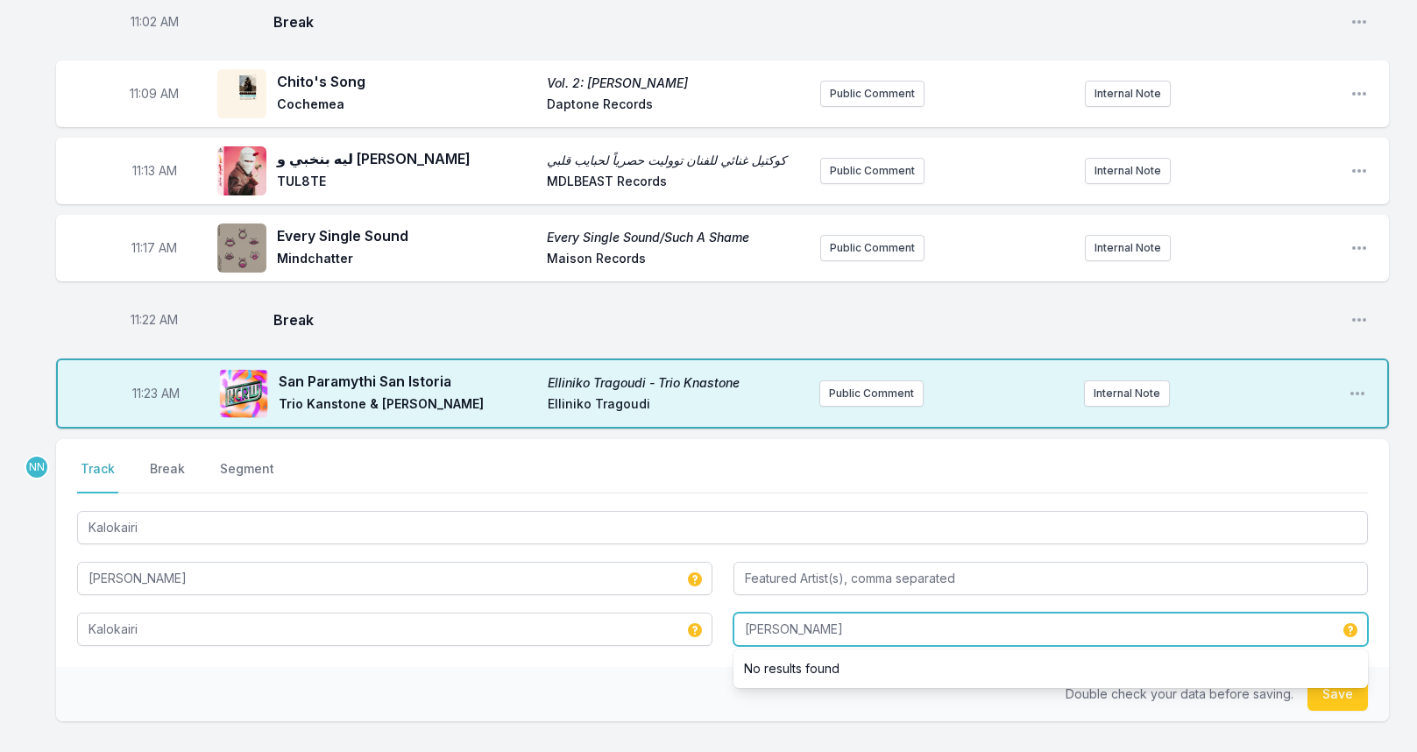
scroll to position [2942, 0]
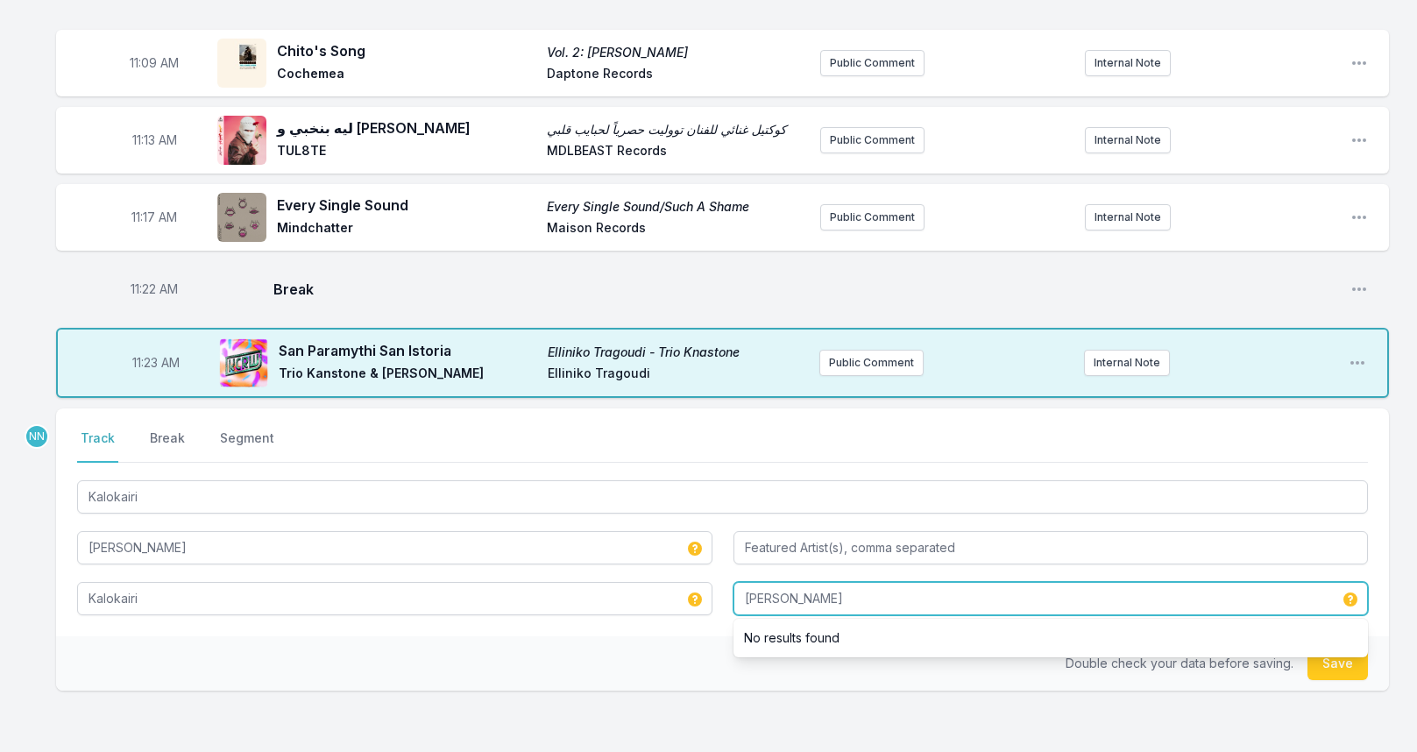
type input "[PERSON_NAME]"
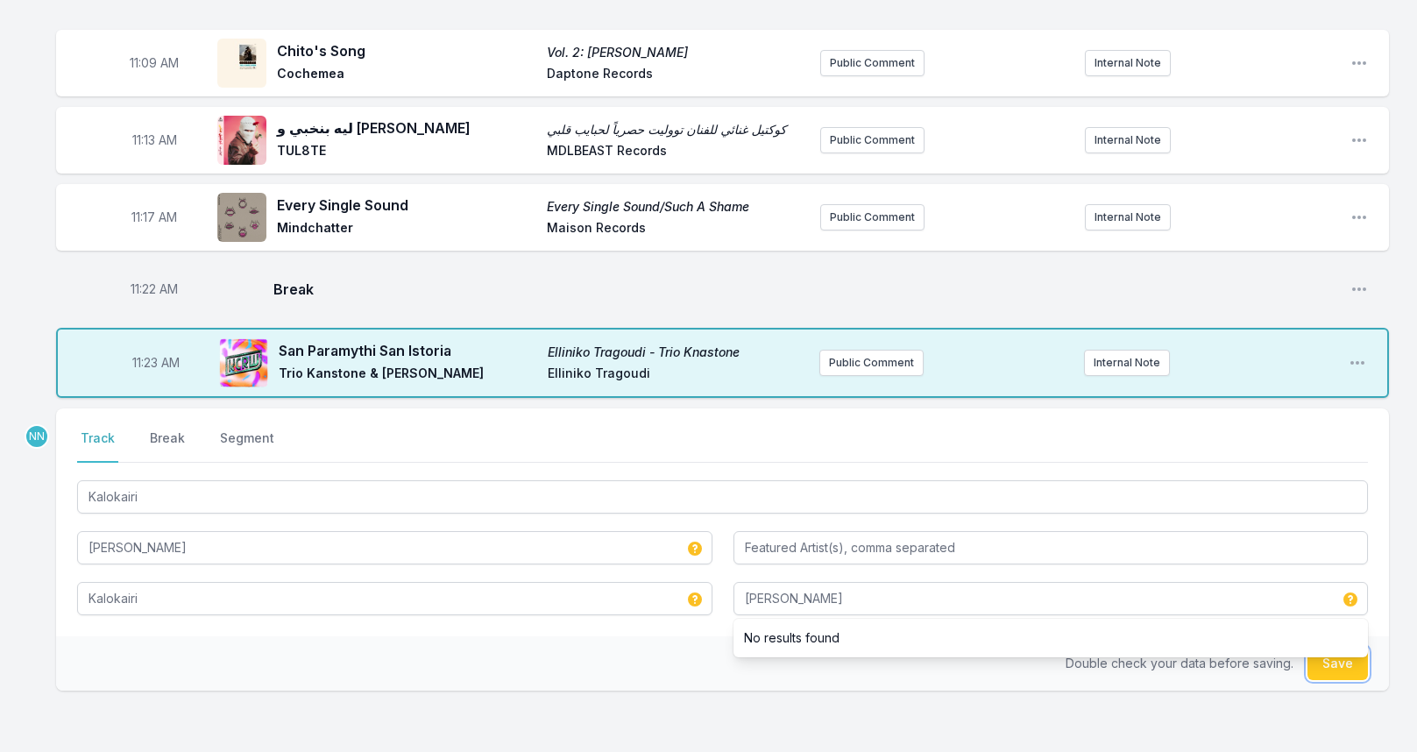
click at [1321, 664] on button "Save" at bounding box center [1337, 663] width 60 height 33
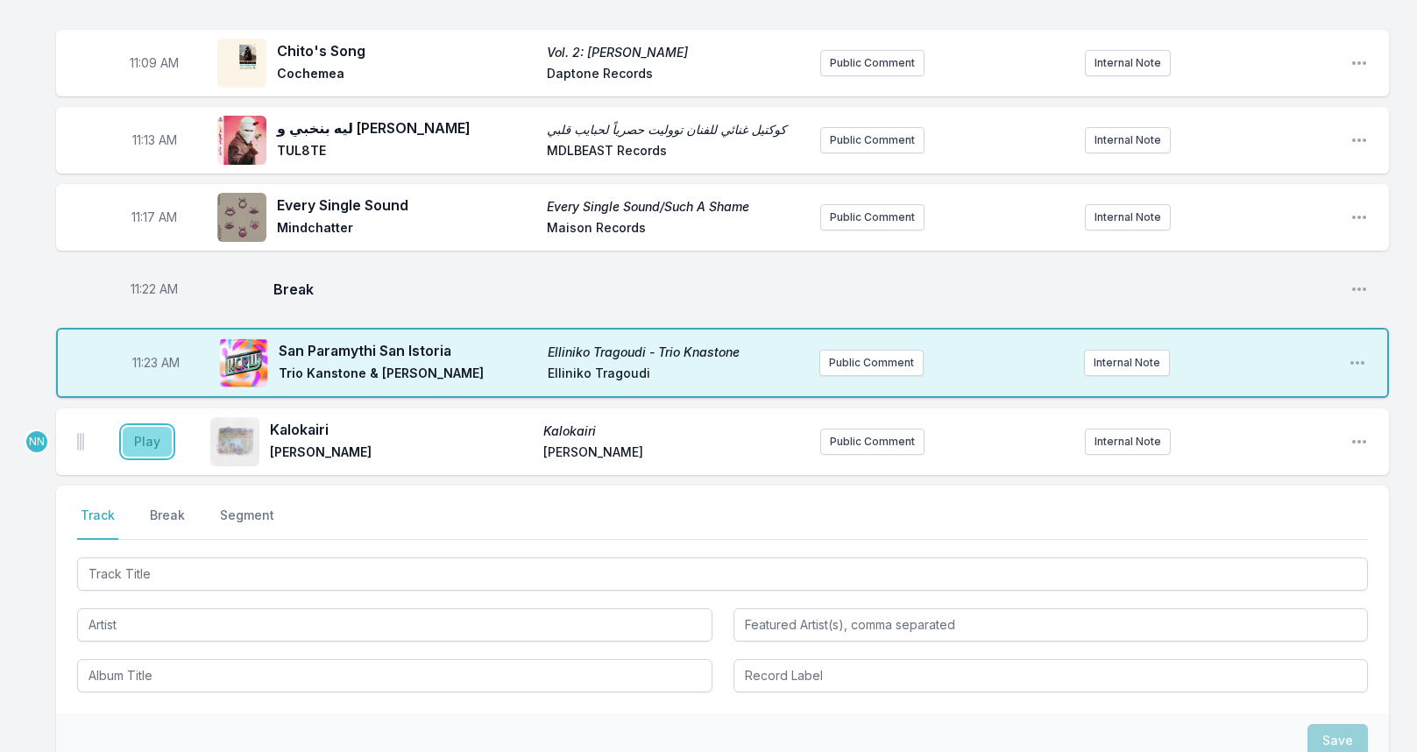
click at [128, 444] on button "Play" at bounding box center [147, 442] width 49 height 30
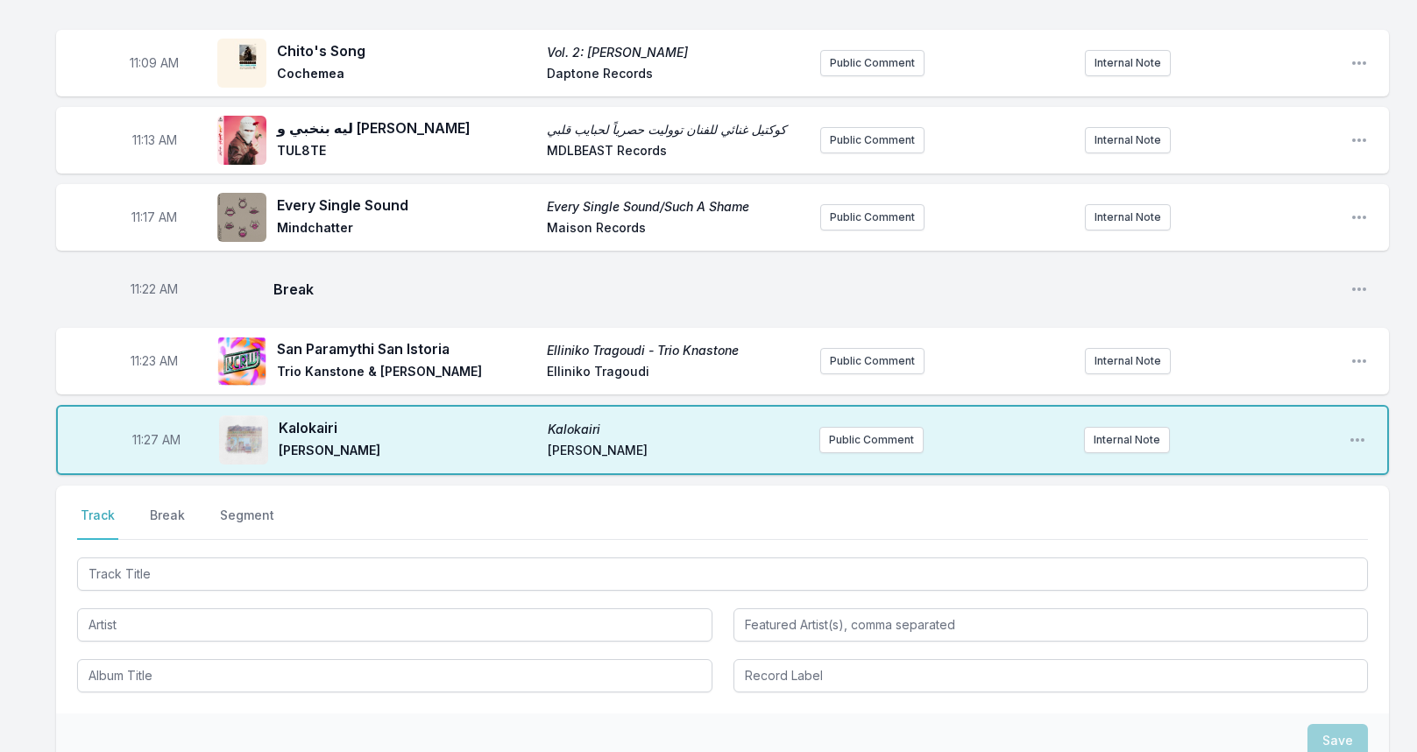
click at [146, 435] on span "11:27 AM" at bounding box center [156, 440] width 48 height 18
click at [130, 438] on input "11:27" at bounding box center [156, 439] width 98 height 33
click at [135, 435] on input "11:27" at bounding box center [156, 439] width 98 height 33
type input "11:26"
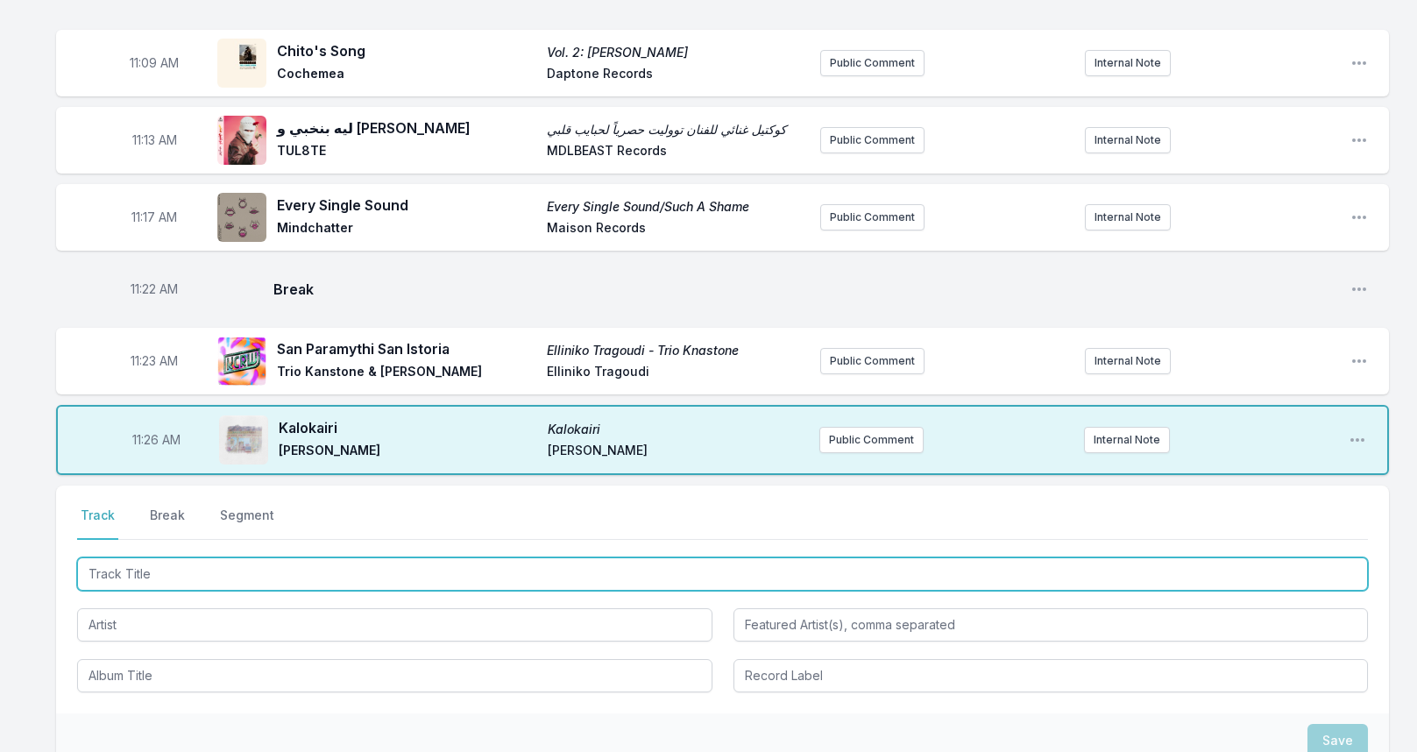
click at [261, 565] on input "Track Title" at bounding box center [722, 573] width 1290 height 33
type input "Nowhere Land"
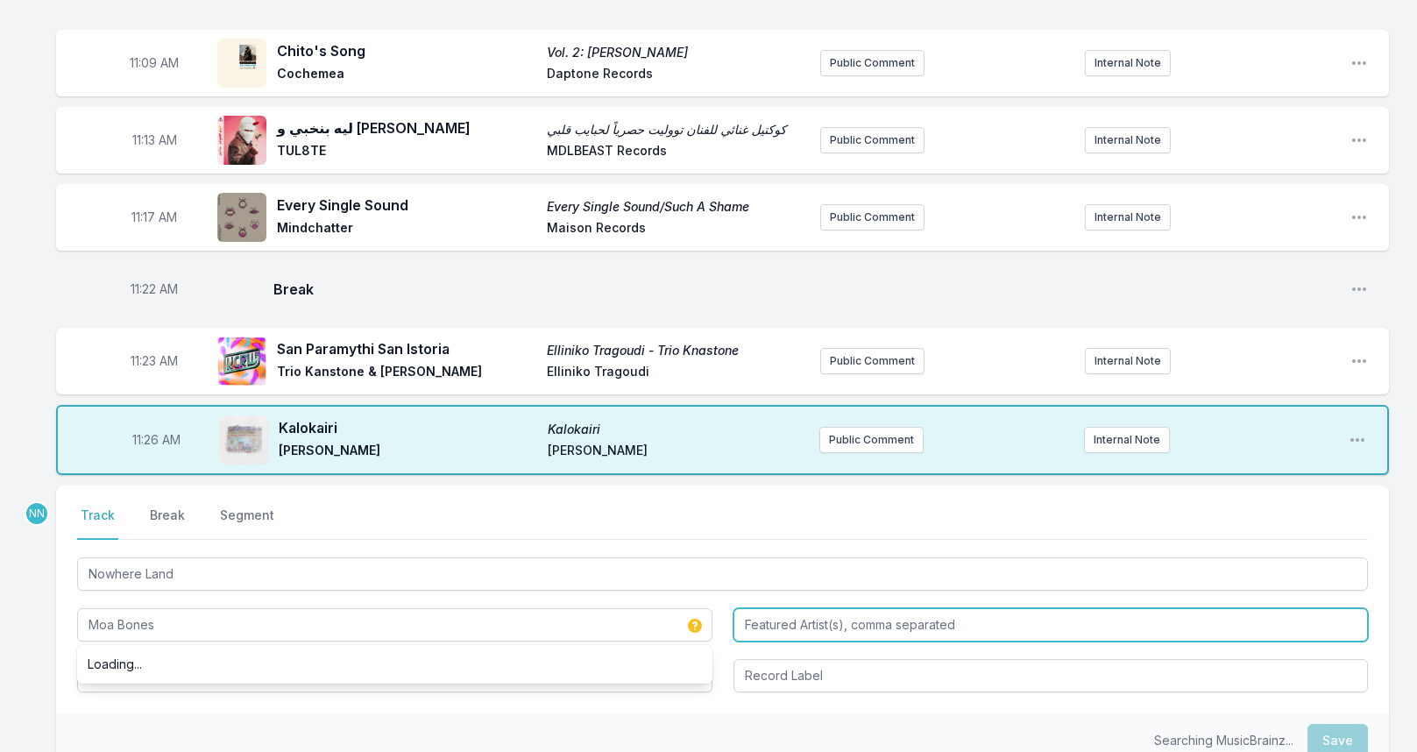
type input "Moa Bones"
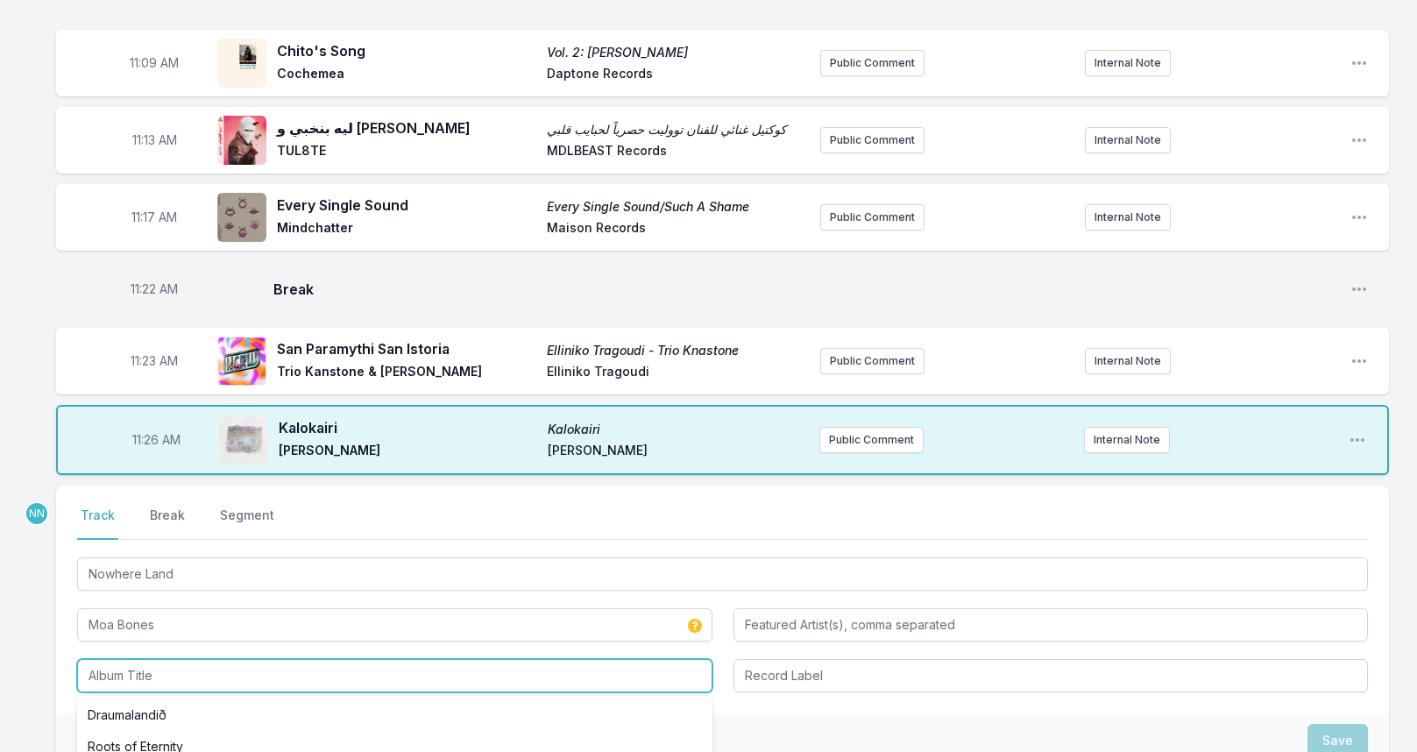
scroll to position [3029, 0]
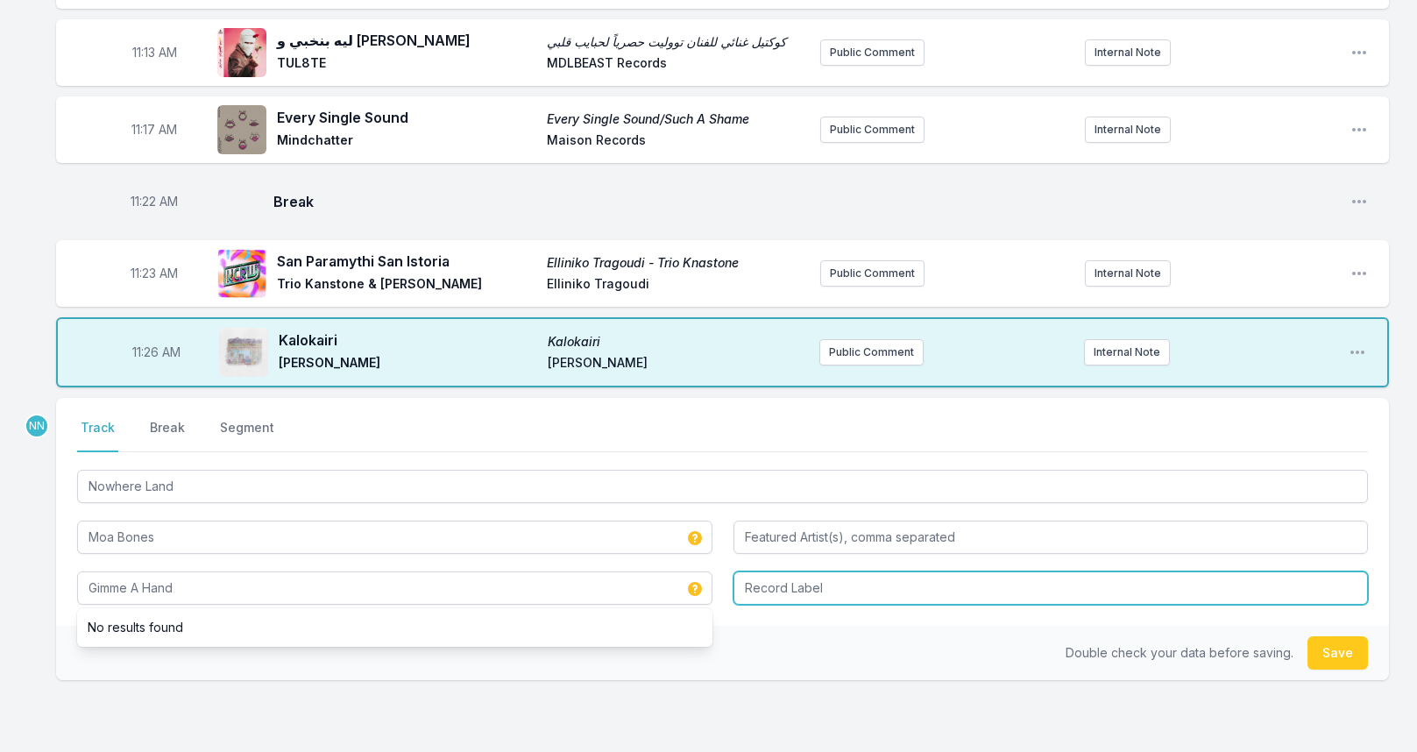
type input "Gimme A Hand"
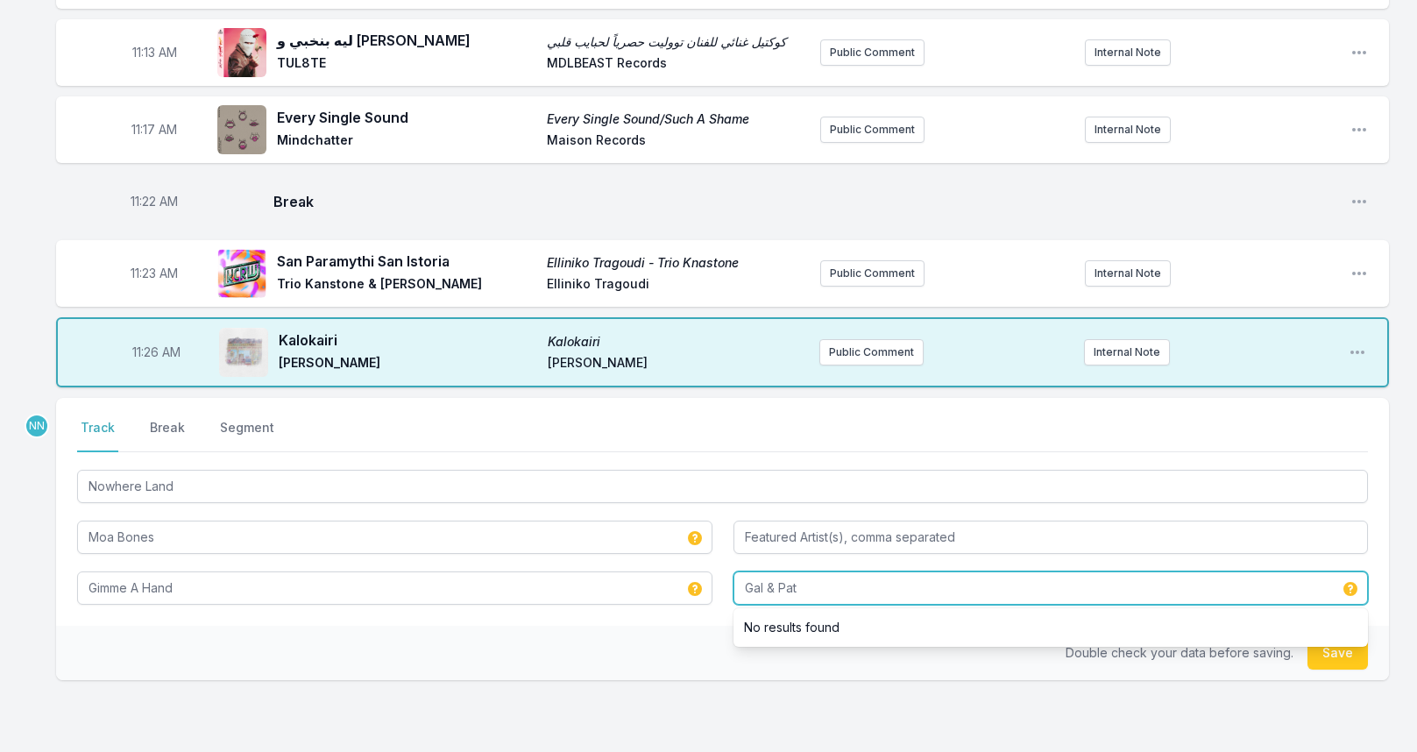
type input "Gal & Pat"
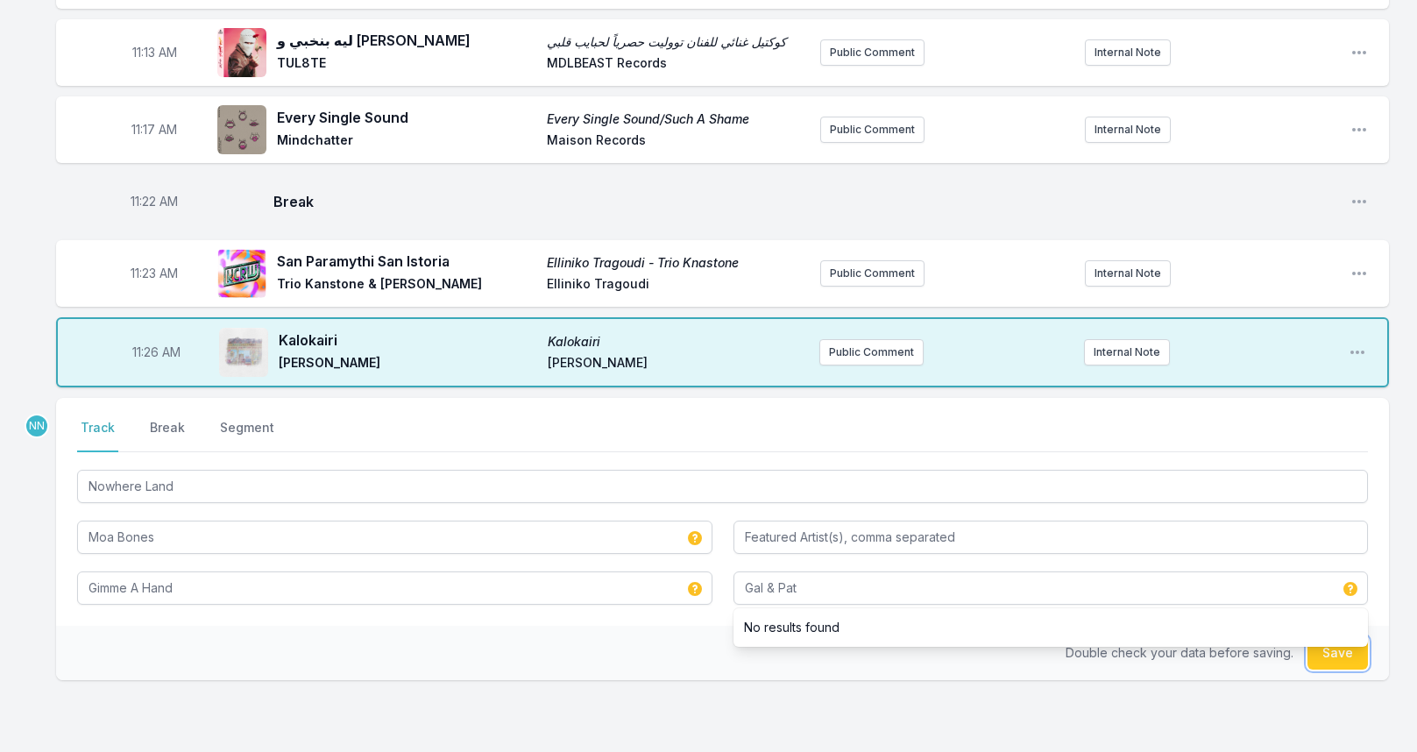
click at [1352, 653] on button "Save" at bounding box center [1337, 652] width 60 height 33
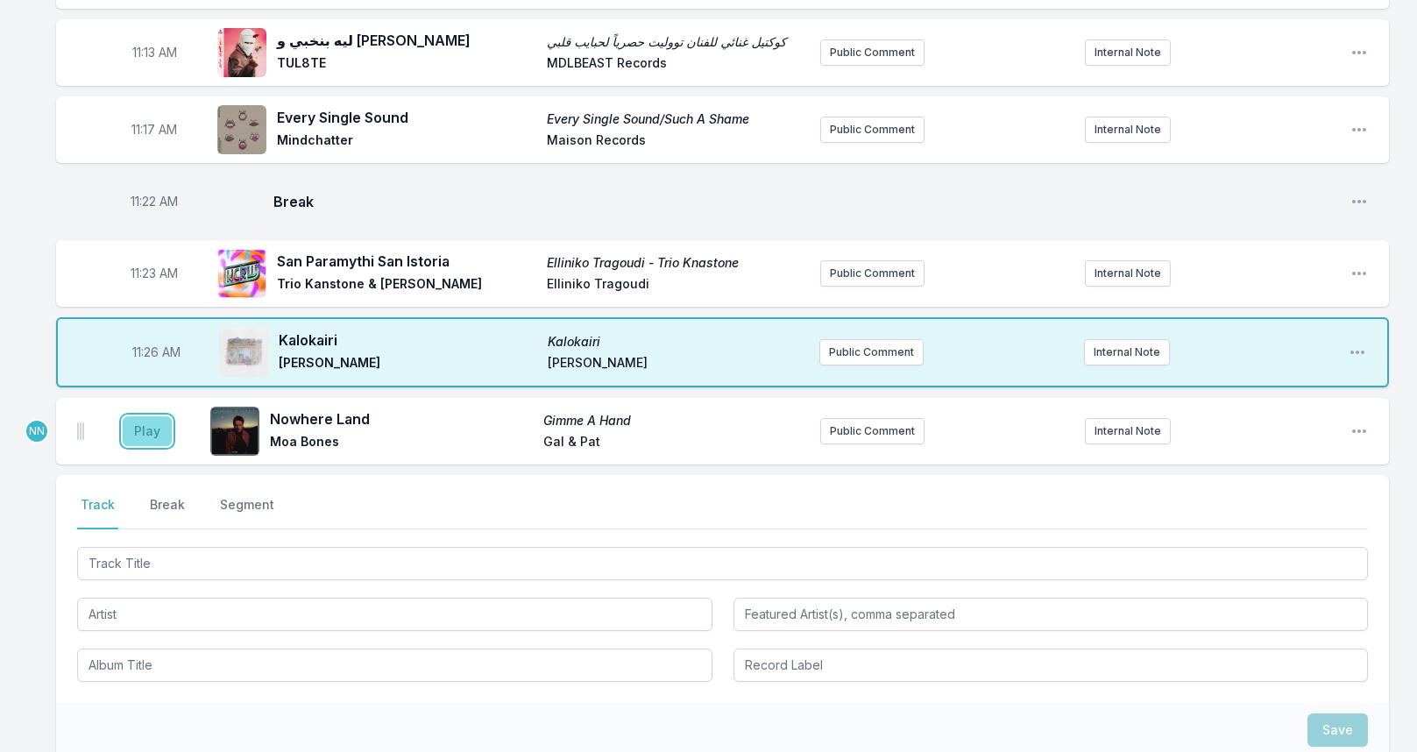
click at [141, 429] on button "Play" at bounding box center [147, 431] width 49 height 30
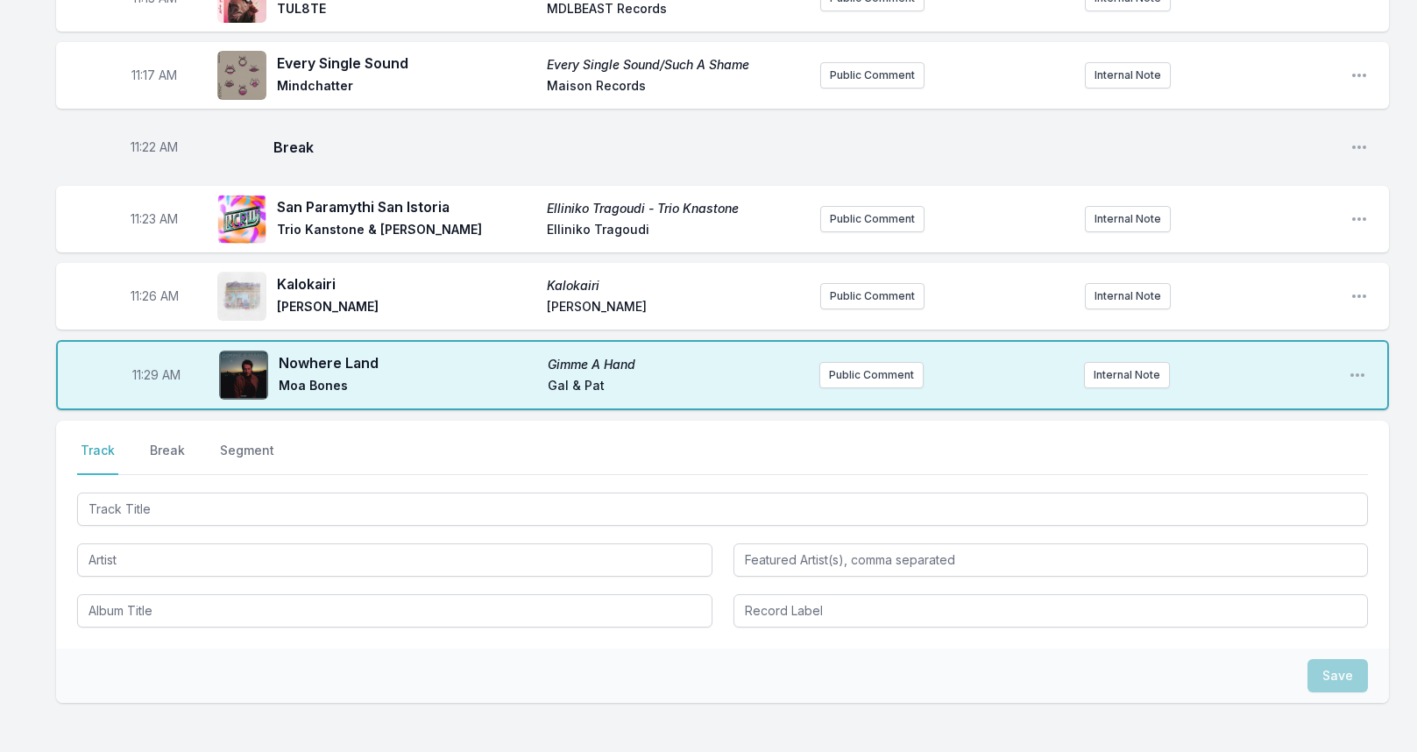
scroll to position [3117, 0]
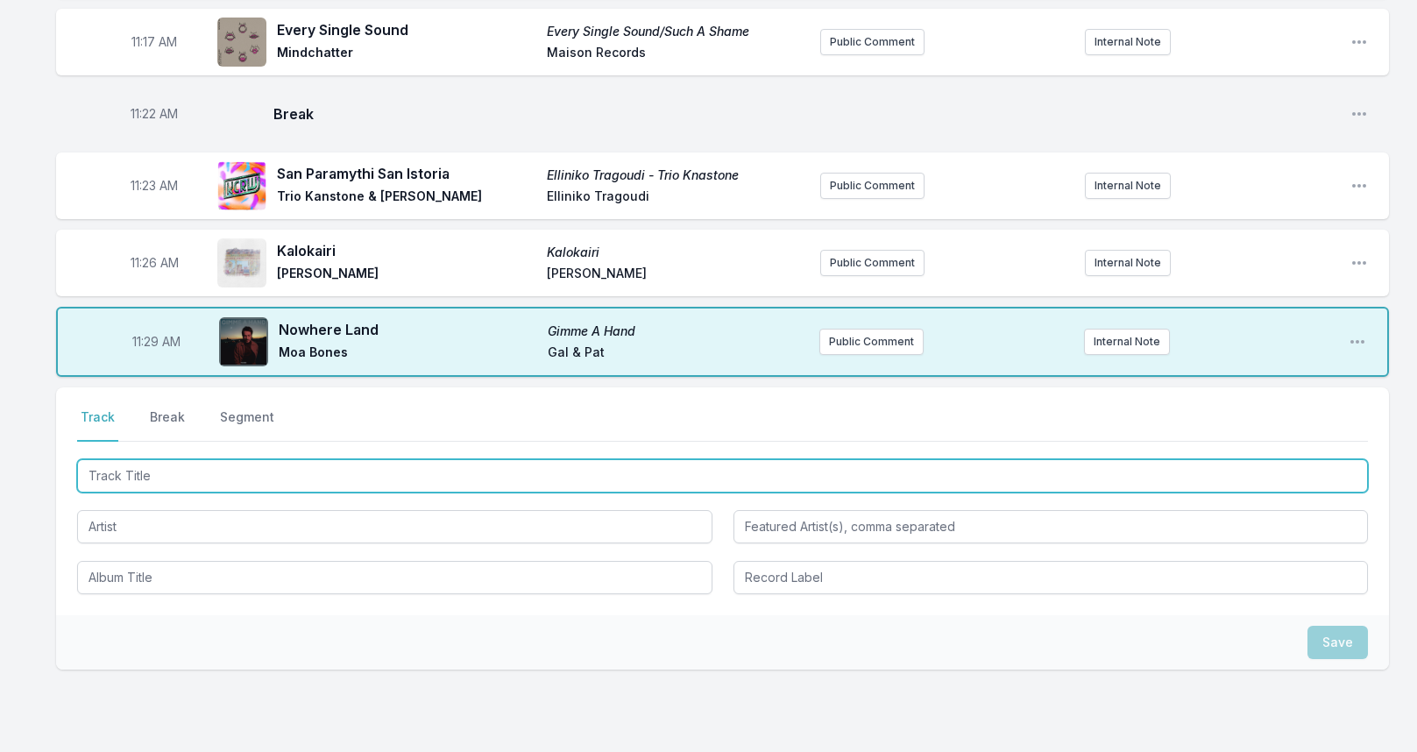
click at [170, 474] on input "Track Title" at bounding box center [722, 475] width 1290 height 33
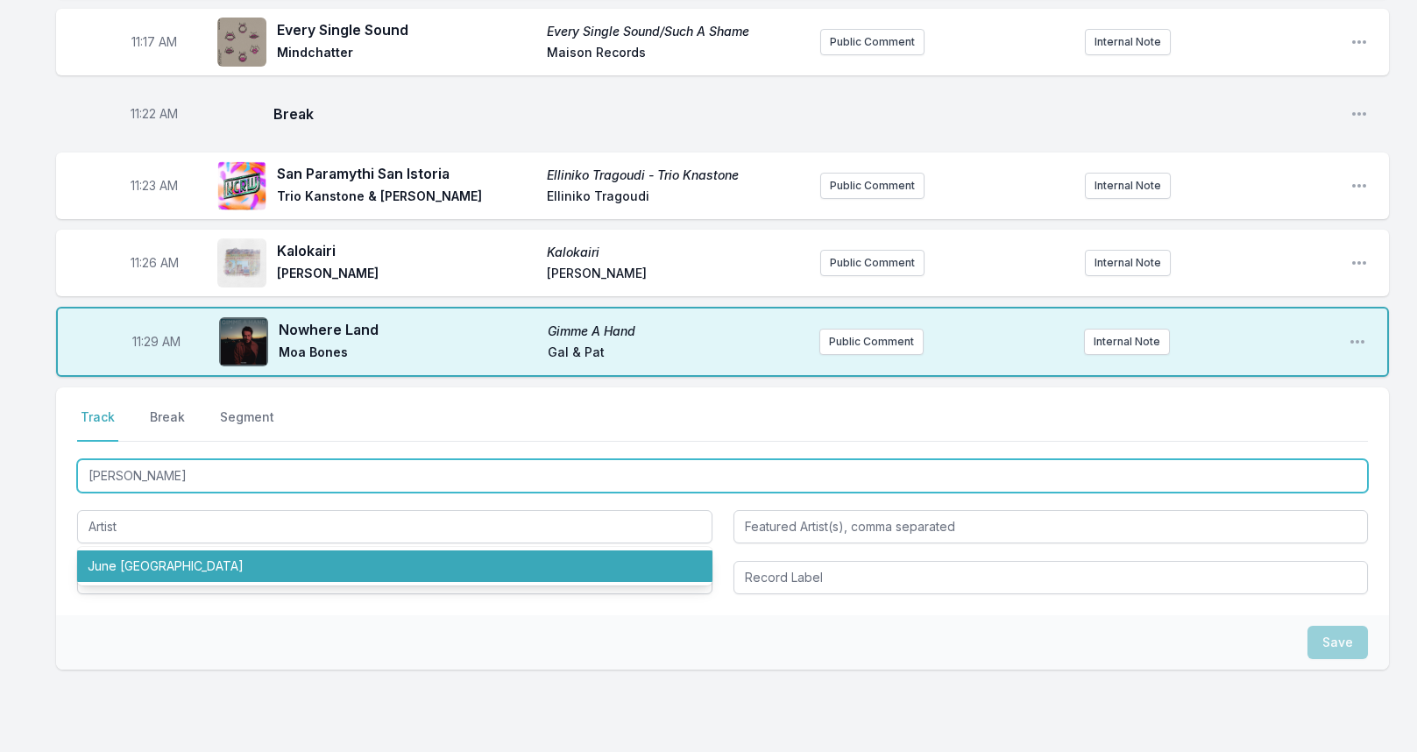
drag, startPoint x: 226, startPoint y: 465, endPoint x: 67, endPoint y: 463, distance: 158.6
click at [67, 463] on div "Select a tab Track Break Segment Track Break Segment [PERSON_NAME] [PERSON_NAME…" at bounding box center [722, 501] width 1332 height 228
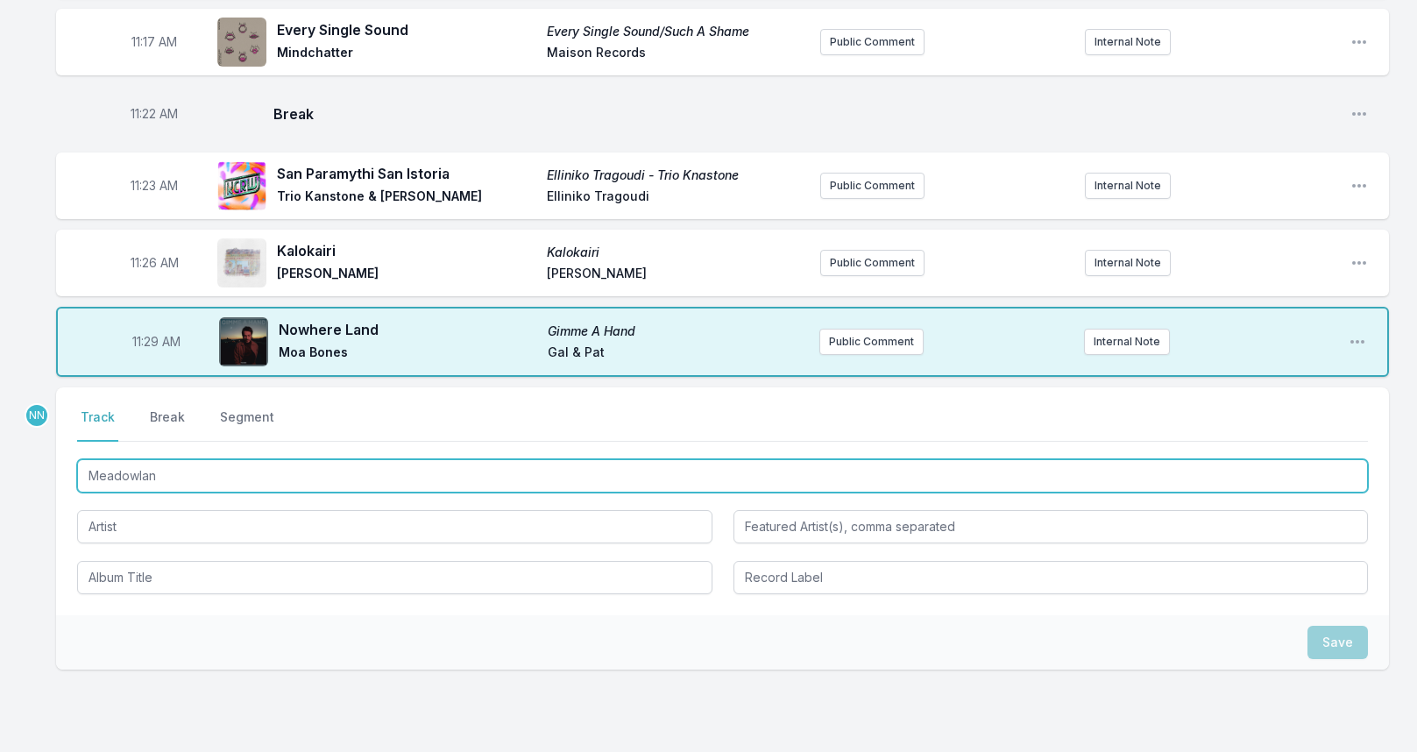
type input "Meadowland"
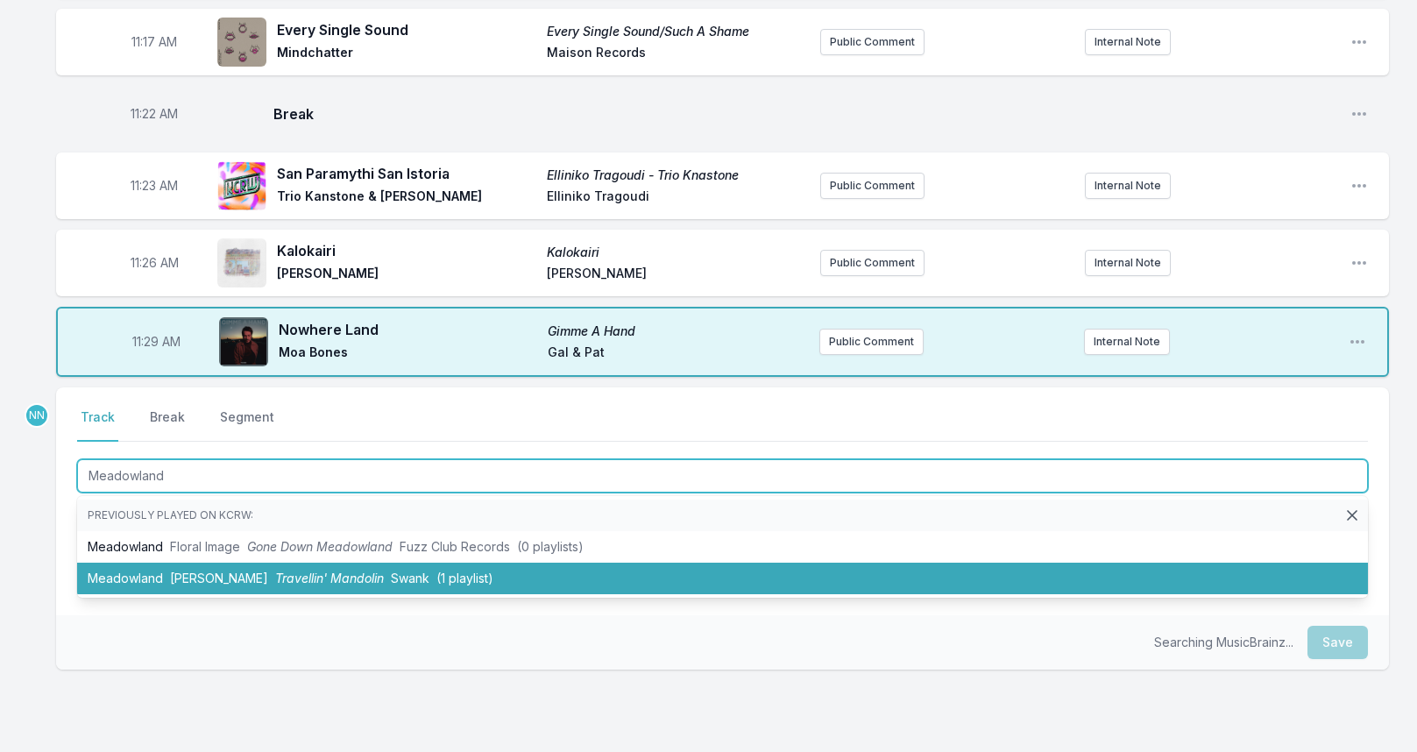
click at [144, 570] on li "Meadowland [PERSON_NAME] Travellin' [PERSON_NAME] (1 playlist)" at bounding box center [722, 578] width 1290 height 32
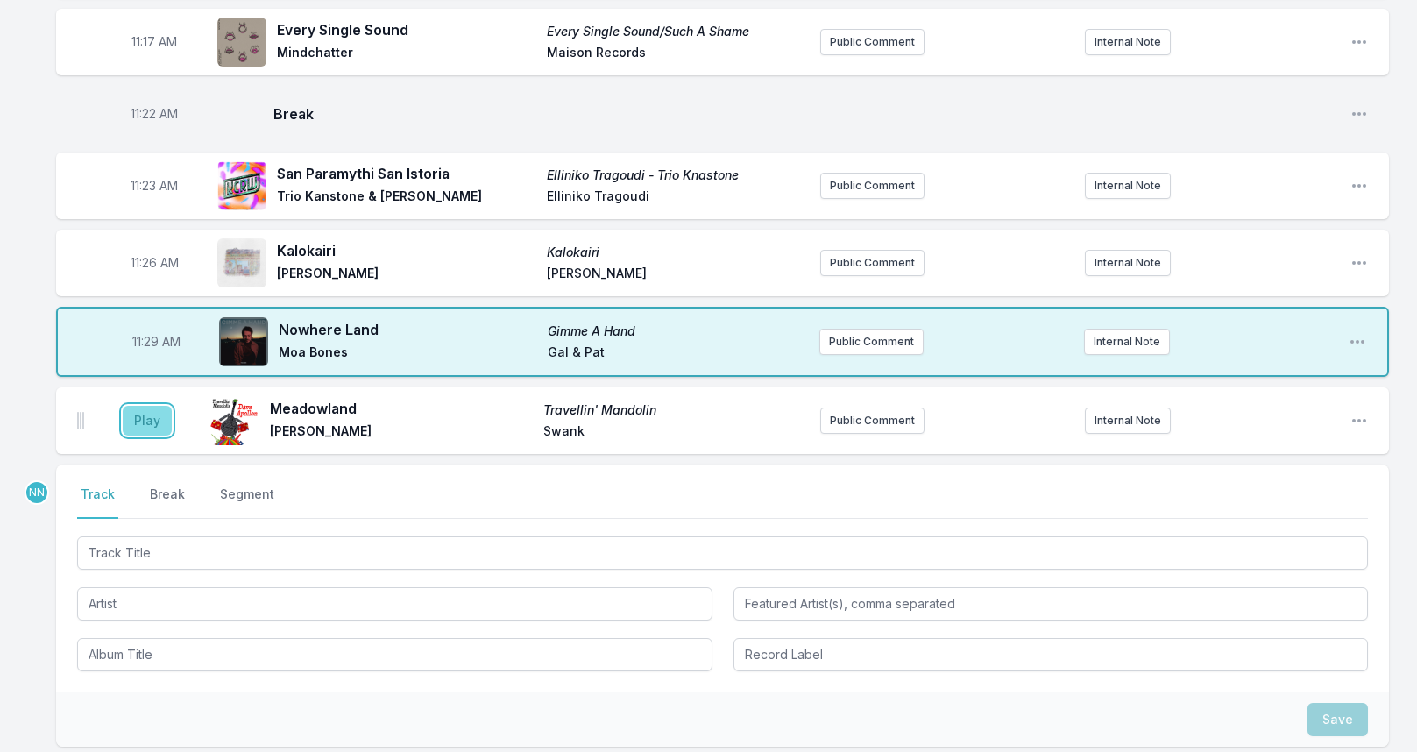
click at [144, 419] on button "Play" at bounding box center [147, 421] width 49 height 30
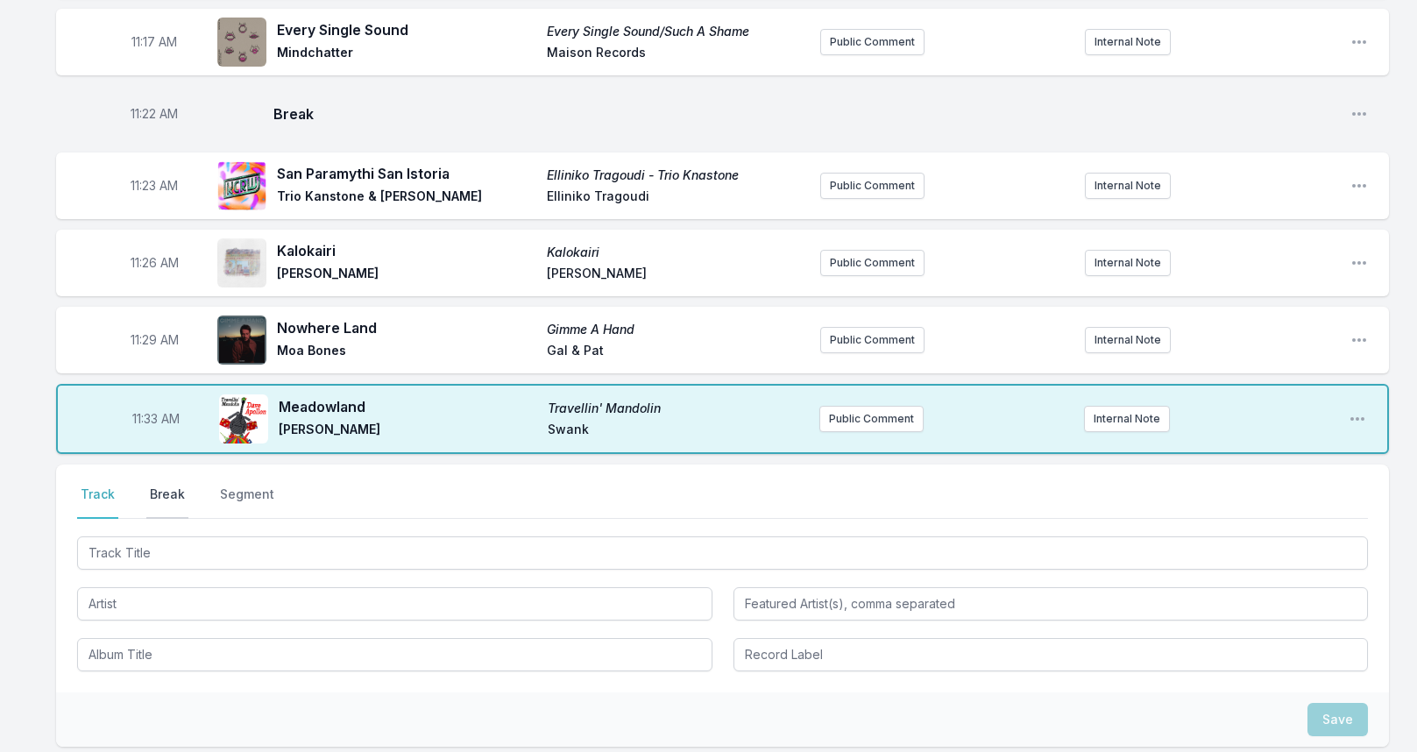
click at [153, 485] on button "Break" at bounding box center [167, 501] width 42 height 33
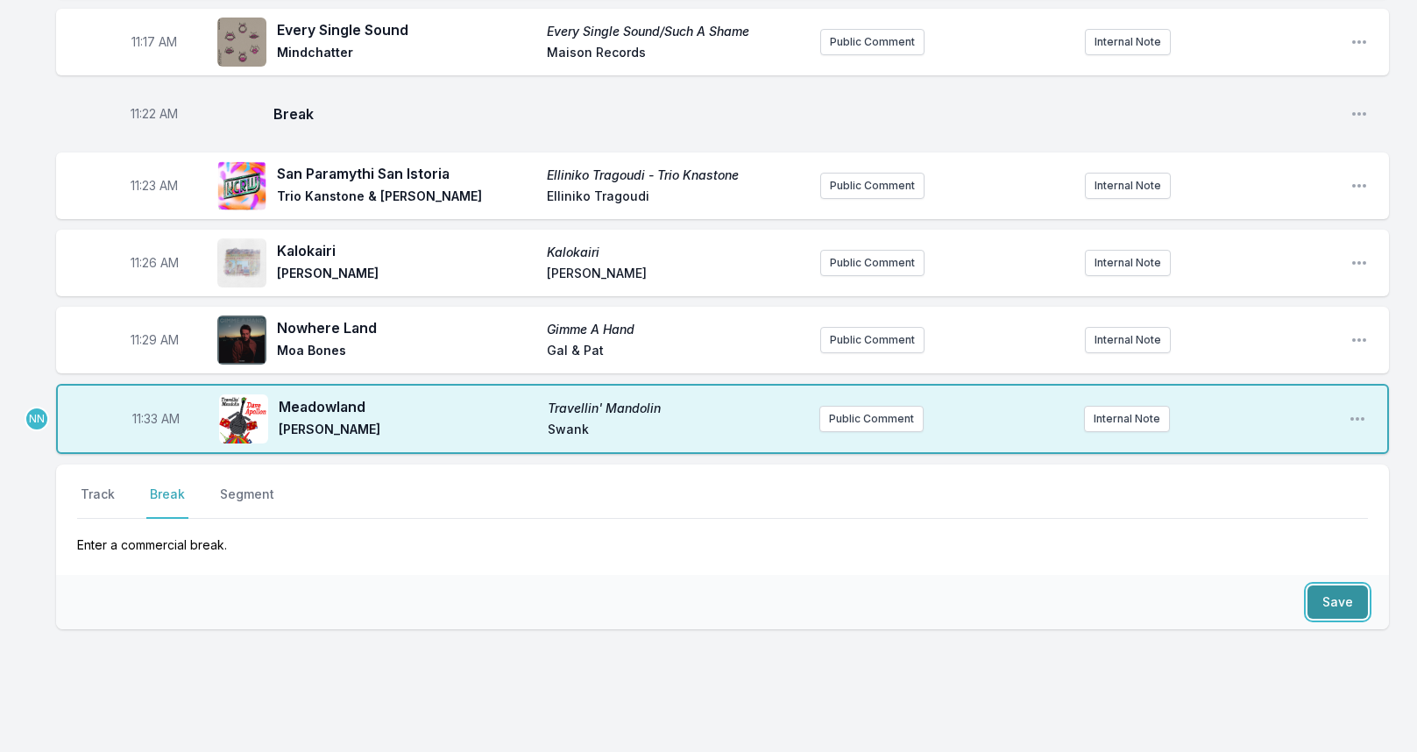
click at [1329, 593] on button "Save" at bounding box center [1337, 601] width 60 height 33
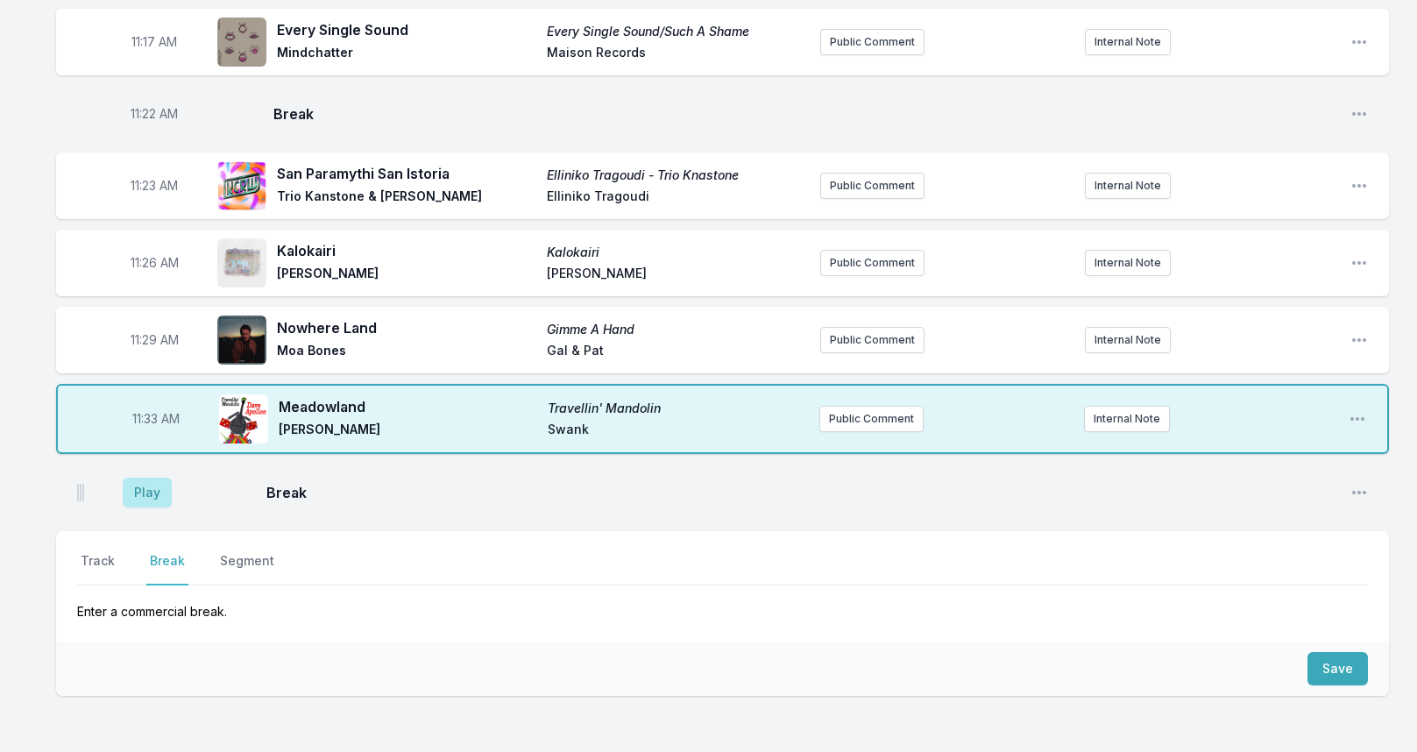
click at [155, 504] on aside "Play" at bounding box center [147, 492] width 98 height 56
click at [152, 487] on button "Play" at bounding box center [147, 492] width 49 height 30
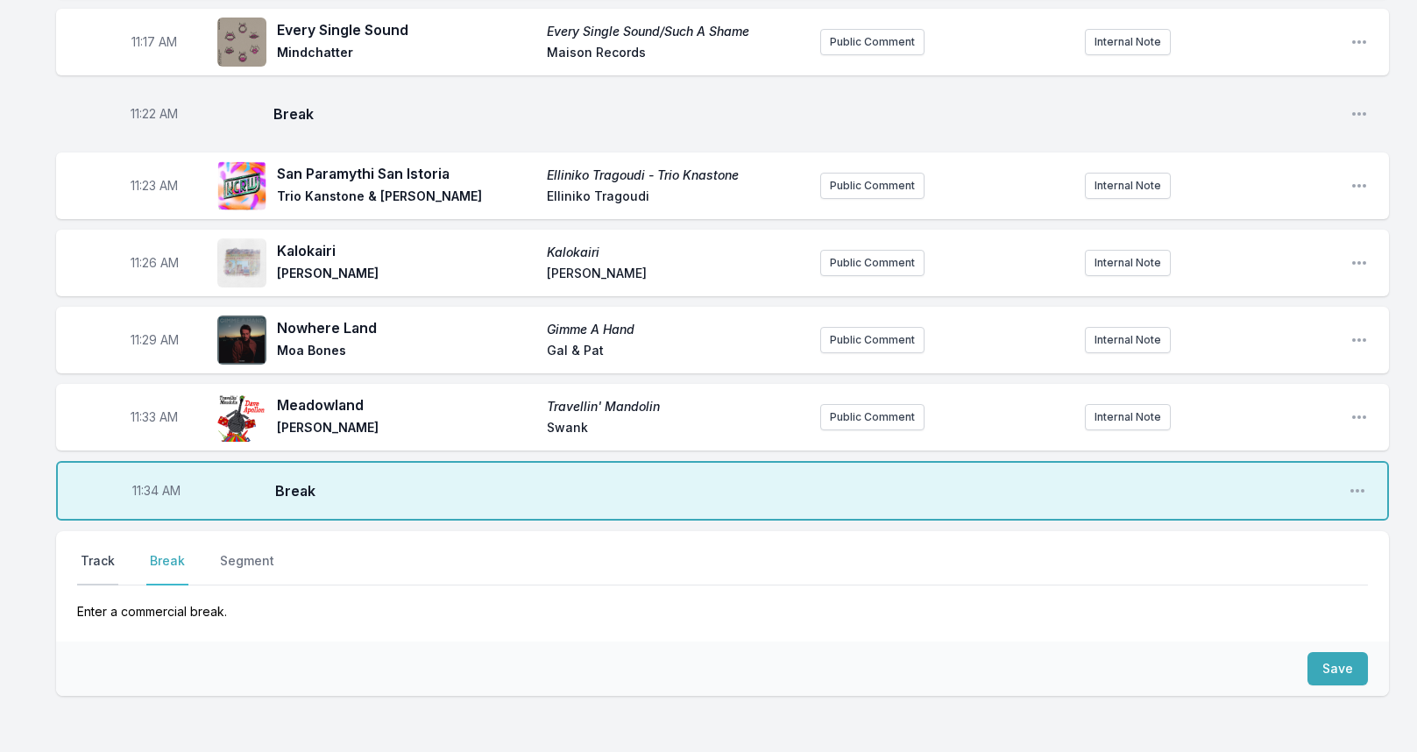
click at [112, 567] on button "Track" at bounding box center [97, 568] width 41 height 33
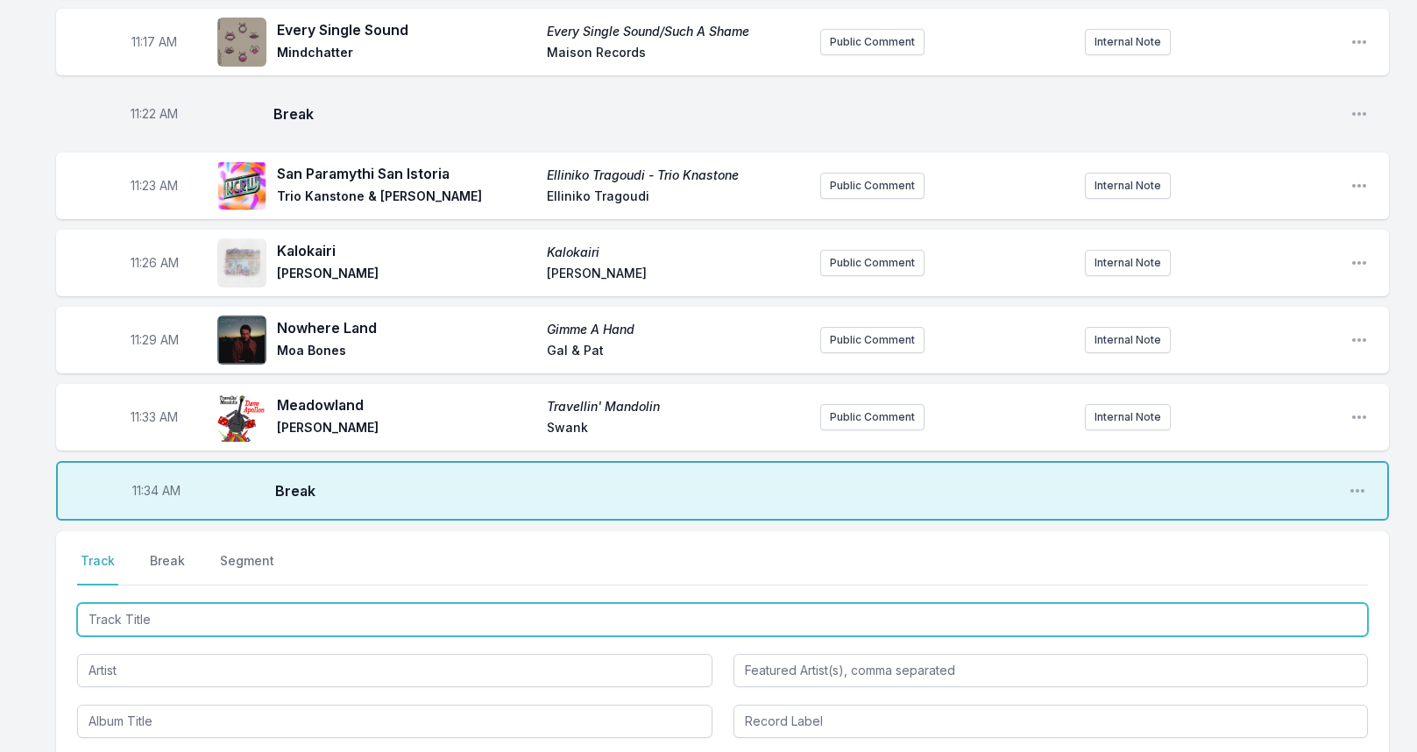
click at [118, 609] on input "Track Title" at bounding box center [722, 619] width 1290 height 33
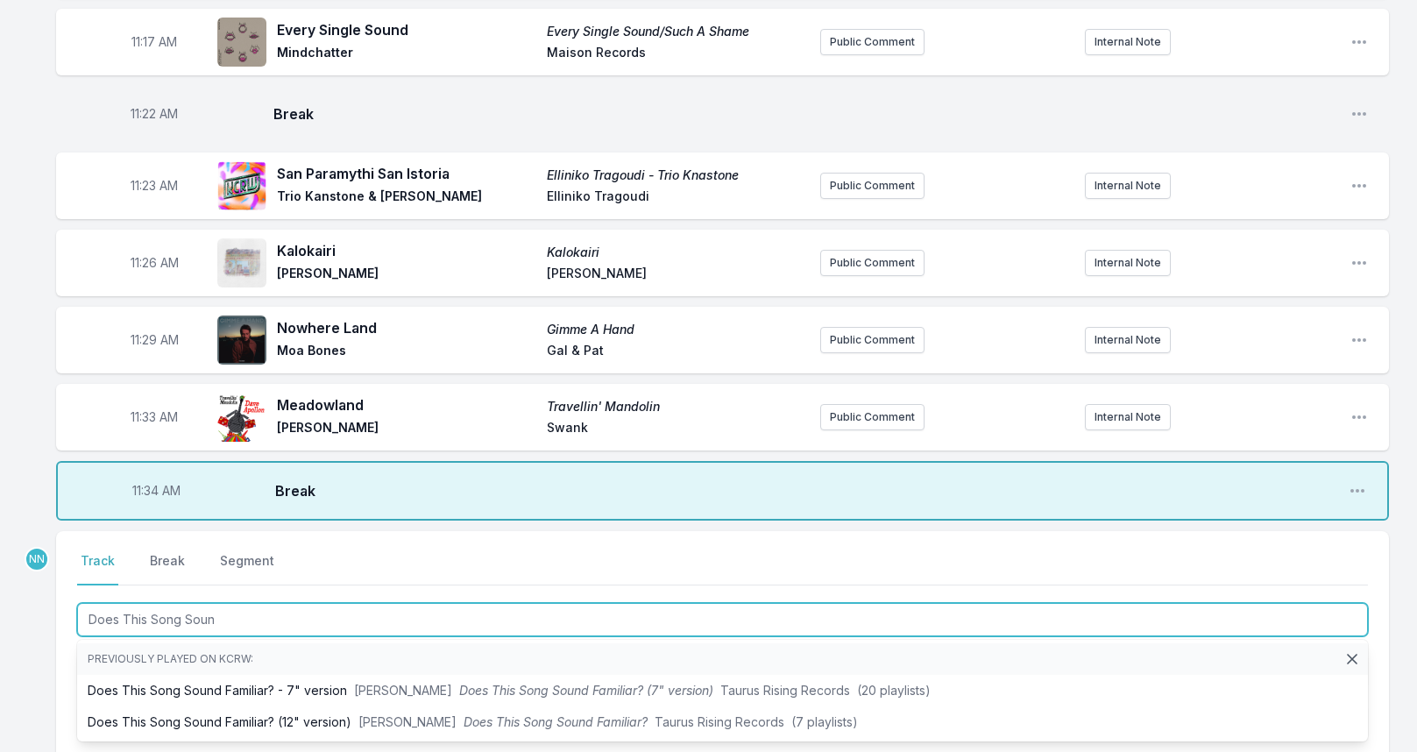
type input "Does This Song Sound"
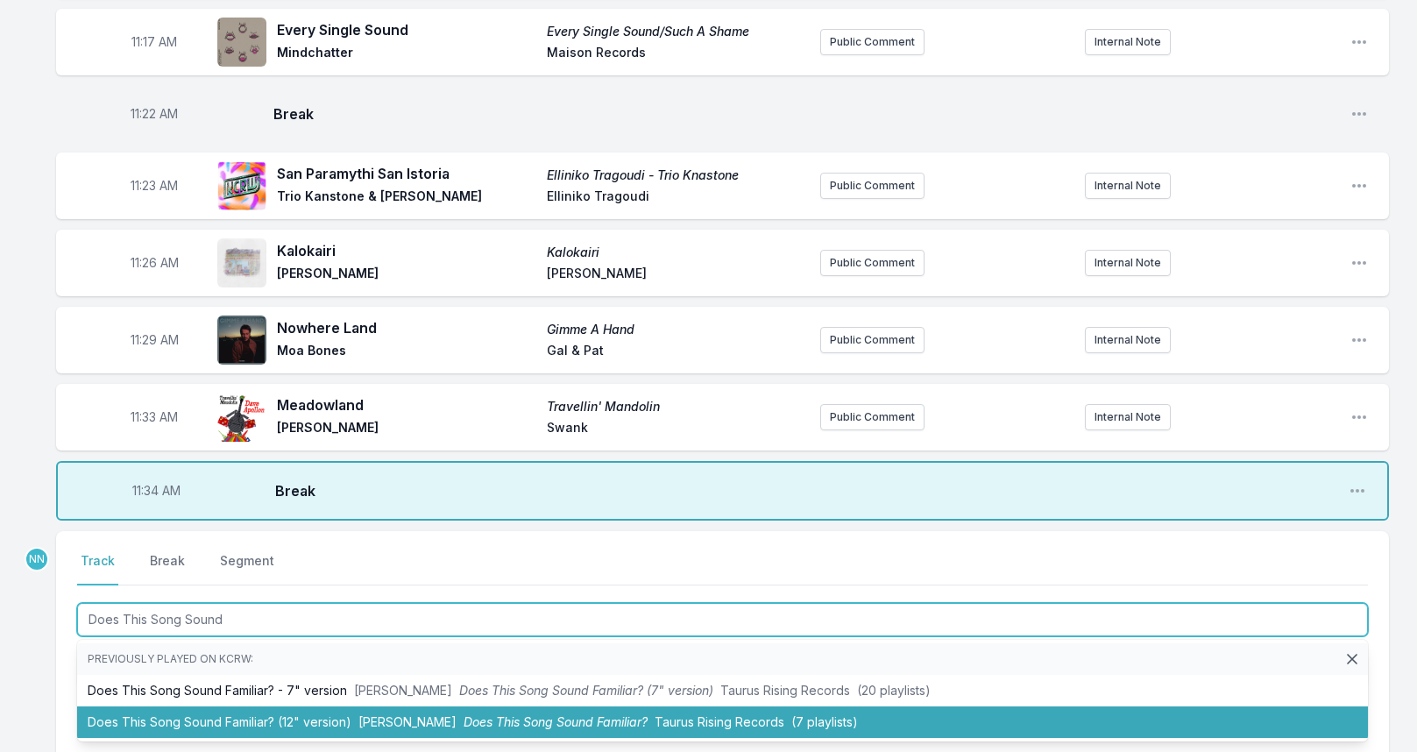
click at [279, 712] on li "Does This Song Sound Familiar? (12" version) [PERSON_NAME] Does This Song Sound…" at bounding box center [722, 722] width 1290 height 32
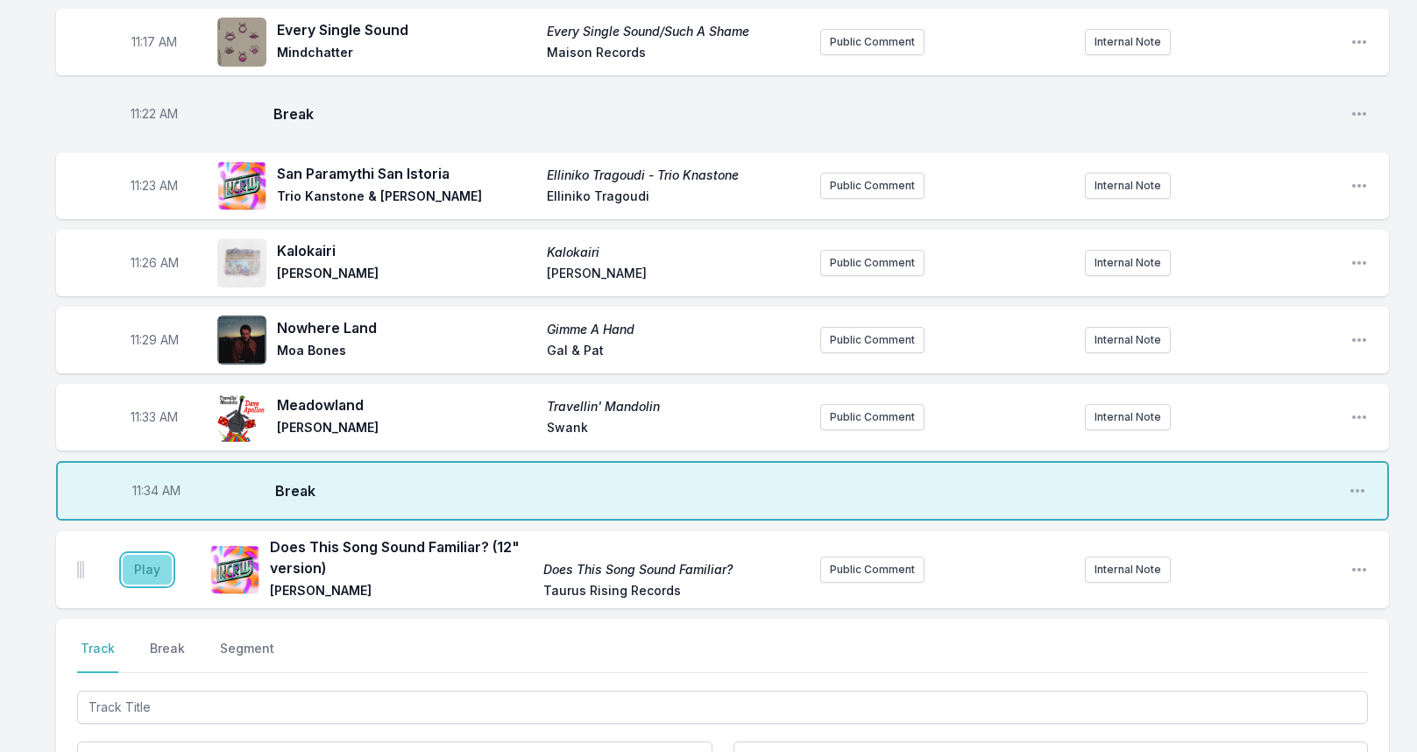
click at [159, 569] on button "Play" at bounding box center [147, 570] width 49 height 30
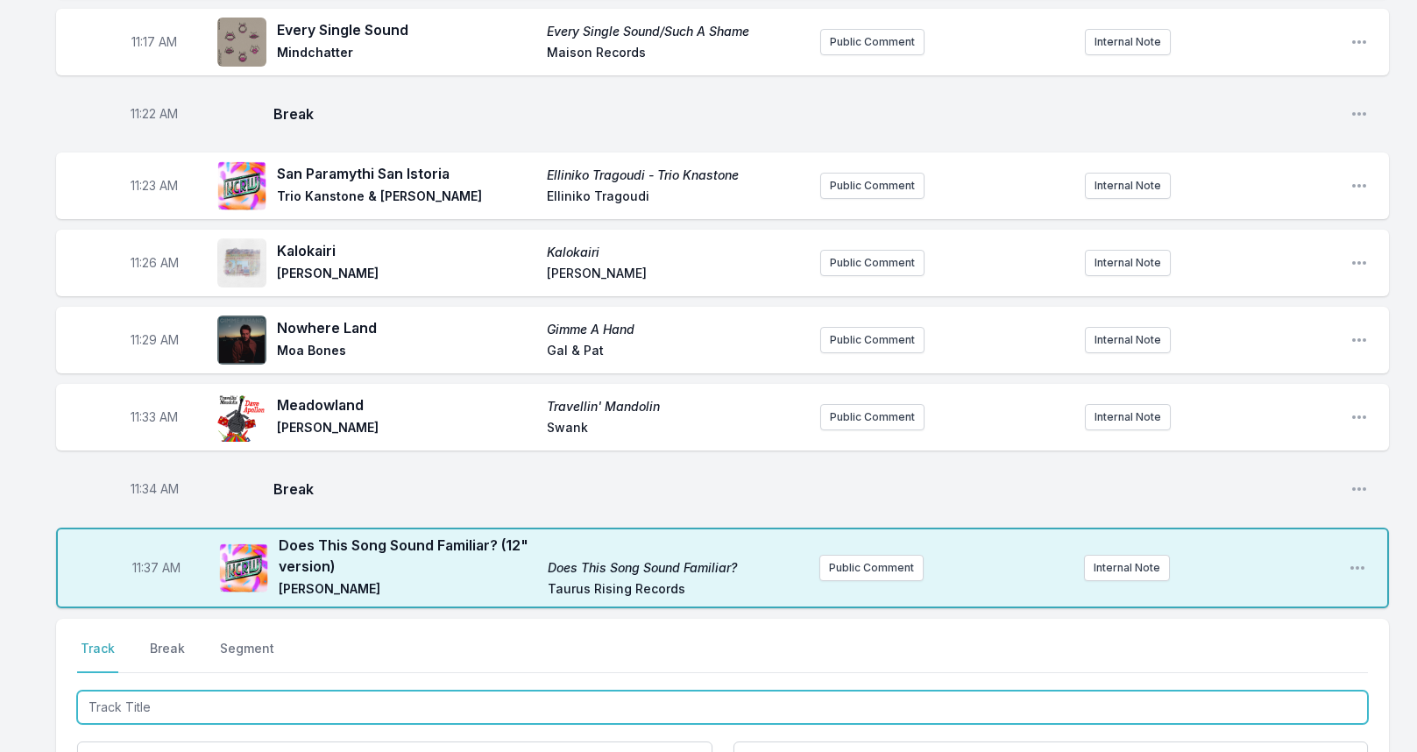
click at [161, 712] on input "Track Title" at bounding box center [722, 706] width 1290 height 33
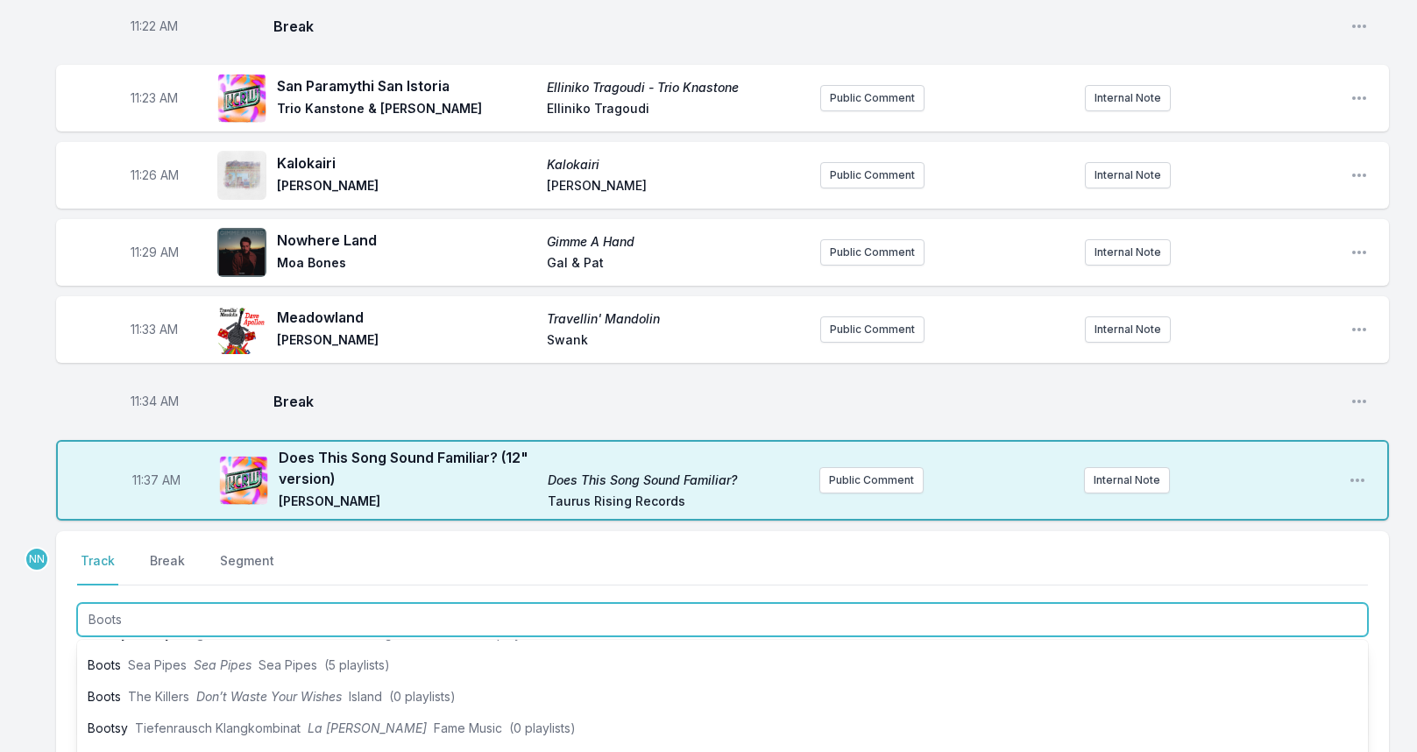
scroll to position [88, 0]
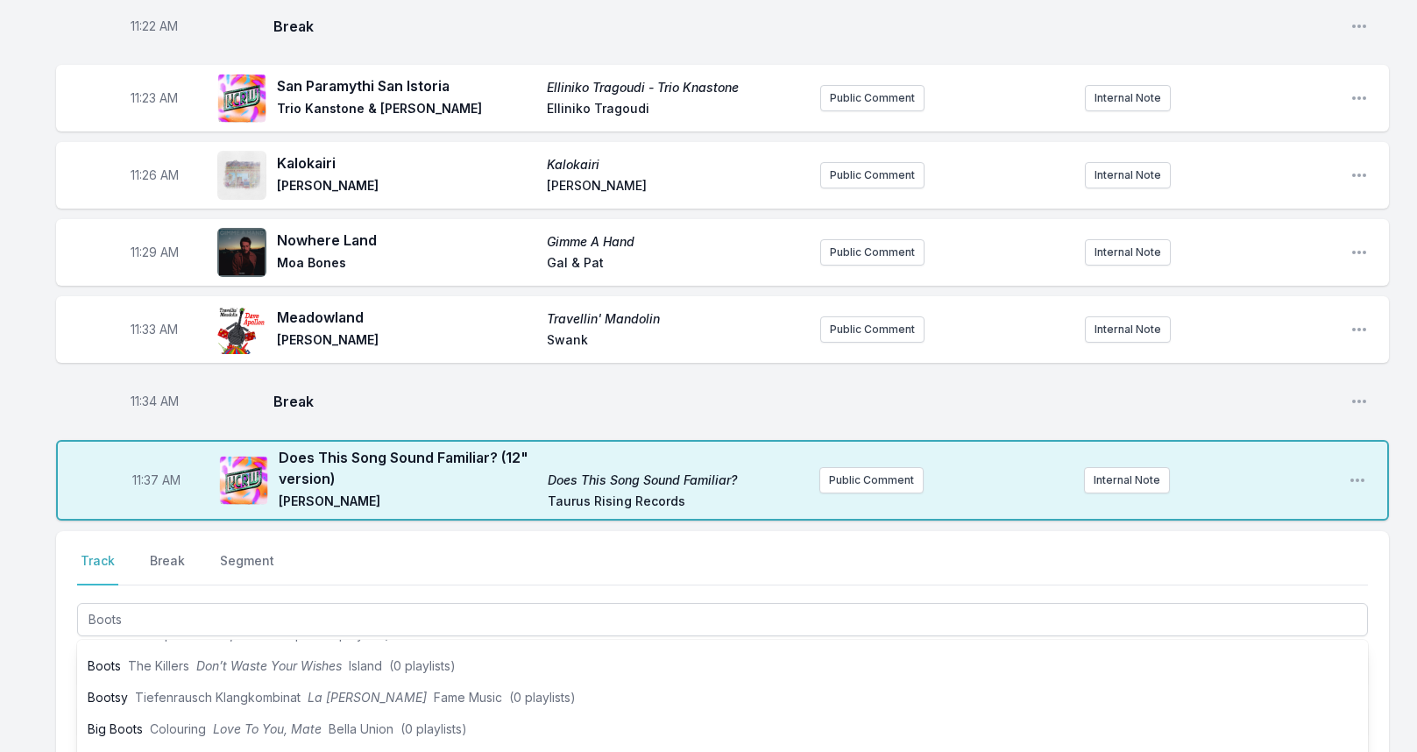
drag, startPoint x: 34, startPoint y: 672, endPoint x: 81, endPoint y: 662, distance: 47.4
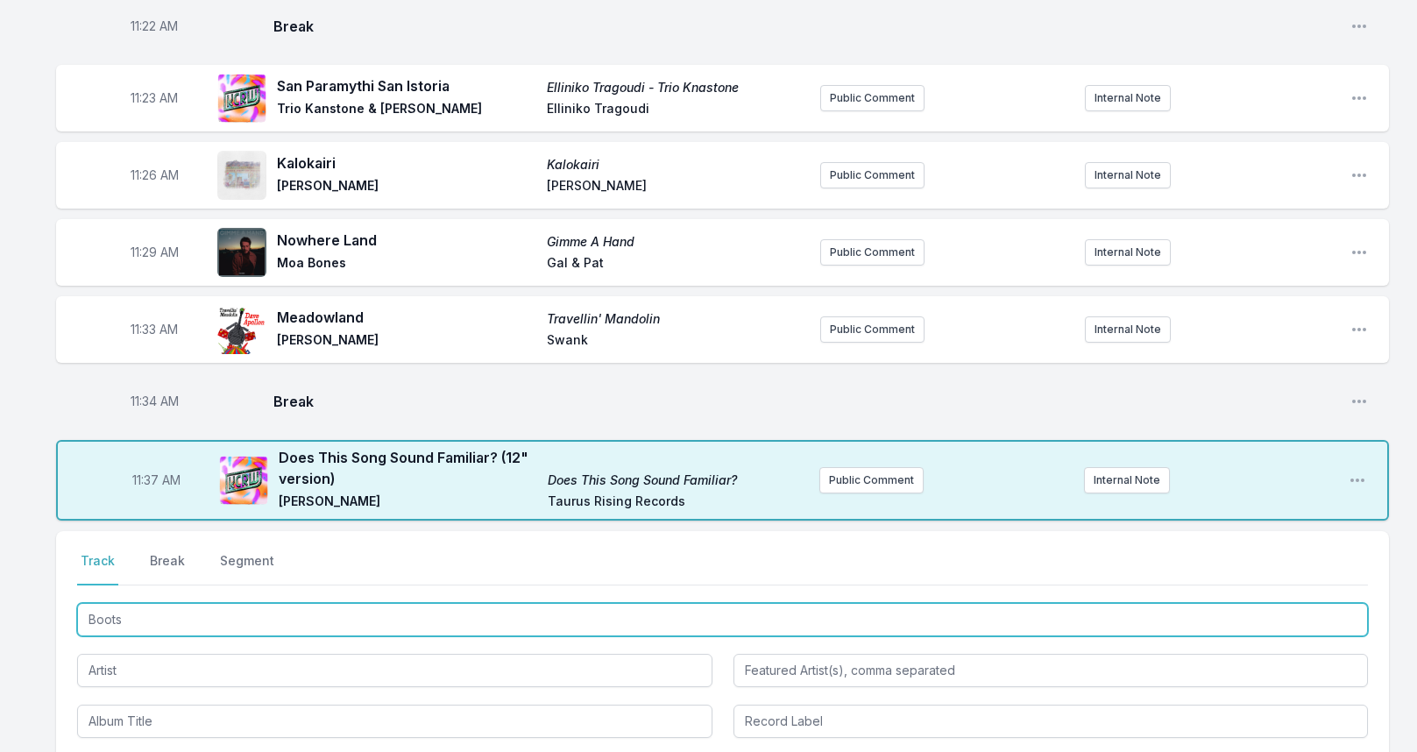
click at [145, 618] on input "Boots" at bounding box center [722, 619] width 1290 height 33
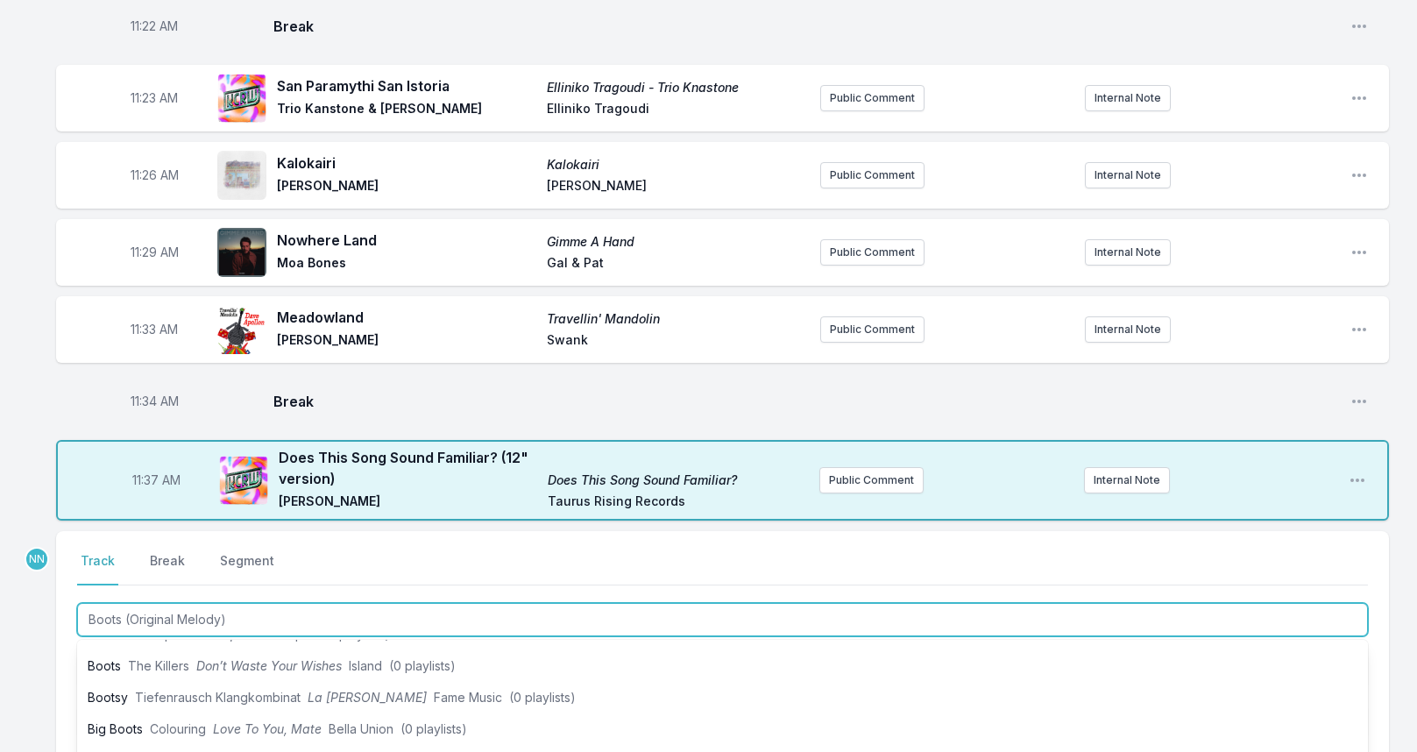
type input "Boots (Original Melody)"
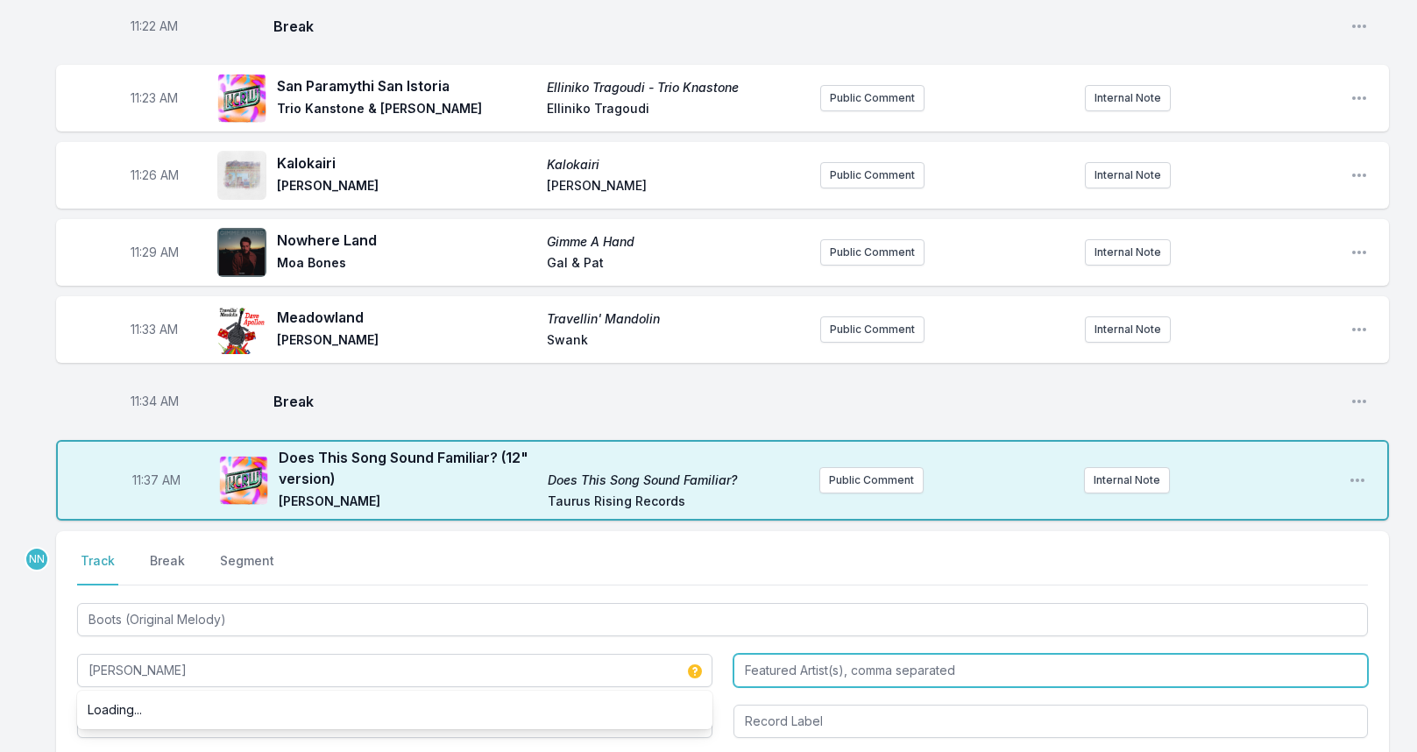
type input "[PERSON_NAME]"
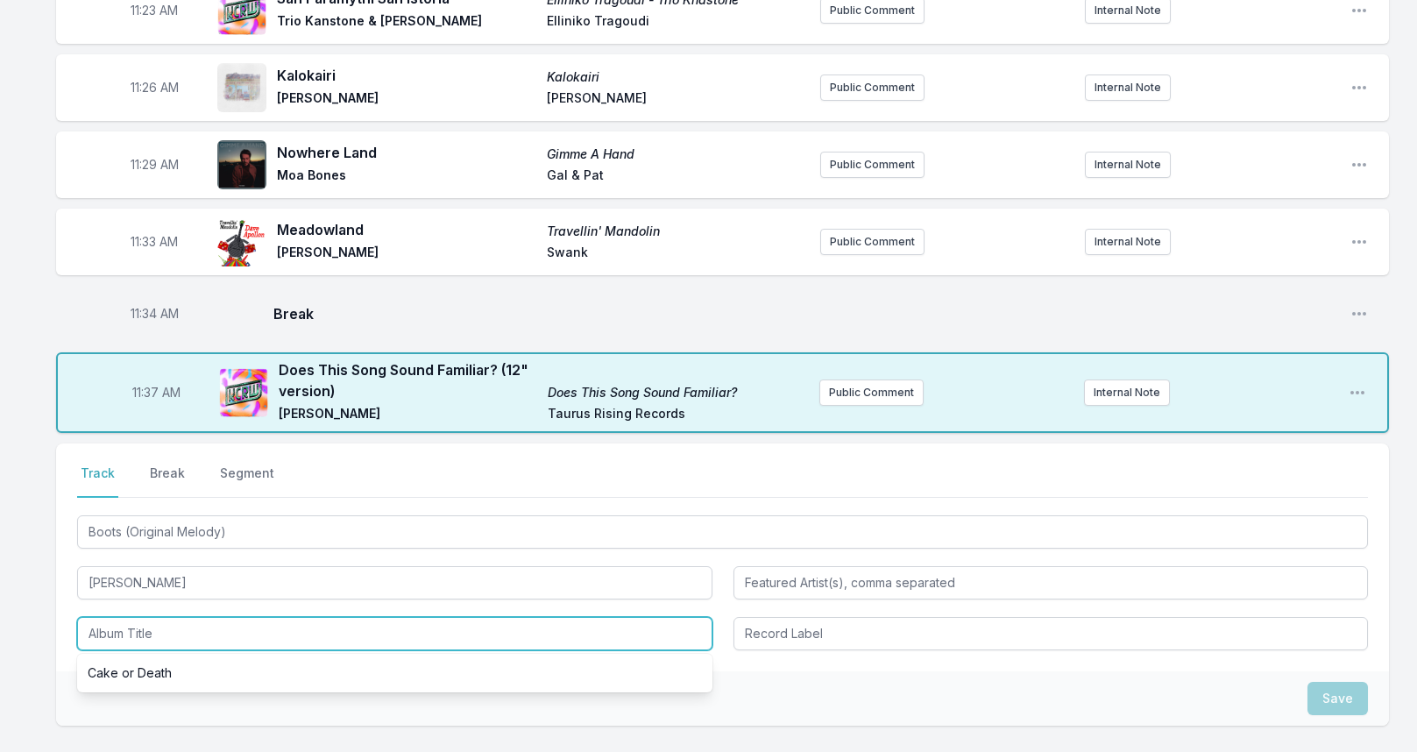
click at [194, 635] on input "Album Title" at bounding box center [394, 633] width 635 height 33
type input "E"
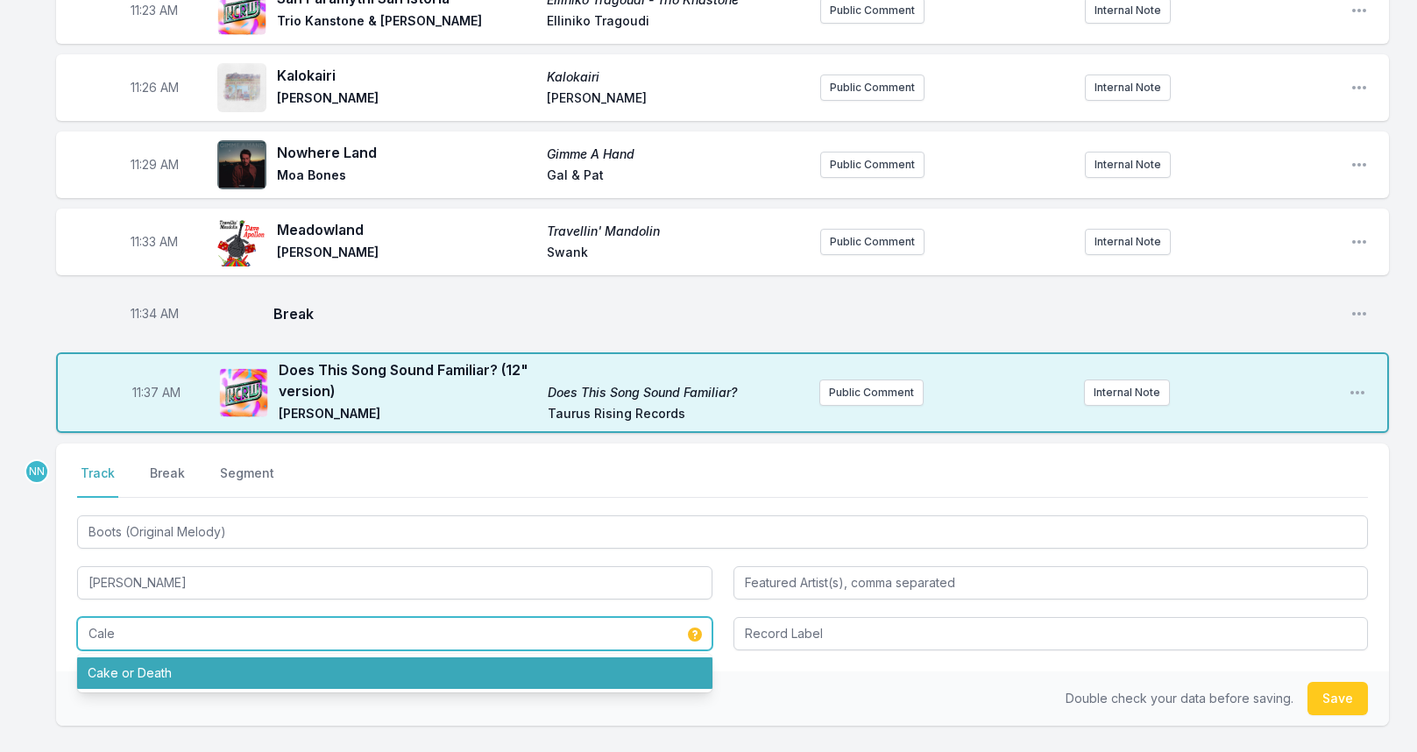
click at [175, 659] on li "Cake or Death" at bounding box center [394, 673] width 635 height 32
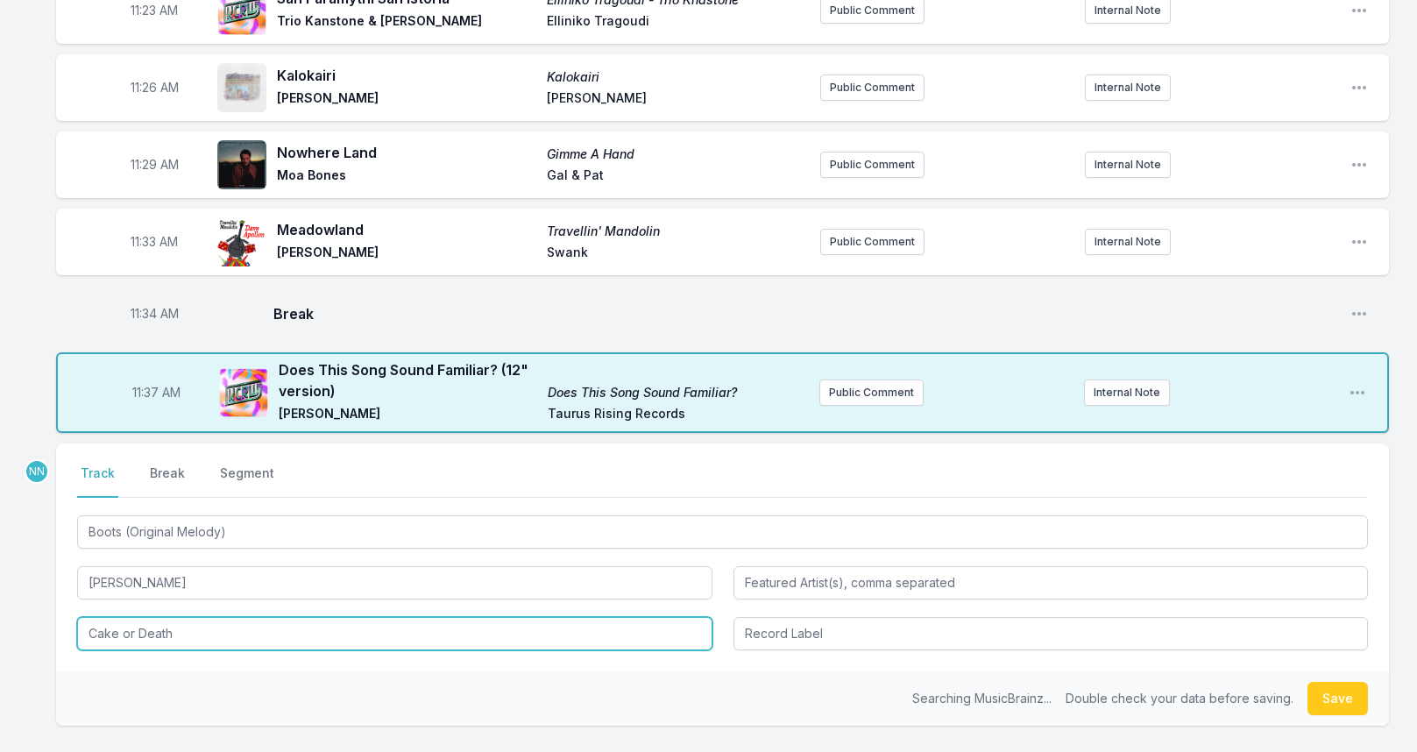
type input "Cake or Death"
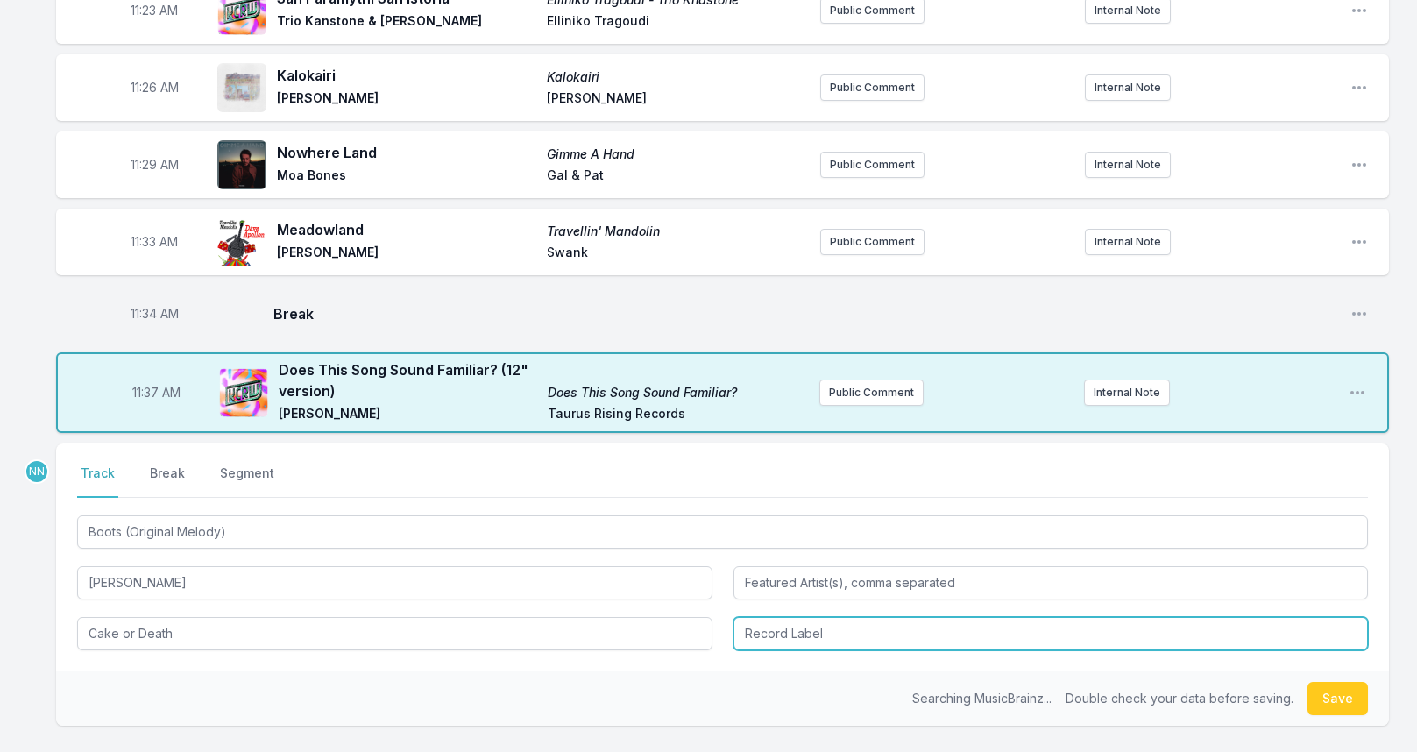
click at [788, 624] on input "Record Label" at bounding box center [1050, 633] width 635 height 33
type input "Ever"
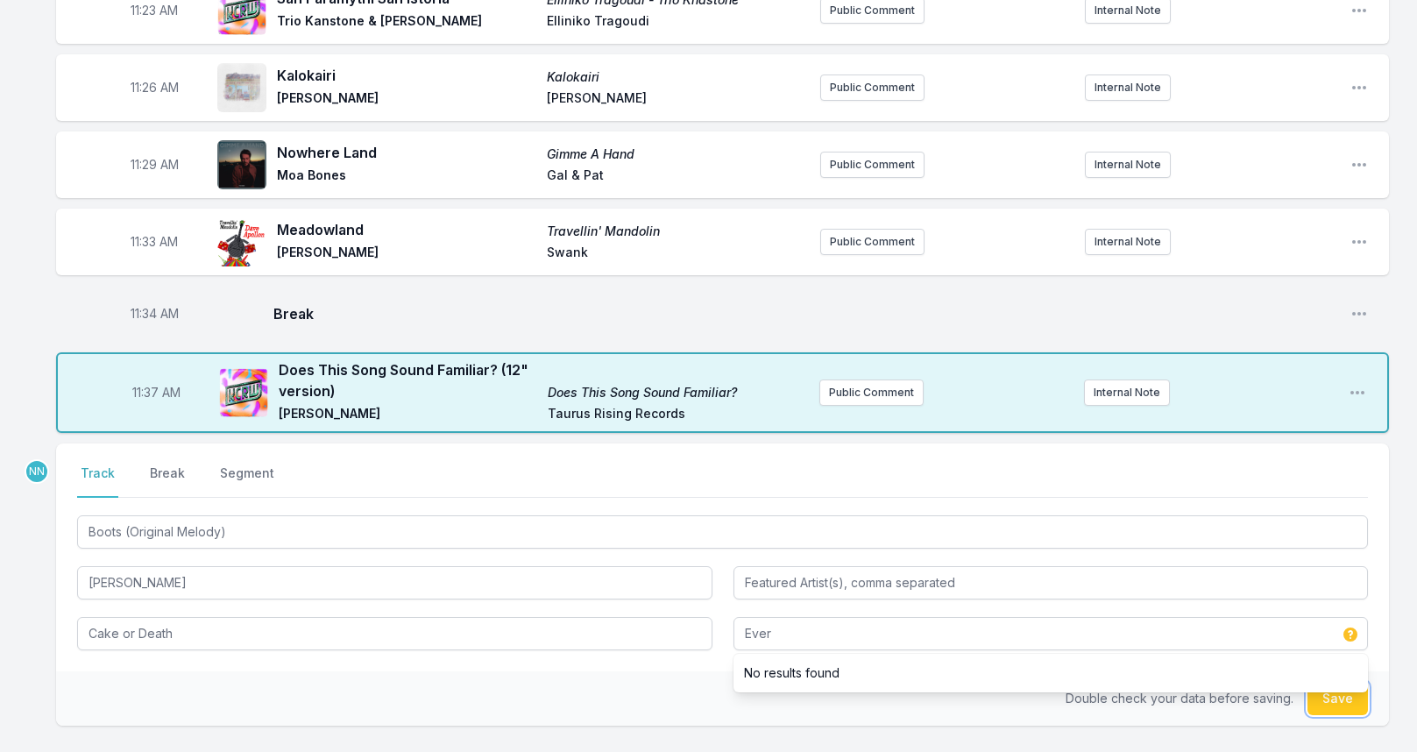
click at [1353, 703] on button "Save" at bounding box center [1337, 698] width 60 height 33
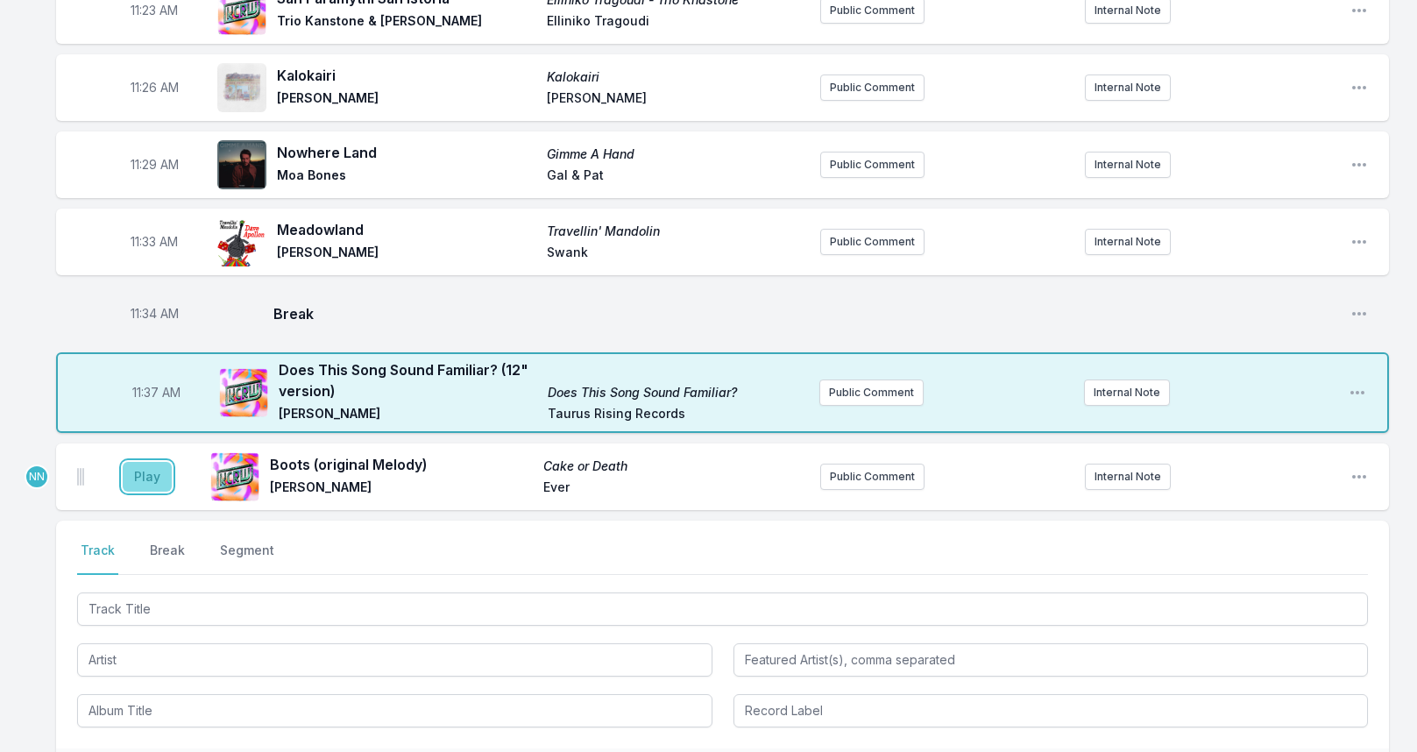
click at [149, 473] on button "Play" at bounding box center [147, 477] width 49 height 30
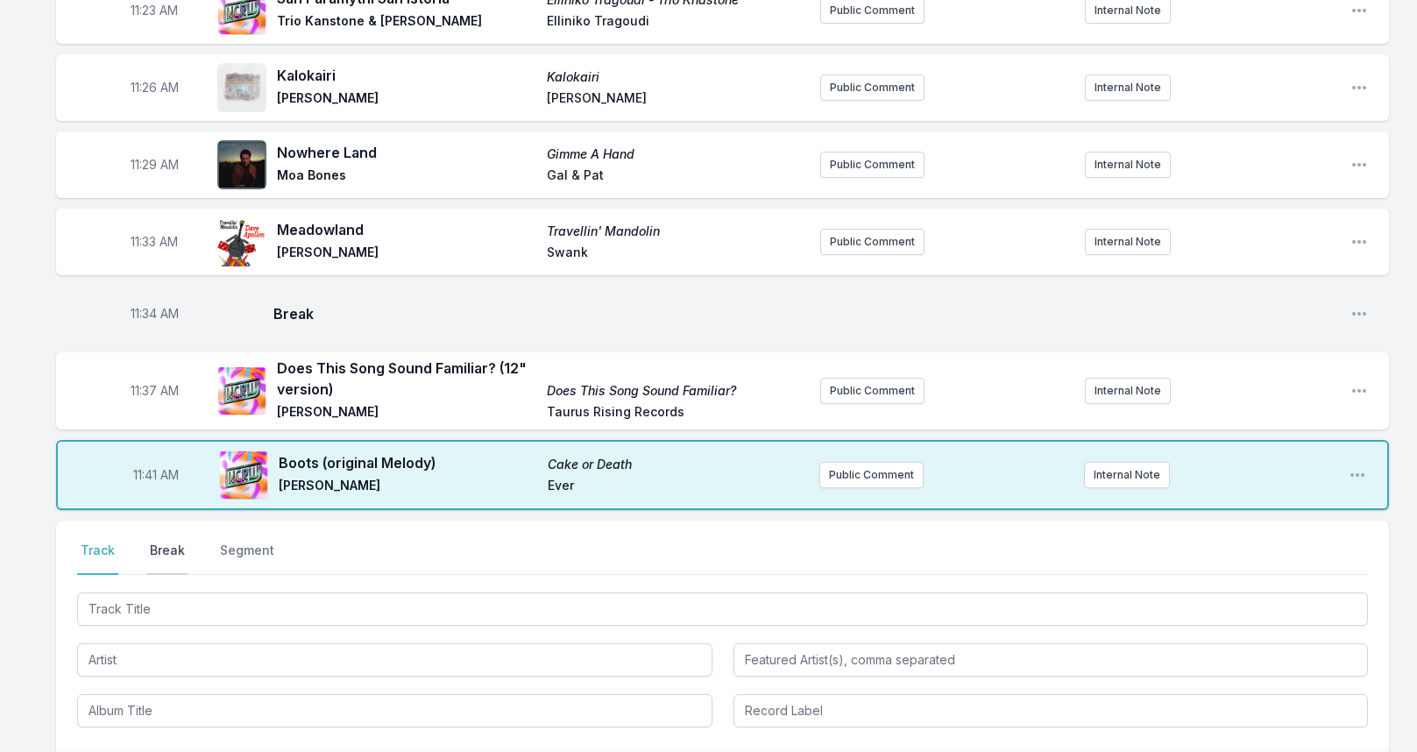
click at [171, 550] on button "Break" at bounding box center [167, 557] width 42 height 33
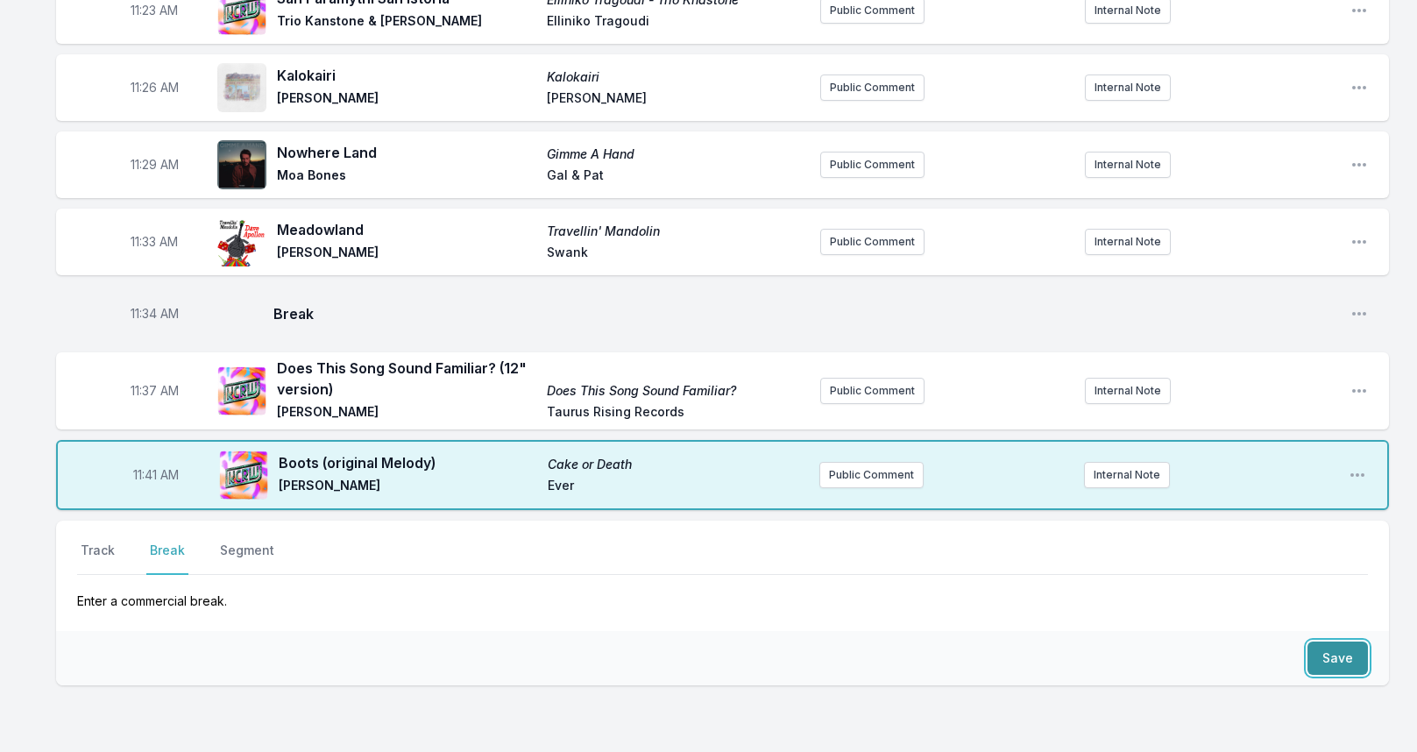
click at [1319, 649] on button "Save" at bounding box center [1337, 657] width 60 height 33
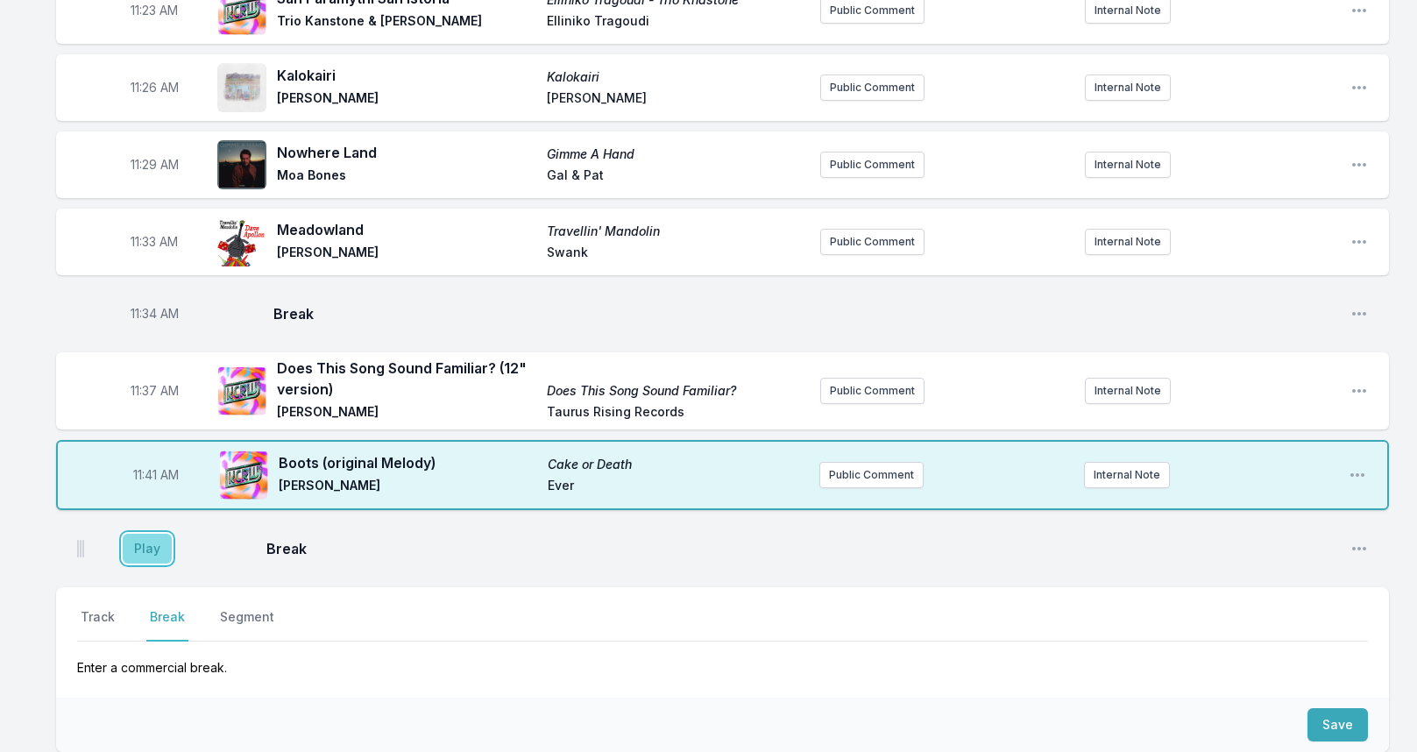
click at [150, 541] on button "Play" at bounding box center [147, 548] width 49 height 30
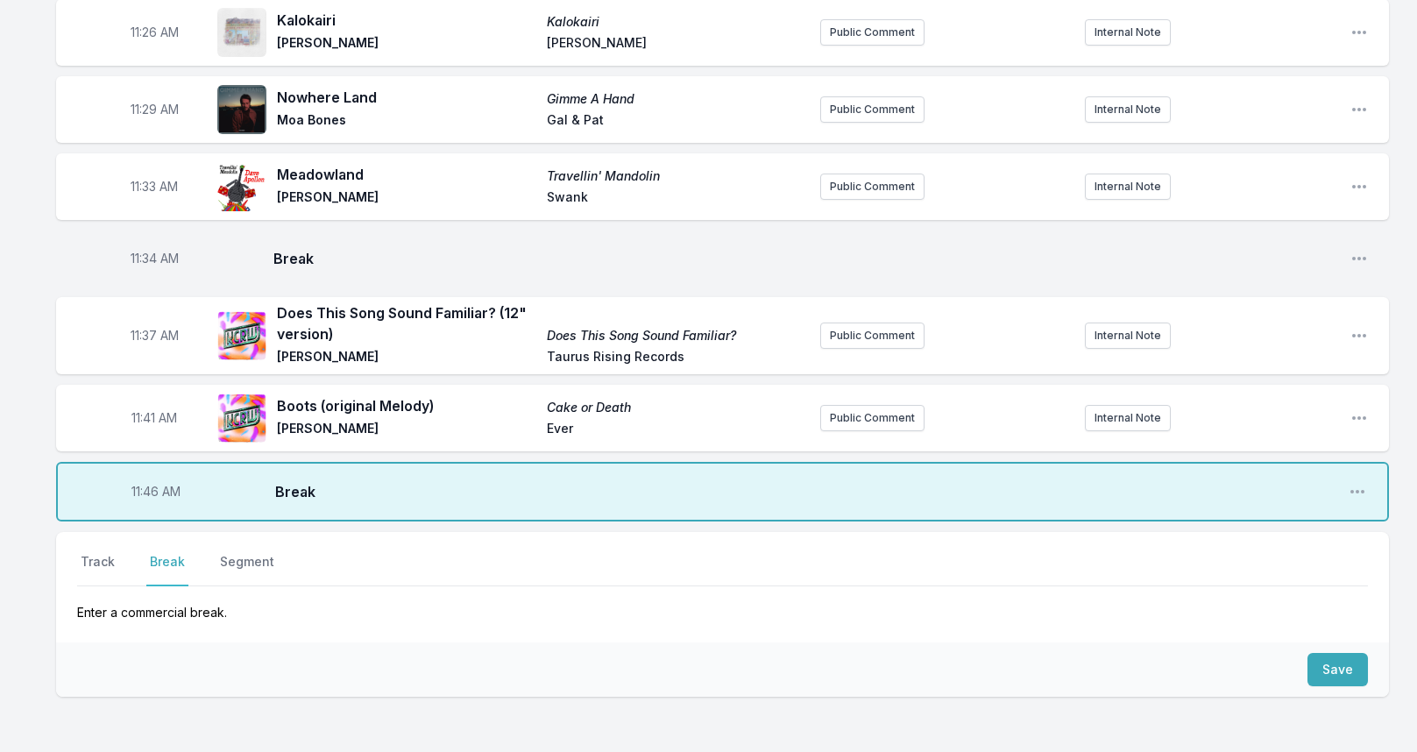
scroll to position [3380, 0]
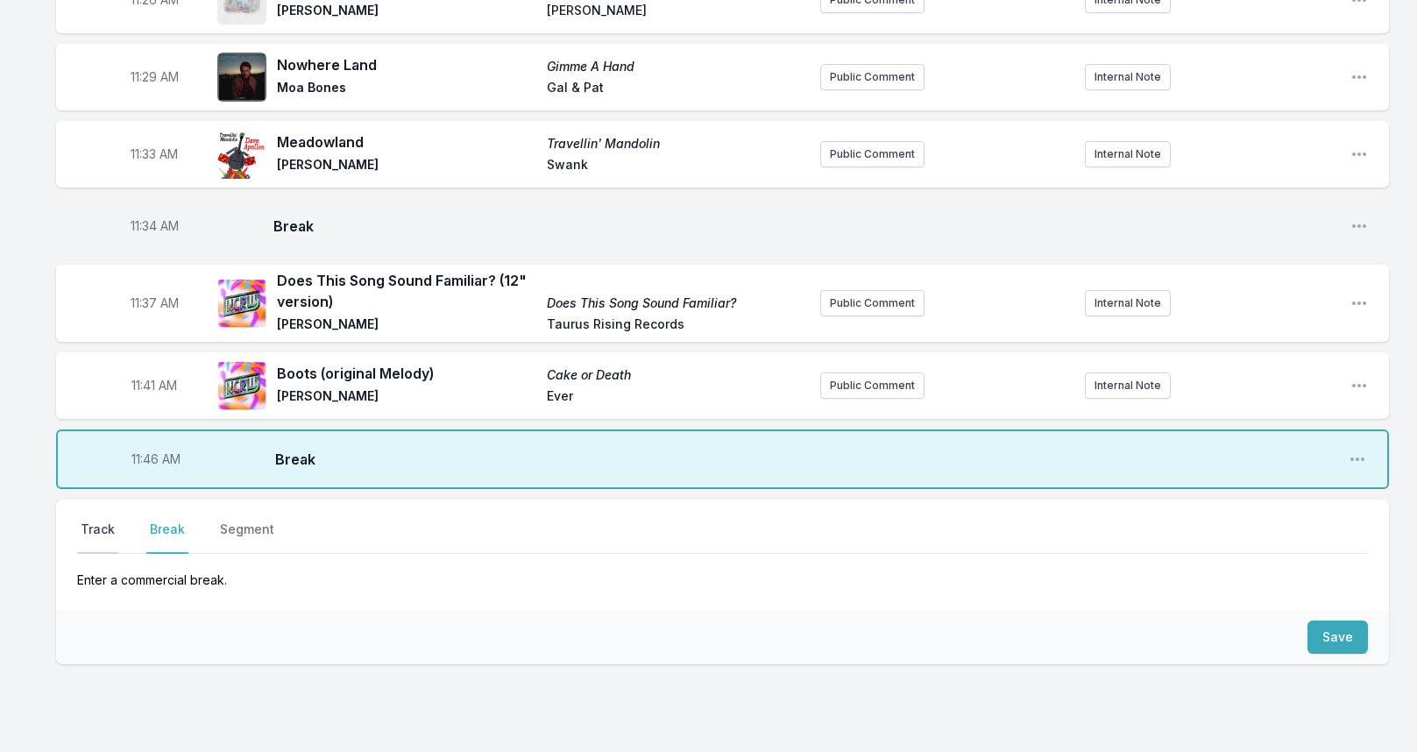
click at [104, 523] on button "Track" at bounding box center [97, 536] width 41 height 33
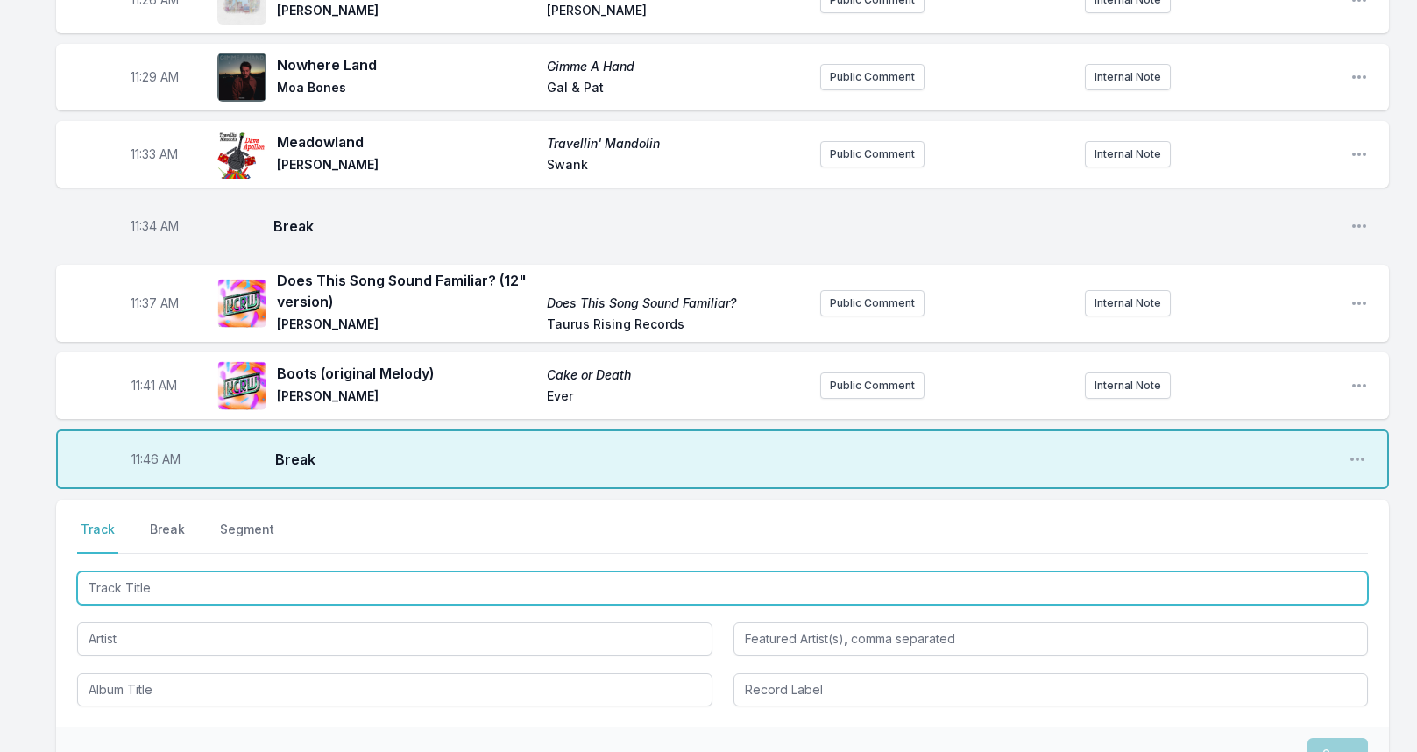
click at [146, 579] on input "Track Title" at bounding box center [722, 587] width 1290 height 33
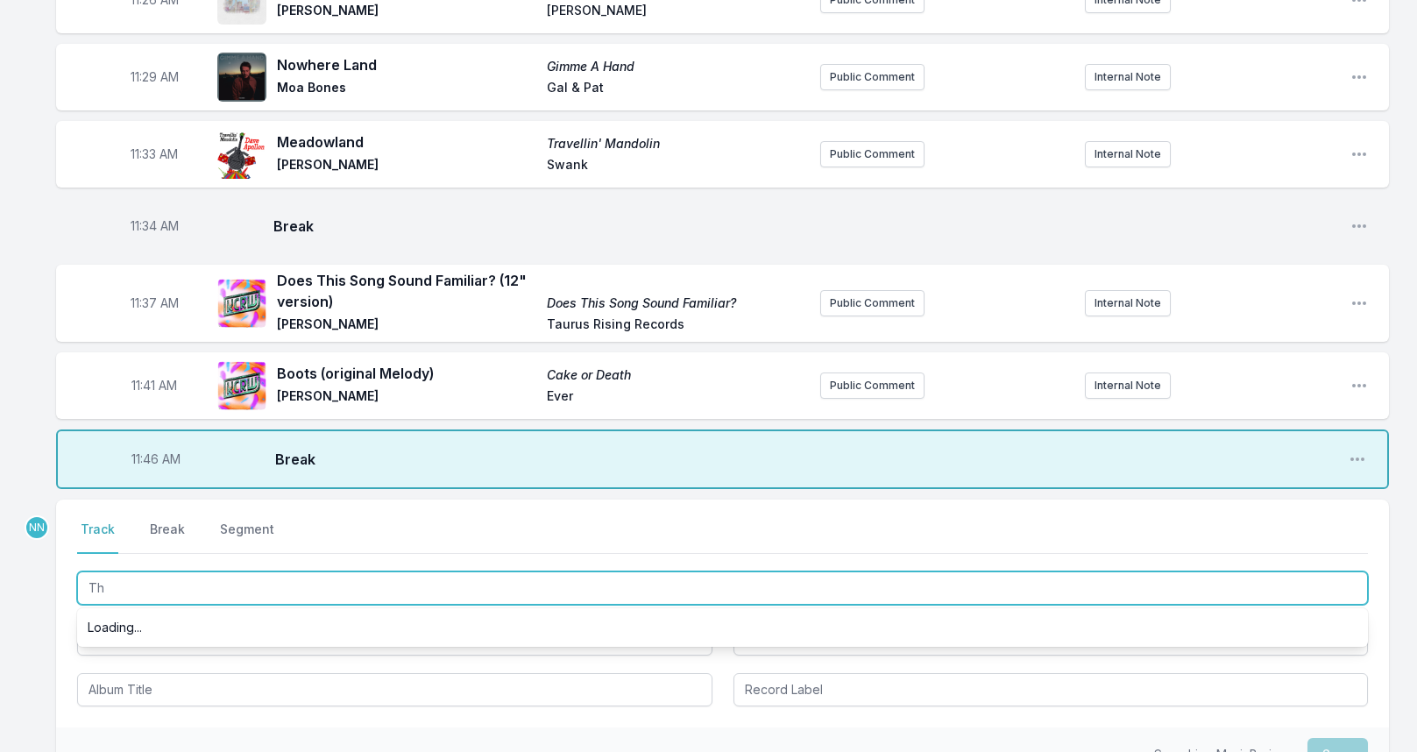
type input "T"
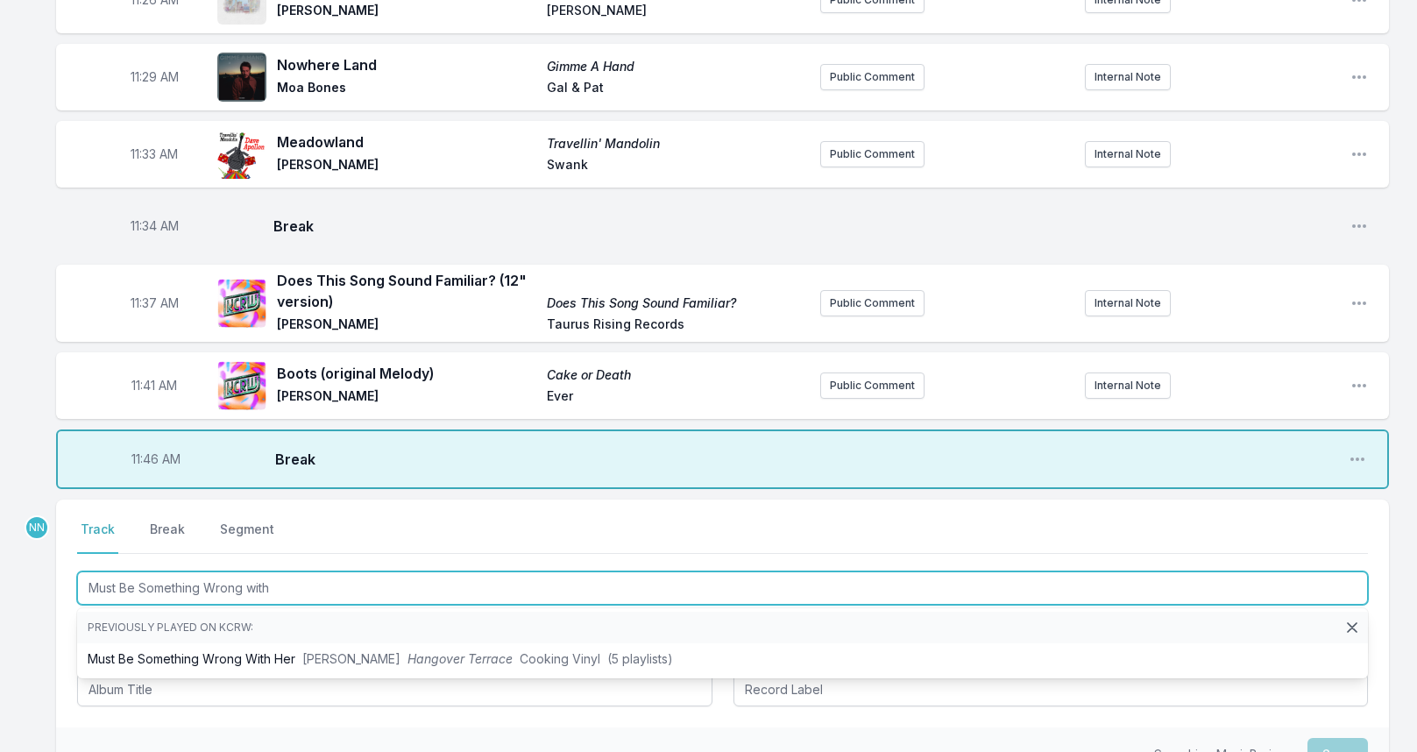
type input "Must Be Something Wrong with"
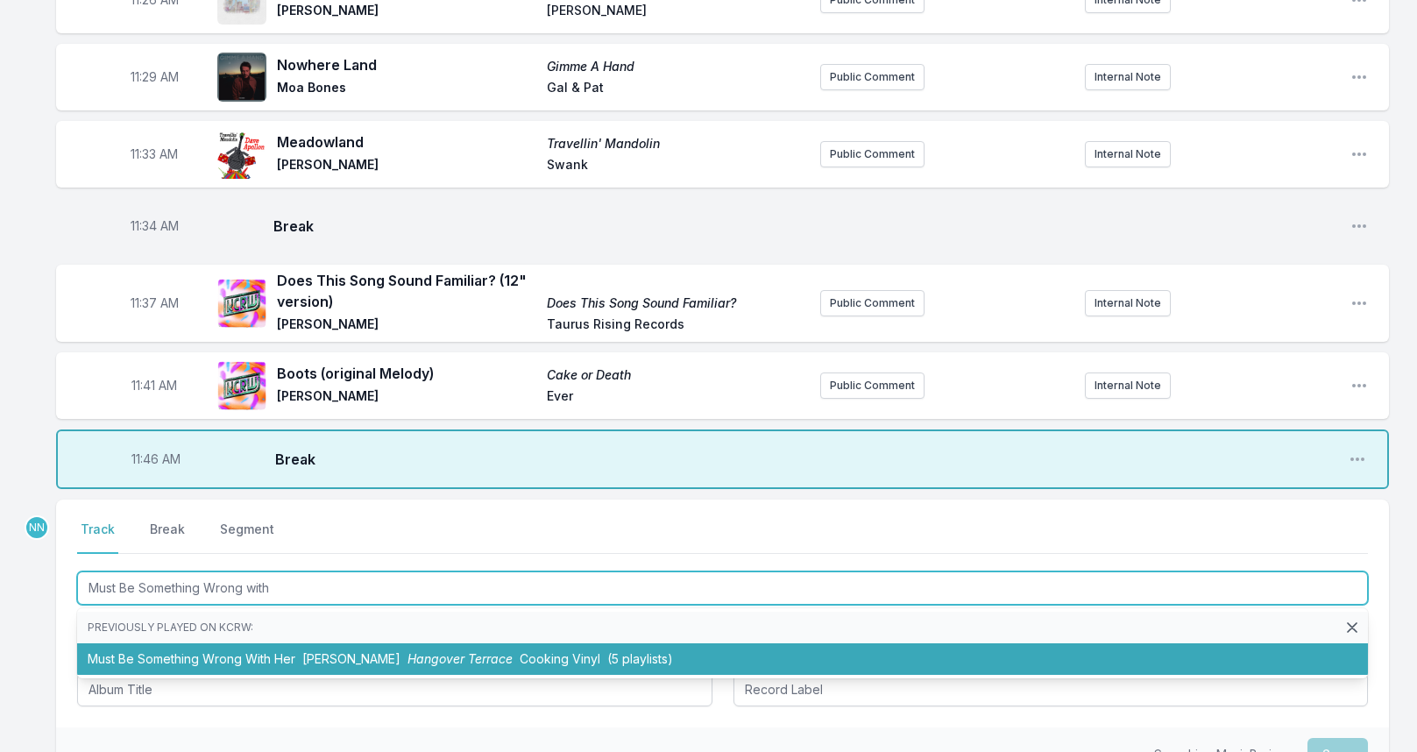
click at [255, 656] on li "Must Be Something Wrong With Her [PERSON_NAME] Hangover Terrace Cooking Vinyl (…" at bounding box center [722, 659] width 1290 height 32
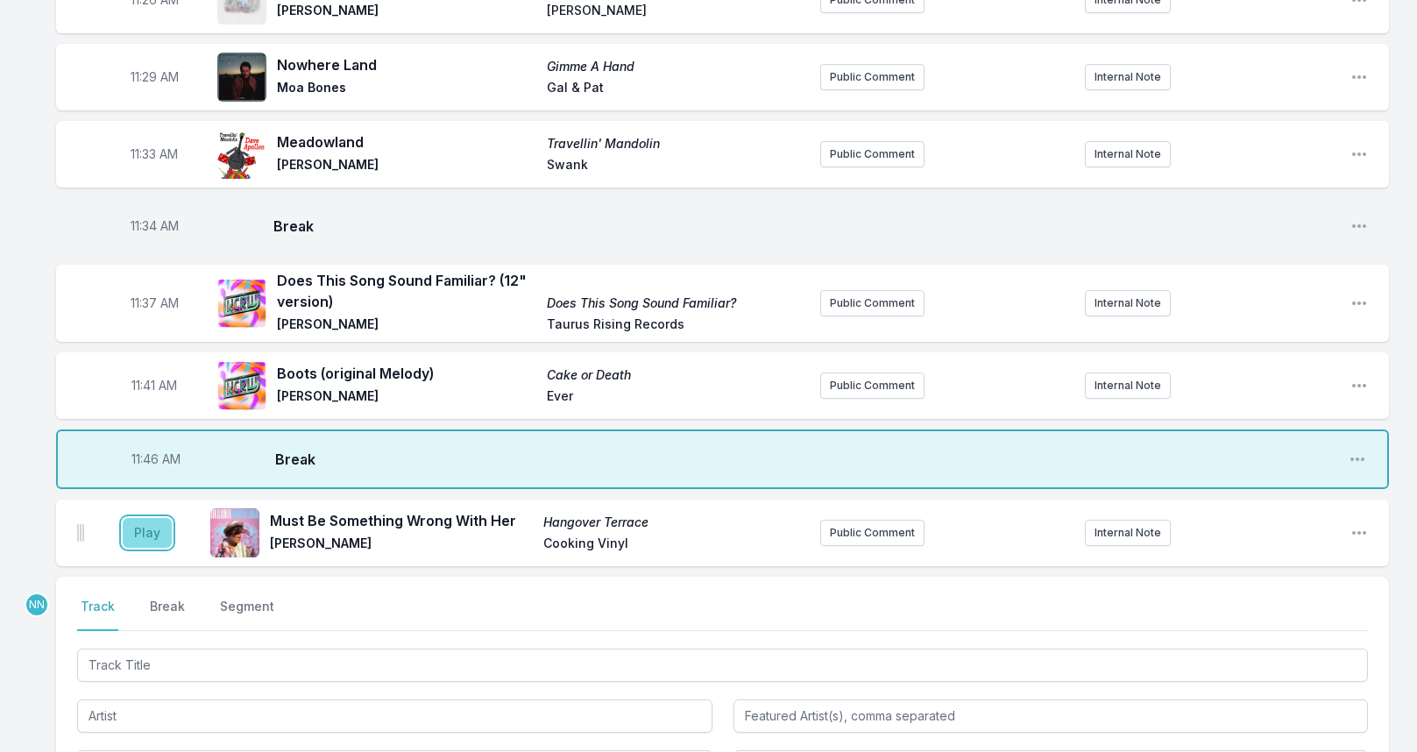
click at [152, 523] on button "Play" at bounding box center [147, 533] width 49 height 30
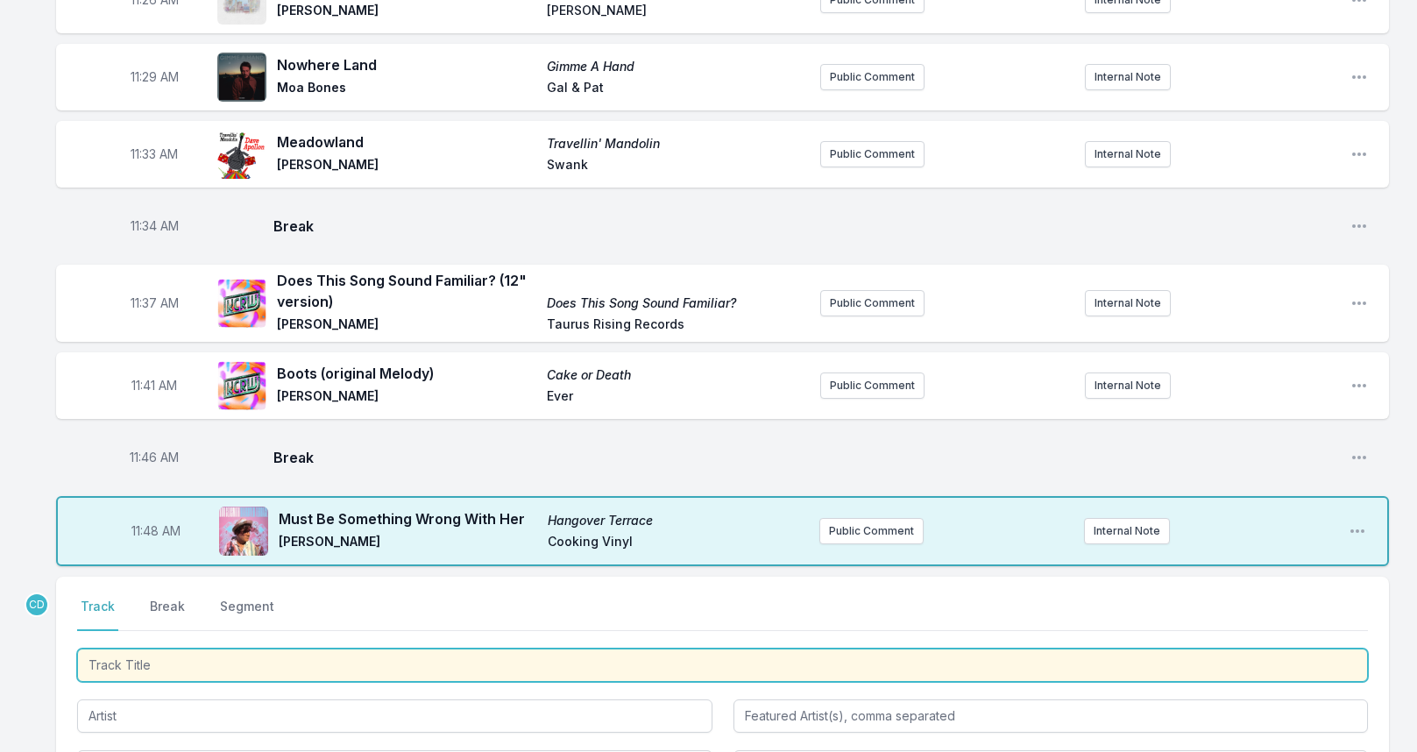
click at [178, 662] on input "Track Title" at bounding box center [722, 664] width 1290 height 33
type input "Belong To You"
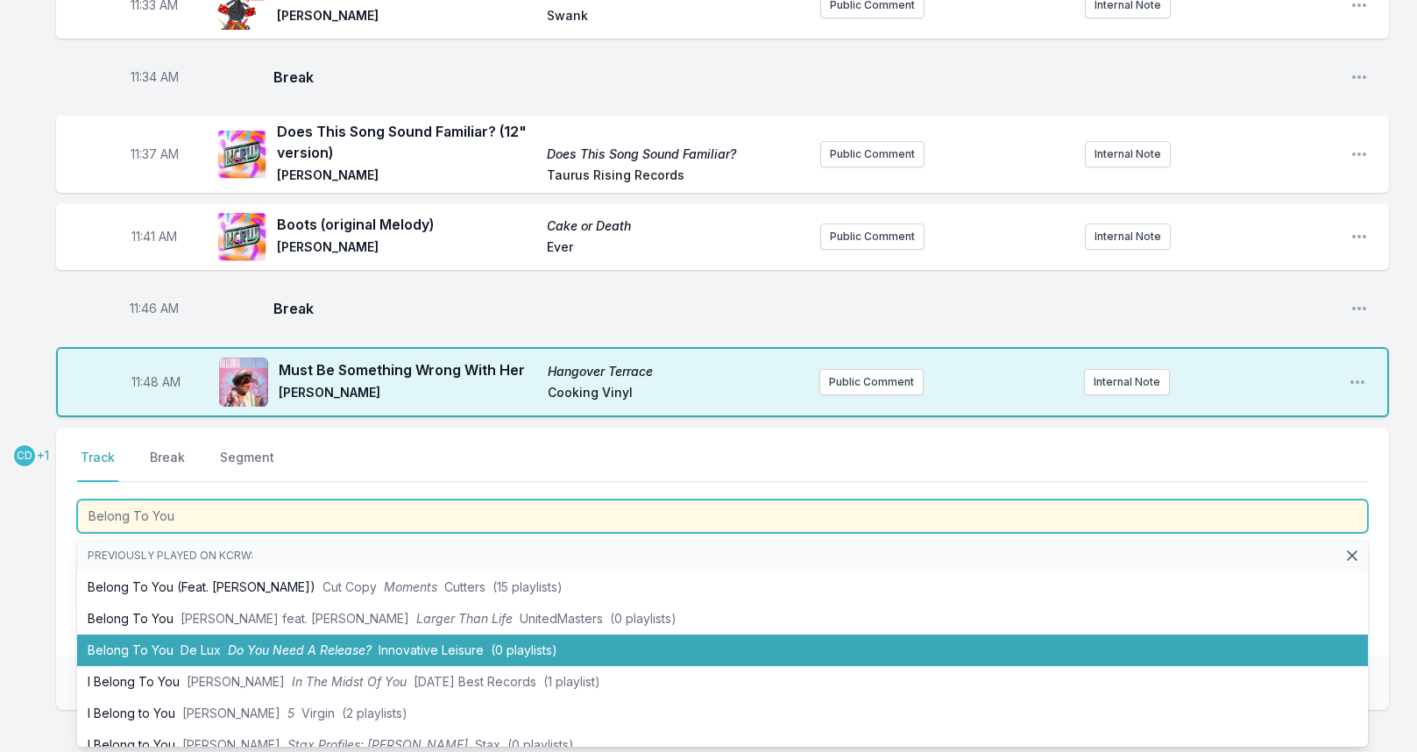
scroll to position [3555, 0]
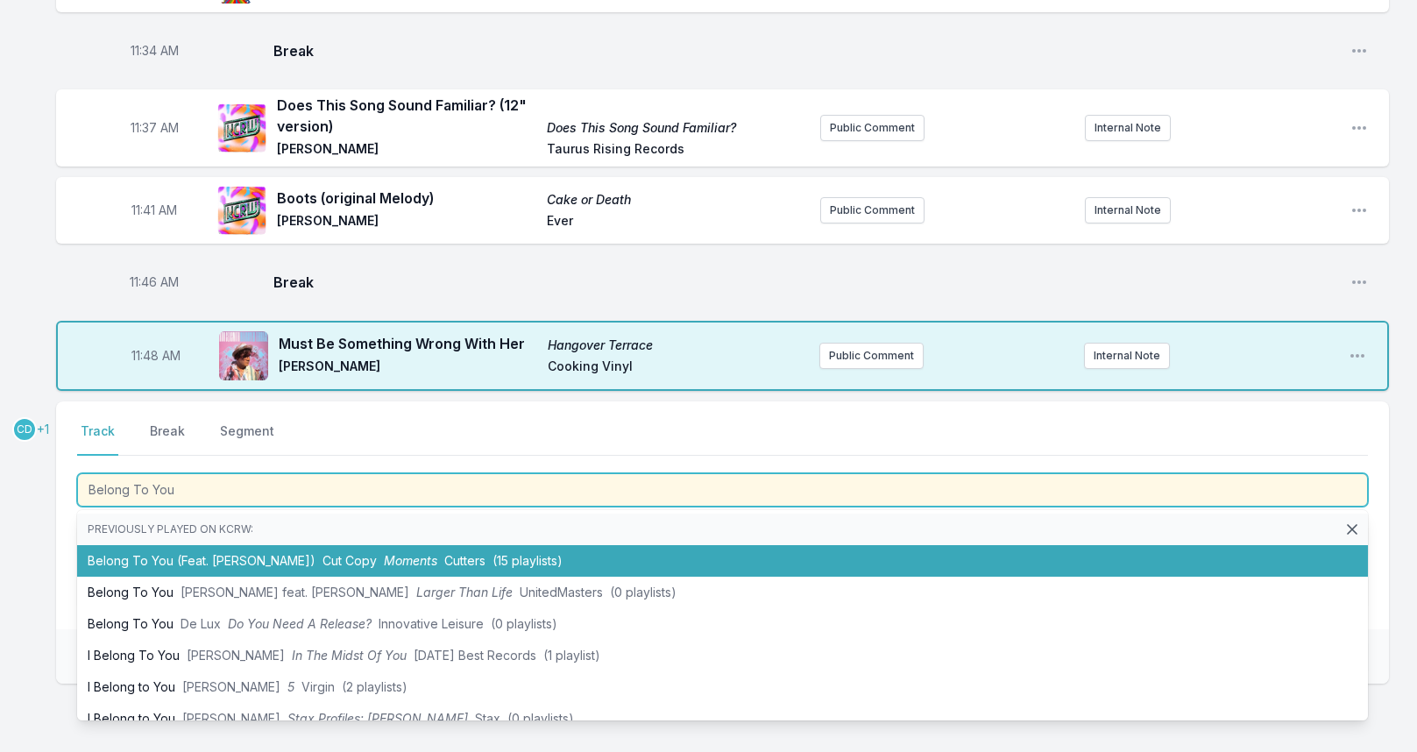
click at [256, 555] on li "Belong To You (Feat. [PERSON_NAME]) Cut Copy Moments Cutters (15 playlists)" at bounding box center [722, 561] width 1290 height 32
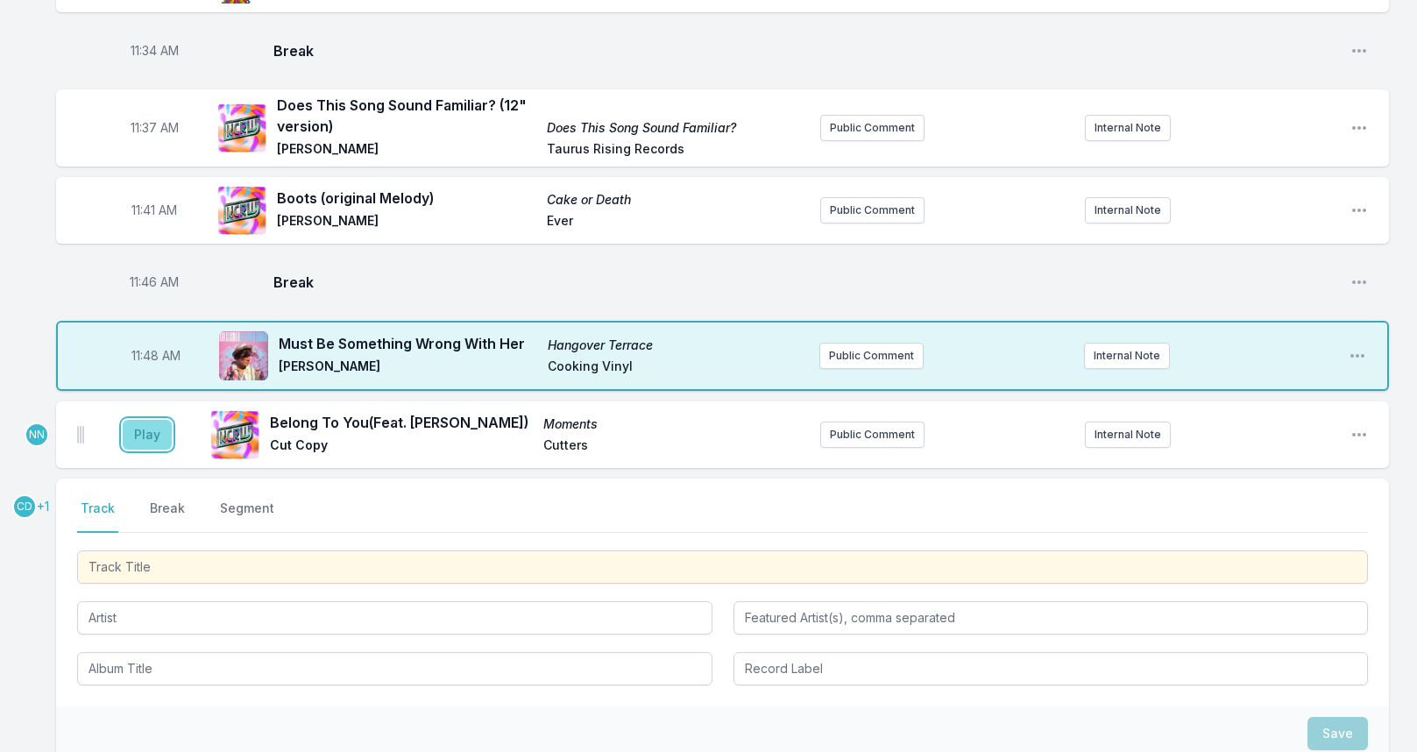
click at [142, 436] on button "Play" at bounding box center [147, 435] width 49 height 30
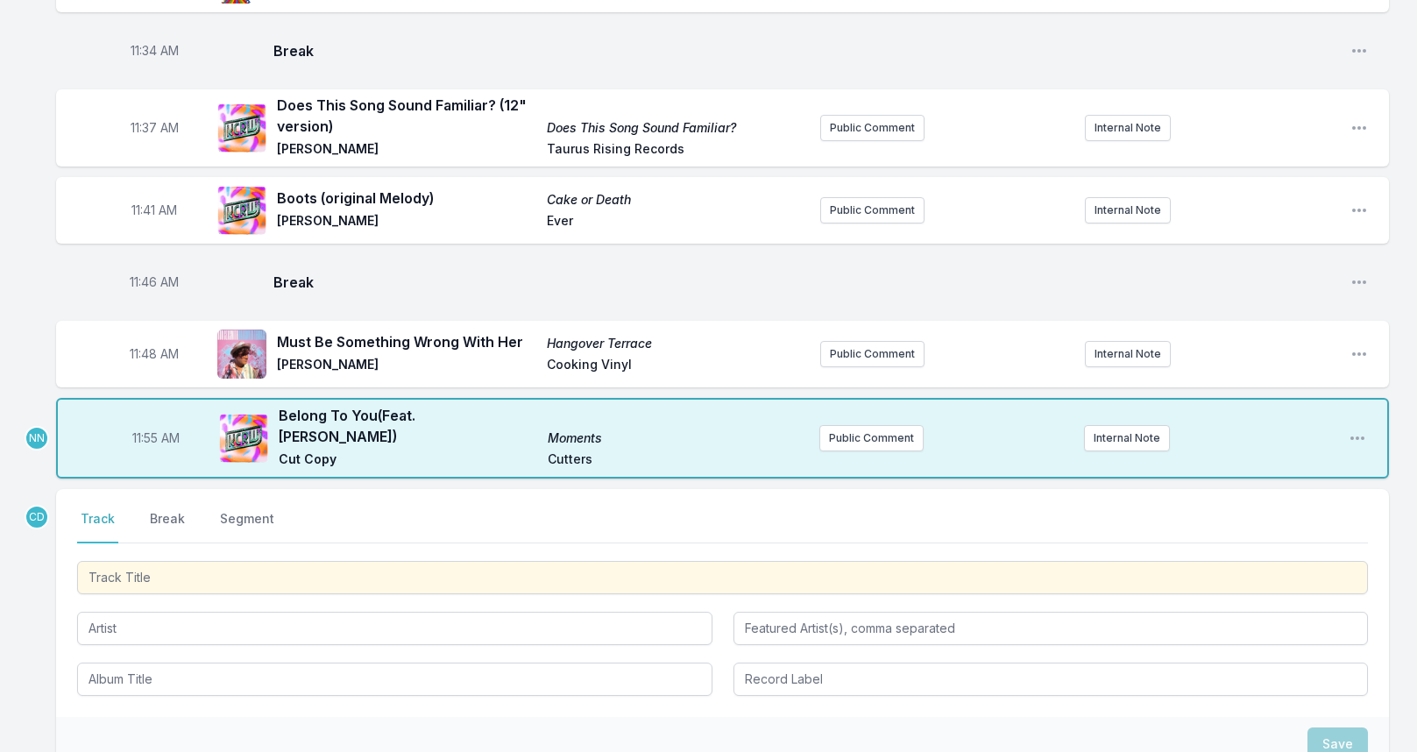
click at [151, 429] on span "11:55 AM" at bounding box center [155, 438] width 47 height 18
click at [145, 431] on input "11:55" at bounding box center [156, 437] width 98 height 33
click at [141, 430] on input "11:55" at bounding box center [156, 437] width 98 height 33
type input "11:51"
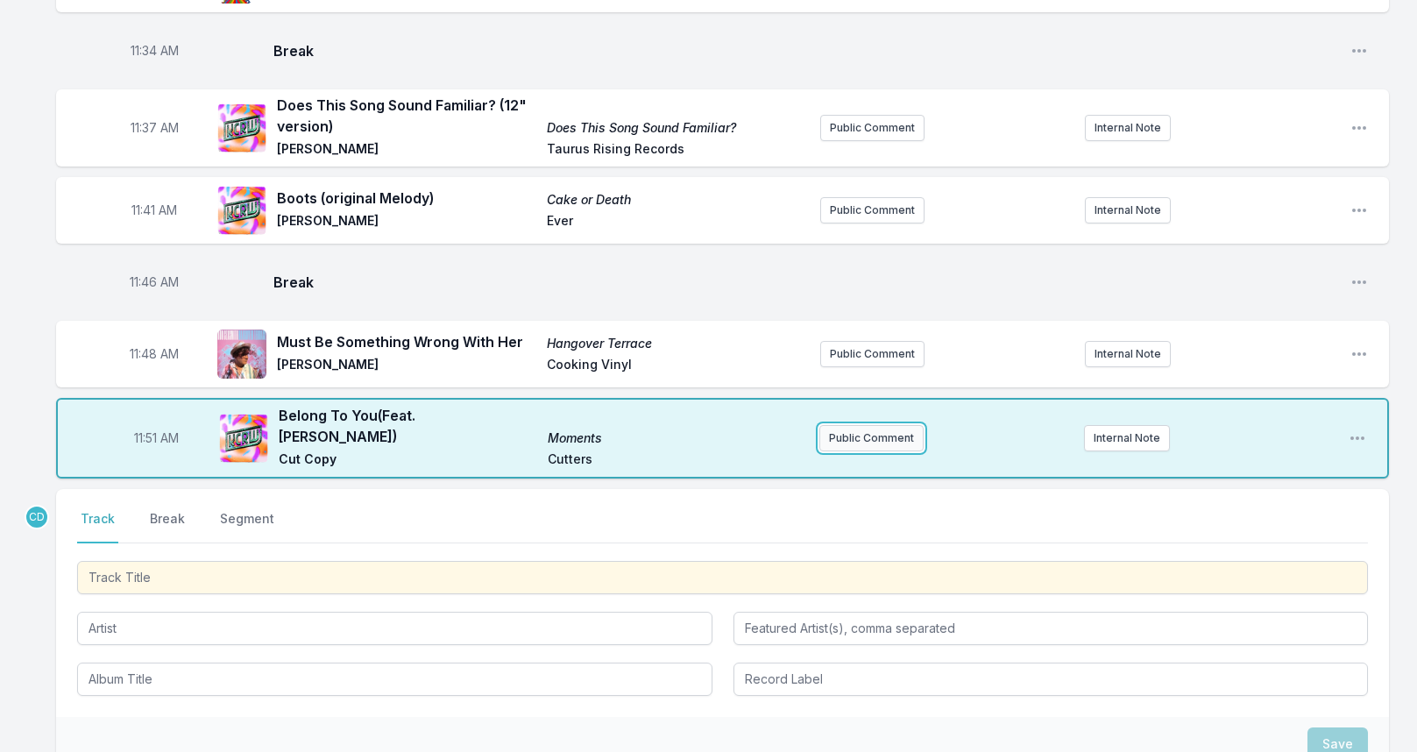
click at [852, 433] on button "Public Comment" at bounding box center [871, 438] width 104 height 26
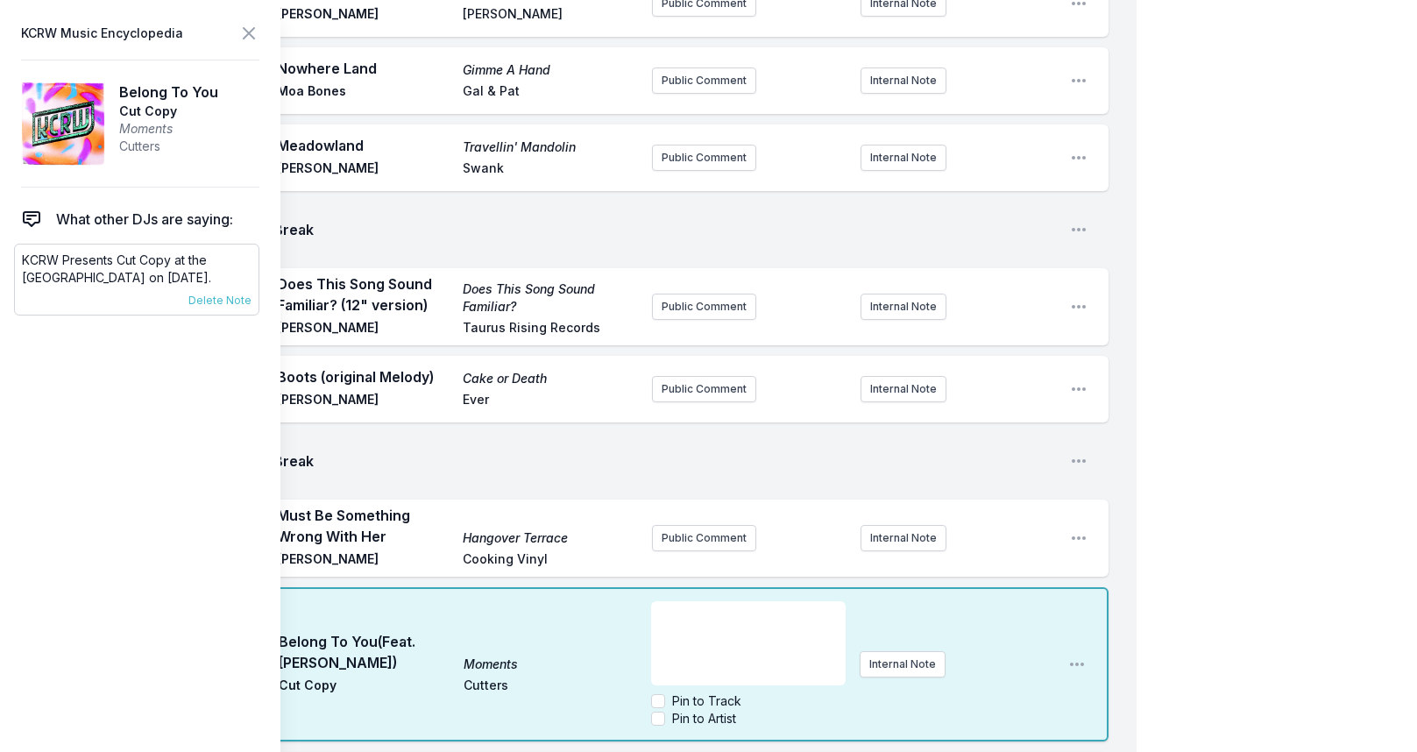
click at [160, 259] on p "KCRW Presents Cut Copy at the [GEOGRAPHIC_DATA] on [DATE]." at bounding box center [137, 268] width 230 height 35
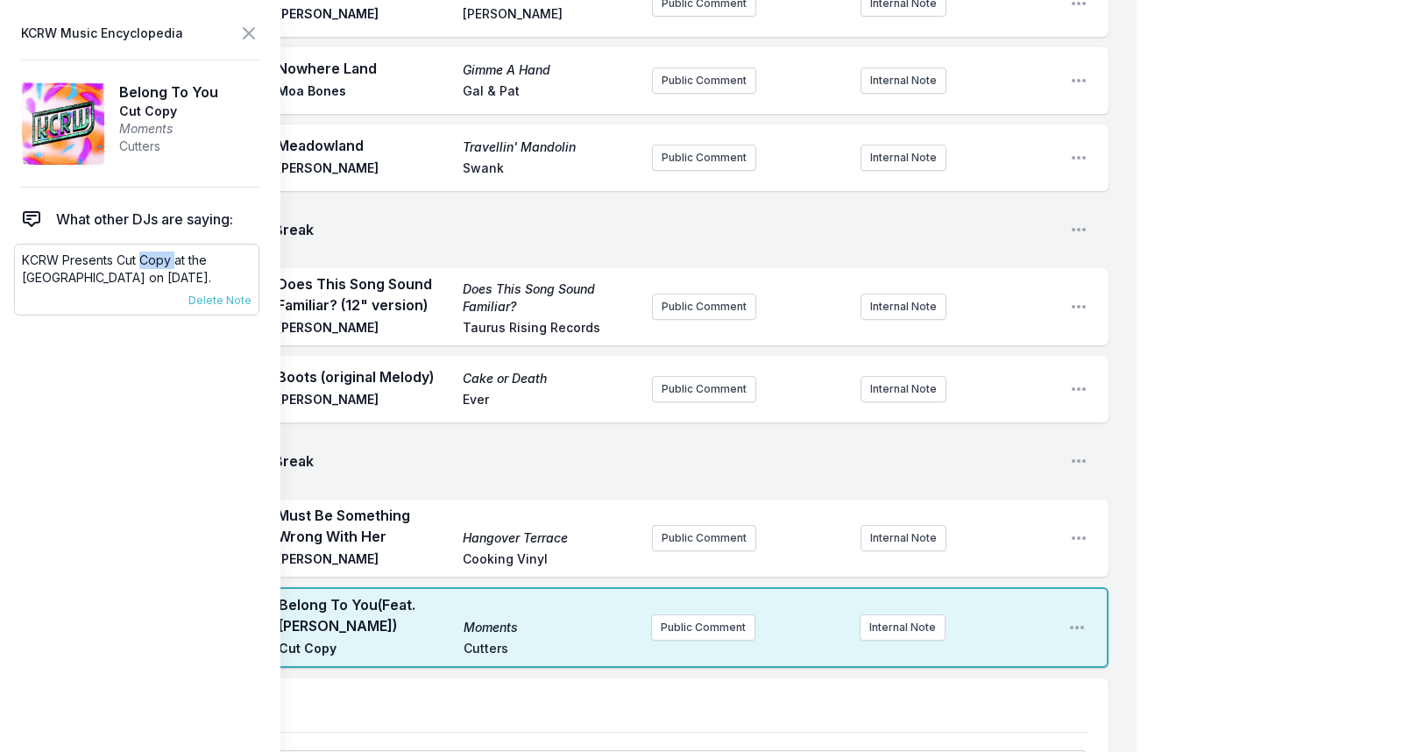
click at [160, 259] on p "KCRW Presents Cut Copy at the [GEOGRAPHIC_DATA] on [DATE]." at bounding box center [137, 268] width 230 height 35
click at [160, 261] on p "KCRW Presents Cut Copy at the [GEOGRAPHIC_DATA] on [DATE]." at bounding box center [137, 268] width 230 height 35
copy div "KCRW Presents Cut Copy at the [GEOGRAPHIC_DATA] on [DATE]. [DATE] [PERSON_NAME]…"
click at [251, 39] on icon at bounding box center [248, 33] width 21 height 21
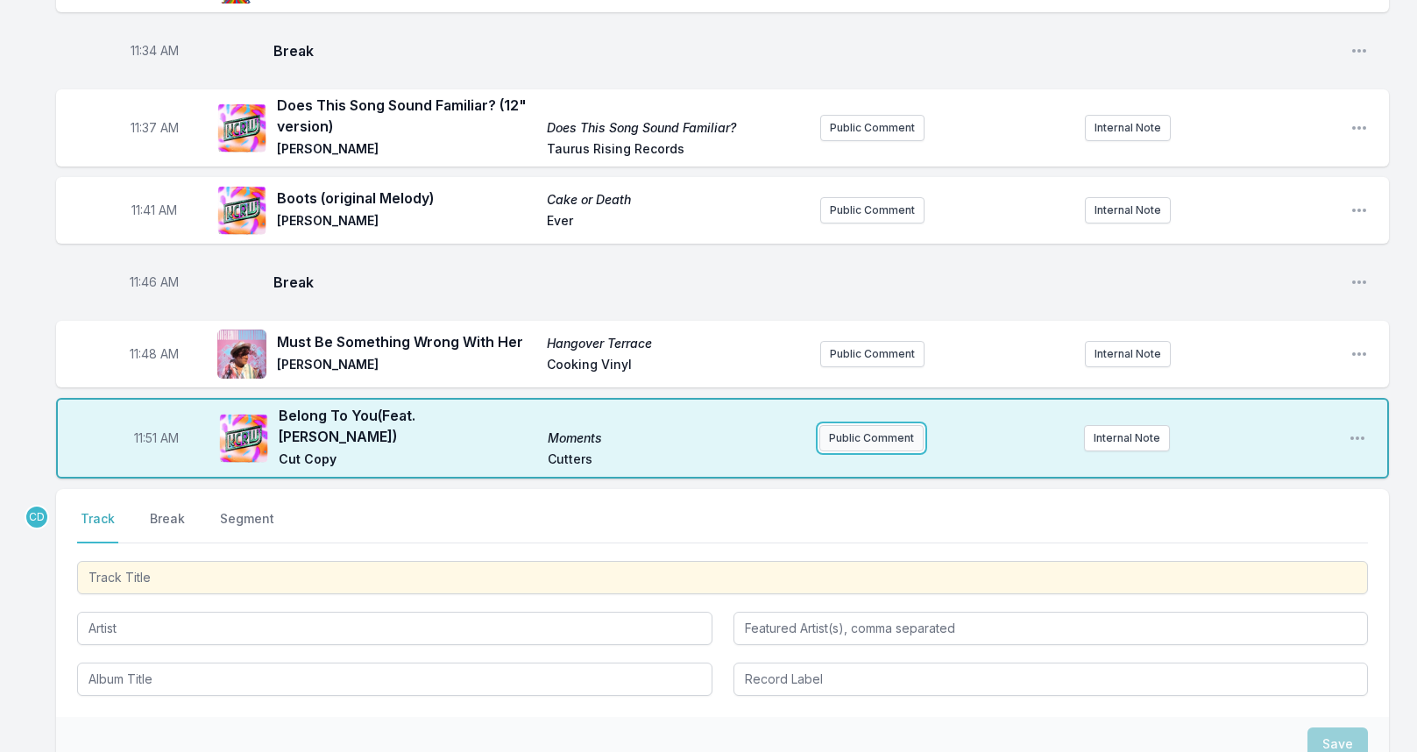
click at [862, 429] on button "Public Comment" at bounding box center [871, 438] width 104 height 26
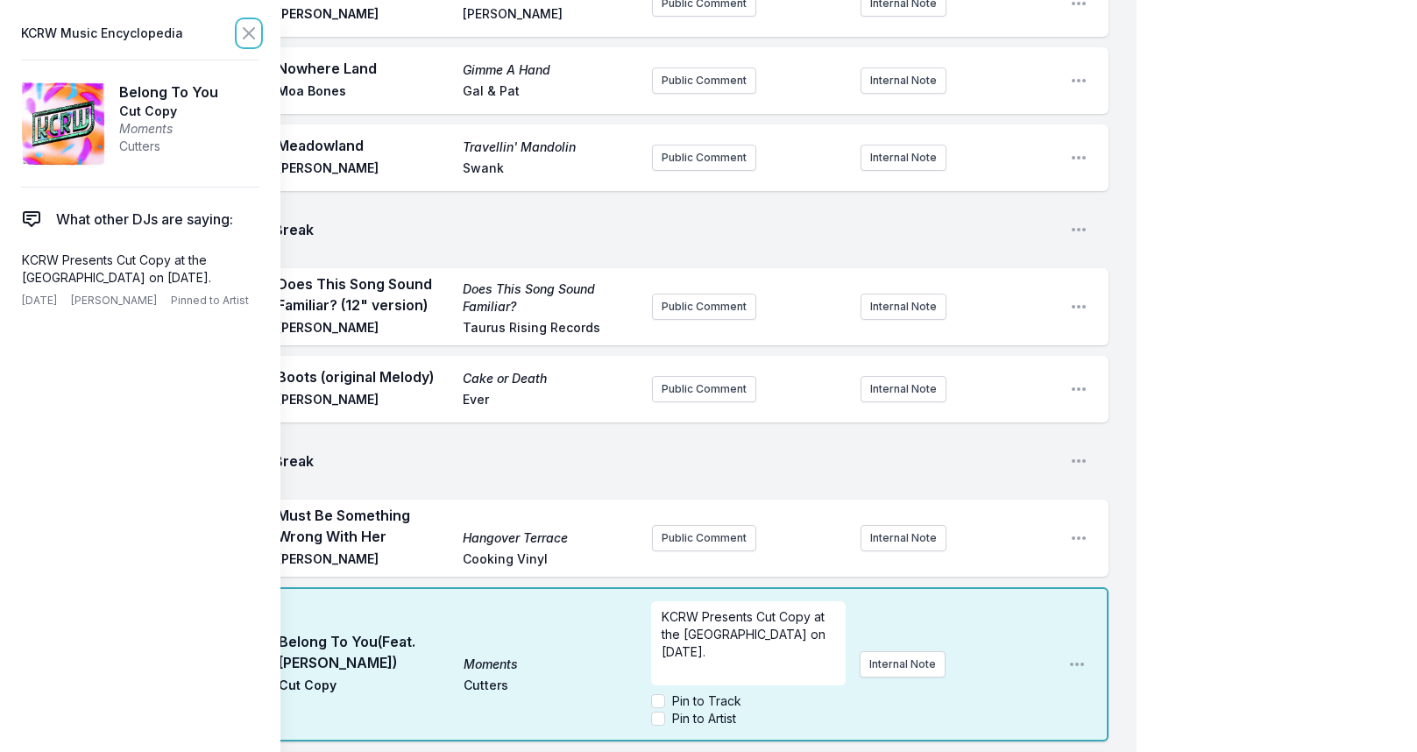
click at [249, 27] on icon at bounding box center [248, 33] width 21 height 21
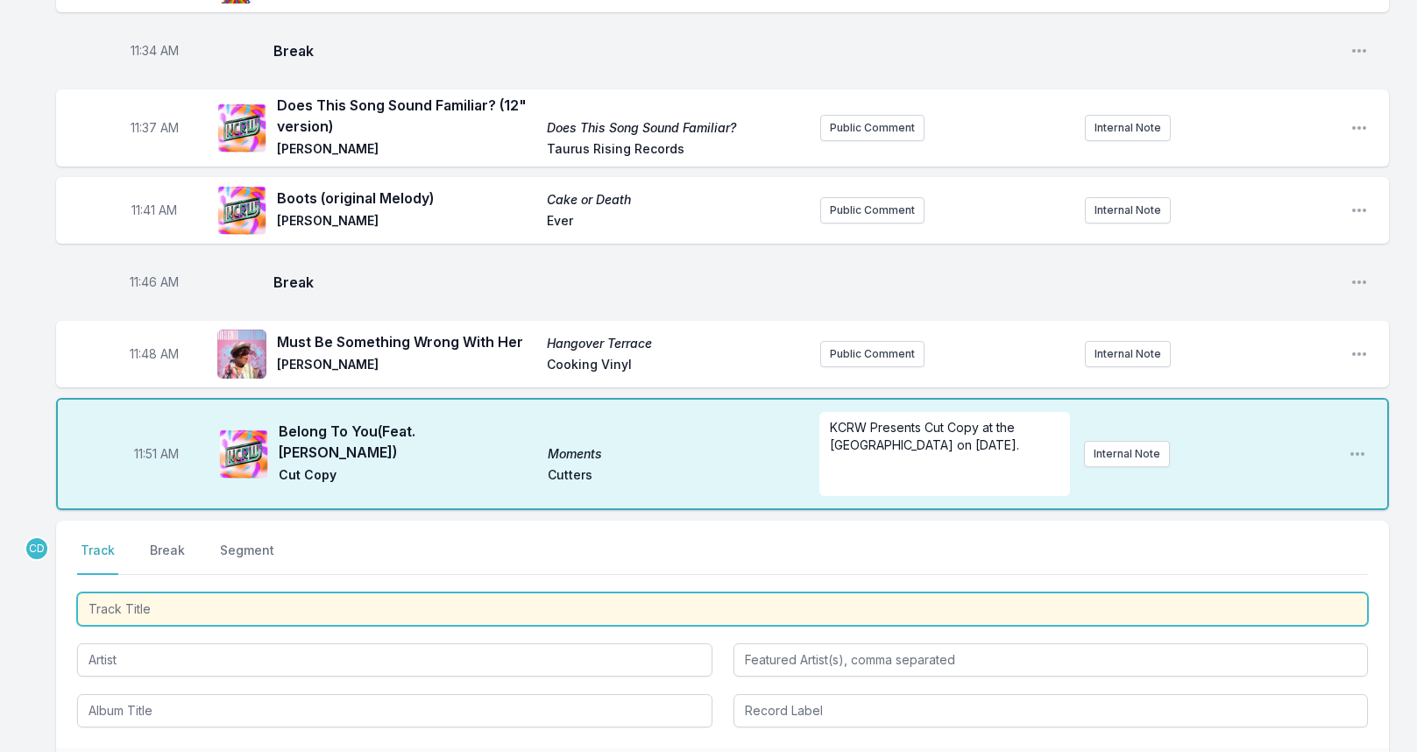
click at [178, 604] on input "Track Title" at bounding box center [722, 608] width 1290 height 33
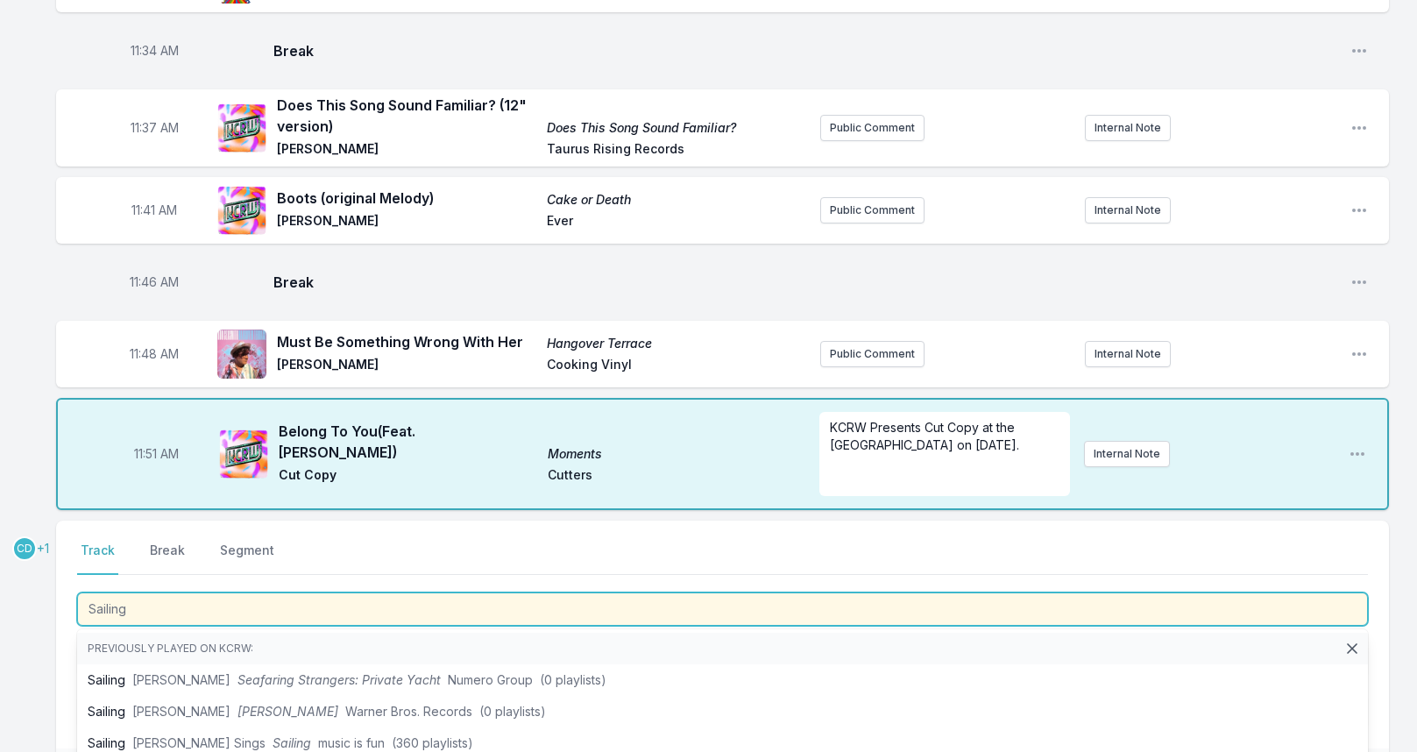
type input "Sailing"
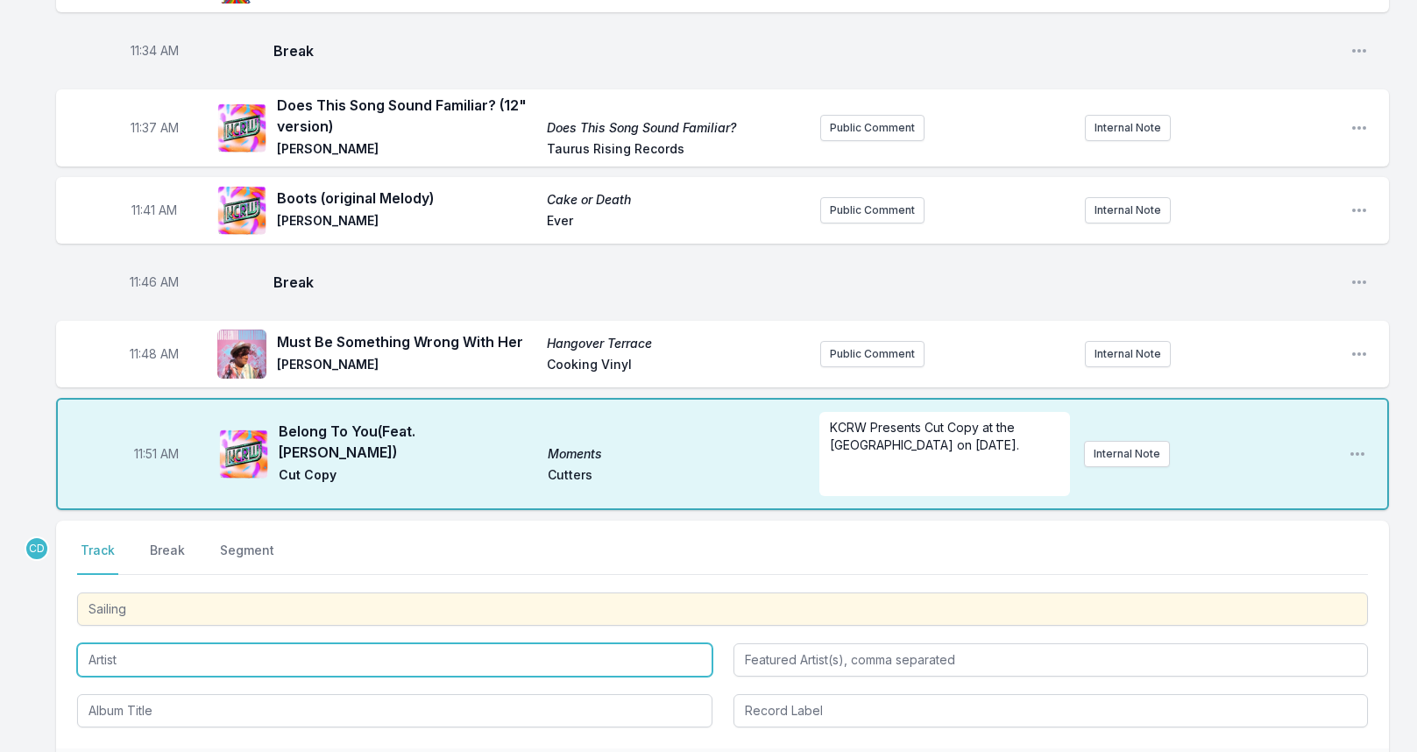
click at [129, 656] on input "Artist" at bounding box center [394, 659] width 635 height 33
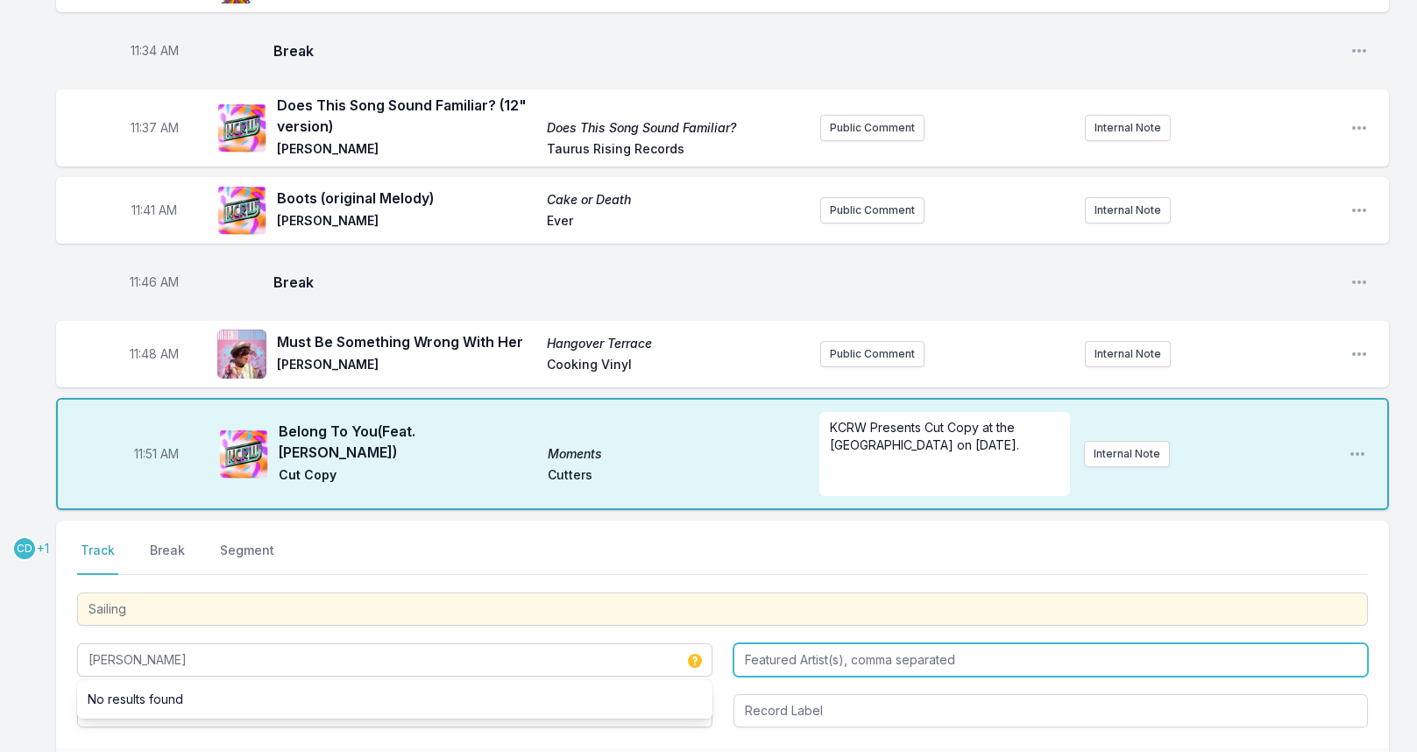
type input "[PERSON_NAME]"
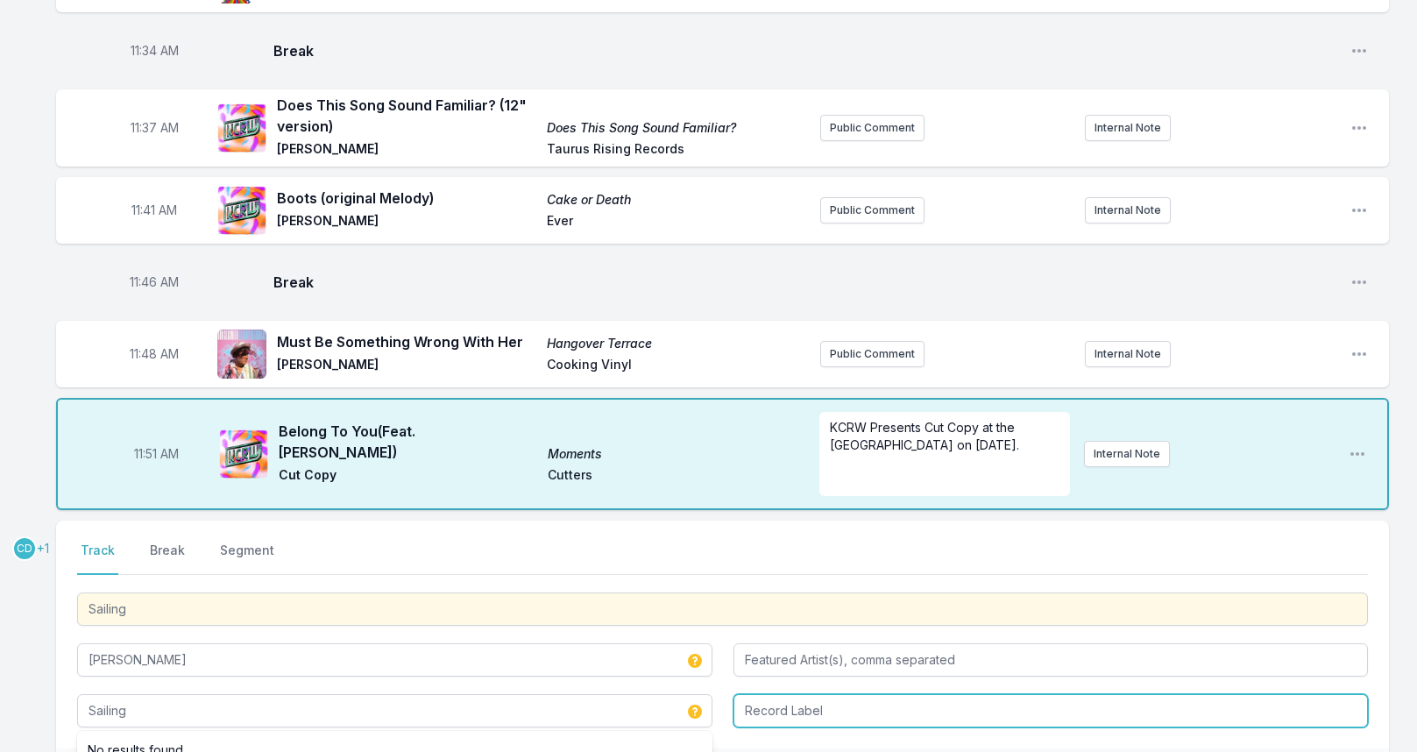
type input "Sailing"
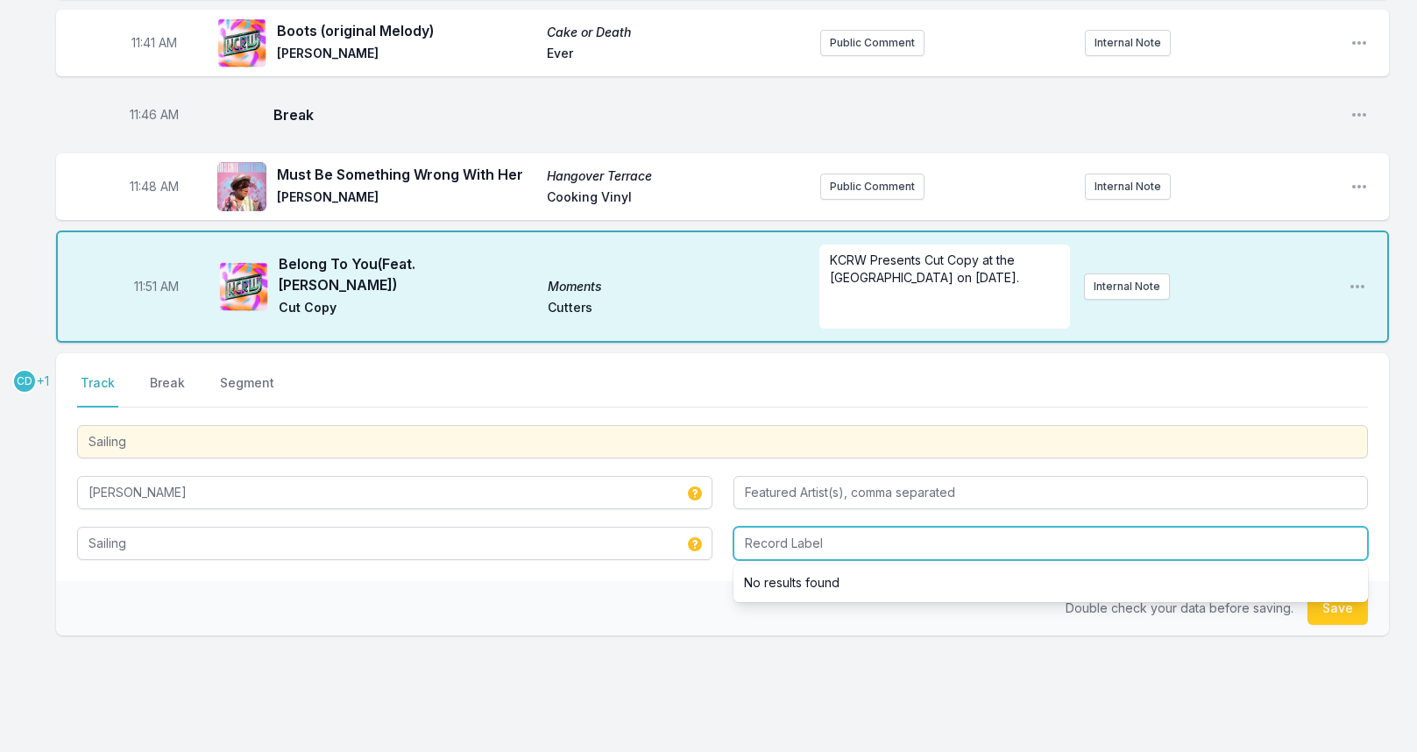
scroll to position [3730, 0]
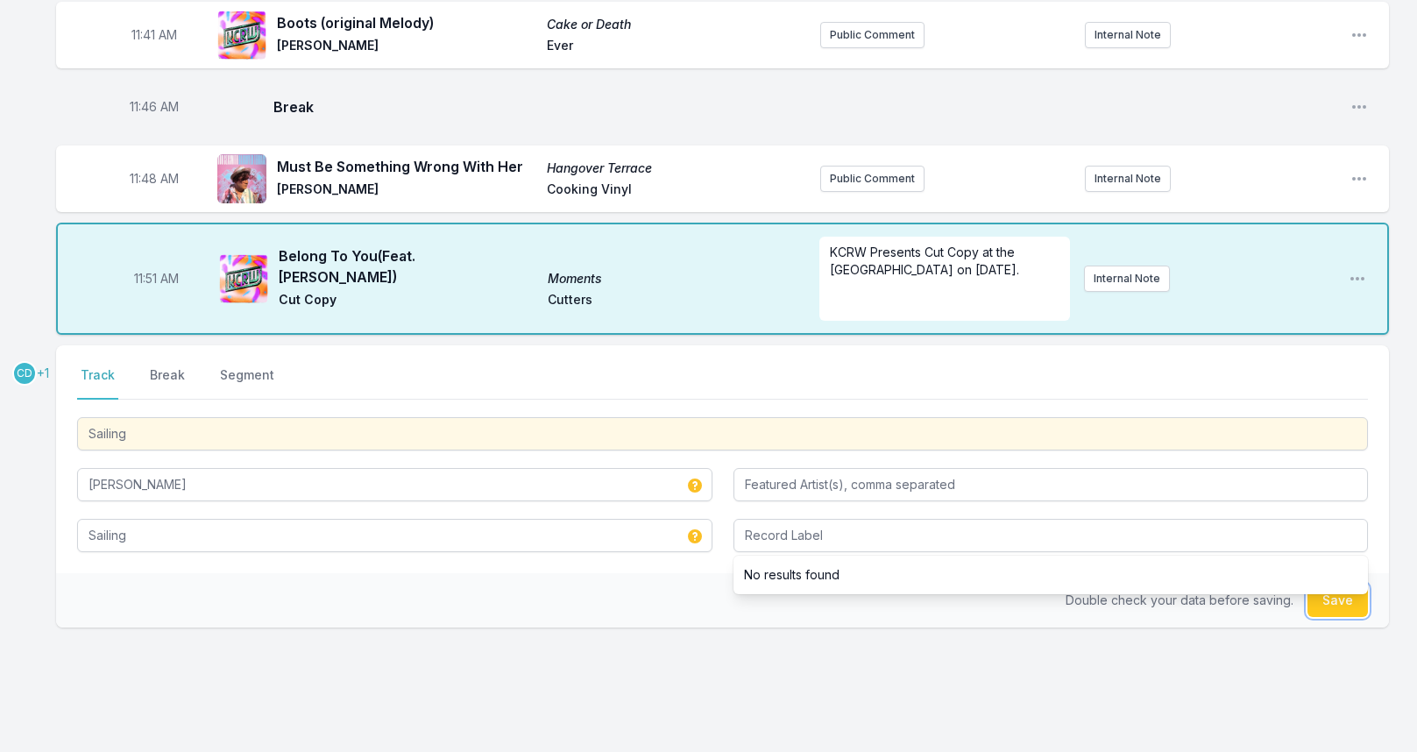
click at [1332, 601] on button "Save" at bounding box center [1337, 599] width 60 height 33
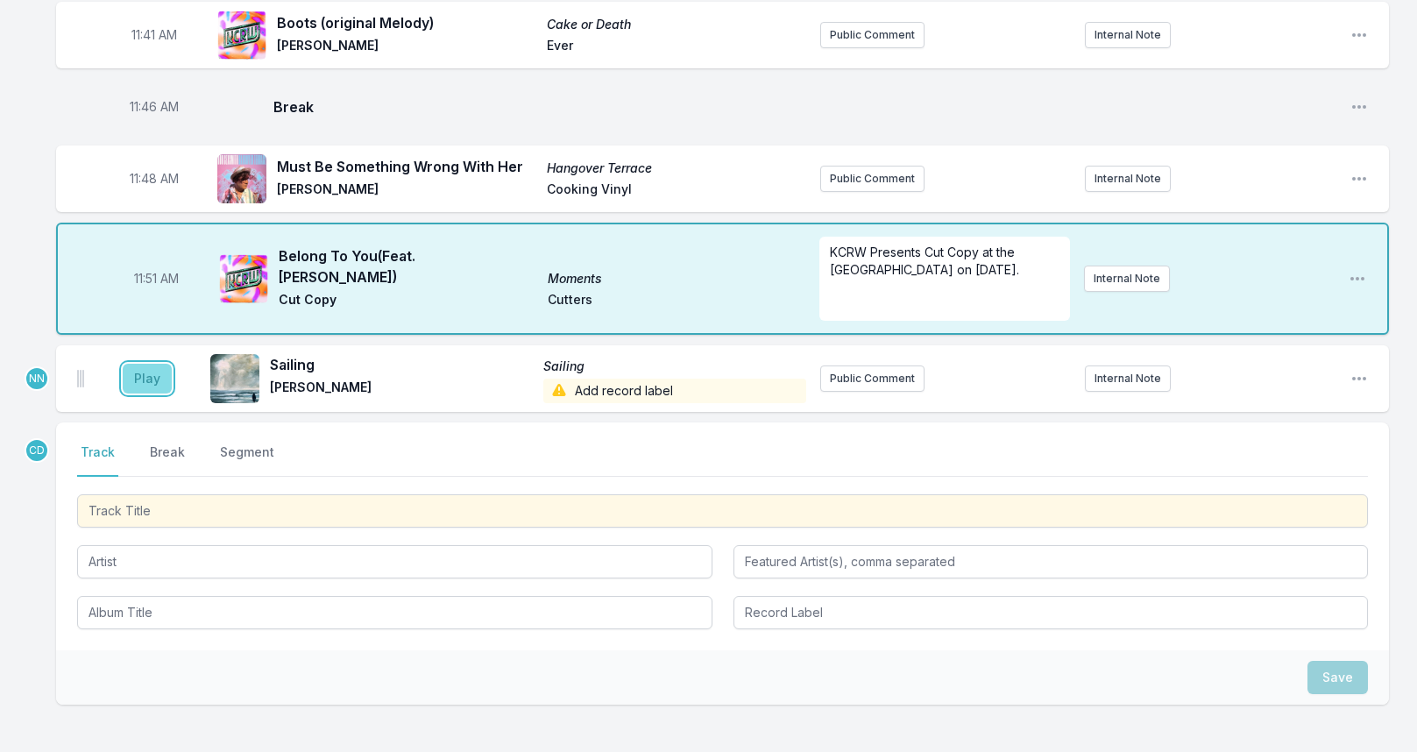
click at [165, 371] on button "Play" at bounding box center [147, 379] width 49 height 30
